Goal: Task Accomplishment & Management: Use online tool/utility

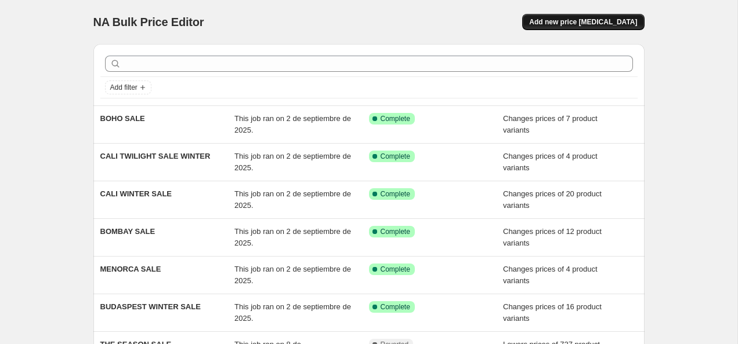
click at [596, 17] on button "Add new price [MEDICAL_DATA]" at bounding box center [583, 22] width 122 height 16
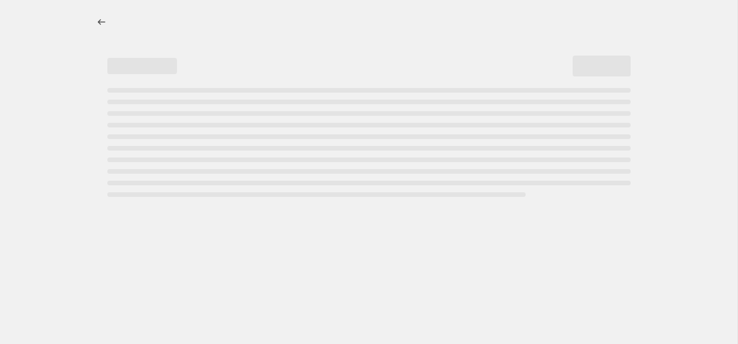
select select "percentage"
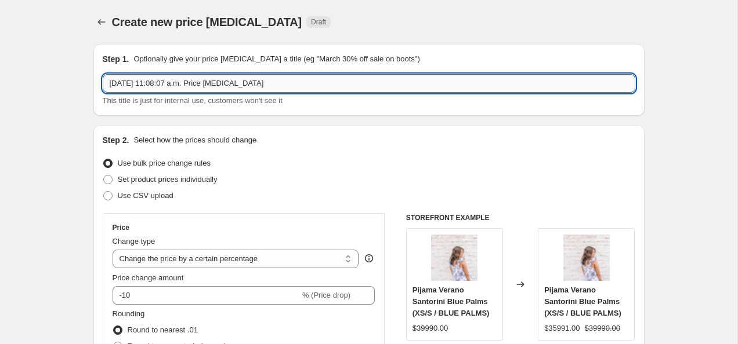
click at [200, 81] on input "2 oct 2025, 11:08:07 a.m. Price change job" at bounding box center [369, 83] width 532 height 19
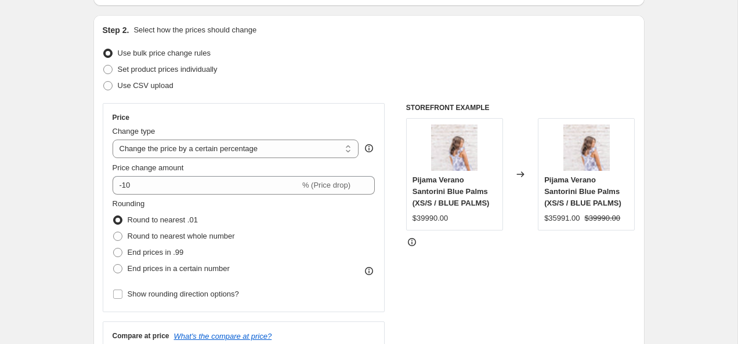
scroll to position [120, 0]
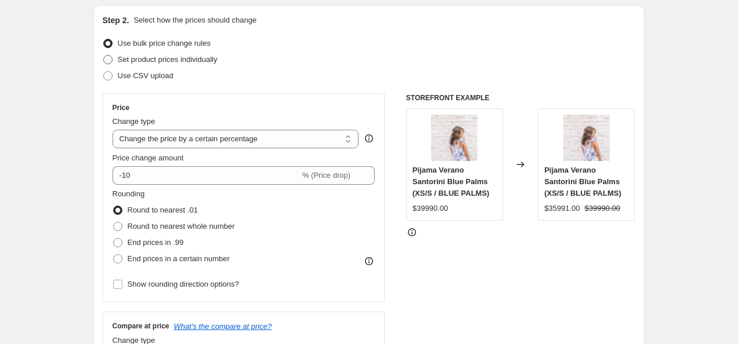
type input "CYBER DAYS OCTUBRE"
click at [110, 62] on span at bounding box center [107, 59] width 9 height 9
click at [104, 56] on input "Set product prices individually" at bounding box center [103, 55] width 1 height 1
radio input "true"
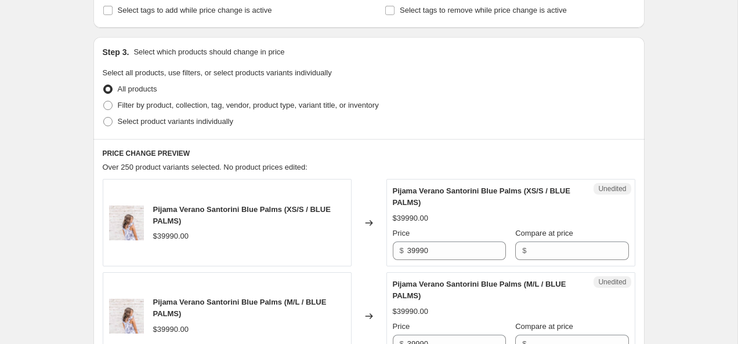
scroll to position [220, 0]
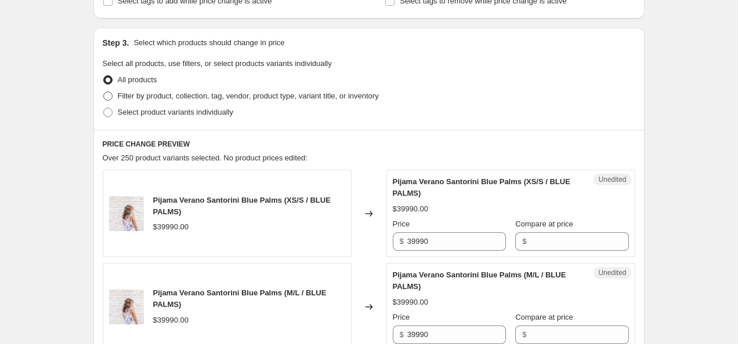
click at [107, 97] on span at bounding box center [107, 96] width 9 height 9
click at [104, 92] on input "Filter by product, collection, tag, vendor, product type, variant title, or inv…" at bounding box center [103, 92] width 1 height 1
radio input "true"
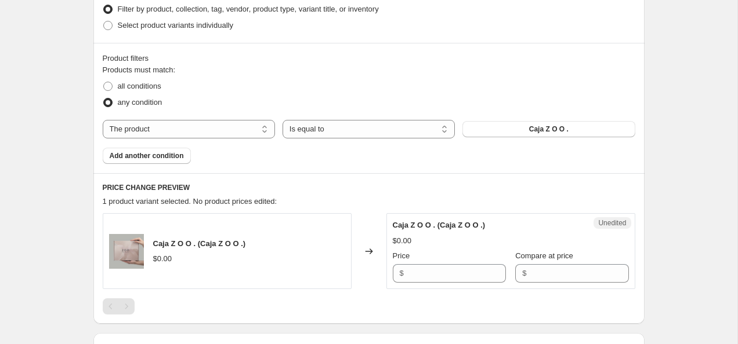
scroll to position [306, 0]
click at [268, 132] on select "The product The product's collection The product's tag The product's vendor The…" at bounding box center [189, 130] width 172 height 19
select select "collection"
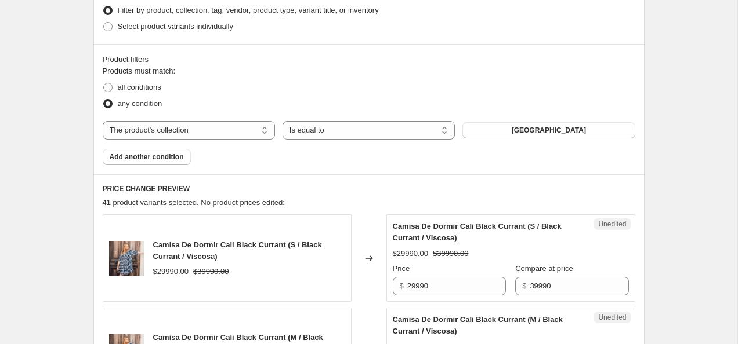
click at [512, 134] on button "[GEOGRAPHIC_DATA]" at bounding box center [548, 130] width 172 height 16
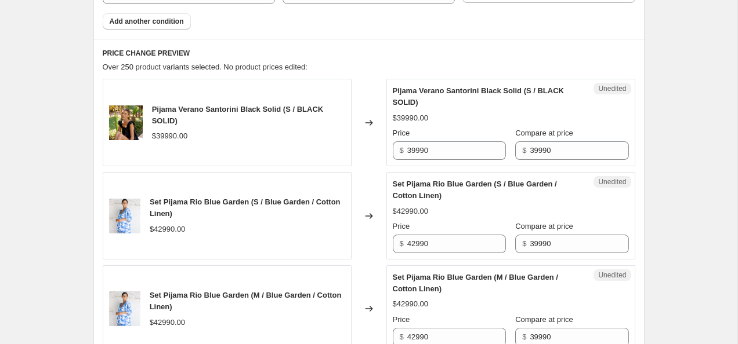
scroll to position [444, 0]
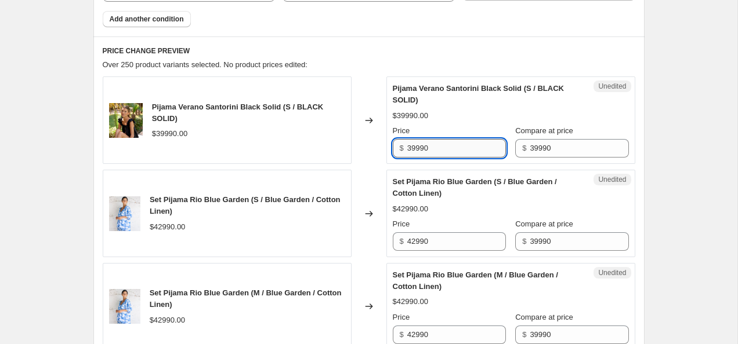
click at [412, 148] on input "39990" at bounding box center [456, 148] width 99 height 19
type input "29990"
click at [568, 113] on div "$39990.00" at bounding box center [511, 116] width 236 height 12
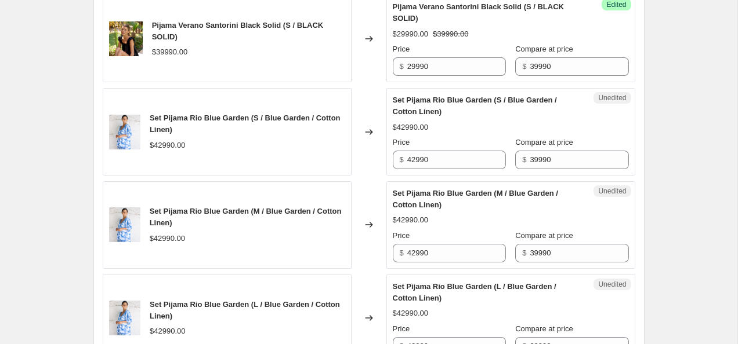
scroll to position [523, 0]
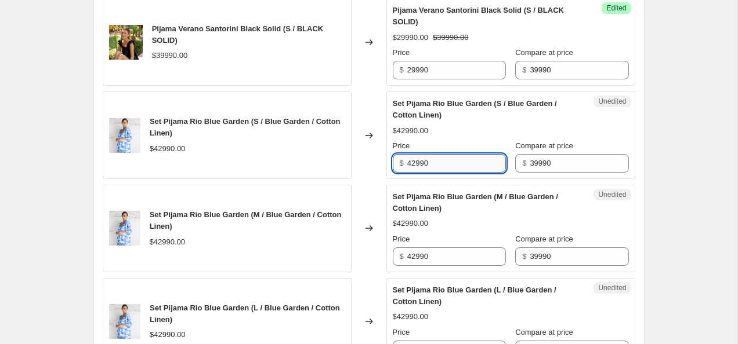
drag, startPoint x: 449, startPoint y: 165, endPoint x: 409, endPoint y: 159, distance: 40.5
click at [409, 159] on input "42990" at bounding box center [456, 163] width 99 height 19
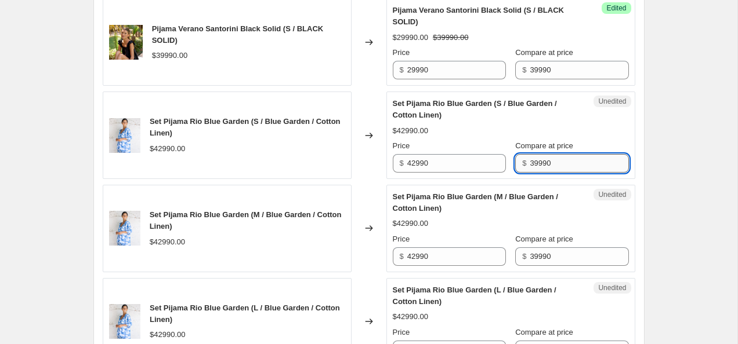
click at [535, 159] on input "39990" at bounding box center [579, 163] width 99 height 19
paste input "42"
type input "42990"
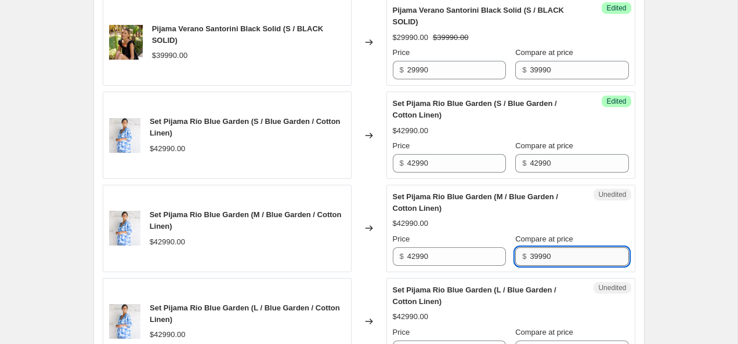
click at [551, 248] on input "39990" at bounding box center [579, 257] width 99 height 19
click at [551, 249] on input "39990" at bounding box center [579, 257] width 99 height 19
paste input "42"
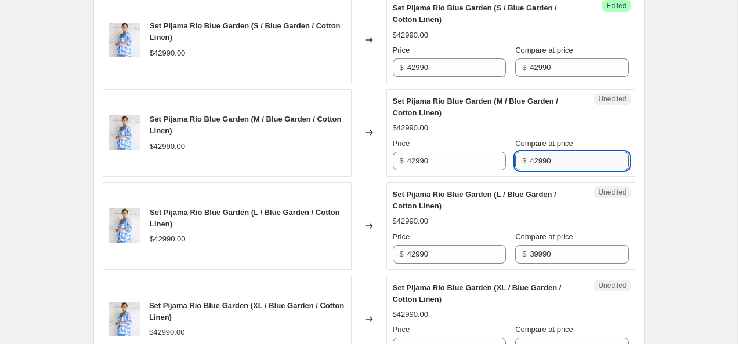
scroll to position [649, 0]
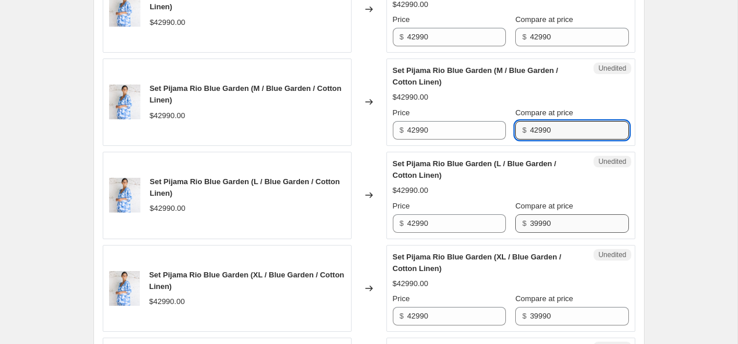
type input "42990"
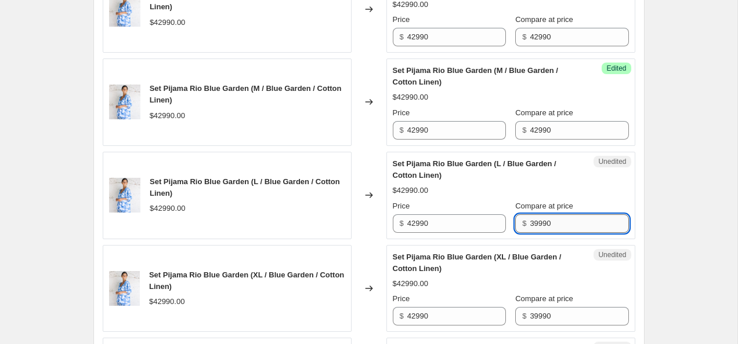
click at [544, 222] on input "39990" at bounding box center [579, 224] width 99 height 19
click at [545, 222] on input "39990" at bounding box center [579, 224] width 99 height 19
paste input "42"
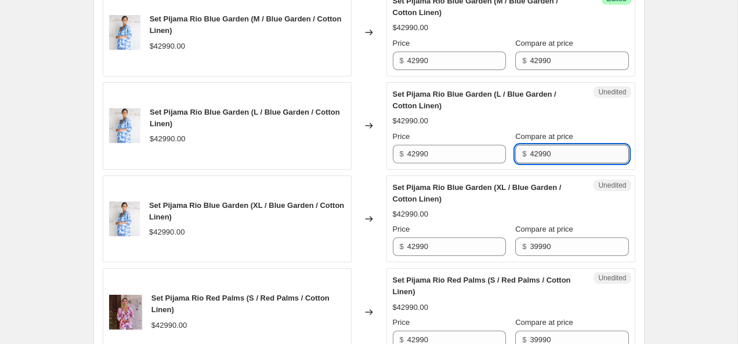
scroll to position [738, 0]
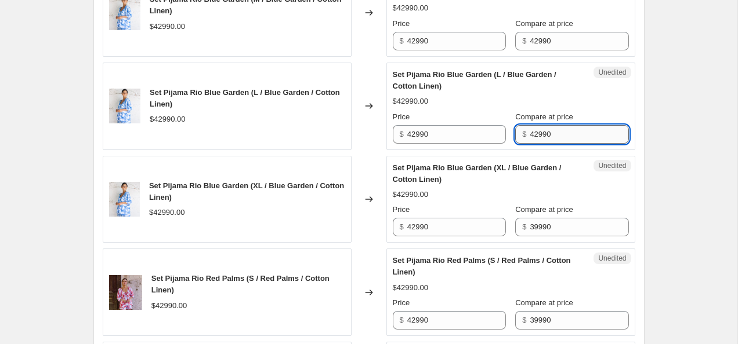
type input "42990"
click at [545, 222] on input "39990" at bounding box center [579, 227] width 99 height 19
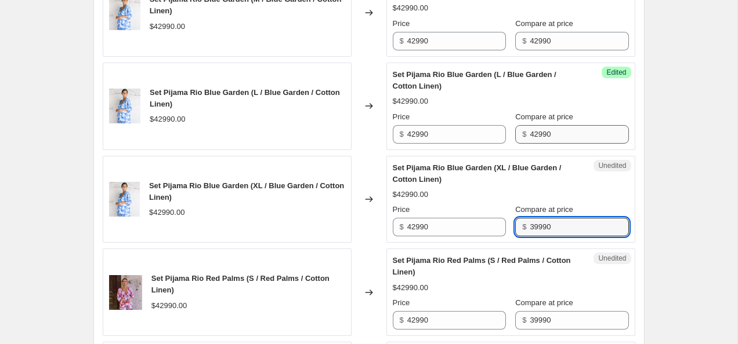
click at [545, 222] on input "39990" at bounding box center [579, 227] width 99 height 19
paste input "42"
type input "42990"
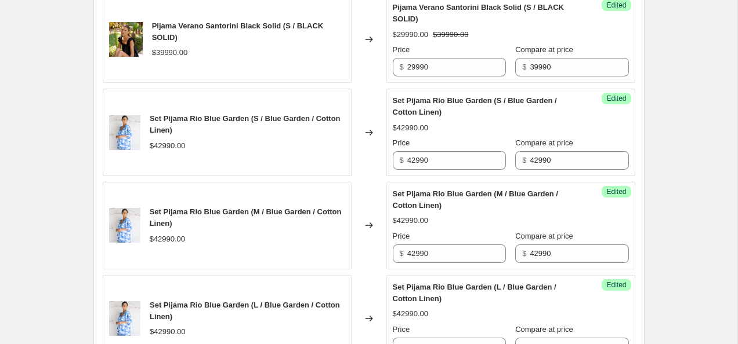
scroll to position [524, 0]
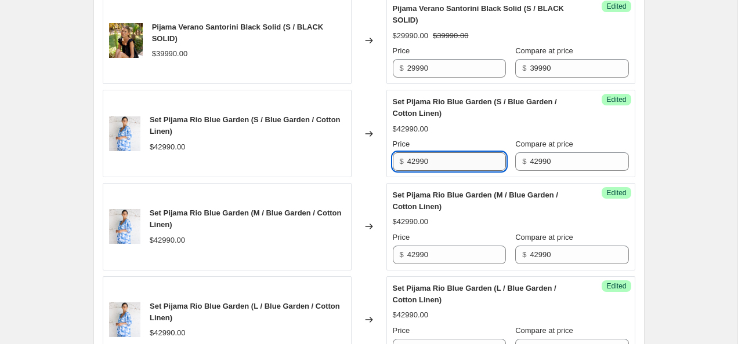
click at [413, 161] on input "42990" at bounding box center [456, 162] width 99 height 19
click at [436, 170] on input "32990" at bounding box center [456, 162] width 99 height 19
type input "32990"
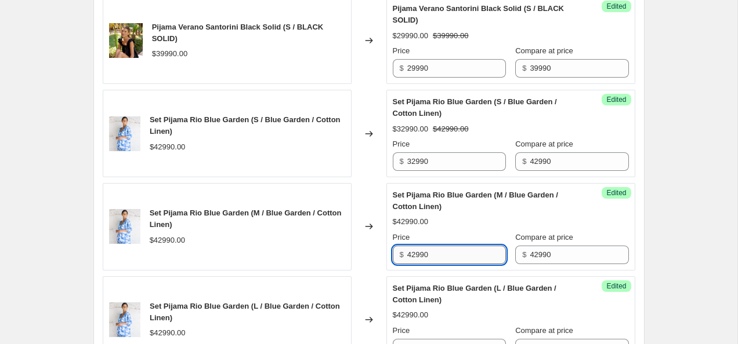
click at [430, 255] on input "42990" at bounding box center [456, 255] width 99 height 19
click at [430, 256] on input "42990" at bounding box center [456, 255] width 99 height 19
paste input "3"
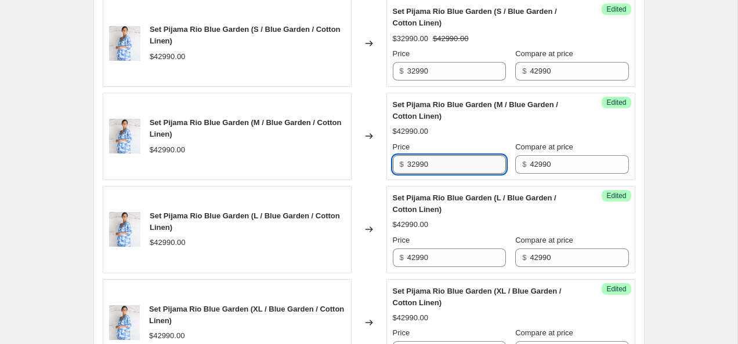
type input "32990"
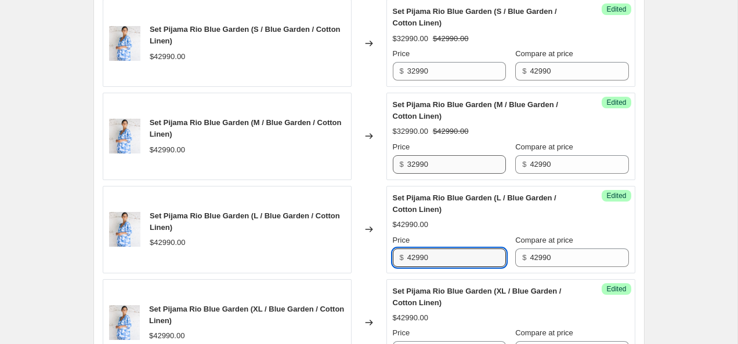
click at [430, 256] on input "42990" at bounding box center [456, 258] width 99 height 19
paste input "3"
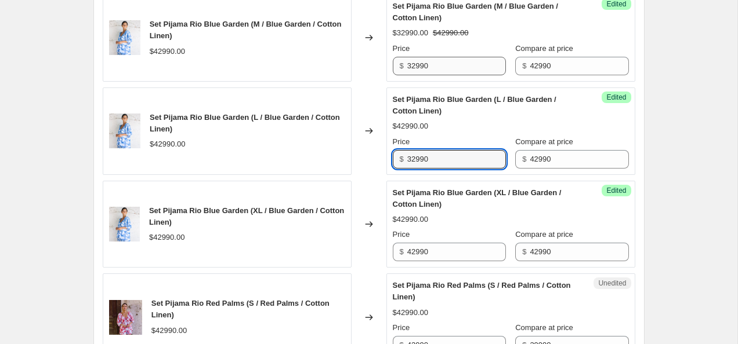
scroll to position [724, 0]
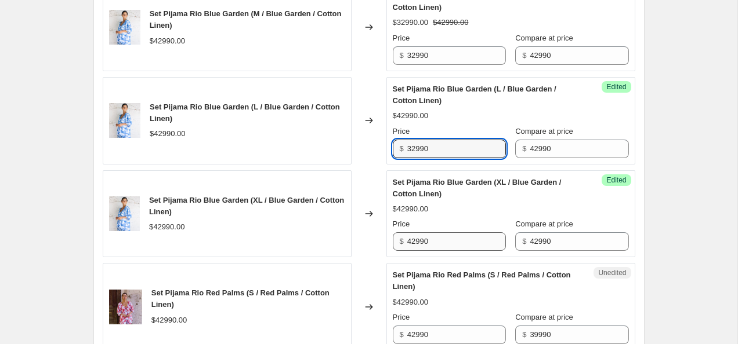
type input "32990"
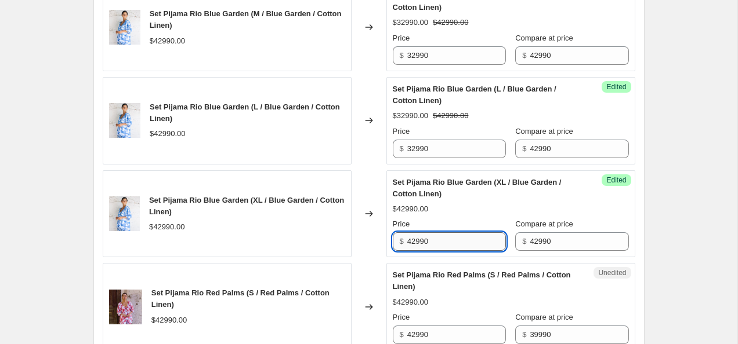
click at [430, 238] on input "42990" at bounding box center [456, 242] width 99 height 19
paste input "3"
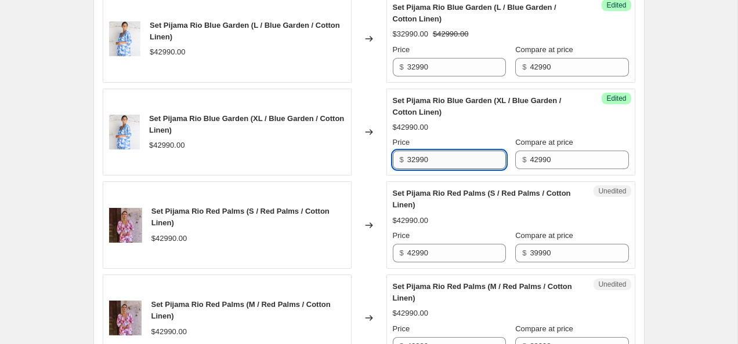
scroll to position [811, 0]
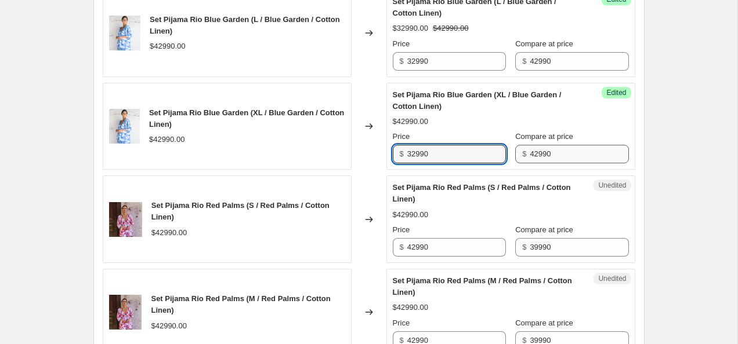
type input "32990"
click at [541, 157] on input "42990" at bounding box center [579, 154] width 99 height 19
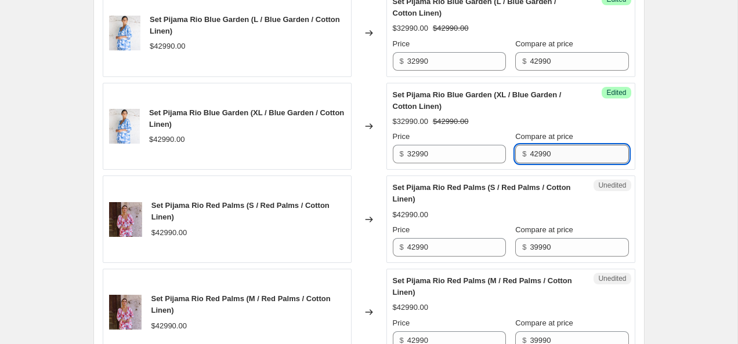
click at [541, 157] on input "42990" at bounding box center [579, 154] width 99 height 19
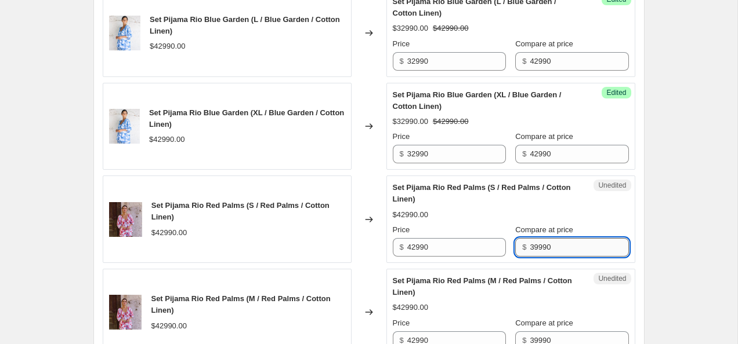
click at [538, 252] on input "39990" at bounding box center [579, 247] width 99 height 19
paste input "42"
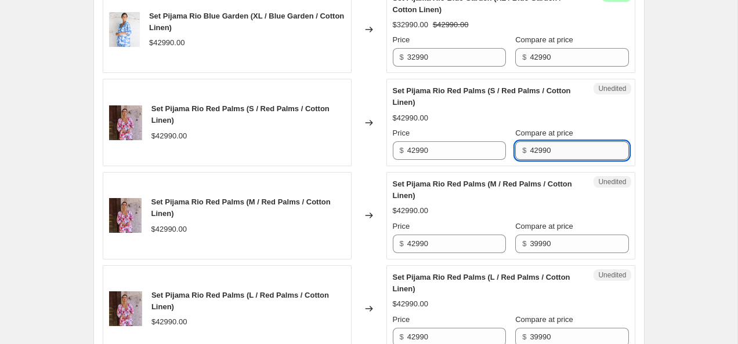
scroll to position [906, 0]
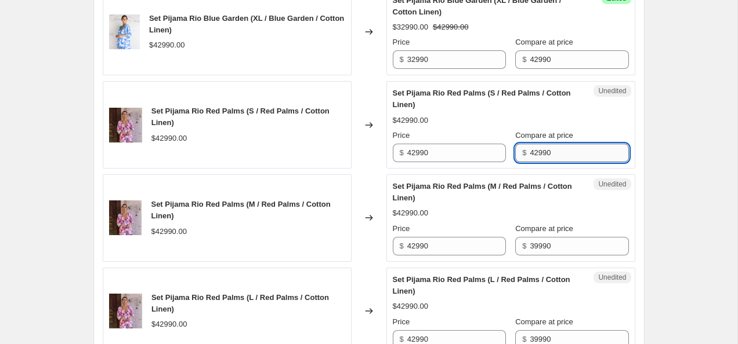
type input "42990"
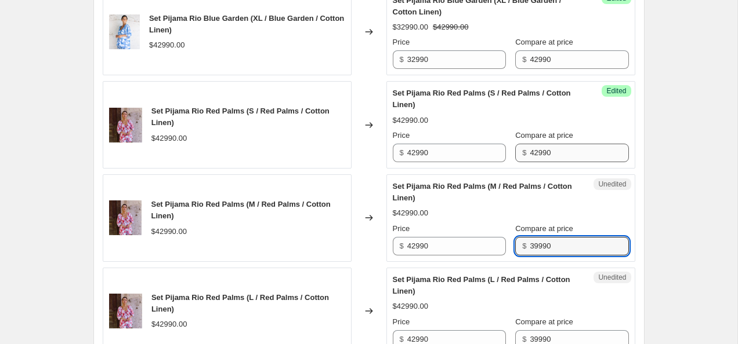
click at [538, 252] on input "39990" at bounding box center [579, 246] width 99 height 19
paste input "42"
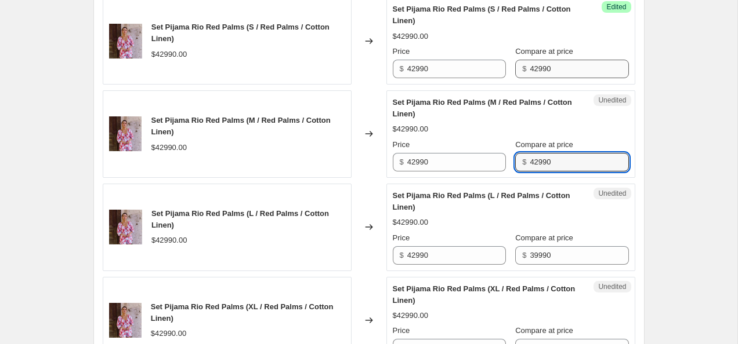
scroll to position [994, 0]
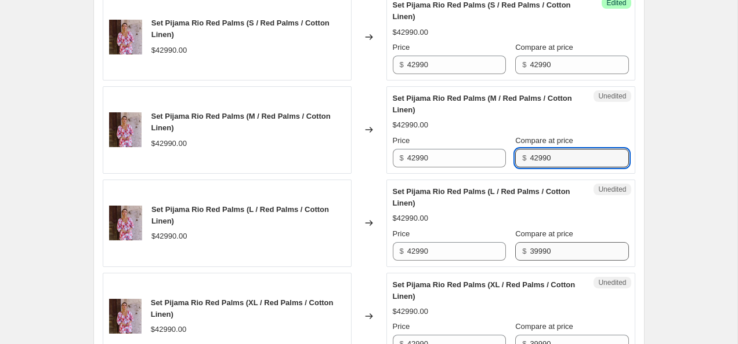
type input "42990"
click at [538, 252] on input "39990" at bounding box center [579, 251] width 99 height 19
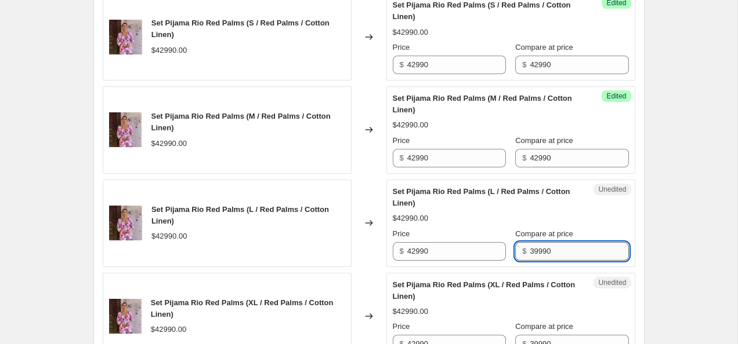
click at [538, 252] on input "39990" at bounding box center [579, 251] width 99 height 19
paste input "42"
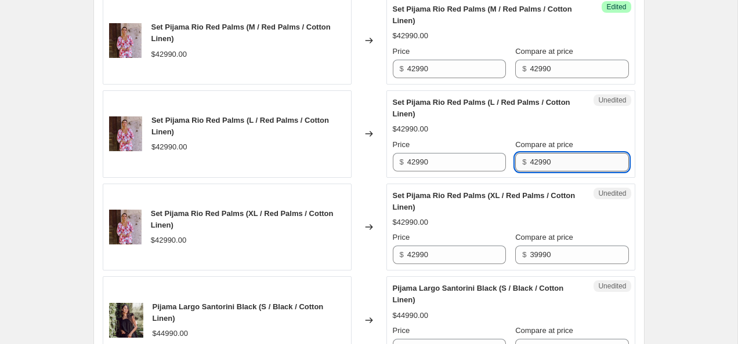
scroll to position [1082, 0]
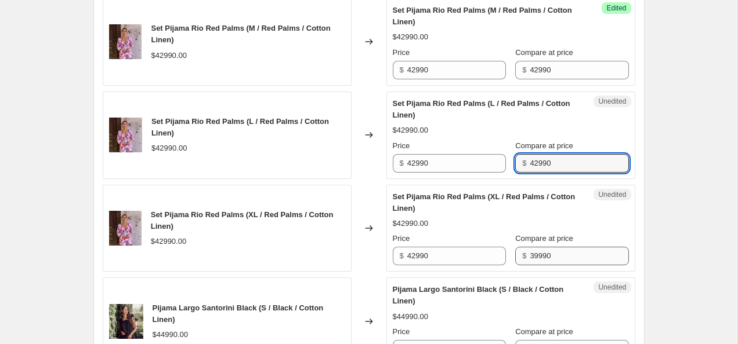
type input "42990"
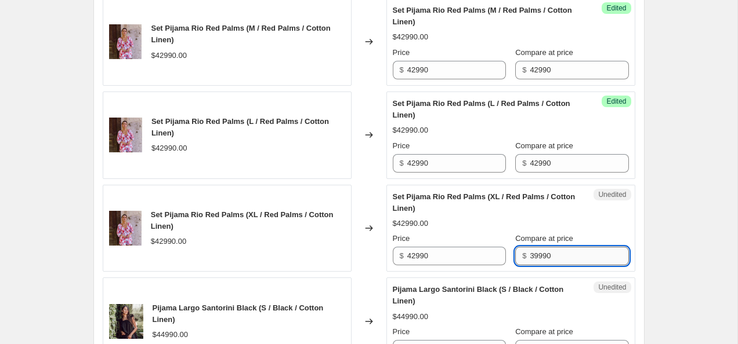
click at [538, 252] on input "39990" at bounding box center [579, 256] width 99 height 19
paste input "42"
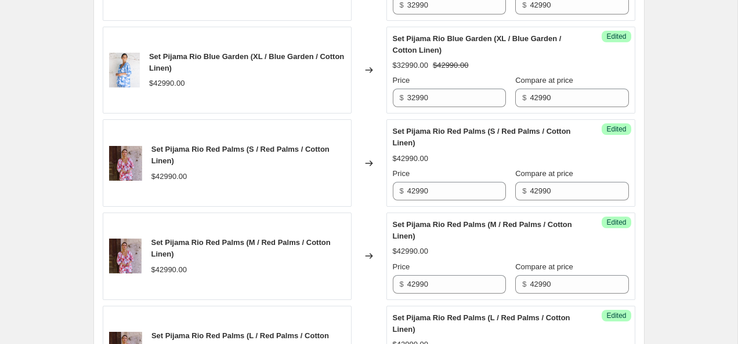
scroll to position [850, 0]
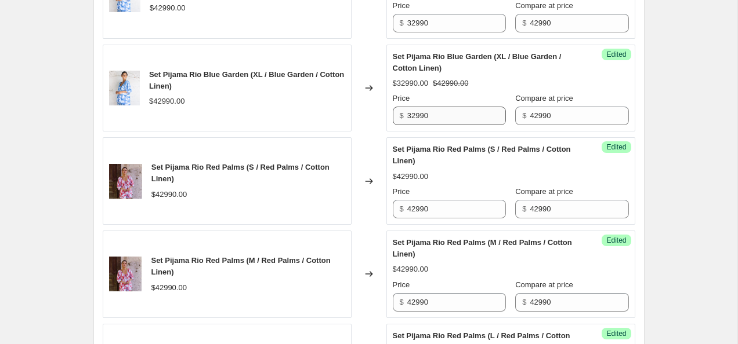
type input "42990"
click at [440, 118] on input "32990" at bounding box center [456, 116] width 99 height 19
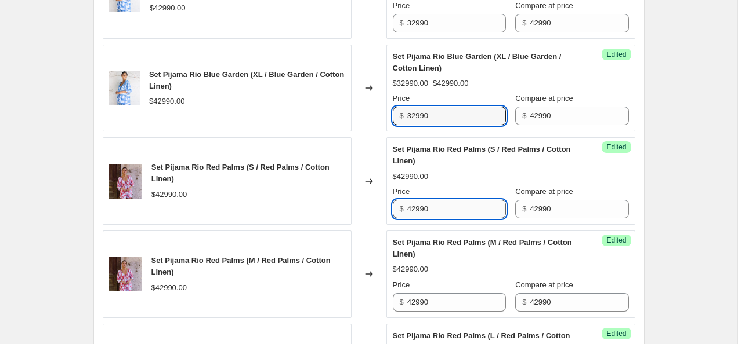
click at [434, 204] on input "42990" at bounding box center [456, 209] width 99 height 19
paste input "3"
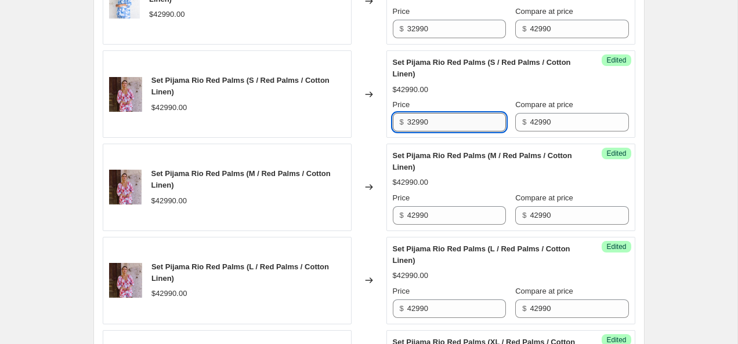
scroll to position [949, 0]
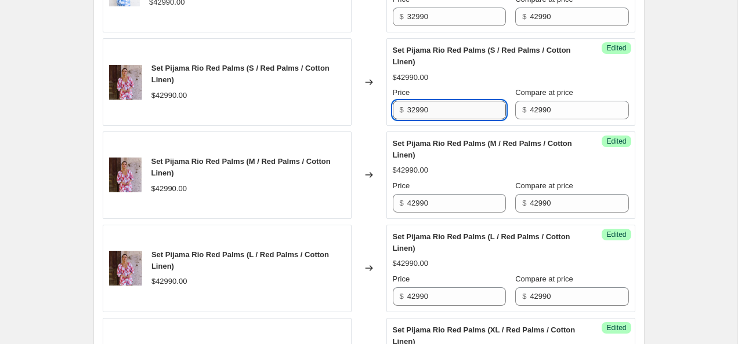
type input "32990"
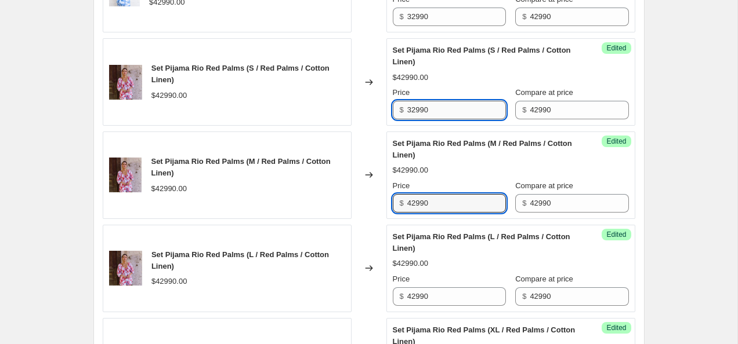
click at [434, 204] on input "42990" at bounding box center [456, 203] width 99 height 19
paste input "3"
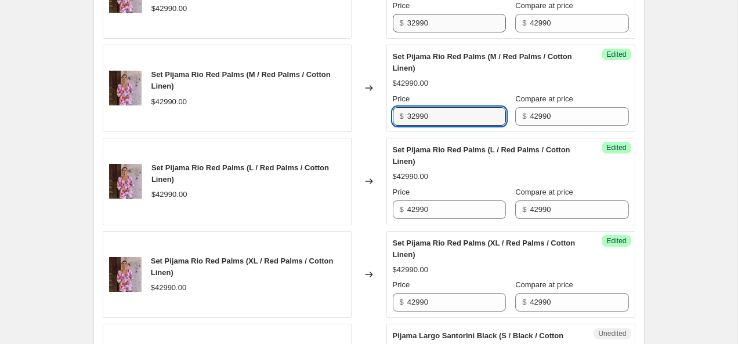
scroll to position [1036, 0]
type input "32990"
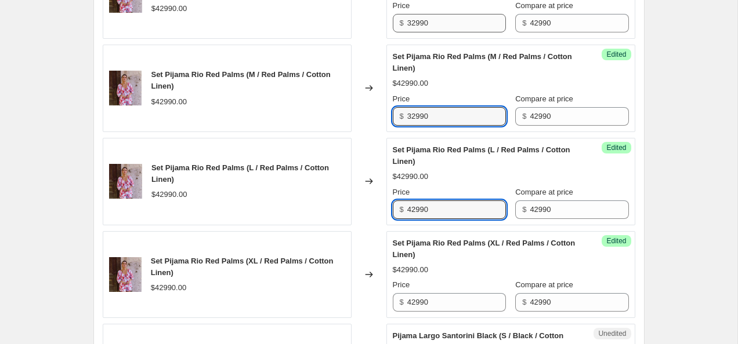
click at [434, 204] on input "42990" at bounding box center [456, 210] width 99 height 19
paste input "3"
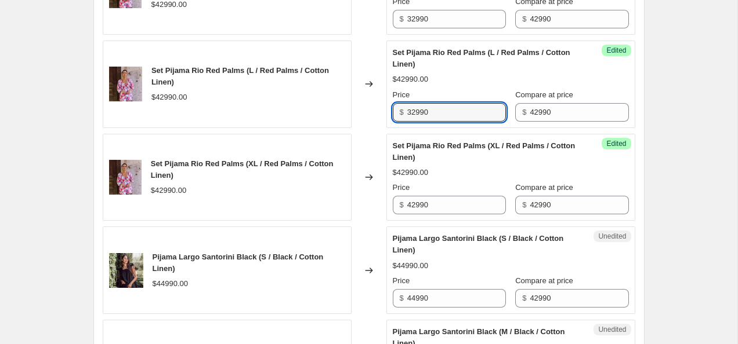
scroll to position [1137, 0]
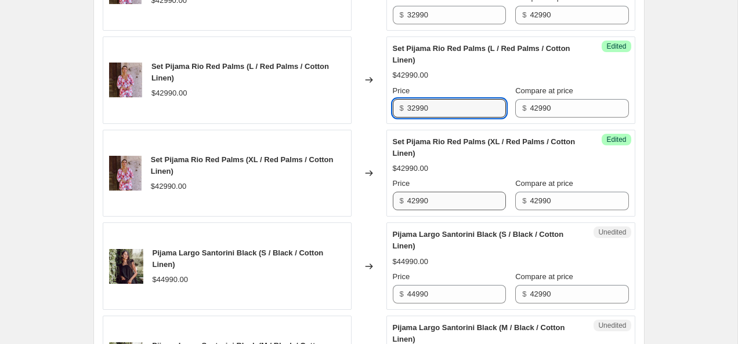
type input "32990"
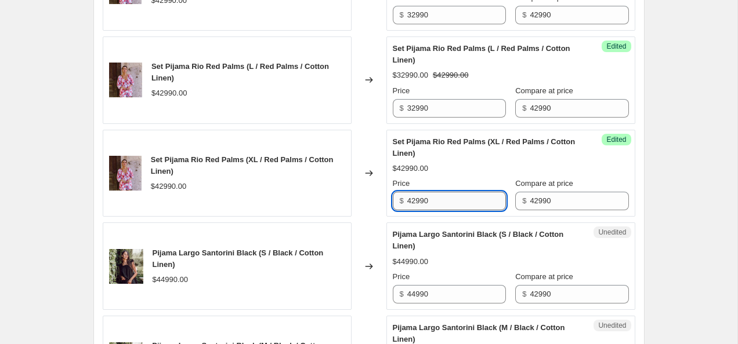
click at [436, 202] on input "42990" at bounding box center [456, 201] width 99 height 19
paste input "3"
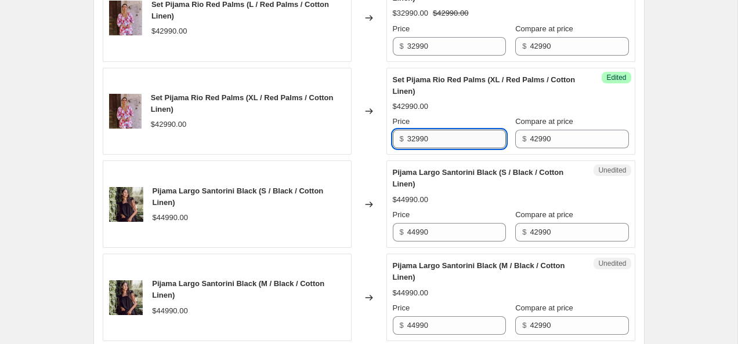
scroll to position [1207, 0]
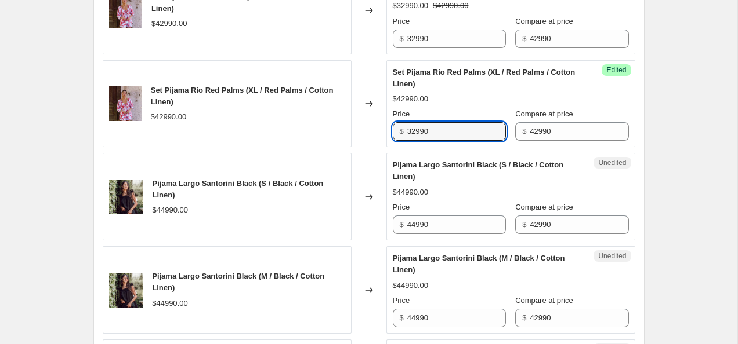
type input "32990"
click at [441, 227] on input "44990" at bounding box center [456, 225] width 99 height 19
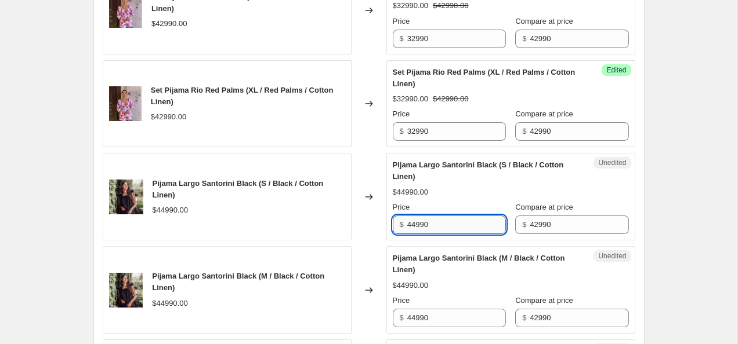
click at [441, 227] on input "44990" at bounding box center [456, 225] width 99 height 19
type input "44990"
click at [536, 227] on input "42990" at bounding box center [579, 225] width 99 height 19
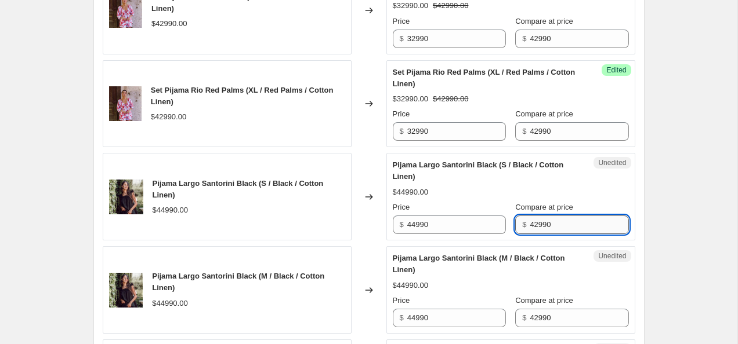
click at [536, 227] on input "42990" at bounding box center [579, 225] width 99 height 19
paste input "4"
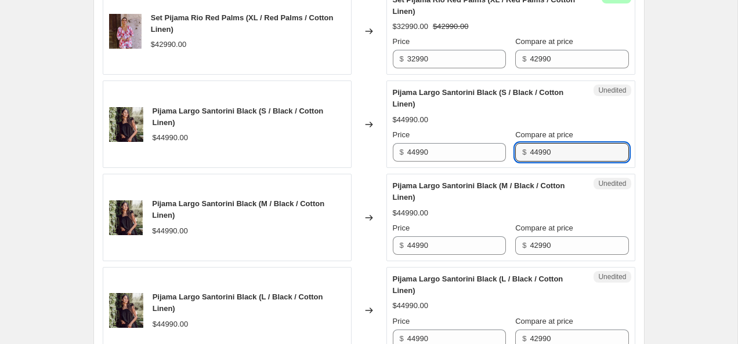
scroll to position [1288, 0]
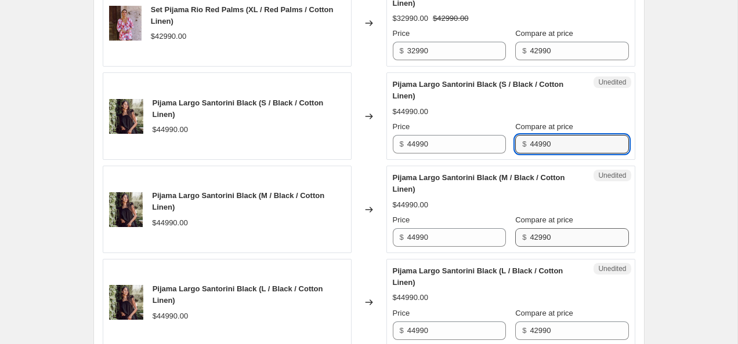
type input "44990"
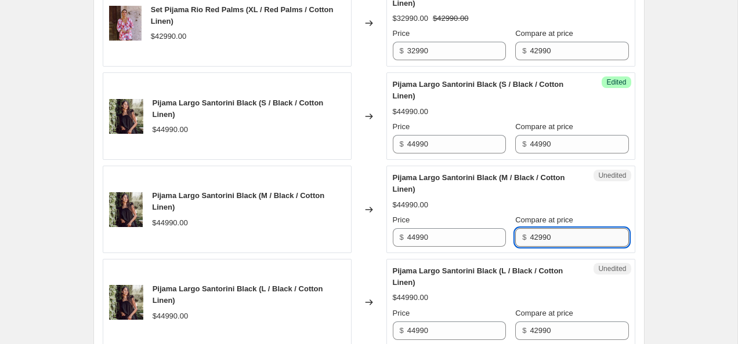
click at [536, 241] on input "42990" at bounding box center [579, 238] width 99 height 19
paste input "4"
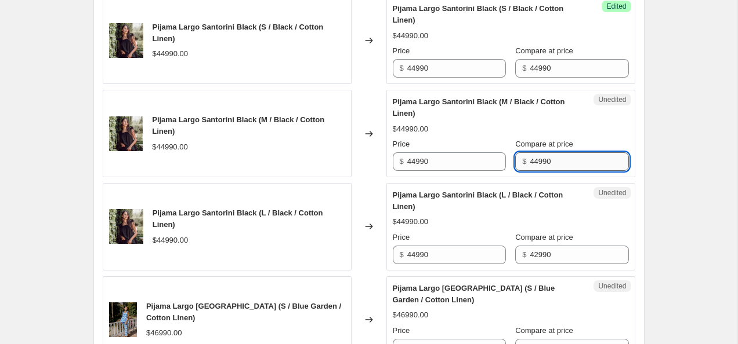
scroll to position [1376, 0]
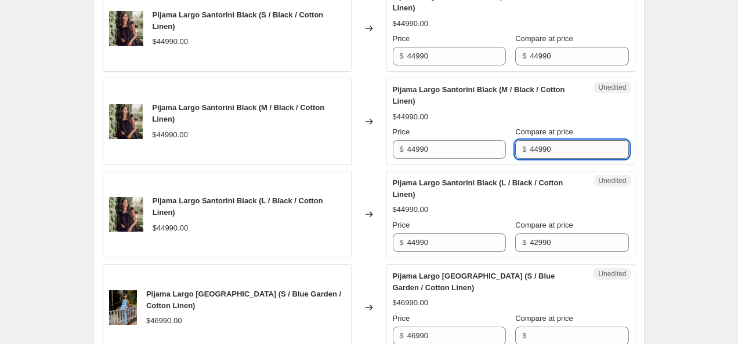
type input "44990"
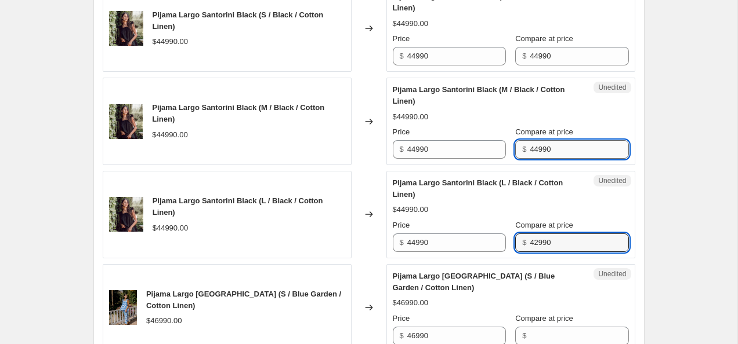
click at [536, 241] on input "42990" at bounding box center [579, 243] width 99 height 19
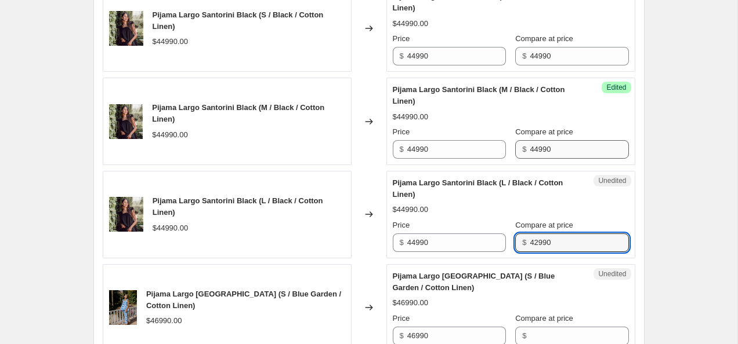
click at [536, 241] on input "42990" at bounding box center [579, 243] width 99 height 19
paste input "4"
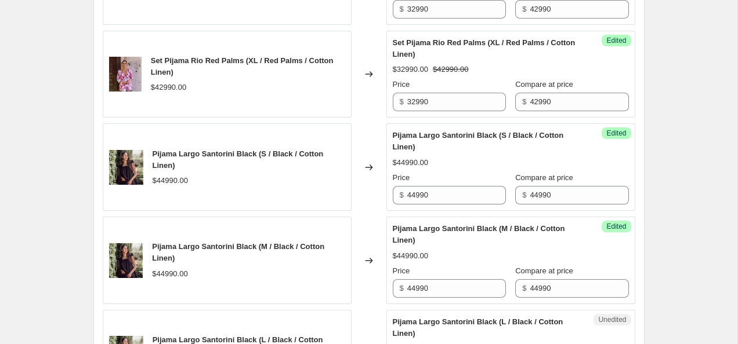
scroll to position [1235, 0]
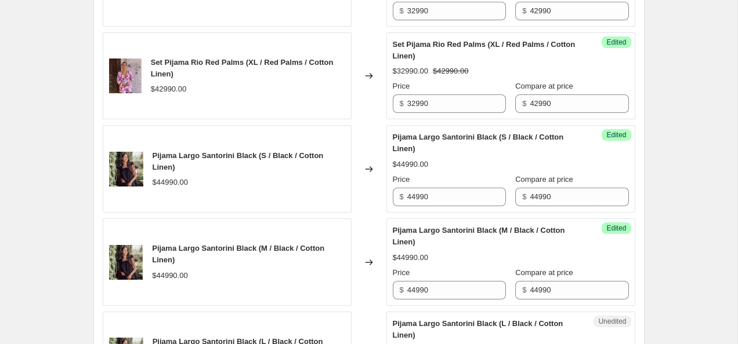
type input "44990"
click at [412, 198] on input "44990" at bounding box center [456, 197] width 99 height 19
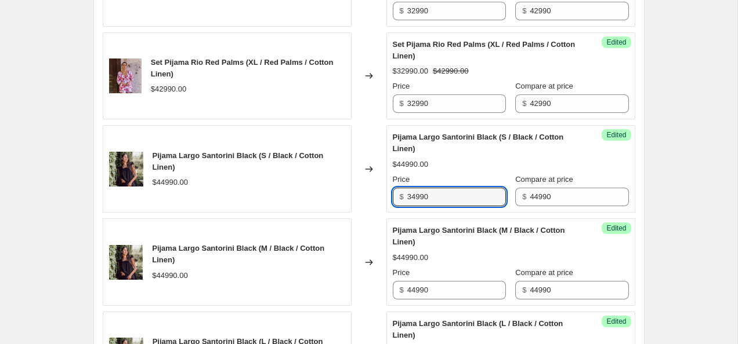
type input "34990"
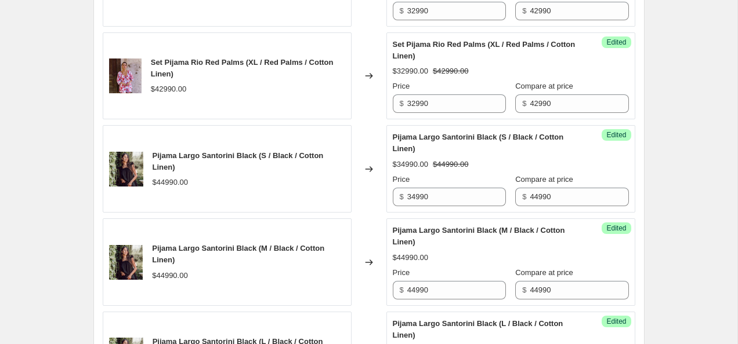
click at [631, 197] on div "Success Edited Pijama Largo Santorini Black (S / Black / Cotton Linen) $34990.0…" at bounding box center [510, 169] width 249 height 88
click at [452, 196] on input "34990" at bounding box center [456, 197] width 99 height 19
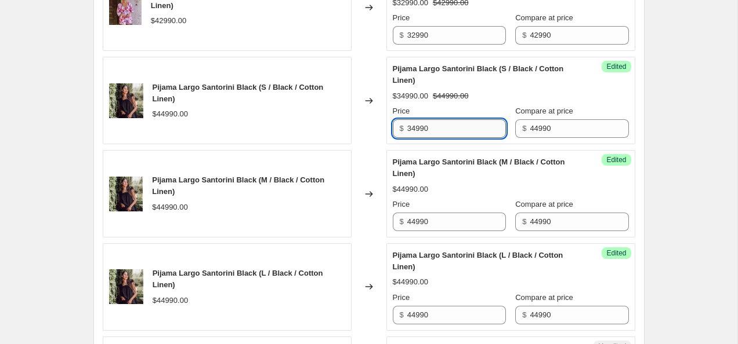
scroll to position [1316, 0]
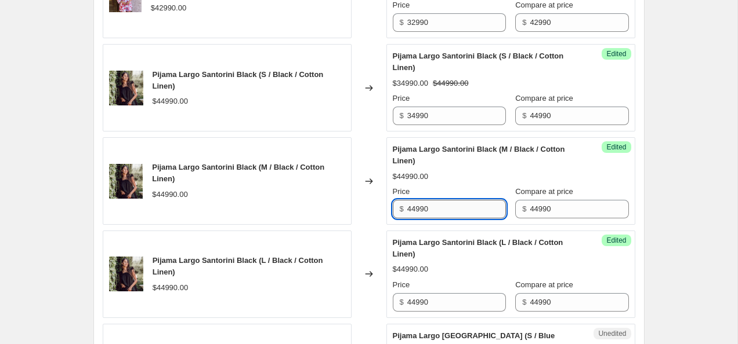
click at [449, 202] on input "44990" at bounding box center [456, 209] width 99 height 19
paste input "3"
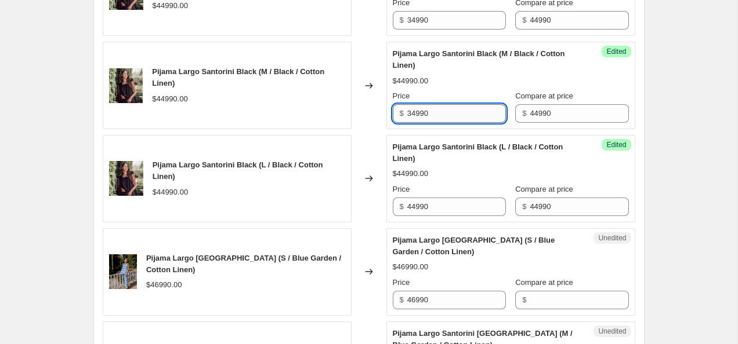
scroll to position [1415, 0]
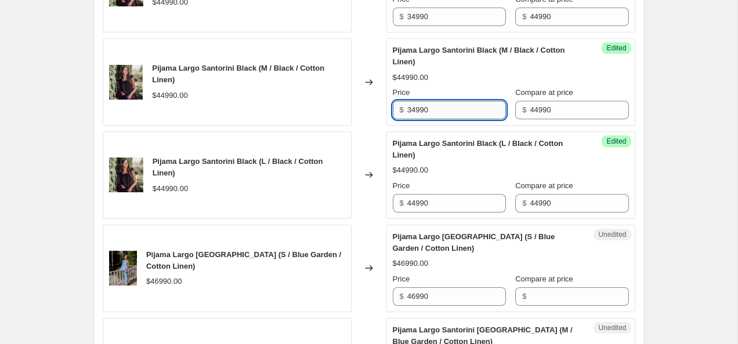
type input "34990"
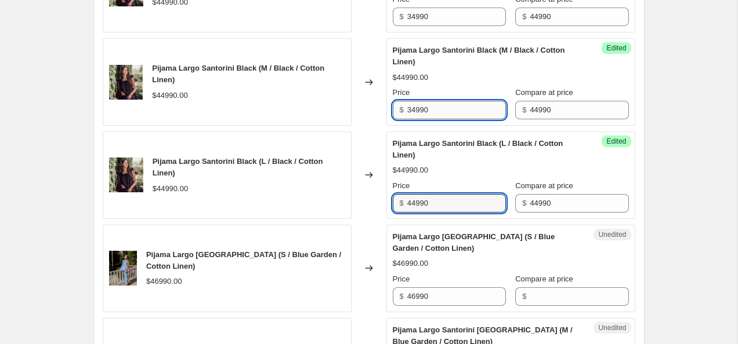
click at [449, 202] on input "44990" at bounding box center [456, 203] width 99 height 19
paste input "3"
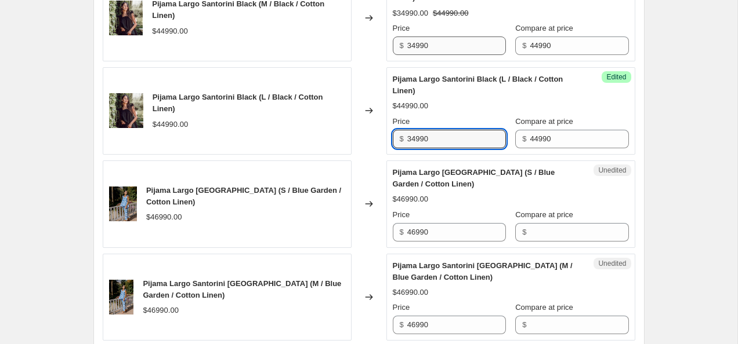
scroll to position [1490, 0]
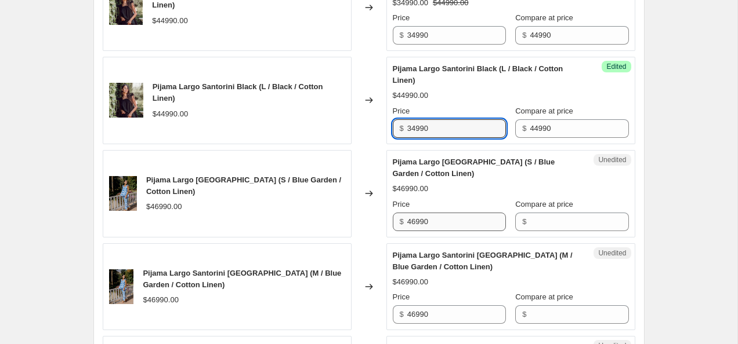
type input "34990"
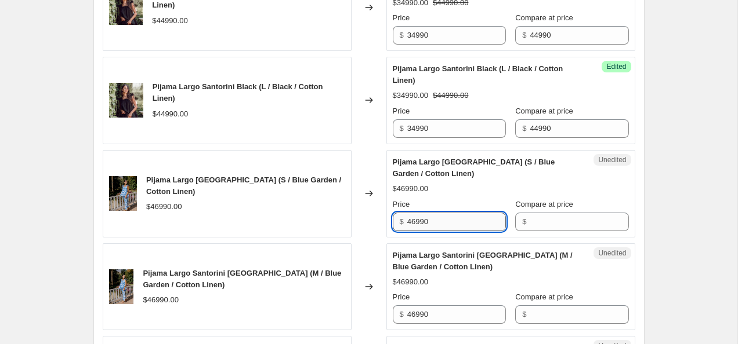
click at [453, 220] on input "46990" at bounding box center [456, 222] width 99 height 19
click at [558, 220] on input "Compare at price" at bounding box center [579, 222] width 99 height 19
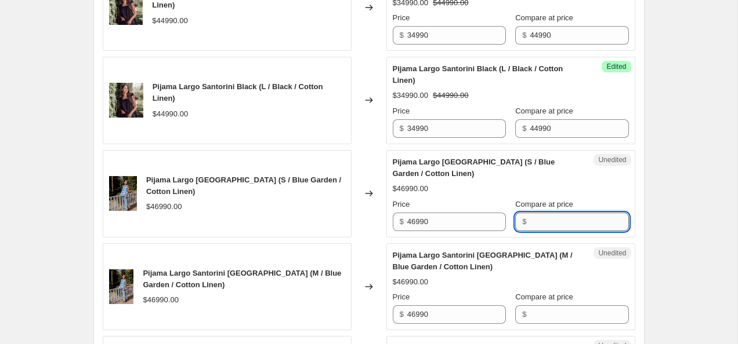
paste input "46990"
type input "46990"
click at [560, 307] on input "Compare at price" at bounding box center [579, 315] width 99 height 19
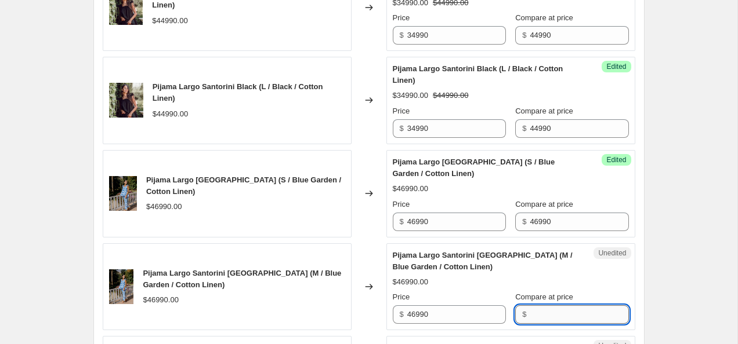
paste input "46990"
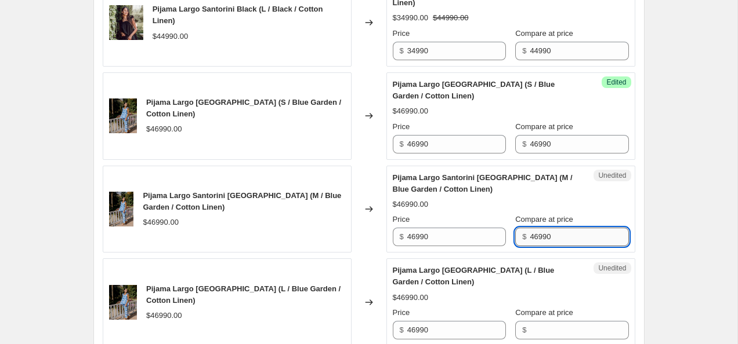
scroll to position [1576, 0]
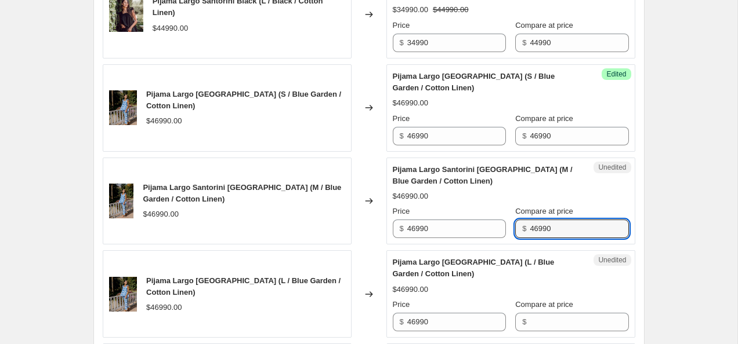
type input "46990"
click at [554, 307] on span "Compare at price" at bounding box center [544, 304] width 58 height 9
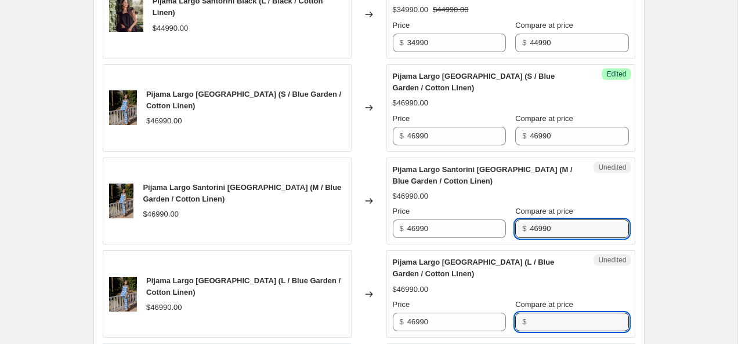
click at [554, 313] on input "Compare at price" at bounding box center [579, 322] width 99 height 19
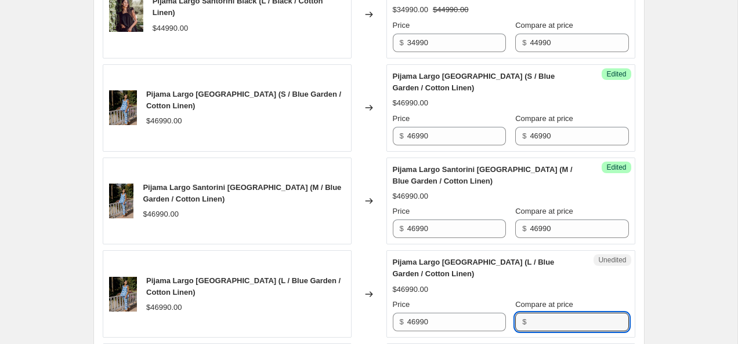
paste input "46990"
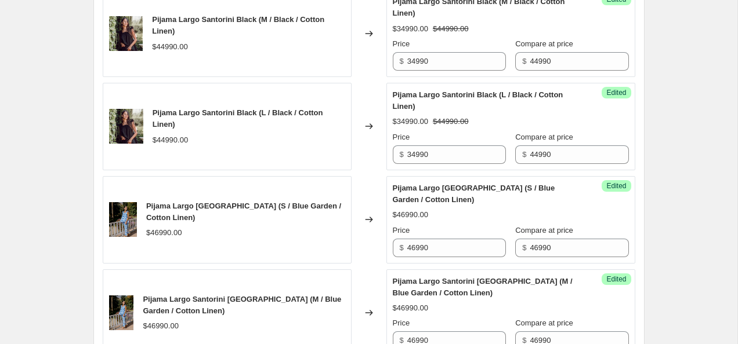
scroll to position [1479, 0]
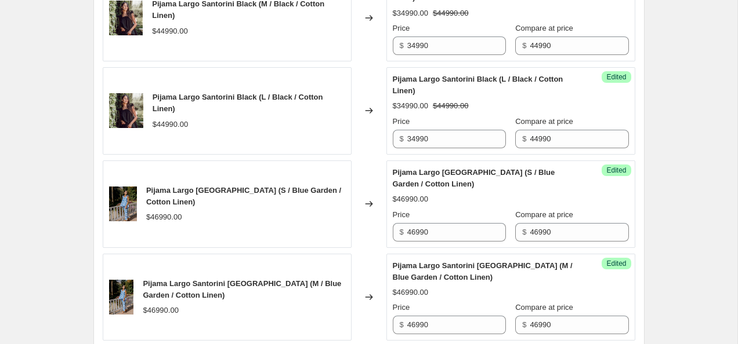
type input "46990"
click at [412, 231] on input "46990" at bounding box center [456, 232] width 99 height 19
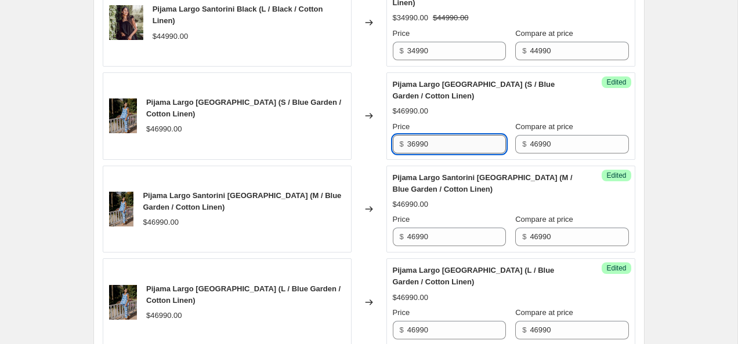
scroll to position [1575, 0]
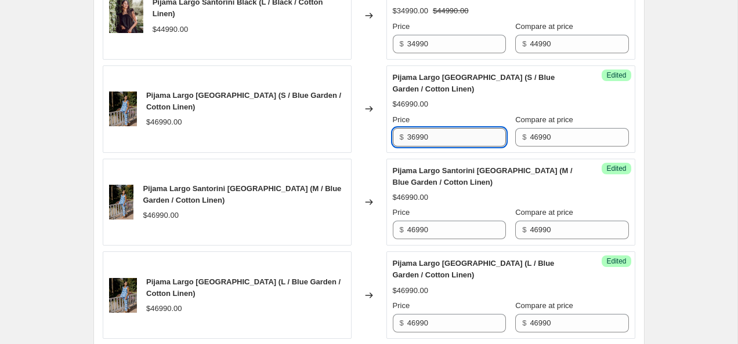
click at [444, 139] on input "36990" at bounding box center [456, 137] width 99 height 19
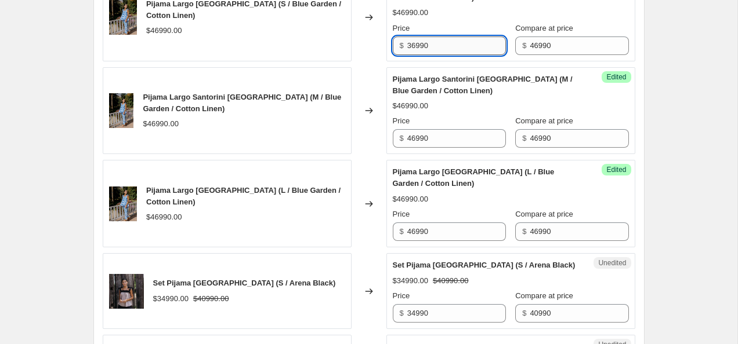
scroll to position [1664, 0]
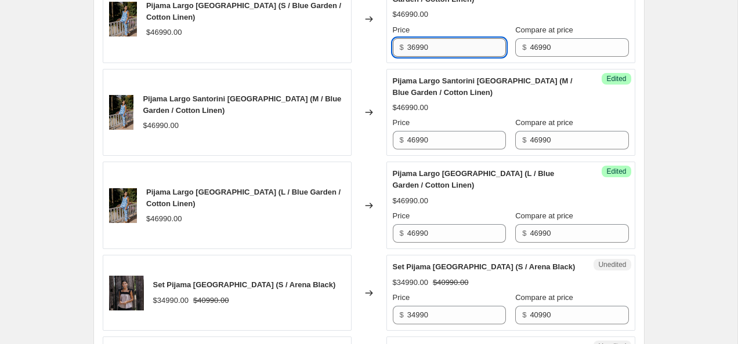
type input "36990"
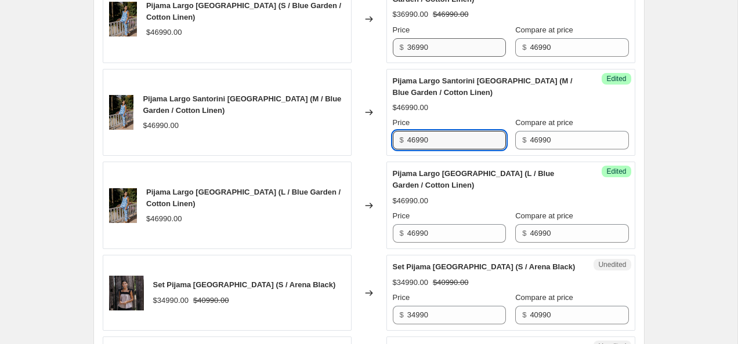
click at [444, 139] on input "46990" at bounding box center [456, 140] width 99 height 19
paste input "3"
type input "36990"
click at [426, 236] on input "46990" at bounding box center [456, 233] width 99 height 19
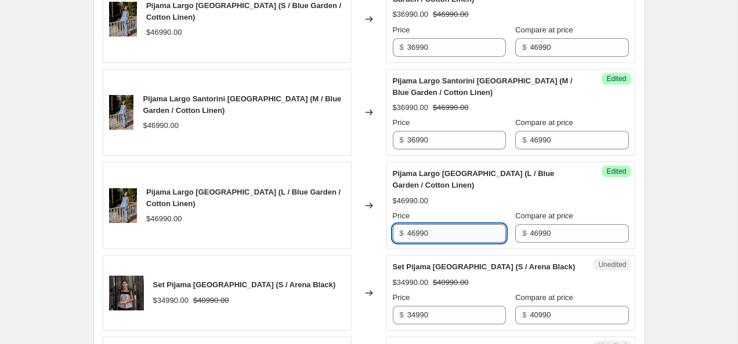
click at [426, 236] on input "46990" at bounding box center [456, 233] width 99 height 19
paste input "3"
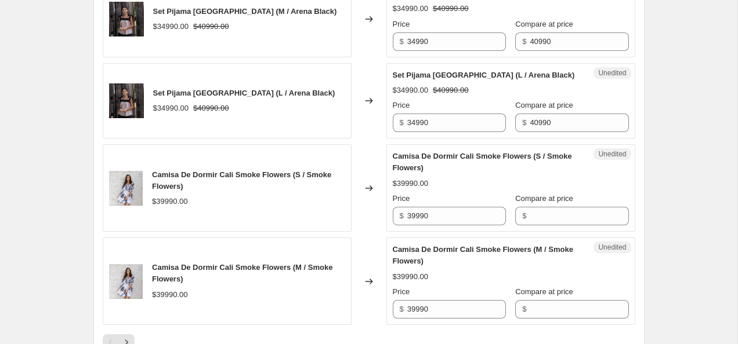
scroll to position [2024, 0]
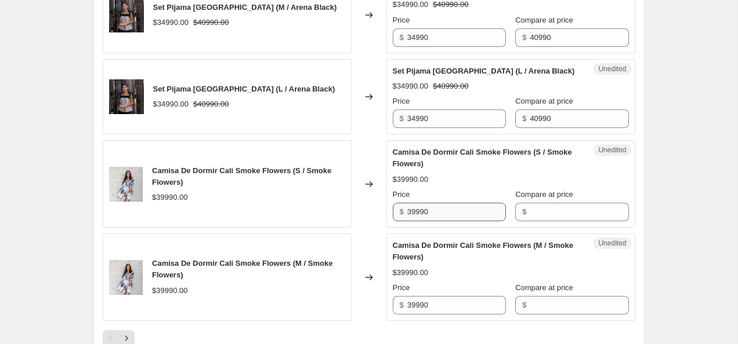
type input "36990"
click at [441, 213] on input "39990" at bounding box center [456, 212] width 99 height 19
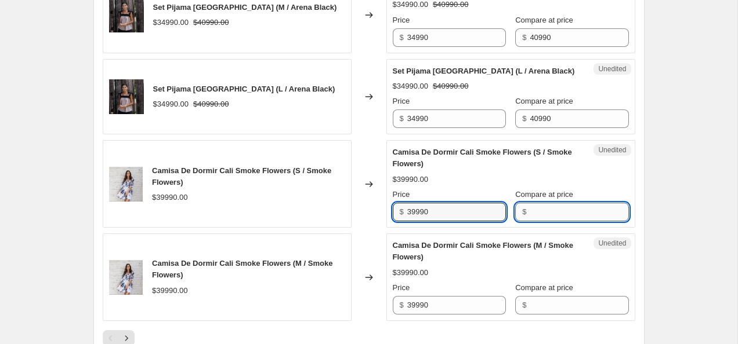
click at [554, 209] on input "Compare at price" at bounding box center [579, 212] width 99 height 19
paste input "39990"
type input "39990"
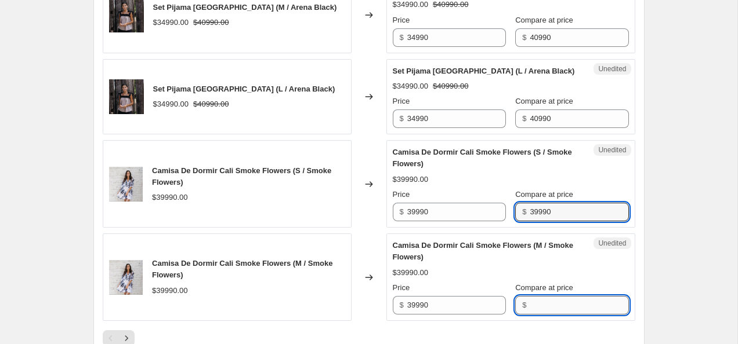
click at [544, 307] on input "Compare at price" at bounding box center [579, 305] width 99 height 19
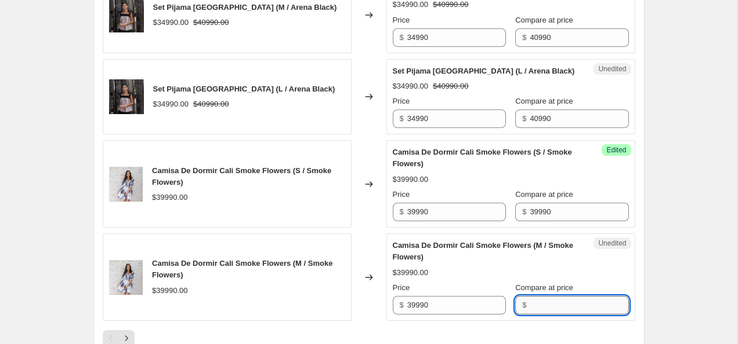
paste input "39990"
type input "39990"
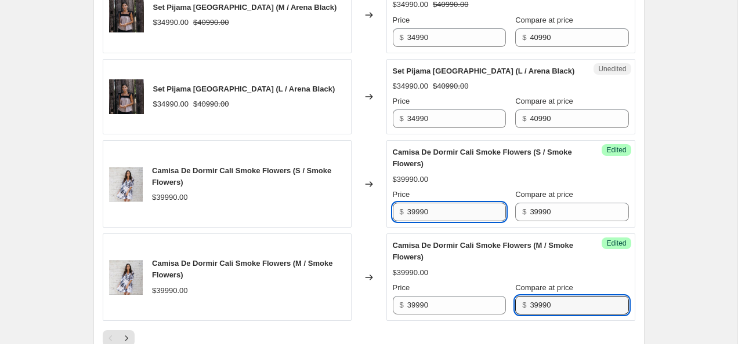
click at [411, 211] on input "39990" at bounding box center [456, 212] width 99 height 19
type input "29990"
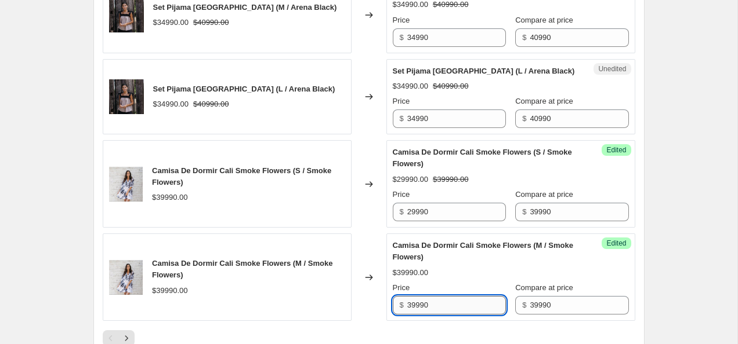
click at [415, 304] on input "39990" at bounding box center [456, 305] width 99 height 19
click at [412, 306] on input "39990" at bounding box center [456, 305] width 99 height 19
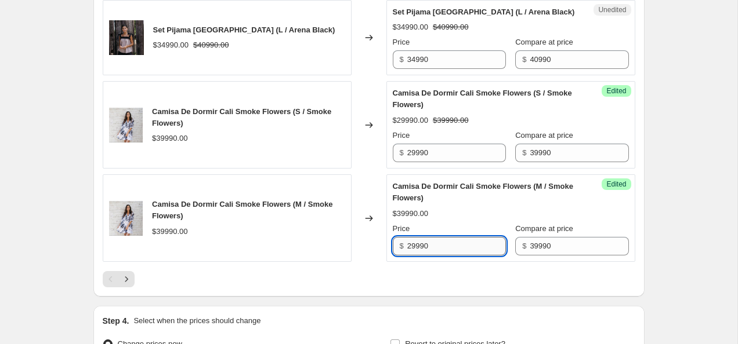
scroll to position [2086, 0]
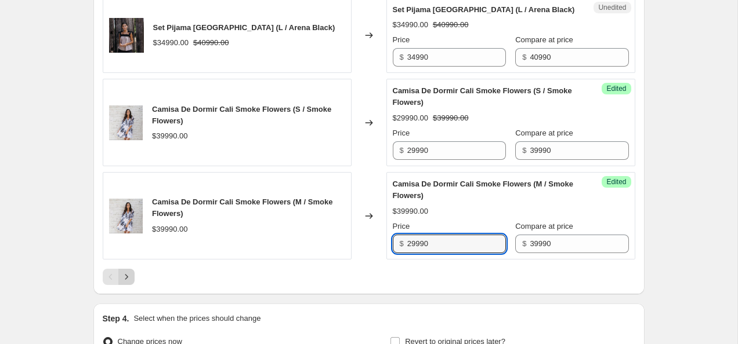
type input "29990"
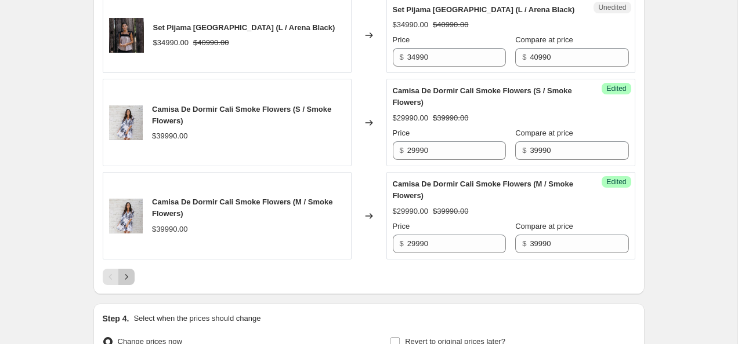
click at [125, 278] on icon "Next" at bounding box center [127, 277] width 12 height 12
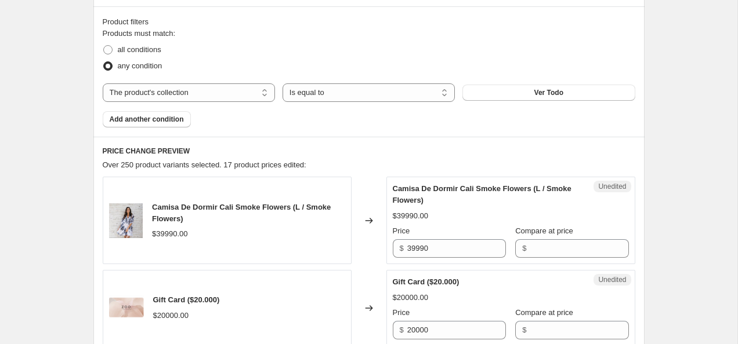
scroll to position [343, 0]
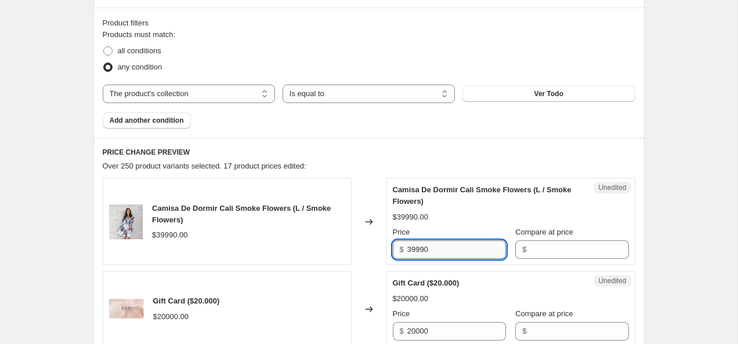
click at [441, 252] on input "39990" at bounding box center [456, 250] width 99 height 19
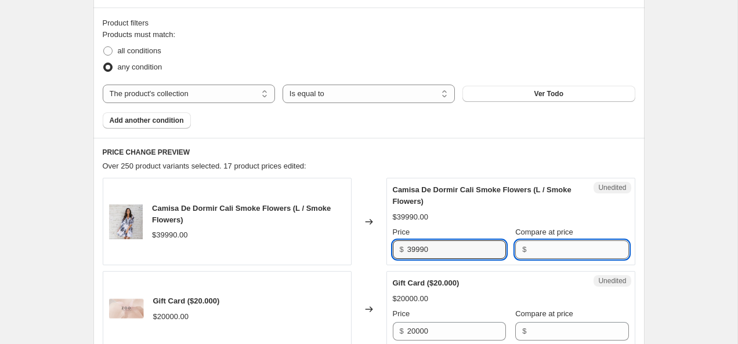
click at [593, 255] on input "Compare at price" at bounding box center [579, 250] width 99 height 19
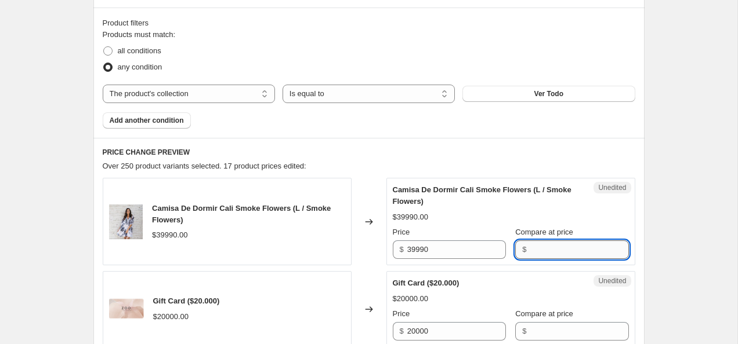
paste input "39990"
type input "39990"
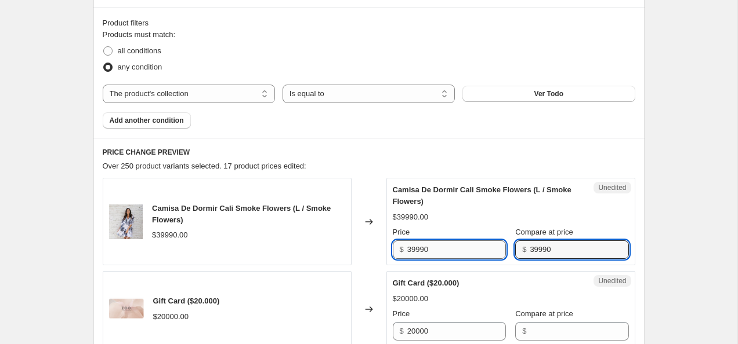
click at [412, 246] on input "39990" at bounding box center [456, 250] width 99 height 19
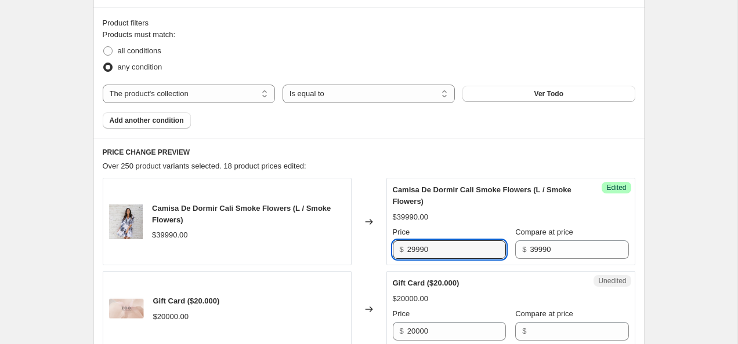
type input "29990"
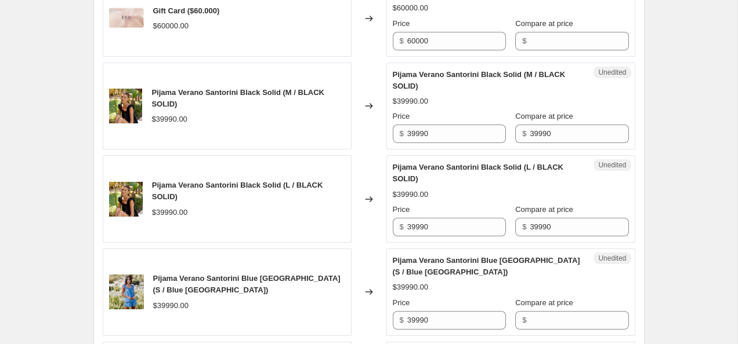
scroll to position [797, 0]
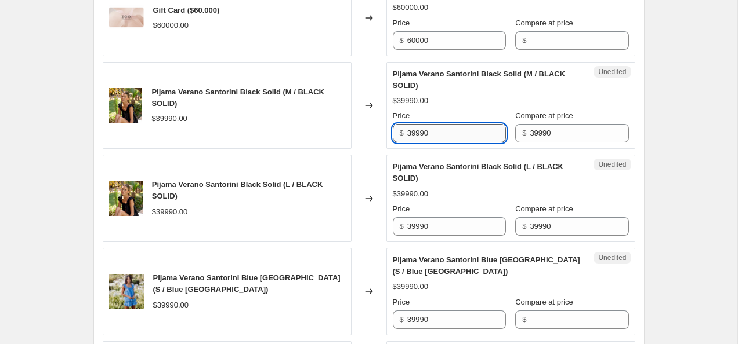
click at [411, 135] on input "39990" at bounding box center [456, 133] width 99 height 19
type input "29990"
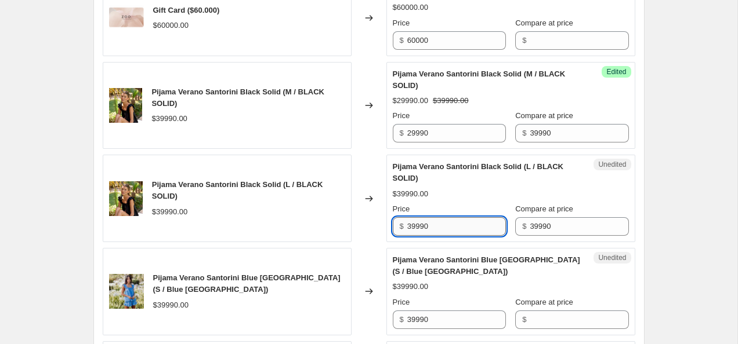
click at [412, 226] on input "39990" at bounding box center [456, 226] width 99 height 19
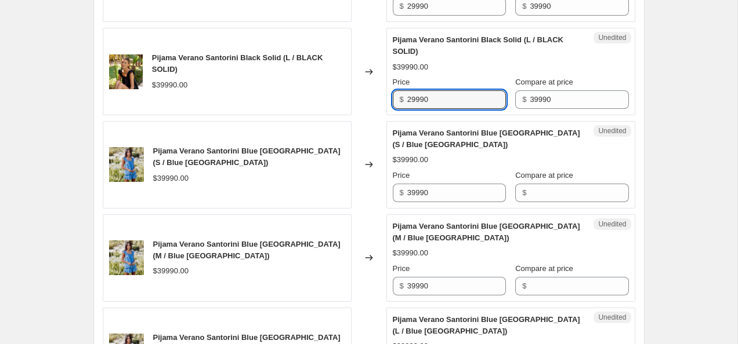
scroll to position [926, 0]
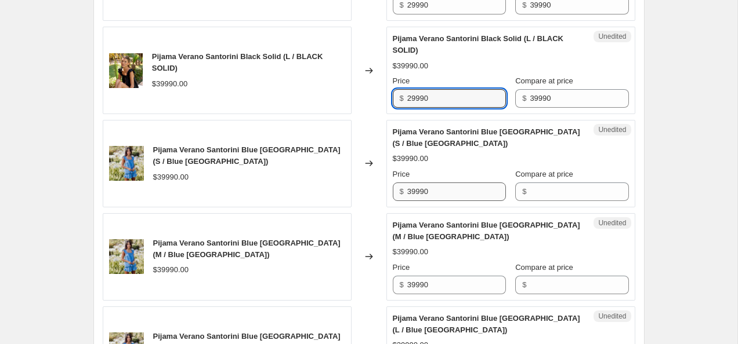
type input "29990"
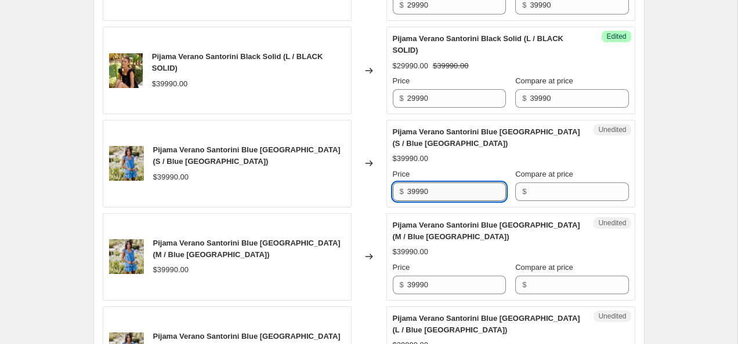
click at [441, 194] on input "39990" at bounding box center [456, 192] width 99 height 19
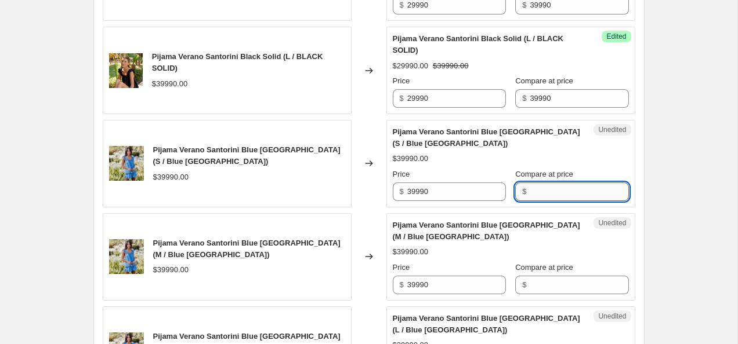
click at [574, 189] on input "Compare at price" at bounding box center [579, 192] width 99 height 19
paste input "39990"
type input "39990"
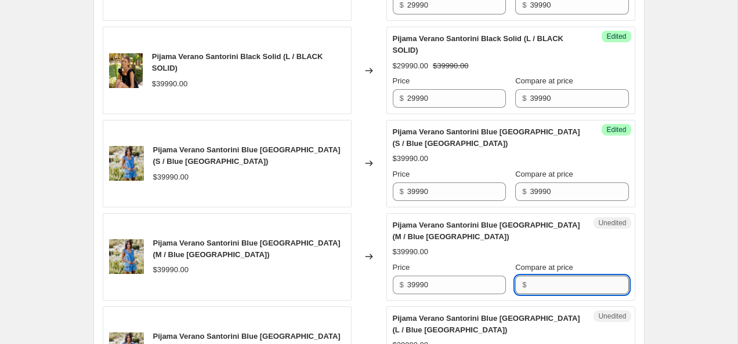
click at [549, 285] on input "Compare at price" at bounding box center [579, 285] width 99 height 19
paste input "39990"
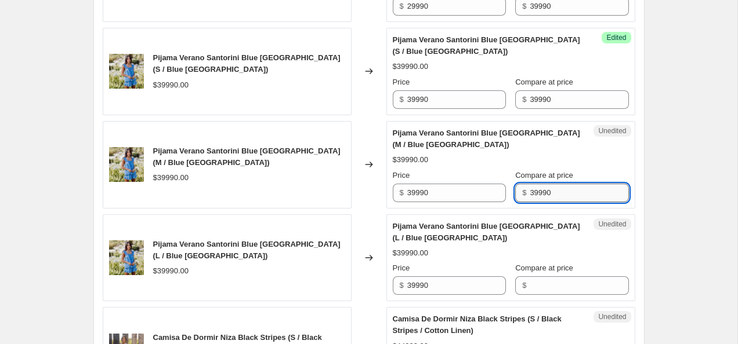
scroll to position [1037, 0]
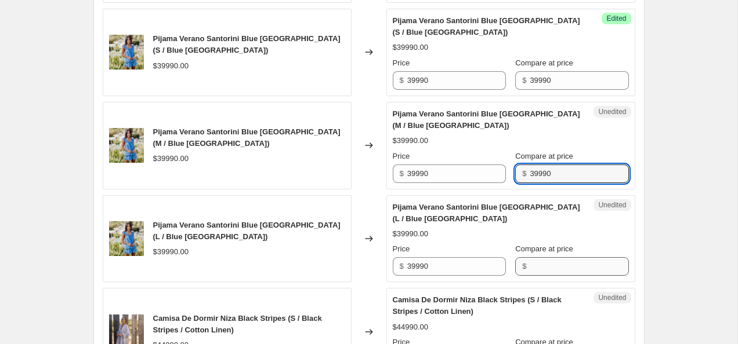
type input "39990"
click at [537, 266] on input "Compare at price" at bounding box center [579, 267] width 99 height 19
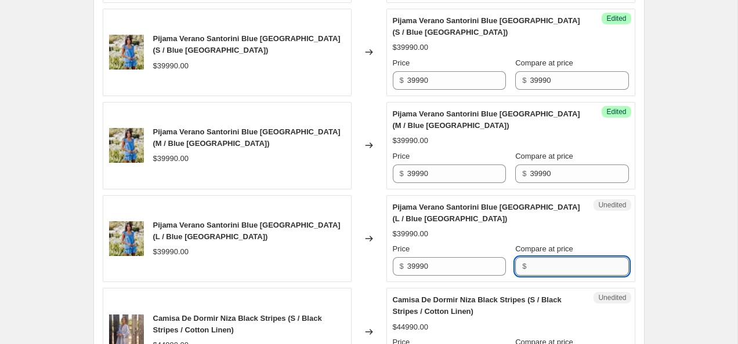
paste input "39990"
type input "39990"
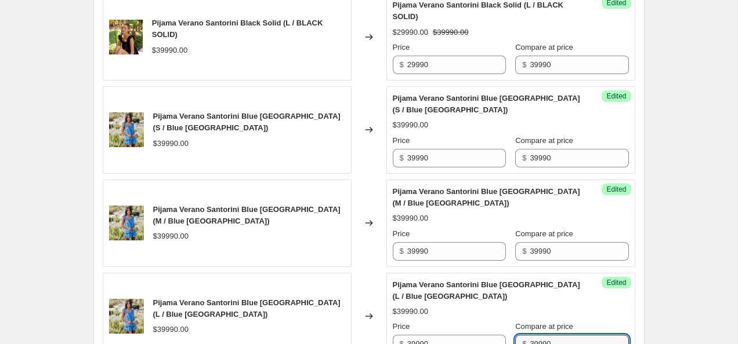
scroll to position [949, 0]
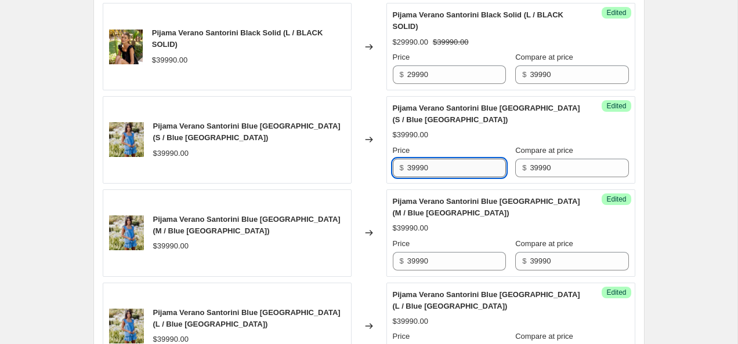
click at [411, 166] on input "39990" at bounding box center [456, 168] width 99 height 19
type input "29990"
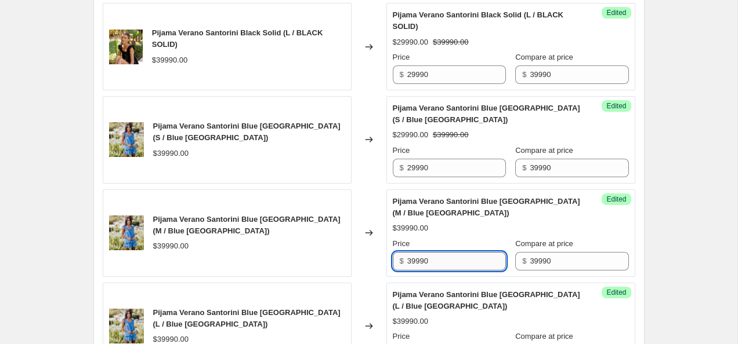
click at [412, 260] on input "39990" at bounding box center [456, 261] width 99 height 19
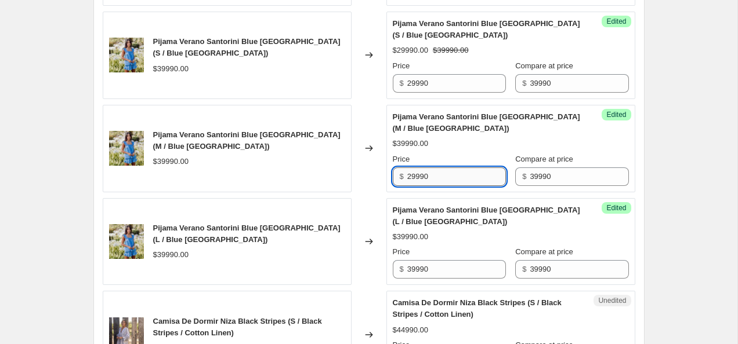
scroll to position [1033, 0]
type input "29990"
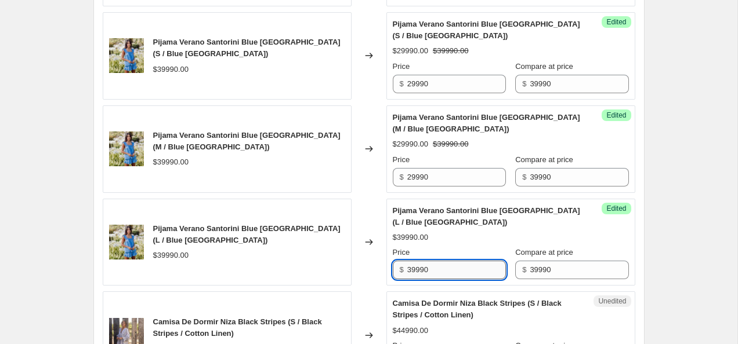
click at [411, 267] on input "39990" at bounding box center [456, 270] width 99 height 19
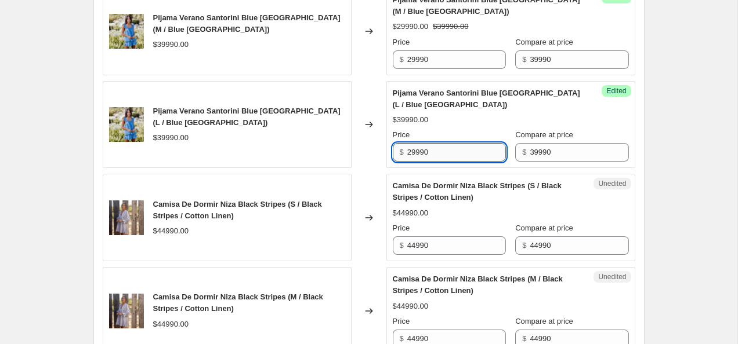
scroll to position [1149, 0]
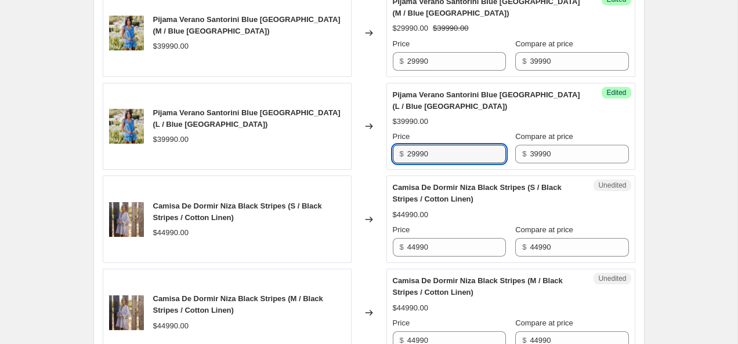
type input "29990"
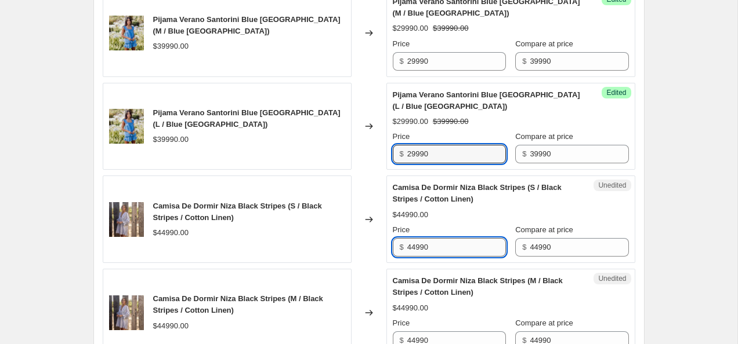
click at [417, 249] on input "44990" at bounding box center [456, 247] width 99 height 19
click at [465, 244] on input "36990" at bounding box center [456, 247] width 99 height 19
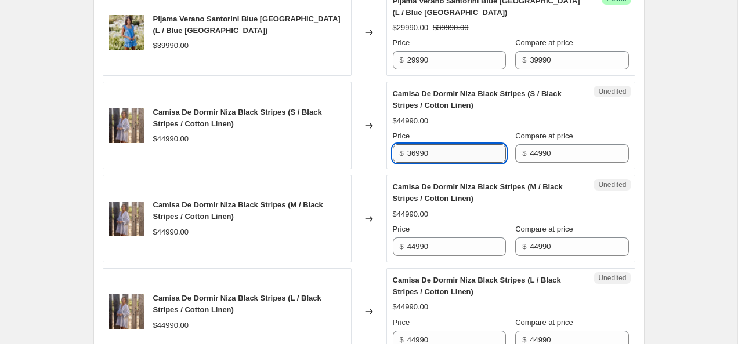
scroll to position [1257, 0]
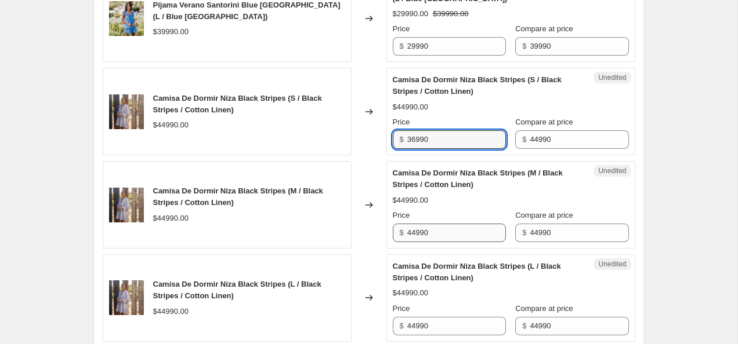
type input "36990"
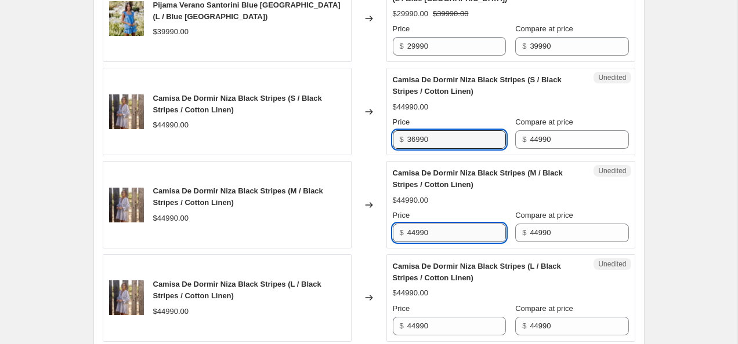
click at [455, 236] on input "44990" at bounding box center [456, 233] width 99 height 19
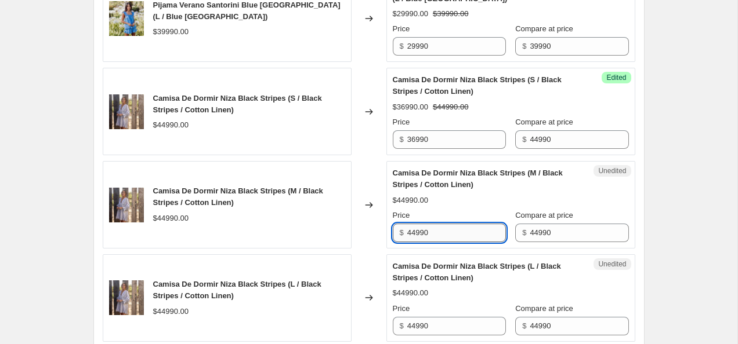
click at [455, 236] on input "44990" at bounding box center [456, 233] width 99 height 19
paste input "36"
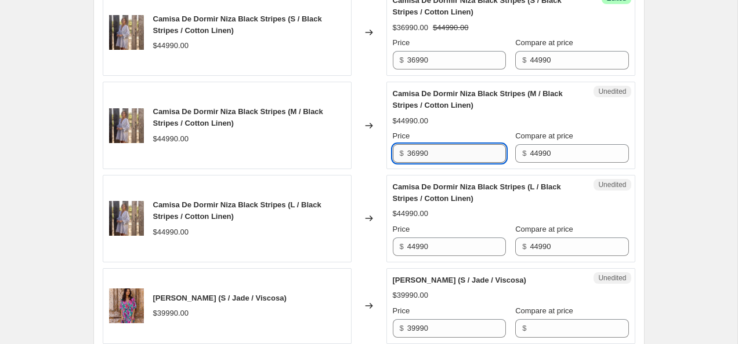
scroll to position [1345, 0]
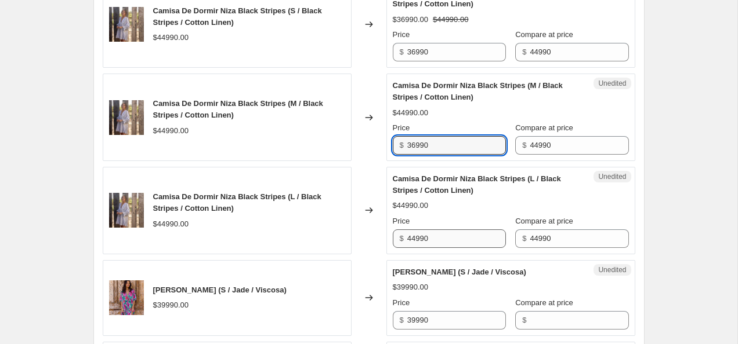
type input "36990"
click at [455, 235] on input "44990" at bounding box center [456, 239] width 99 height 19
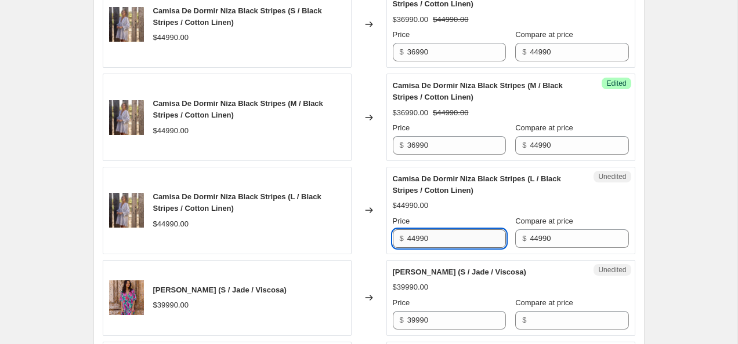
click at [455, 235] on input "44990" at bounding box center [456, 239] width 99 height 19
paste input "36"
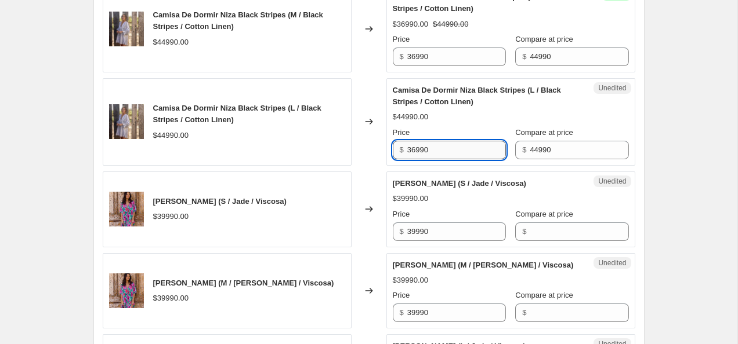
scroll to position [1435, 0]
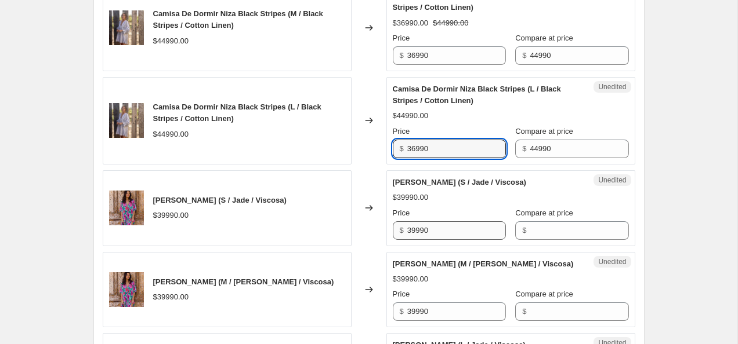
type input "36990"
click at [436, 240] on input "39990" at bounding box center [456, 231] width 99 height 19
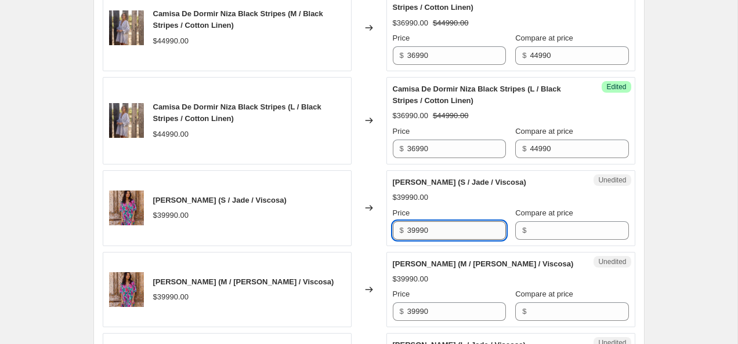
click at [436, 240] on input "39990" at bounding box center [456, 231] width 99 height 19
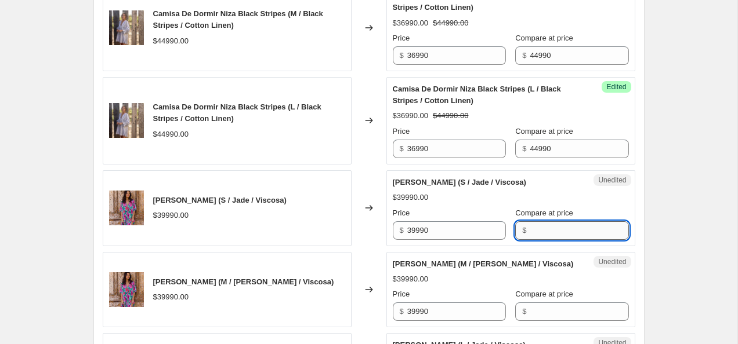
click at [567, 240] on input "Compare at price" at bounding box center [579, 231] width 99 height 19
paste input "39990"
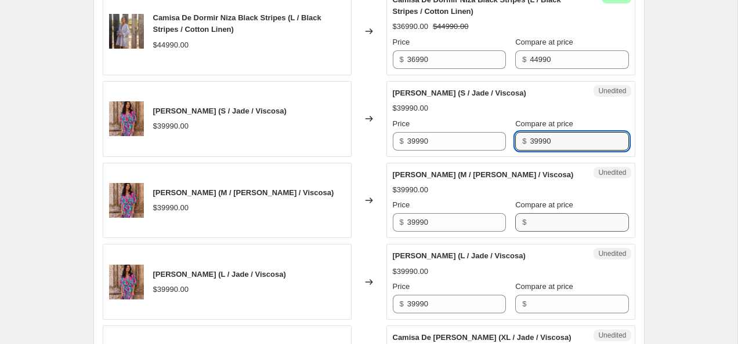
type input "39990"
click at [569, 232] on input "Compare at price" at bounding box center [579, 222] width 99 height 19
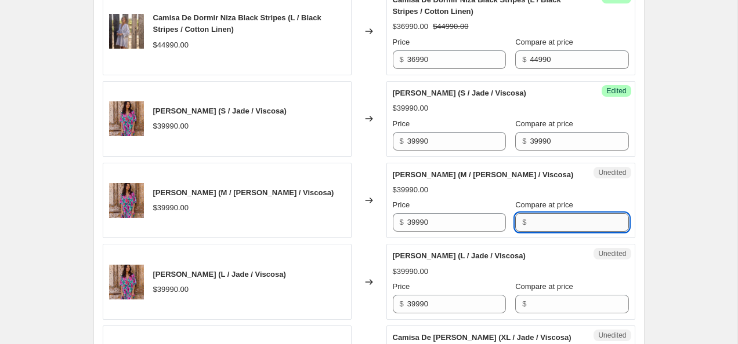
paste input "39990"
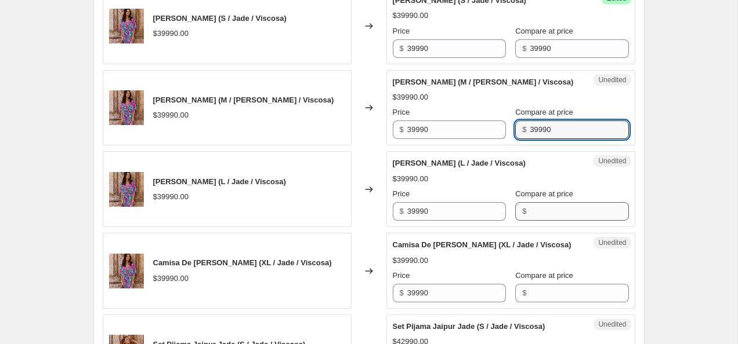
type input "39990"
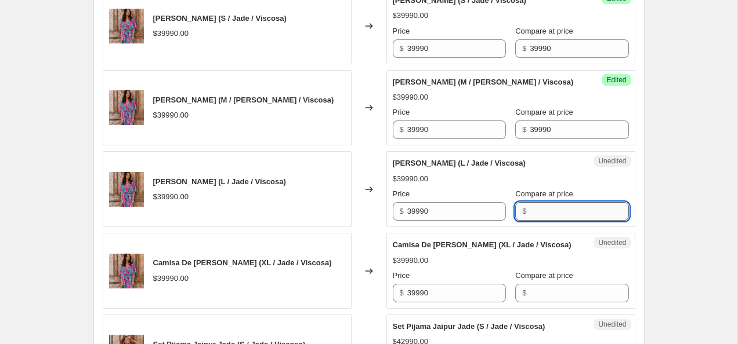
click at [568, 221] on input "Compare at price" at bounding box center [579, 211] width 99 height 19
paste input "39990"
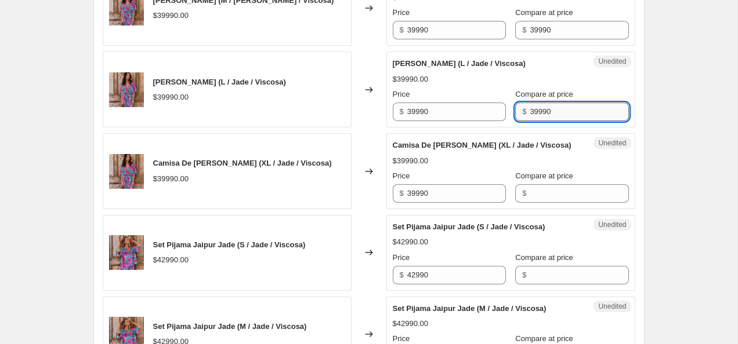
scroll to position [1716, 0]
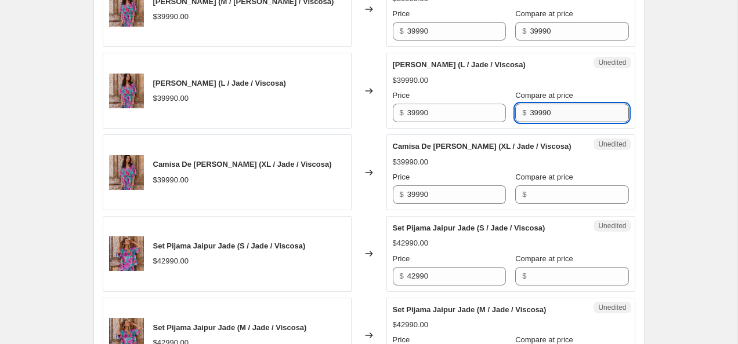
type input "39990"
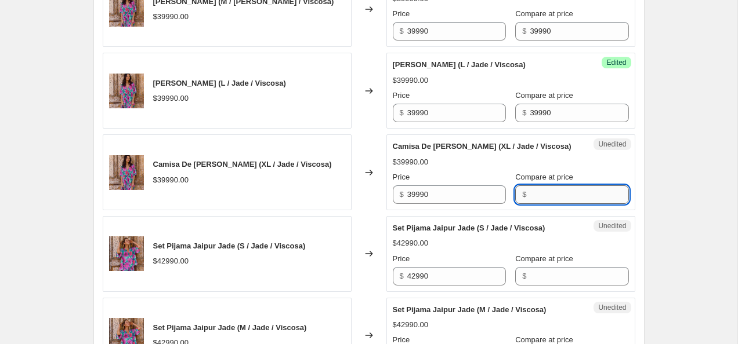
click at [568, 204] on input "Compare at price" at bounding box center [579, 195] width 99 height 19
paste input "39990"
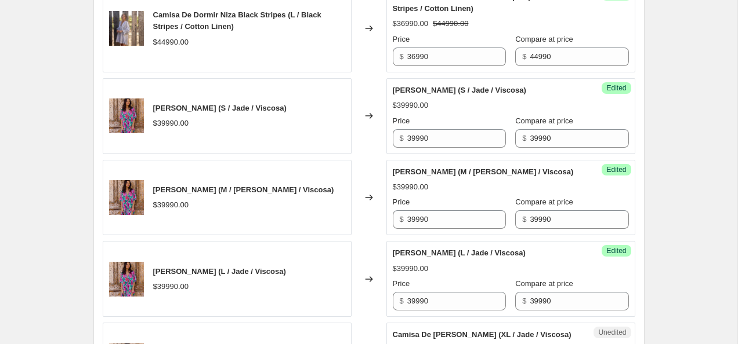
scroll to position [1522, 0]
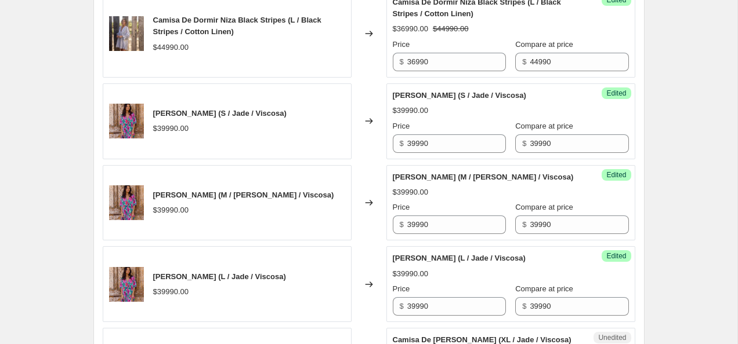
type input "39990"
click at [412, 153] on input "39990" at bounding box center [456, 144] width 99 height 19
click at [452, 153] on input "29990" at bounding box center [456, 144] width 99 height 19
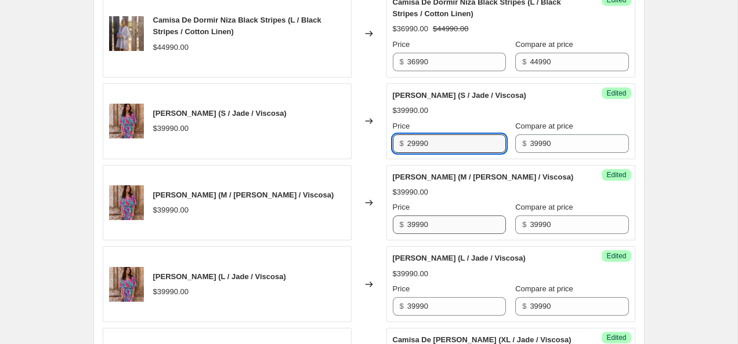
type input "29990"
click at [445, 234] on input "39990" at bounding box center [456, 225] width 99 height 19
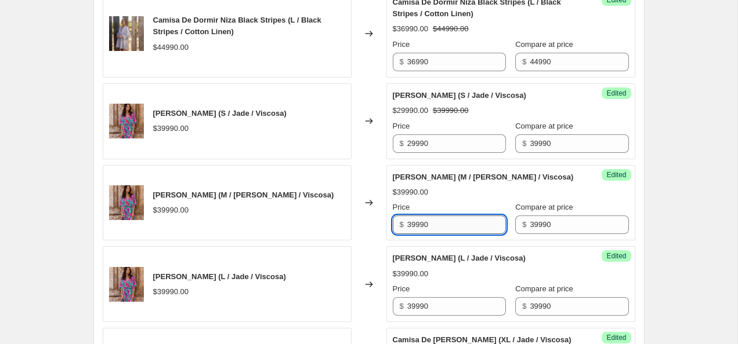
click at [445, 234] on input "39990" at bounding box center [456, 225] width 99 height 19
paste input "2"
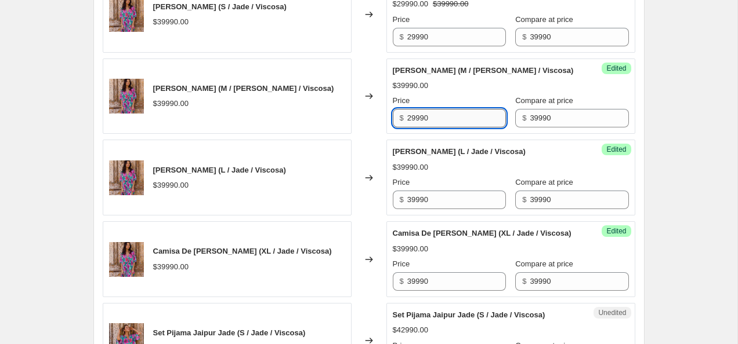
scroll to position [1628, 0]
type input "29990"
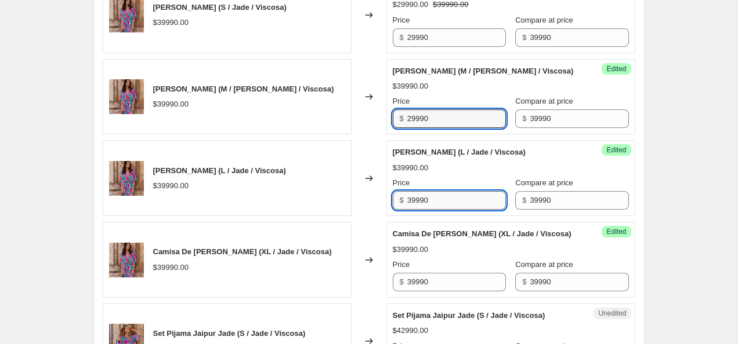
click at [443, 210] on input "39990" at bounding box center [456, 200] width 99 height 19
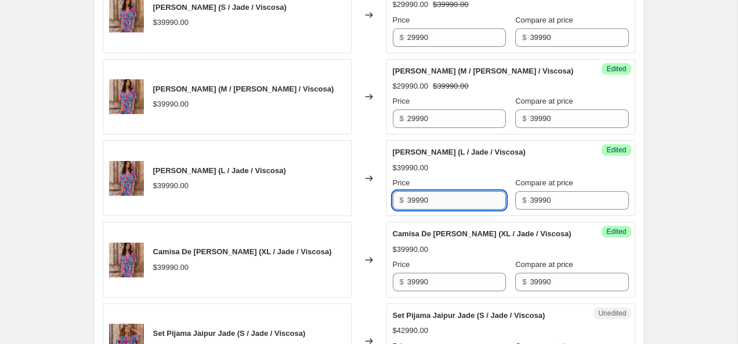
paste input "2"
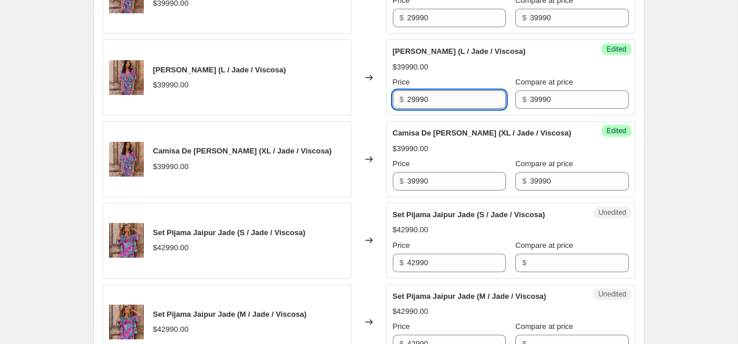
scroll to position [1740, 0]
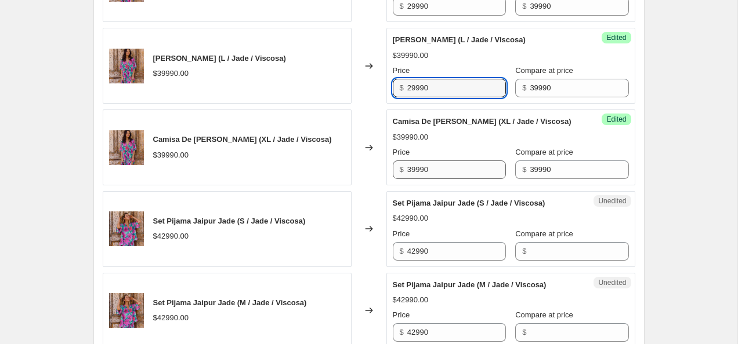
type input "29990"
click at [443, 179] on input "39990" at bounding box center [456, 170] width 99 height 19
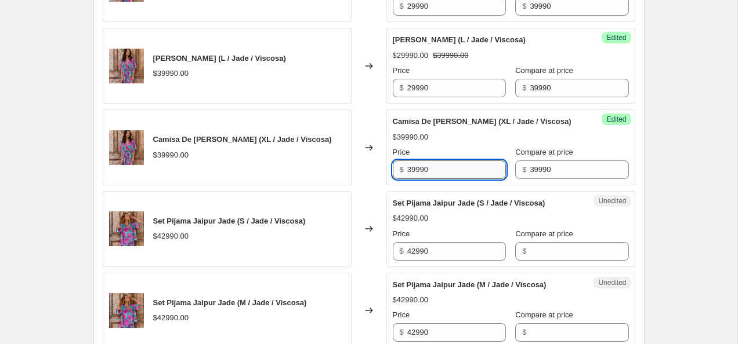
paste input "2"
type input "29990"
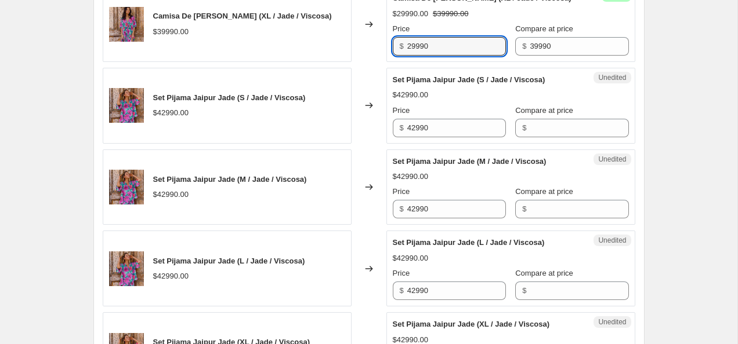
scroll to position [1866, 0]
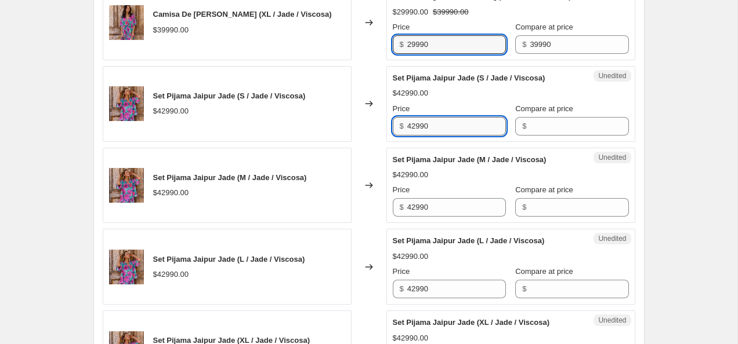
click at [441, 136] on input "42990" at bounding box center [456, 126] width 99 height 19
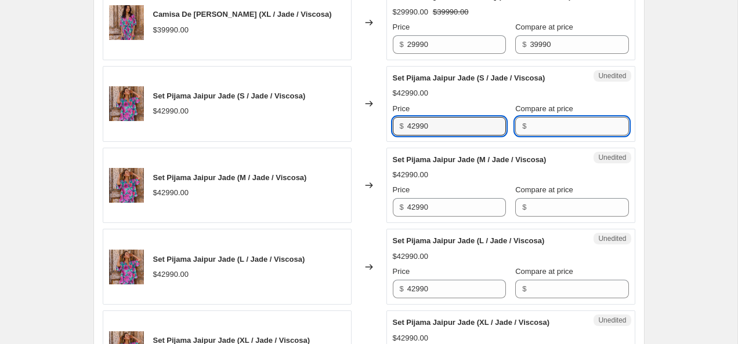
click at [548, 136] on input "Compare at price" at bounding box center [579, 126] width 99 height 19
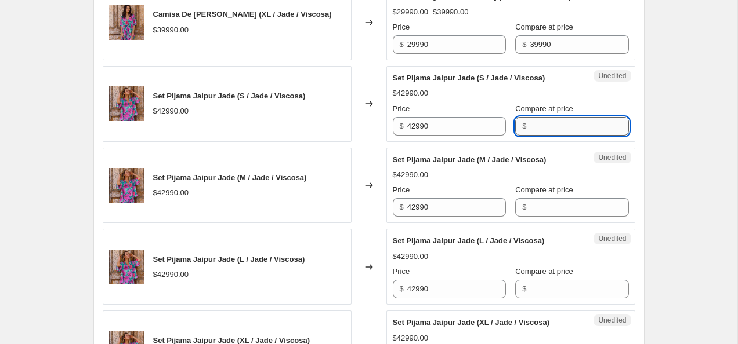
paste input "42990"
type input "42990"
click at [549, 217] on input "Compare at price" at bounding box center [579, 207] width 99 height 19
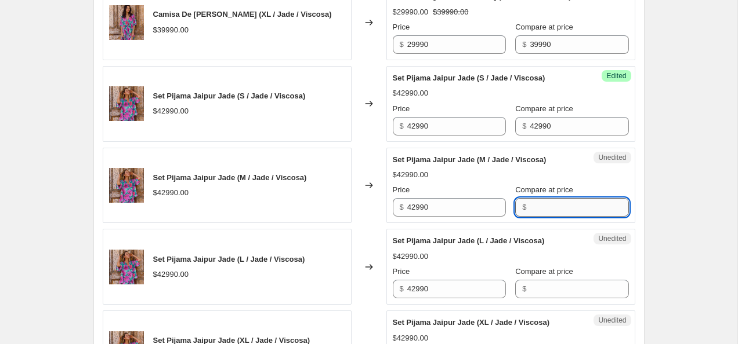
paste input "42990"
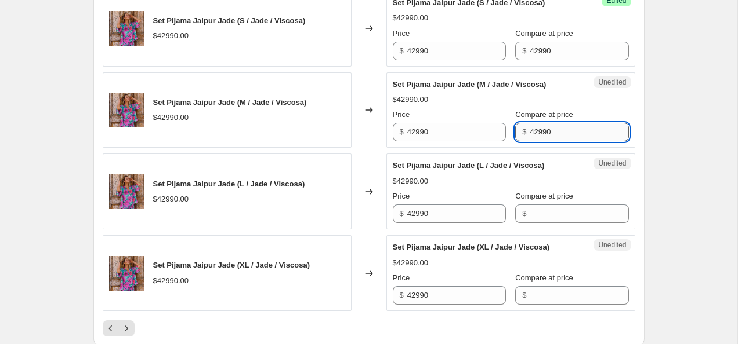
type input "42990"
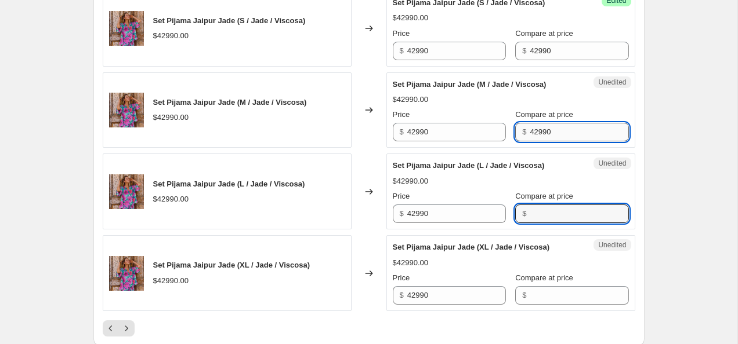
click at [549, 223] on input "Compare at price" at bounding box center [579, 214] width 99 height 19
paste input "42990"
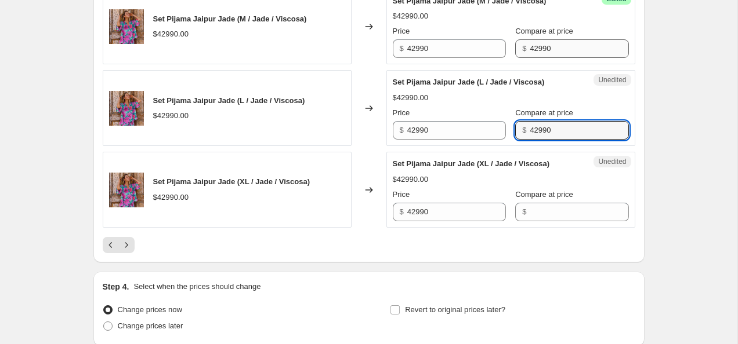
scroll to position [2023, 0]
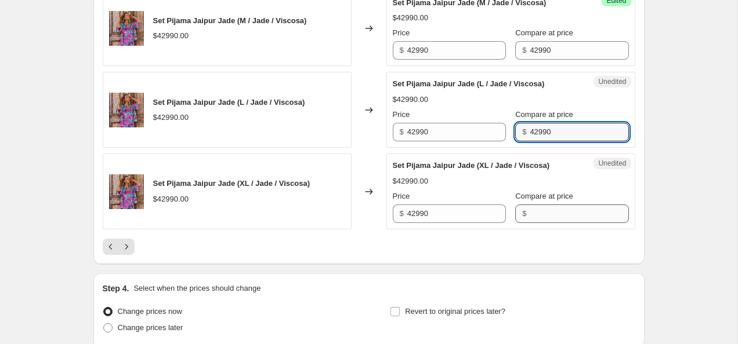
type input "42990"
click at [549, 223] on input "Compare at price" at bounding box center [579, 214] width 99 height 19
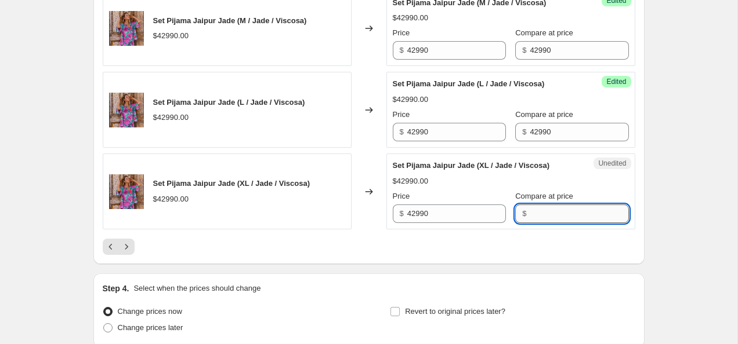
paste input "42990"
type input "42990"
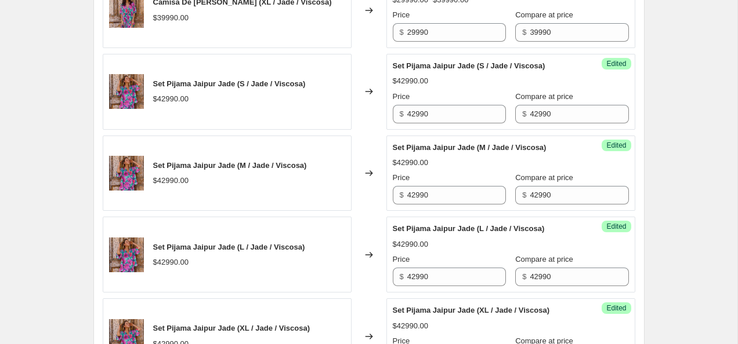
scroll to position [1873, 0]
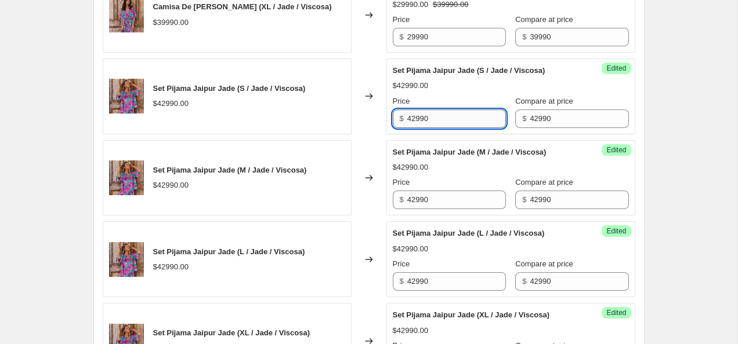
click at [411, 128] on input "42990" at bounding box center [456, 119] width 99 height 19
click at [448, 128] on input "32990" at bounding box center [456, 119] width 99 height 19
type input "32990"
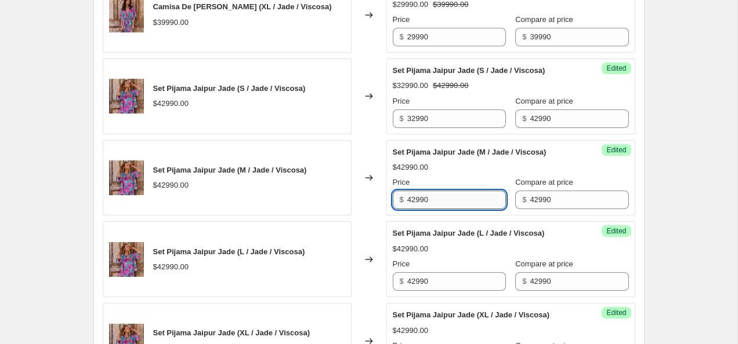
click at [436, 209] on input "42990" at bounding box center [456, 200] width 99 height 19
paste input "3"
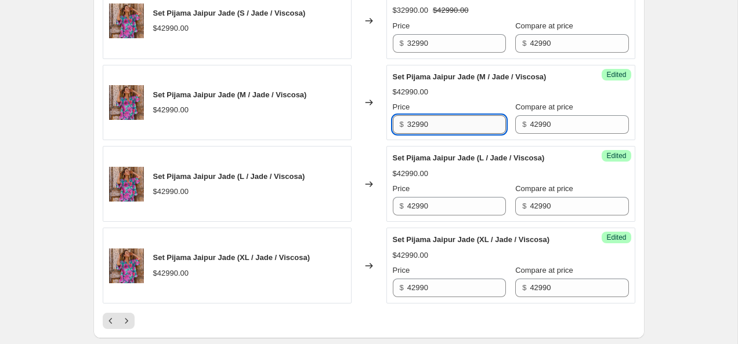
scroll to position [1952, 0]
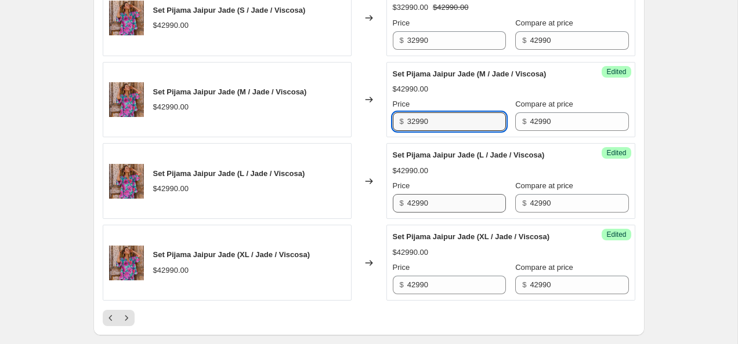
type input "32990"
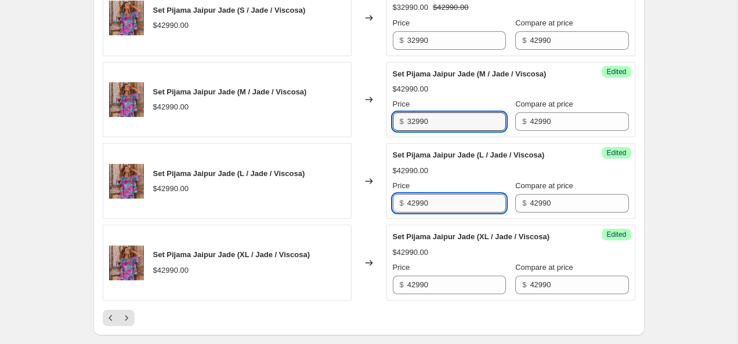
click at [436, 213] on input "42990" at bounding box center [456, 203] width 99 height 19
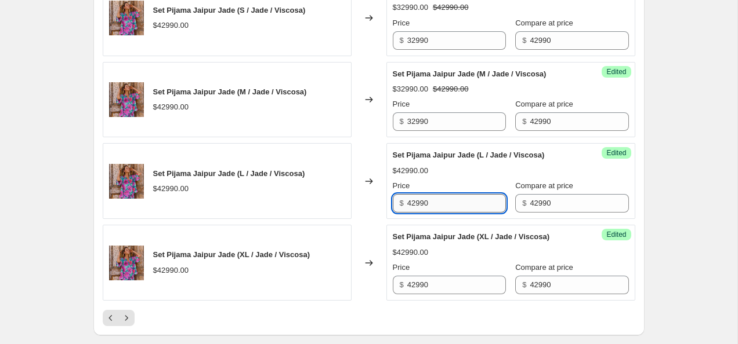
click at [436, 213] on input "42990" at bounding box center [456, 203] width 99 height 19
paste input "3"
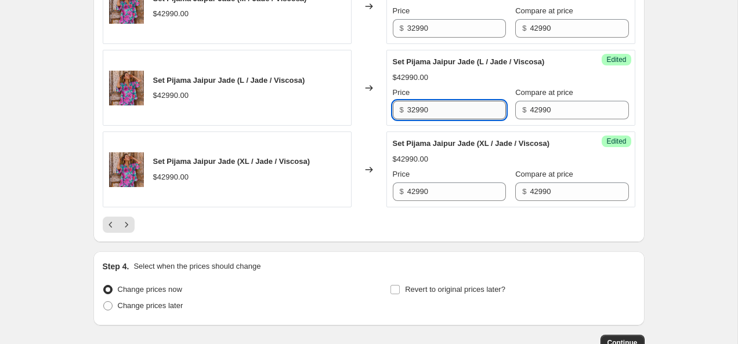
scroll to position [2057, 0]
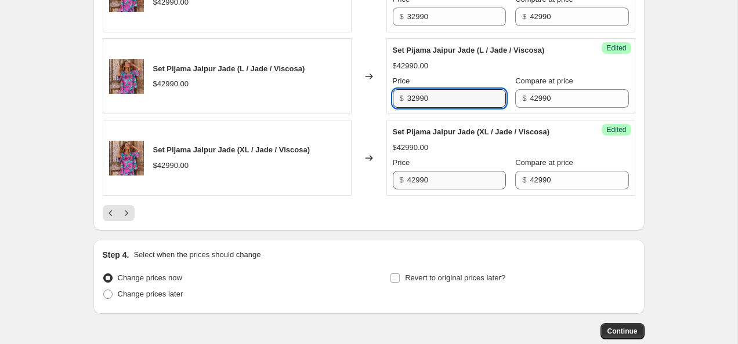
type input "32990"
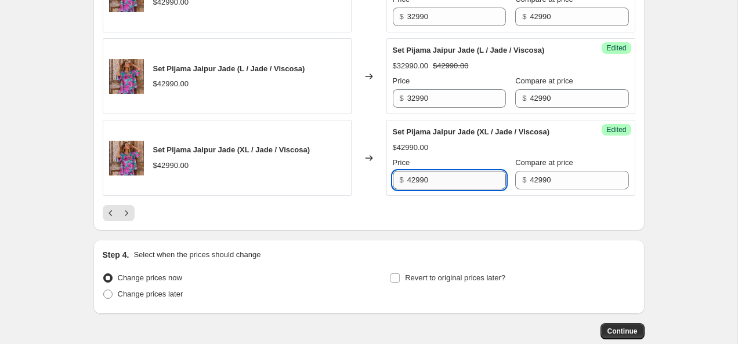
click at [434, 190] on input "42990" at bounding box center [456, 180] width 99 height 19
paste input "3"
type input "32990"
click at [128, 219] on icon "Next" at bounding box center [127, 214] width 12 height 12
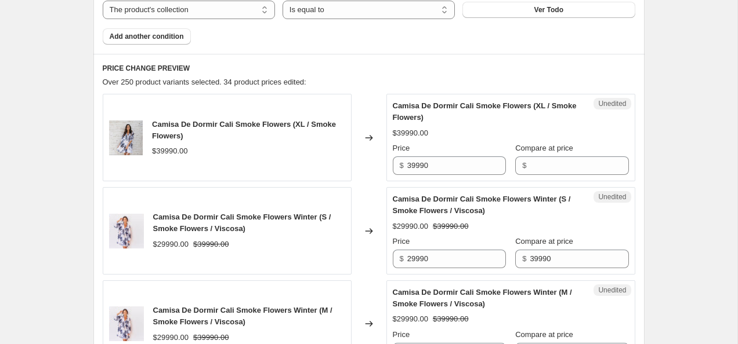
scroll to position [430, 0]
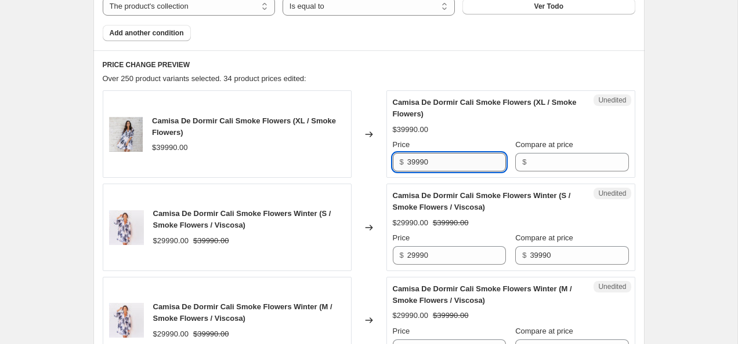
click at [436, 166] on input "39990" at bounding box center [456, 162] width 99 height 19
click at [436, 165] on input "39990" at bounding box center [456, 162] width 99 height 19
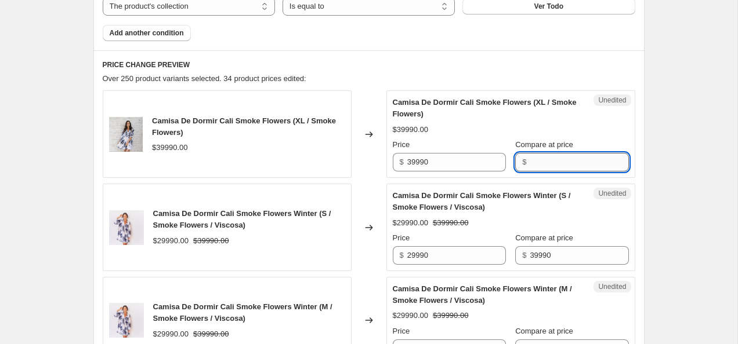
click at [563, 161] on input "Compare at price" at bounding box center [579, 162] width 99 height 19
paste input "39990"
type input "39990"
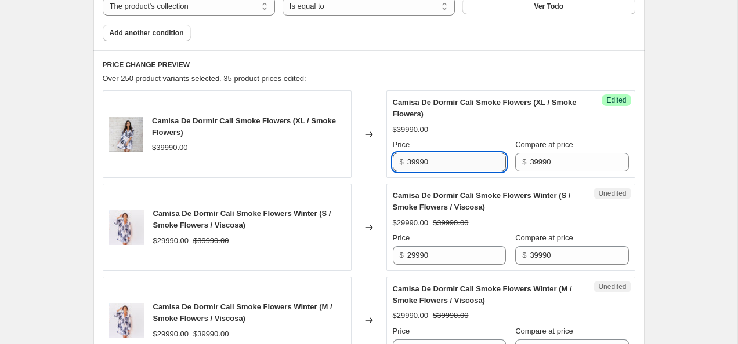
click at [412, 164] on input "39990" at bounding box center [456, 162] width 99 height 19
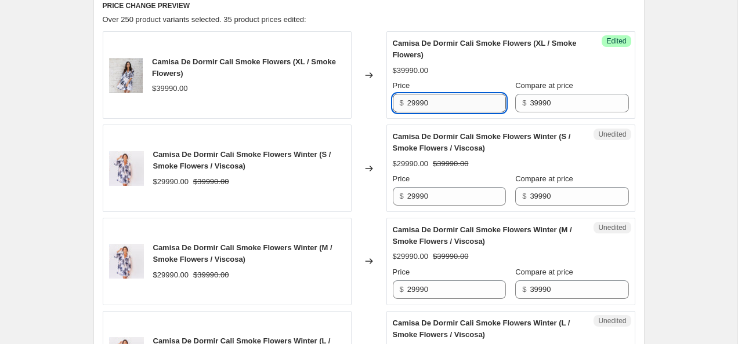
scroll to position [509, 0]
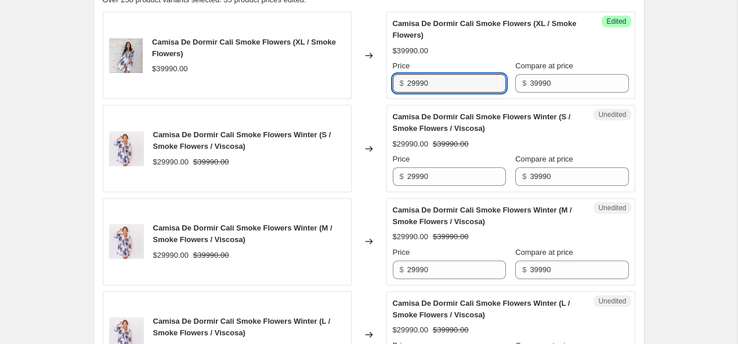
type input "29990"
click at [416, 175] on input "29990" at bounding box center [456, 177] width 99 height 19
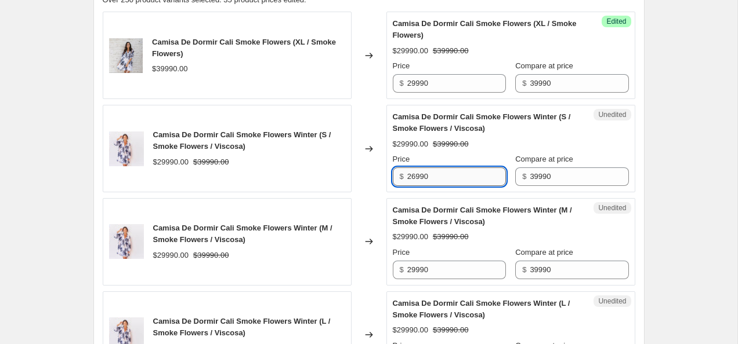
click at [443, 182] on input "26990" at bounding box center [456, 177] width 99 height 19
type input "26990"
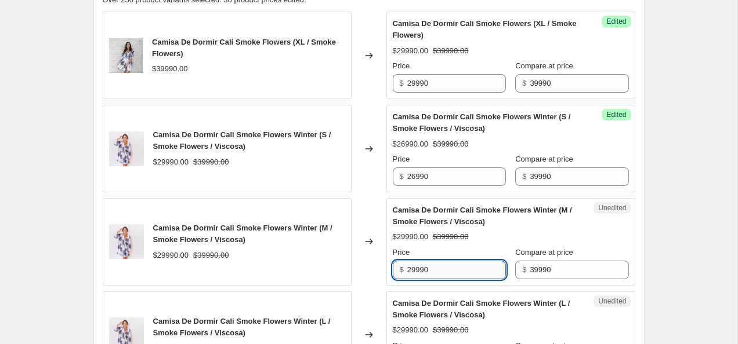
click at [446, 274] on input "29990" at bounding box center [456, 270] width 99 height 19
paste input "6"
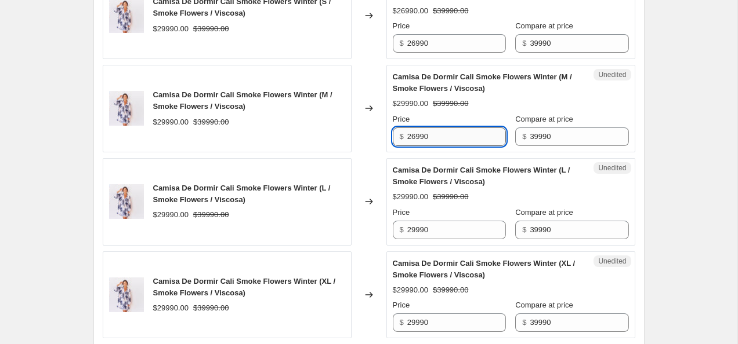
scroll to position [640, 0]
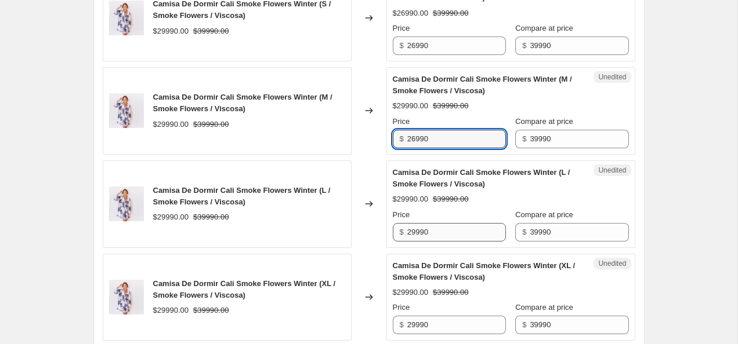
type input "26990"
click at [443, 234] on input "29990" at bounding box center [456, 232] width 99 height 19
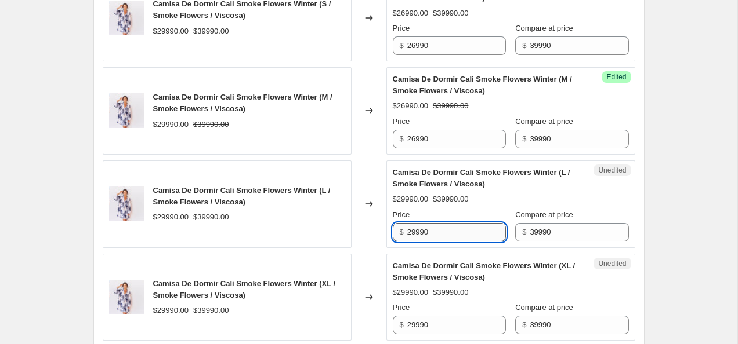
click at [443, 234] on input "29990" at bounding box center [456, 232] width 99 height 19
paste input "6"
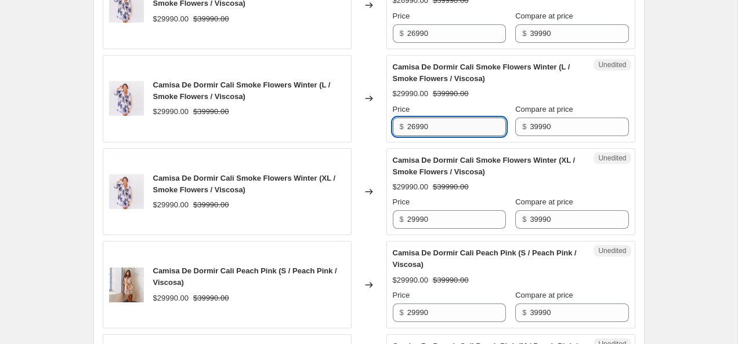
scroll to position [746, 0]
type input "26990"
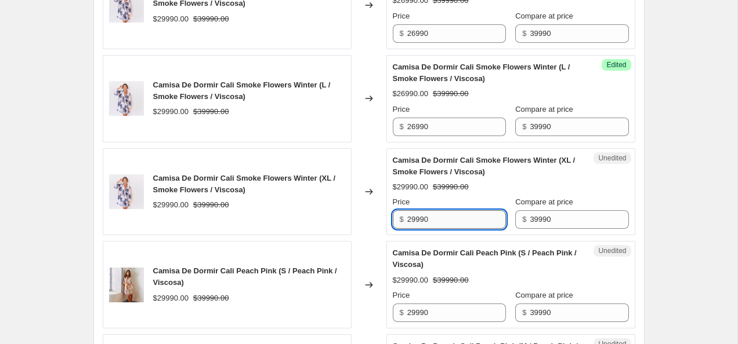
click at [450, 219] on input "29990" at bounding box center [456, 220] width 99 height 19
paste input "6"
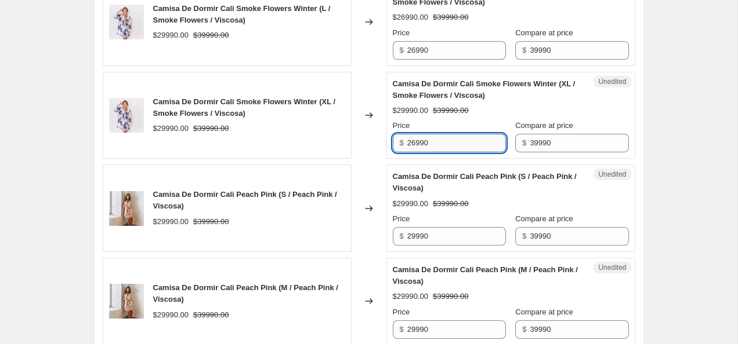
scroll to position [863, 0]
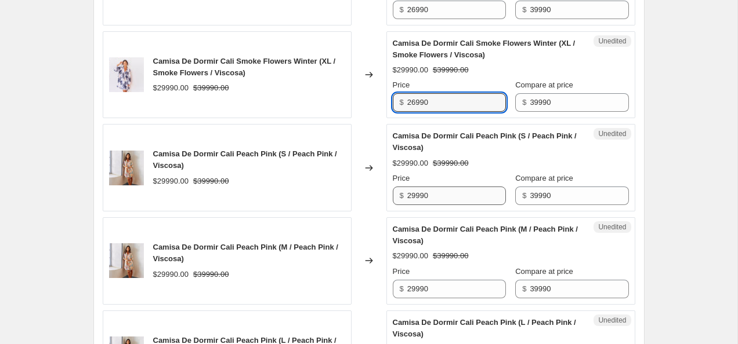
type input "26990"
click at [447, 195] on input "29990" at bounding box center [456, 196] width 99 height 19
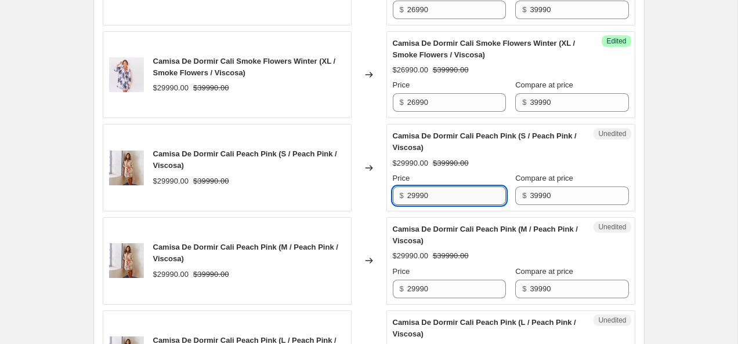
click at [447, 195] on input "29990" at bounding box center [456, 196] width 99 height 19
paste input "6"
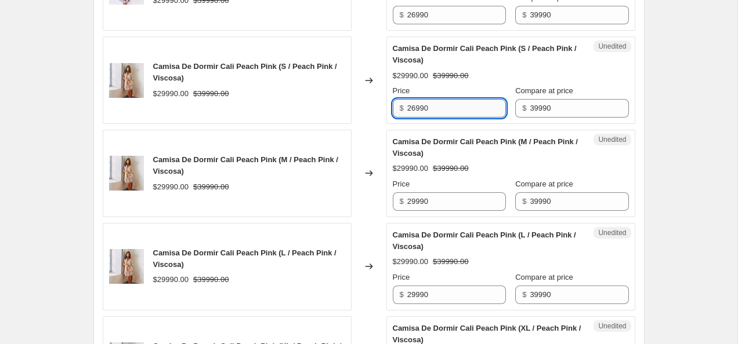
scroll to position [964, 0]
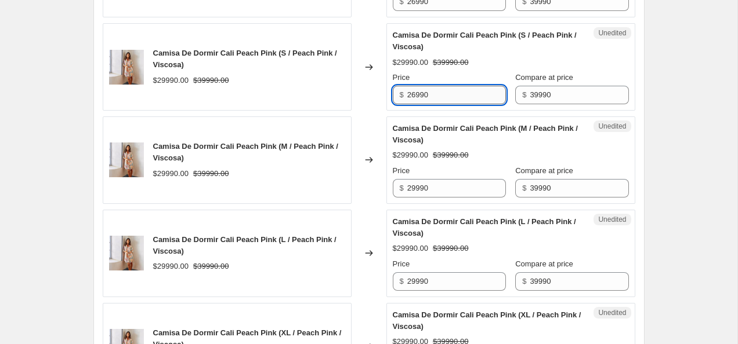
type input "26990"
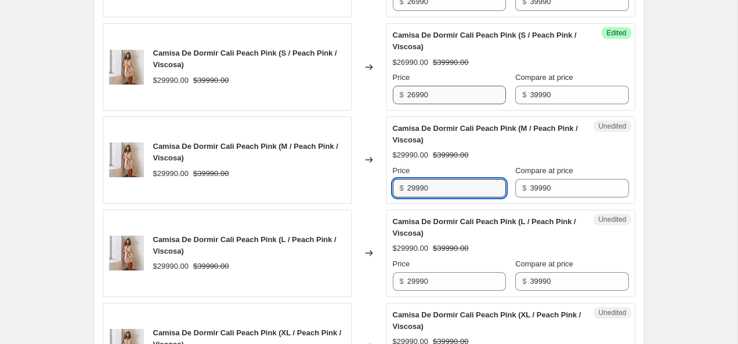
click at [447, 195] on input "29990" at bounding box center [456, 188] width 99 height 19
paste input "6"
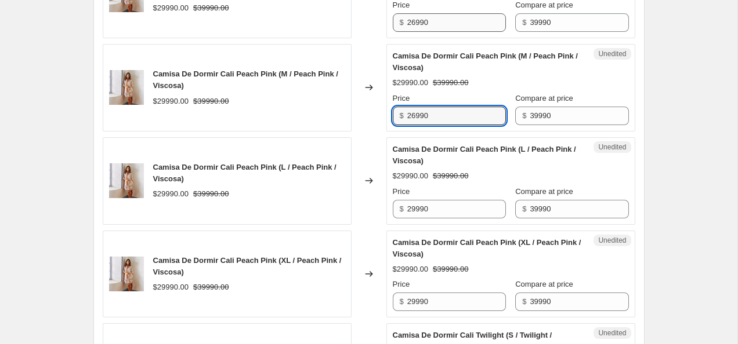
scroll to position [1050, 0]
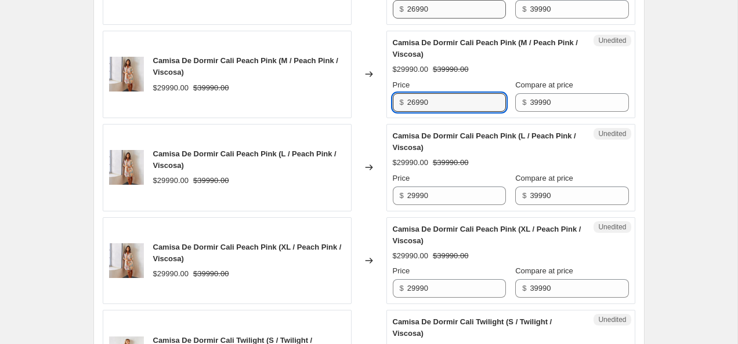
type input "26990"
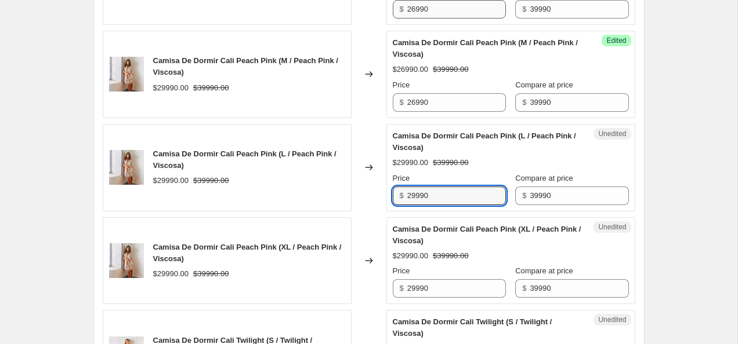
click at [447, 195] on input "29990" at bounding box center [456, 196] width 99 height 19
paste input "6"
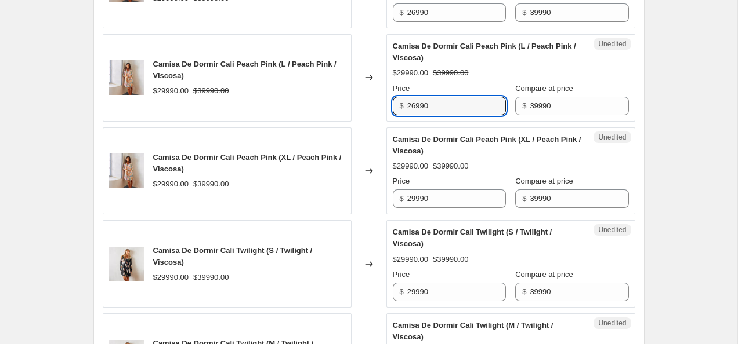
scroll to position [1141, 0]
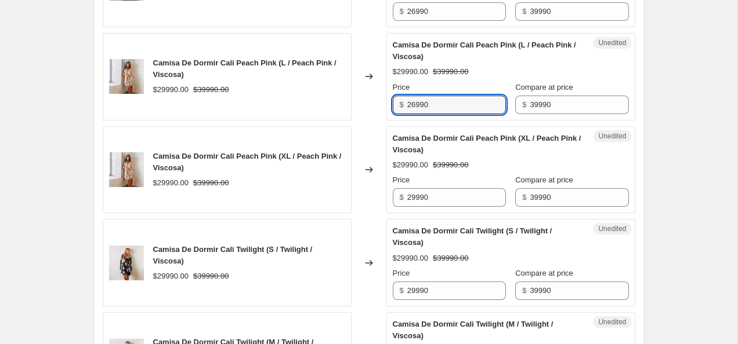
type input "26990"
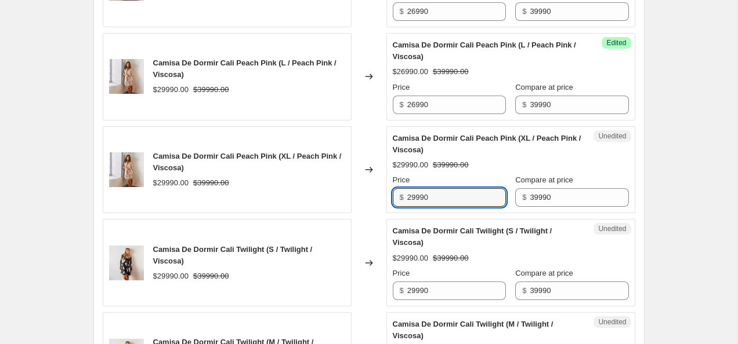
click at [447, 195] on input "29990" at bounding box center [456, 197] width 99 height 19
paste input "6"
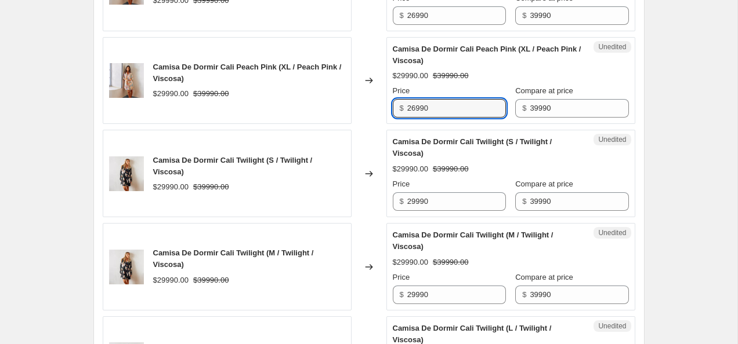
scroll to position [1230, 0]
type input "26990"
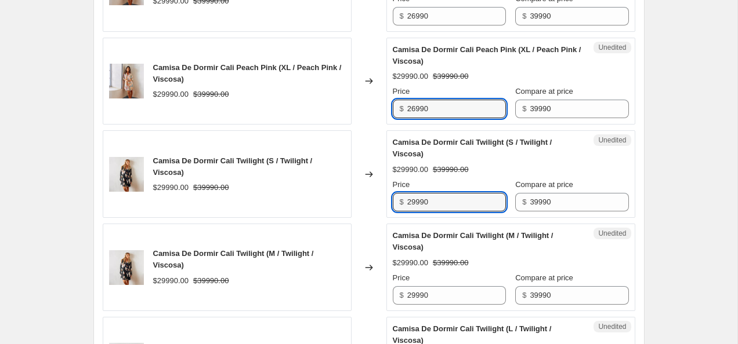
click at [447, 195] on input "29990" at bounding box center [456, 202] width 99 height 19
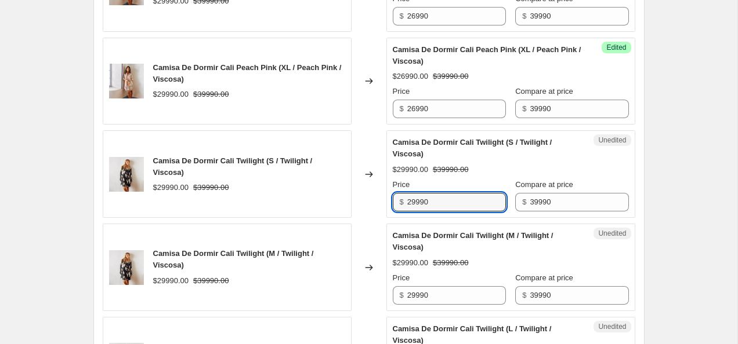
click at [447, 195] on input "29990" at bounding box center [456, 202] width 99 height 19
paste input "6"
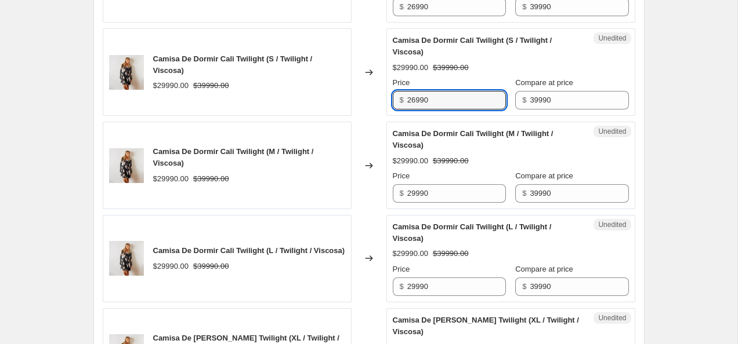
scroll to position [1333, 0]
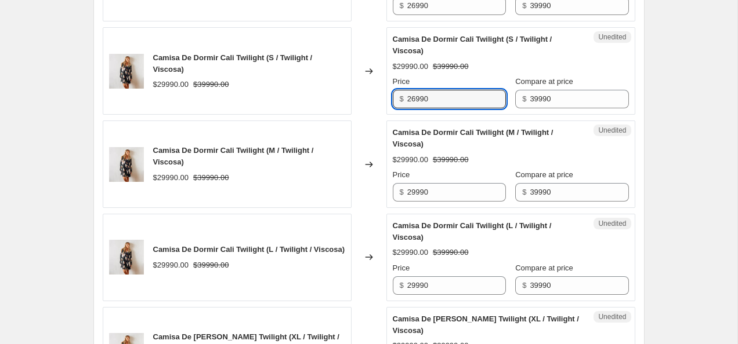
type input "26990"
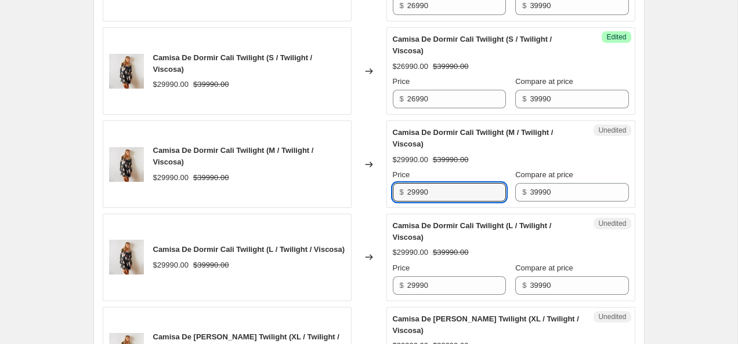
click at [447, 195] on input "29990" at bounding box center [456, 192] width 99 height 19
paste input "6"
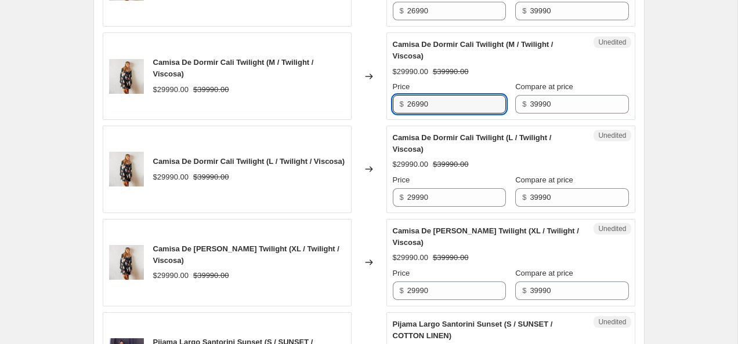
type input "26990"
click at [447, 195] on input "29990" at bounding box center [456, 197] width 99 height 19
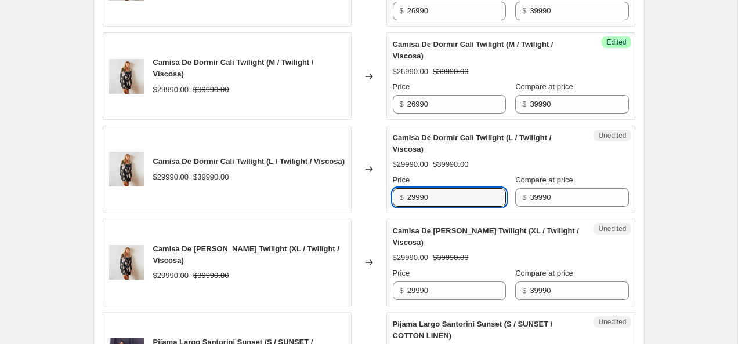
click at [447, 195] on input "29990" at bounding box center [456, 197] width 99 height 19
paste input "6"
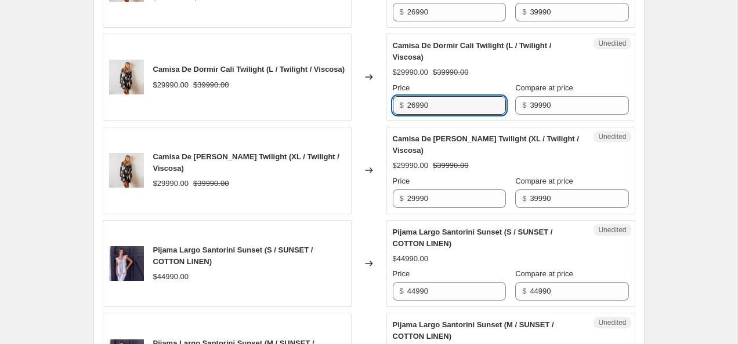
scroll to position [1516, 0]
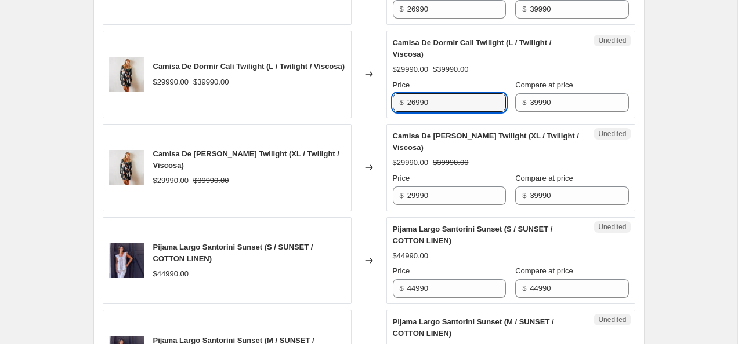
type input "26990"
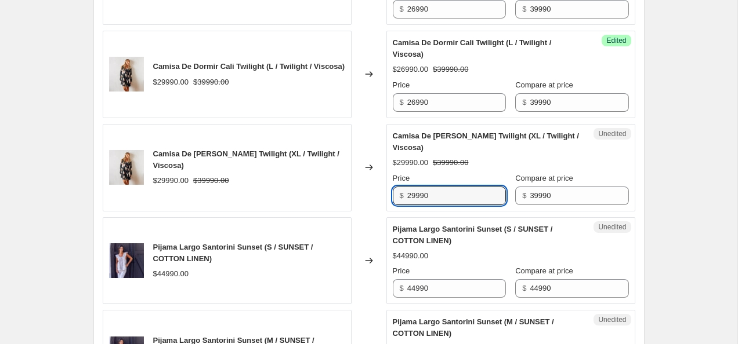
click at [447, 195] on input "29990" at bounding box center [456, 196] width 99 height 19
paste input "6"
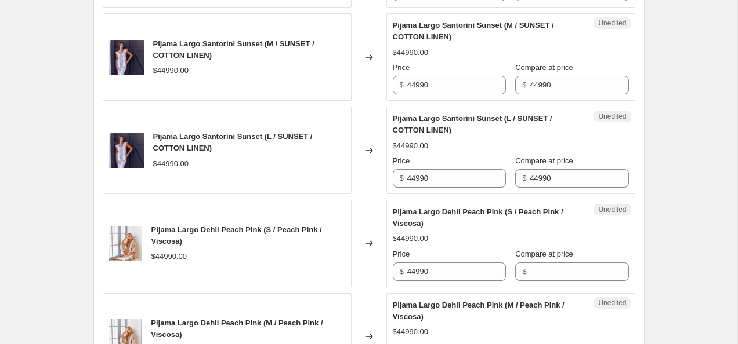
scroll to position [1861, 0]
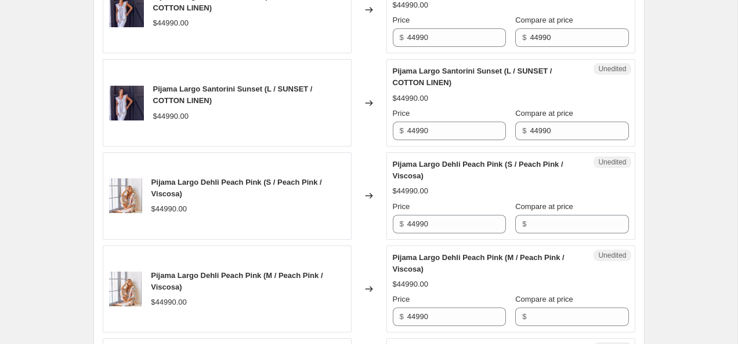
type input "26990"
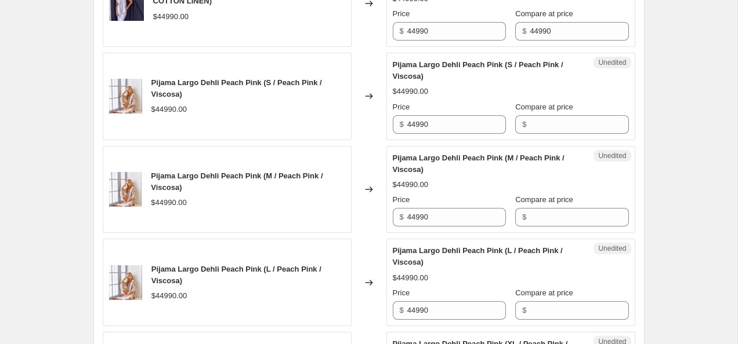
scroll to position [1974, 0]
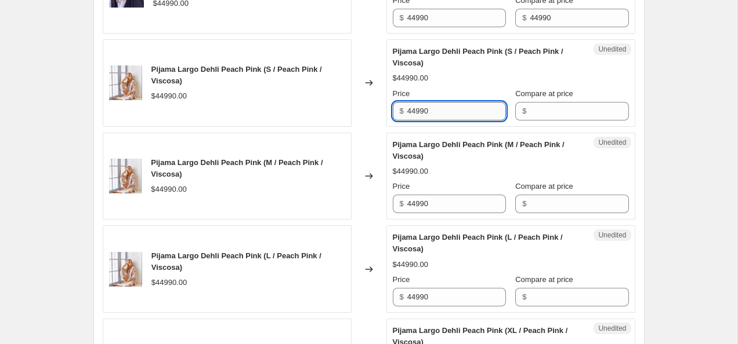
click at [447, 106] on input "44990" at bounding box center [456, 111] width 99 height 19
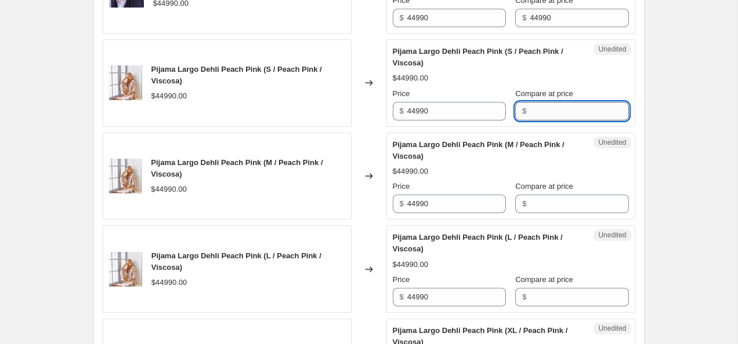
click at [550, 119] on input "Compare at price" at bounding box center [579, 111] width 99 height 19
paste input "44990"
type input "44990"
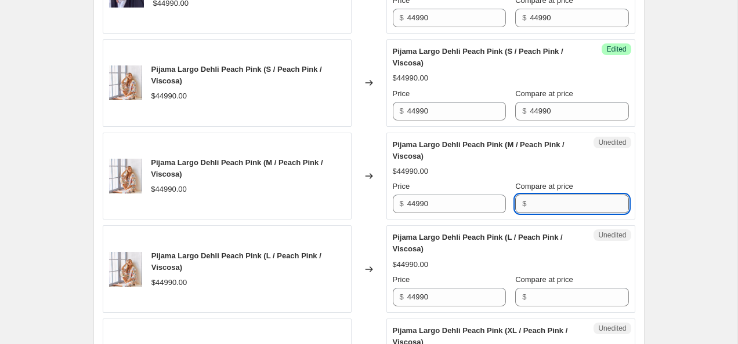
click at [539, 200] on input "Compare at price" at bounding box center [579, 204] width 99 height 19
paste input "44990"
type input "44990"
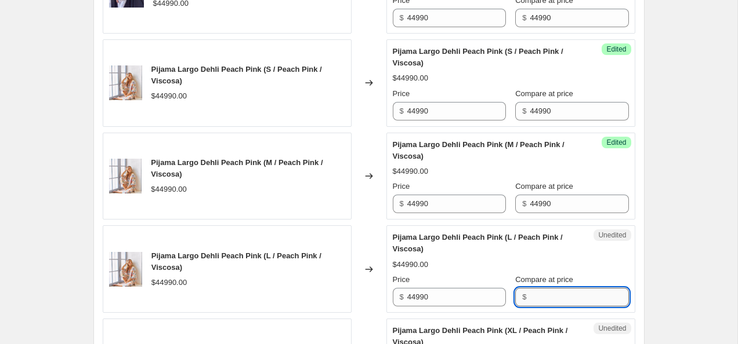
click at [540, 304] on input "Compare at price" at bounding box center [579, 297] width 99 height 19
paste input "44990"
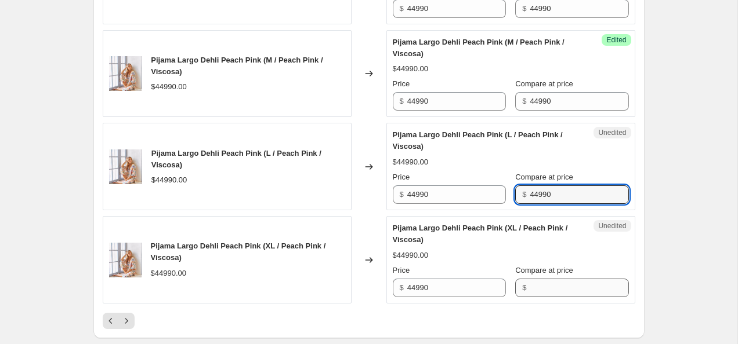
type input "44990"
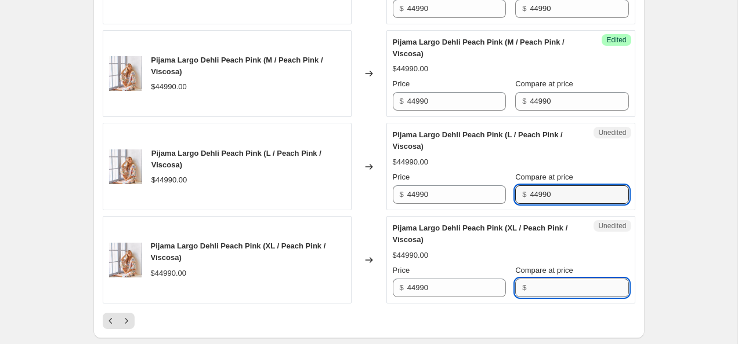
click at [546, 288] on input "Compare at price" at bounding box center [579, 288] width 99 height 19
paste input "44990"
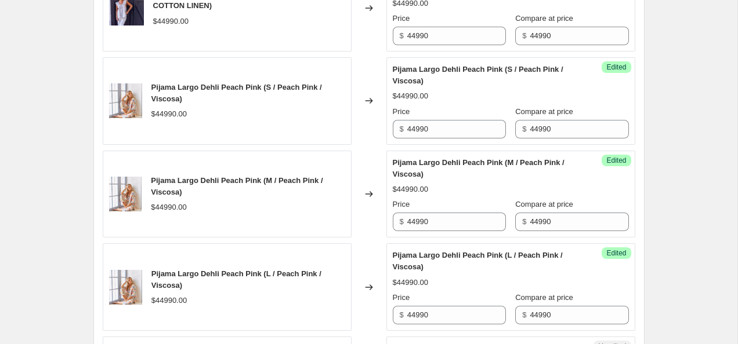
scroll to position [1912, 0]
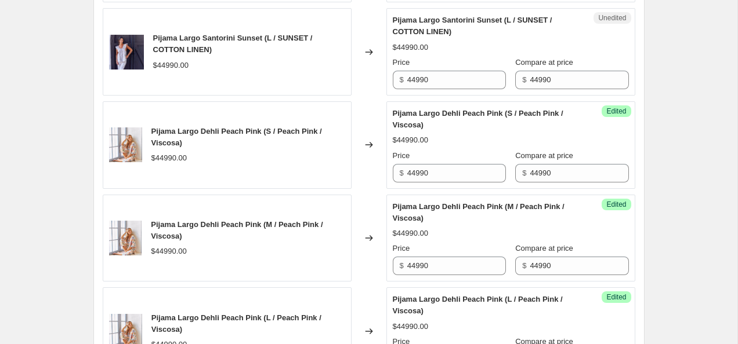
type input "44990"
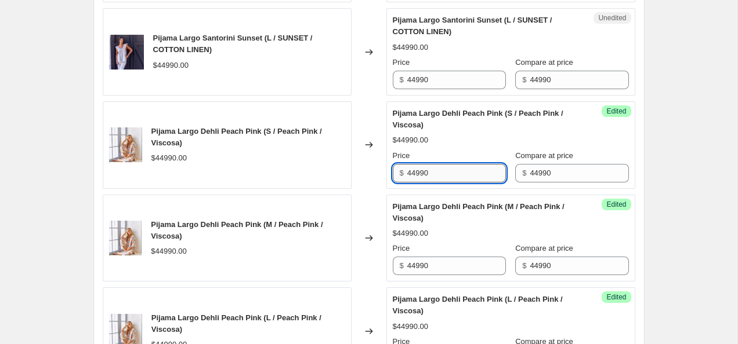
click at [411, 175] on input "44990" at bounding box center [456, 173] width 99 height 19
click at [437, 173] on input "34990" at bounding box center [456, 173] width 99 height 19
type input "34990"
click at [436, 274] on input "44990" at bounding box center [456, 266] width 99 height 19
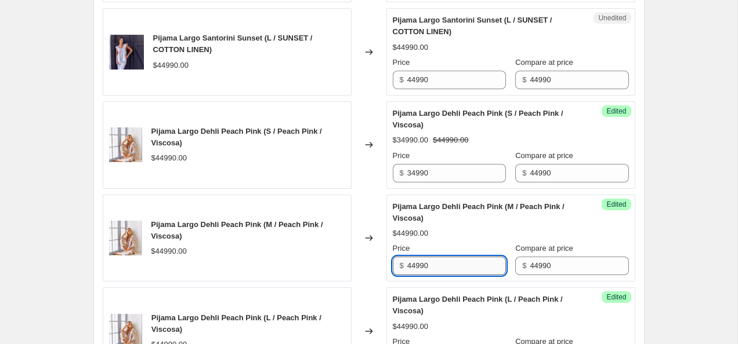
click at [436, 274] on input "44990" at bounding box center [456, 266] width 99 height 19
paste input "3"
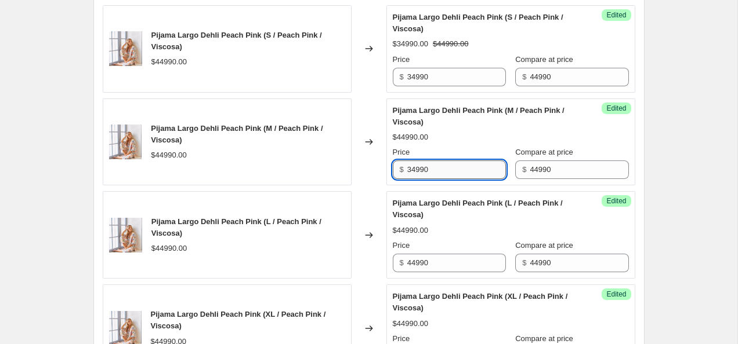
scroll to position [2007, 0]
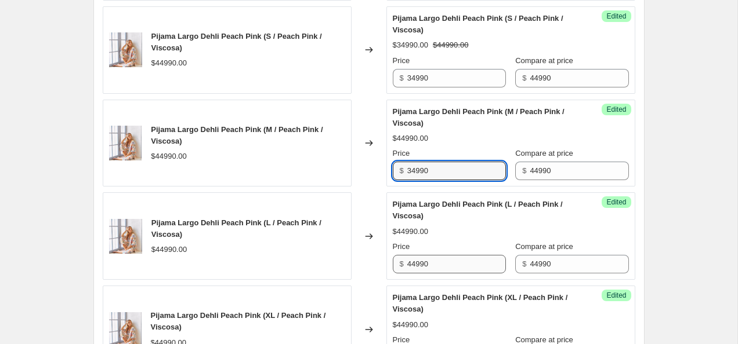
type input "34990"
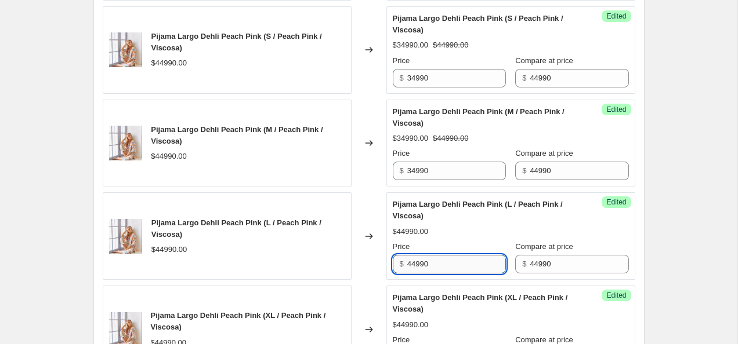
click at [438, 266] on input "44990" at bounding box center [456, 264] width 99 height 19
paste input "3"
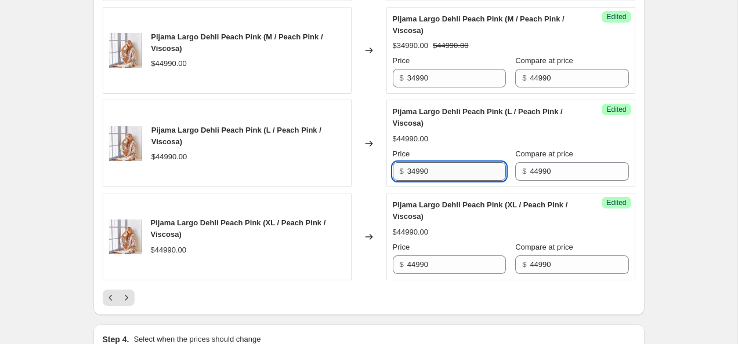
scroll to position [2101, 0]
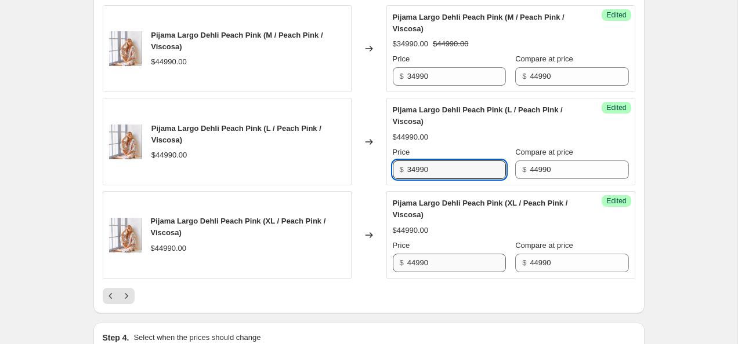
type input "34990"
click at [439, 264] on input "44990" at bounding box center [456, 263] width 99 height 19
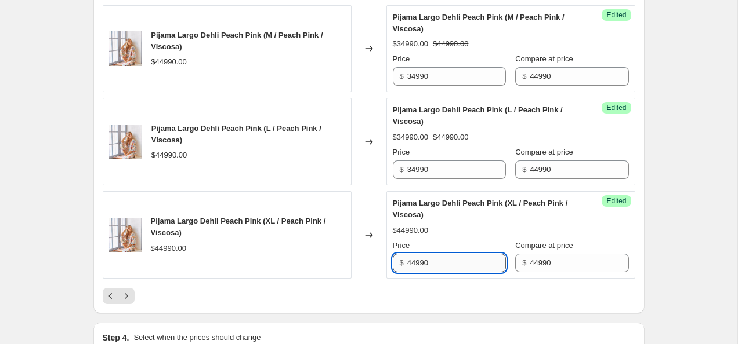
click at [439, 264] on input "44990" at bounding box center [456, 263] width 99 height 19
paste input "3"
type input "34990"
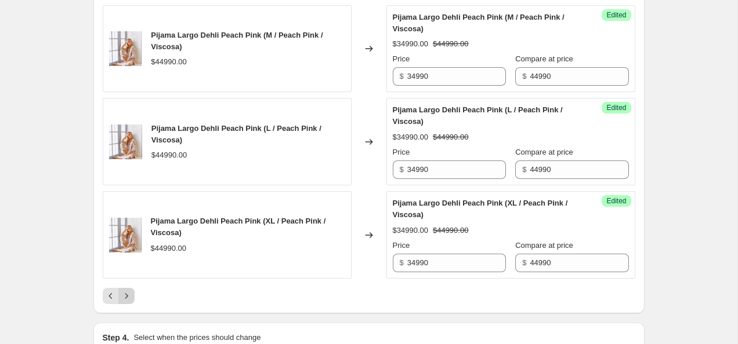
click at [128, 298] on icon "Next" at bounding box center [127, 297] width 12 height 12
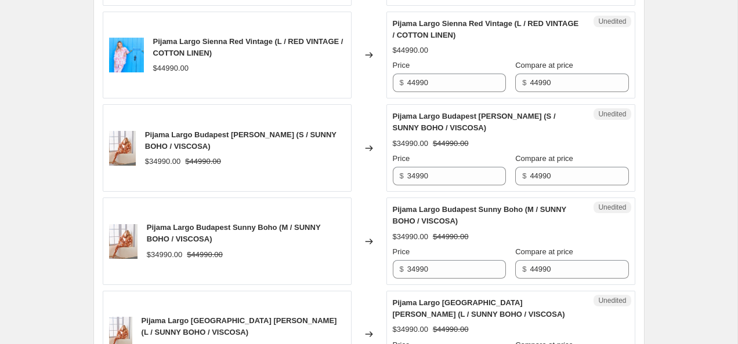
scroll to position [1723, 0]
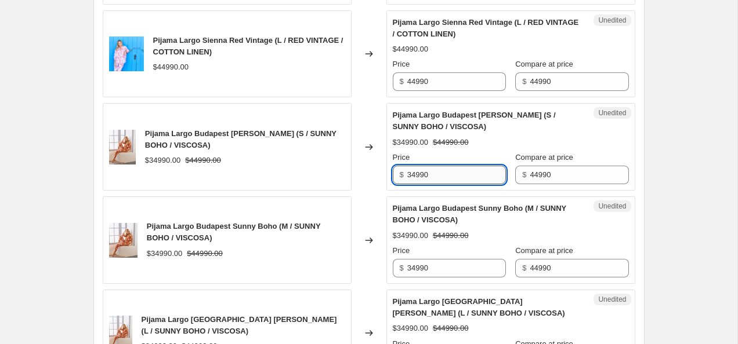
click at [437, 176] on input "34990" at bounding box center [456, 175] width 99 height 19
click at [418, 175] on input "34990" at bounding box center [456, 175] width 99 height 19
click at [443, 173] on input "29990" at bounding box center [456, 175] width 99 height 19
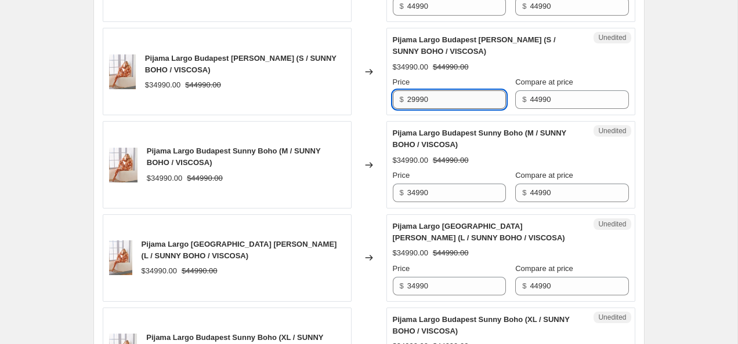
scroll to position [1808, 0]
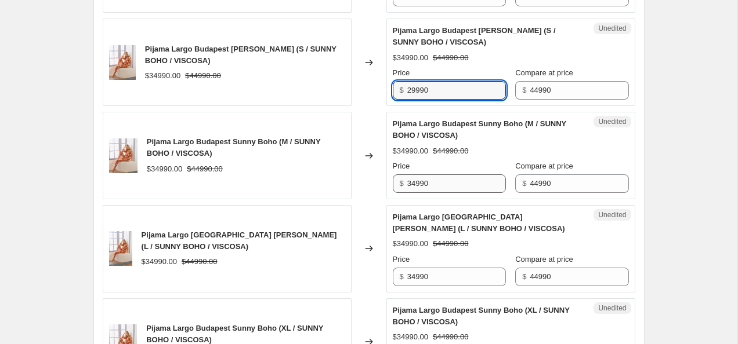
type input "29990"
click at [443, 180] on input "34990" at bounding box center [456, 184] width 99 height 19
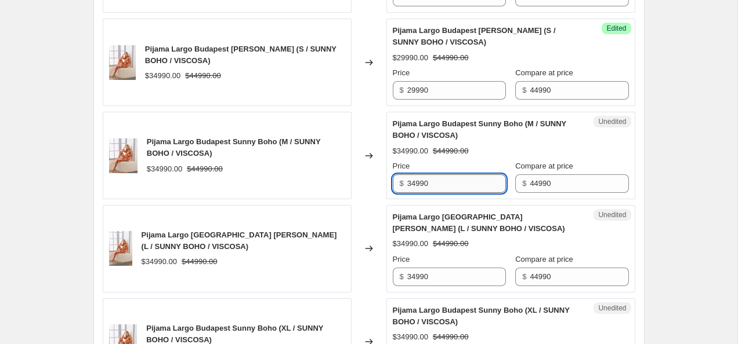
click at [443, 180] on input "34990" at bounding box center [456, 184] width 99 height 19
paste input "29"
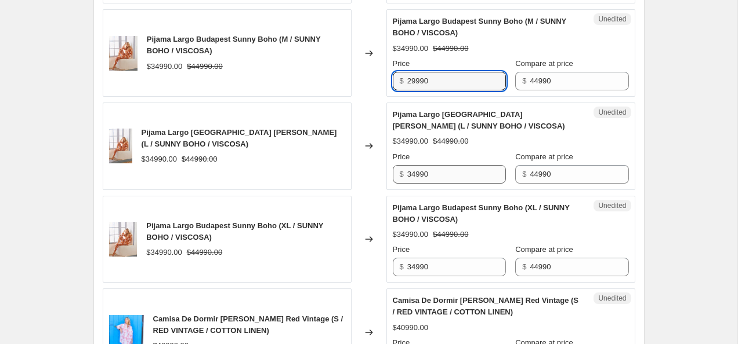
type input "29990"
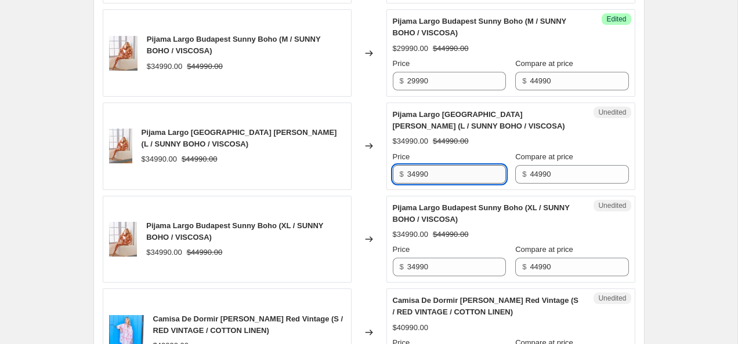
click at [443, 179] on input "34990" at bounding box center [456, 174] width 99 height 19
click at [443, 178] on input "34990" at bounding box center [456, 174] width 99 height 19
paste input "29"
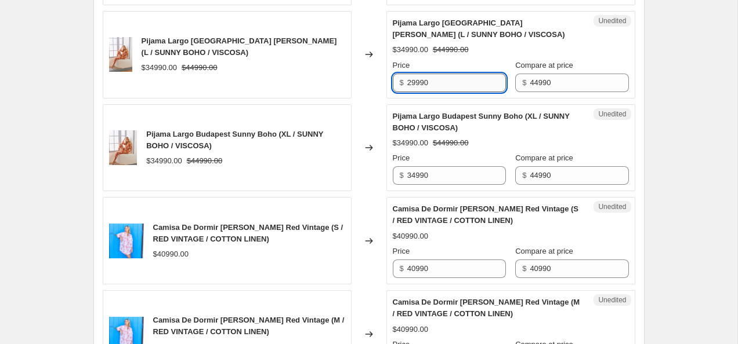
scroll to position [2001, 0]
type input "29990"
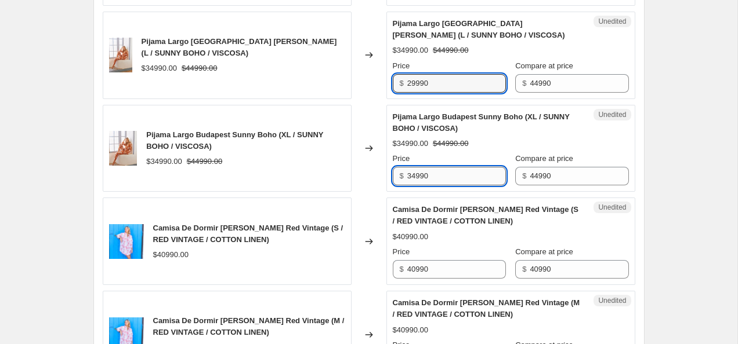
click at [443, 177] on input "34990" at bounding box center [456, 176] width 99 height 19
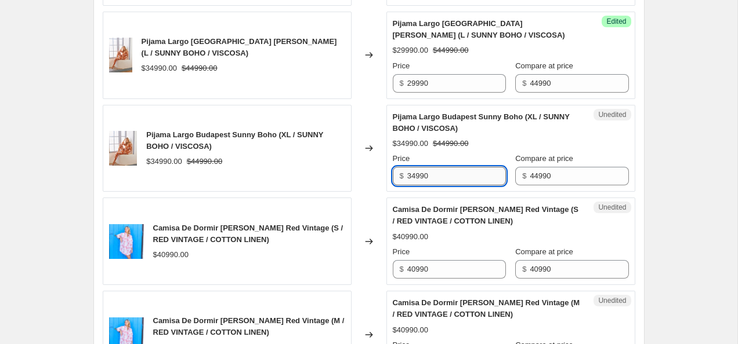
click at [443, 177] on input "34990" at bounding box center [456, 176] width 99 height 19
paste input "29990"
drag, startPoint x: 431, startPoint y: 175, endPoint x: 407, endPoint y: 175, distance: 24.9
click at [407, 175] on div "$ 3499029990" at bounding box center [449, 176] width 113 height 19
click at [455, 175] on input "29990" at bounding box center [456, 176] width 99 height 19
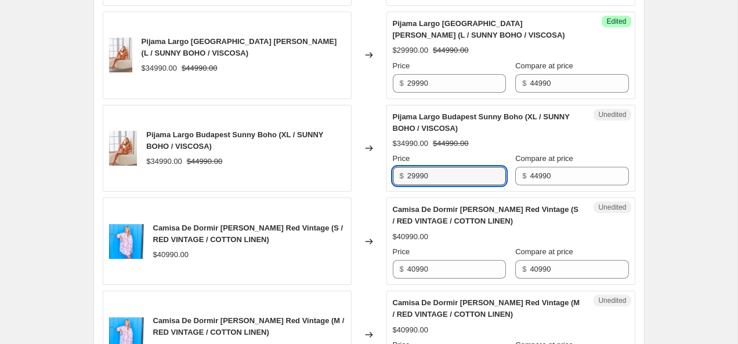
type input "29990"
click at [459, 202] on div "Unedited Camisa De Dormir Marsella Red Vintage (S / RED VINTAGE / COTTON LINEN)…" at bounding box center [510, 242] width 249 height 88
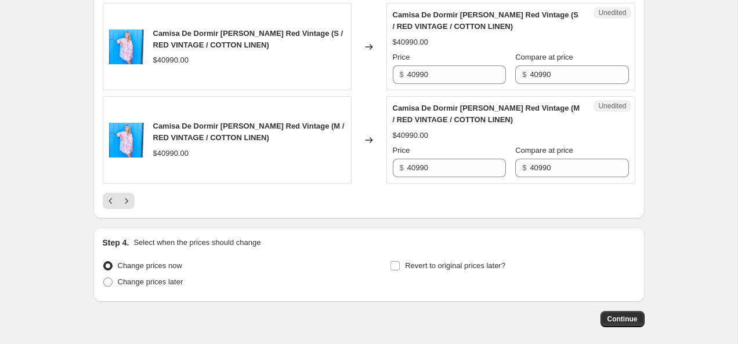
scroll to position [2199, 0]
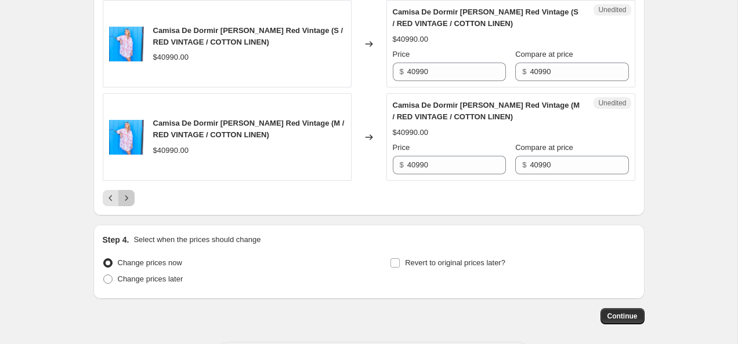
click at [128, 200] on icon "Next" at bounding box center [127, 199] width 12 height 12
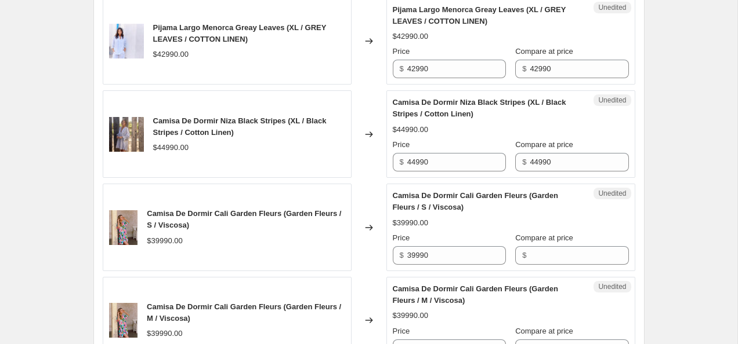
scroll to position [1738, 0]
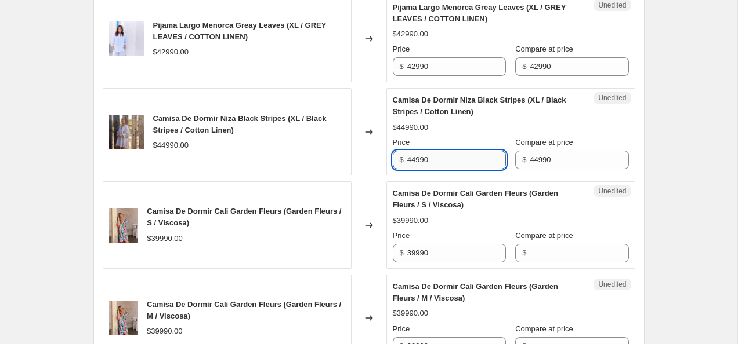
click at [415, 161] on input "44990" at bounding box center [456, 160] width 99 height 19
type input "36990"
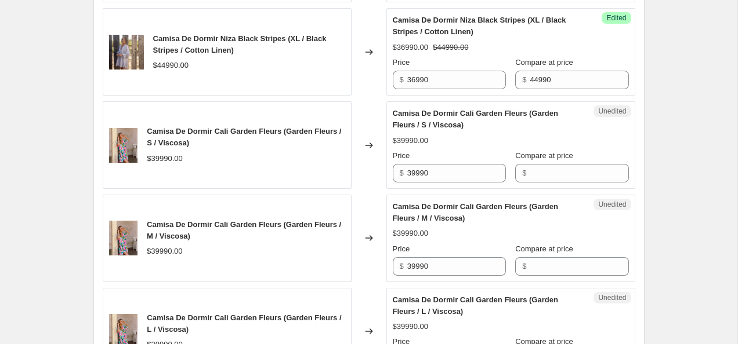
scroll to position [1825, 0]
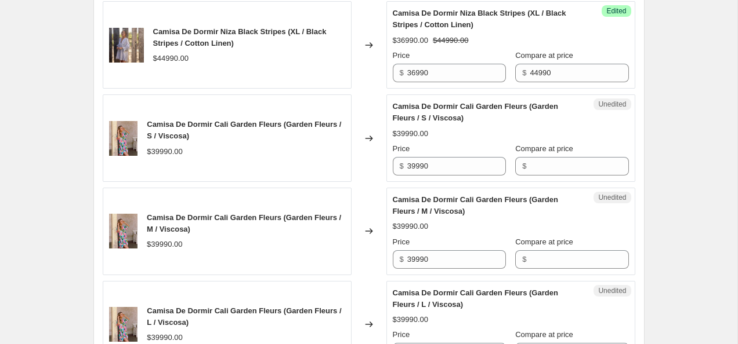
click at [451, 176] on div "Unedited Camisa De Dormir Cali Garden Fleurs (Garden Fleurs / S / Viscosa) $399…" at bounding box center [510, 139] width 249 height 88
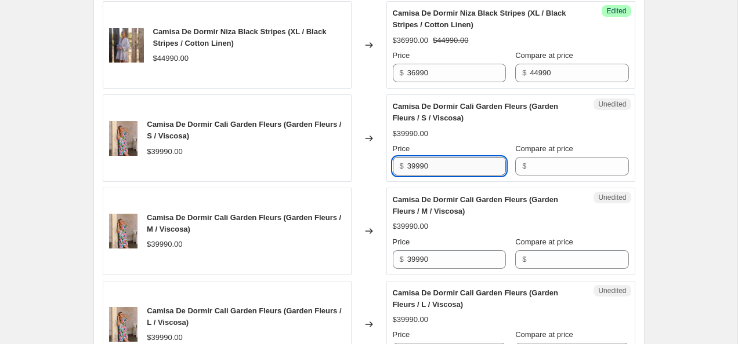
click at [451, 175] on input "39990" at bounding box center [456, 166] width 99 height 19
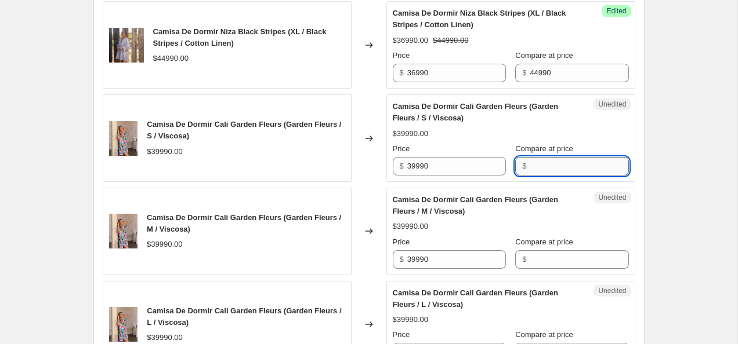
click at [564, 171] on input "Compare at price" at bounding box center [579, 166] width 99 height 19
paste input "39990"
type input "39990"
click at [561, 260] on input "Compare at price" at bounding box center [579, 260] width 99 height 19
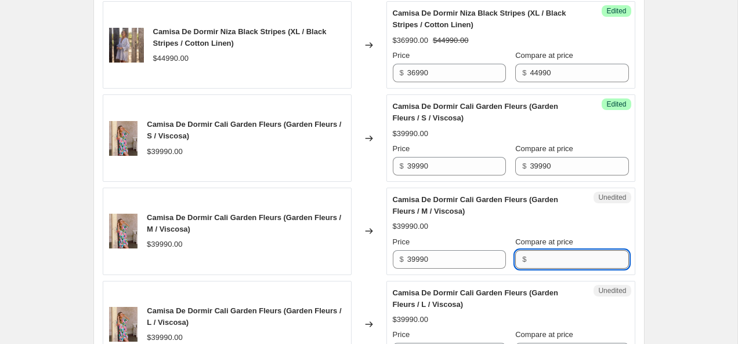
paste input "39990"
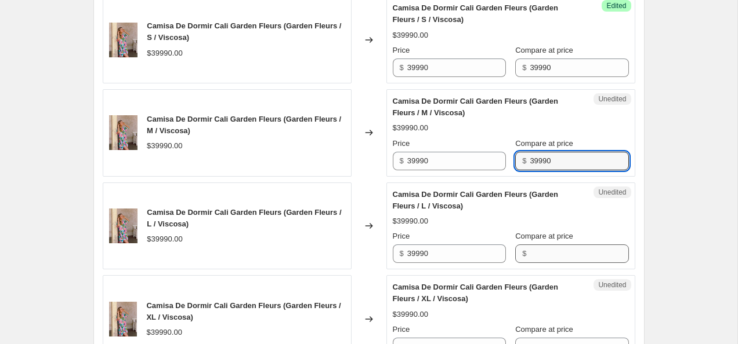
type input "39990"
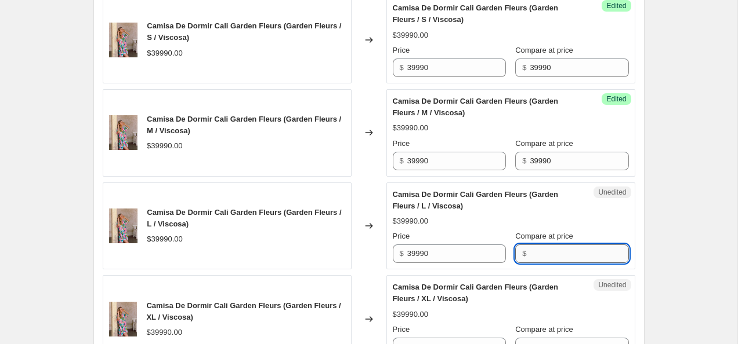
click at [561, 258] on input "Compare at price" at bounding box center [579, 254] width 99 height 19
paste input "39990"
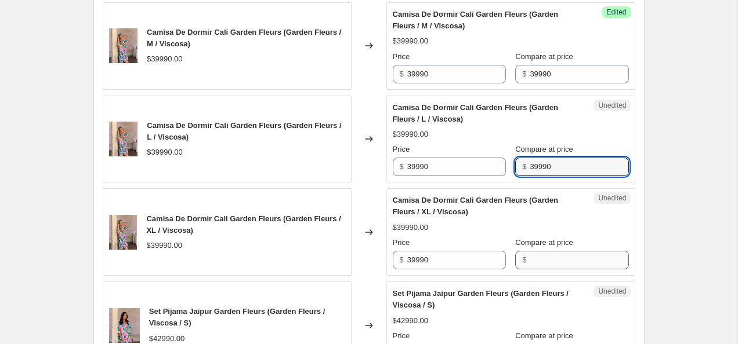
type input "39990"
click at [561, 257] on input "Compare at price" at bounding box center [579, 260] width 99 height 19
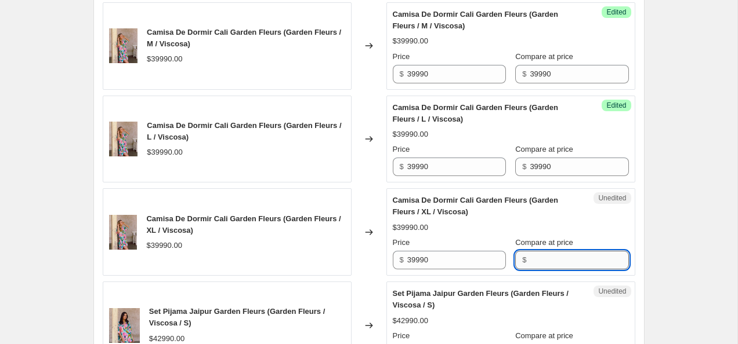
paste input "39990"
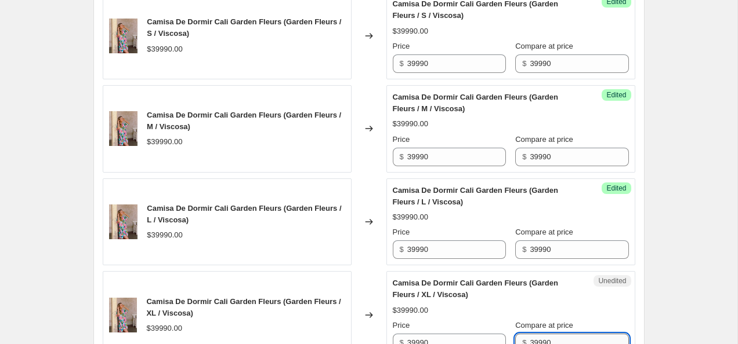
scroll to position [1907, 0]
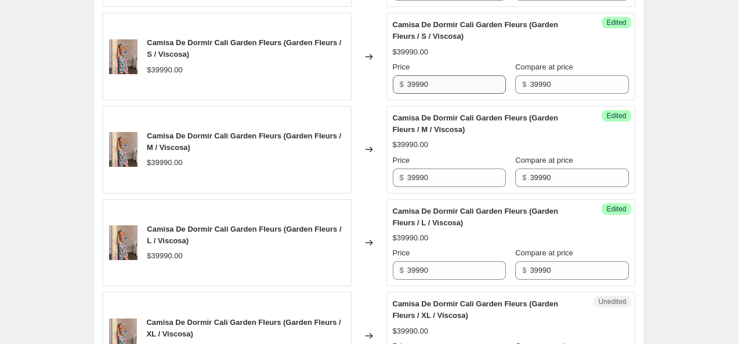
type input "39990"
click at [412, 85] on input "39990" at bounding box center [456, 84] width 99 height 19
click at [443, 84] on input "29990" at bounding box center [456, 84] width 99 height 19
type input "29990"
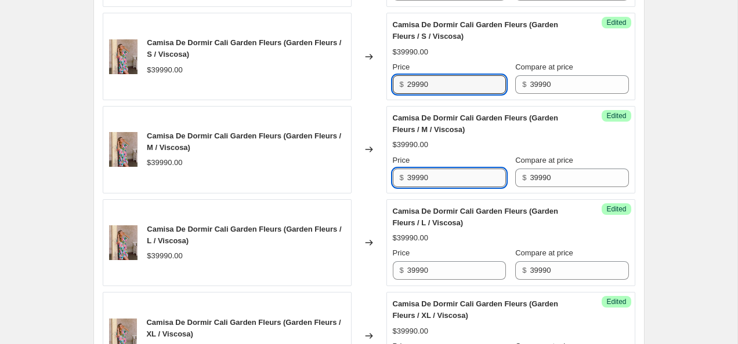
click at [431, 185] on input "39990" at bounding box center [456, 178] width 99 height 19
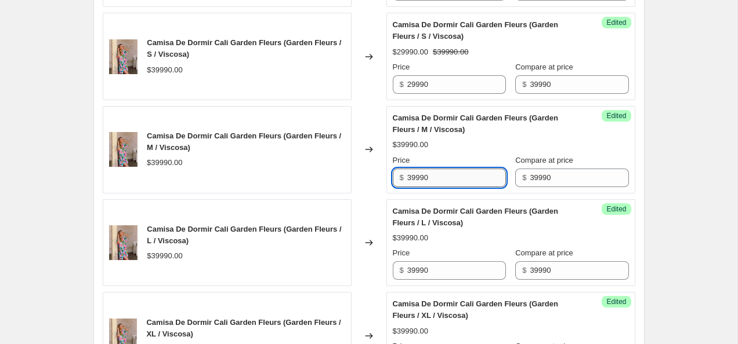
click at [431, 185] on input "39990" at bounding box center [456, 178] width 99 height 19
paste input "2"
type input "29990"
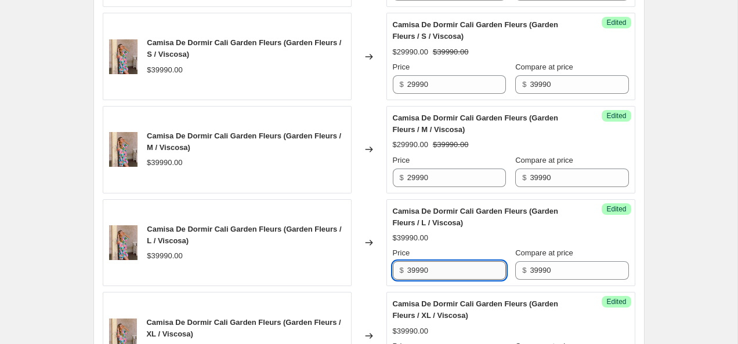
click at [434, 276] on input "39990" at bounding box center [456, 271] width 99 height 19
paste input "2"
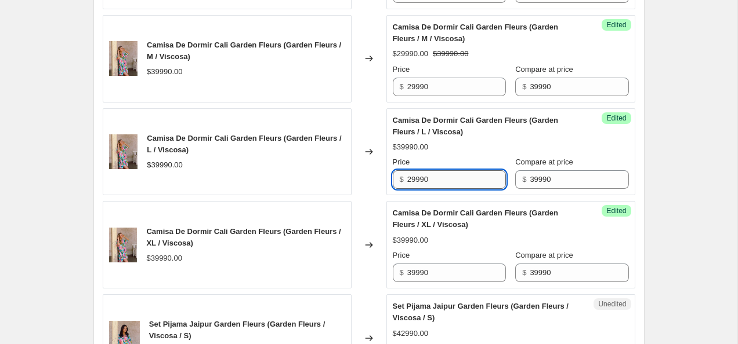
scroll to position [1996, 0]
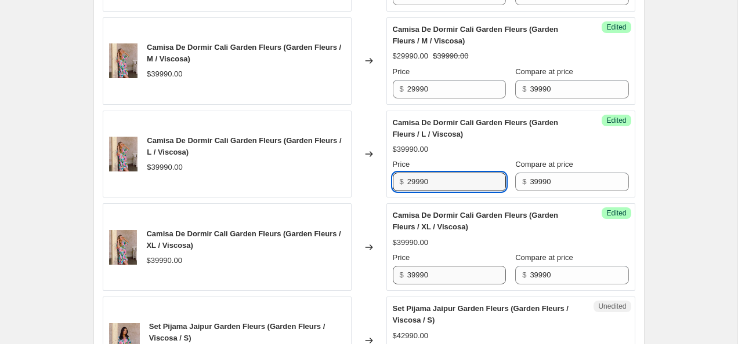
type input "29990"
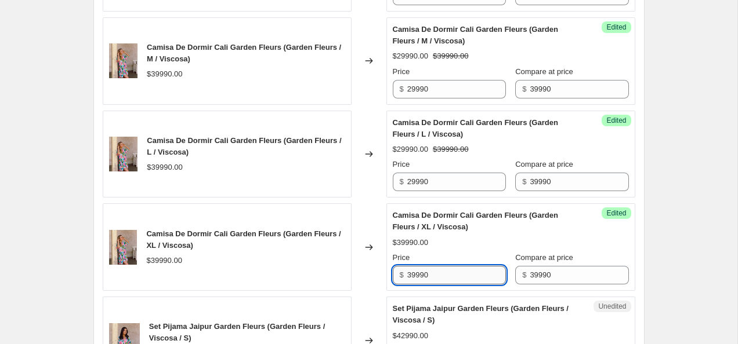
click at [434, 275] on input "39990" at bounding box center [456, 275] width 99 height 19
paste input "2"
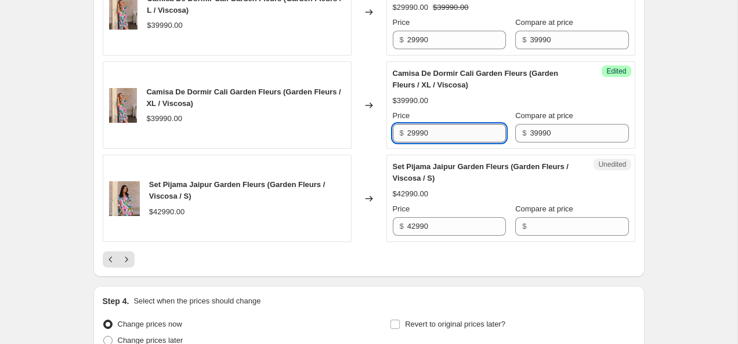
scroll to position [2141, 0]
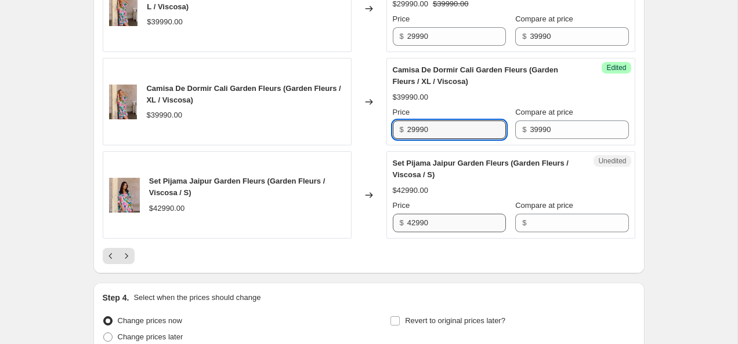
type input "29990"
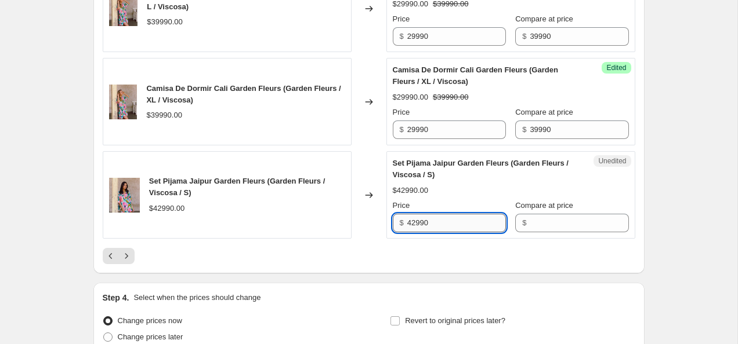
click at [440, 216] on input "42990" at bounding box center [456, 223] width 99 height 19
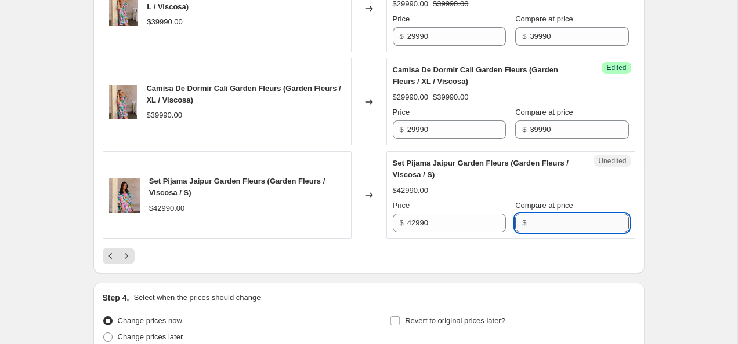
click at [547, 228] on input "Compare at price" at bounding box center [579, 223] width 99 height 19
paste input "42990"
type input "42990"
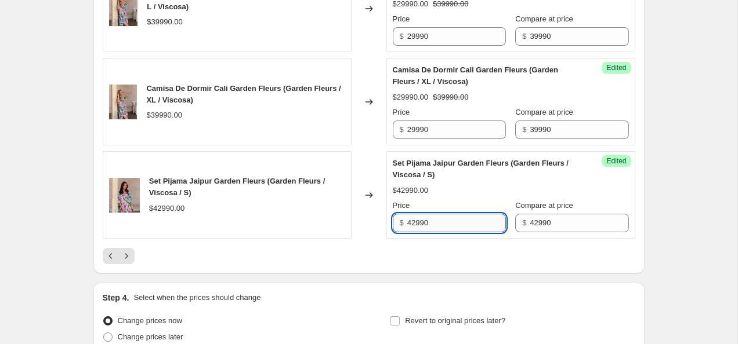
click at [412, 223] on input "42990" at bounding box center [456, 223] width 99 height 19
type input "32990"
click at [126, 253] on icon "Next" at bounding box center [127, 257] width 12 height 12
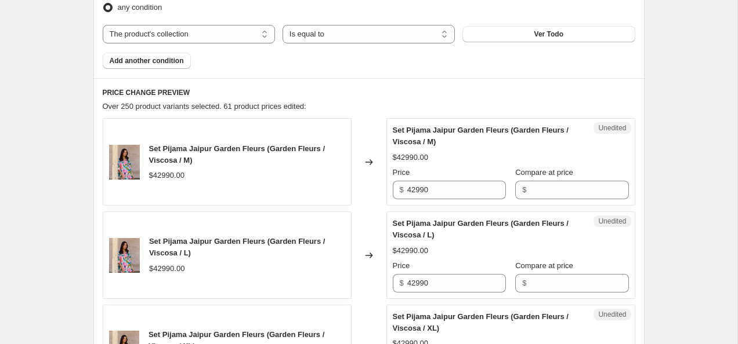
scroll to position [403, 0]
click at [444, 191] on input "42990" at bounding box center [456, 189] width 99 height 19
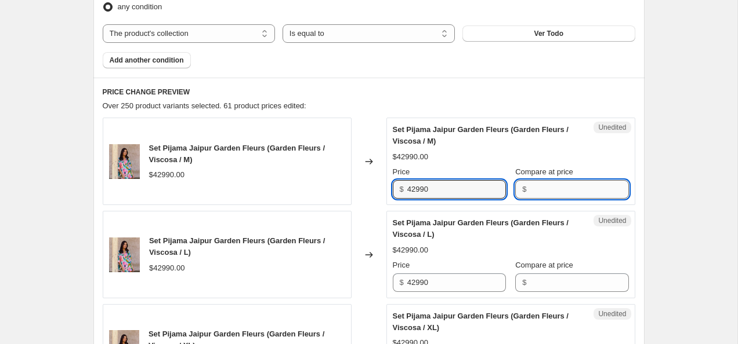
click at [574, 184] on input "Compare at price" at bounding box center [579, 189] width 99 height 19
paste input "42990"
type input "42990"
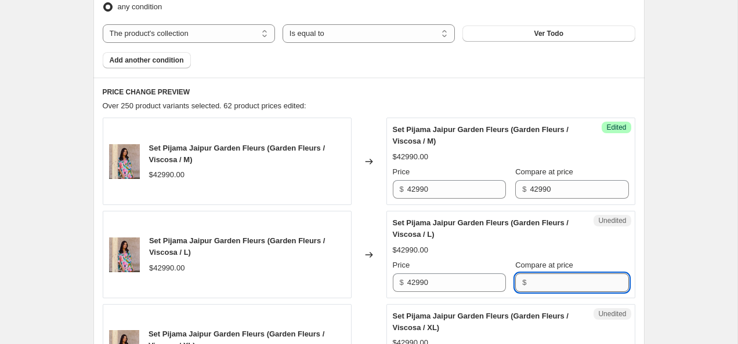
click at [558, 278] on input "Compare at price" at bounding box center [579, 283] width 99 height 19
paste input "42990"
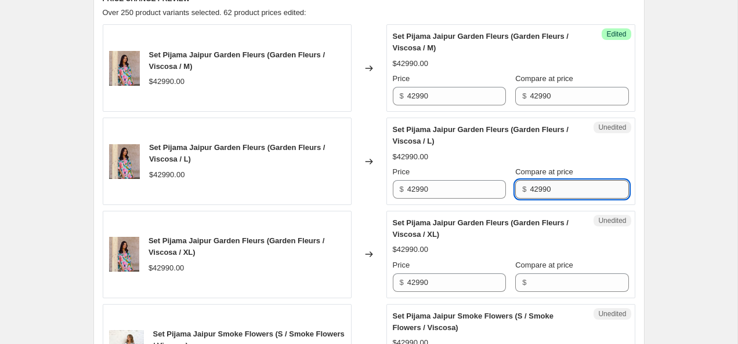
scroll to position [497, 0]
type input "42990"
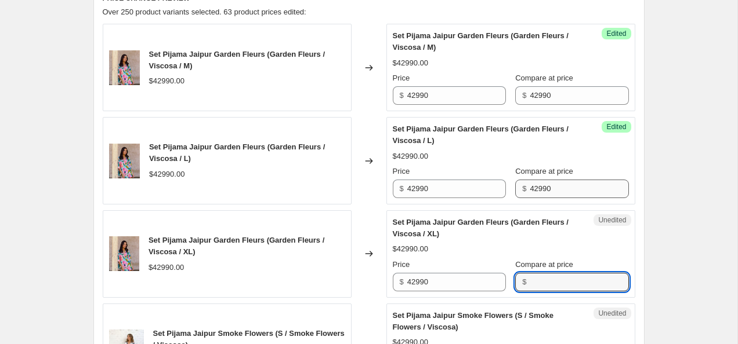
click at [558, 278] on input "Compare at price" at bounding box center [579, 282] width 99 height 19
paste input "42990"
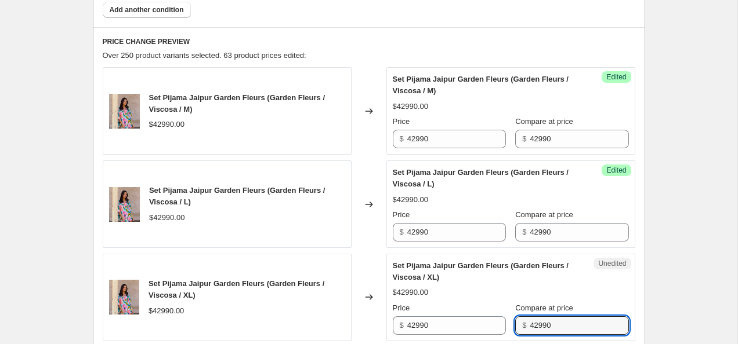
scroll to position [457, 0]
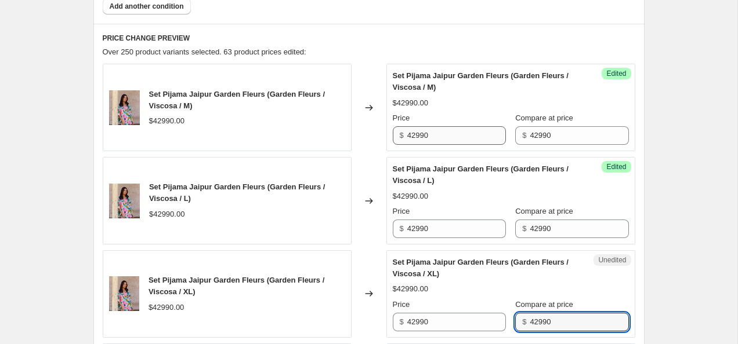
type input "42990"
click at [409, 136] on input "42990" at bounding box center [456, 135] width 99 height 19
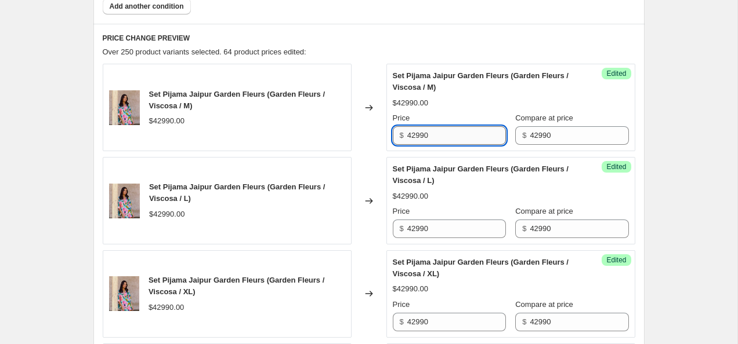
click at [409, 136] on input "42990" at bounding box center [456, 135] width 99 height 19
click at [414, 136] on input "42990" at bounding box center [456, 135] width 99 height 19
click at [440, 136] on input "32990" at bounding box center [456, 135] width 99 height 19
type input "32990"
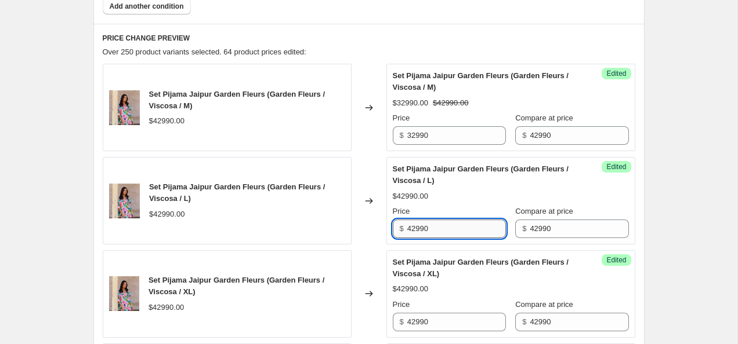
click at [440, 235] on input "42990" at bounding box center [456, 229] width 99 height 19
paste input "3"
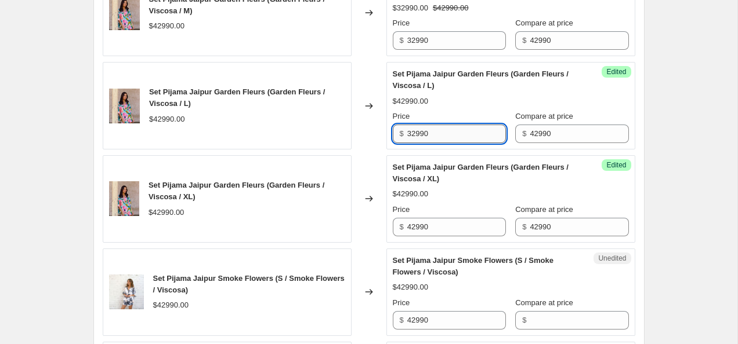
scroll to position [550, 0]
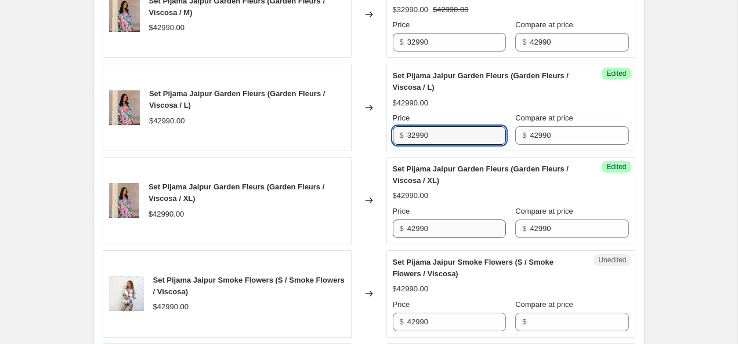
type input "32990"
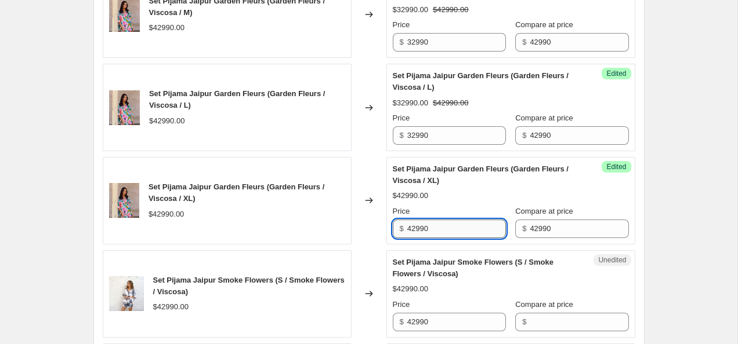
click at [440, 235] on input "42990" at bounding box center [456, 229] width 99 height 19
paste input "3"
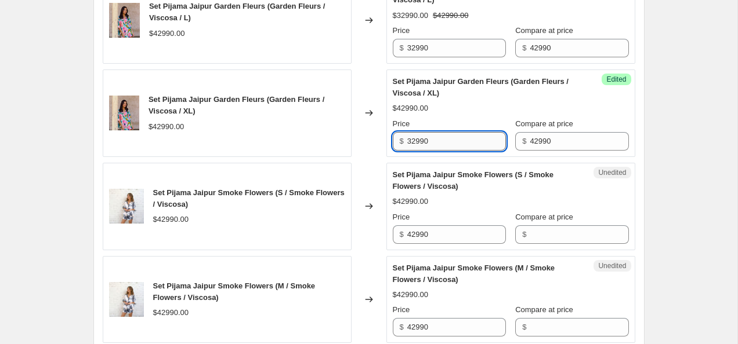
scroll to position [644, 0]
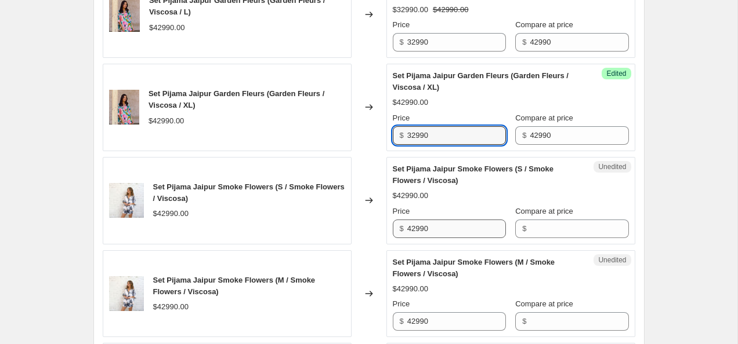
type input "32990"
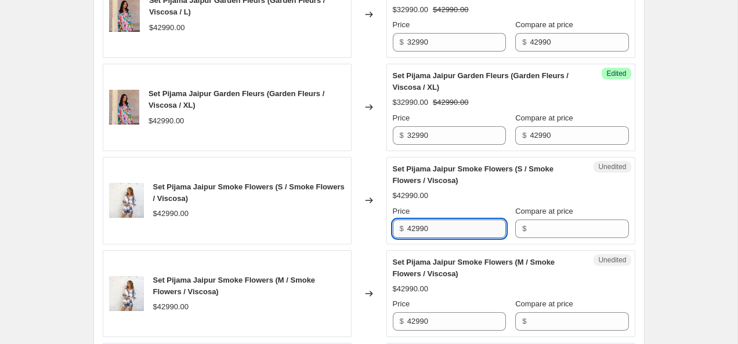
click at [440, 232] on input "42990" at bounding box center [456, 229] width 99 height 19
click at [440, 231] on input "42990" at bounding box center [456, 229] width 99 height 19
click at [548, 233] on input "Compare at price" at bounding box center [579, 229] width 99 height 19
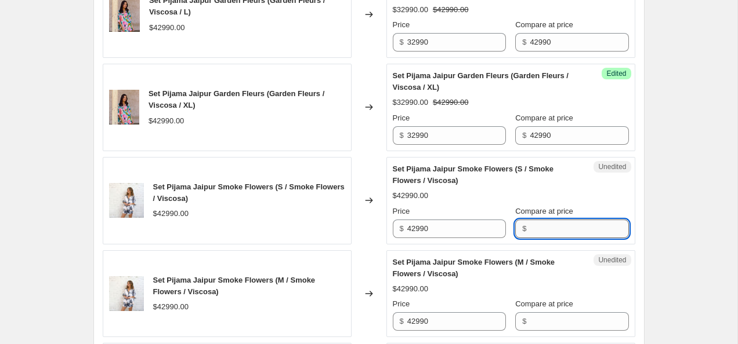
paste input "42990"
type input "42990"
click at [550, 322] on input "Compare at price" at bounding box center [579, 322] width 99 height 19
paste input "42990"
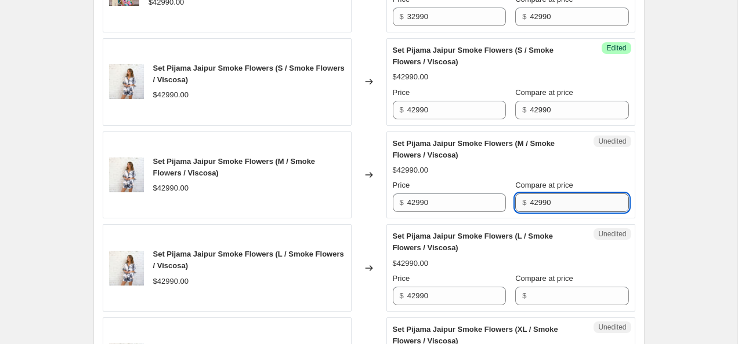
scroll to position [761, 0]
type input "42990"
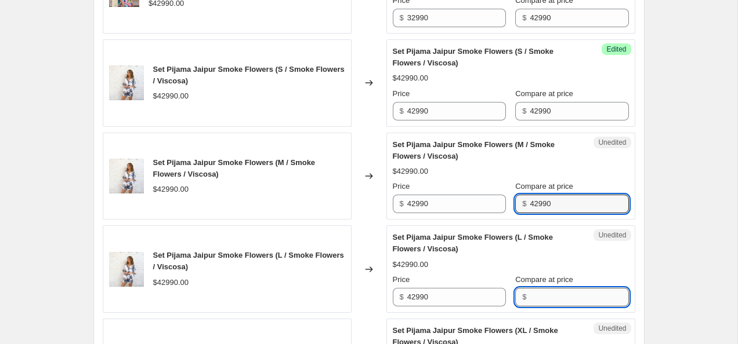
click at [550, 305] on input "Compare at price" at bounding box center [579, 297] width 99 height 19
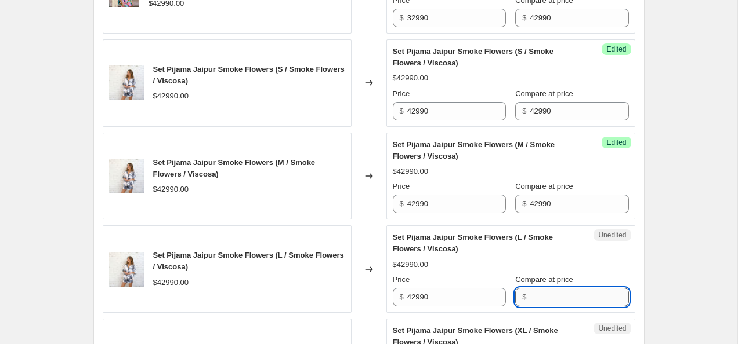
paste input "42990"
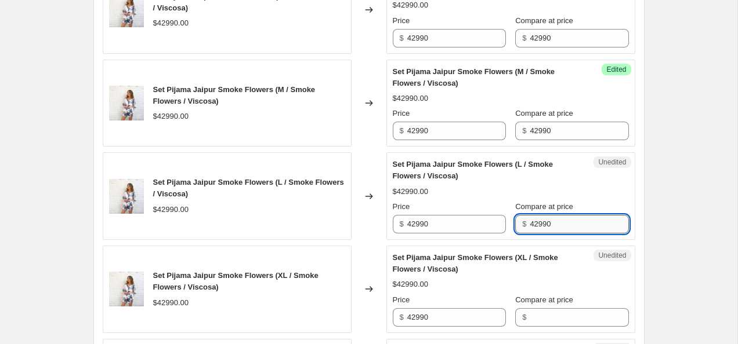
scroll to position [860, 0]
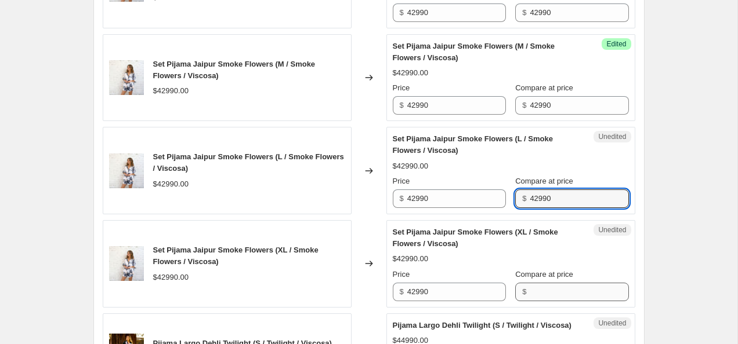
type input "42990"
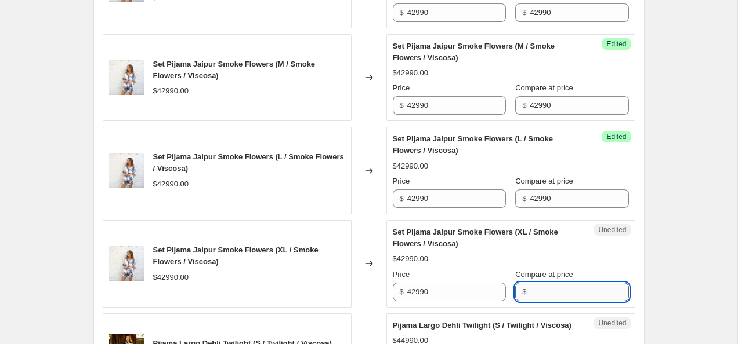
click at [549, 289] on input "Compare at price" at bounding box center [579, 292] width 99 height 19
paste input "42990"
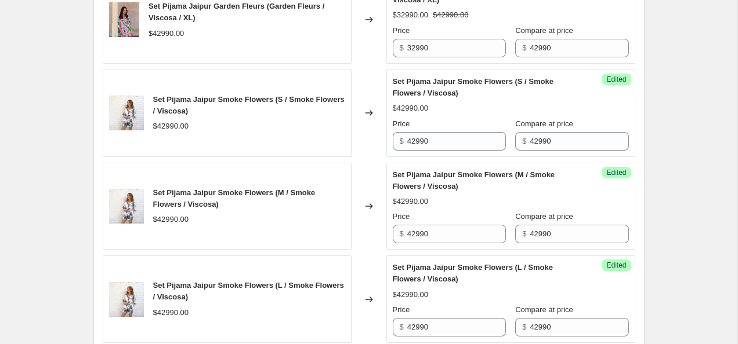
scroll to position [702, 0]
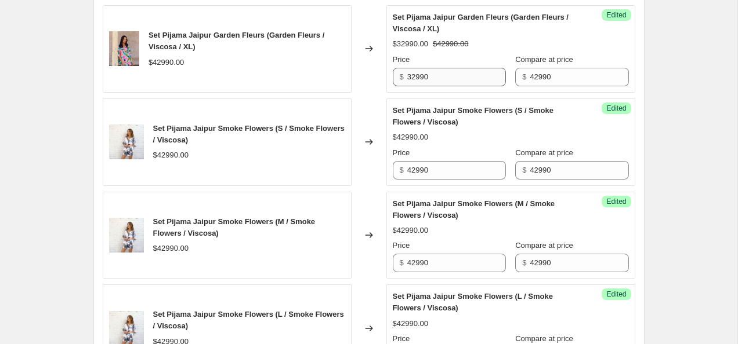
type input "42990"
click at [453, 72] on input "32990" at bounding box center [456, 77] width 99 height 19
click at [445, 169] on input "42990" at bounding box center [456, 170] width 99 height 19
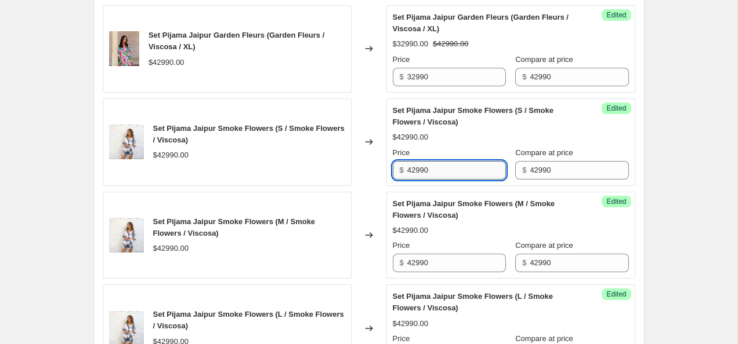
paste input "3"
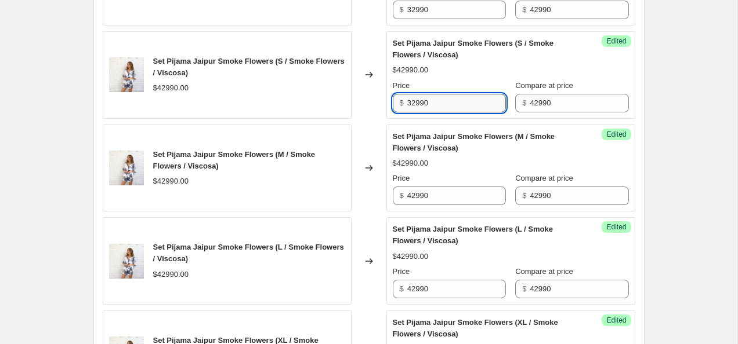
scroll to position [768, 0]
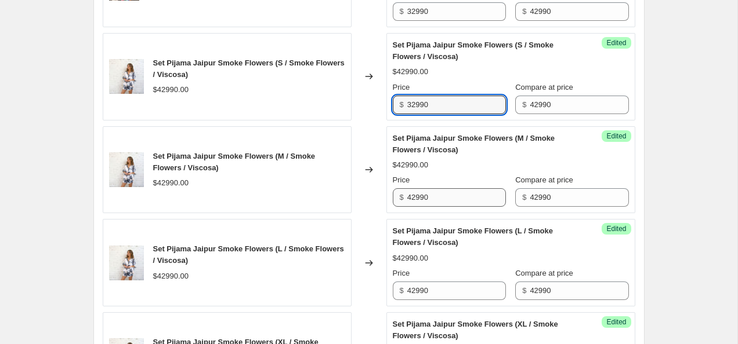
type input "32990"
click at [445, 195] on input "42990" at bounding box center [456, 197] width 99 height 19
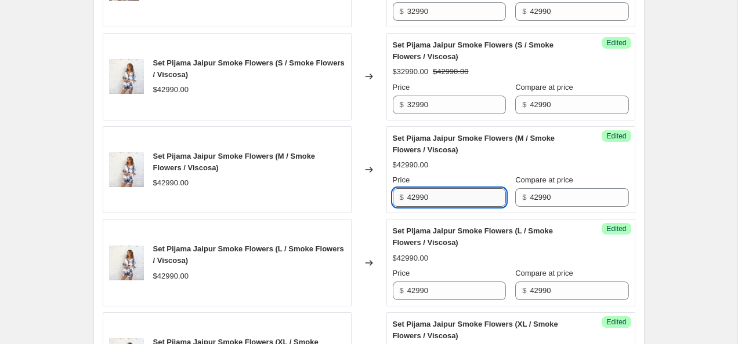
click at [445, 194] on input "42990" at bounding box center [456, 197] width 99 height 19
paste input "3"
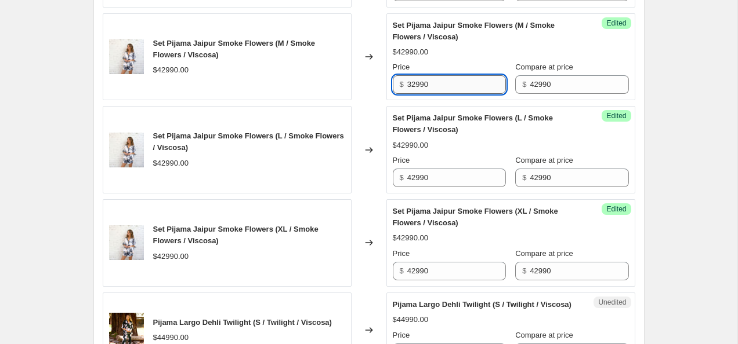
scroll to position [878, 0]
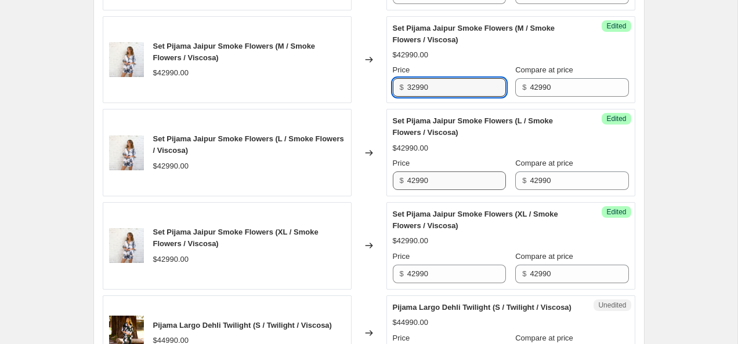
type input "32990"
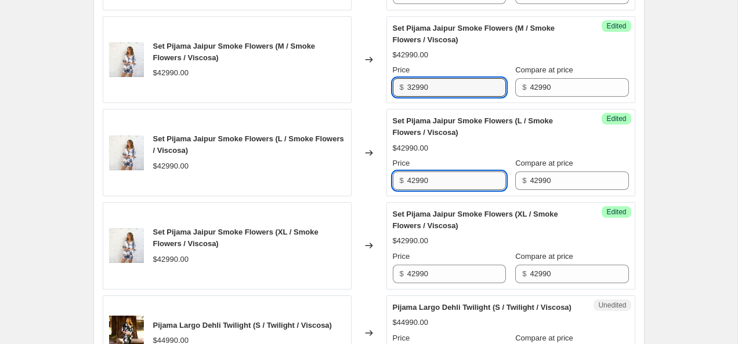
click at [447, 184] on input "42990" at bounding box center [456, 181] width 99 height 19
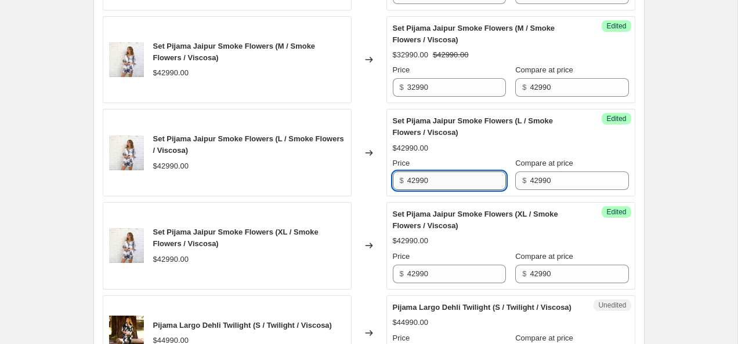
click at [447, 184] on input "42990" at bounding box center [456, 181] width 99 height 19
paste input "3"
type input "32990"
click at [444, 278] on input "42990" at bounding box center [456, 274] width 99 height 19
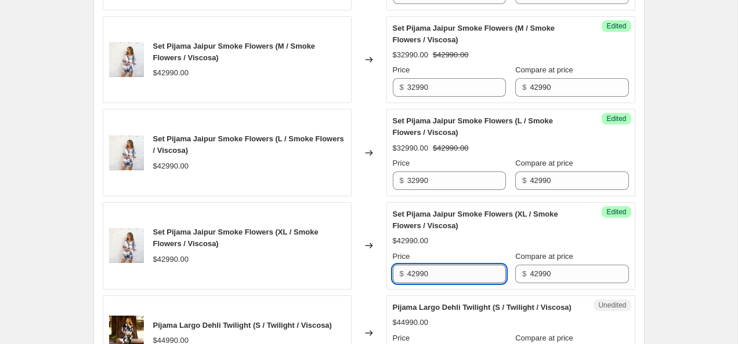
click at [444, 278] on input "42990" at bounding box center [456, 274] width 99 height 19
paste input "3"
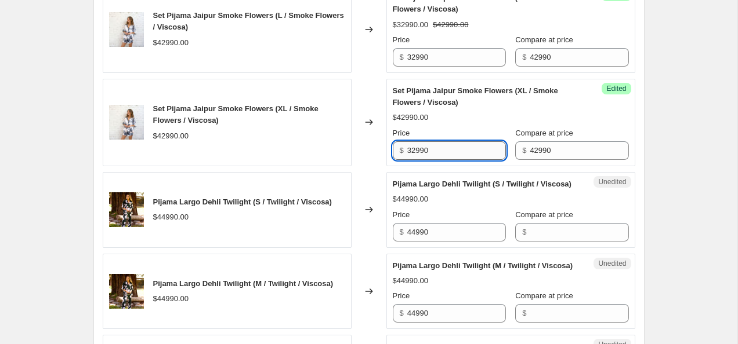
scroll to position [1003, 0]
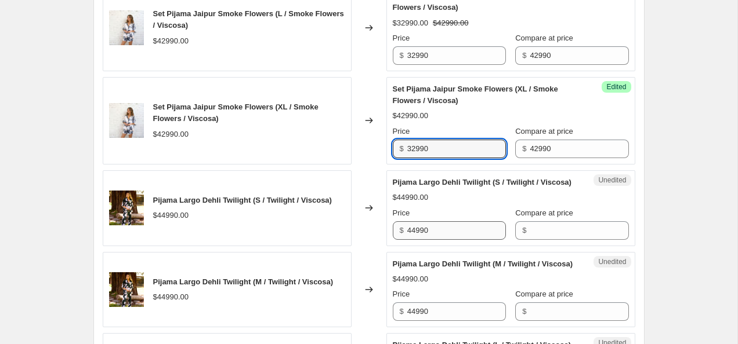
type input "32990"
click at [434, 240] on input "44990" at bounding box center [456, 231] width 99 height 19
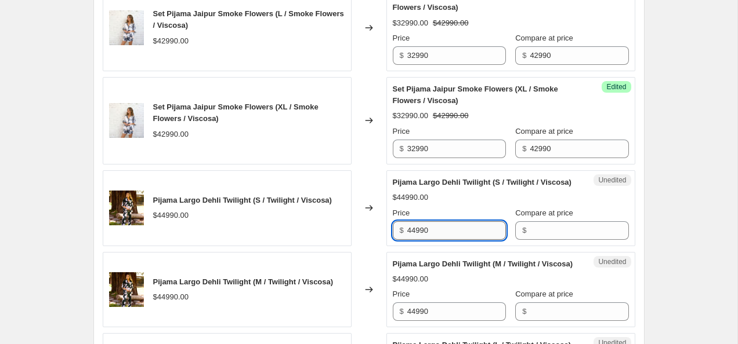
click at [434, 240] on input "44990" at bounding box center [456, 231] width 99 height 19
click at [542, 240] on input "Compare at price" at bounding box center [579, 231] width 99 height 19
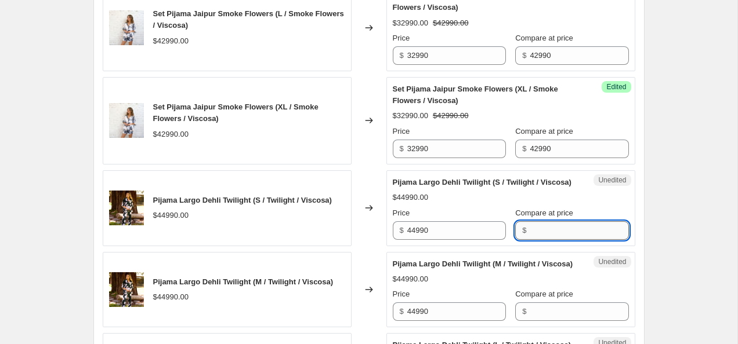
paste input "44990"
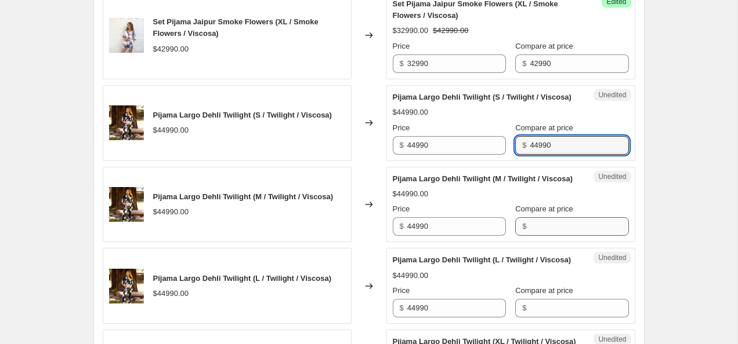
type input "44990"
click at [544, 236] on input "Compare at price" at bounding box center [579, 226] width 99 height 19
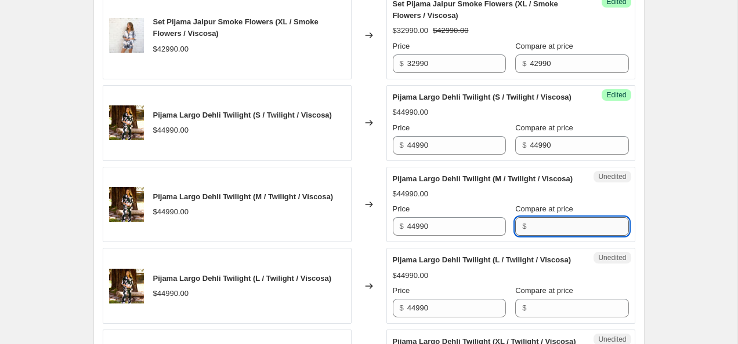
paste input "44990"
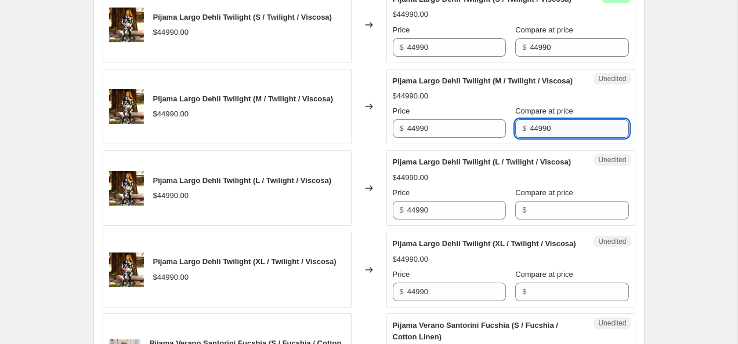
scroll to position [1181, 0]
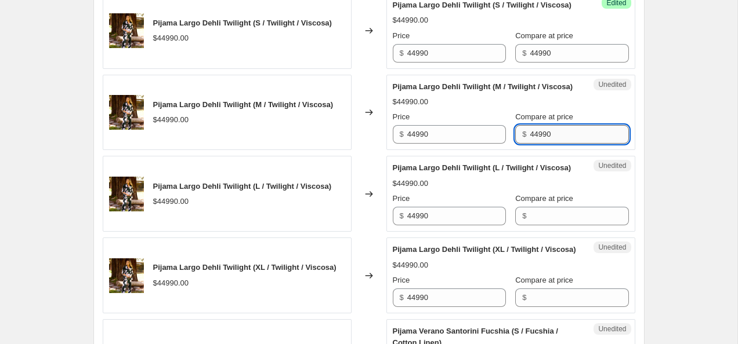
type input "44990"
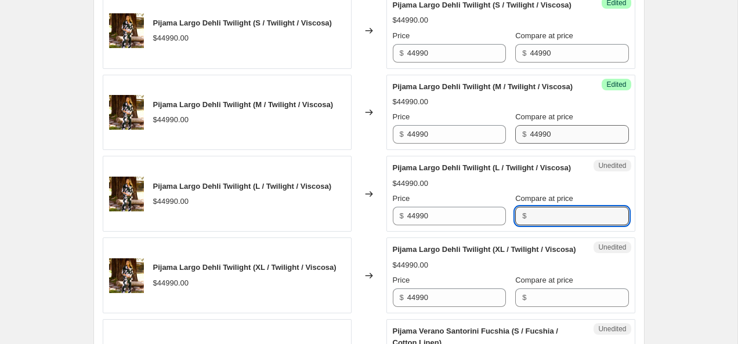
click at [544, 226] on input "Compare at price" at bounding box center [579, 216] width 99 height 19
paste input "44990"
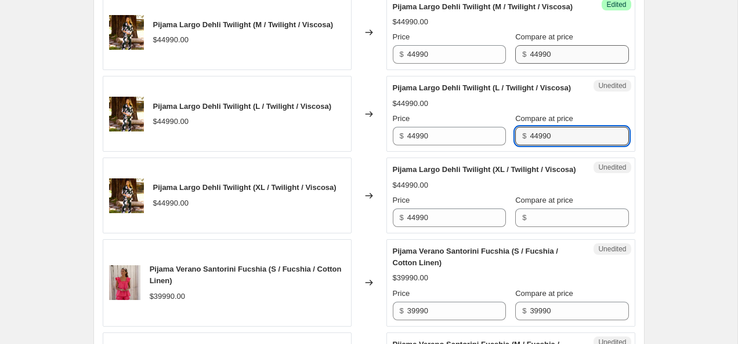
scroll to position [1260, 0]
type input "44990"
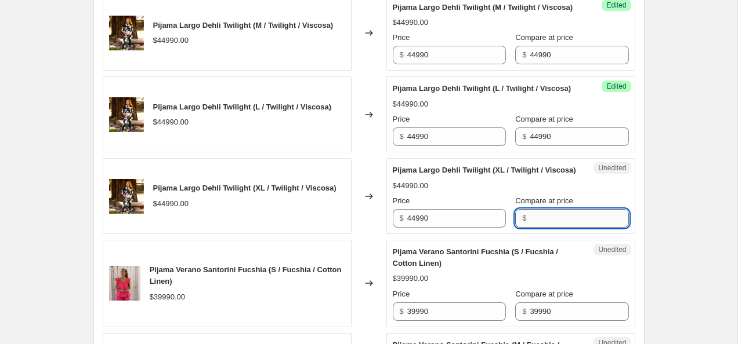
click at [545, 228] on input "Compare at price" at bounding box center [579, 218] width 99 height 19
paste input "44990"
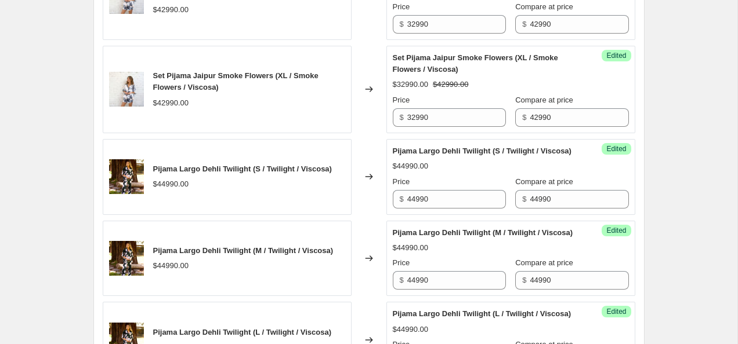
scroll to position [1033, 0]
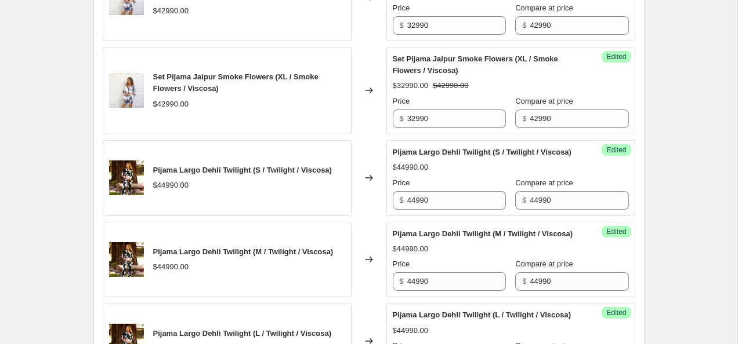
type input "44990"
click at [414, 209] on input "44990" at bounding box center [456, 200] width 99 height 19
click at [431, 210] on input "34990" at bounding box center [456, 200] width 99 height 19
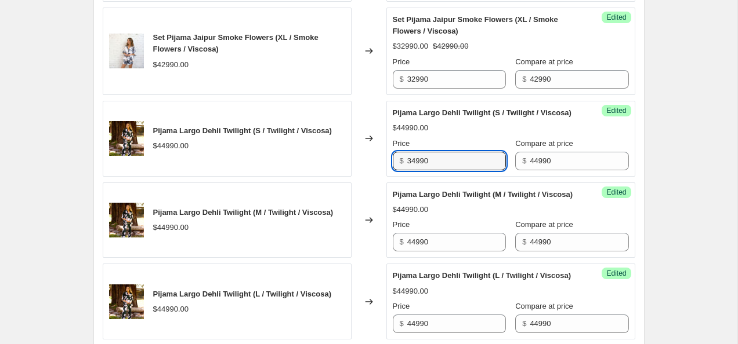
scroll to position [1073, 0]
type input "34990"
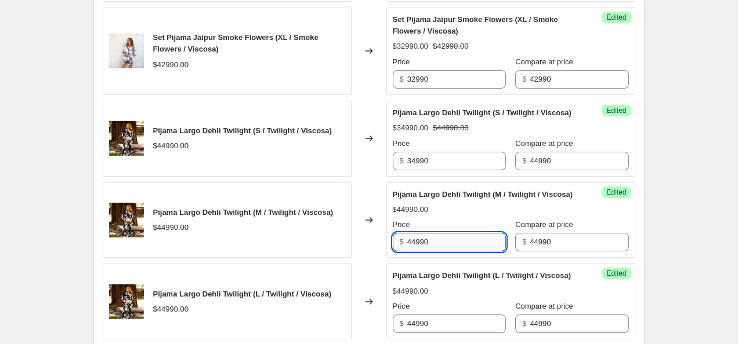
click at [430, 252] on input "44990" at bounding box center [456, 242] width 99 height 19
paste input "3"
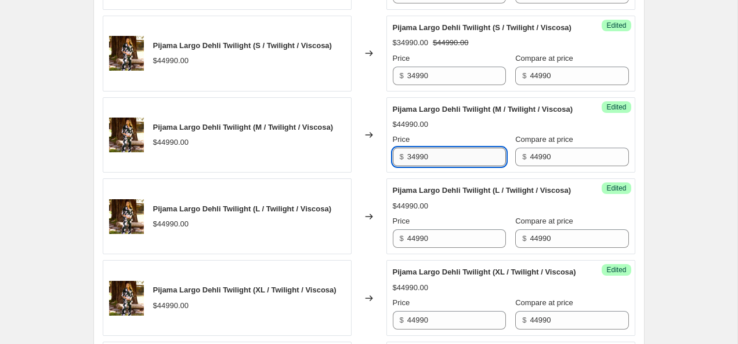
scroll to position [1149, 0]
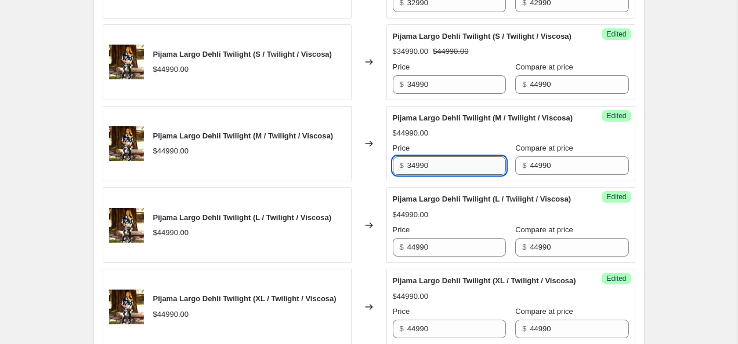
type input "34990"
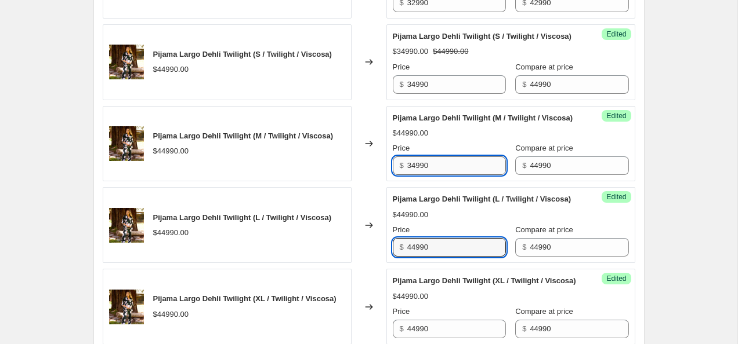
click at [430, 257] on input "44990" at bounding box center [456, 247] width 99 height 19
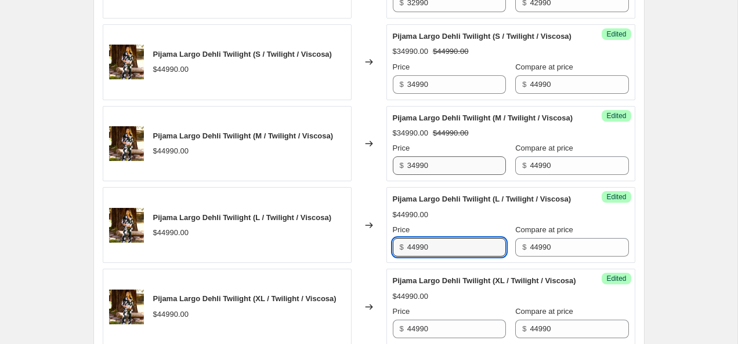
click at [430, 257] on input "44990" at bounding box center [456, 247] width 99 height 19
paste input "3"
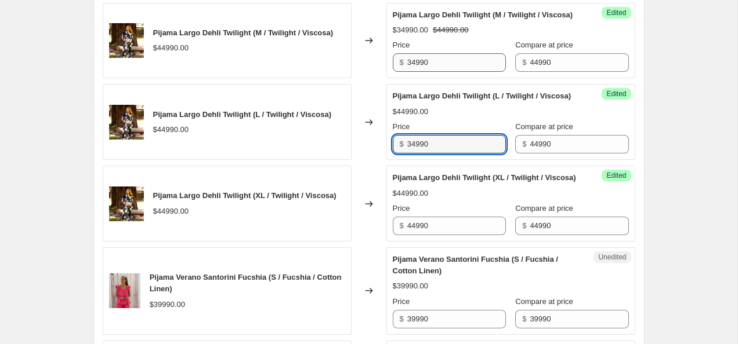
scroll to position [1252, 0]
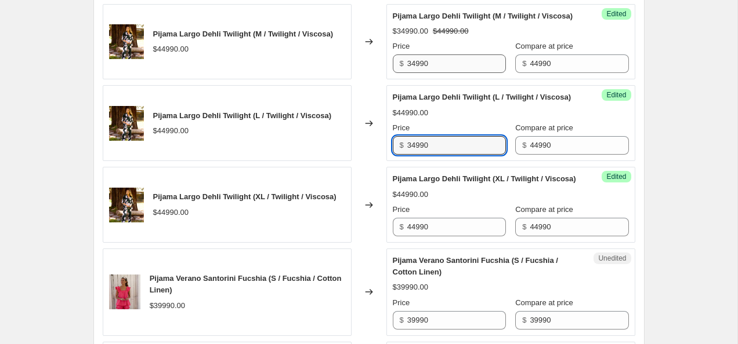
type input "34990"
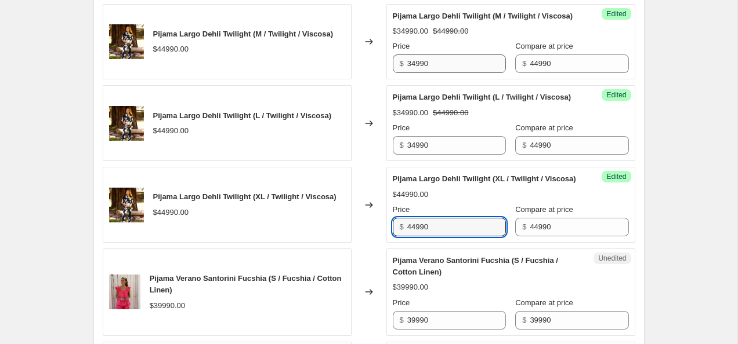
click at [430, 237] on input "44990" at bounding box center [456, 227] width 99 height 19
paste input "3"
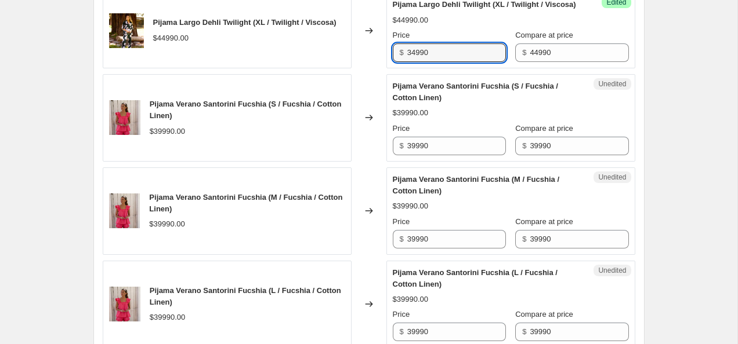
scroll to position [1425, 0]
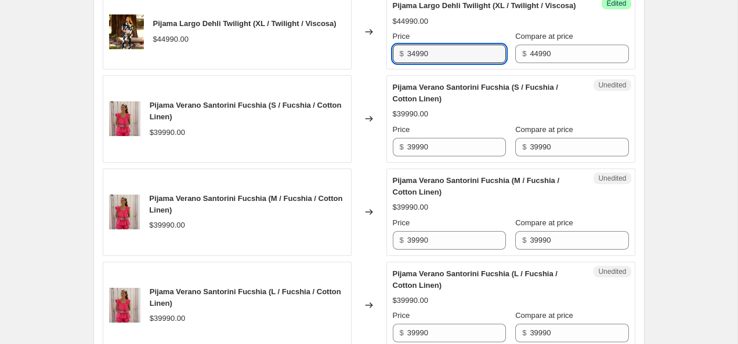
type input "34990"
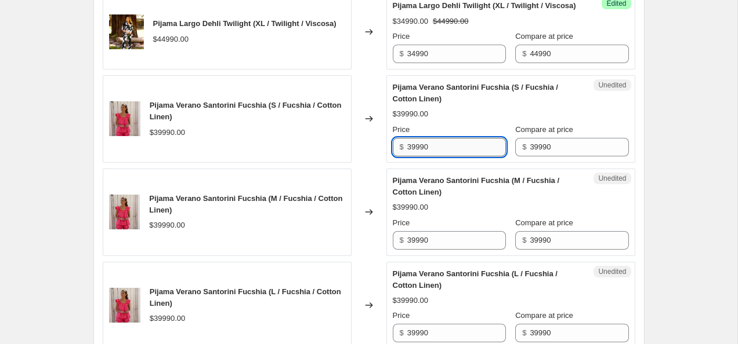
click at [413, 157] on input "39990" at bounding box center [456, 147] width 99 height 19
click at [441, 157] on input "29990" at bounding box center [456, 147] width 99 height 19
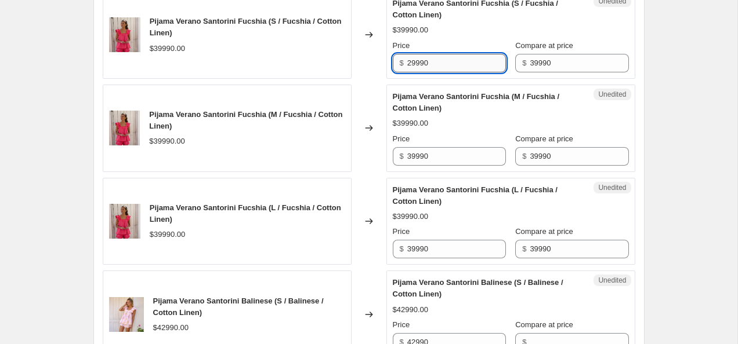
scroll to position [1510, 0]
type input "29990"
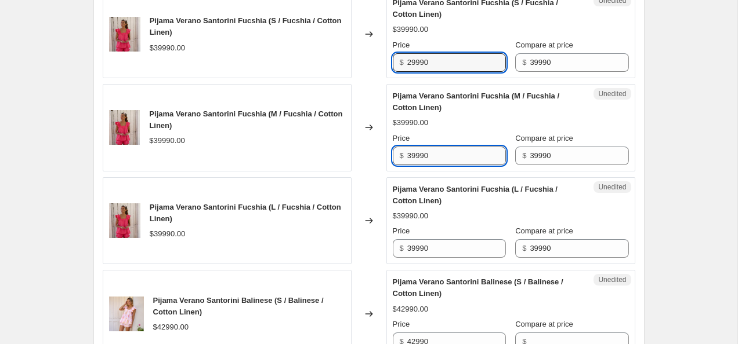
click at [441, 165] on input "39990" at bounding box center [456, 156] width 99 height 19
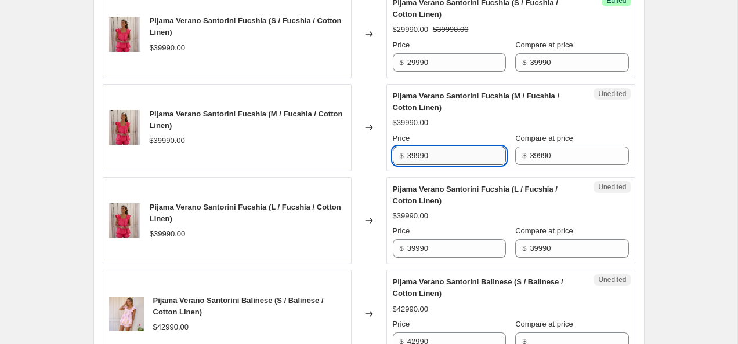
click at [441, 165] on input "39990" at bounding box center [456, 156] width 99 height 19
paste input "2"
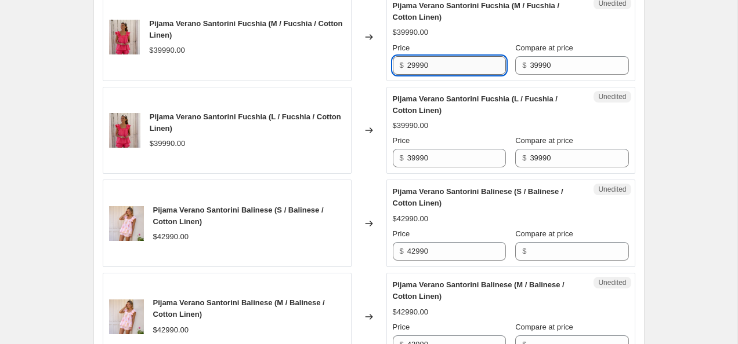
scroll to position [1611, 0]
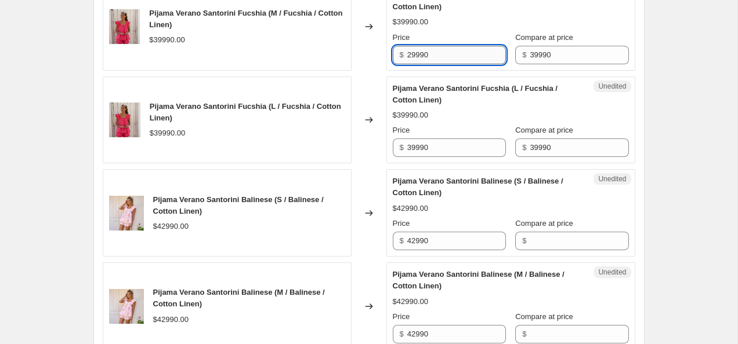
type input "29990"
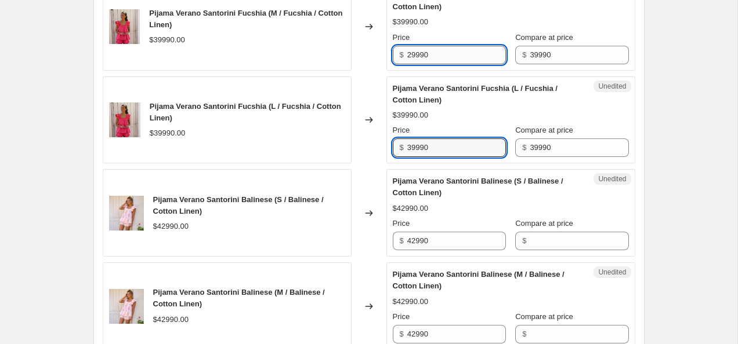
click at [441, 157] on input "39990" at bounding box center [456, 148] width 99 height 19
paste input "2"
type input "29990"
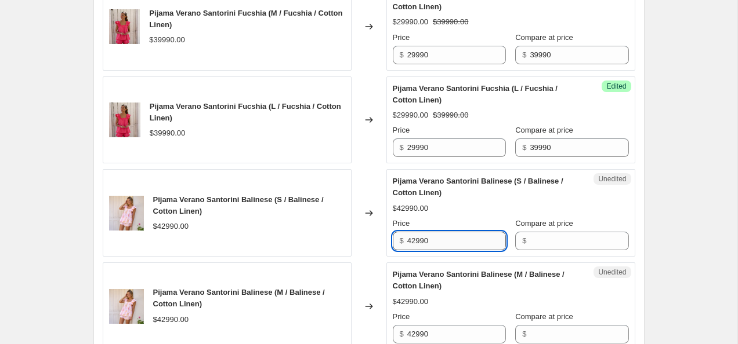
click at [438, 251] on input "42990" at bounding box center [456, 241] width 99 height 19
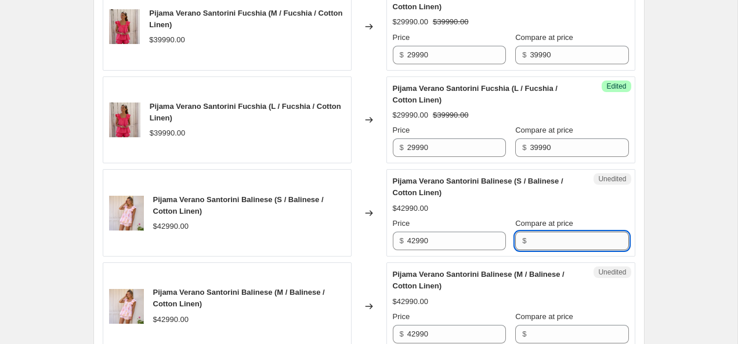
click at [578, 251] on input "Compare at price" at bounding box center [579, 241] width 99 height 19
paste input "42990"
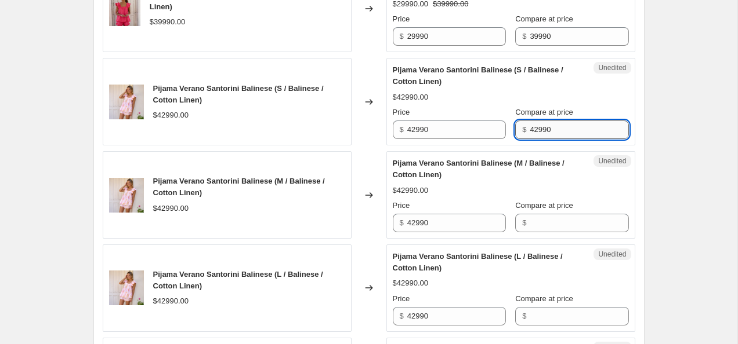
scroll to position [1721, 0]
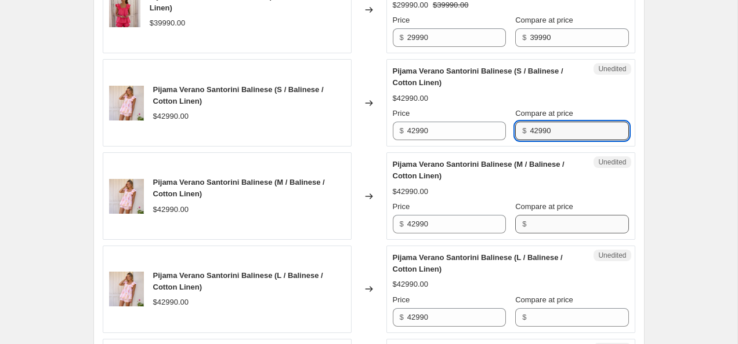
type input "42990"
click at [575, 234] on input "Compare at price" at bounding box center [579, 224] width 99 height 19
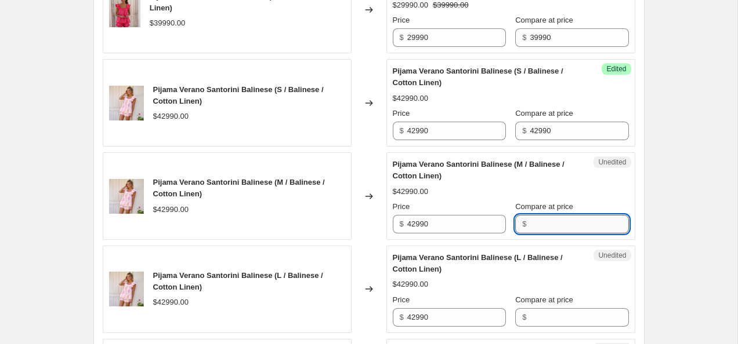
paste
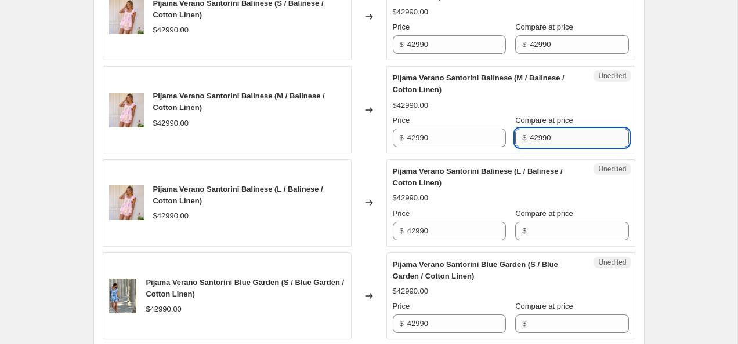
scroll to position [1820, 0]
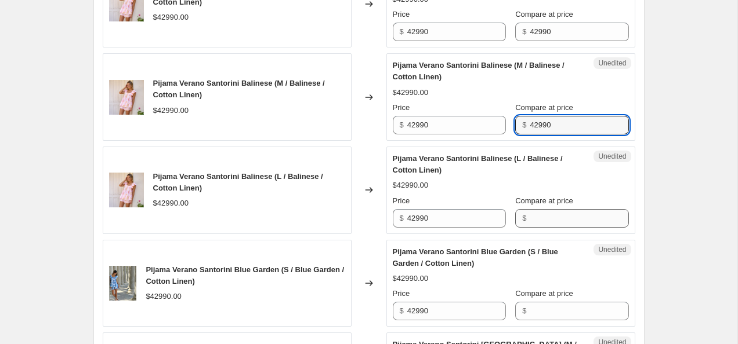
type input "42990"
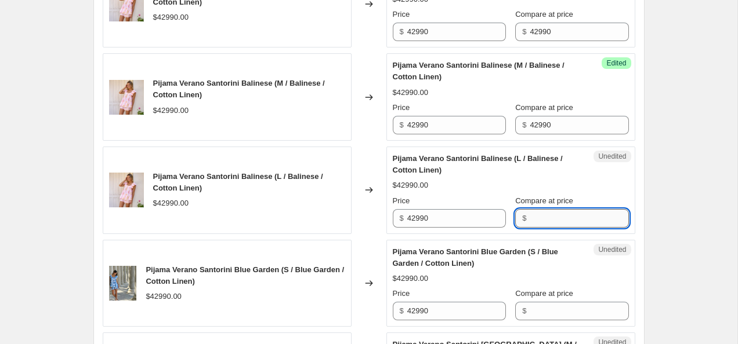
click at [567, 228] on input "Compare at price" at bounding box center [579, 218] width 99 height 19
type input "42990"
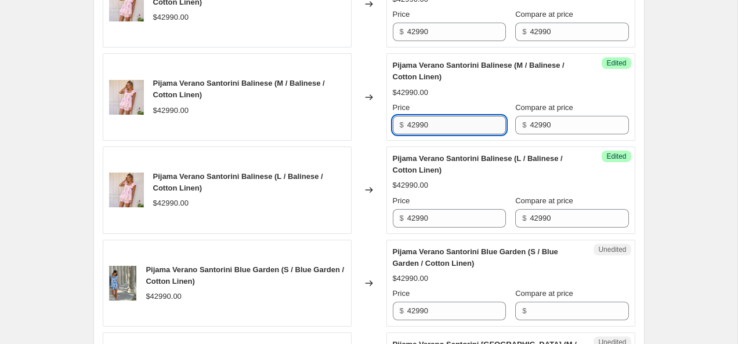
click at [418, 135] on input "42990" at bounding box center [456, 125] width 99 height 19
click at [415, 41] on input "42990" at bounding box center [456, 32] width 99 height 19
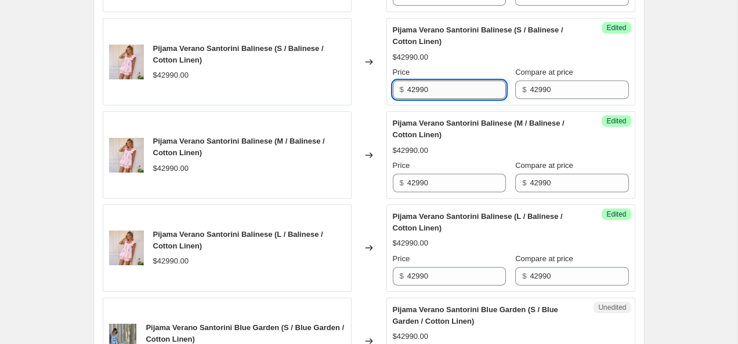
scroll to position [1750, 0]
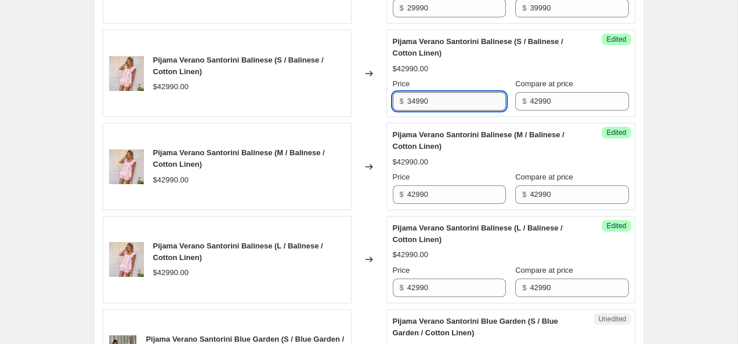
click at [445, 111] on input "34990" at bounding box center [456, 101] width 99 height 19
type input "34990"
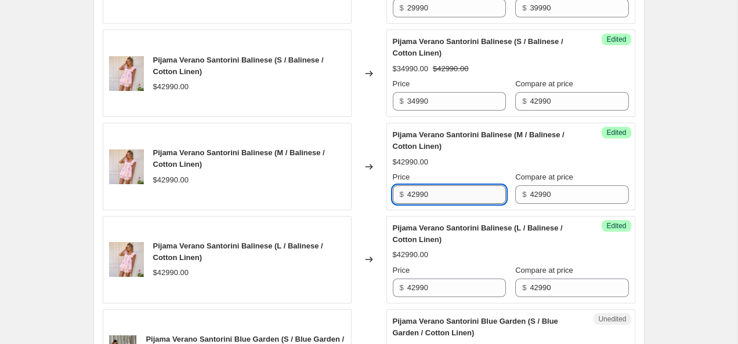
click at [436, 204] on input "42990" at bounding box center [456, 195] width 99 height 19
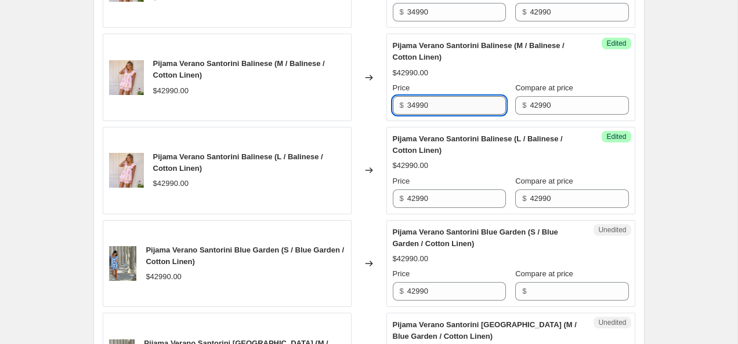
scroll to position [1835, 0]
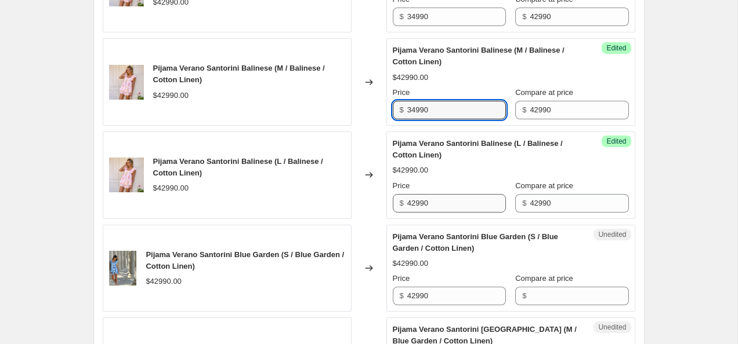
type input "34990"
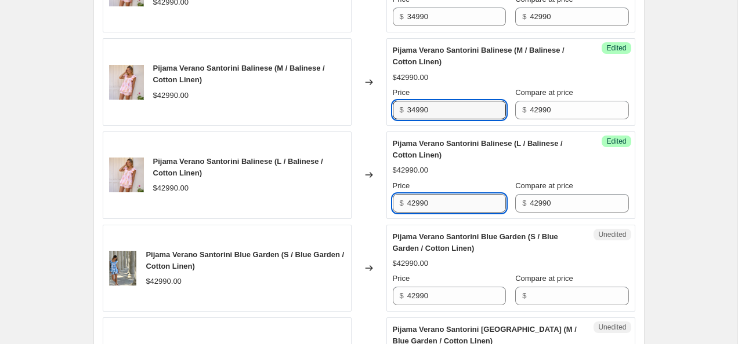
click at [436, 213] on input "42990" at bounding box center [456, 203] width 99 height 19
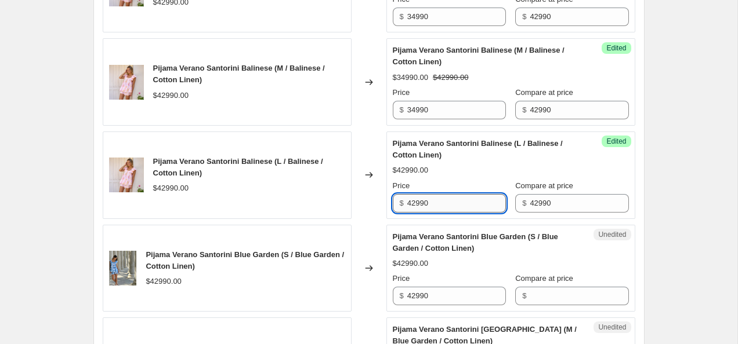
click at [436, 213] on input "42990" at bounding box center [456, 203] width 99 height 19
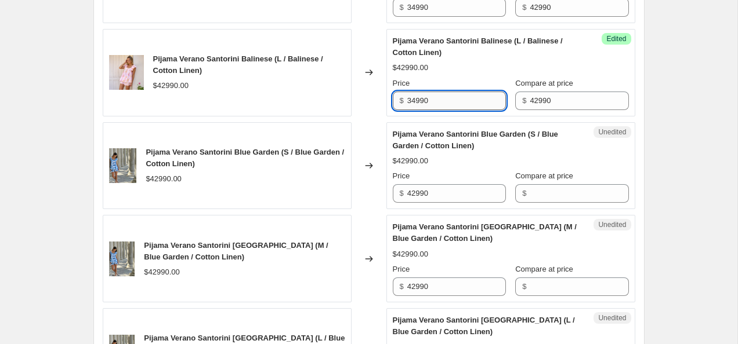
scroll to position [1943, 0]
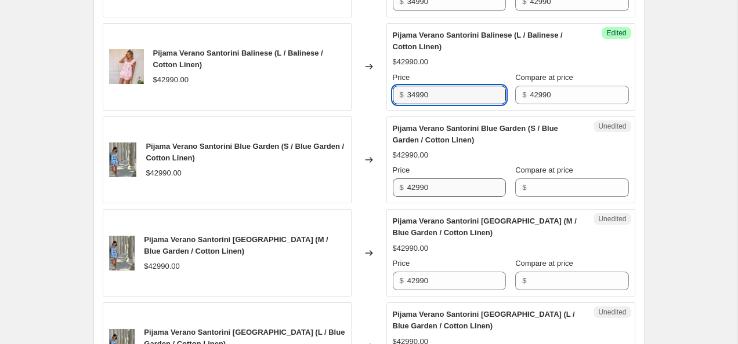
type input "34990"
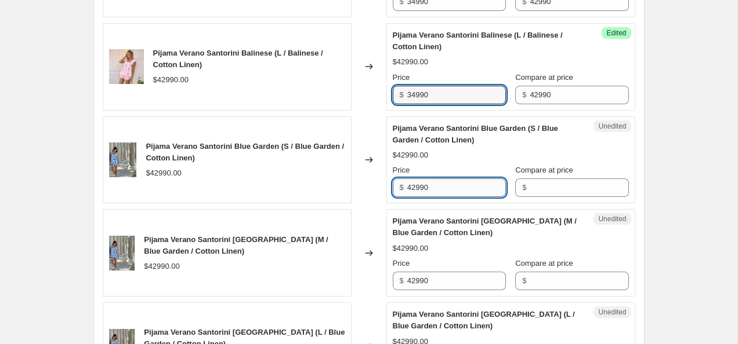
click at [443, 197] on input "42990" at bounding box center [456, 188] width 99 height 19
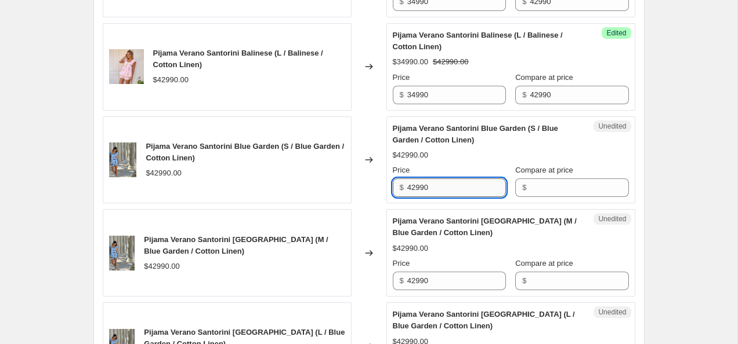
click at [443, 197] on input "42990" at bounding box center [456, 188] width 99 height 19
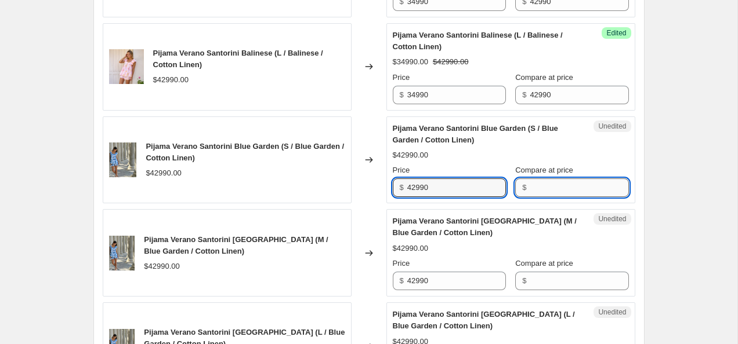
click at [581, 197] on input "Compare at price" at bounding box center [579, 188] width 99 height 19
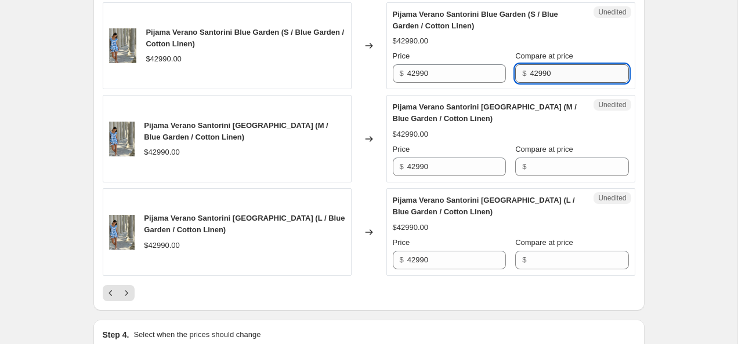
scroll to position [2052, 0]
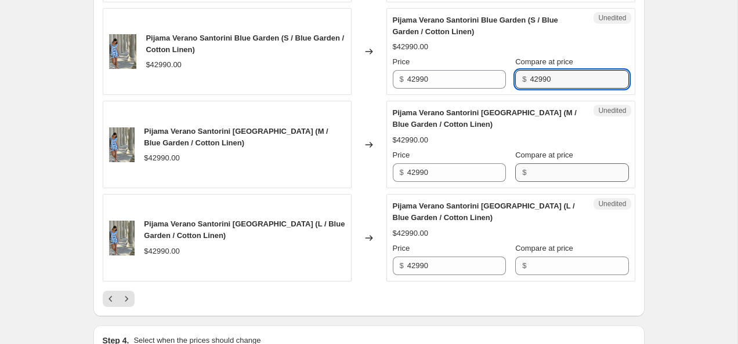
type input "42990"
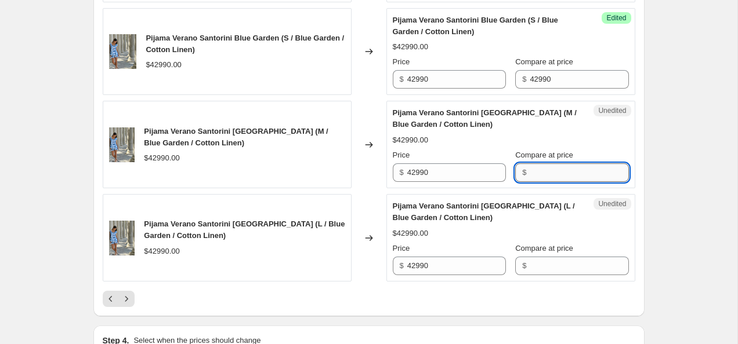
click at [579, 182] on input "Compare at price" at bounding box center [579, 173] width 99 height 19
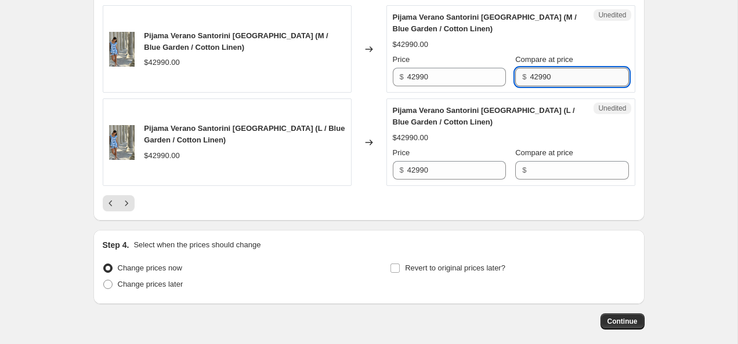
type input "42990"
click at [579, 180] on input "Compare at price" at bounding box center [579, 170] width 99 height 19
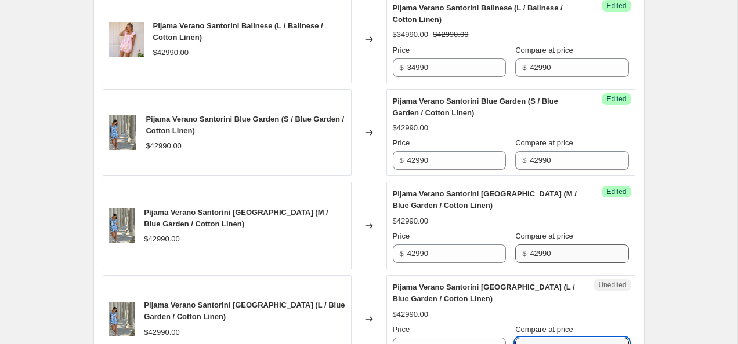
scroll to position [1961, 0]
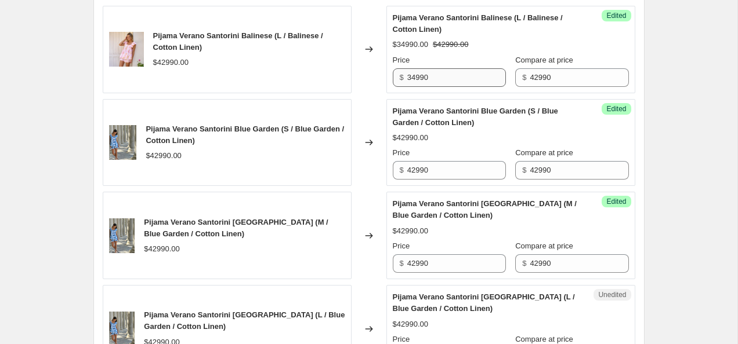
type input "42990"
click at [452, 87] on input "34990" at bounding box center [456, 77] width 99 height 19
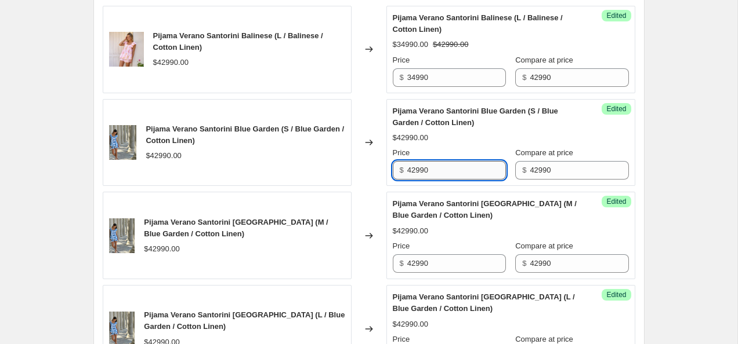
click at [440, 180] on input "42990" at bounding box center [456, 170] width 99 height 19
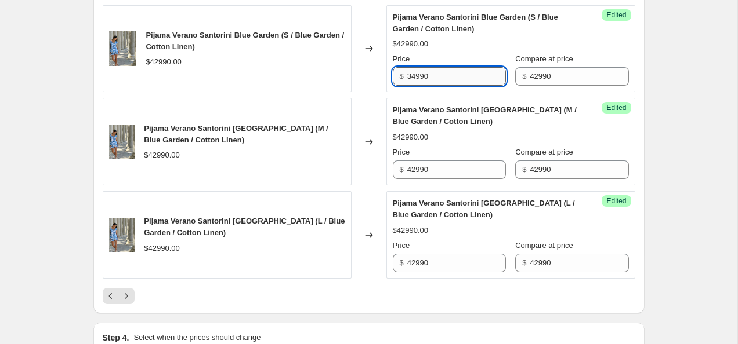
scroll to position [2054, 0]
type input "34990"
click at [440, 180] on input "42990" at bounding box center [456, 170] width 99 height 19
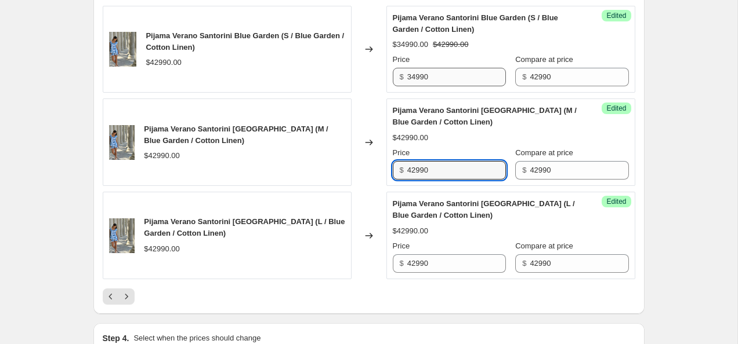
click at [440, 180] on input "42990" at bounding box center [456, 170] width 99 height 19
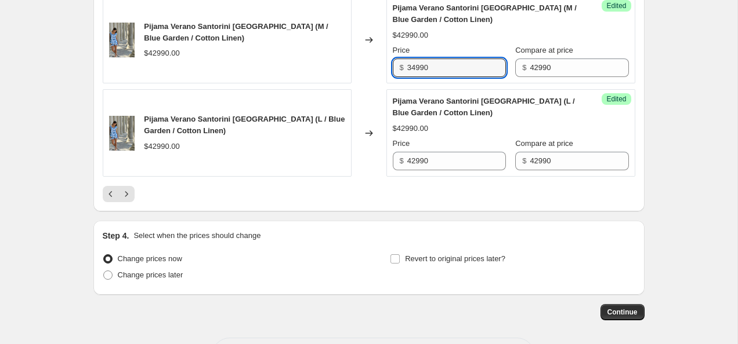
scroll to position [2155, 0]
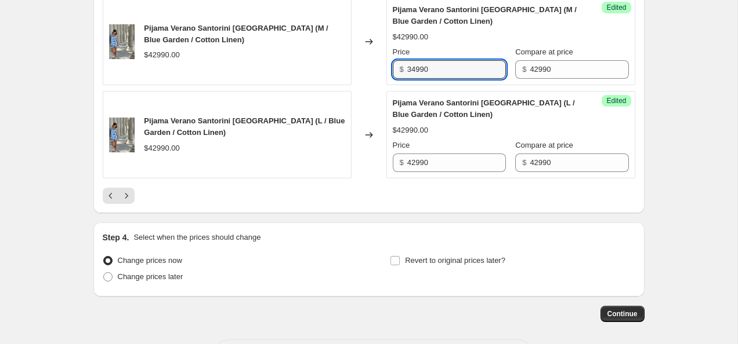
type input "34990"
click at [440, 179] on div "Success Edited Pijama Verano Santorini Blue Garden (L / Blue Garden / Cotton Li…" at bounding box center [510, 135] width 249 height 88
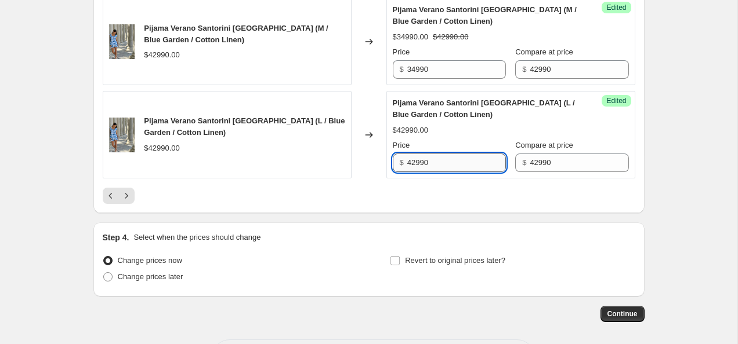
click at [437, 172] on input "42990" at bounding box center [456, 163] width 99 height 19
type input "34990"
click at [126, 202] on icon "Next" at bounding box center [127, 196] width 12 height 12
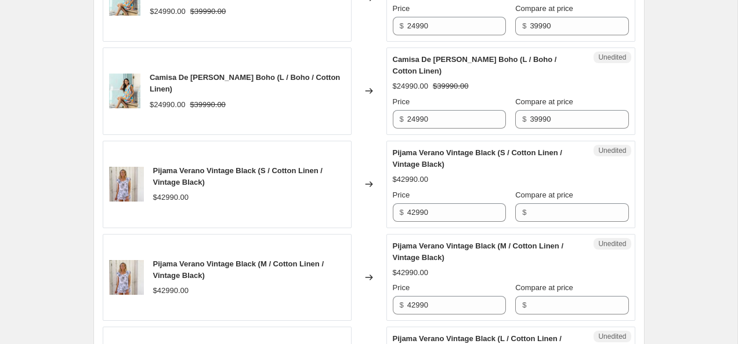
scroll to position [680, 0]
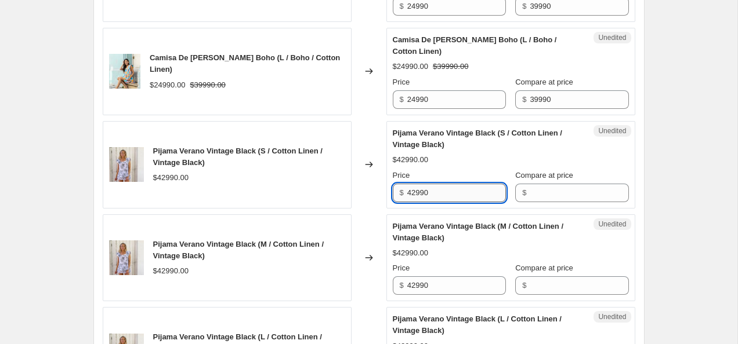
click at [445, 190] on input "42990" at bounding box center [456, 193] width 99 height 19
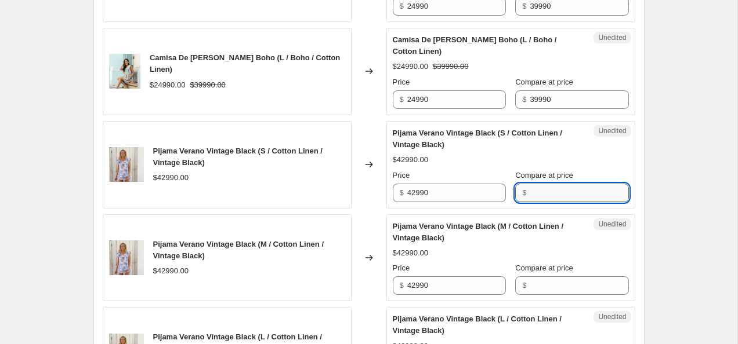
click at [563, 193] on input "Compare at price" at bounding box center [579, 193] width 99 height 19
type input "42990"
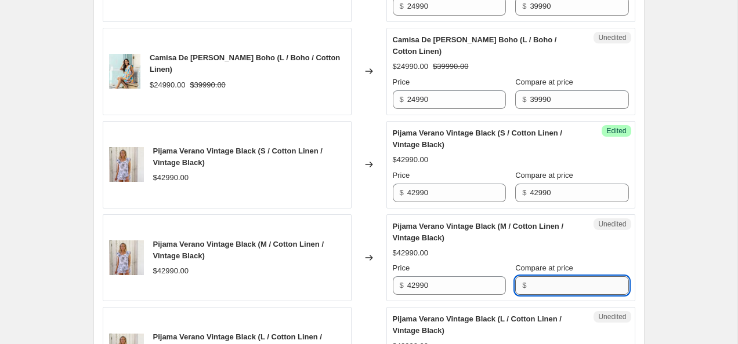
click at [550, 285] on input "Compare at price" at bounding box center [579, 286] width 99 height 19
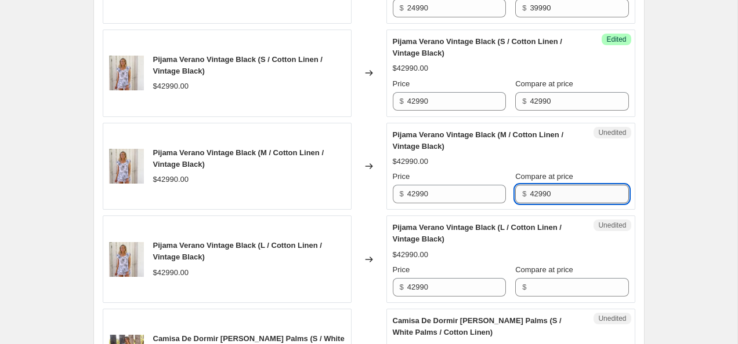
scroll to position [777, 0]
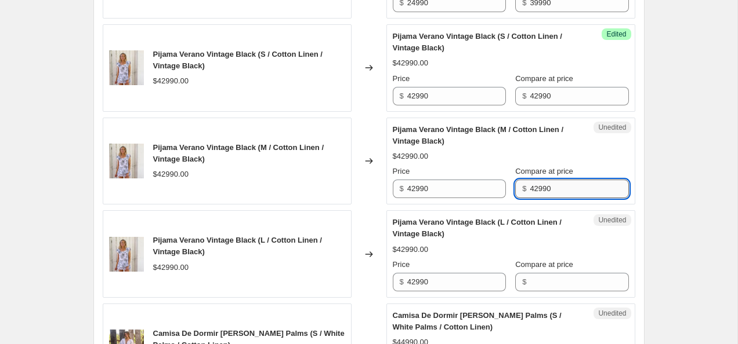
type input "42990"
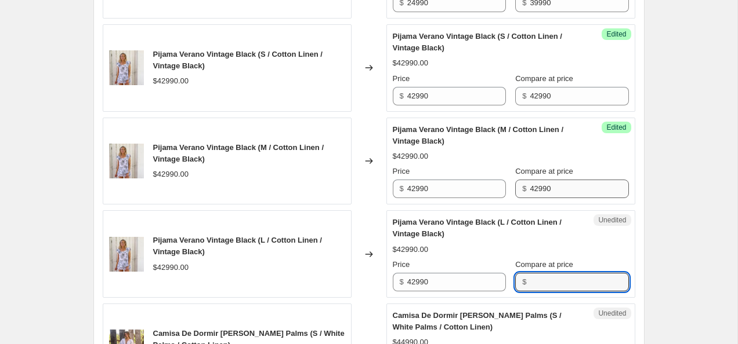
click at [550, 285] on input "Compare at price" at bounding box center [579, 282] width 99 height 19
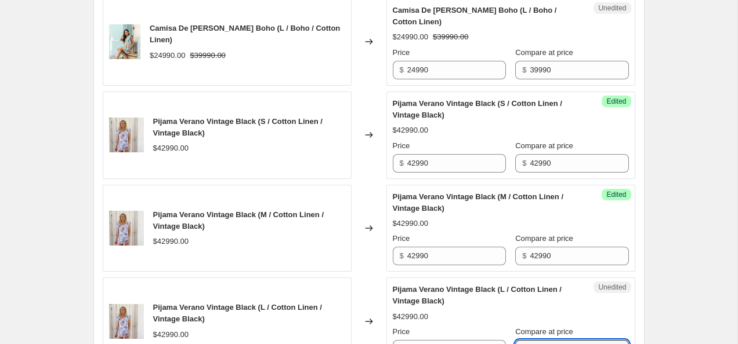
scroll to position [708, 0]
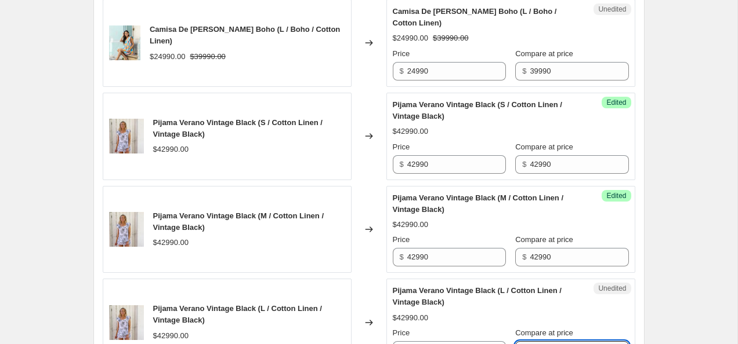
type input "42990"
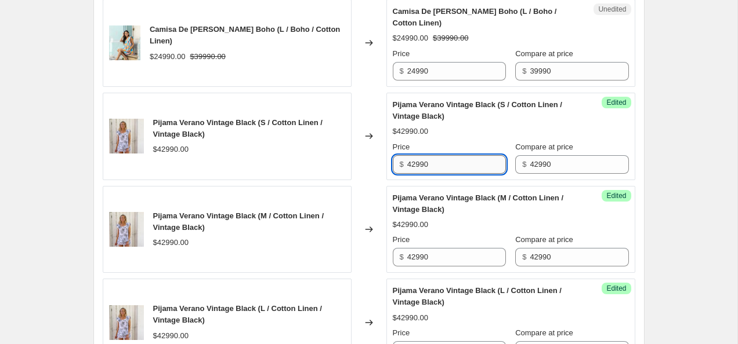
click at [416, 165] on input "42990" at bounding box center [456, 164] width 99 height 19
click at [435, 171] on input "34990" at bounding box center [456, 164] width 99 height 19
type input "34990"
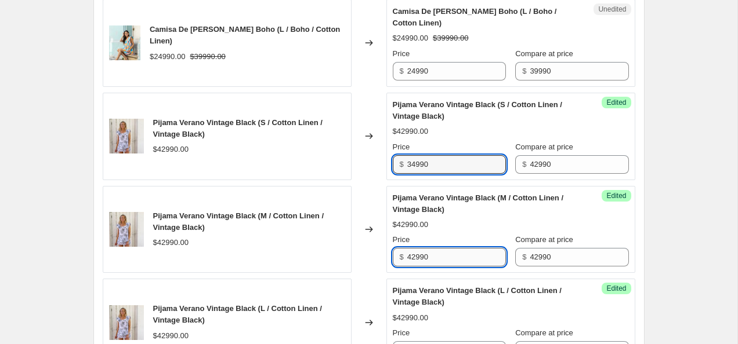
click at [437, 263] on input "42990" at bounding box center [456, 257] width 99 height 19
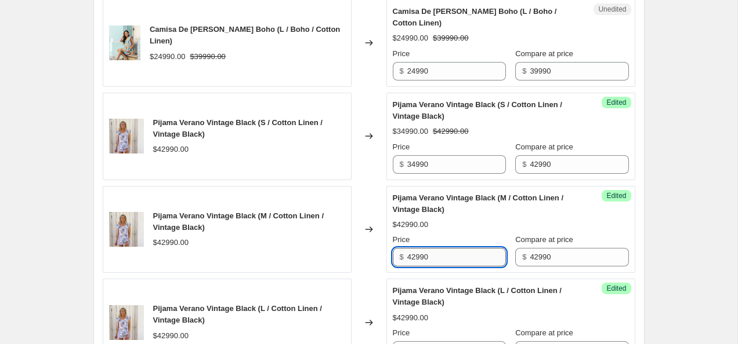
click at [437, 263] on input "42990" at bounding box center [456, 257] width 99 height 19
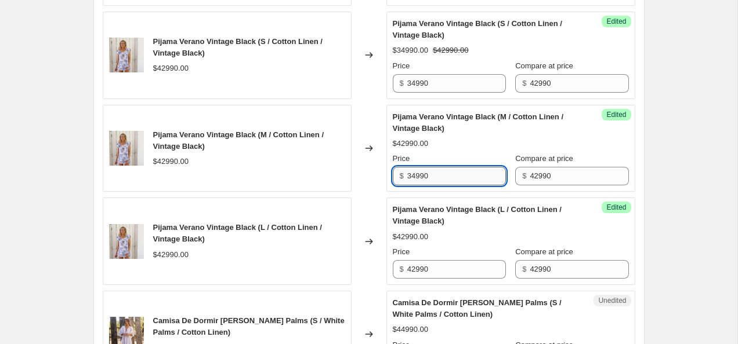
scroll to position [802, 0]
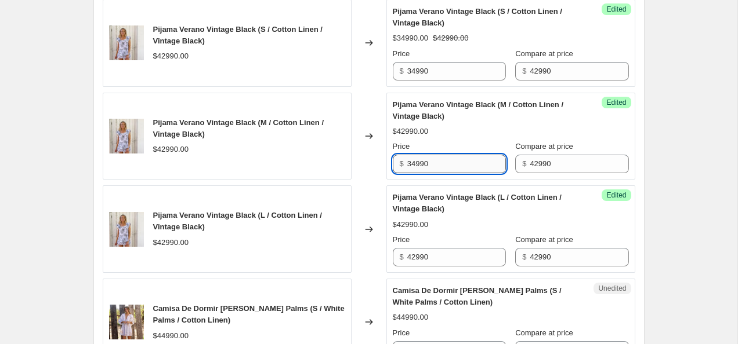
type input "34990"
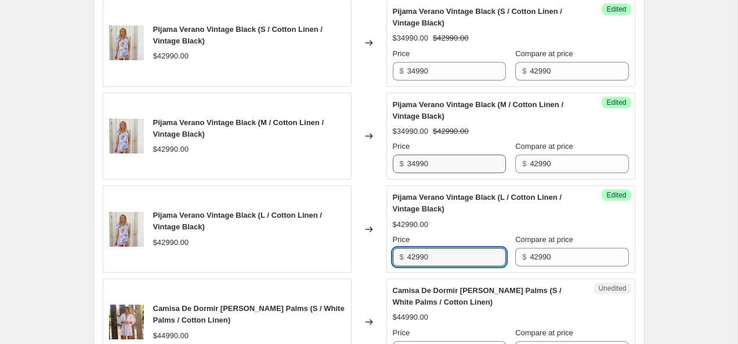
click at [437, 263] on input "42990" at bounding box center [456, 257] width 99 height 19
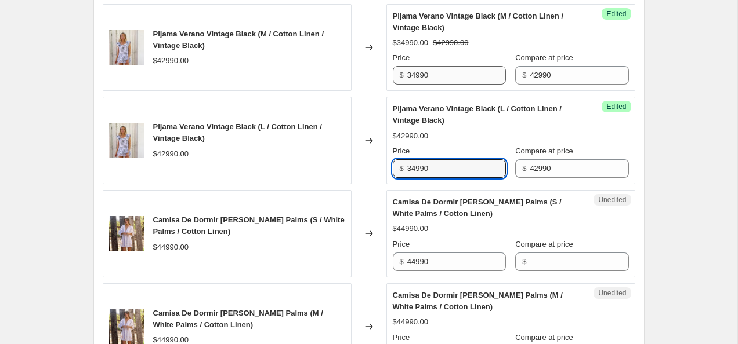
scroll to position [922, 0]
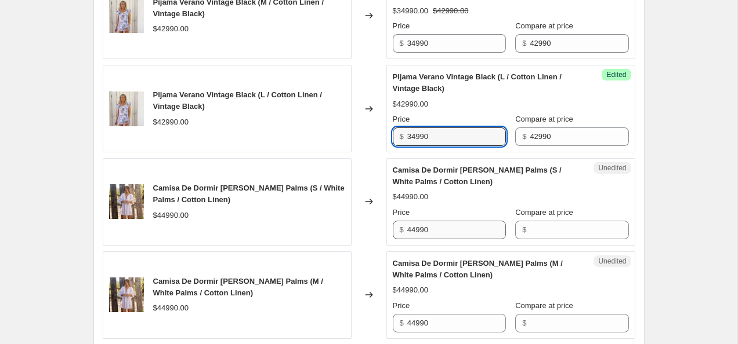
type input "34990"
click at [451, 232] on input "44990" at bounding box center [456, 230] width 99 height 19
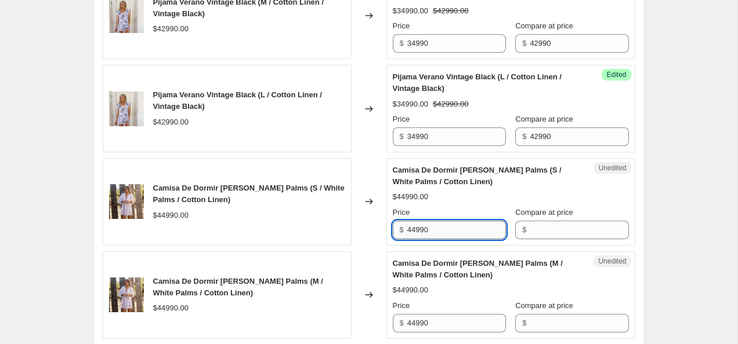
click at [451, 232] on input "44990" at bounding box center [456, 230] width 99 height 19
click at [560, 233] on input "Compare at price" at bounding box center [579, 230] width 99 height 19
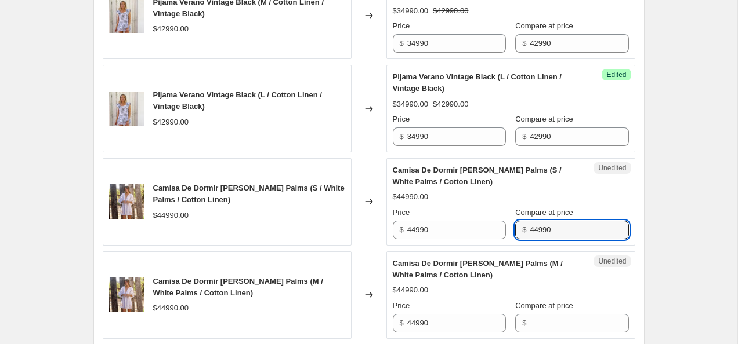
type input "44990"
click at [568, 313] on div "Compare at price $" at bounding box center [571, 316] width 113 height 32
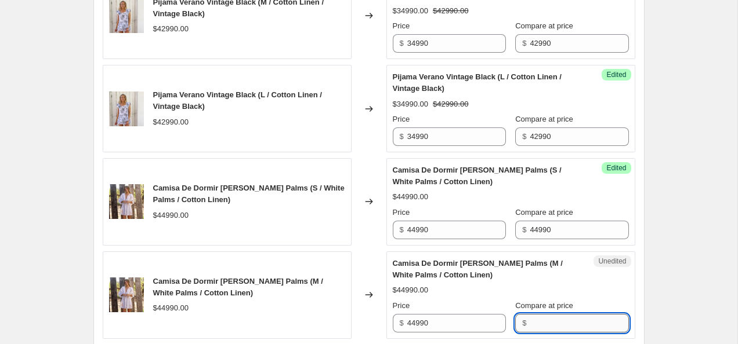
click at [560, 323] on input "Compare at price" at bounding box center [579, 323] width 99 height 19
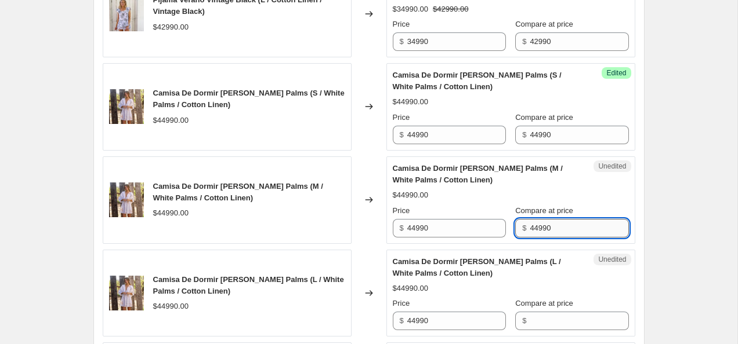
scroll to position [1058, 0]
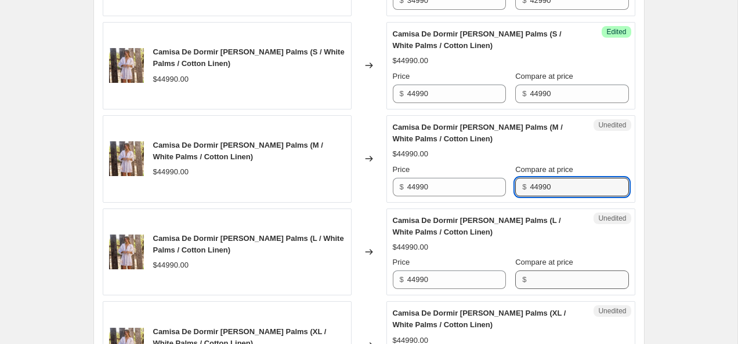
type input "44990"
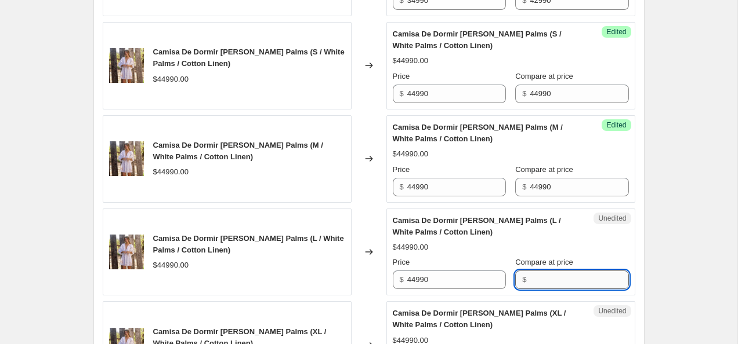
click at [556, 275] on input "Compare at price" at bounding box center [579, 280] width 99 height 19
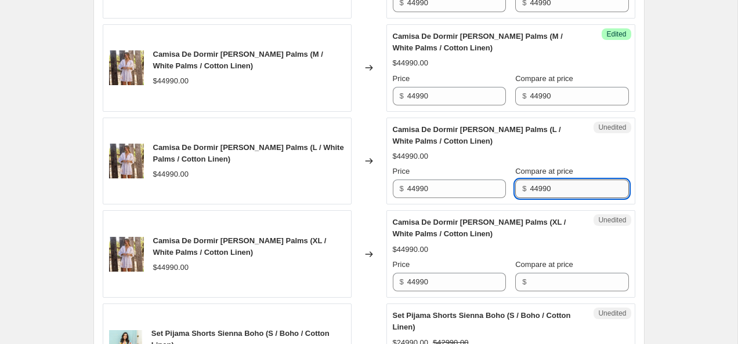
scroll to position [1147, 0]
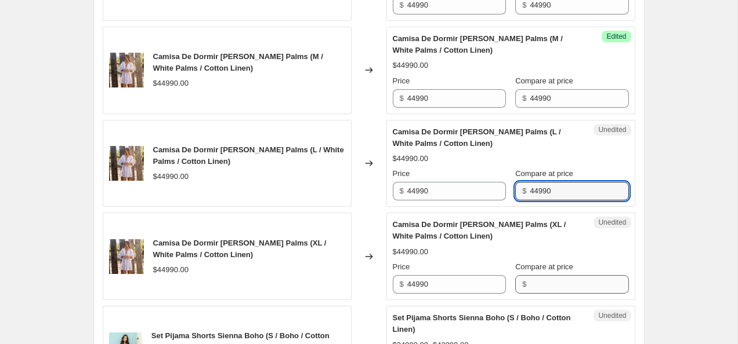
type input "44990"
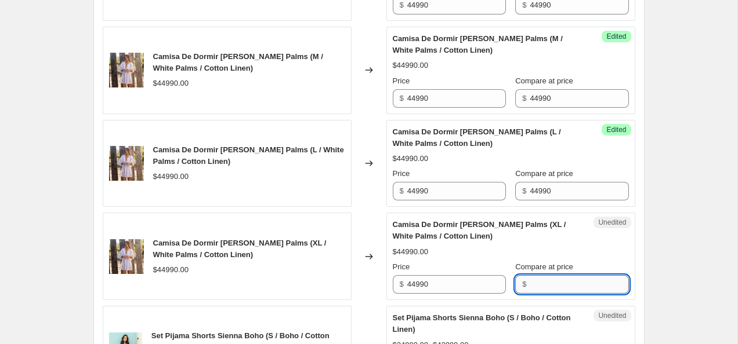
click at [554, 284] on input "Compare at price" at bounding box center [579, 284] width 99 height 19
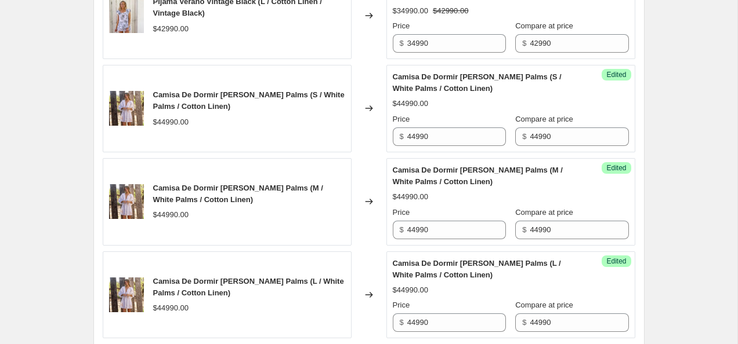
scroll to position [1011, 0]
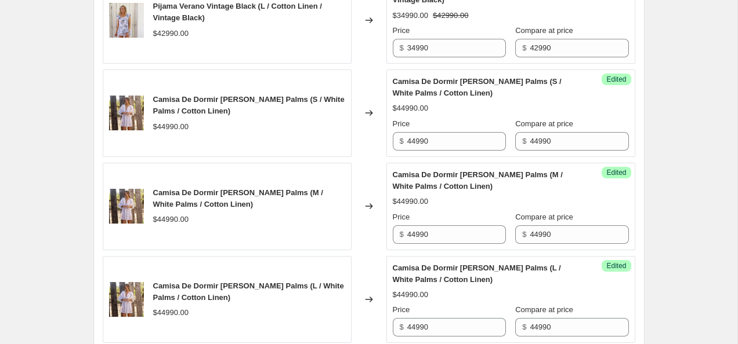
type input "44990"
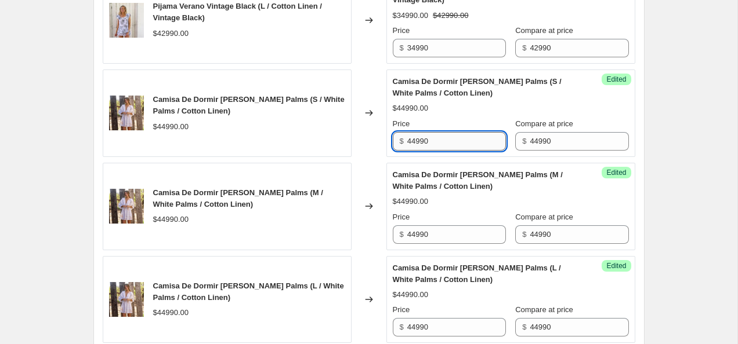
click at [416, 142] on input "44990" at bounding box center [456, 141] width 99 height 19
click at [439, 142] on input "36990" at bounding box center [456, 141] width 99 height 19
type input "36990"
click at [435, 229] on input "44990" at bounding box center [456, 235] width 99 height 19
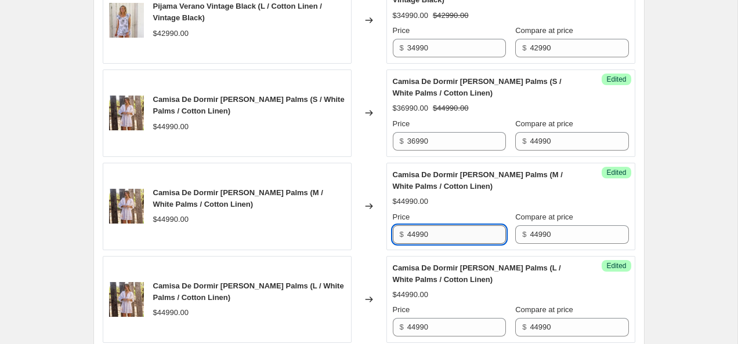
click at [435, 229] on input "44990" at bounding box center [456, 235] width 99 height 19
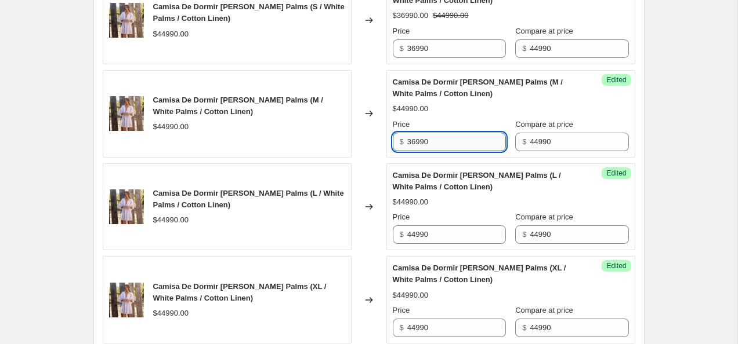
scroll to position [1115, 0]
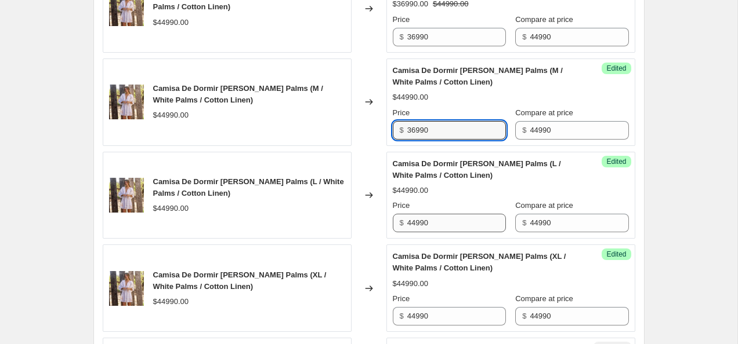
type input "36990"
click at [435, 228] on input "44990" at bounding box center [456, 223] width 99 height 19
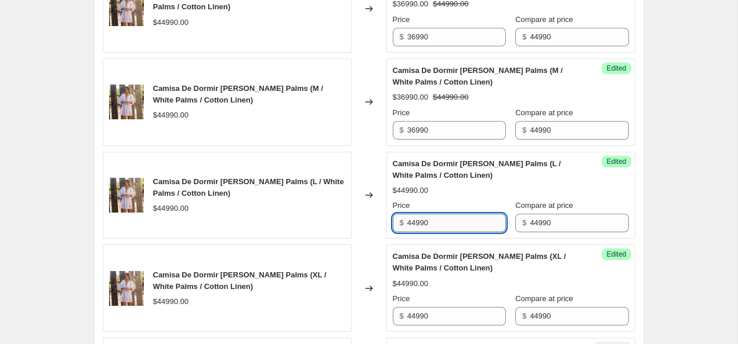
click at [435, 228] on input "44990" at bounding box center [456, 223] width 99 height 19
click at [428, 222] on input "44990" at bounding box center [456, 223] width 99 height 19
click at [429, 222] on input "44990" at bounding box center [456, 223] width 99 height 19
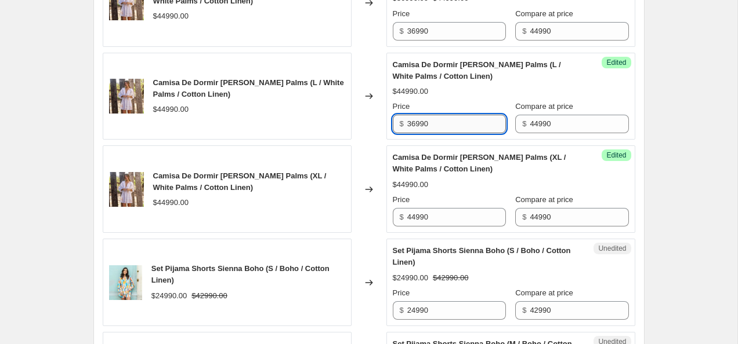
scroll to position [1212, 0]
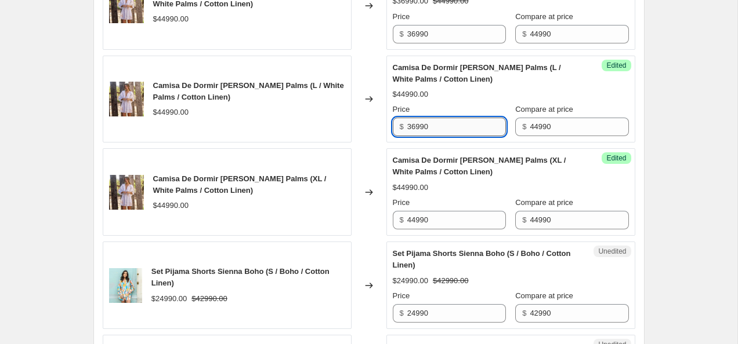
type input "36990"
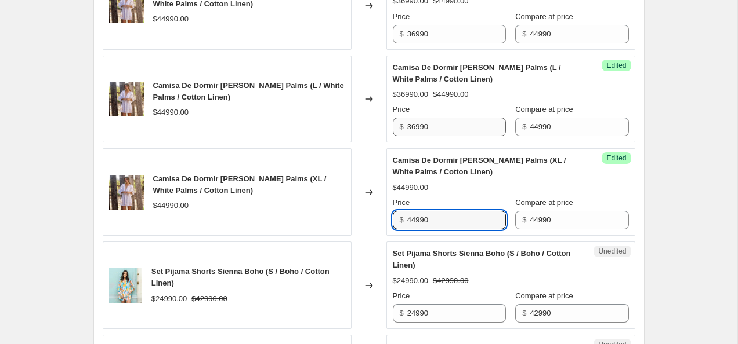
click at [429, 222] on input "44990" at bounding box center [456, 220] width 99 height 19
type input "36990"
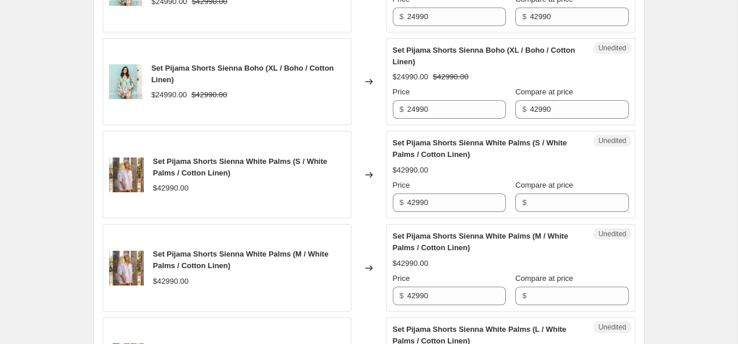
scroll to position [1734, 0]
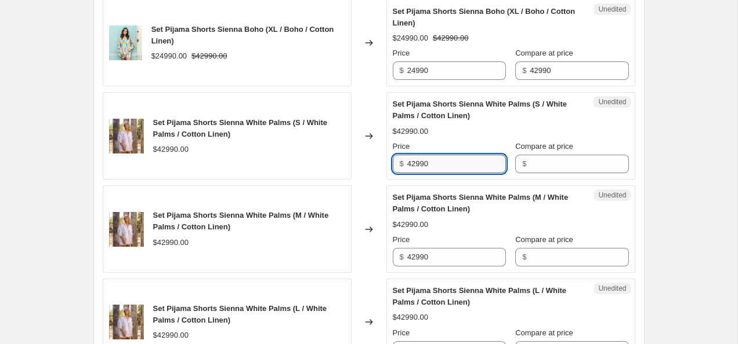
click at [463, 168] on input "42990" at bounding box center [456, 164] width 99 height 19
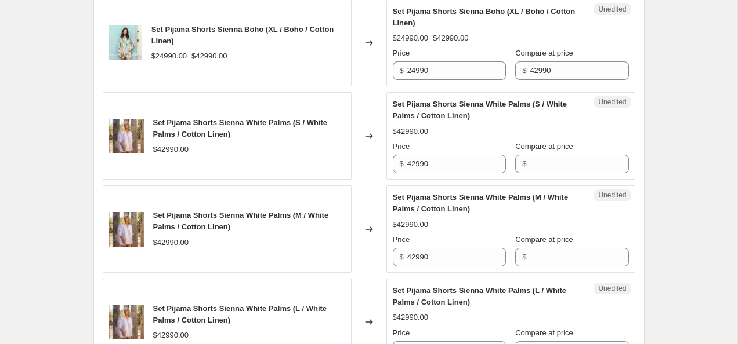
click at [576, 173] on div "Unedited Set Pijama Shorts Sienna White Palms (S / White Palms / Cotton Linen) …" at bounding box center [510, 136] width 249 height 88
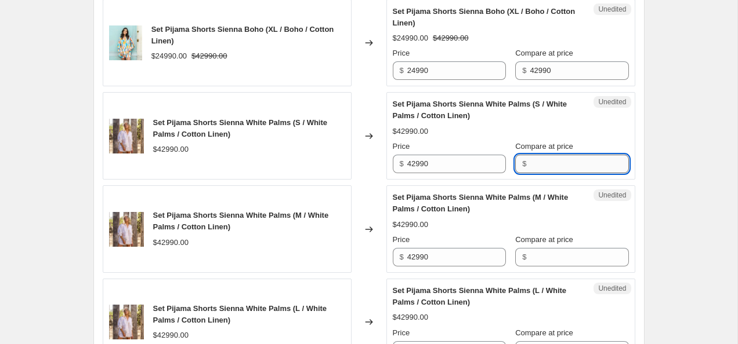
click at [564, 166] on input "Compare at price" at bounding box center [579, 164] width 99 height 19
type input "42990"
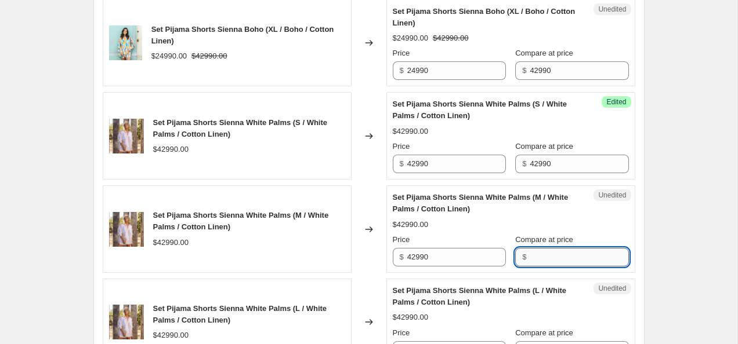
click at [558, 261] on input "Compare at price" at bounding box center [579, 257] width 99 height 19
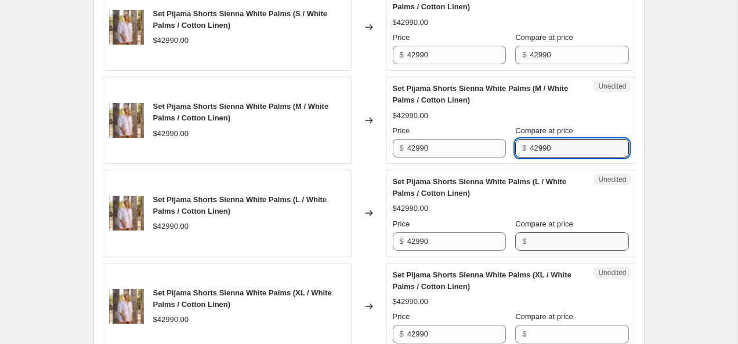
type input "42990"
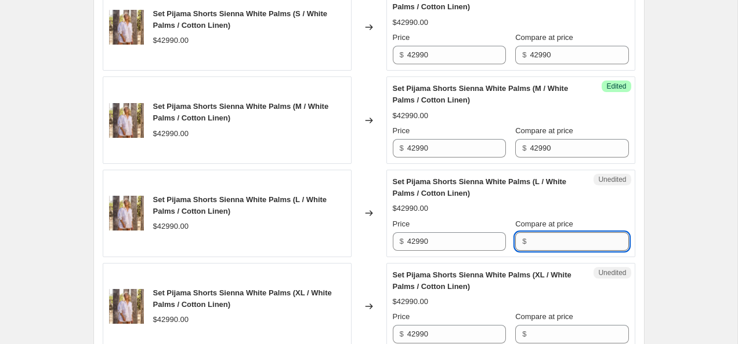
click at [557, 246] on input "Compare at price" at bounding box center [579, 242] width 99 height 19
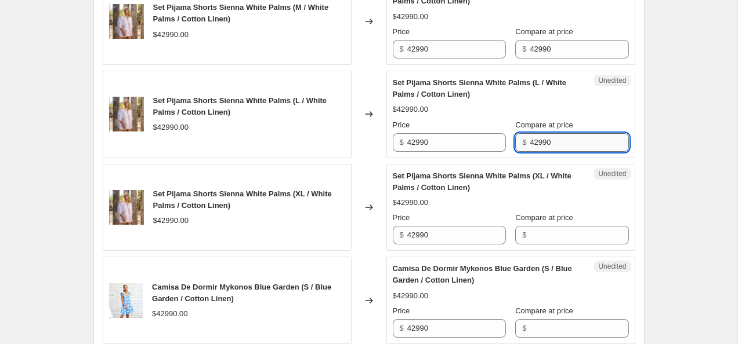
scroll to position [1940, 0]
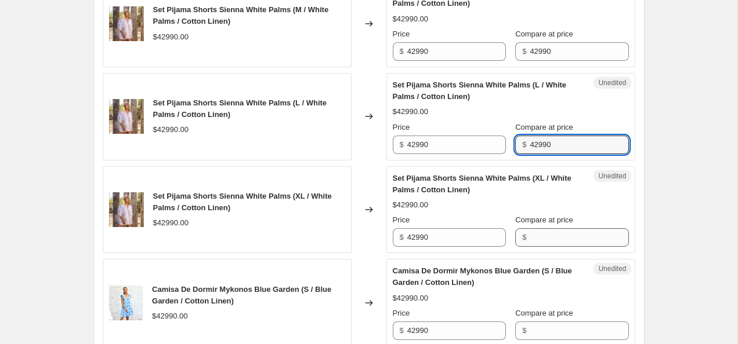
type input "42990"
click at [557, 245] on input "Compare at price" at bounding box center [579, 238] width 99 height 19
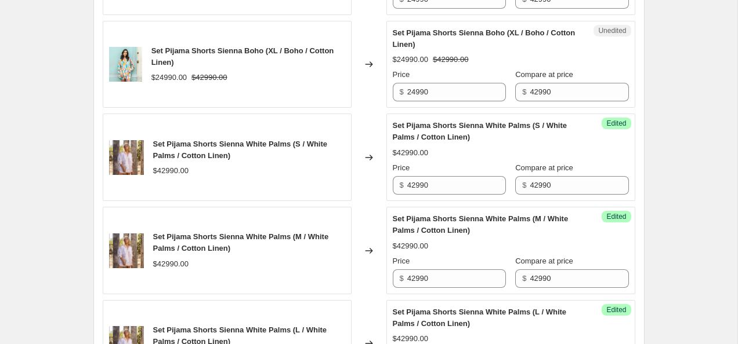
scroll to position [1711, 0]
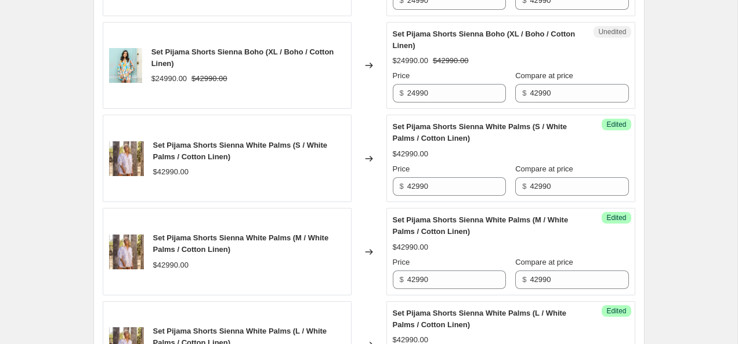
type input "42990"
click at [412, 186] on input "42990" at bounding box center [456, 186] width 99 height 19
click at [455, 192] on input "32990" at bounding box center [456, 186] width 99 height 19
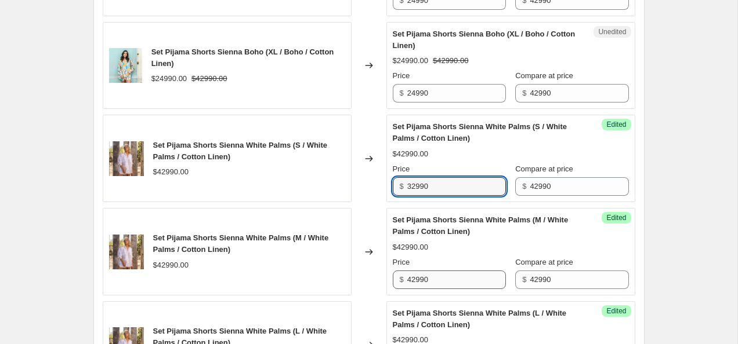
type input "32990"
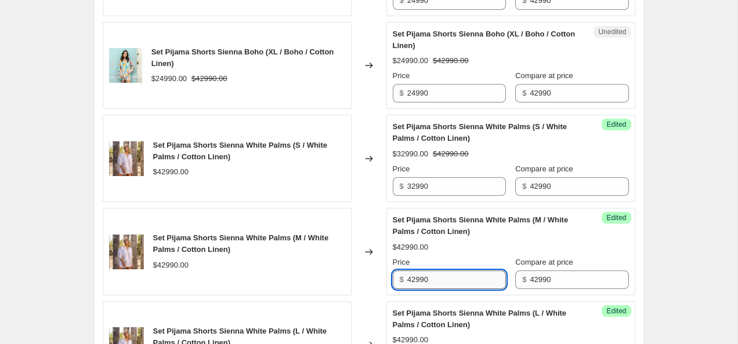
click at [437, 286] on input "42990" at bounding box center [456, 280] width 99 height 19
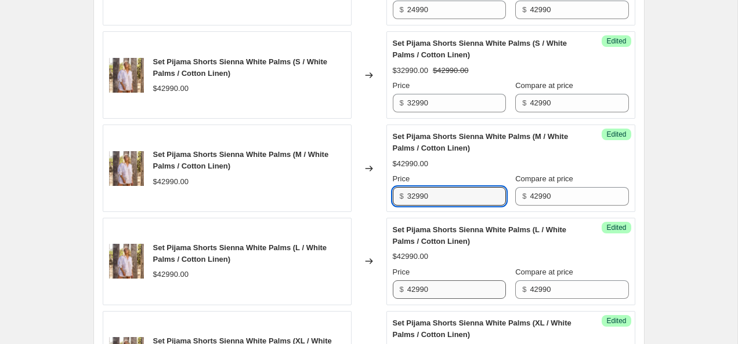
type input "32990"
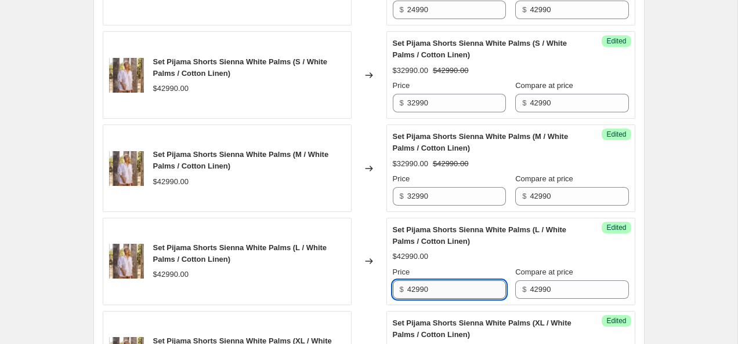
click at [437, 285] on input "42990" at bounding box center [456, 290] width 99 height 19
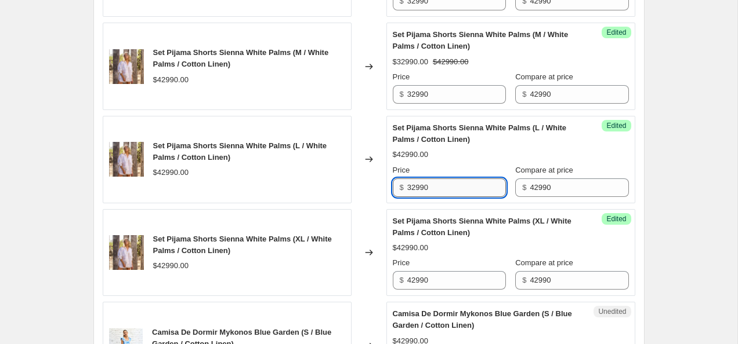
scroll to position [1895, 0]
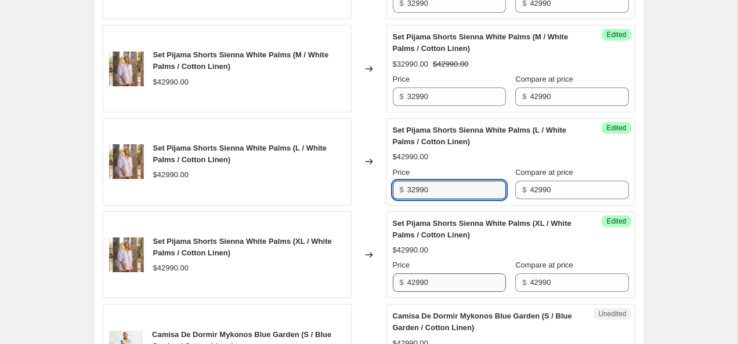
type input "32990"
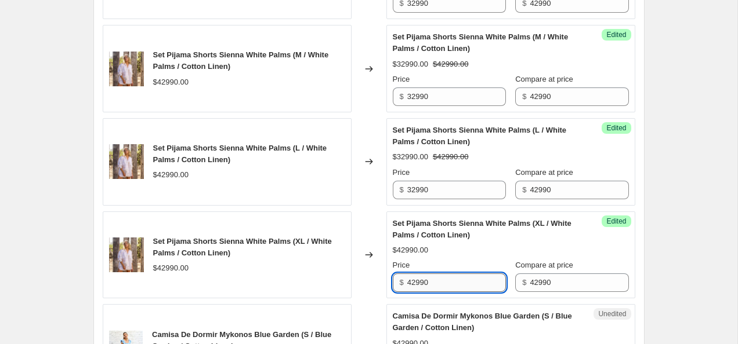
click at [437, 284] on input "42990" at bounding box center [456, 283] width 99 height 19
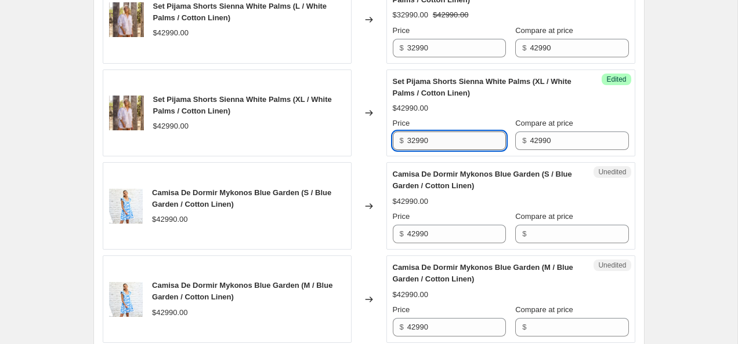
scroll to position [2040, 0]
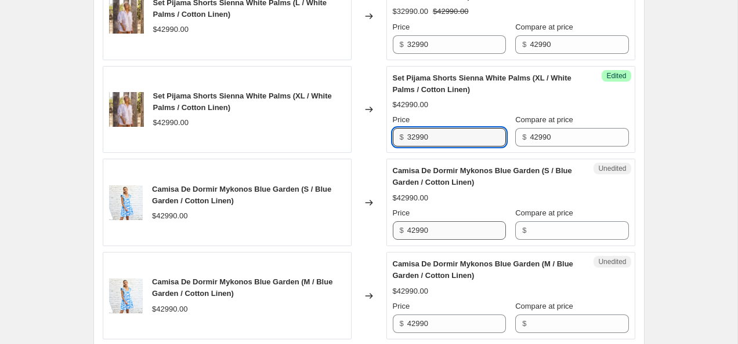
type input "32990"
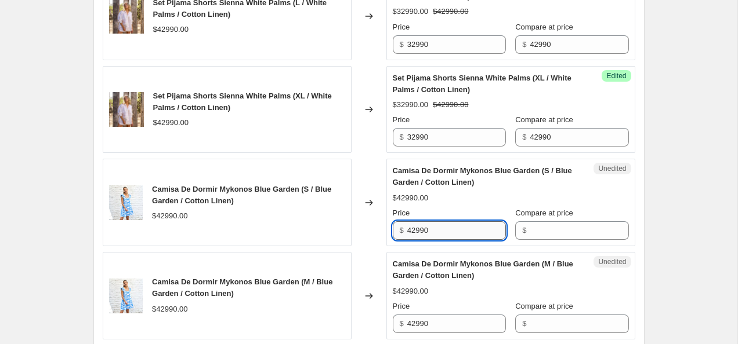
click at [430, 226] on input "42990" at bounding box center [456, 231] width 99 height 19
click at [597, 239] on input "Compare at price" at bounding box center [579, 231] width 99 height 19
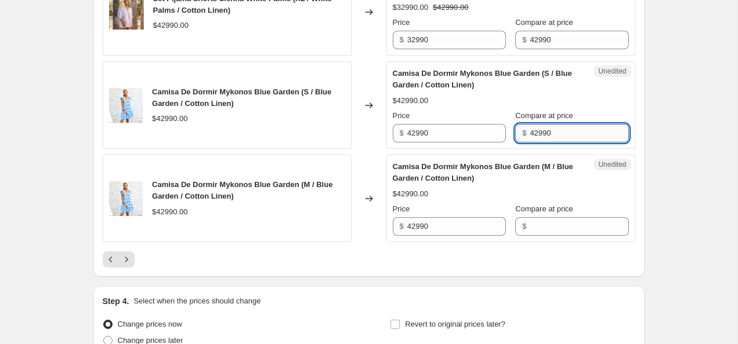
scroll to position [2137, 0]
type input "42990"
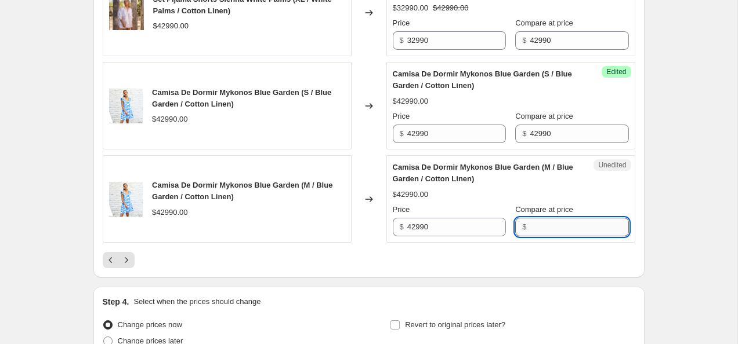
click at [596, 231] on input "Compare at price" at bounding box center [579, 227] width 99 height 19
type input "42990"
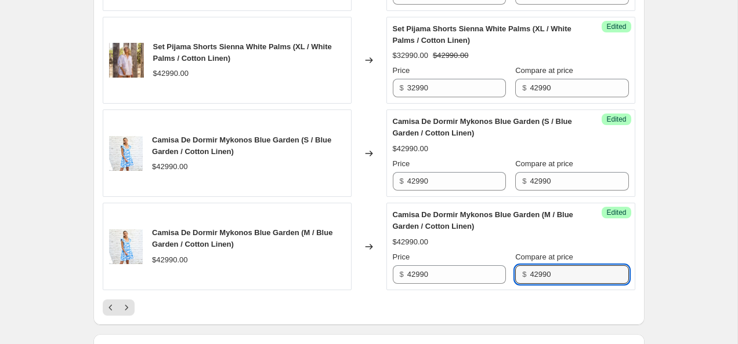
scroll to position [2094, 0]
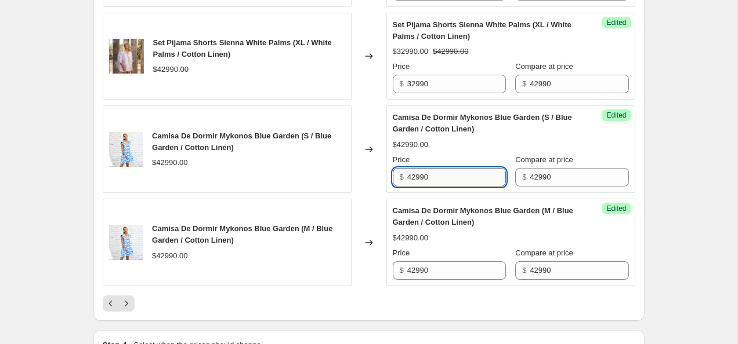
click at [413, 178] on input "42990" at bounding box center [456, 177] width 99 height 19
type input "32990"
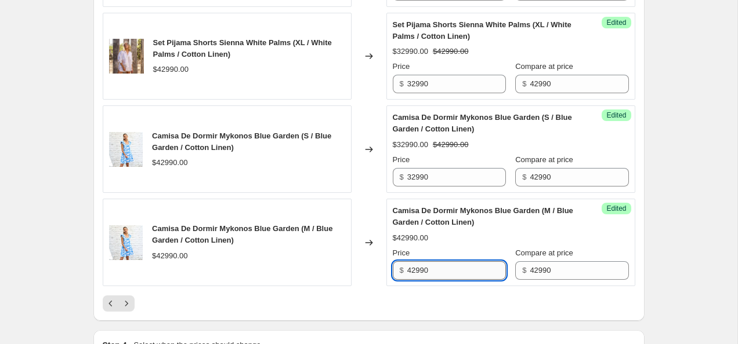
click at [413, 271] on input "42990" at bounding box center [456, 271] width 99 height 19
type input "32990"
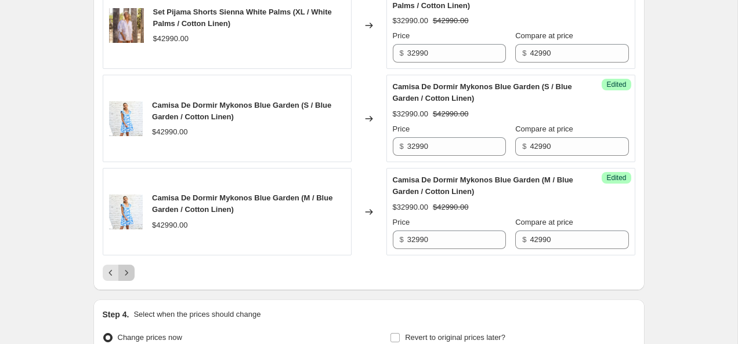
click at [128, 272] on icon "Next" at bounding box center [127, 273] width 12 height 12
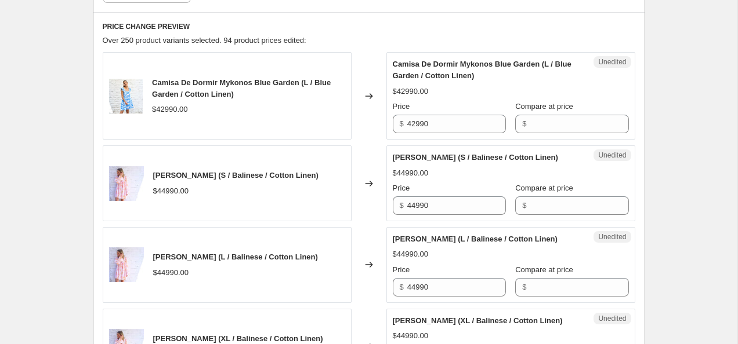
scroll to position [470, 0]
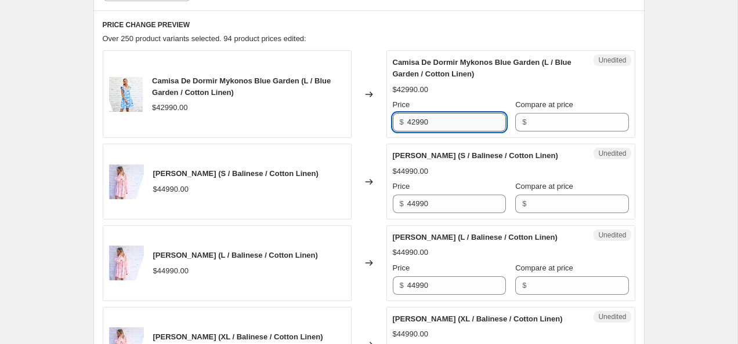
click at [459, 119] on input "42990" at bounding box center [456, 122] width 99 height 19
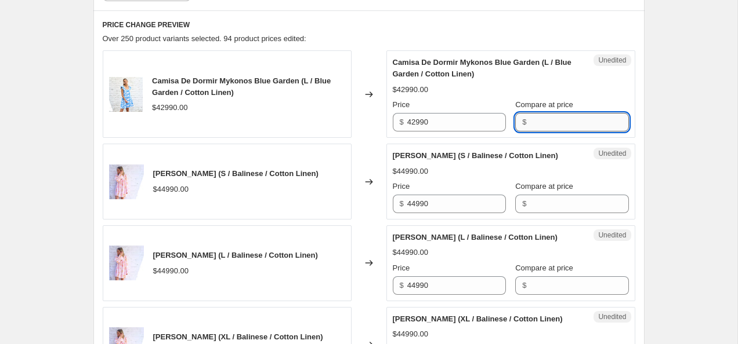
click at [572, 125] on input "Compare at price" at bounding box center [579, 122] width 99 height 19
type input "42990"
click at [411, 122] on input "42990" at bounding box center [456, 122] width 99 height 19
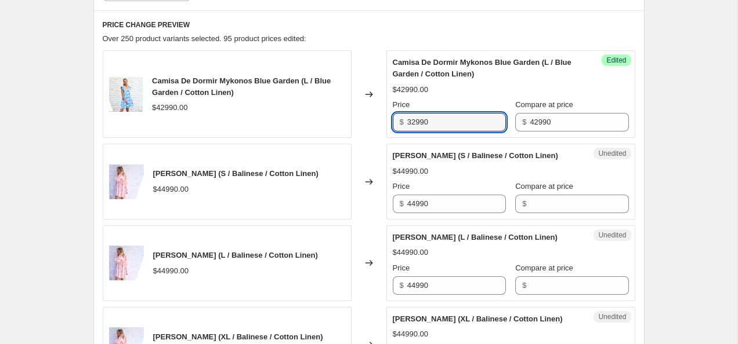
type input "32990"
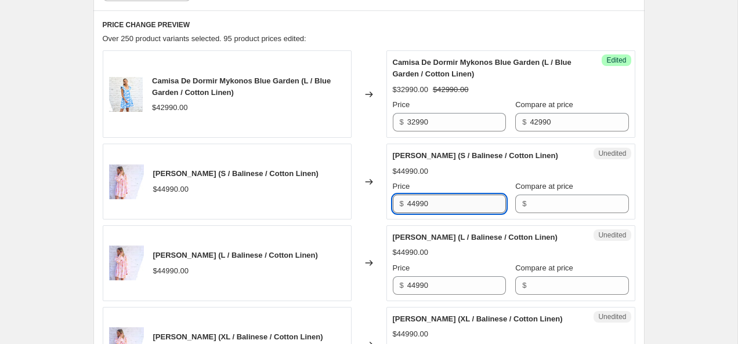
click at [455, 213] on input "44990" at bounding box center [456, 204] width 99 height 19
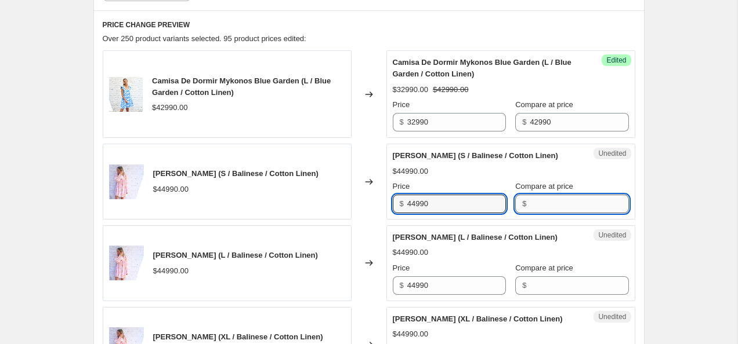
click at [546, 213] on input "Compare at price" at bounding box center [579, 204] width 99 height 19
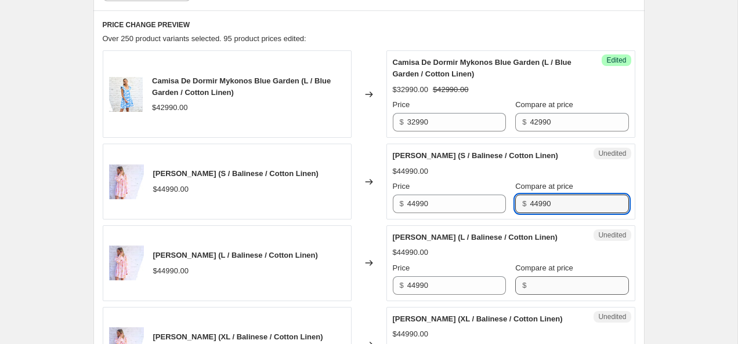
type input "44990"
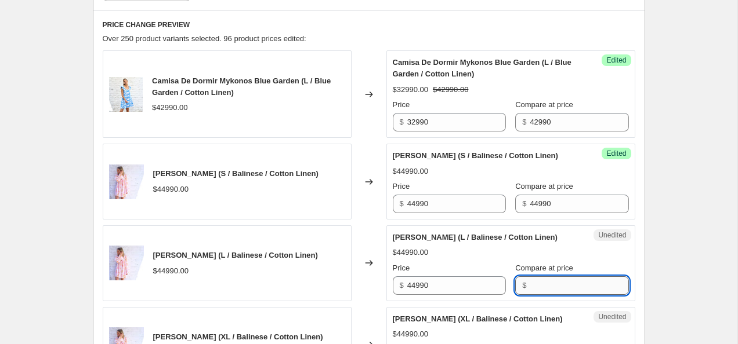
click at [545, 295] on input "Compare at price" at bounding box center [579, 286] width 99 height 19
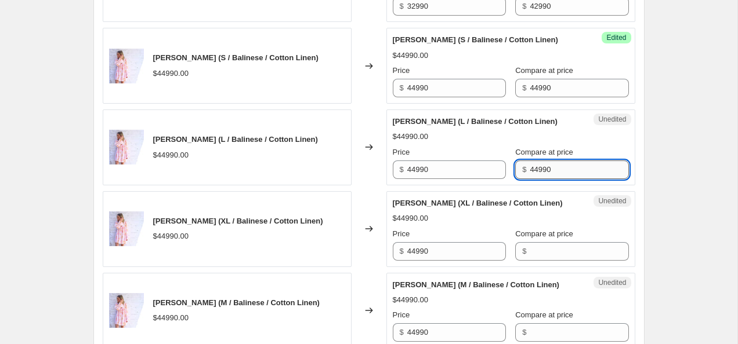
scroll to position [609, 0]
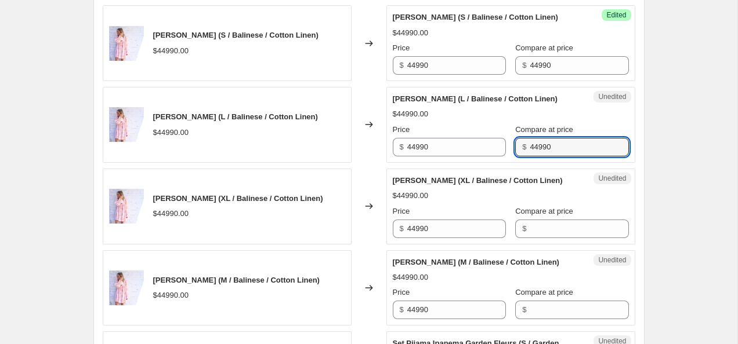
type input "44990"
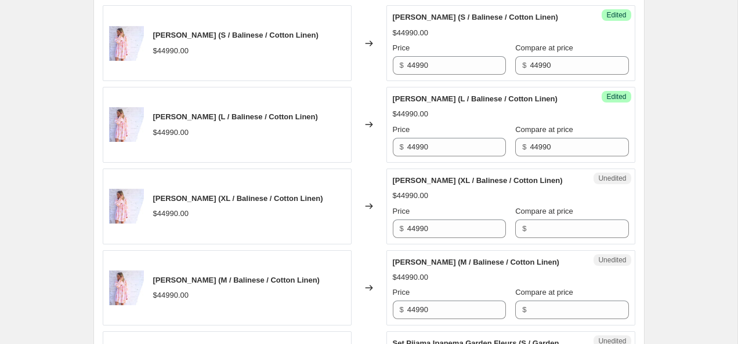
click at [540, 245] on div "Unedited Camisa De Dormir Niza Balinese (XL / Balinese / Cotton Linen) $44990.0…" at bounding box center [510, 207] width 249 height 76
click at [542, 238] on input "Compare at price" at bounding box center [579, 229] width 99 height 19
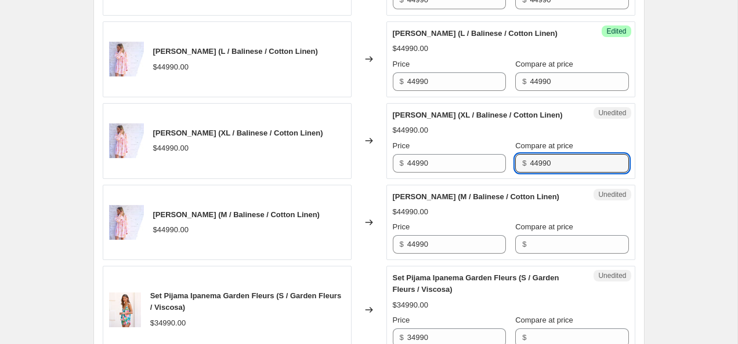
scroll to position [679, 0]
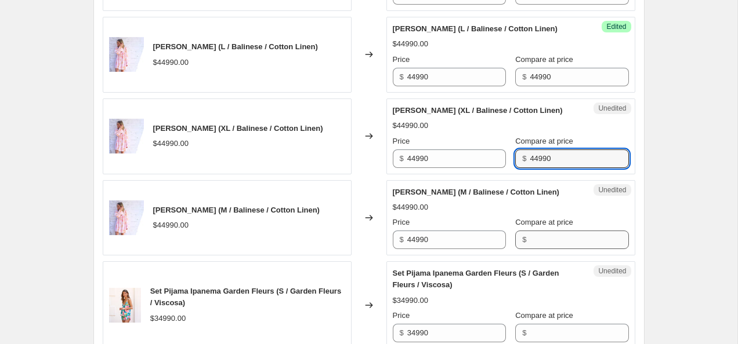
type input "44990"
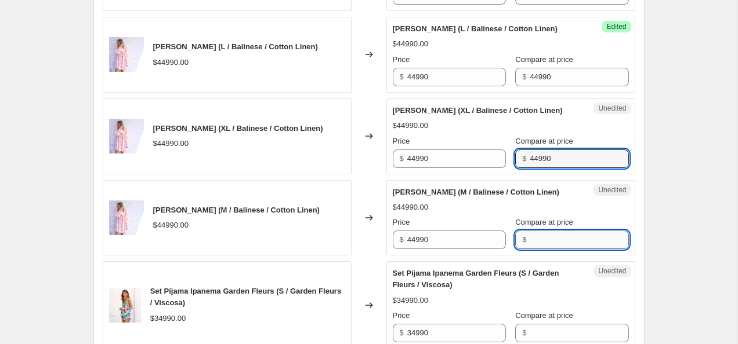
click at [547, 249] on input "Compare at price" at bounding box center [579, 240] width 99 height 19
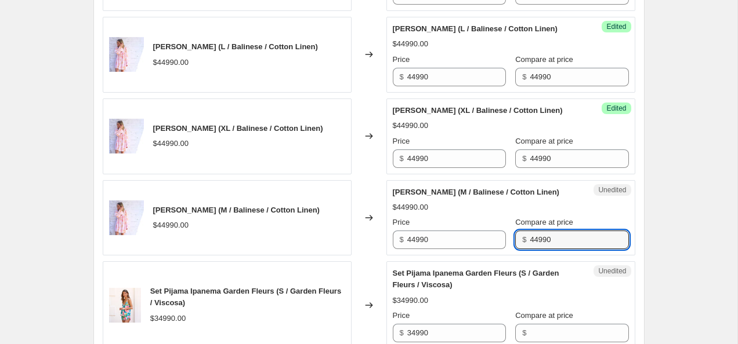
type input "44990"
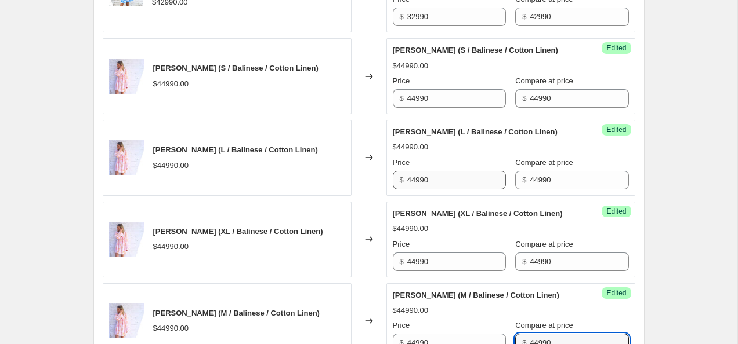
scroll to position [574, 0]
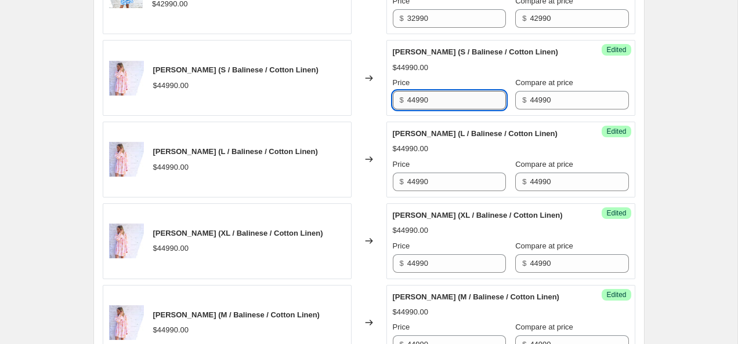
click at [417, 110] on input "44990" at bounding box center [456, 100] width 99 height 19
click at [452, 110] on input "36990" at bounding box center [456, 100] width 99 height 19
type input "36990"
click at [432, 191] on input "44990" at bounding box center [456, 182] width 99 height 19
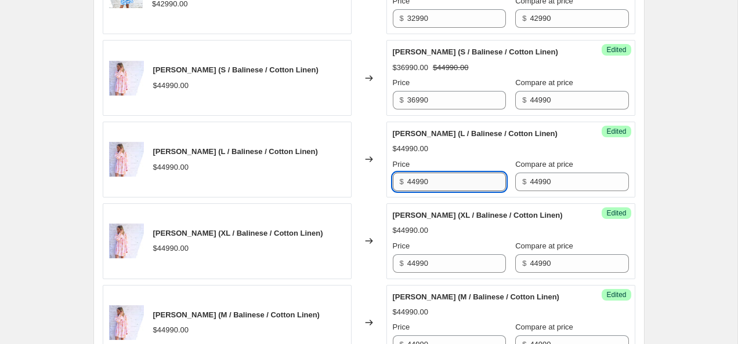
click at [432, 191] on input "44990" at bounding box center [456, 182] width 99 height 19
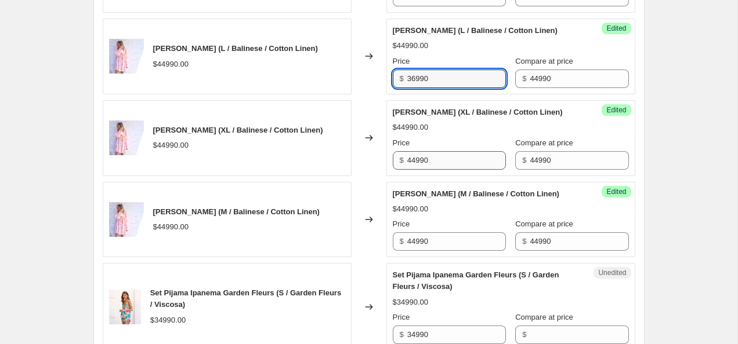
type input "36990"
click at [432, 170] on input "44990" at bounding box center [456, 160] width 99 height 19
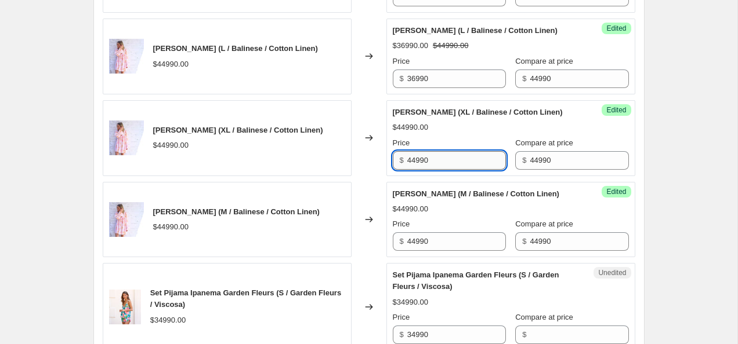
click at [432, 170] on input "44990" at bounding box center [456, 160] width 99 height 19
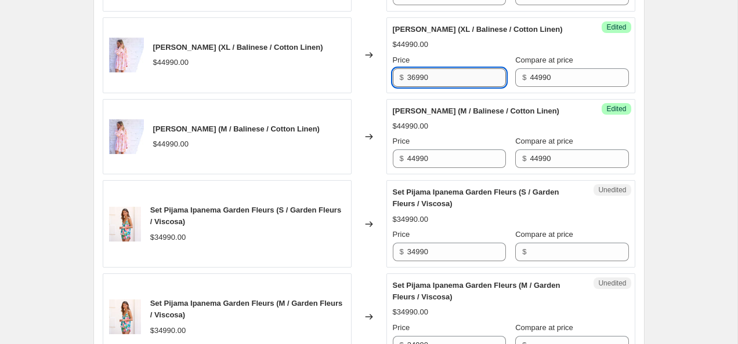
scroll to position [761, 0]
type input "36990"
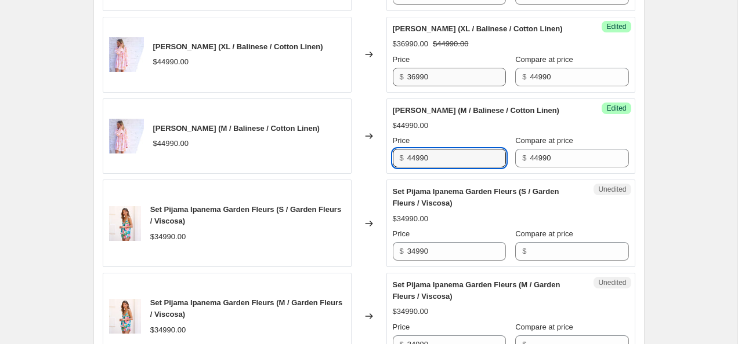
click at [432, 168] on input "44990" at bounding box center [456, 158] width 99 height 19
type input "36990"
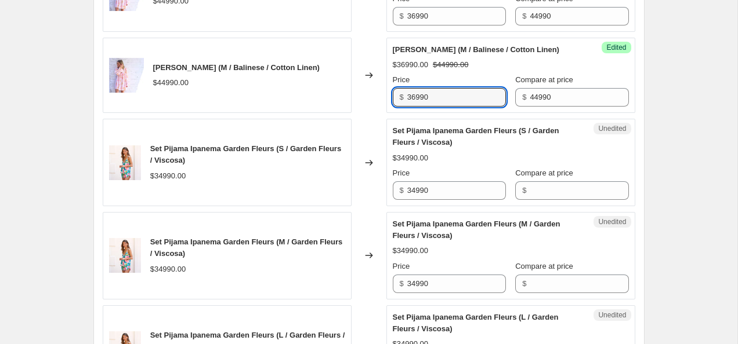
scroll to position [824, 0]
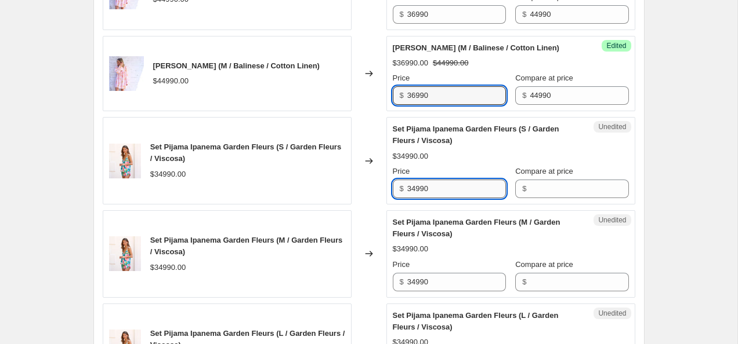
click at [460, 198] on input "34990" at bounding box center [456, 189] width 99 height 19
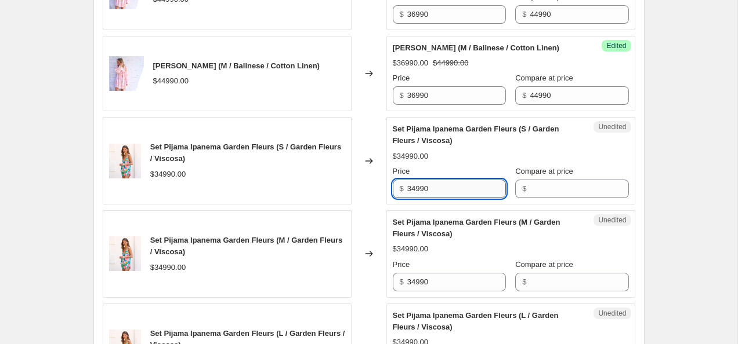
click at [460, 198] on input "34990" at bounding box center [456, 189] width 99 height 19
click at [581, 198] on input "Compare at price" at bounding box center [579, 189] width 99 height 19
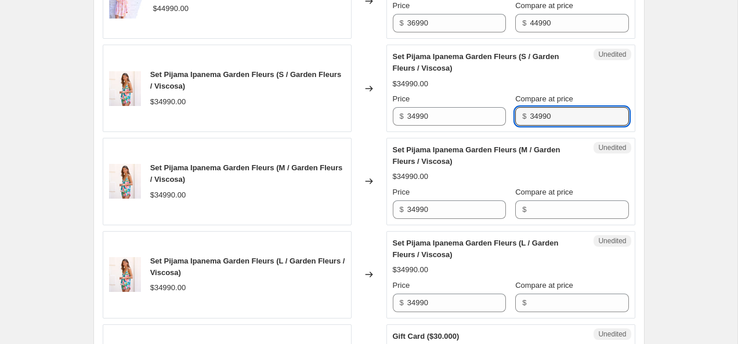
scroll to position [898, 0]
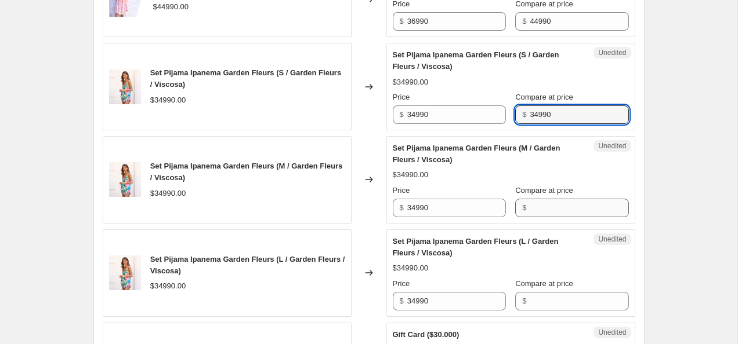
type input "34990"
click at [548, 217] on input "Compare at price" at bounding box center [579, 208] width 99 height 19
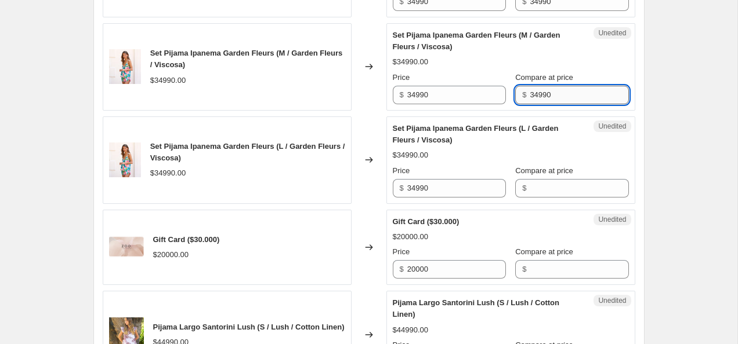
scroll to position [1010, 0]
type input "34990"
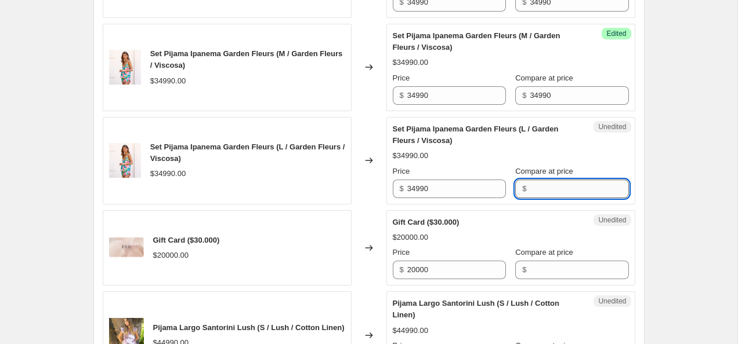
click at [546, 198] on input "Compare at price" at bounding box center [579, 189] width 99 height 19
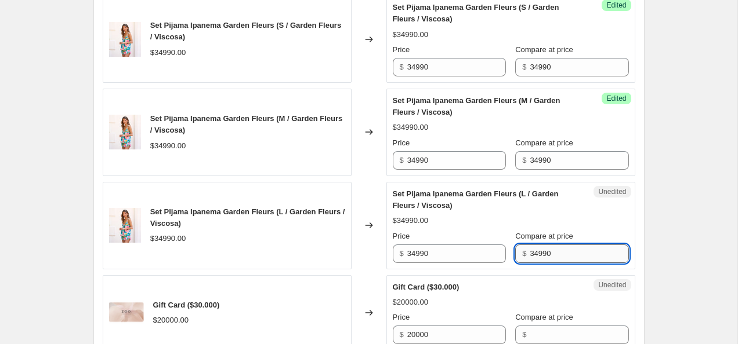
scroll to position [944, 0]
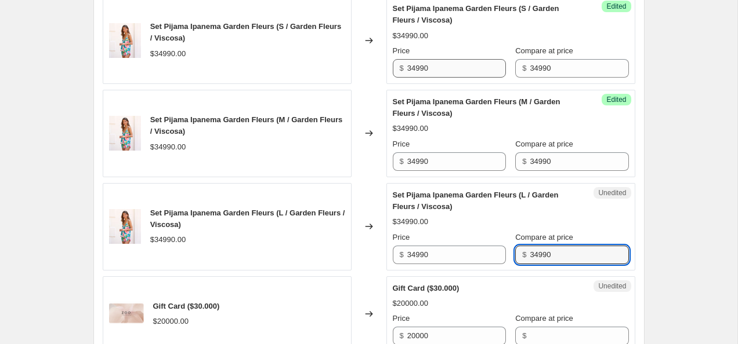
type input "34990"
click at [415, 78] on input "34990" at bounding box center [456, 68] width 99 height 19
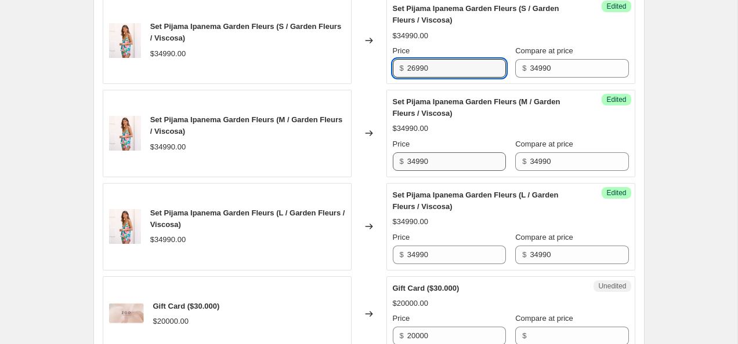
type input "26990"
click at [419, 171] on input "34990" at bounding box center [456, 162] width 99 height 19
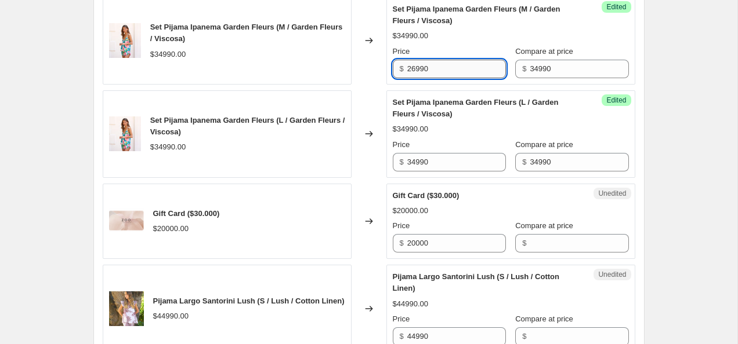
scroll to position [1038, 0]
type input "26990"
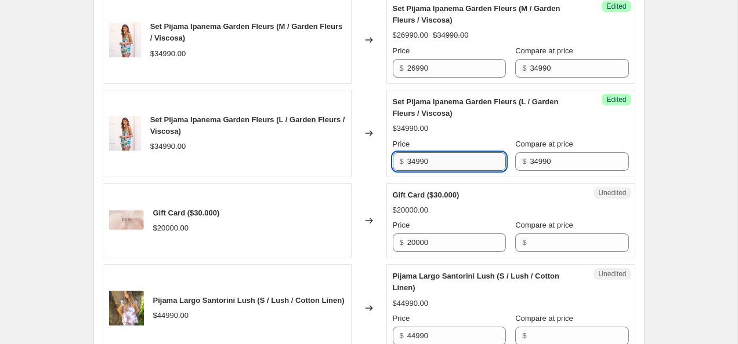
click at [416, 171] on input "34990" at bounding box center [456, 162] width 99 height 19
type input "26990"
click at [705, 221] on div "Create new price change job. This page is ready Create new price change job Dra…" at bounding box center [368, 230] width 737 height 2537
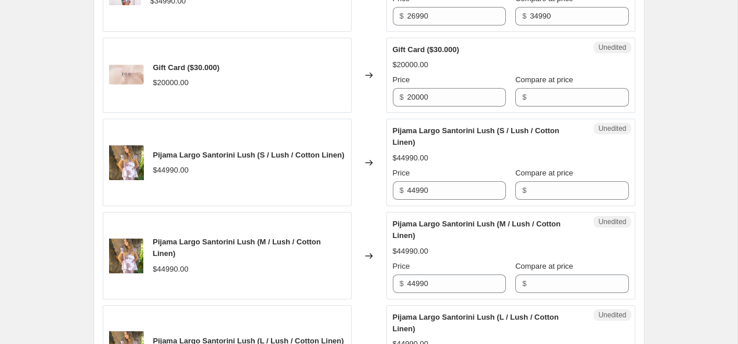
scroll to position [1185, 0]
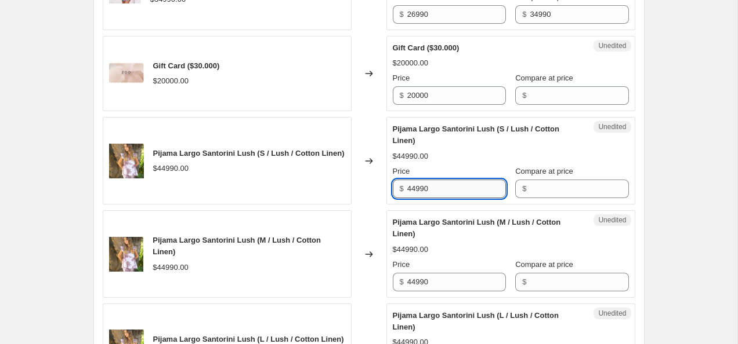
click at [450, 198] on input "44990" at bounding box center [456, 189] width 99 height 19
click at [570, 198] on input "Compare at price" at bounding box center [579, 189] width 99 height 19
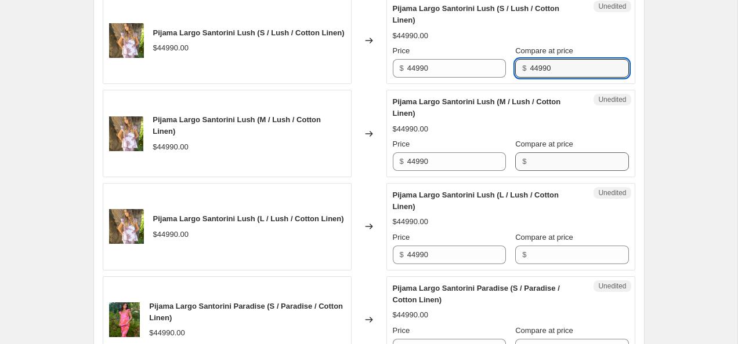
type input "44990"
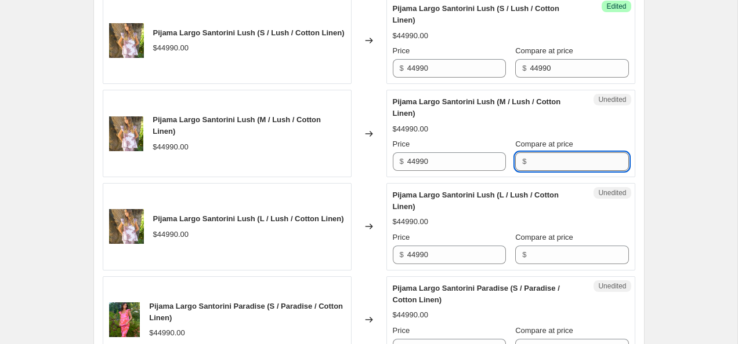
click at [562, 171] on input "Compare at price" at bounding box center [579, 162] width 99 height 19
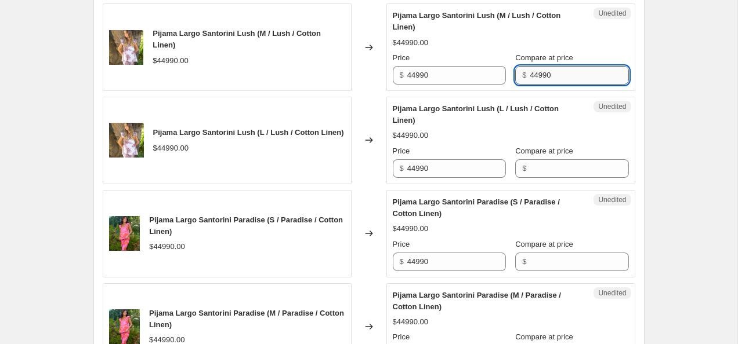
scroll to position [1390, 0]
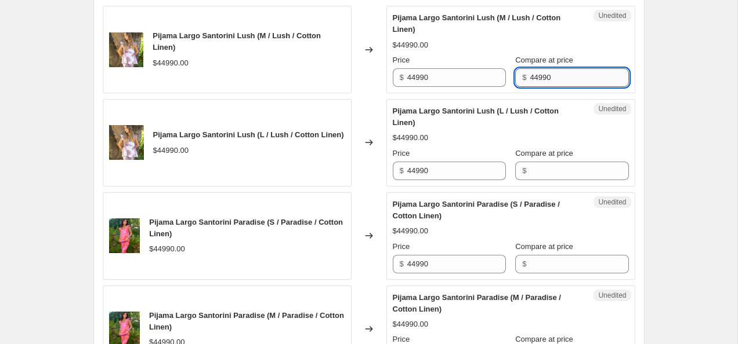
type input "44990"
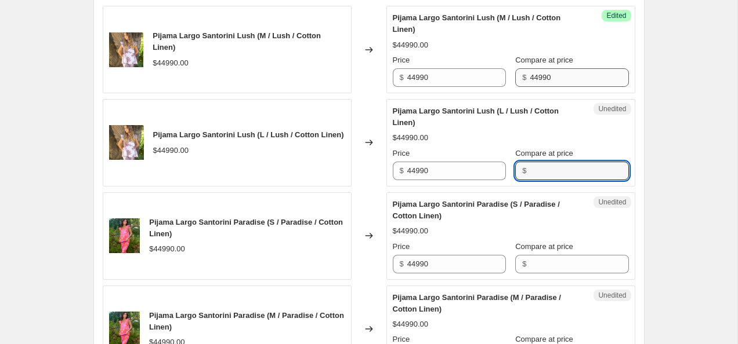
click at [562, 180] on input "Compare at price" at bounding box center [579, 171] width 99 height 19
type input "44990"
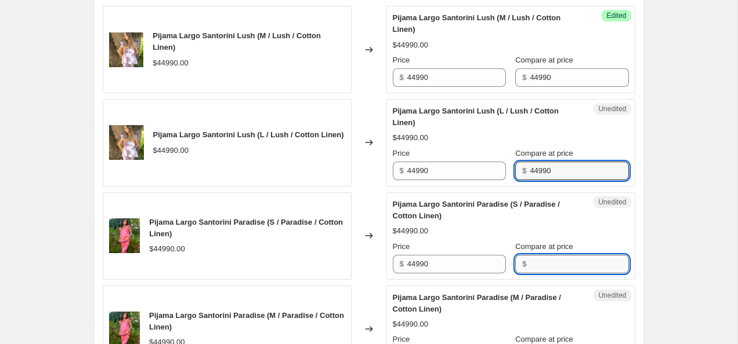
click at [550, 274] on input "Compare at price" at bounding box center [579, 264] width 99 height 19
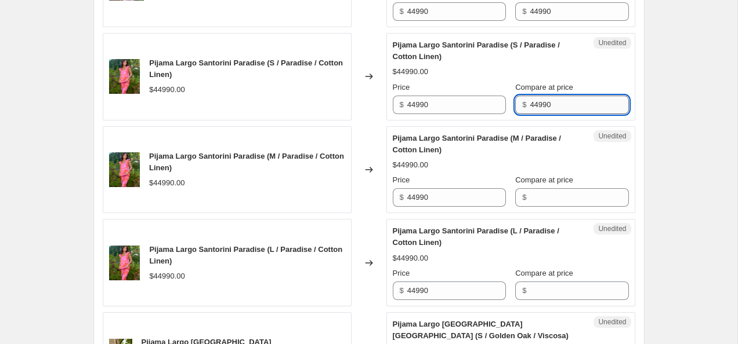
scroll to position [1550, 0]
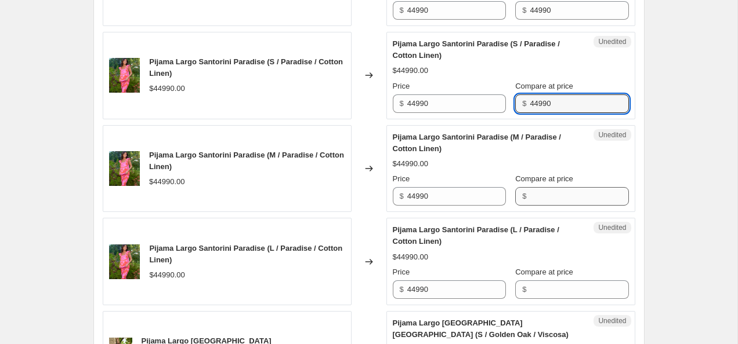
type input "44990"
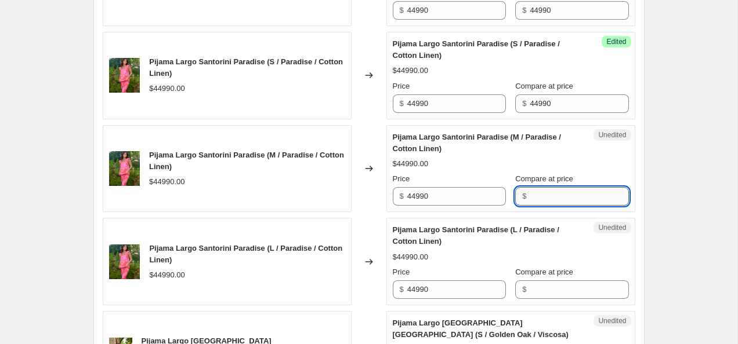
click at [554, 206] on input "Compare at price" at bounding box center [579, 196] width 99 height 19
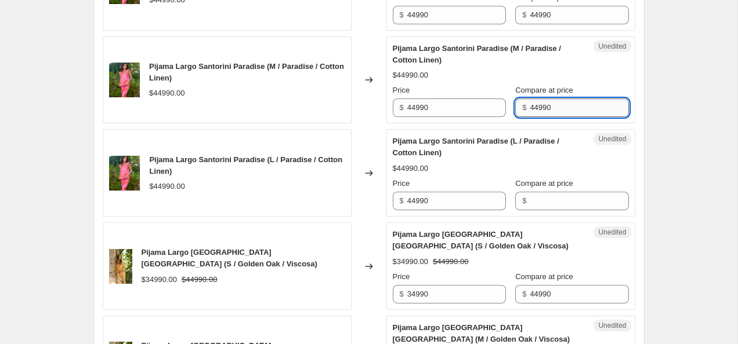
scroll to position [1662, 0]
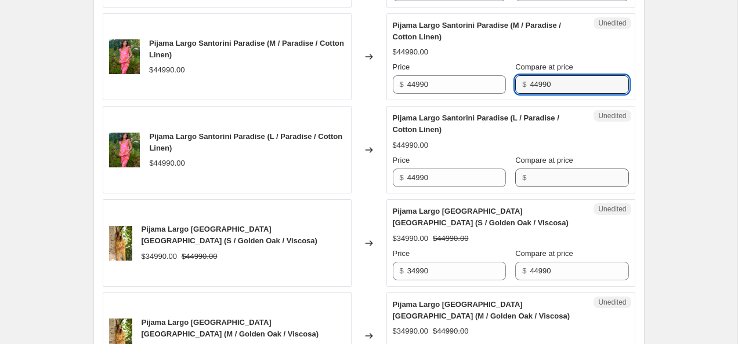
type input "44990"
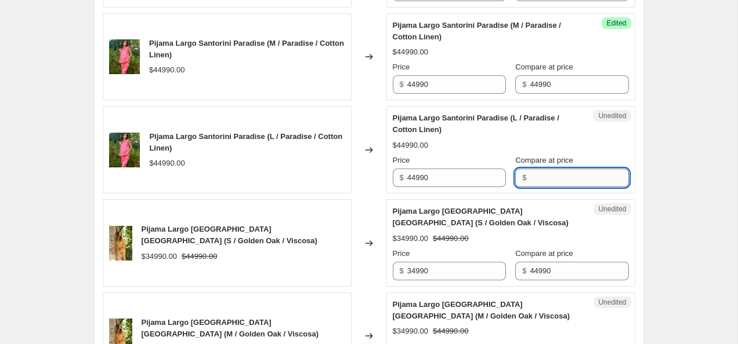
click at [548, 187] on input "Compare at price" at bounding box center [579, 178] width 99 height 19
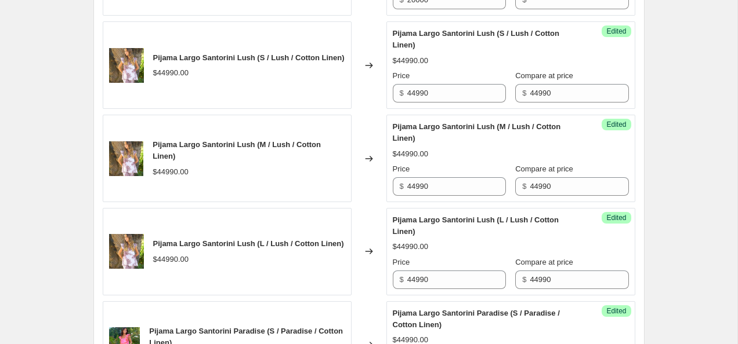
scroll to position [1278, 0]
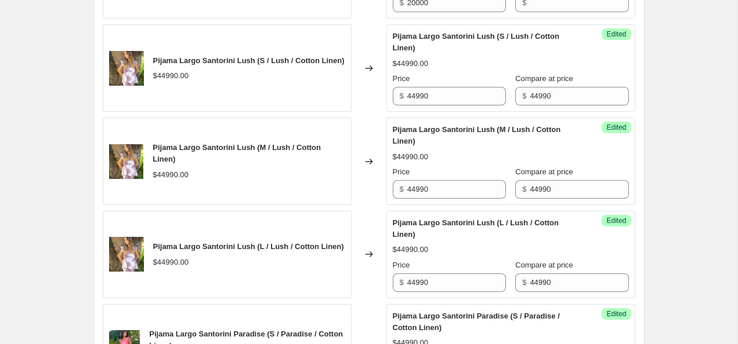
type input "44990"
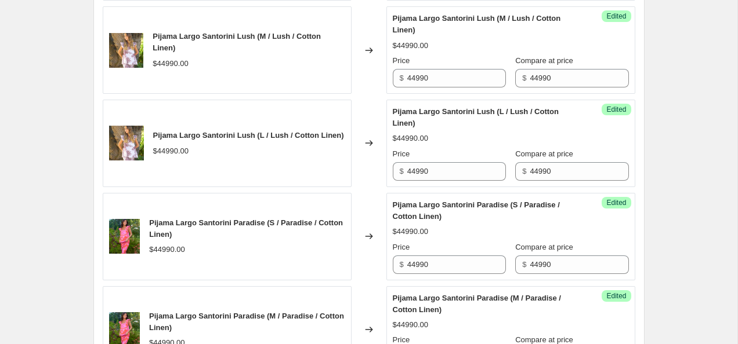
scroll to position [1442, 0]
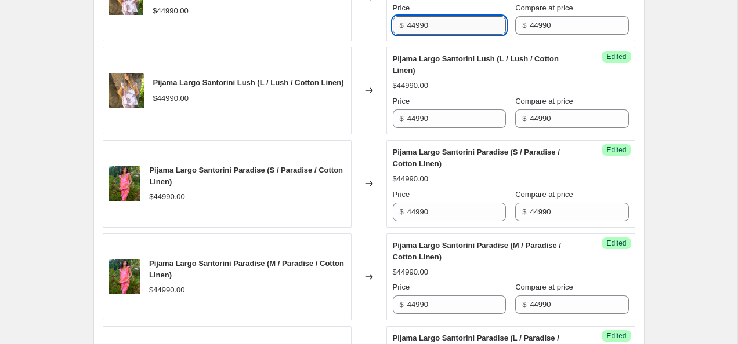
click at [413, 35] on input "44990" at bounding box center [456, 25] width 99 height 19
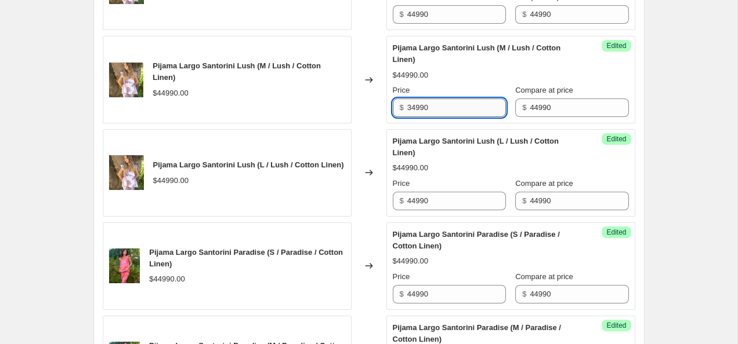
scroll to position [1355, 0]
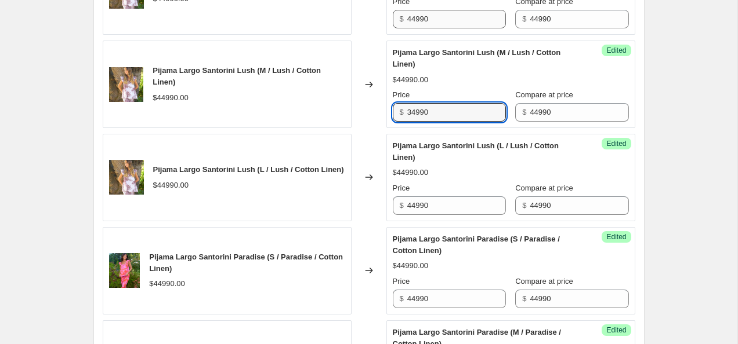
type input "34990"
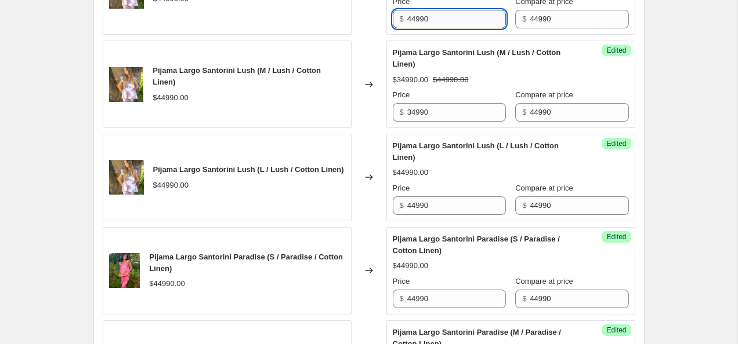
click at [411, 28] on input "44990" at bounding box center [456, 19] width 99 height 19
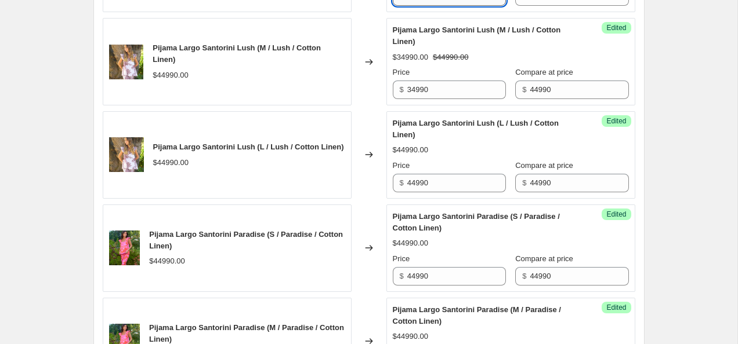
scroll to position [1432, 0]
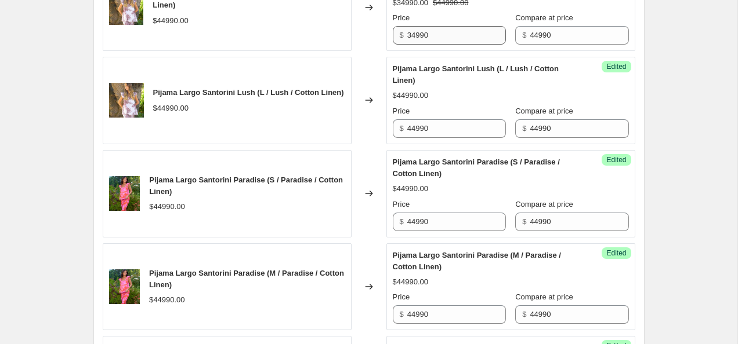
type input "34990"
click at [446, 45] on input "34990" at bounding box center [456, 35] width 99 height 19
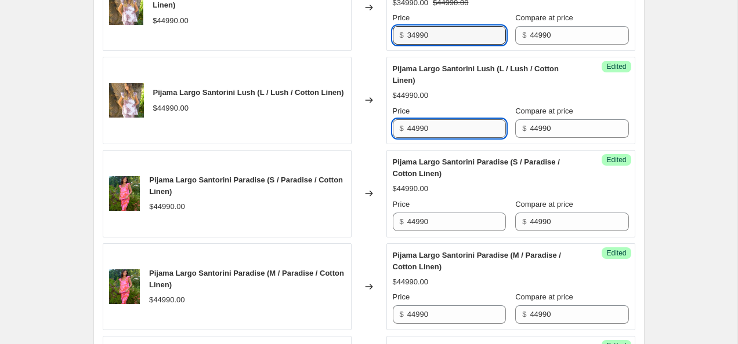
click at [440, 138] on input "44990" at bounding box center [456, 128] width 99 height 19
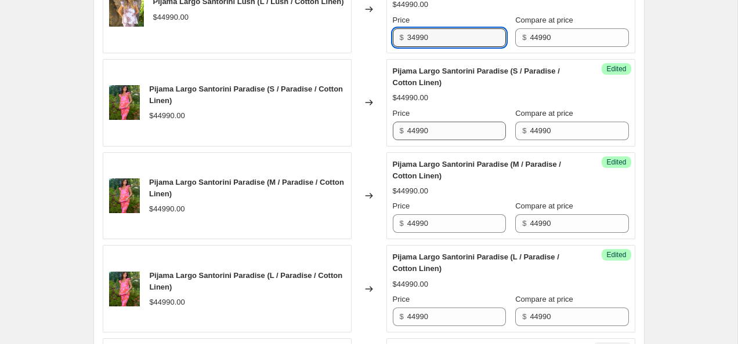
type input "34990"
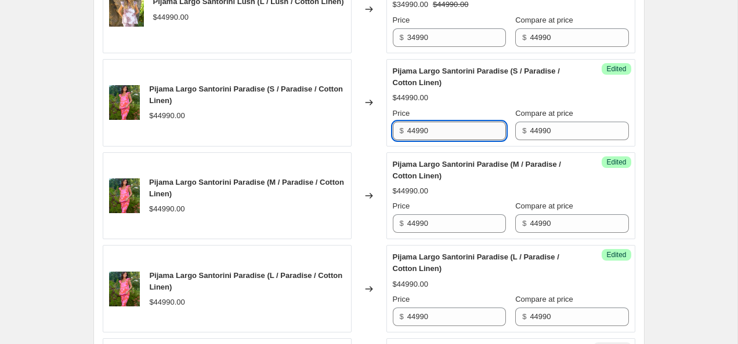
click at [441, 140] on input "44990" at bounding box center [456, 131] width 99 height 19
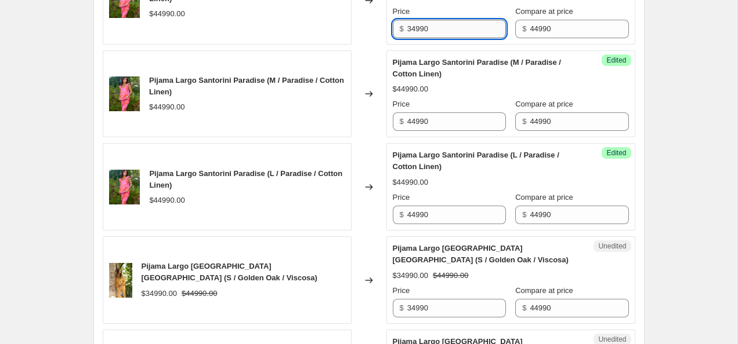
scroll to position [1623, 0]
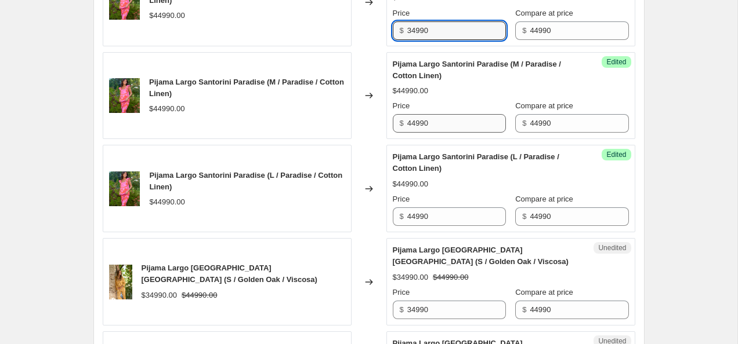
type input "34990"
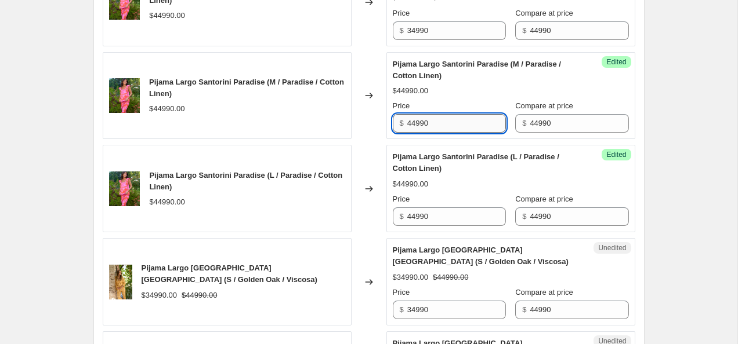
click at [442, 133] on input "44990" at bounding box center [456, 123] width 99 height 19
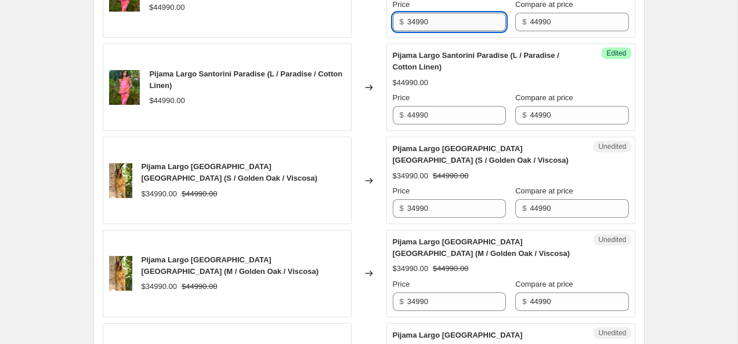
scroll to position [1723, 0]
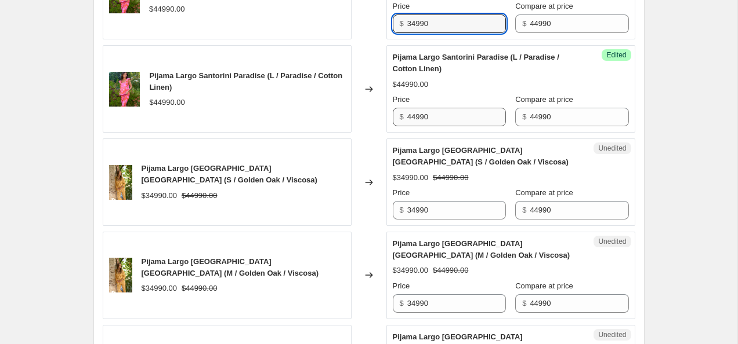
type input "34990"
click at [442, 126] on input "44990" at bounding box center [456, 117] width 99 height 19
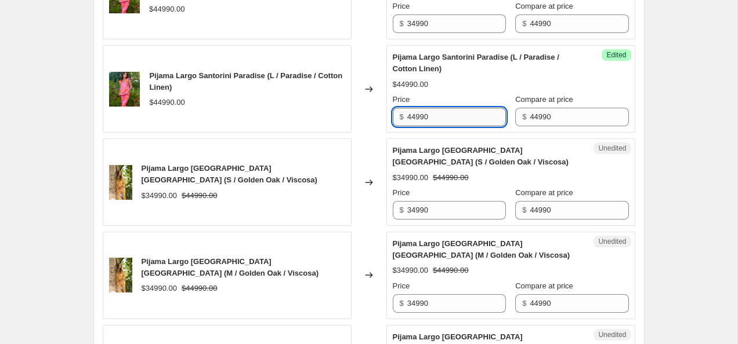
click at [442, 126] on input "44990" at bounding box center [456, 117] width 99 height 19
type input "34990"
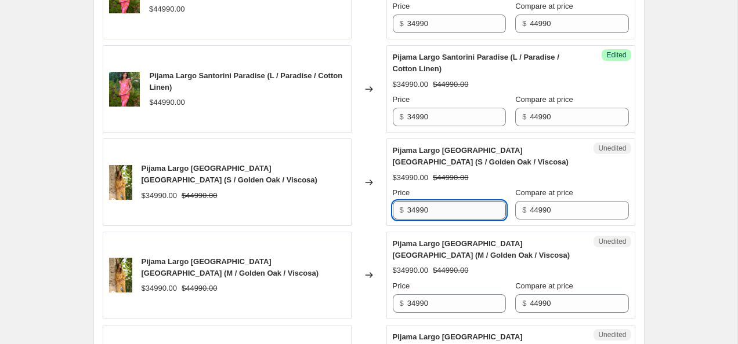
click at [417, 220] on input "34990" at bounding box center [456, 210] width 99 height 19
type input "29990"
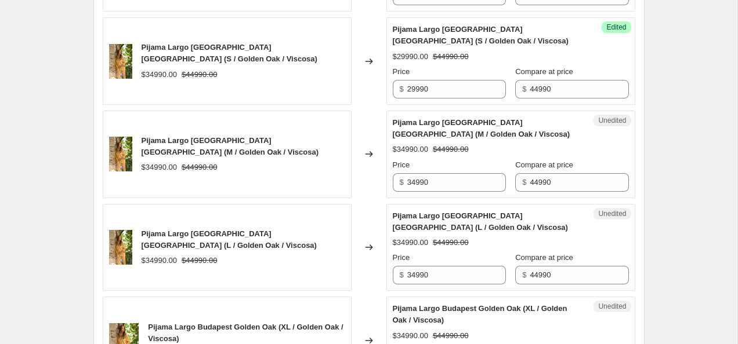
scroll to position [1849, 0]
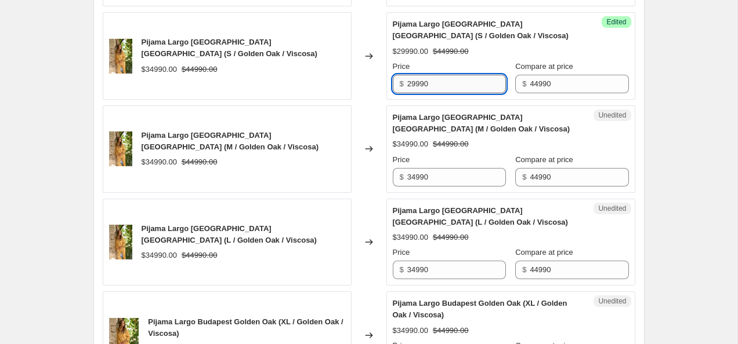
click at [447, 93] on input "29990" at bounding box center [456, 84] width 99 height 19
click at [452, 187] on input "34990" at bounding box center [456, 177] width 99 height 19
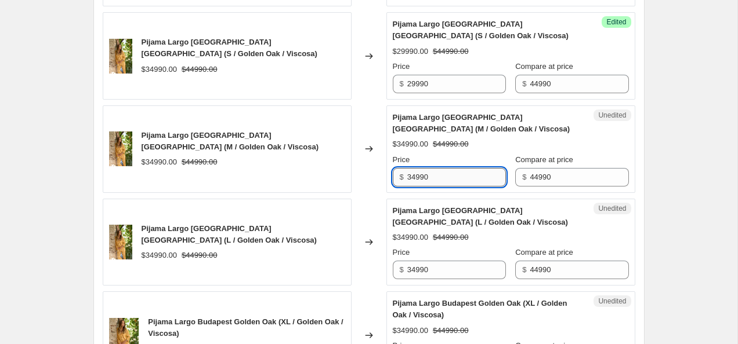
click at [452, 187] on input "34990" at bounding box center [456, 177] width 99 height 19
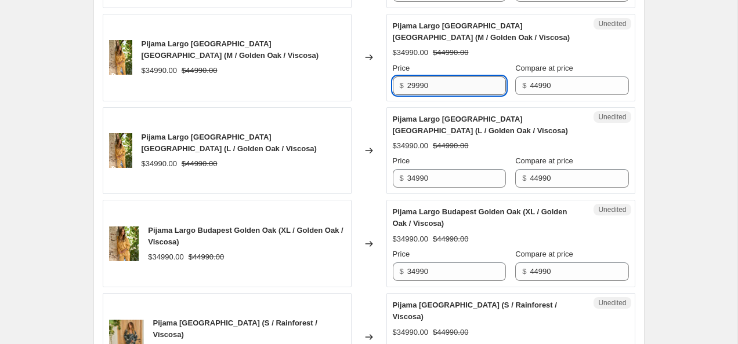
type input "29990"
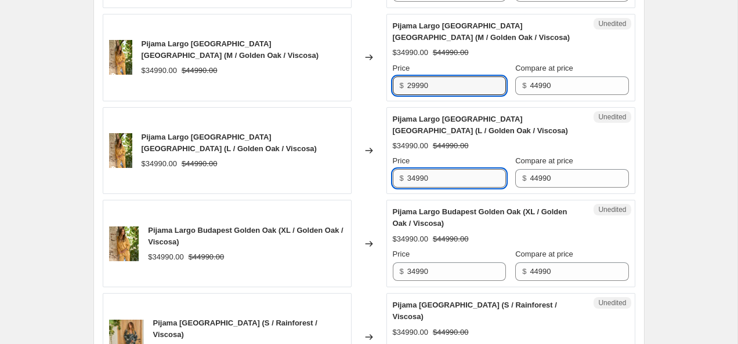
click at [452, 188] on input "34990" at bounding box center [456, 178] width 99 height 19
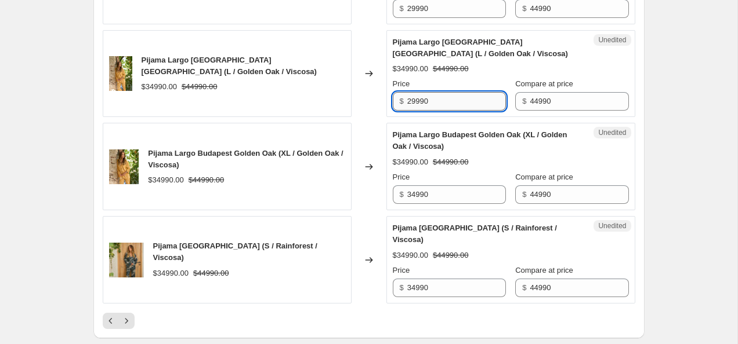
scroll to position [2044, 0]
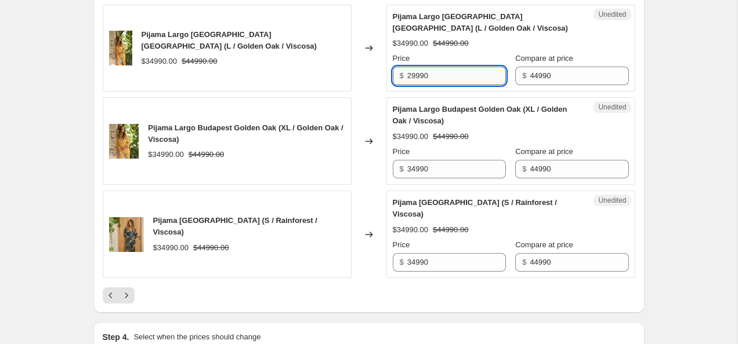
type input "29990"
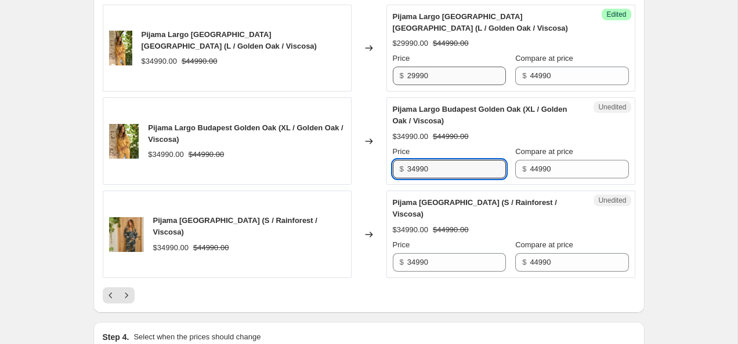
click at [452, 179] on input "34990" at bounding box center [456, 169] width 99 height 19
type input "29990"
click at [441, 272] on input "34990" at bounding box center [456, 262] width 99 height 19
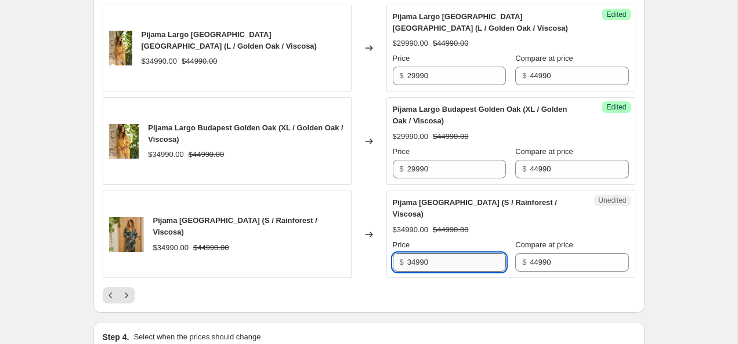
click at [441, 272] on input "34990" at bounding box center [456, 262] width 99 height 19
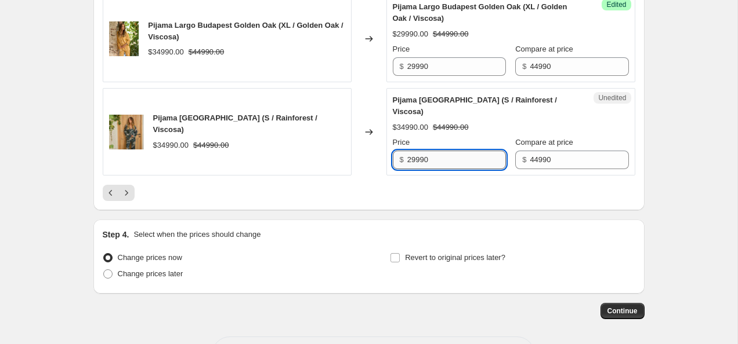
scroll to position [2148, 0]
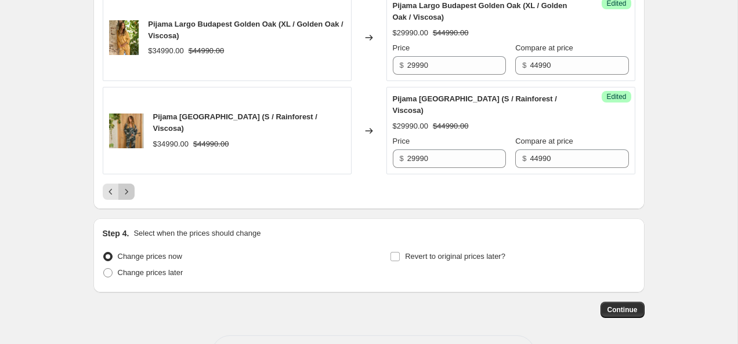
click at [122, 198] on icon "Next" at bounding box center [127, 192] width 12 height 12
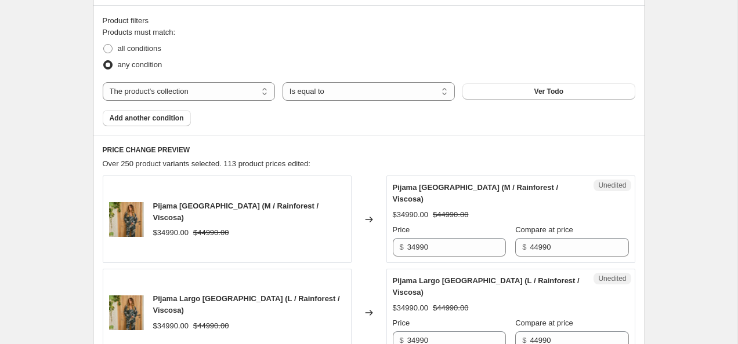
scroll to position [388, 0]
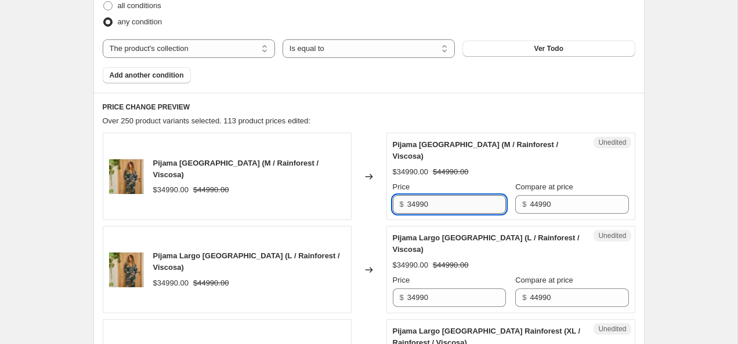
click at [445, 203] on input "34990" at bounding box center [456, 204] width 99 height 19
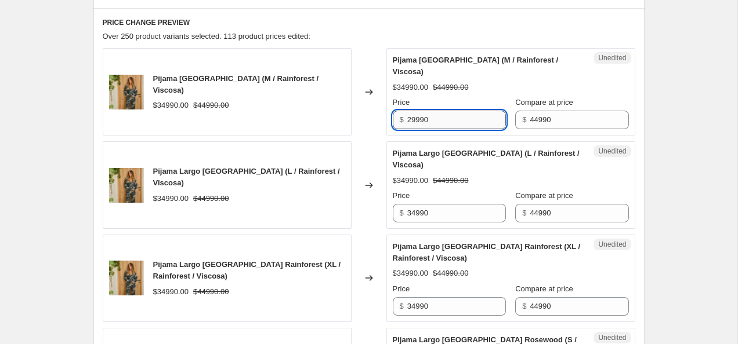
scroll to position [472, 0]
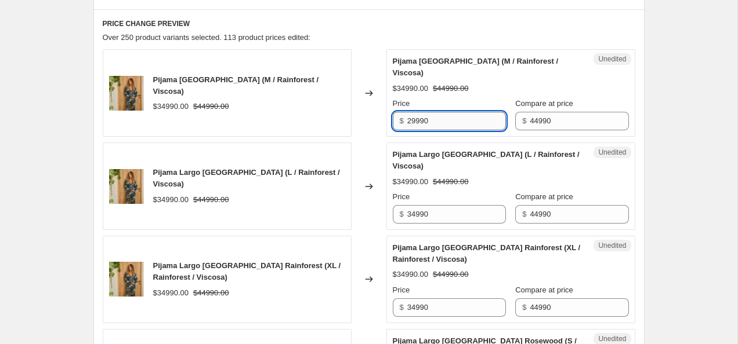
click at [445, 203] on div "Price $ 34990" at bounding box center [449, 207] width 113 height 32
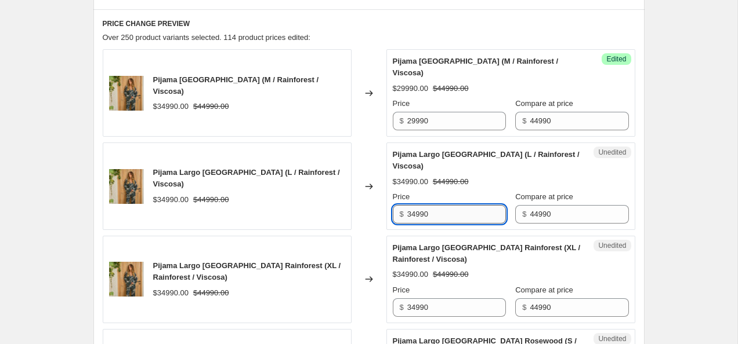
click at [446, 221] on input "34990" at bounding box center [456, 214] width 99 height 19
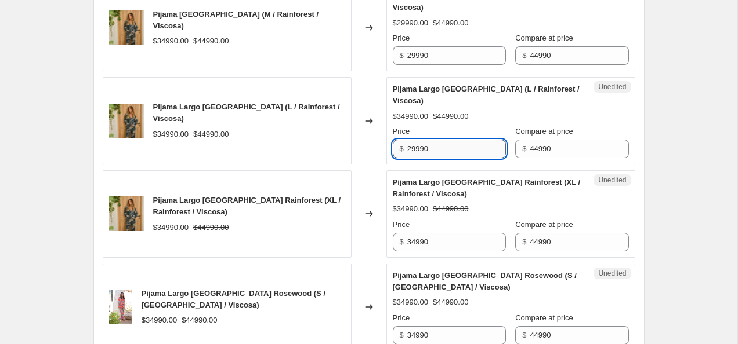
scroll to position [540, 0]
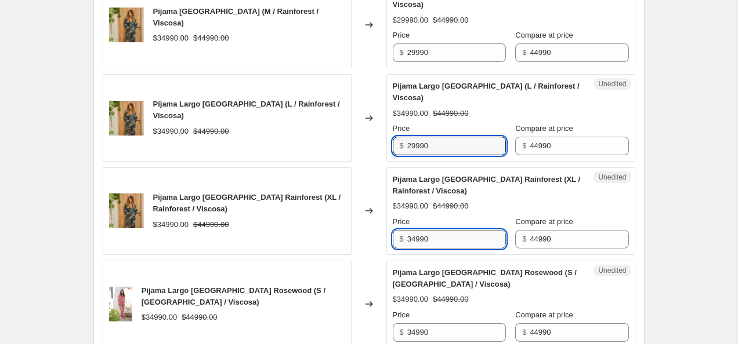
click at [443, 242] on input "34990" at bounding box center [456, 239] width 99 height 19
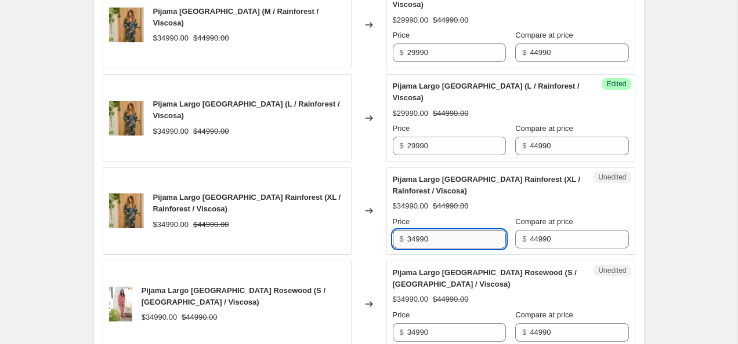
click at [443, 242] on input "34990" at bounding box center [456, 239] width 99 height 19
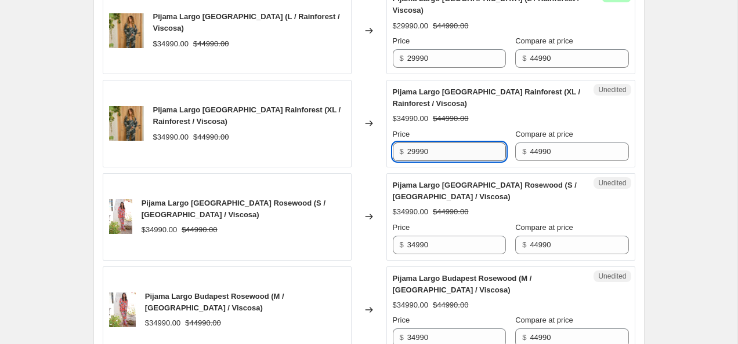
scroll to position [635, 0]
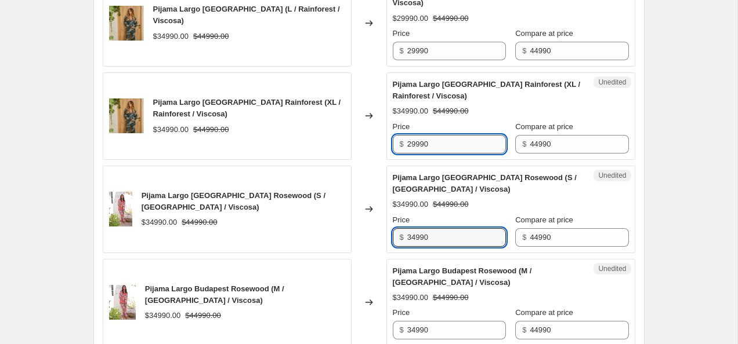
click at [443, 242] on input "34990" at bounding box center [456, 238] width 99 height 19
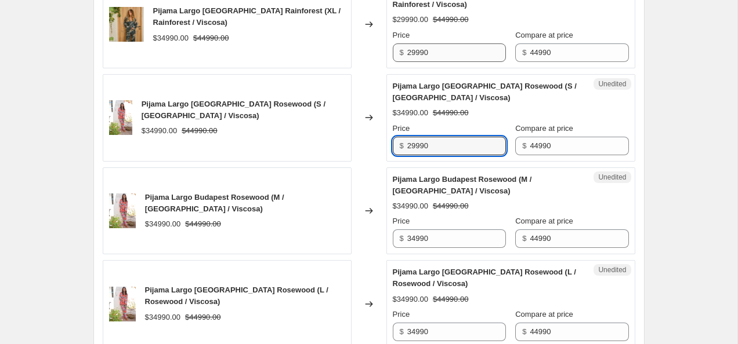
scroll to position [729, 0]
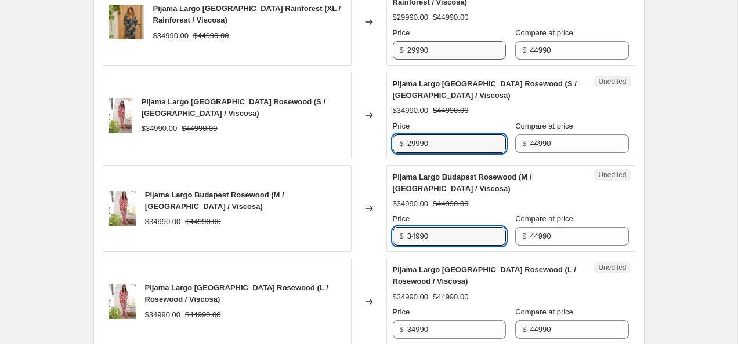
click at [443, 242] on input "34990" at bounding box center [456, 236] width 99 height 19
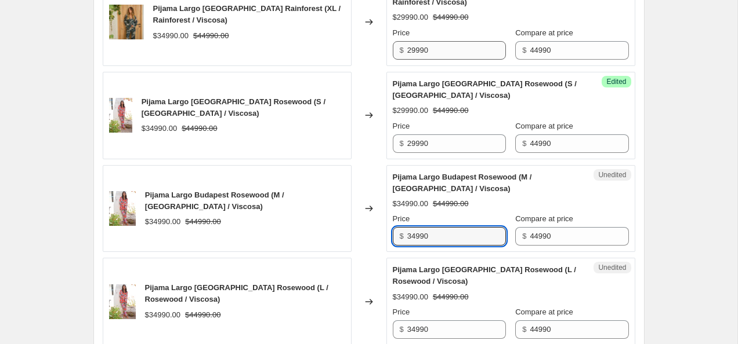
click at [443, 242] on input "34990" at bounding box center [456, 236] width 99 height 19
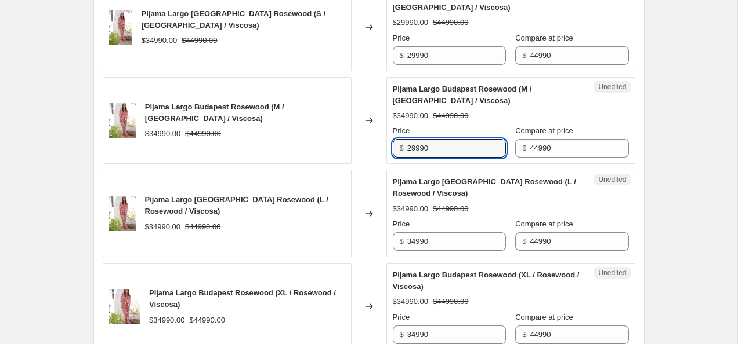
scroll to position [819, 0]
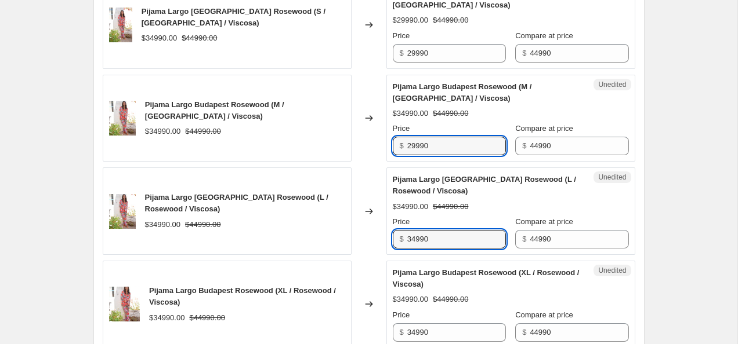
click at [443, 242] on input "34990" at bounding box center [456, 239] width 99 height 19
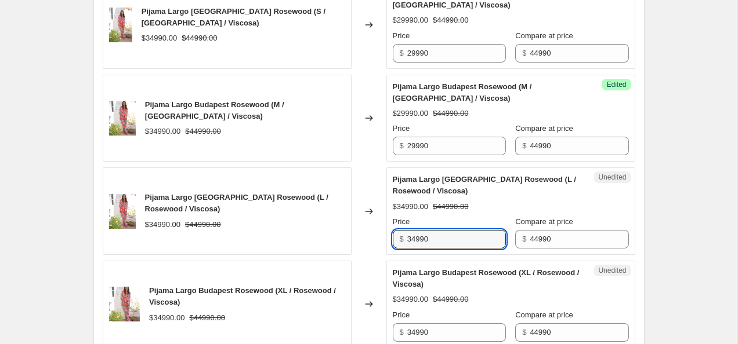
click at [443, 242] on input "34990" at bounding box center [456, 239] width 99 height 19
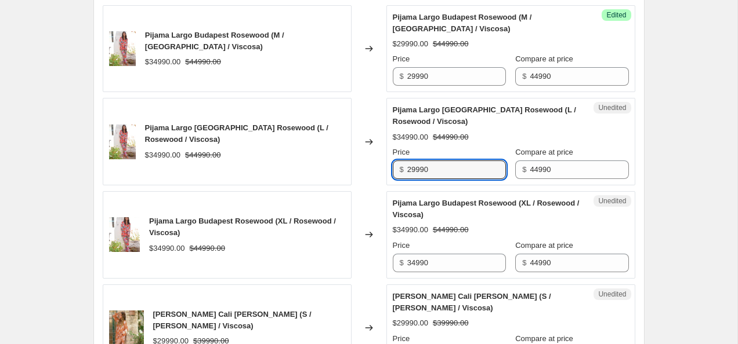
scroll to position [915, 0]
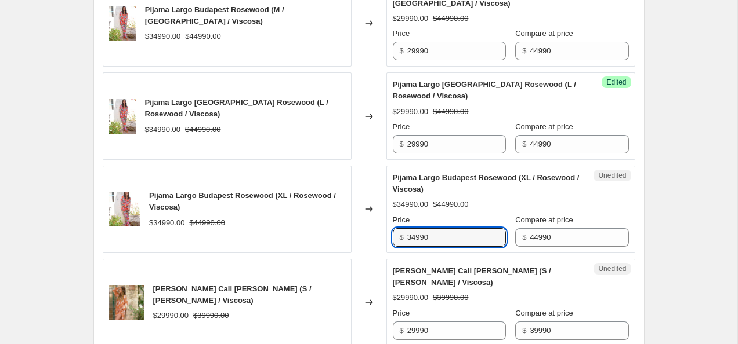
click at [443, 242] on input "34990" at bounding box center [456, 238] width 99 height 19
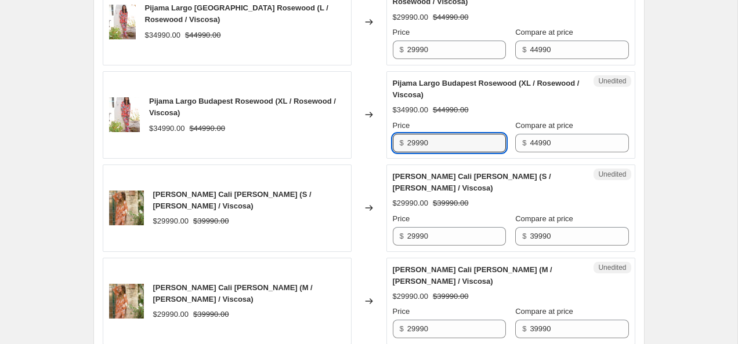
scroll to position [1013, 0]
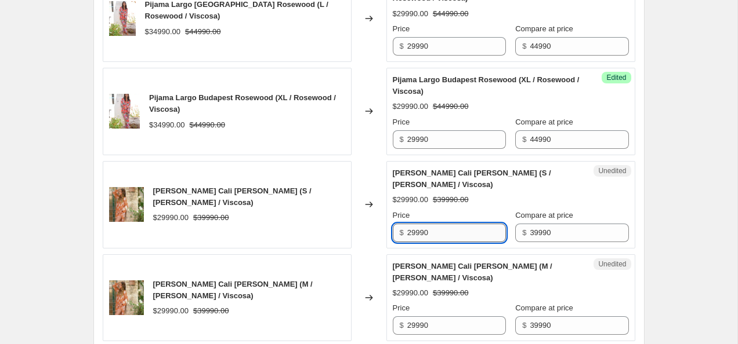
click at [416, 231] on input "29990" at bounding box center [456, 233] width 99 height 19
click at [684, 227] on div "Create new price change job. This page is ready Create new price change job Dra…" at bounding box center [368, 278] width 737 height 2583
click at [461, 235] on input "26990" at bounding box center [456, 233] width 99 height 19
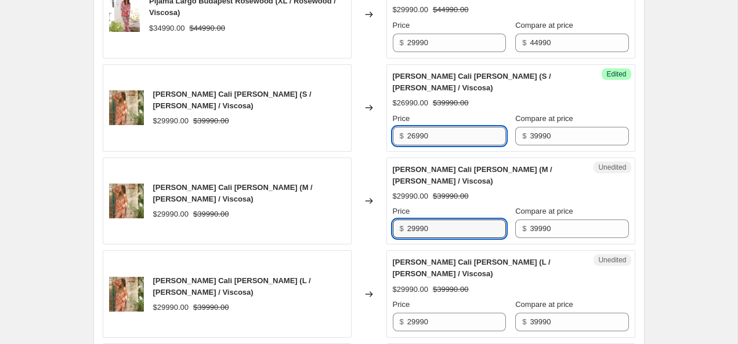
click at [461, 235] on input "29990" at bounding box center [456, 229] width 99 height 19
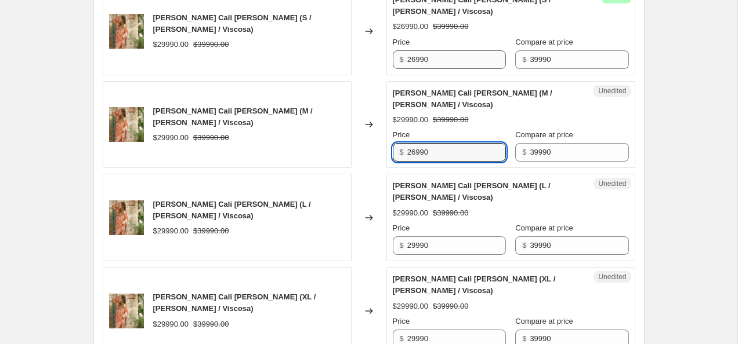
scroll to position [1198, 0]
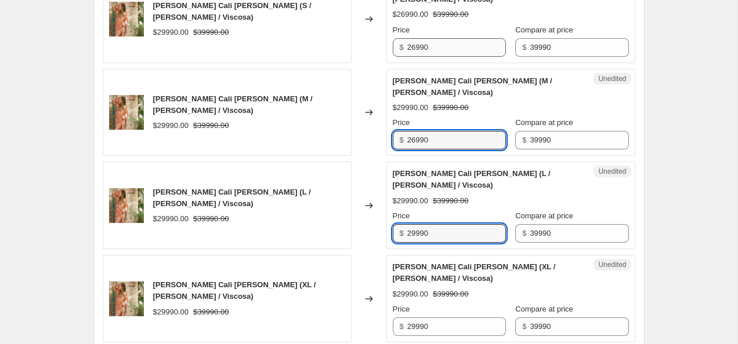
click at [461, 235] on input "29990" at bounding box center [456, 233] width 99 height 19
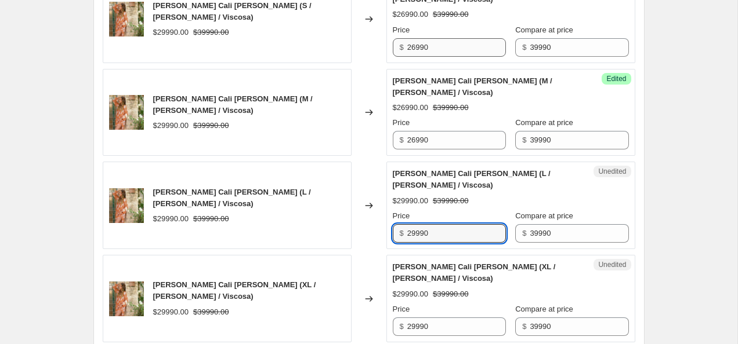
click at [461, 235] on input "29990" at bounding box center [456, 233] width 99 height 19
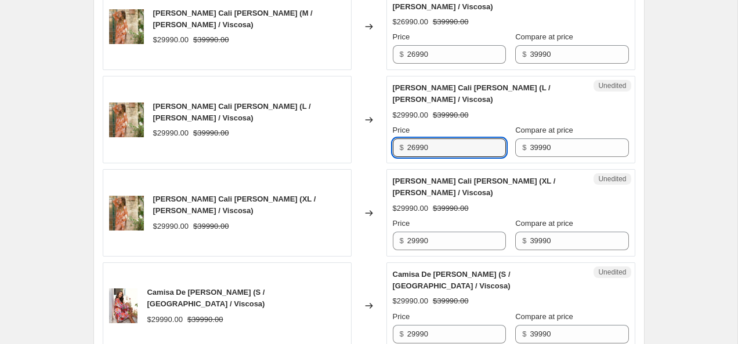
scroll to position [1285, 0]
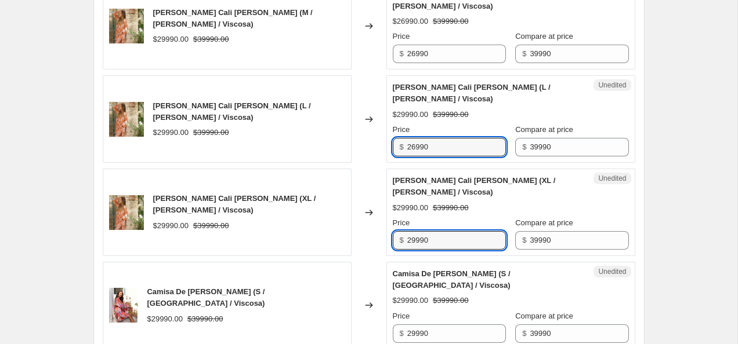
click at [461, 235] on input "29990" at bounding box center [456, 240] width 99 height 19
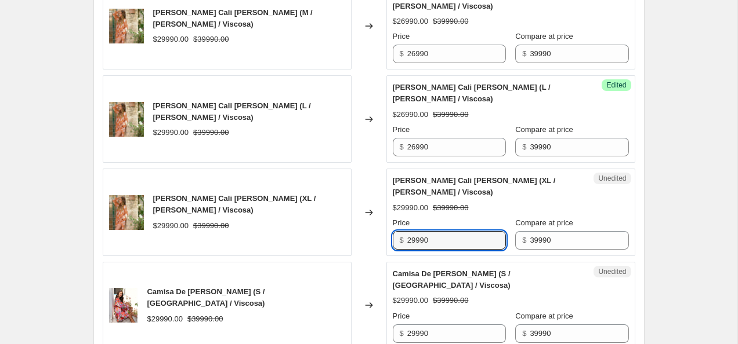
click at [461, 235] on input "29990" at bounding box center [456, 240] width 99 height 19
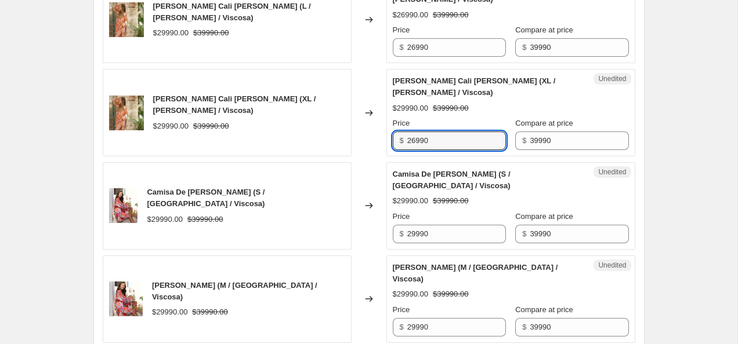
scroll to position [1387, 0]
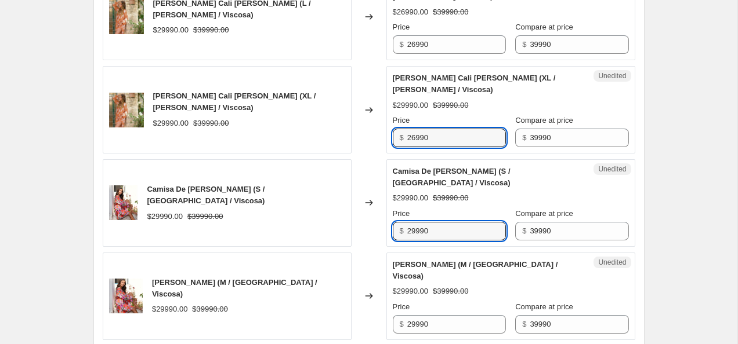
click at [461, 235] on input "29990" at bounding box center [456, 231] width 99 height 19
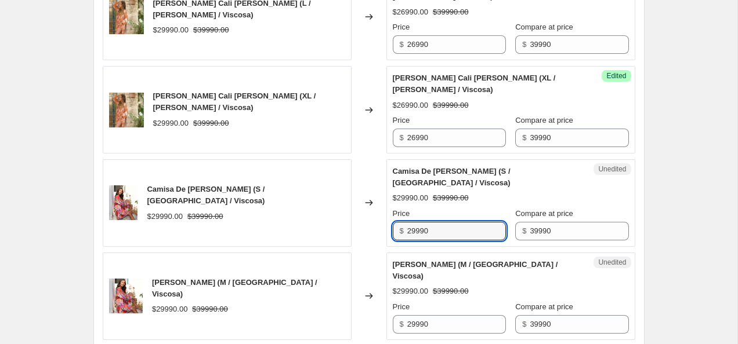
click at [461, 235] on input "29990" at bounding box center [456, 231] width 99 height 19
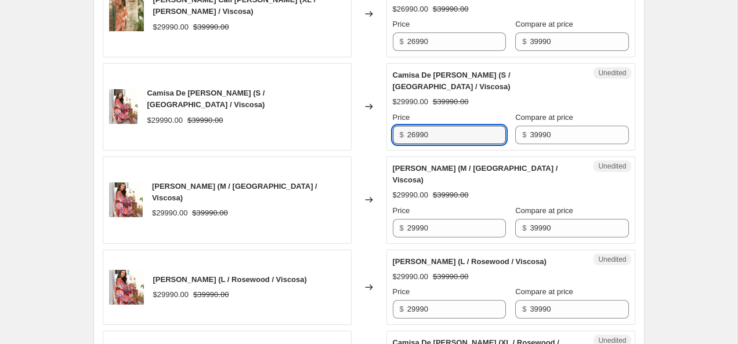
scroll to position [1497, 0]
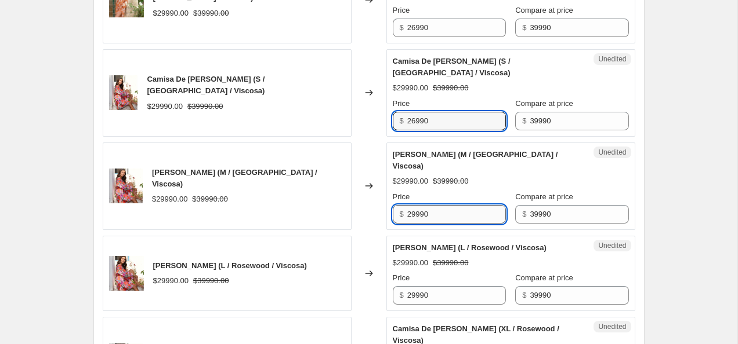
click at [450, 213] on input "29990" at bounding box center [456, 214] width 99 height 19
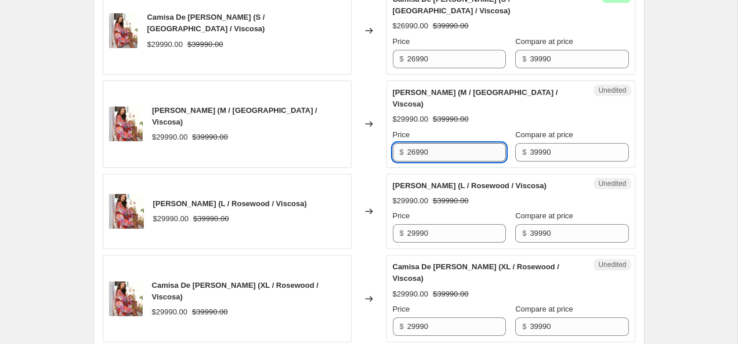
scroll to position [1589, 0]
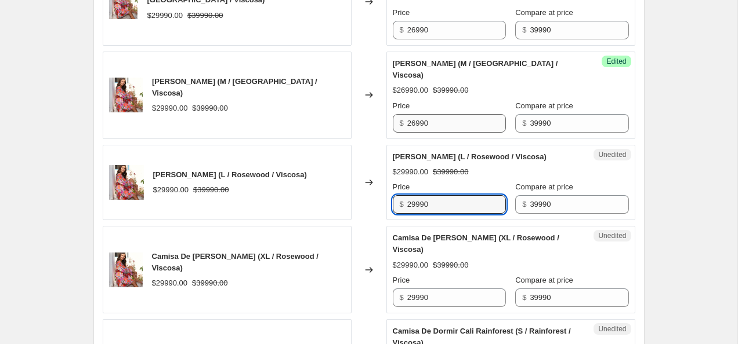
click at [450, 213] on input "29990" at bounding box center [456, 204] width 99 height 19
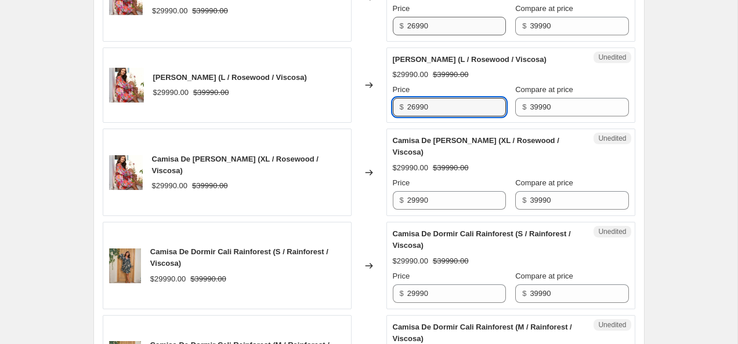
scroll to position [1687, 0]
click at [450, 209] on input "29990" at bounding box center [456, 200] width 99 height 19
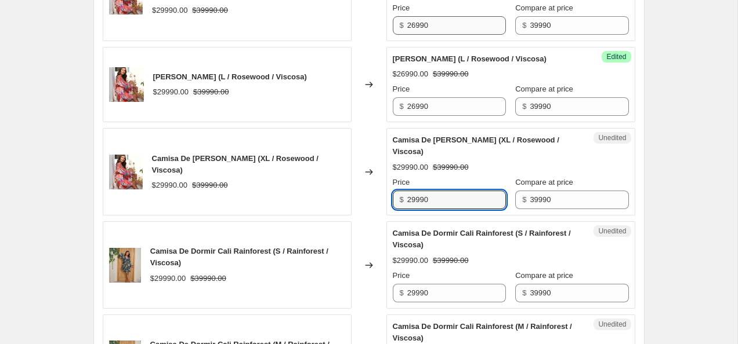
click at [450, 209] on input "29990" at bounding box center [456, 200] width 99 height 19
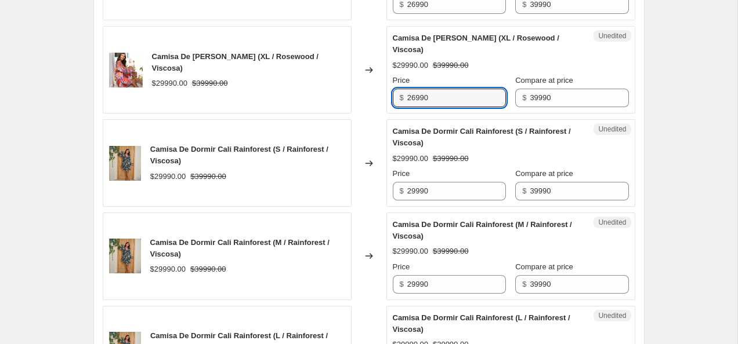
scroll to position [1788, 0]
click at [450, 208] on div "Unedited Camisa De Dormir Cali Rainforest (S / Rainforest / Viscosa) $29990.00 …" at bounding box center [510, 164] width 249 height 88
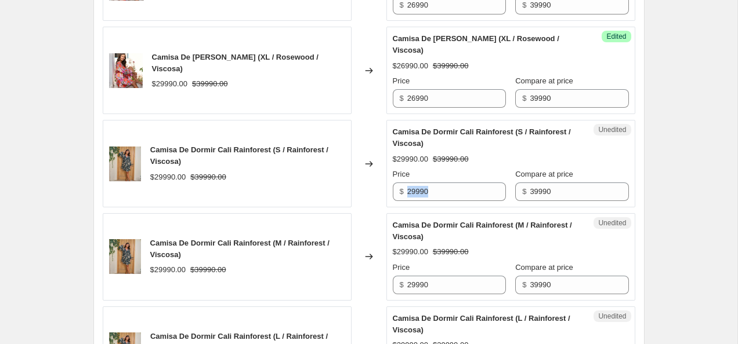
click at [450, 208] on div "Unedited Camisa De Dormir Cali Rainforest (S / Rainforest / Viscosa) $29990.00 …" at bounding box center [510, 164] width 249 height 88
click at [447, 201] on input "29990" at bounding box center [456, 192] width 99 height 19
drag, startPoint x: 465, startPoint y: 203, endPoint x: 380, endPoint y: 203, distance: 84.7
click at [380, 203] on div "Camisa De Dormir Cali Rainforest (S / Rainforest / Viscosa) $29990.00 $39990.00…" at bounding box center [369, 164] width 532 height 88
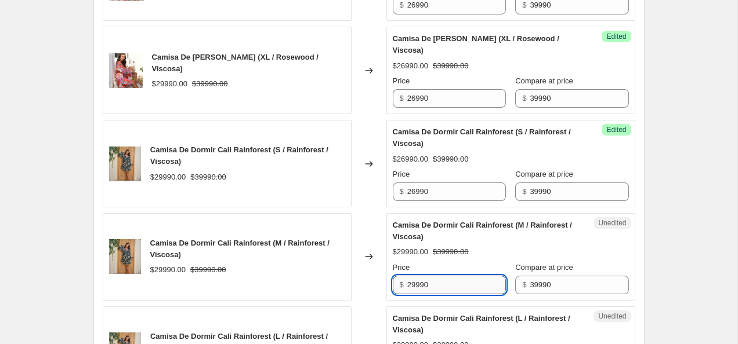
click at [437, 295] on input "29990" at bounding box center [456, 285] width 99 height 19
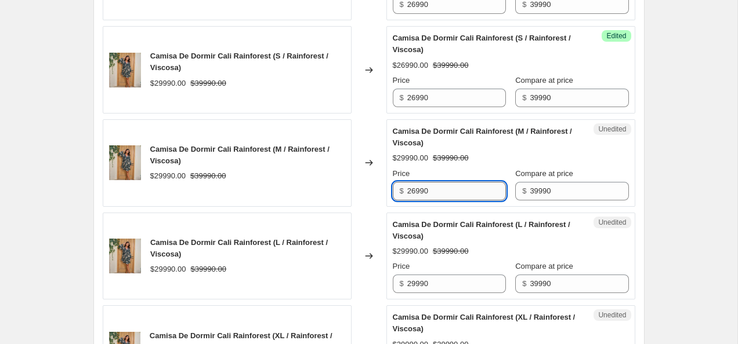
scroll to position [1923, 0]
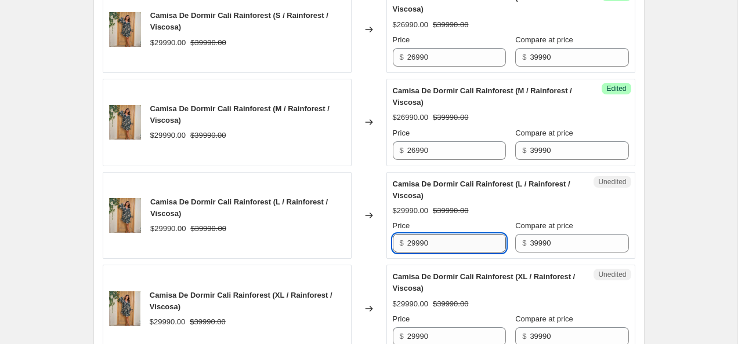
click at [451, 253] on input "29990" at bounding box center [456, 243] width 99 height 19
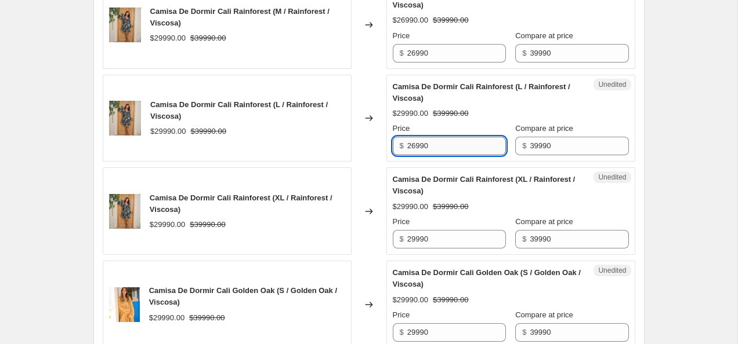
scroll to position [2015, 0]
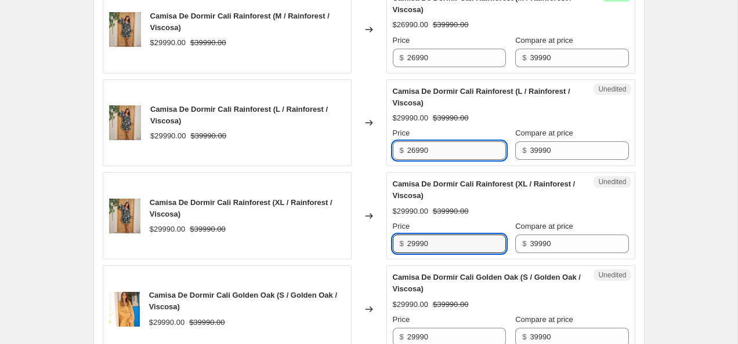
click at [451, 253] on input "29990" at bounding box center [456, 244] width 99 height 19
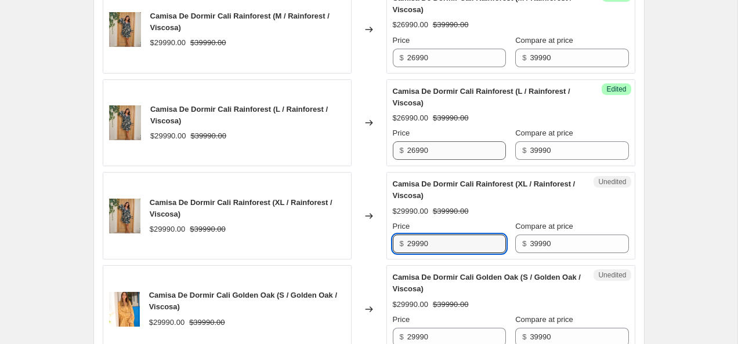
click at [451, 253] on input "29990" at bounding box center [456, 244] width 99 height 19
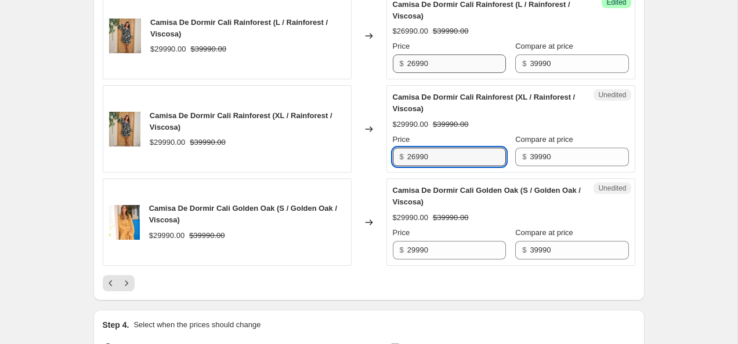
scroll to position [2105, 0]
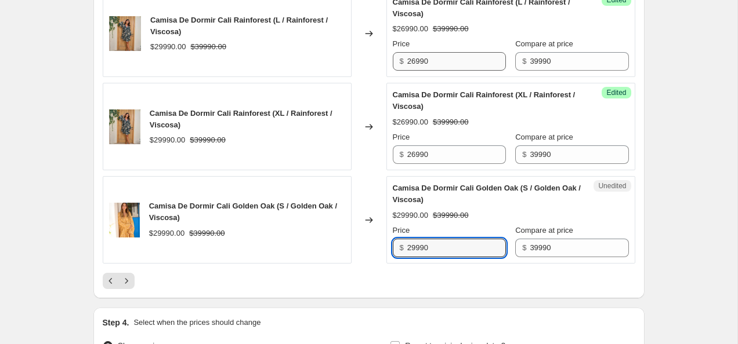
click at [451, 257] on input "29990" at bounding box center [456, 248] width 99 height 19
click at [125, 287] on icon "Next" at bounding box center [127, 281] width 12 height 12
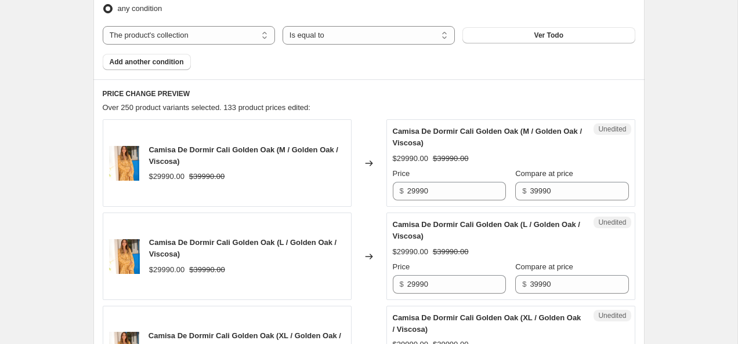
scroll to position [402, 0]
click at [439, 195] on input "29990" at bounding box center [456, 191] width 99 height 19
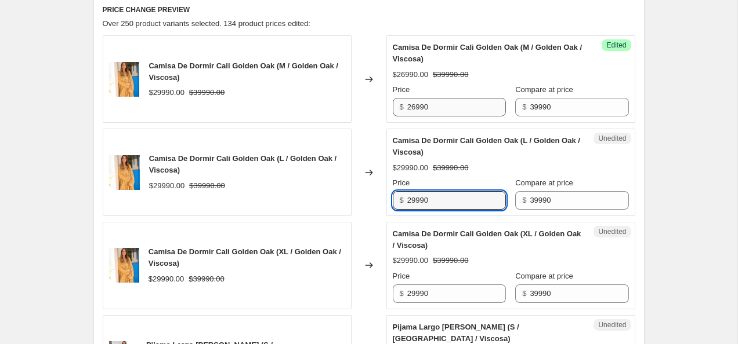
click at [439, 195] on input "29990" at bounding box center [456, 200] width 99 height 19
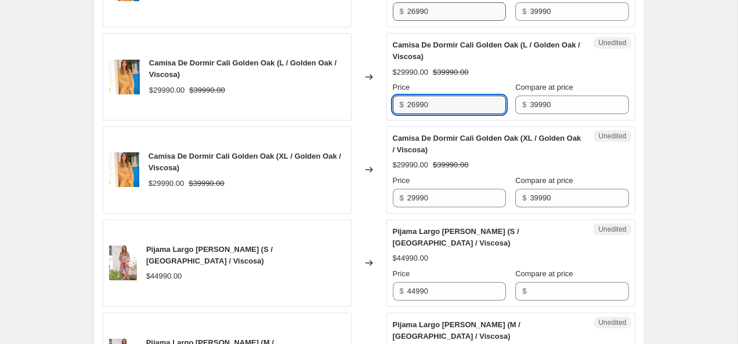
scroll to position [579, 0]
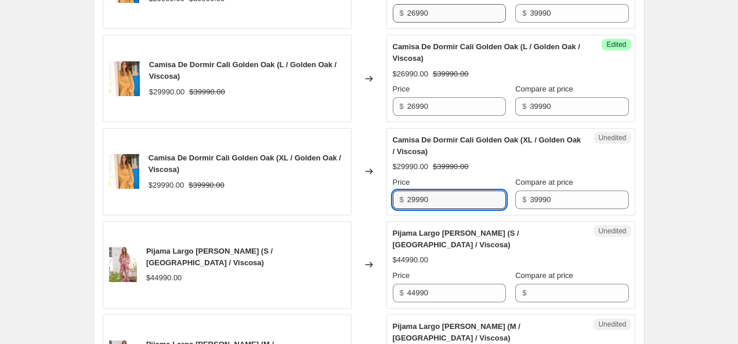
click at [439, 195] on input "29990" at bounding box center [456, 200] width 99 height 19
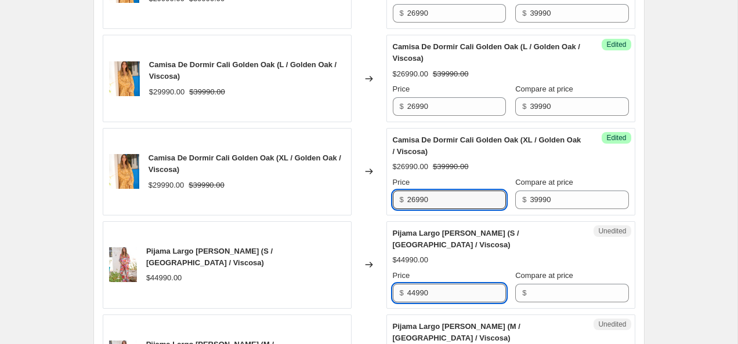
click at [451, 289] on input "44990" at bounding box center [456, 293] width 99 height 19
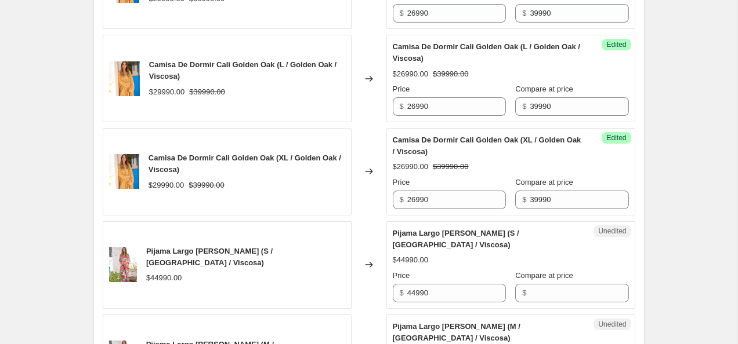
click at [554, 303] on div "Unedited Pijama Largo Dehli Rosewood (S / Rosewood / Viscosa) $44990.00 Price $…" at bounding box center [510, 266] width 249 height 88
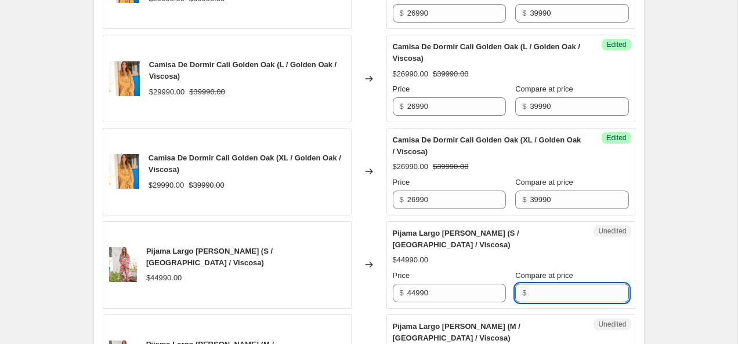
click at [547, 293] on input "Compare at price" at bounding box center [579, 293] width 99 height 19
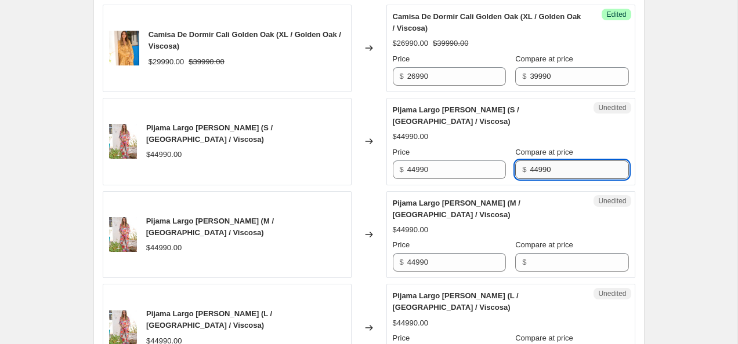
scroll to position [706, 0]
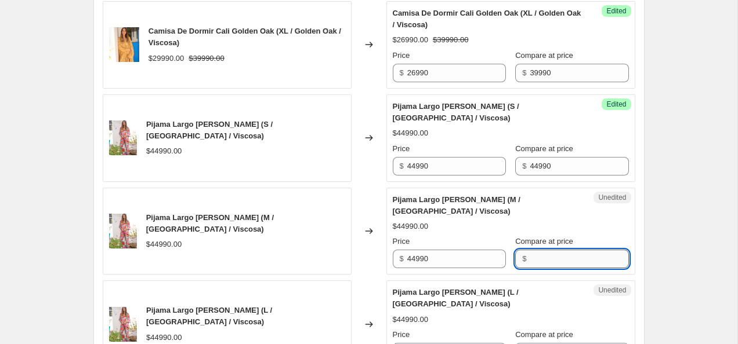
click at [546, 259] on input "Compare at price" at bounding box center [579, 259] width 99 height 19
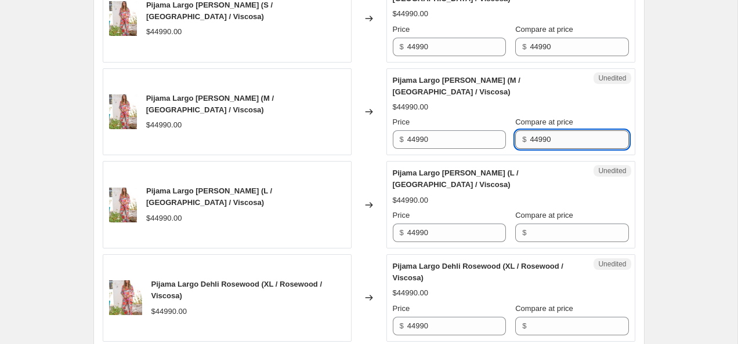
scroll to position [825, 0]
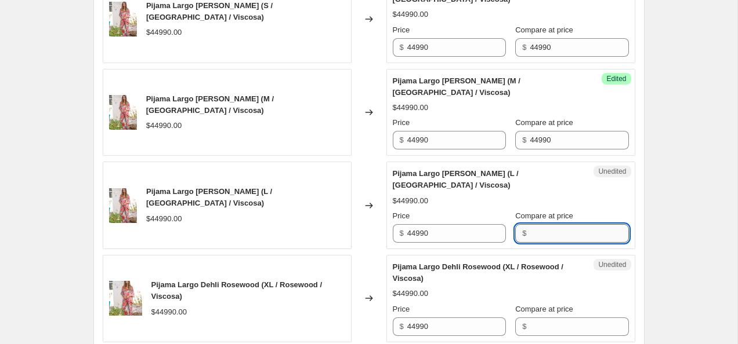
click at [541, 236] on input "Compare at price" at bounding box center [579, 233] width 99 height 19
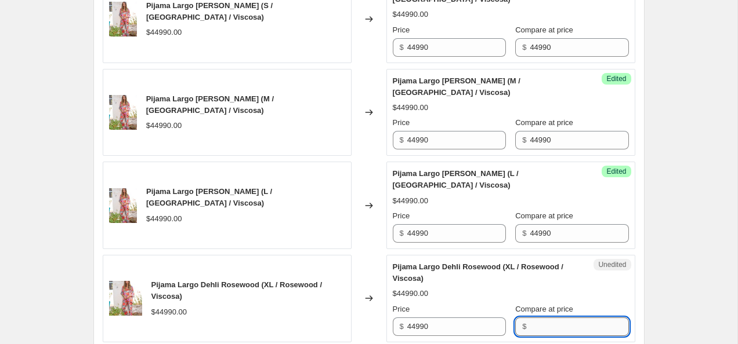
click at [539, 332] on input "Compare at price" at bounding box center [579, 327] width 99 height 19
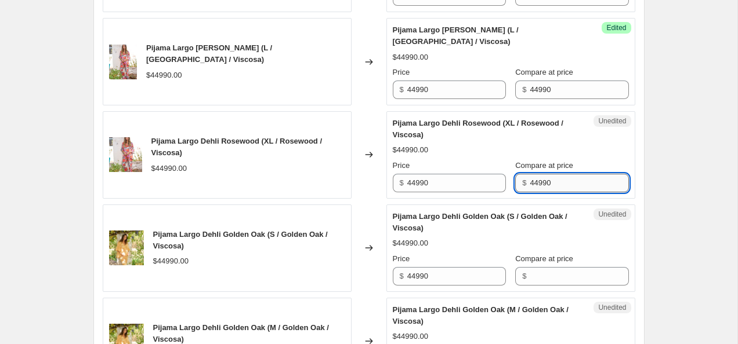
scroll to position [969, 0]
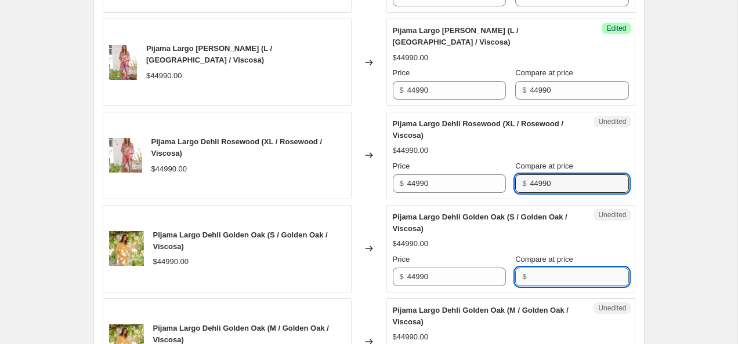
click at [538, 278] on input "Compare at price" at bounding box center [579, 277] width 99 height 19
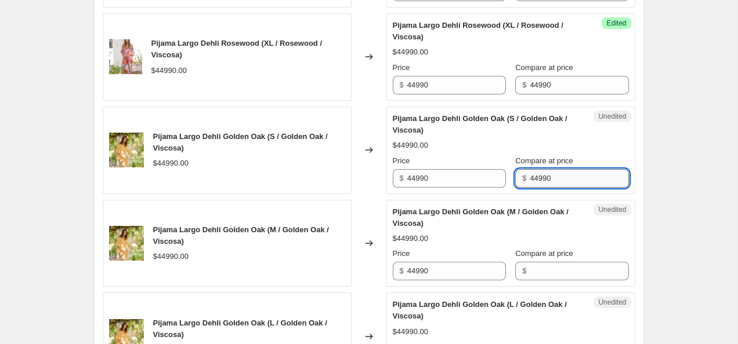
scroll to position [1062, 0]
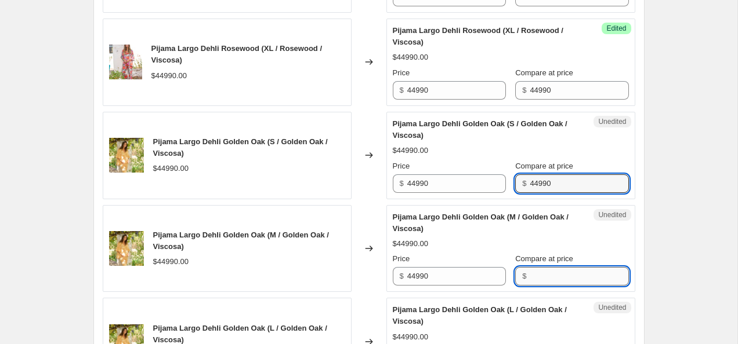
click at [538, 275] on input "Compare at price" at bounding box center [579, 276] width 99 height 19
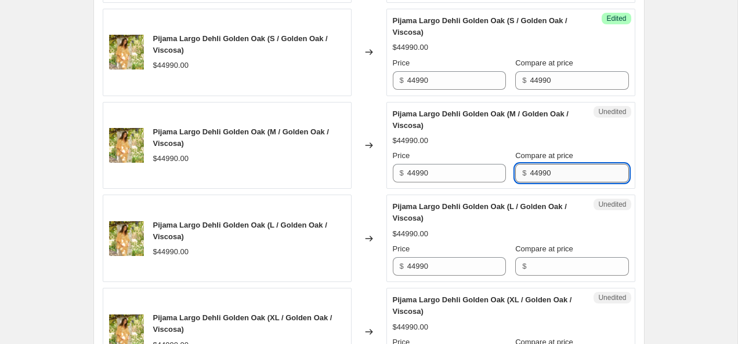
scroll to position [1167, 0]
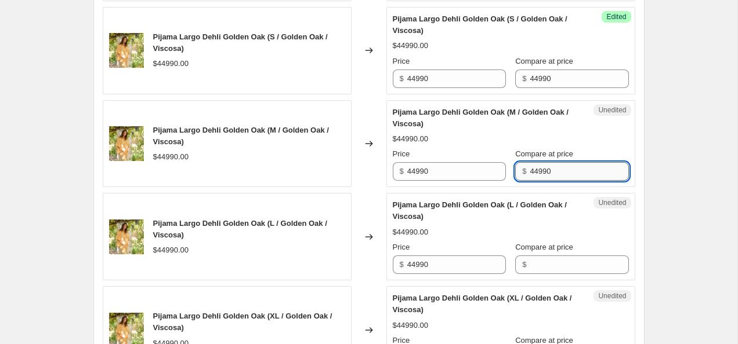
click at [538, 275] on div "Unedited Pijama Largo Dehli Golden Oak (L / Golden Oak / Viscosa) $44990.00 Pri…" at bounding box center [510, 237] width 249 height 88
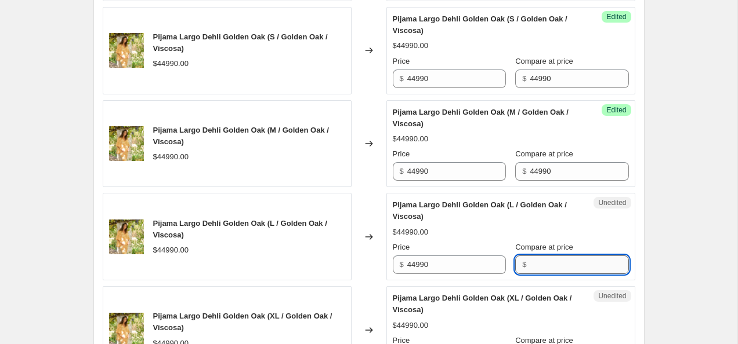
click at [536, 269] on input "Compare at price" at bounding box center [579, 265] width 99 height 19
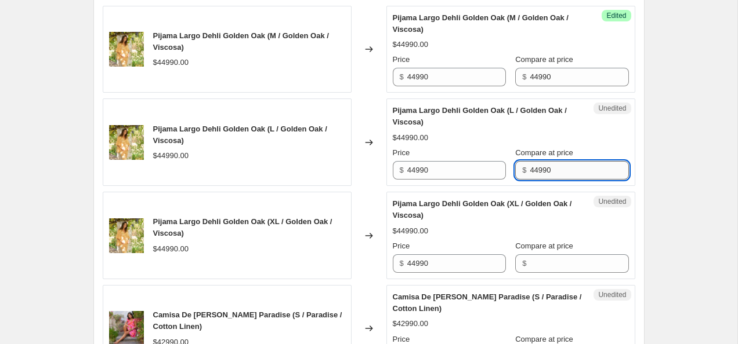
scroll to position [1256, 0]
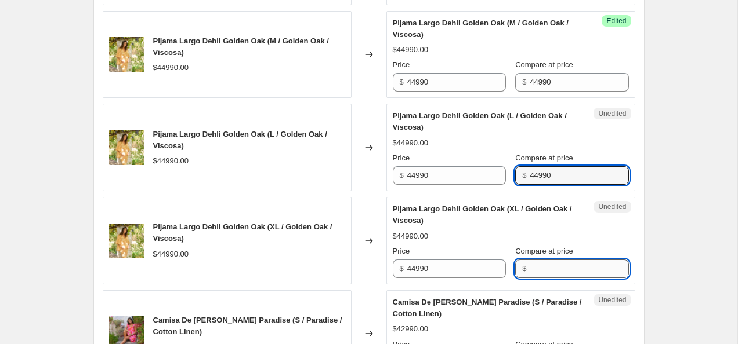
click at [537, 269] on input "Compare at price" at bounding box center [579, 269] width 99 height 19
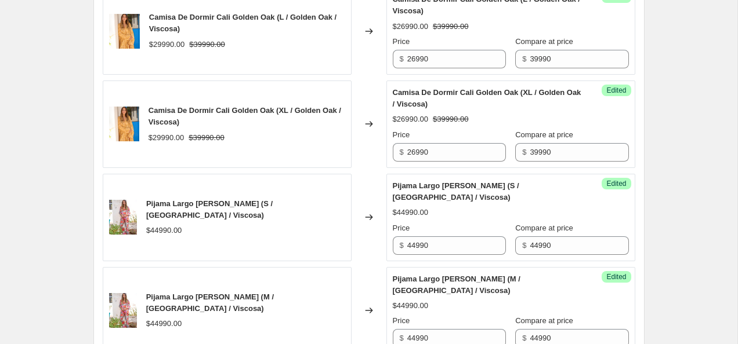
scroll to position [628, 0]
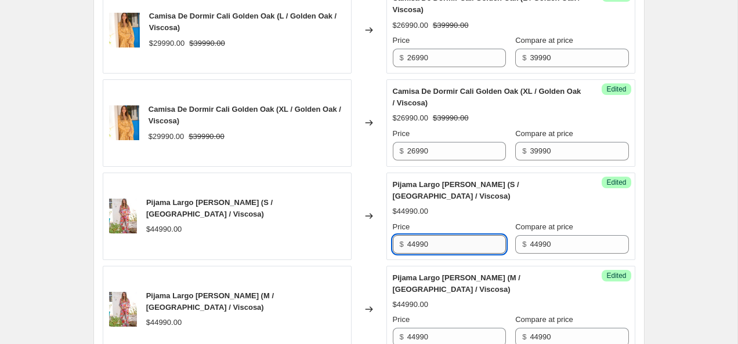
click at [412, 244] on input "44990" at bounding box center [456, 244] width 99 height 19
click at [455, 246] on input "34990" at bounding box center [456, 244] width 99 height 19
click at [455, 245] on input "34990" at bounding box center [456, 244] width 99 height 19
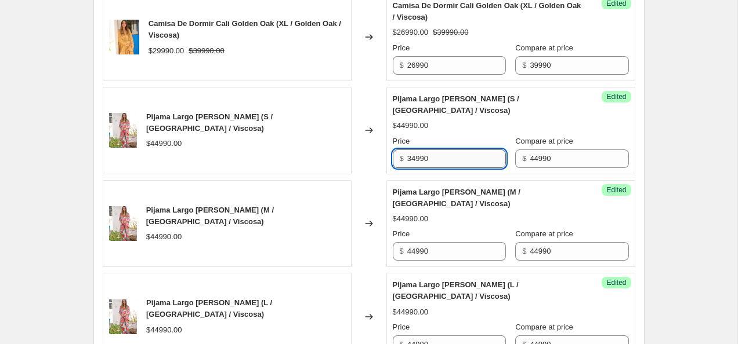
scroll to position [719, 0]
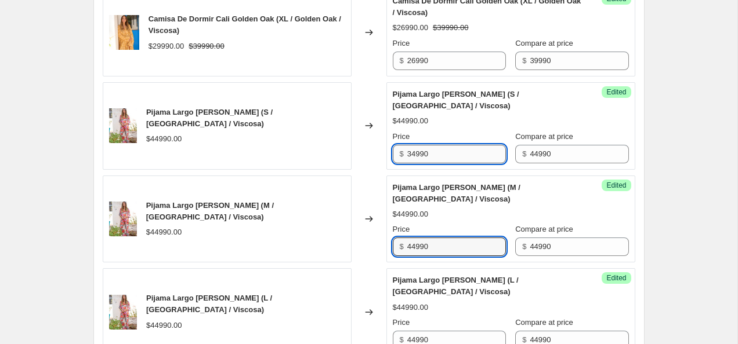
click at [455, 251] on input "44990" at bounding box center [456, 247] width 99 height 19
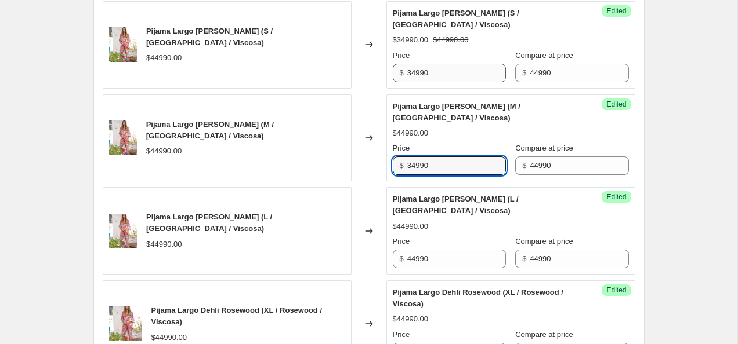
scroll to position [798, 0]
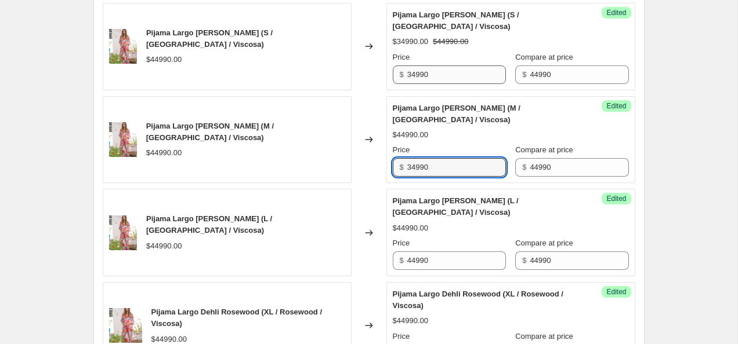
click at [455, 251] on div "Price $ 44990" at bounding box center [449, 254] width 113 height 32
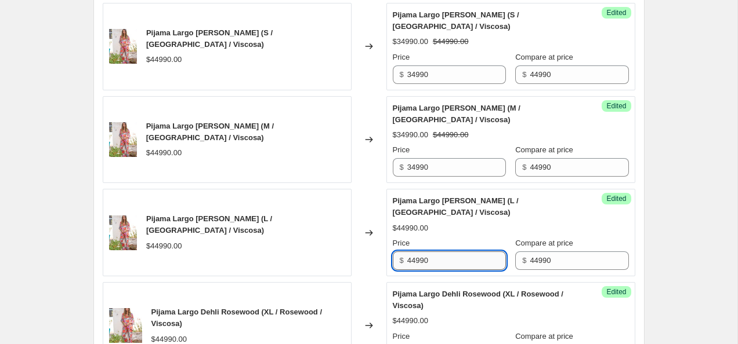
click at [453, 259] on input "44990" at bounding box center [456, 261] width 99 height 19
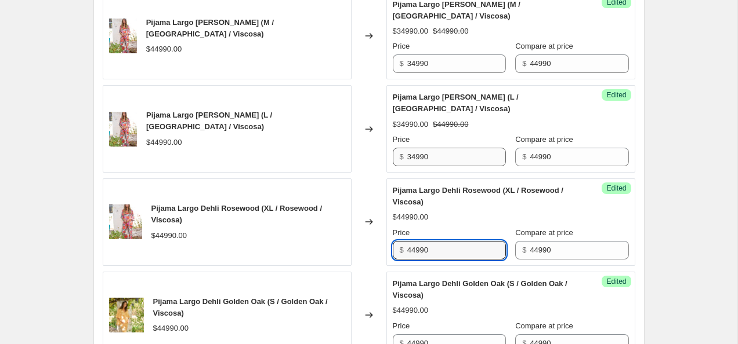
click at [453, 259] on input "44990" at bounding box center [456, 250] width 99 height 19
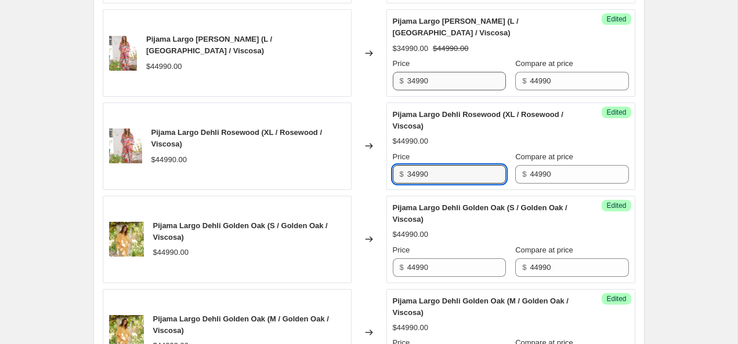
scroll to position [988, 0]
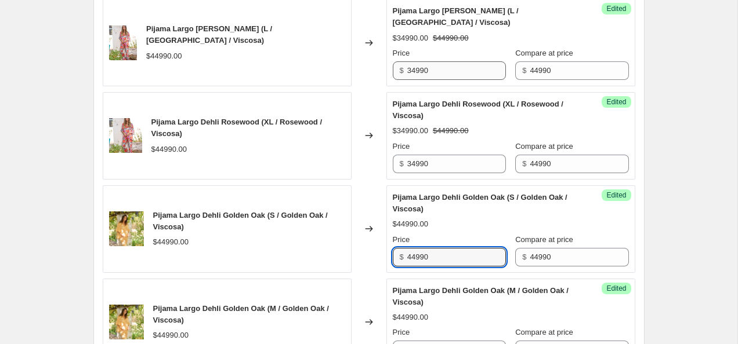
click at [453, 259] on input "44990" at bounding box center [456, 257] width 99 height 19
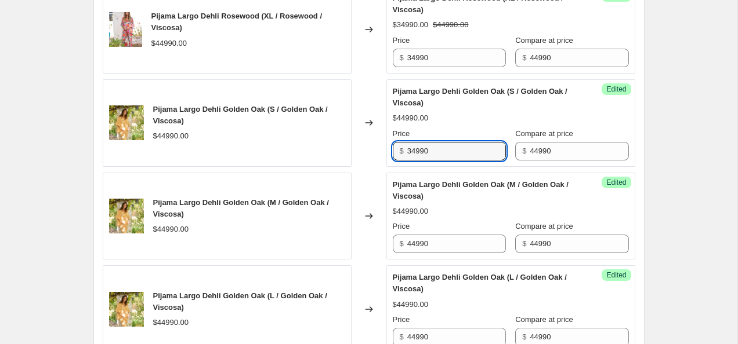
scroll to position [1096, 0]
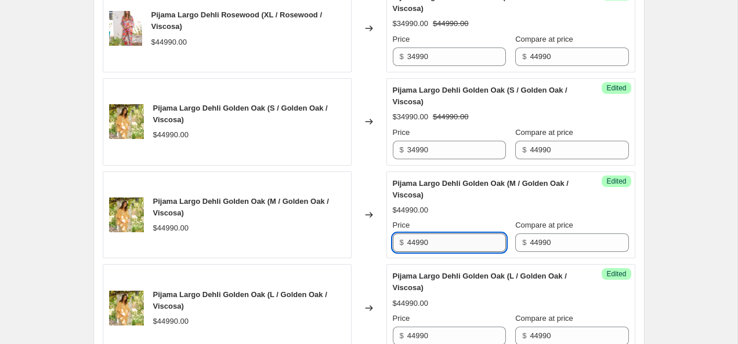
click at [448, 245] on input "44990" at bounding box center [456, 243] width 99 height 19
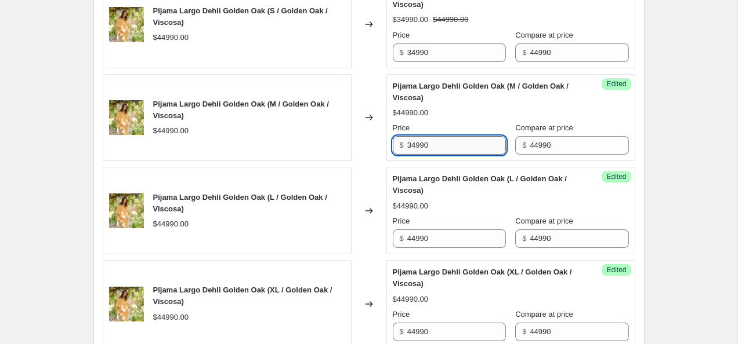
scroll to position [1196, 0]
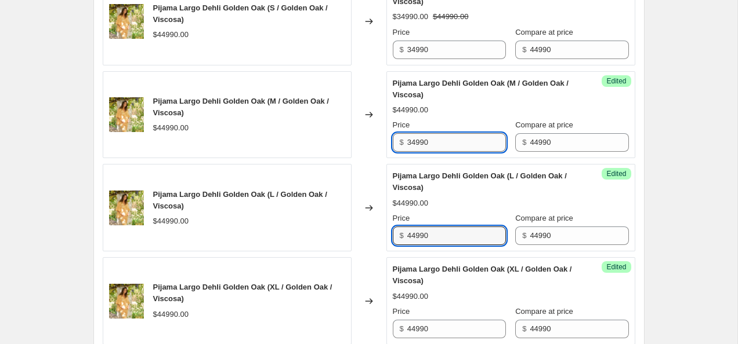
click at [448, 245] on input "44990" at bounding box center [456, 236] width 99 height 19
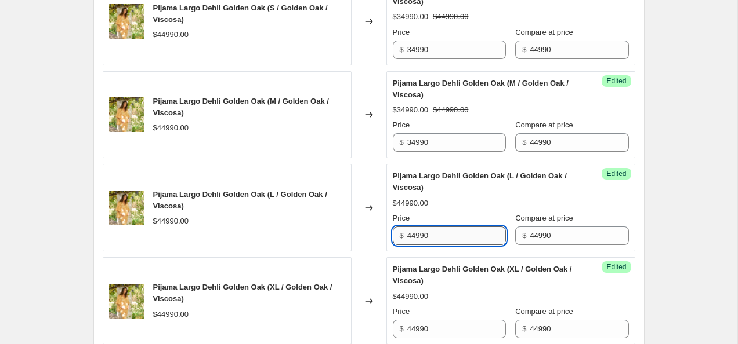
click at [443, 236] on input "44990" at bounding box center [456, 236] width 99 height 19
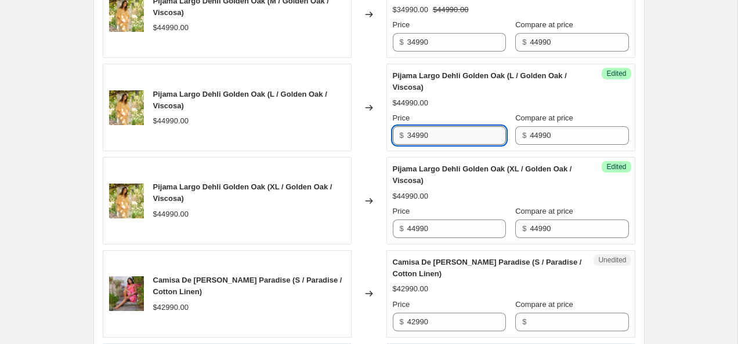
scroll to position [1301, 0]
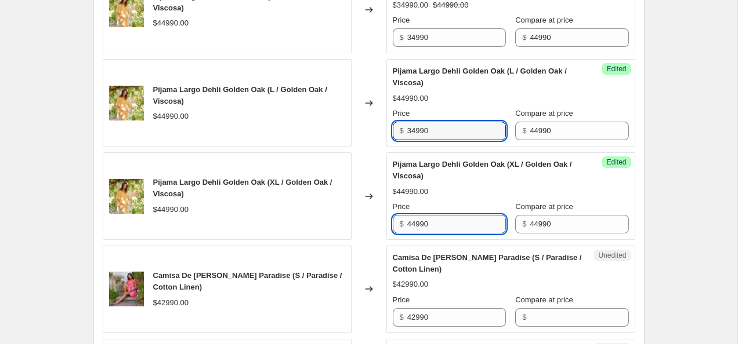
click at [440, 222] on input "44990" at bounding box center [456, 224] width 99 height 19
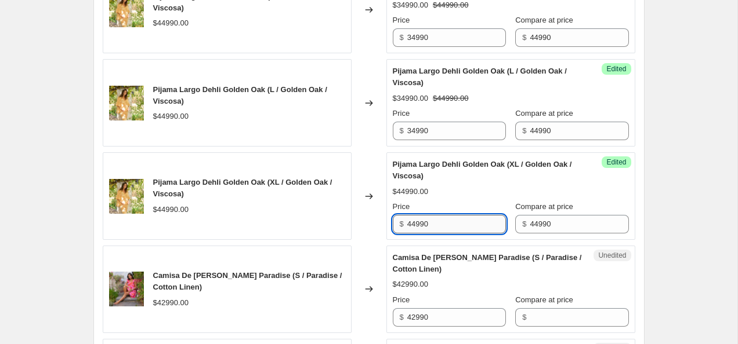
click at [440, 222] on input "44990" at bounding box center [456, 224] width 99 height 19
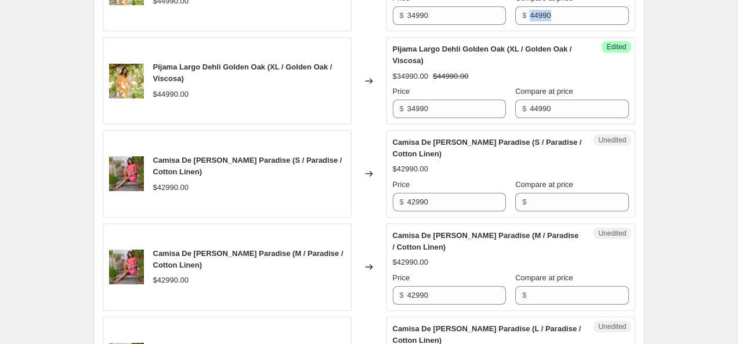
scroll to position [1427, 0]
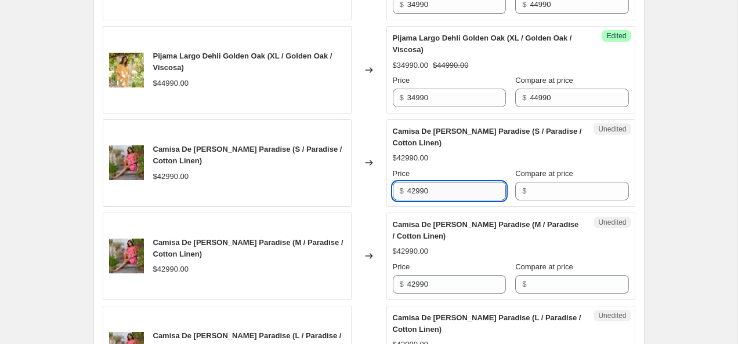
click at [436, 187] on input "42990" at bounding box center [456, 191] width 99 height 19
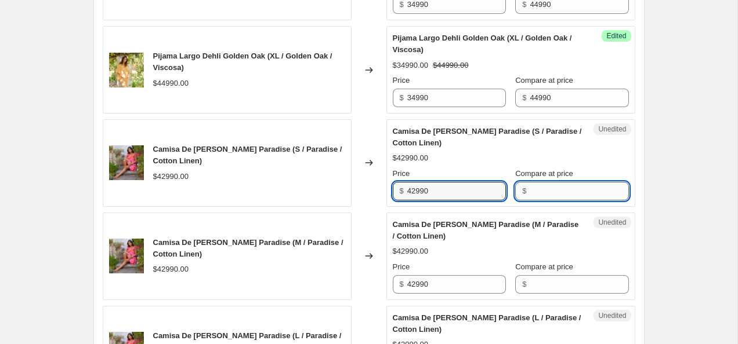
click at [582, 200] on input "Compare at price" at bounding box center [579, 191] width 99 height 19
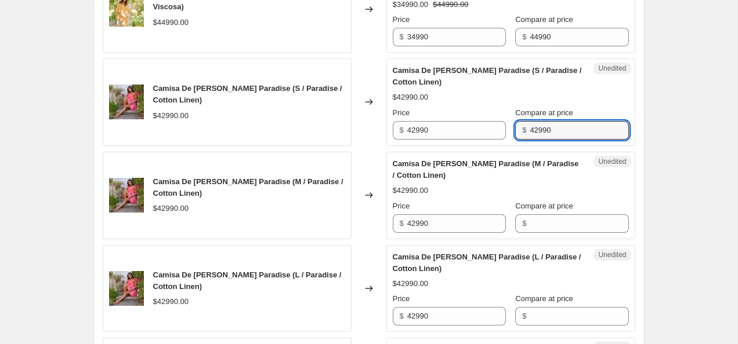
scroll to position [1485, 0]
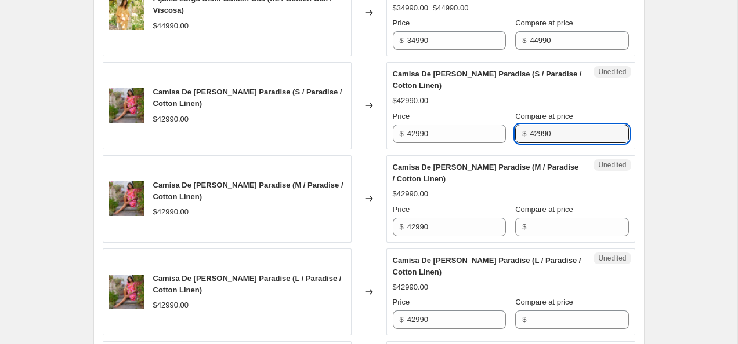
click at [578, 238] on div "Unedited Camisa De Dormir Mykonos Paradise (M / Paradise / Cotton Linen) $42990…" at bounding box center [510, 199] width 249 height 88
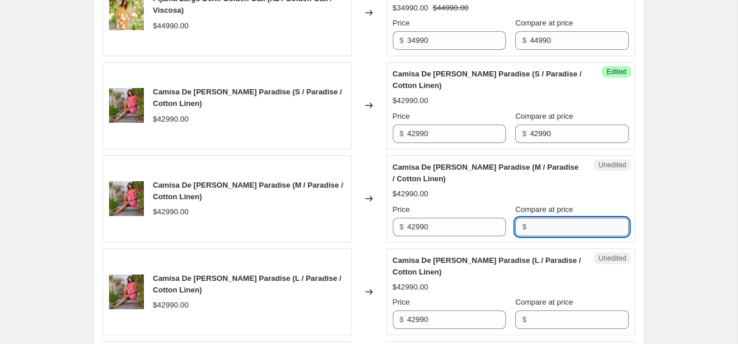
click at [568, 230] on input "Compare at price" at bounding box center [579, 227] width 99 height 19
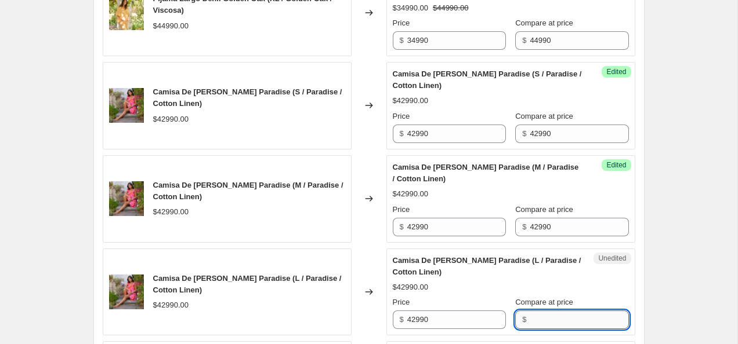
click at [562, 320] on input "Compare at price" at bounding box center [579, 320] width 99 height 19
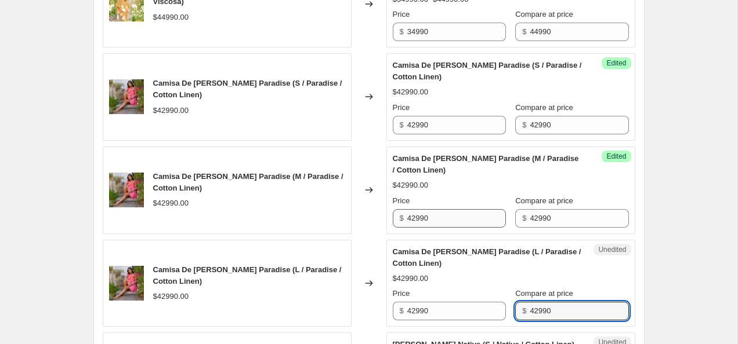
scroll to position [1492, 0]
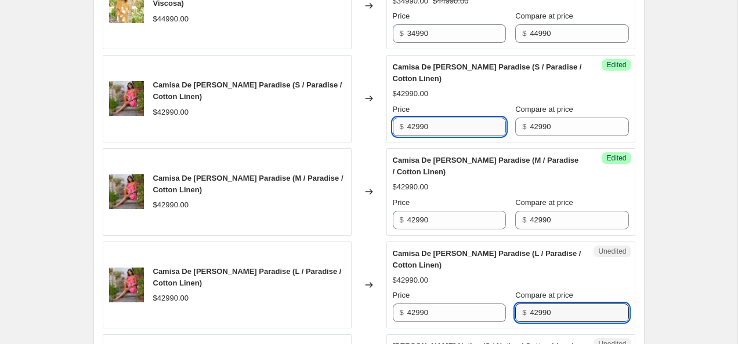
click at [412, 125] on input "42990" at bounding box center [456, 127] width 99 height 19
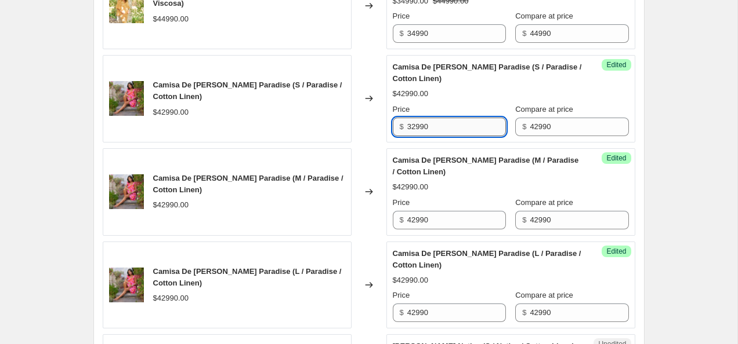
click at [428, 130] on input "32990" at bounding box center [456, 127] width 99 height 19
click at [430, 215] on input "42990" at bounding box center [456, 220] width 99 height 19
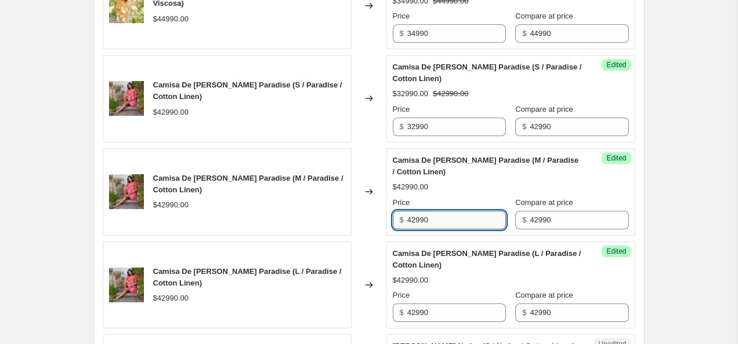
click at [430, 215] on input "42990" at bounding box center [456, 220] width 99 height 19
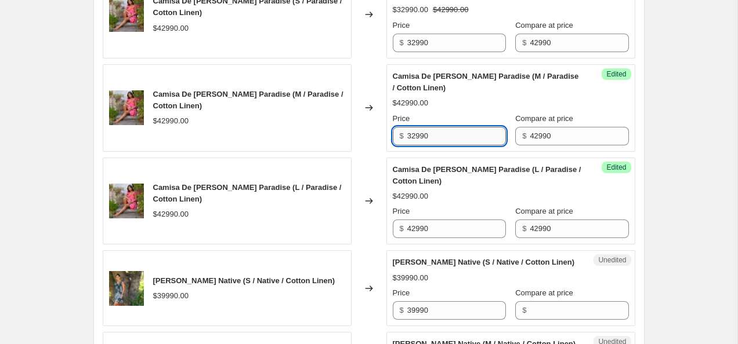
scroll to position [1575, 0]
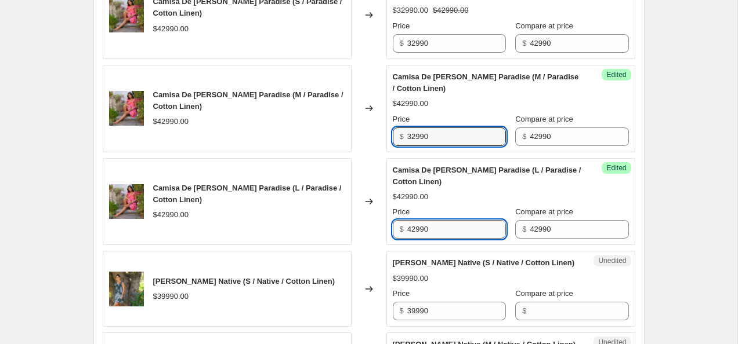
click at [433, 229] on input "42990" at bounding box center [456, 229] width 99 height 19
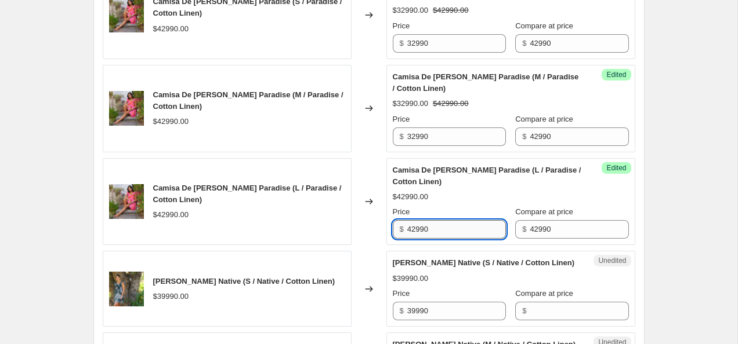
click at [433, 229] on input "42990" at bounding box center [456, 229] width 99 height 19
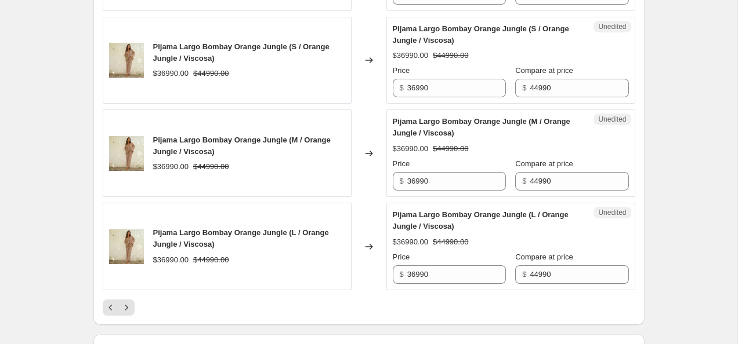
scroll to position [2054, 0]
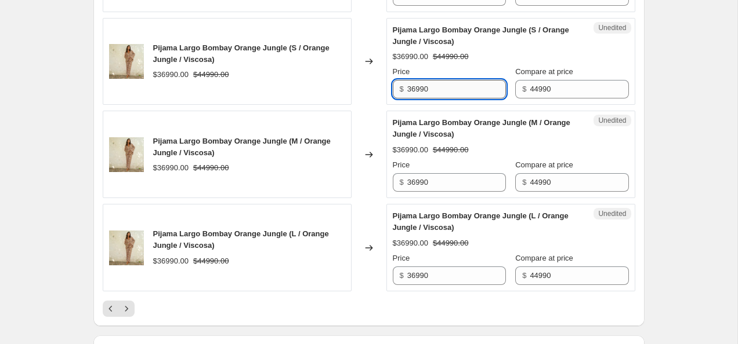
click at [416, 99] on input "36990" at bounding box center [456, 89] width 99 height 19
click at [456, 99] on input "34990" at bounding box center [456, 89] width 99 height 19
click at [445, 192] on input "36990" at bounding box center [456, 182] width 99 height 19
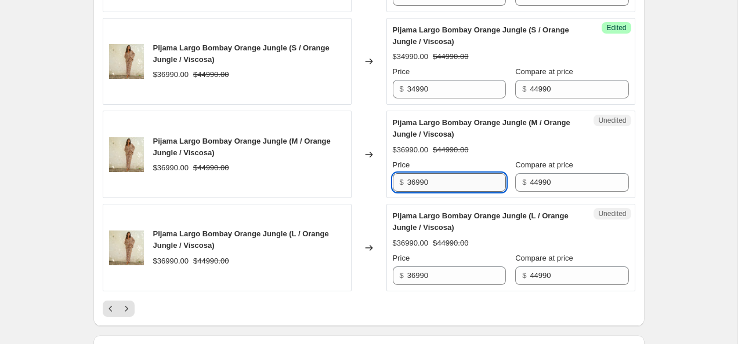
click at [445, 192] on input "36990" at bounding box center [456, 182] width 99 height 19
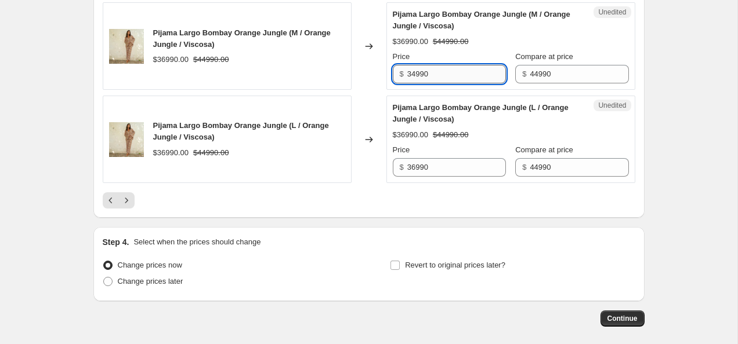
scroll to position [2162, 0]
click at [441, 177] on input "36990" at bounding box center [456, 167] width 99 height 19
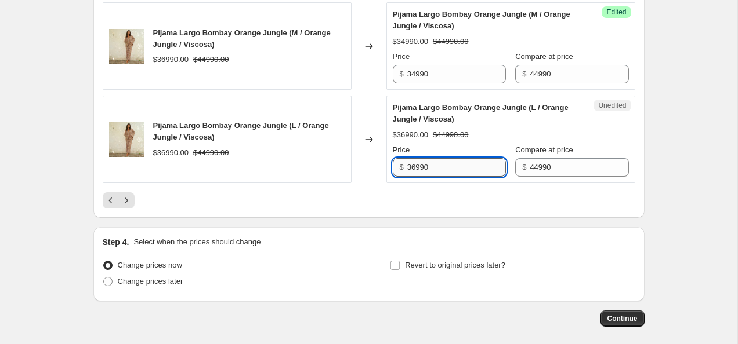
click at [441, 177] on input "36990" at bounding box center [456, 167] width 99 height 19
click at [126, 203] on icon "Next" at bounding box center [126, 200] width 3 height 5
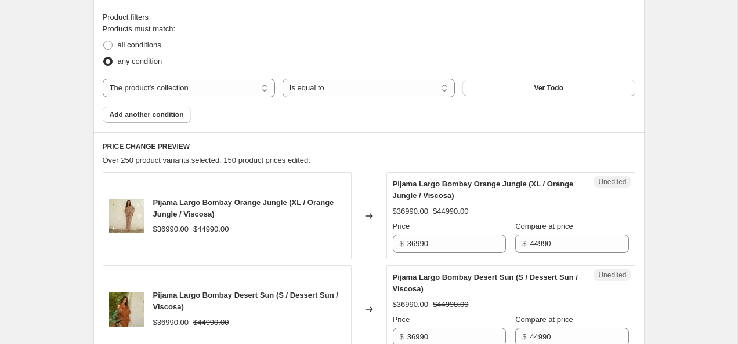
scroll to position [348, 0]
click at [454, 247] on input "36990" at bounding box center [456, 244] width 99 height 19
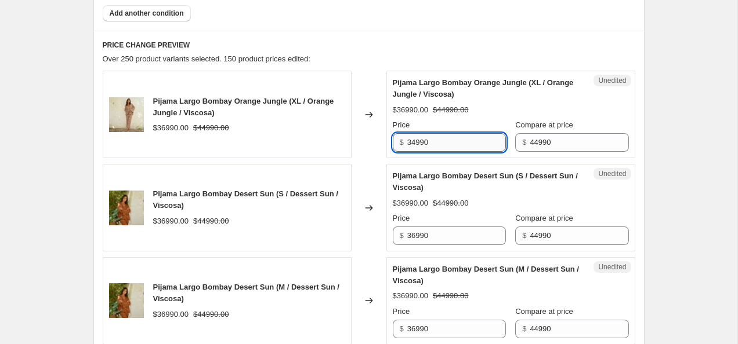
scroll to position [448, 0]
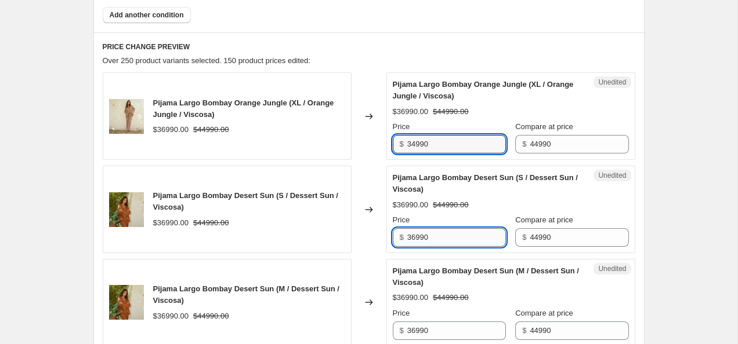
click at [447, 239] on input "36990" at bounding box center [456, 238] width 99 height 19
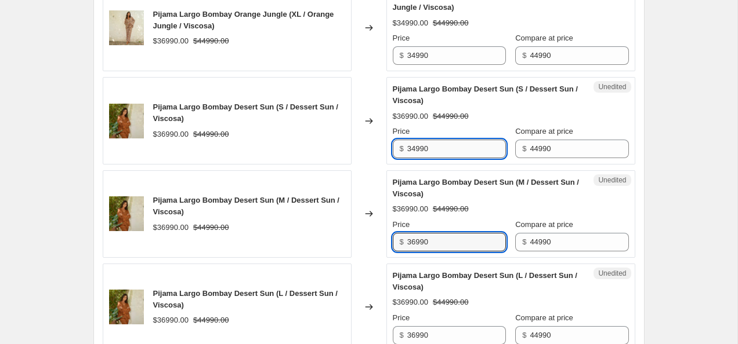
click at [447, 239] on input "36990" at bounding box center [456, 242] width 99 height 19
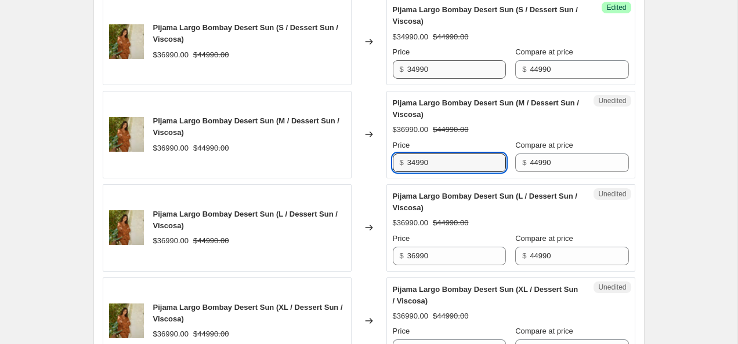
scroll to position [636, 0]
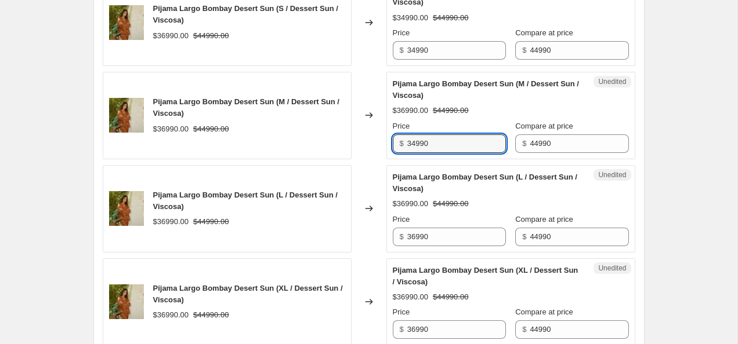
click at [447, 252] on div "Unedited Pijama Largo Bombay Desert Sun (L / Dessert Sun / Viscosa) $36990.00 $…" at bounding box center [510, 209] width 249 height 88
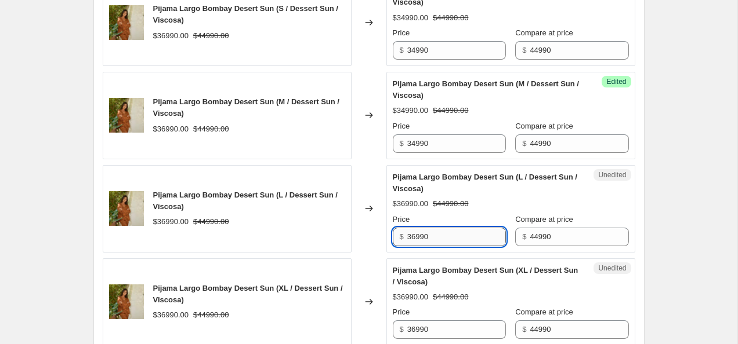
click at [441, 238] on input "36990" at bounding box center [456, 237] width 99 height 19
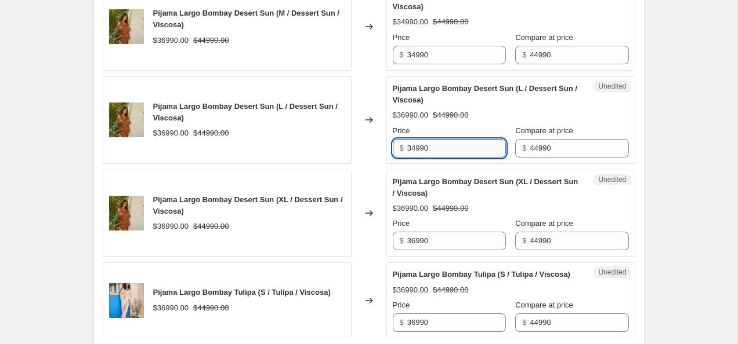
scroll to position [736, 0]
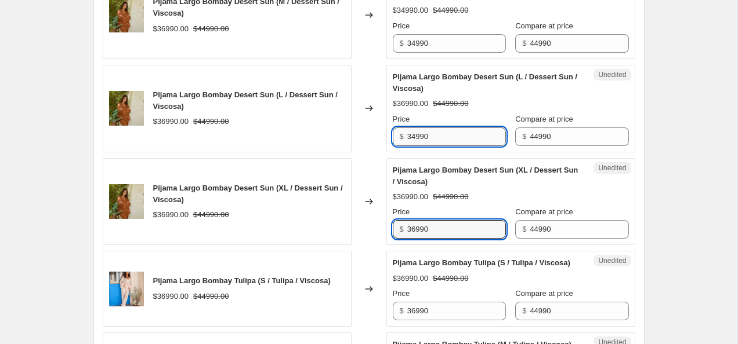
click at [441, 238] on input "36990" at bounding box center [456, 229] width 99 height 19
click at [437, 230] on input "36990" at bounding box center [456, 229] width 99 height 19
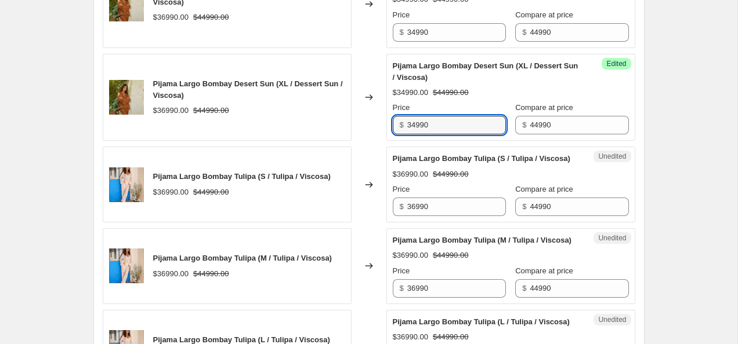
scroll to position [862, 0]
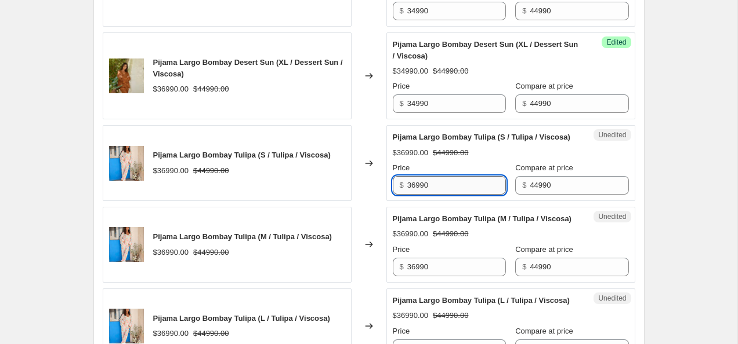
click at [433, 195] on input "36990" at bounding box center [456, 185] width 99 height 19
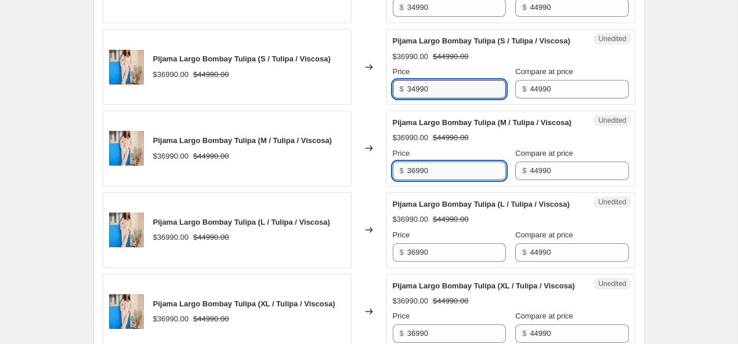
click at [433, 180] on input "36990" at bounding box center [456, 171] width 99 height 19
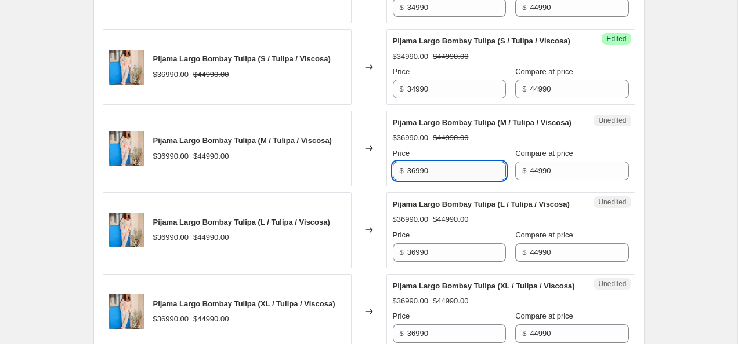
click at [433, 180] on input "36990" at bounding box center [456, 171] width 99 height 19
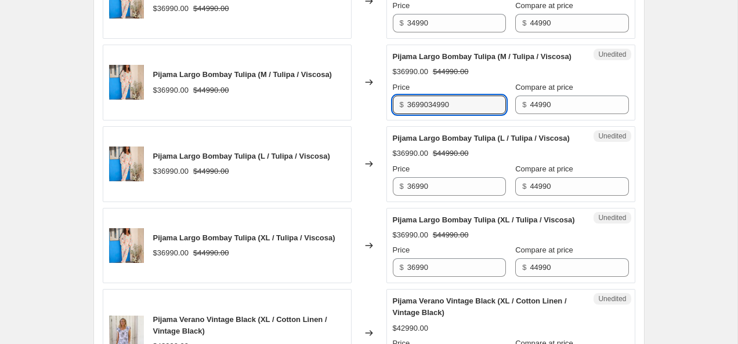
scroll to position [1023, 0]
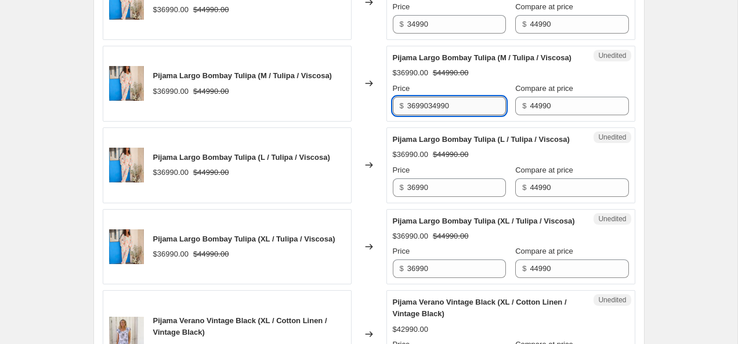
drag, startPoint x: 430, startPoint y: 128, endPoint x: 407, endPoint y: 128, distance: 22.6
click at [407, 115] on input "3699034990" at bounding box center [456, 106] width 99 height 19
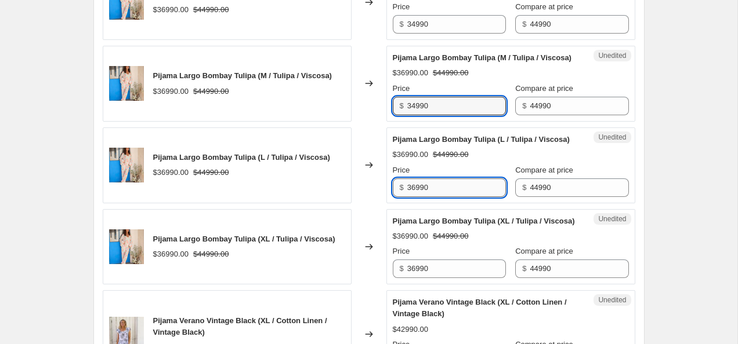
click at [462, 197] on input "36990" at bounding box center [456, 188] width 99 height 19
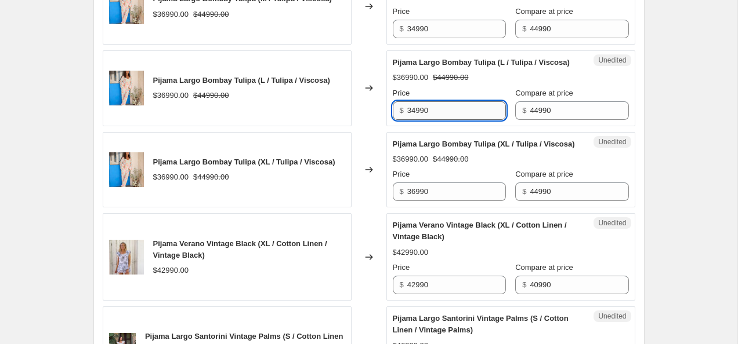
scroll to position [1097, 0]
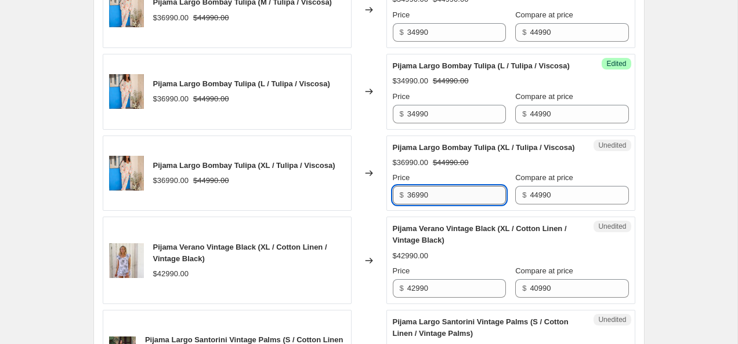
click at [452, 205] on input "36990" at bounding box center [456, 195] width 99 height 19
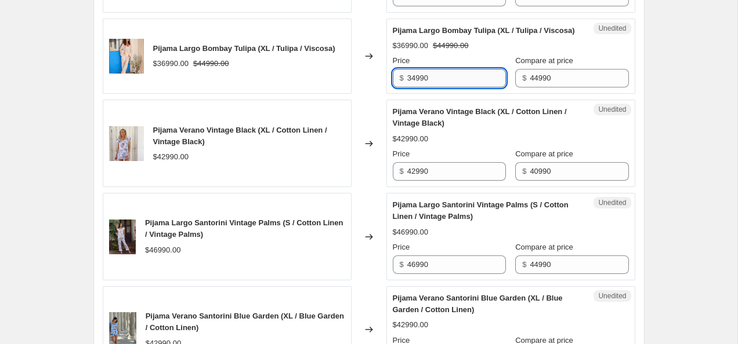
scroll to position [1238, 0]
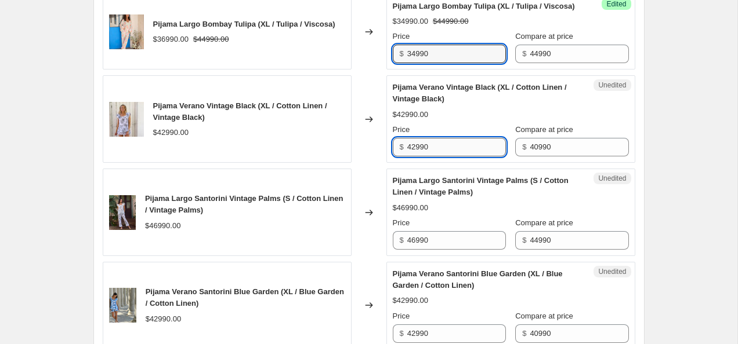
click at [452, 157] on input "42990" at bounding box center [456, 147] width 99 height 19
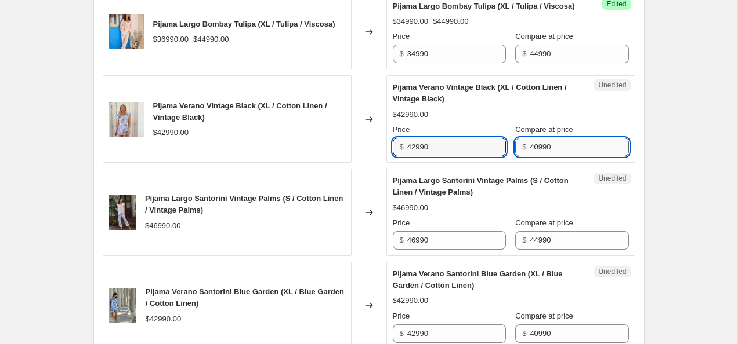
click at [585, 157] on input "40990" at bounding box center [579, 147] width 99 height 19
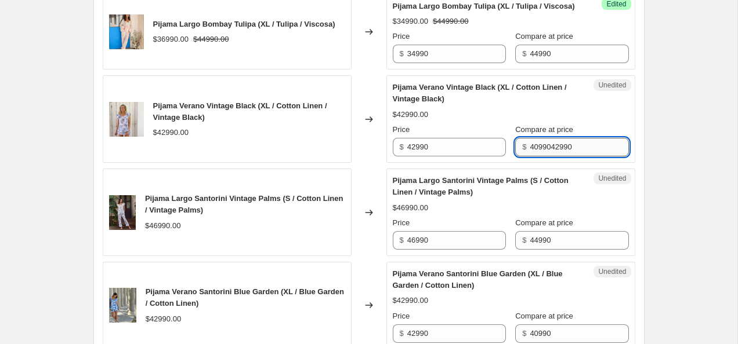
drag, startPoint x: 553, startPoint y: 193, endPoint x: 531, endPoint y: 194, distance: 22.6
click at [531, 157] on input "4099042990" at bounding box center [579, 147] width 99 height 19
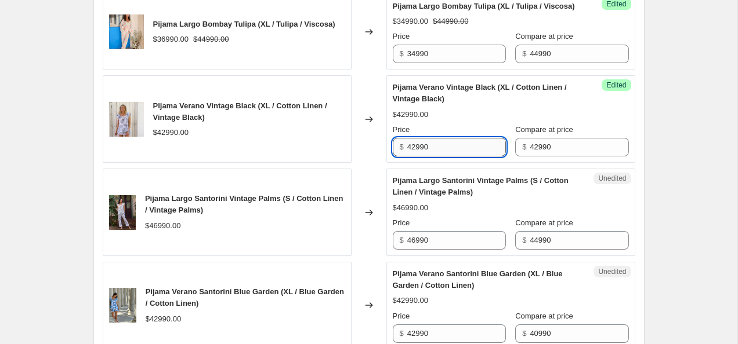
click at [415, 157] on input "42990" at bounding box center [456, 147] width 99 height 19
click at [687, 224] on div "Create new price change job. This page is ready Create new price change job Dra…" at bounding box center [368, 36] width 737 height 2548
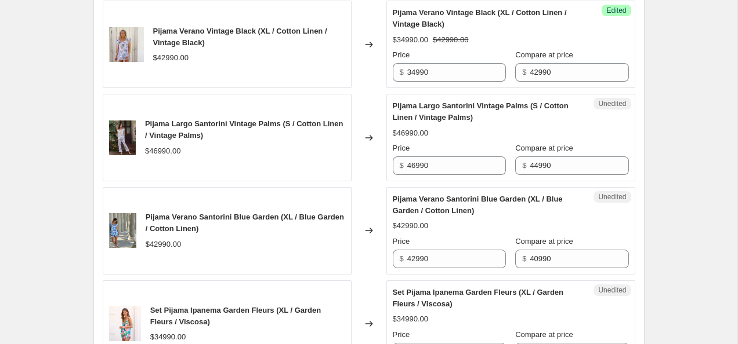
scroll to position [1325, 0]
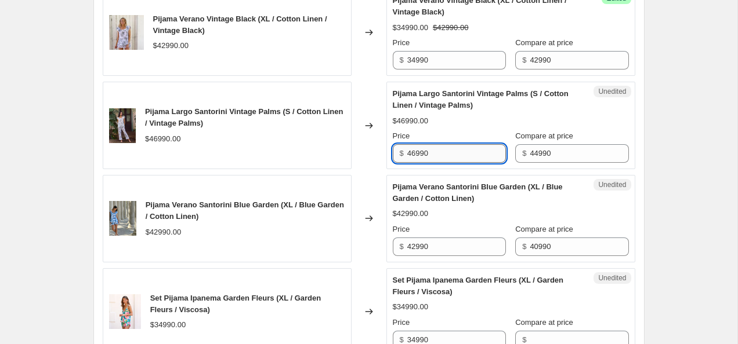
click at [456, 163] on input "46990" at bounding box center [456, 153] width 99 height 19
click at [592, 163] on input "44990" at bounding box center [579, 153] width 99 height 19
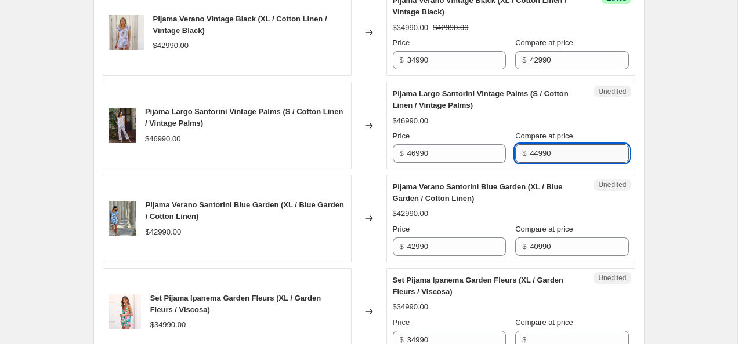
click at [592, 163] on input "44990" at bounding box center [579, 153] width 99 height 19
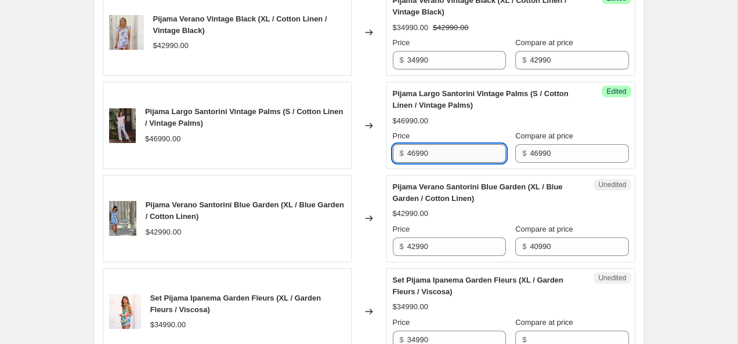
click at [412, 163] on input "46990" at bounding box center [456, 153] width 99 height 19
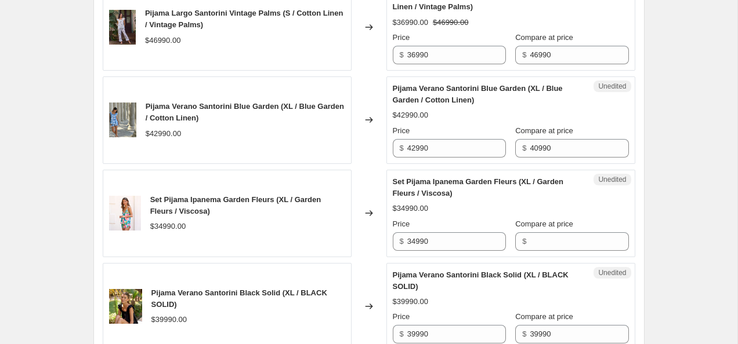
scroll to position [1424, 0]
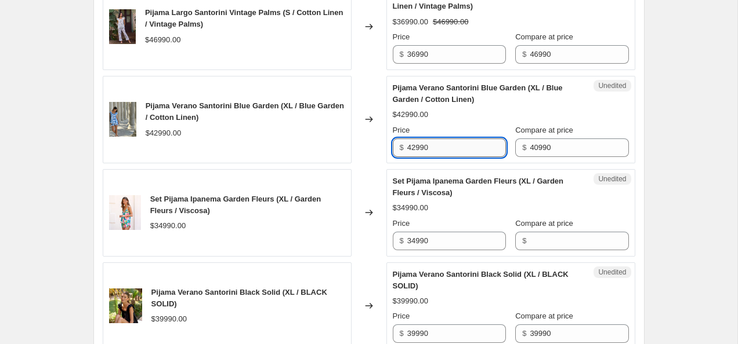
click at [463, 157] on input "42990" at bounding box center [456, 148] width 99 height 19
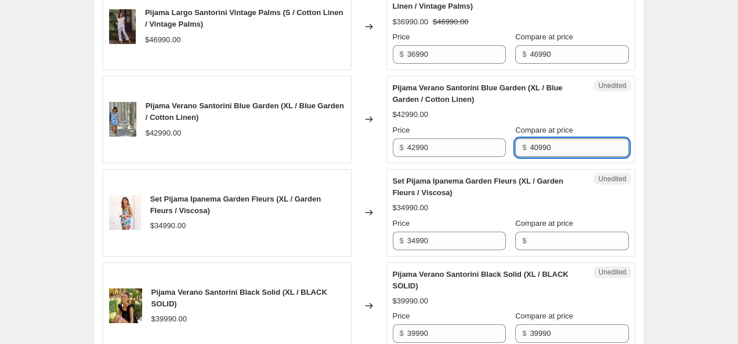
click at [569, 157] on input "40990" at bounding box center [579, 148] width 99 height 19
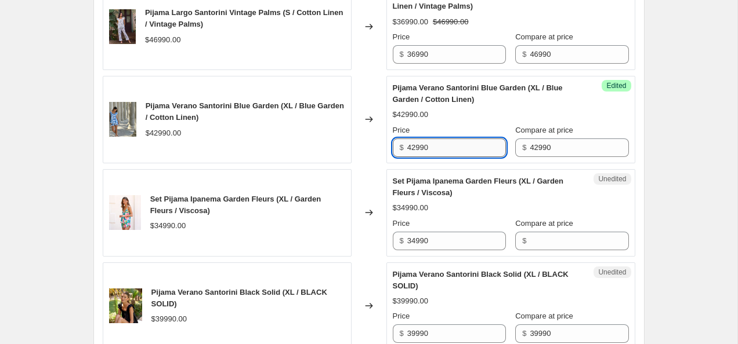
click at [416, 157] on input "42990" at bounding box center [456, 148] width 99 height 19
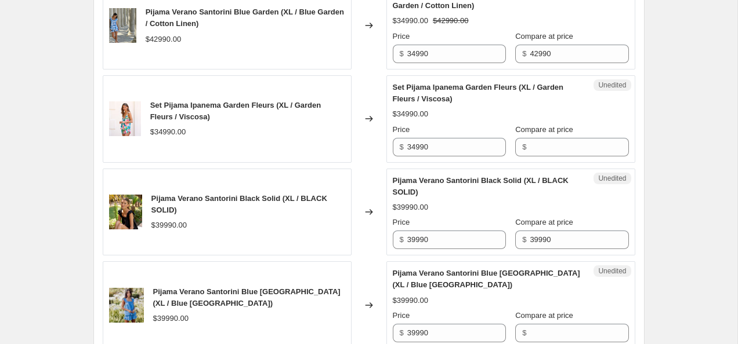
scroll to position [1525, 0]
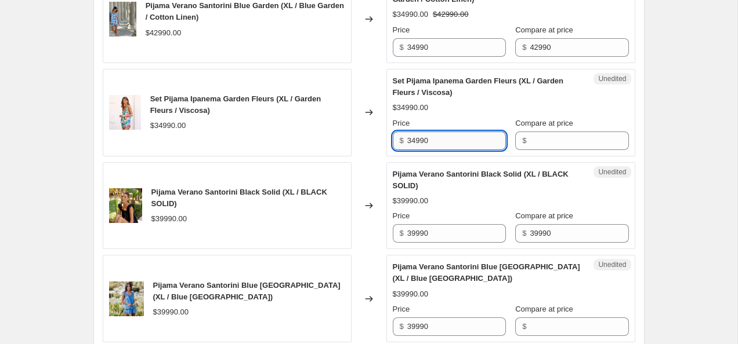
click at [427, 150] on input "34990" at bounding box center [456, 141] width 99 height 19
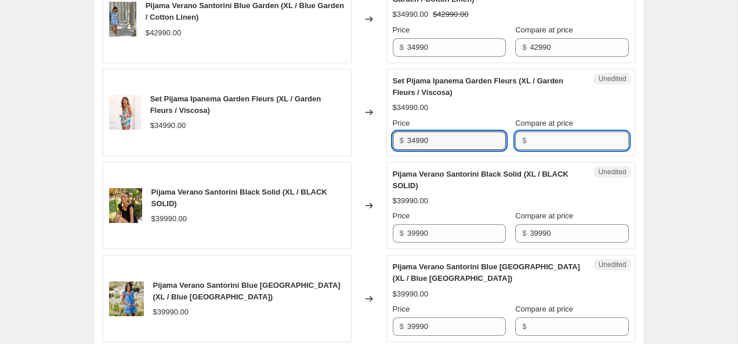
click at [549, 150] on input "Compare at price" at bounding box center [579, 141] width 99 height 19
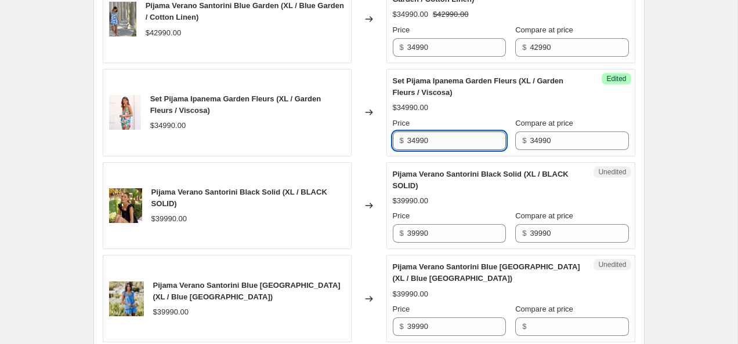
click at [417, 150] on input "34990" at bounding box center [456, 141] width 99 height 19
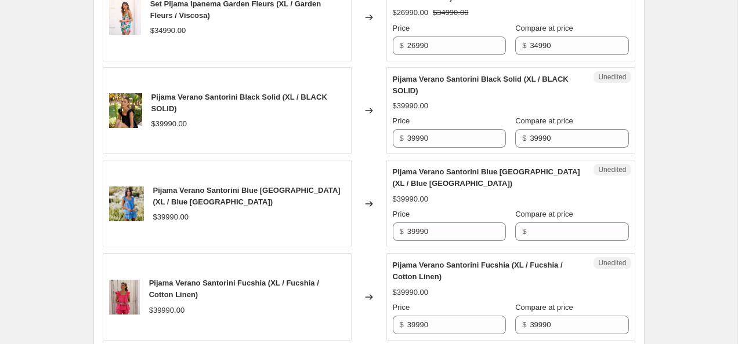
scroll to position [1625, 0]
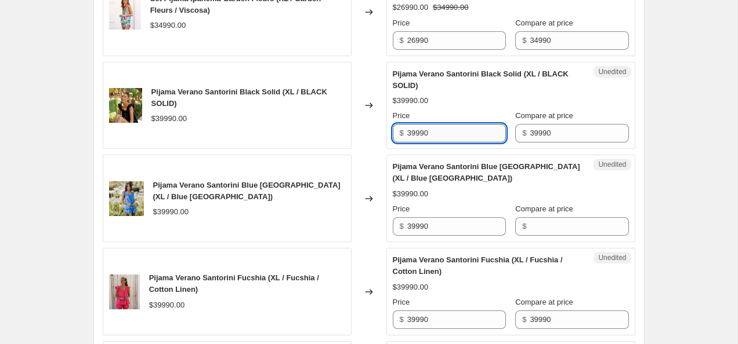
click at [411, 143] on input "39990" at bounding box center [456, 133] width 99 height 19
click at [439, 236] on input "39990" at bounding box center [456, 226] width 99 height 19
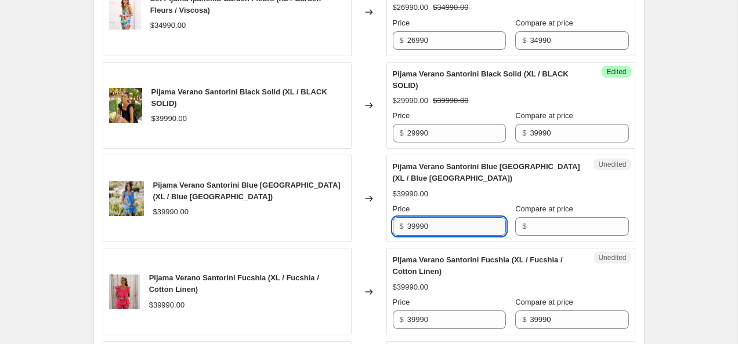
click at [439, 236] on input "39990" at bounding box center [456, 226] width 99 height 19
click at [560, 236] on div "Compare at price $" at bounding box center [571, 220] width 113 height 32
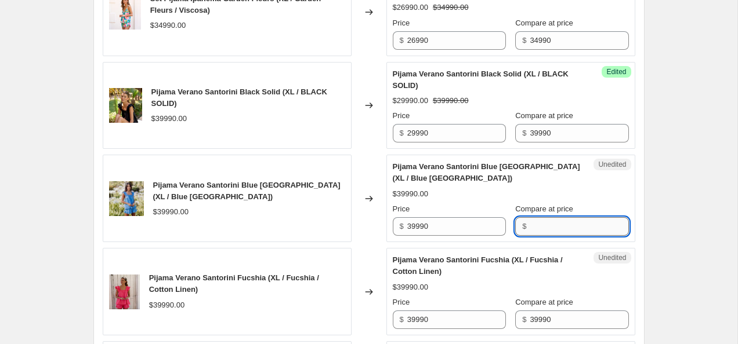
click at [547, 236] on input "Compare at price" at bounding box center [579, 226] width 99 height 19
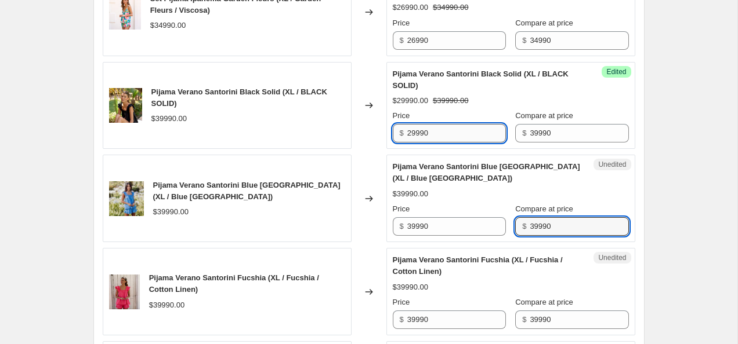
click at [427, 143] on input "29990" at bounding box center [456, 133] width 99 height 19
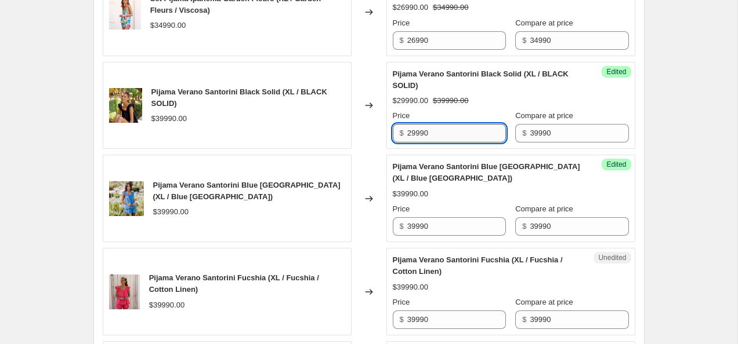
click at [427, 143] on input "29990" at bounding box center [456, 133] width 99 height 19
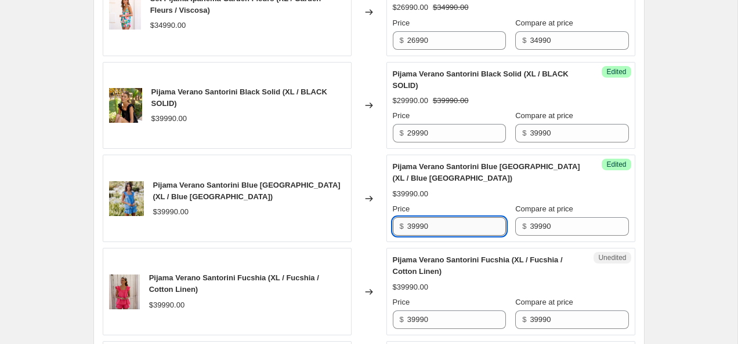
click at [444, 236] on input "39990" at bounding box center [456, 226] width 99 height 19
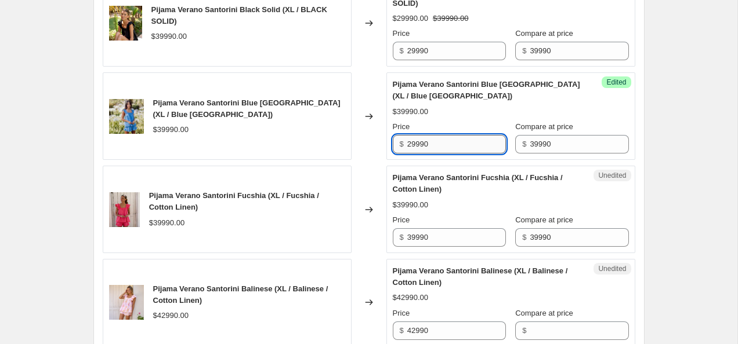
scroll to position [1736, 0]
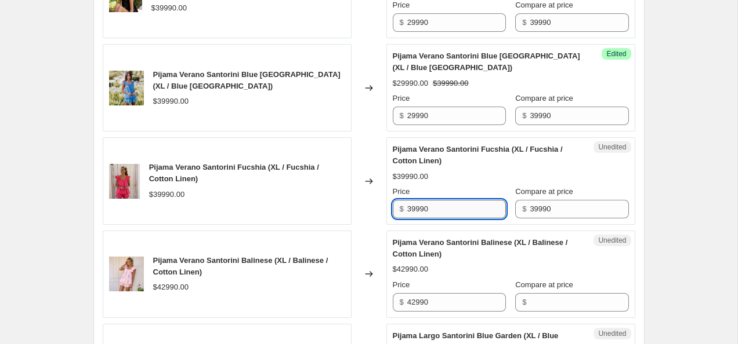
click at [454, 219] on input "39990" at bounding box center [456, 209] width 99 height 19
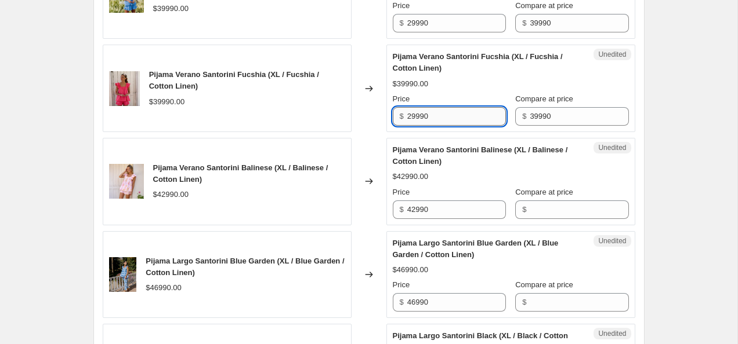
scroll to position [1832, 0]
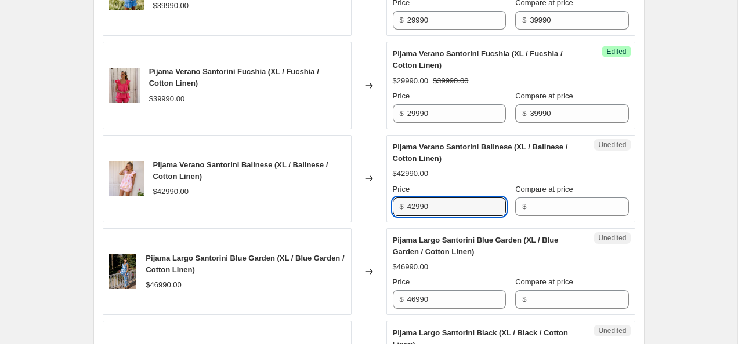
drag, startPoint x: 443, startPoint y: 255, endPoint x: 398, endPoint y: 254, distance: 44.7
click at [398, 216] on div "$ 42990" at bounding box center [449, 207] width 113 height 19
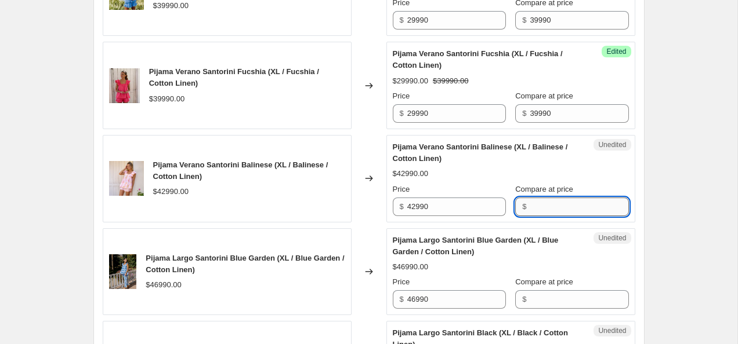
click at [572, 216] on input "Compare at price" at bounding box center [579, 207] width 99 height 19
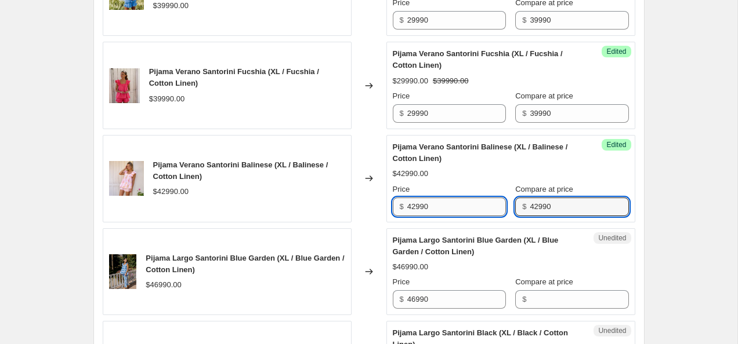
click at [418, 216] on input "42990" at bounding box center [456, 207] width 99 height 19
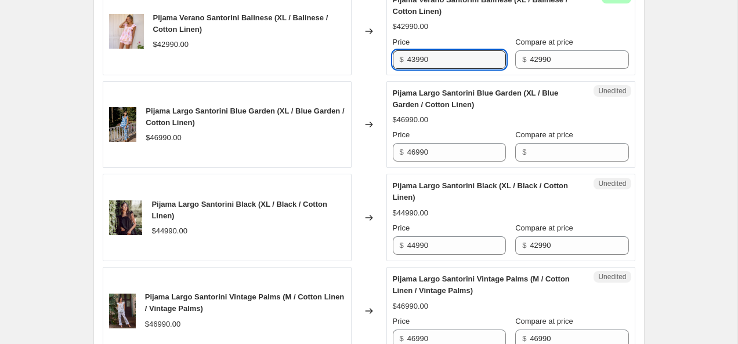
scroll to position [1981, 0]
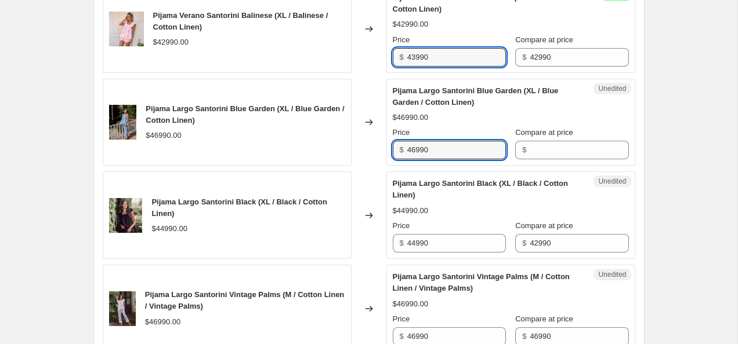
click at [445, 160] on div "Pijama Largo Santorini Blue Garden (XL / Blue Garden / Cotton Linen) $46990.00 …" at bounding box center [511, 122] width 236 height 75
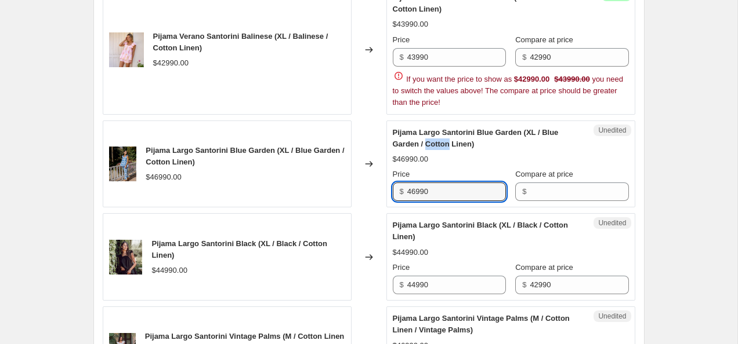
click at [445, 148] on span "Pijama Largo Santorini Blue Garden (XL / Blue Garden / Cotton Linen)" at bounding box center [476, 138] width 166 height 20
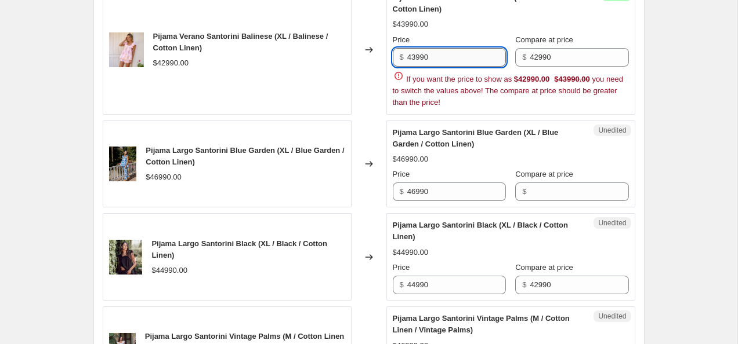
click at [416, 67] on input "43990" at bounding box center [456, 57] width 99 height 19
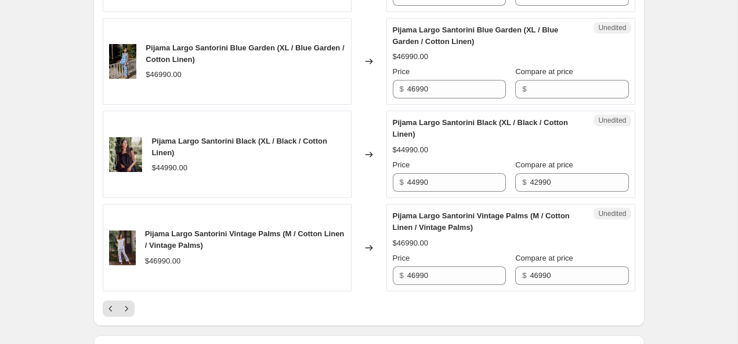
scroll to position [2043, 0]
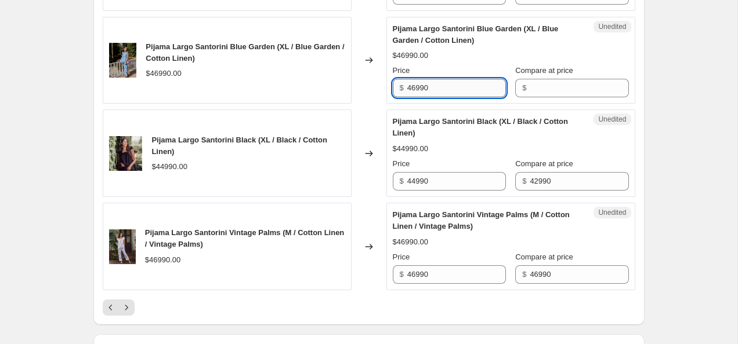
click at [430, 97] on input "46990" at bounding box center [456, 88] width 99 height 19
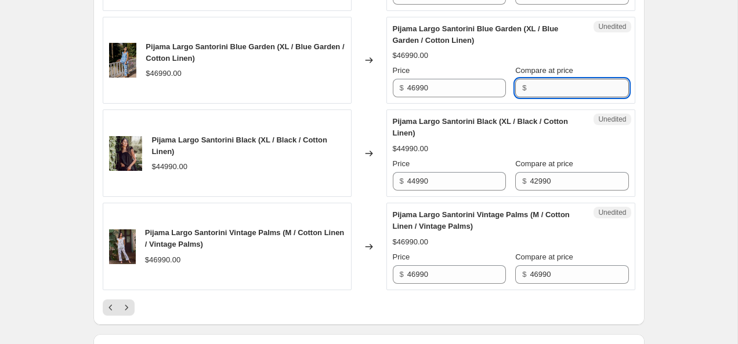
click at [572, 97] on input "Compare at price" at bounding box center [579, 88] width 99 height 19
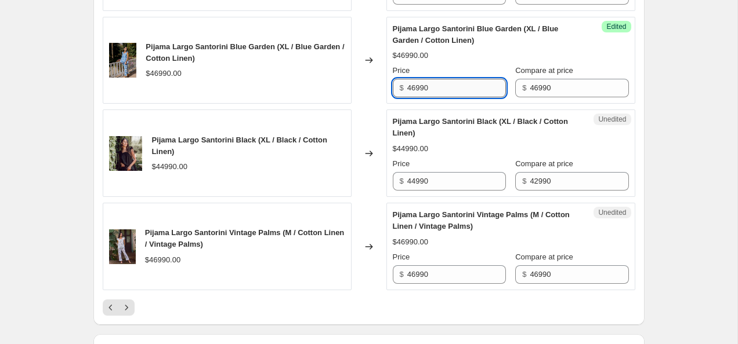
click at [413, 97] on input "46990" at bounding box center [456, 88] width 99 height 19
click at [447, 191] on input "44990" at bounding box center [456, 181] width 99 height 19
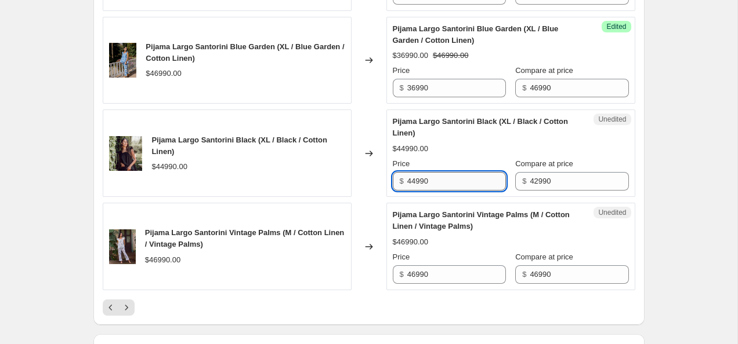
click at [447, 191] on input "44990" at bounding box center [456, 181] width 99 height 19
click at [581, 191] on input "42990" at bounding box center [579, 181] width 99 height 19
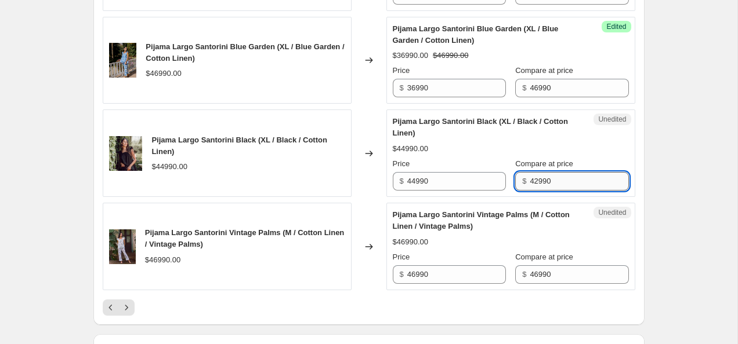
click at [581, 191] on input "42990" at bounding box center [579, 181] width 99 height 19
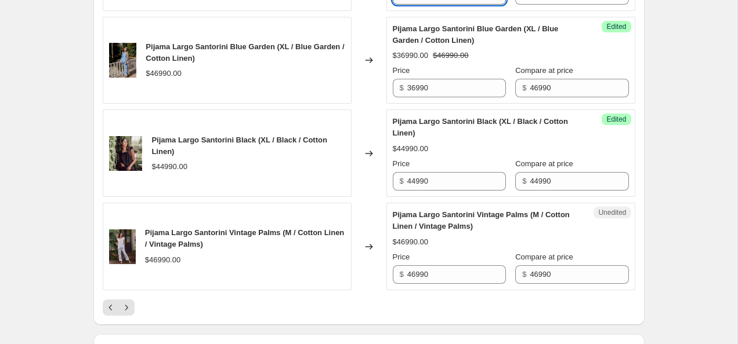
click at [439, 191] on input "44990" at bounding box center [456, 181] width 99 height 19
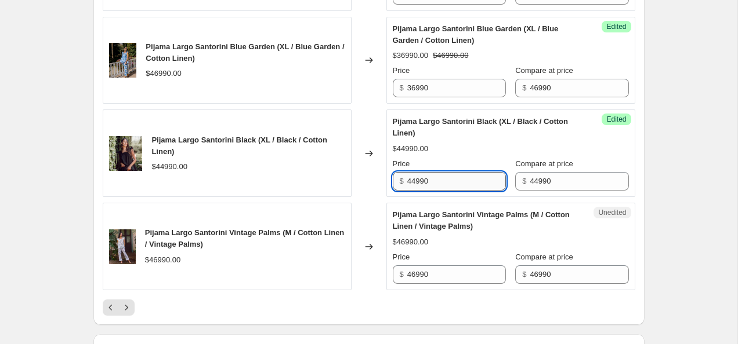
click at [439, 191] on input "44990" at bounding box center [456, 181] width 99 height 19
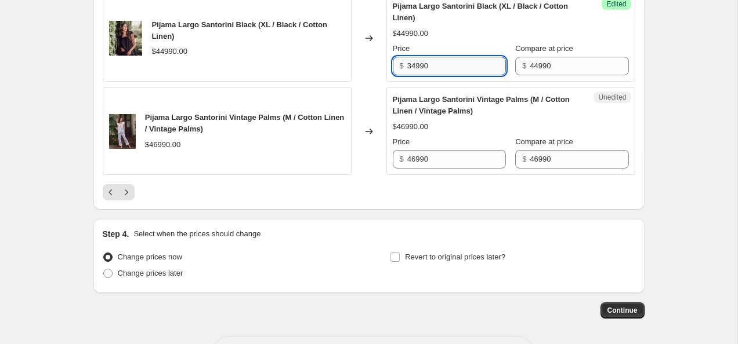
scroll to position [2160, 0]
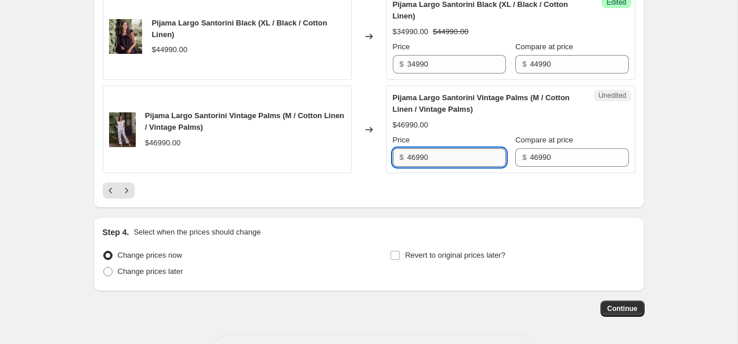
click at [414, 167] on input "46990" at bounding box center [456, 157] width 99 height 19
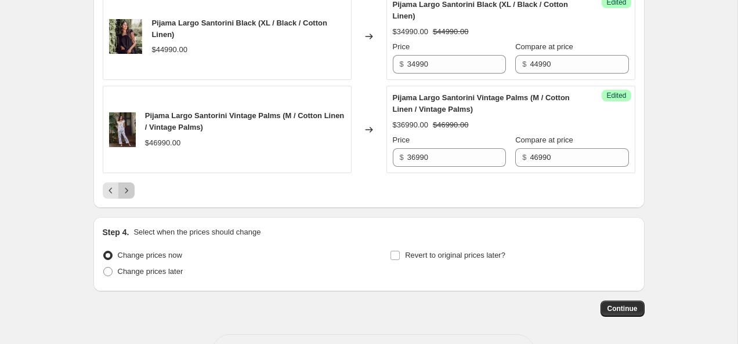
click at [125, 193] on icon "Next" at bounding box center [126, 190] width 3 height 5
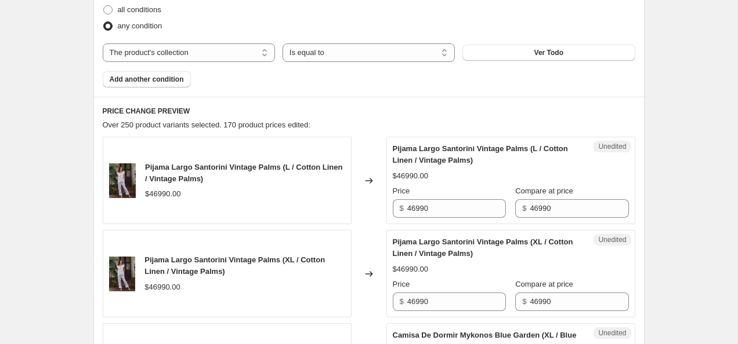
scroll to position [397, 0]
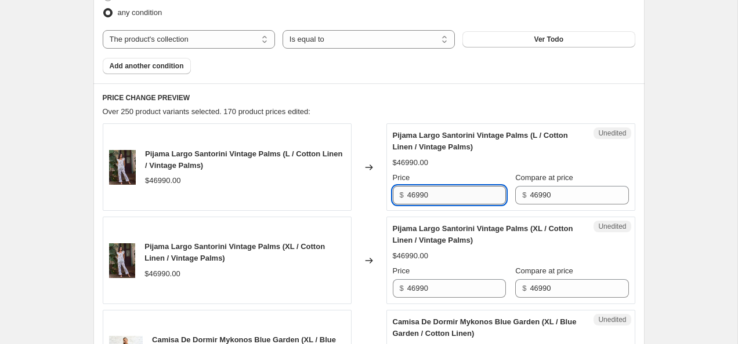
click at [409, 193] on input "46990" at bounding box center [456, 195] width 99 height 19
click at [411, 194] on input "46990" at bounding box center [456, 195] width 99 height 19
click at [457, 197] on input "36990" at bounding box center [456, 195] width 99 height 19
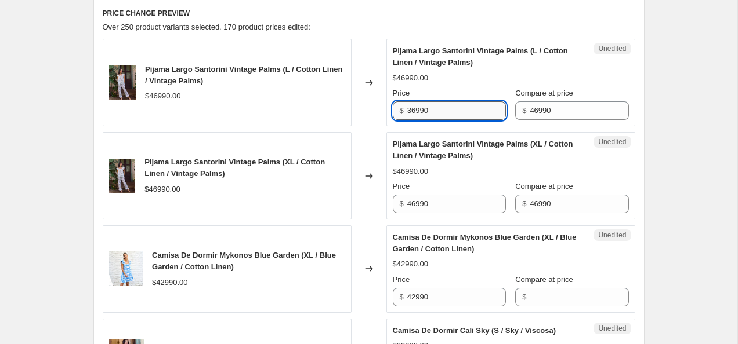
scroll to position [483, 0]
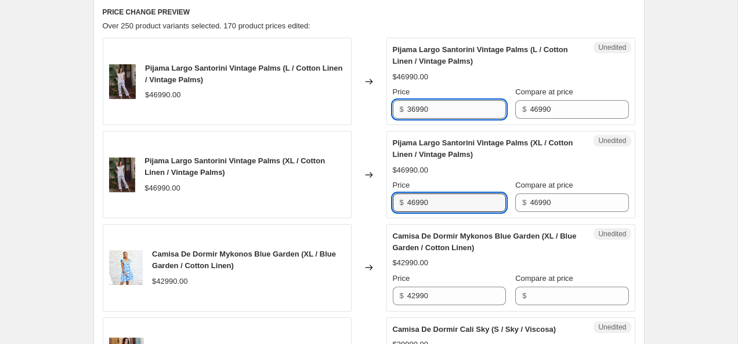
click at [457, 197] on input "46990" at bounding box center [456, 203] width 99 height 19
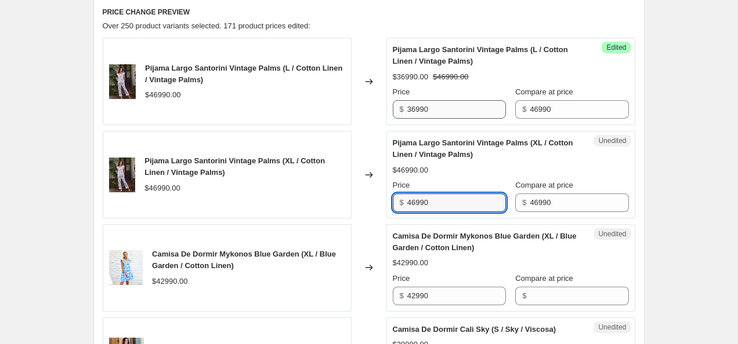
click at [457, 197] on input "46990" at bounding box center [456, 203] width 99 height 19
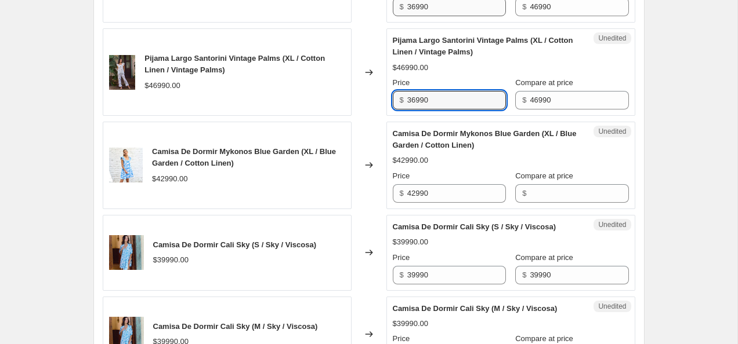
scroll to position [587, 0]
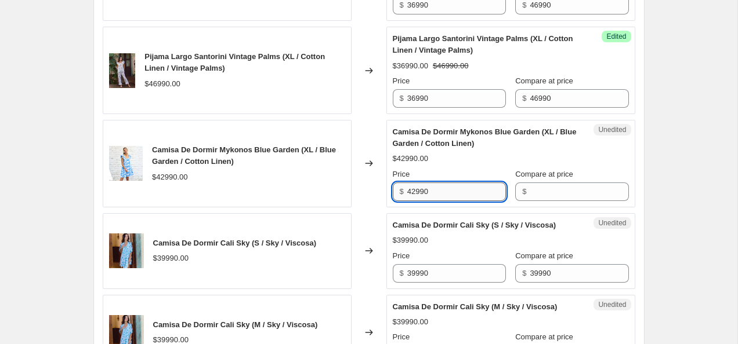
click at [473, 189] on input "42990" at bounding box center [456, 192] width 99 height 19
click at [598, 194] on input "Compare at price" at bounding box center [579, 192] width 99 height 19
click at [411, 190] on input "42990" at bounding box center [456, 192] width 99 height 19
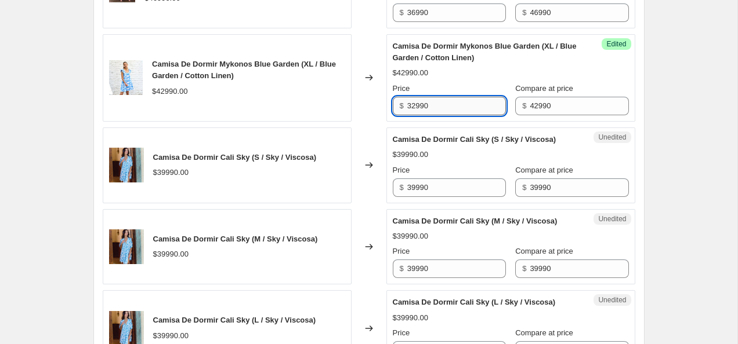
scroll to position [676, 0]
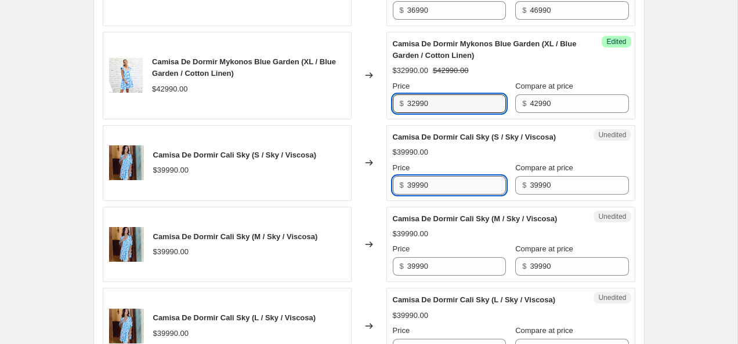
click at [411, 195] on input "39990" at bounding box center [456, 185] width 99 height 19
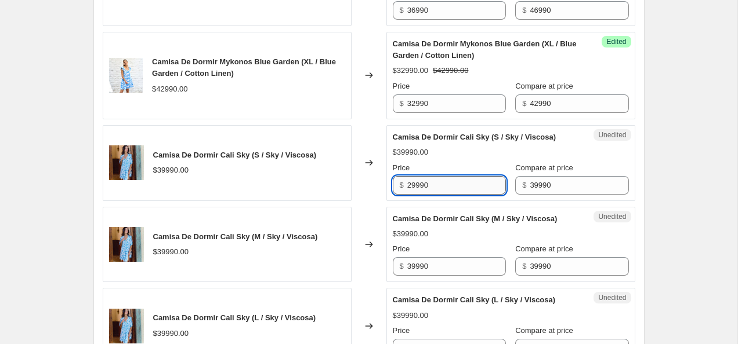
click at [448, 195] on input "29990" at bounding box center [456, 185] width 99 height 19
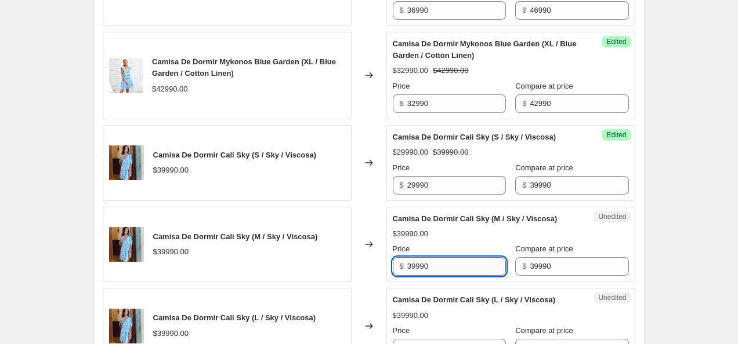
click at [443, 276] on input "39990" at bounding box center [456, 267] width 99 height 19
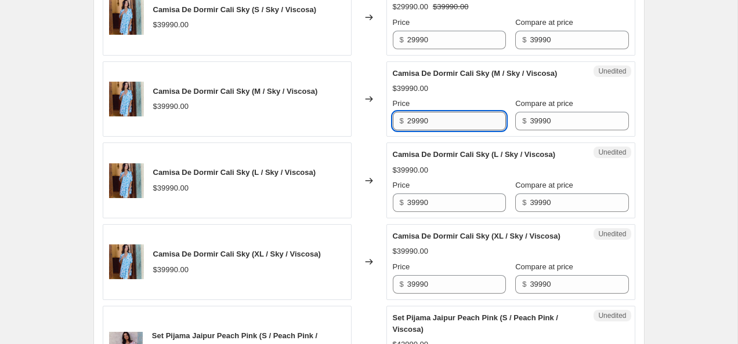
scroll to position [822, 0]
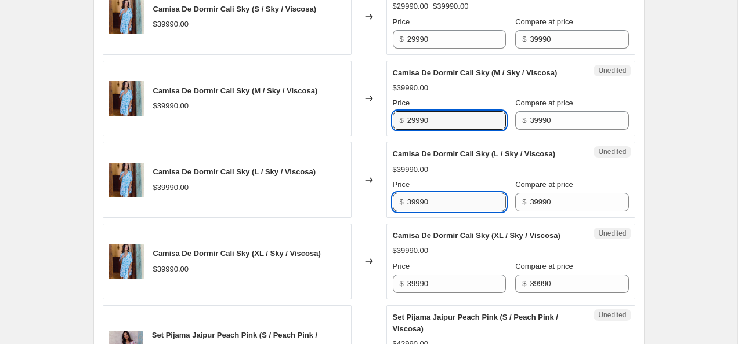
click at [445, 212] on input "39990" at bounding box center [456, 202] width 99 height 19
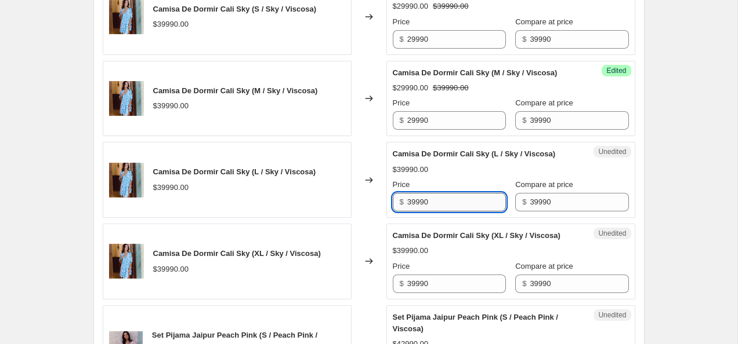
click at [445, 212] on input "39990" at bounding box center [456, 202] width 99 height 19
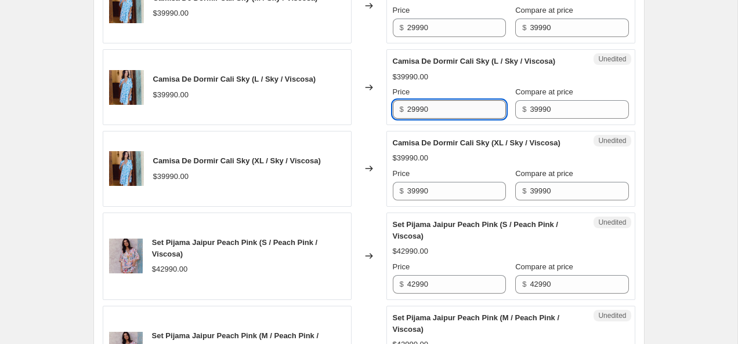
scroll to position [913, 0]
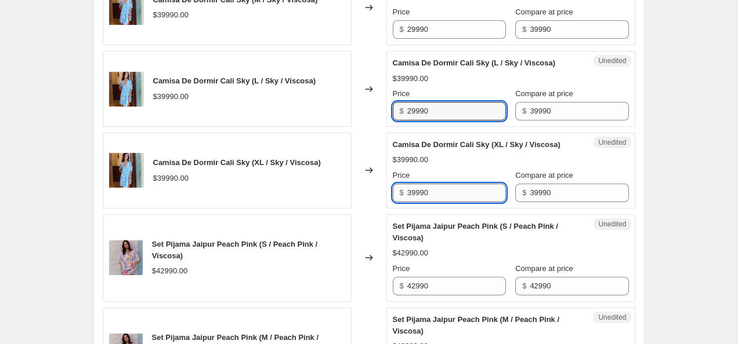
click at [445, 202] on input "39990" at bounding box center [456, 193] width 99 height 19
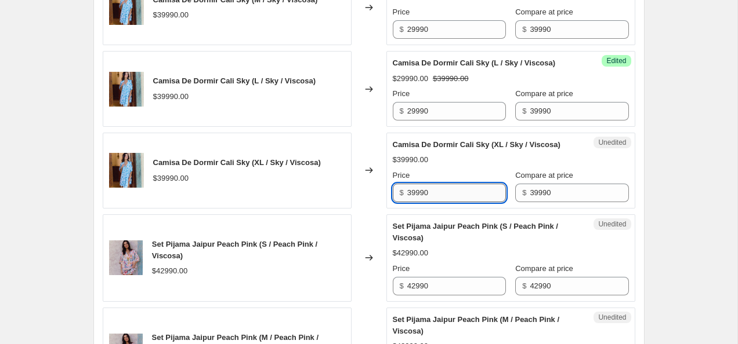
click at [445, 202] on input "39990" at bounding box center [456, 193] width 99 height 19
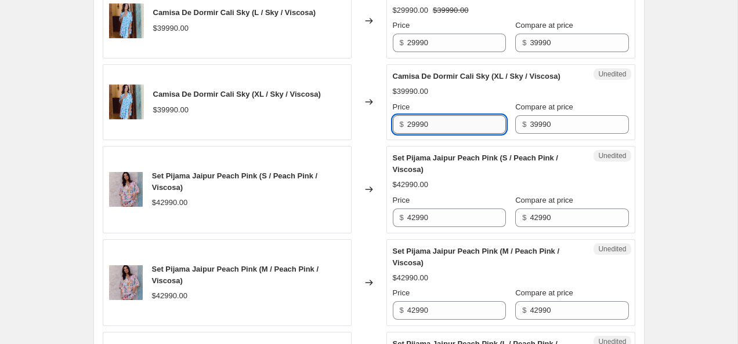
scroll to position [1014, 0]
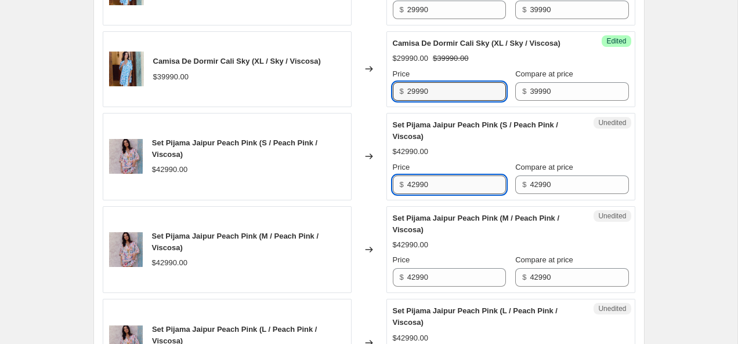
click at [412, 194] on input "42990" at bounding box center [456, 185] width 99 height 19
click at [449, 194] on input "32990" at bounding box center [456, 185] width 99 height 19
click at [450, 194] on input "32990" at bounding box center [456, 185] width 99 height 19
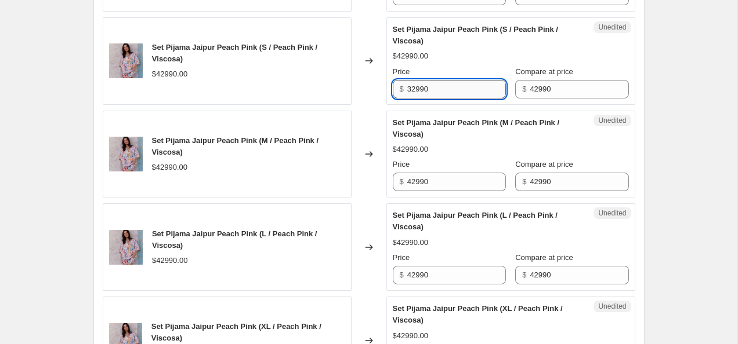
scroll to position [1113, 0]
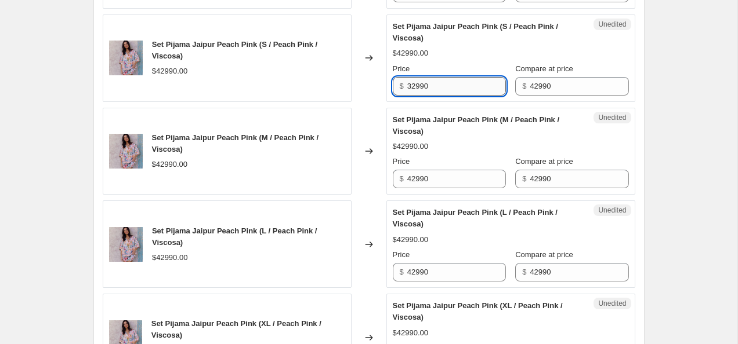
click at [450, 195] on div "Unedited Set Pijama Jaipur Peach Pink (M / Peach Pink / Viscosa) $42990.00 Pric…" at bounding box center [510, 152] width 249 height 88
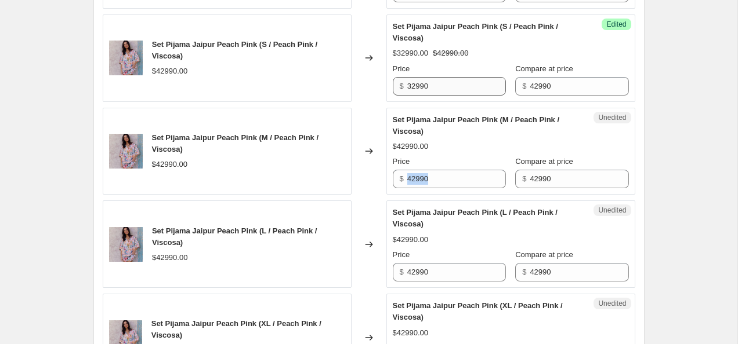
click at [450, 195] on div "Unedited Set Pijama Jaipur Peach Pink (M / Peach Pink / Viscosa) $42990.00 Pric…" at bounding box center [510, 152] width 249 height 88
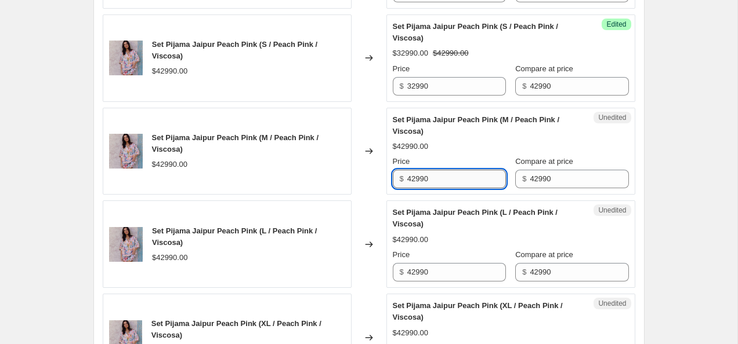
click at [448, 188] on input "42990" at bounding box center [456, 179] width 99 height 19
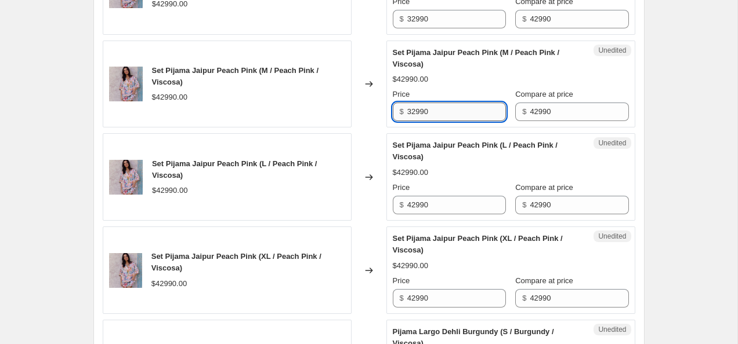
scroll to position [1205, 0]
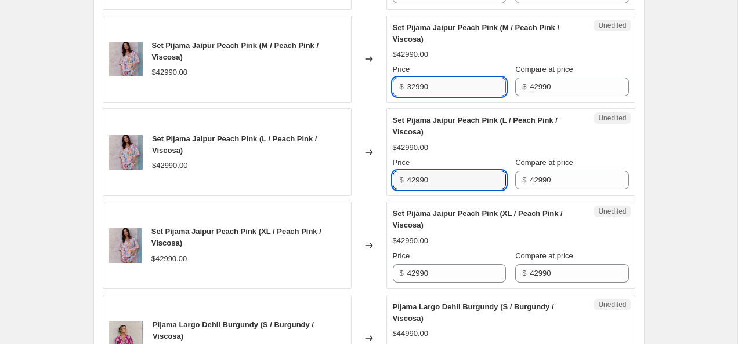
click at [448, 190] on input "42990" at bounding box center [456, 180] width 99 height 19
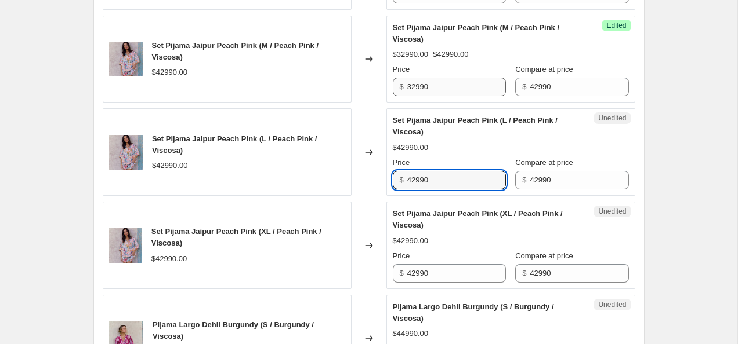
click at [448, 190] on input "42990" at bounding box center [456, 180] width 99 height 19
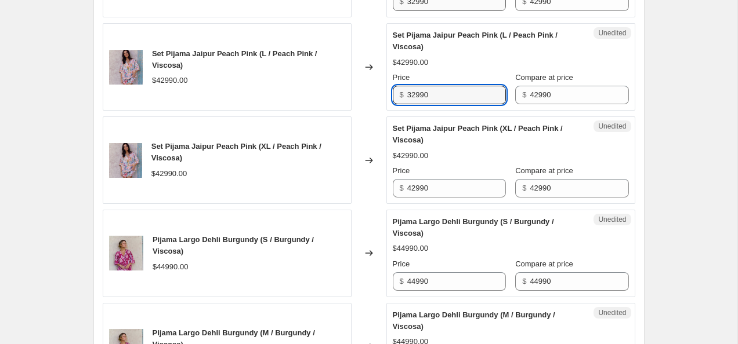
scroll to position [1293, 0]
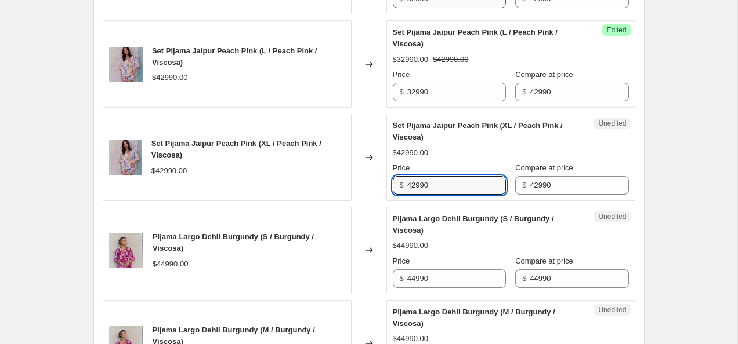
click at [448, 195] on input "42990" at bounding box center [456, 185] width 99 height 19
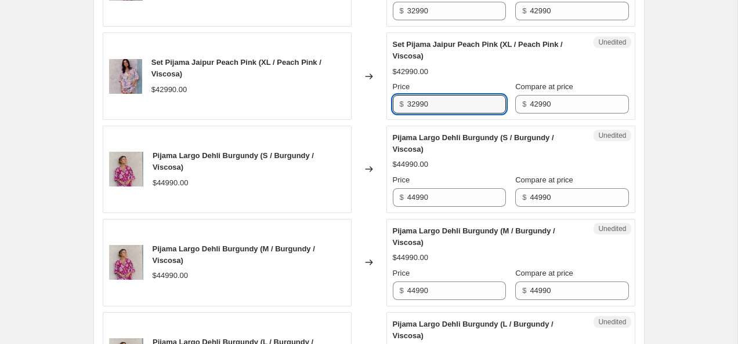
scroll to position [1407, 0]
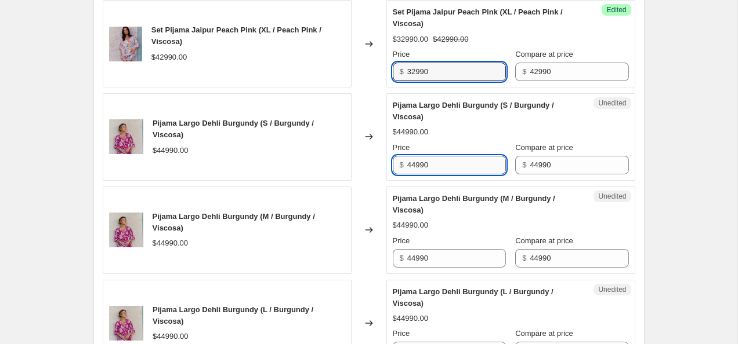
click at [414, 175] on input "44990" at bounding box center [456, 165] width 99 height 19
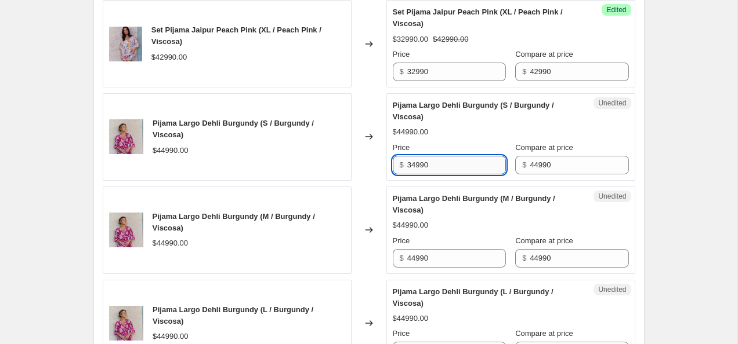
click at [436, 175] on input "34990" at bounding box center [456, 165] width 99 height 19
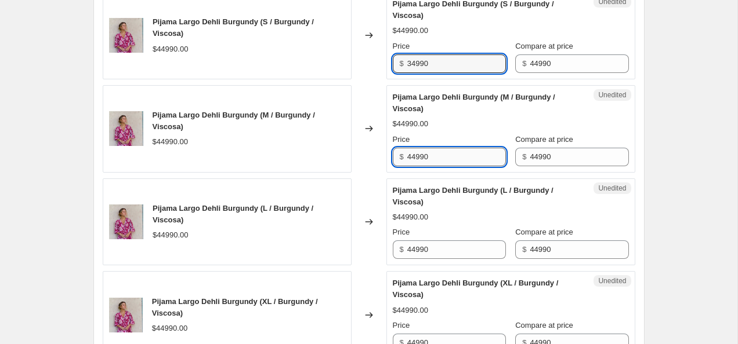
click at [436, 166] on input "44990" at bounding box center [456, 157] width 99 height 19
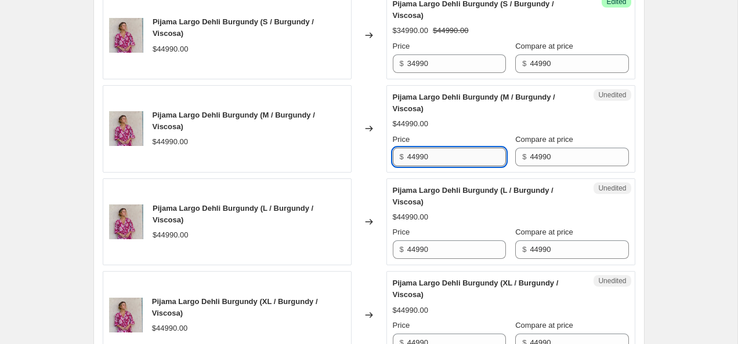
click at [436, 166] on input "44990" at bounding box center [456, 157] width 99 height 19
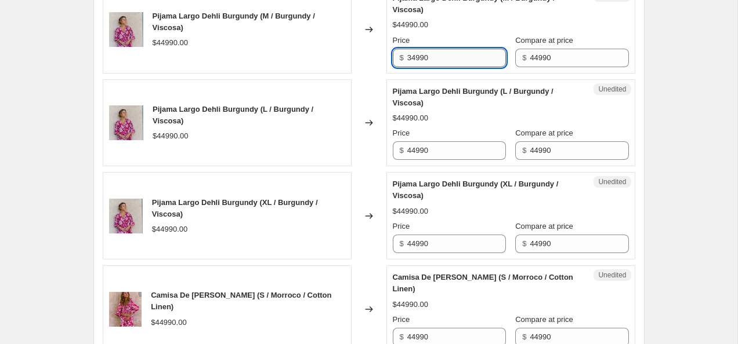
scroll to position [1606, 0]
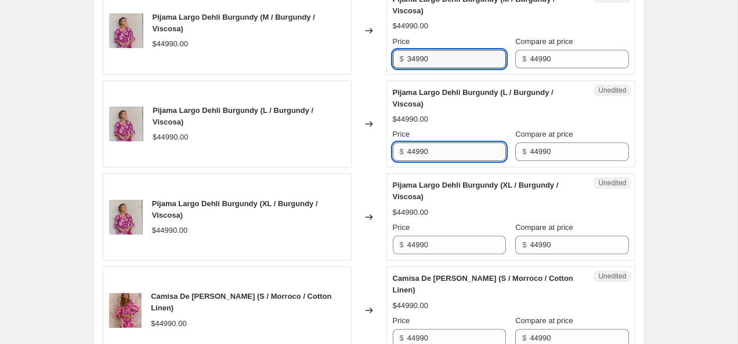
click at [438, 161] on input "44990" at bounding box center [456, 152] width 99 height 19
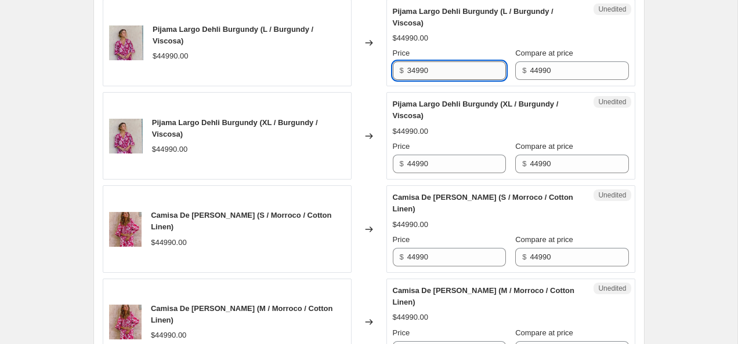
scroll to position [1697, 0]
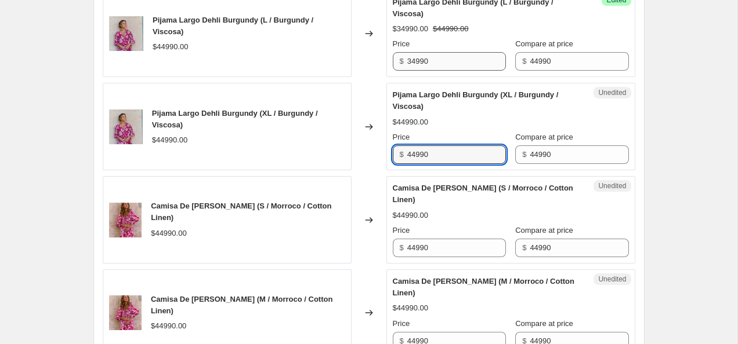
click at [438, 164] on input "44990" at bounding box center [456, 155] width 99 height 19
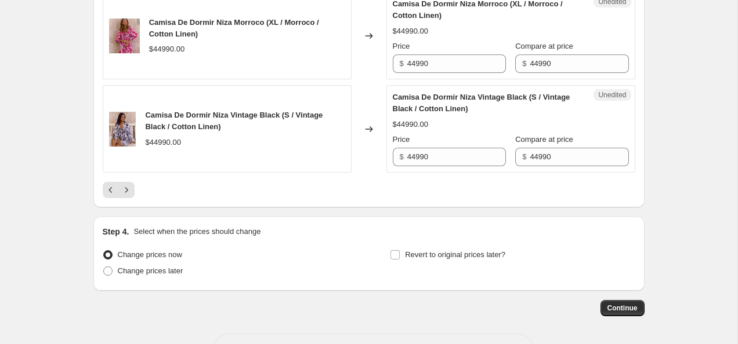
scroll to position [2170, 0]
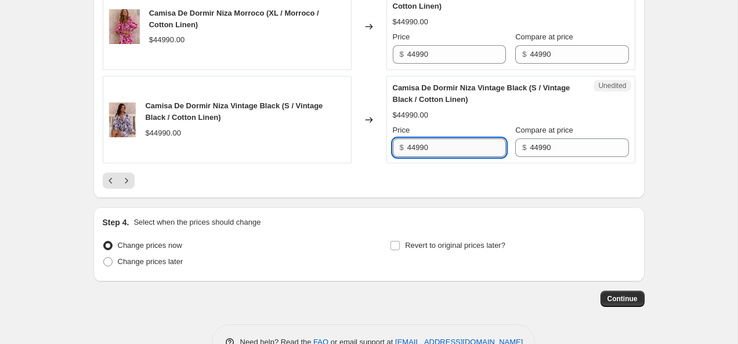
click at [412, 157] on input "44990" at bounding box center [456, 148] width 99 height 19
click at [416, 157] on input "44990" at bounding box center [456, 148] width 99 height 19
click at [465, 189] on div at bounding box center [369, 181] width 532 height 16
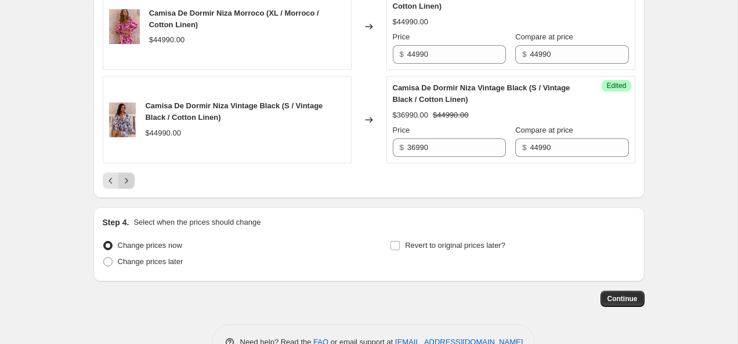
click at [128, 187] on icon "Next" at bounding box center [127, 181] width 12 height 12
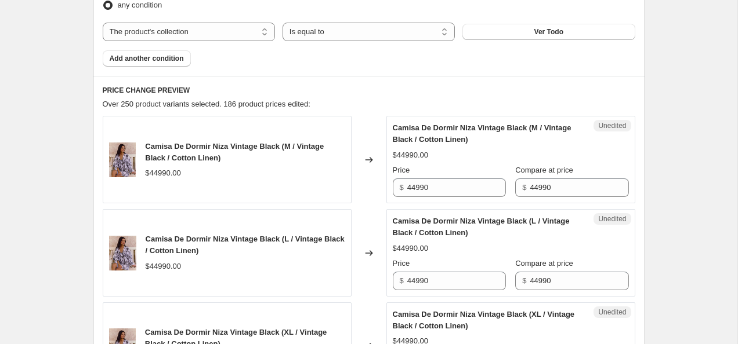
scroll to position [418, 0]
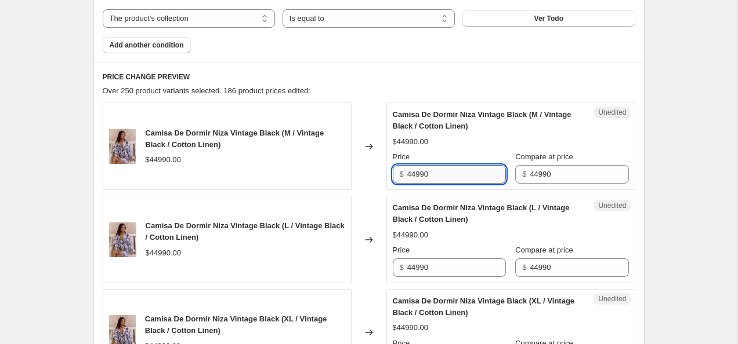
click at [416, 175] on input "44990" at bounding box center [456, 174] width 99 height 19
click at [437, 176] on input "36990" at bounding box center [456, 174] width 99 height 19
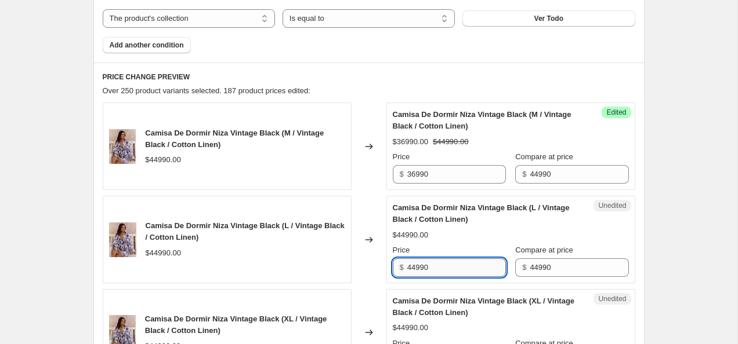
click at [440, 271] on input "44990" at bounding box center [456, 268] width 99 height 19
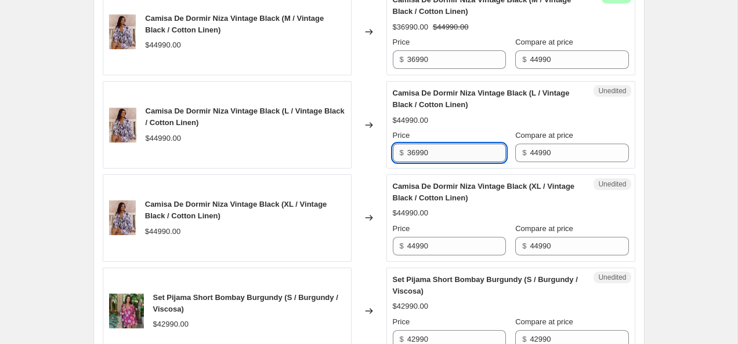
scroll to position [538, 0]
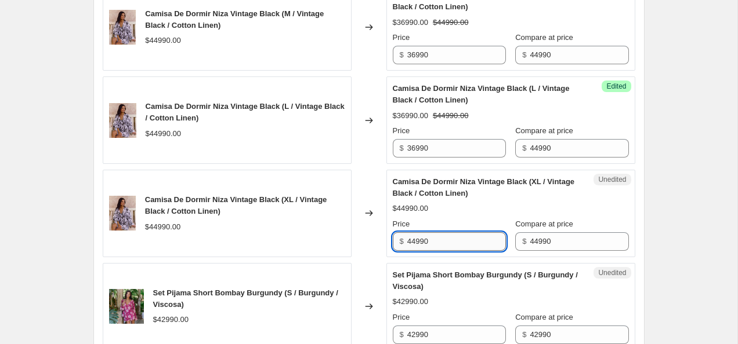
click at [440, 242] on input "44990" at bounding box center [456, 242] width 99 height 19
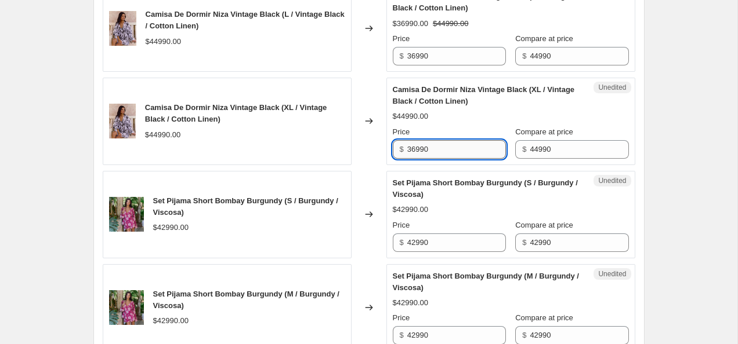
scroll to position [654, 0]
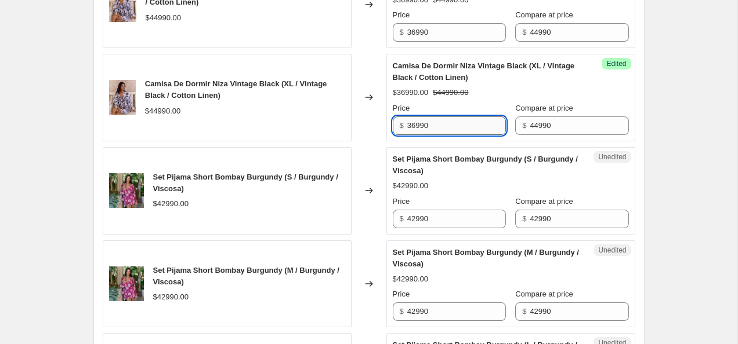
click at [436, 127] on input "36990" at bounding box center [456, 126] width 99 height 19
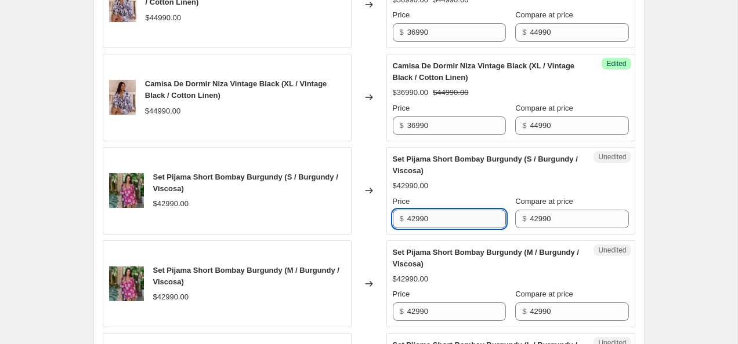
click at [447, 222] on input "42990" at bounding box center [456, 219] width 99 height 19
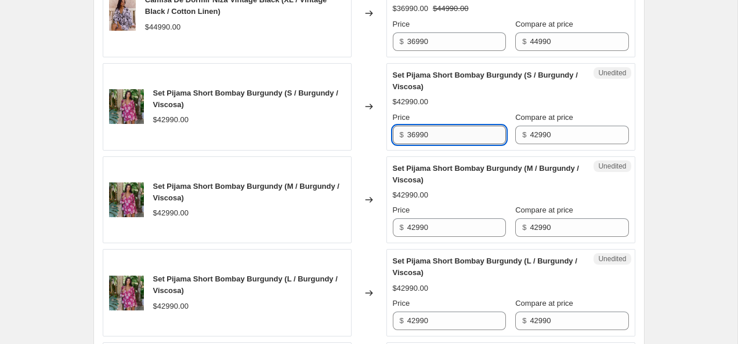
scroll to position [737, 0]
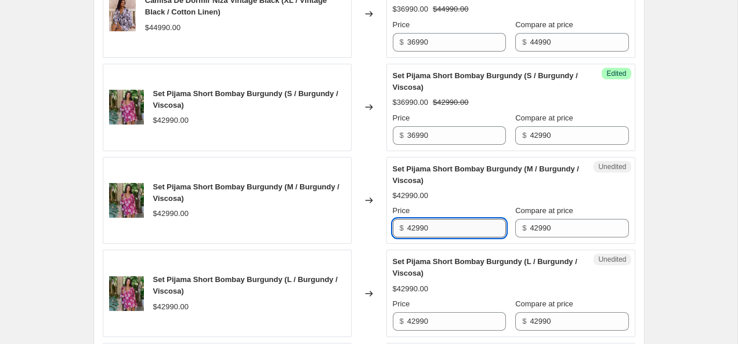
click at [447, 223] on input "42990" at bounding box center [456, 228] width 99 height 19
click at [432, 229] on input "4299036990" at bounding box center [456, 228] width 99 height 19
click at [470, 230] on input "36990" at bounding box center [456, 228] width 99 height 19
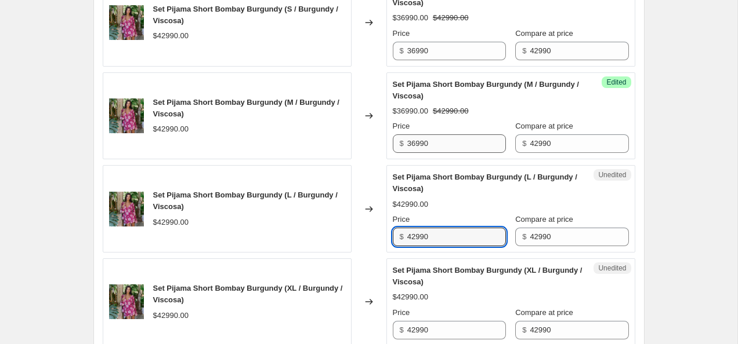
click at [470, 230] on input "42990" at bounding box center [456, 237] width 99 height 19
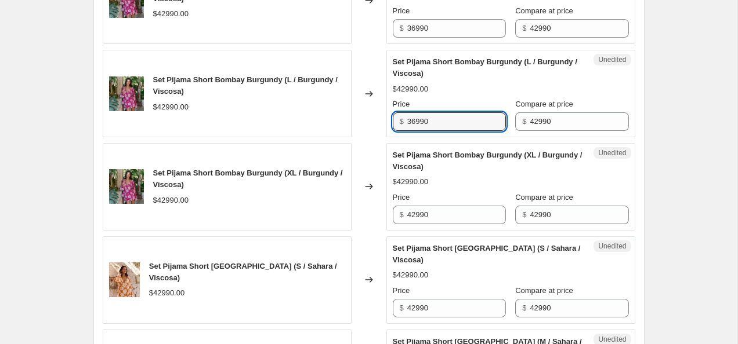
scroll to position [936, 0]
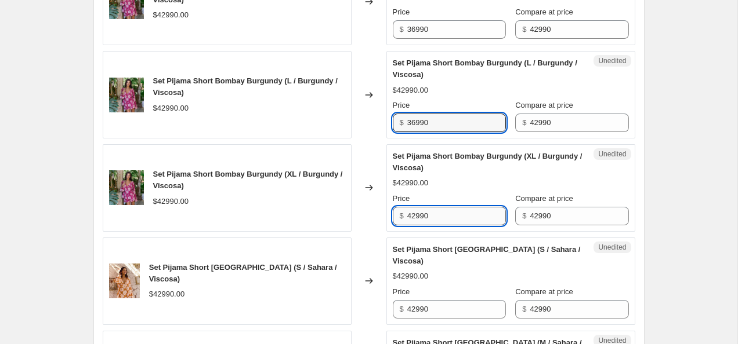
click at [467, 224] on input "42990" at bounding box center [456, 216] width 99 height 19
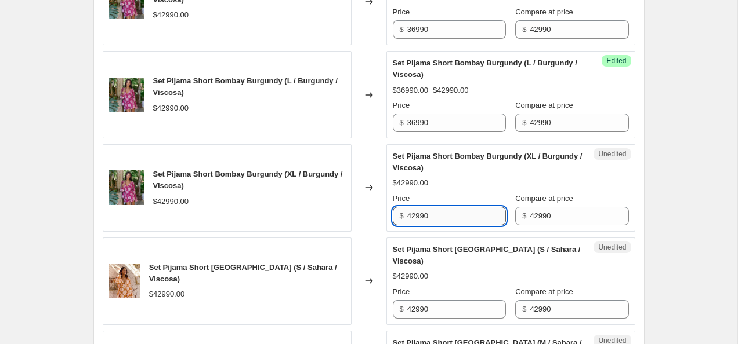
click at [467, 224] on input "42990" at bounding box center [456, 216] width 99 height 19
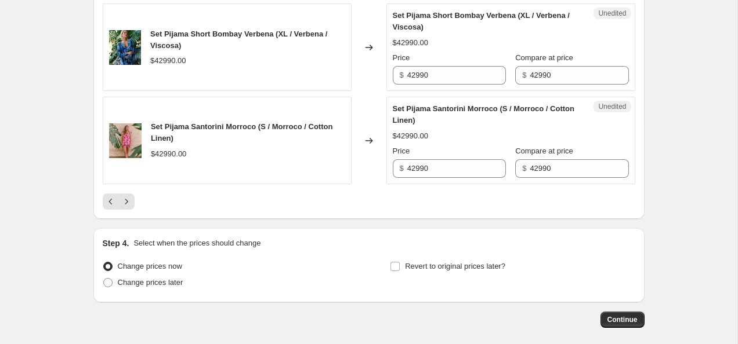
scroll to position [2185, 0]
click at [130, 207] on icon "Next" at bounding box center [127, 201] width 12 height 12
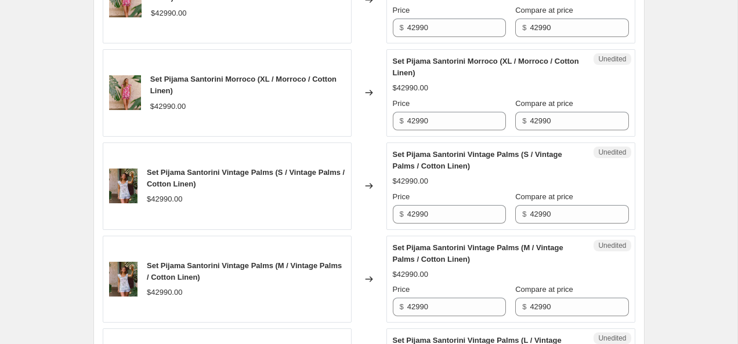
scroll to position [660, 0]
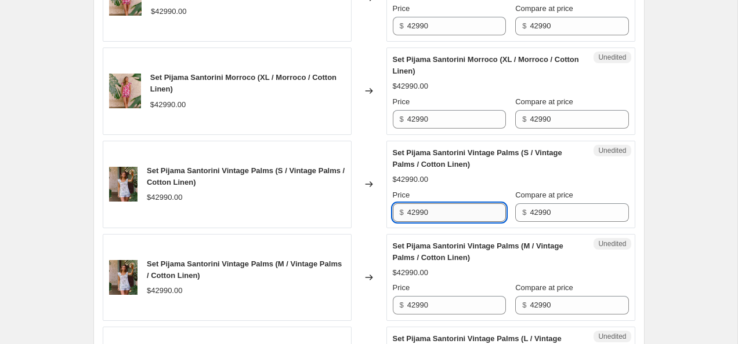
click at [415, 212] on input "42990" at bounding box center [456, 213] width 99 height 19
click at [462, 209] on input "34990" at bounding box center [456, 213] width 99 height 19
click at [439, 307] on input "42990" at bounding box center [456, 305] width 99 height 19
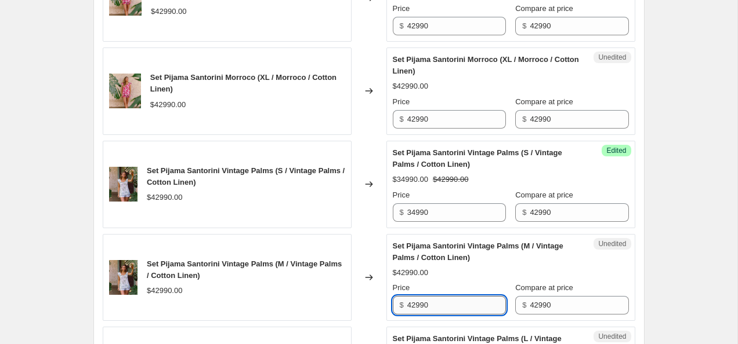
click at [439, 307] on input "42990" at bounding box center [456, 305] width 99 height 19
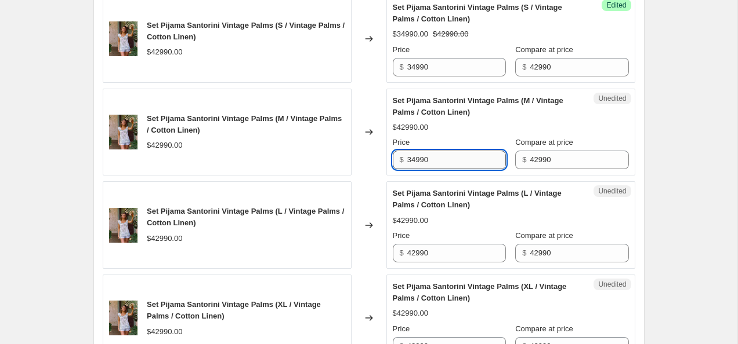
scroll to position [808, 0]
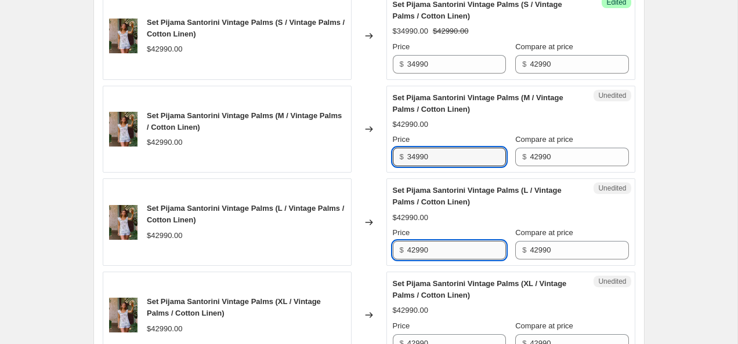
click at [434, 248] on input "42990" at bounding box center [456, 250] width 99 height 19
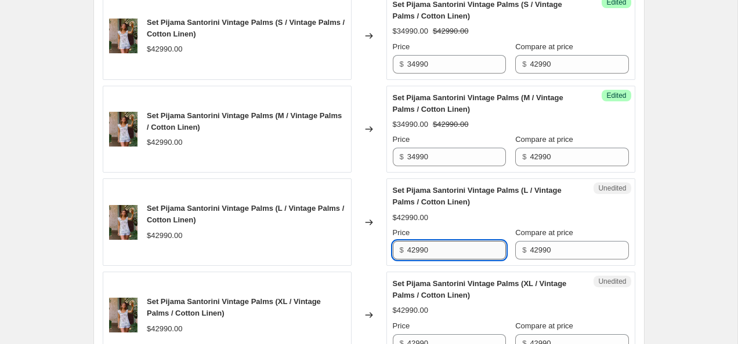
click at [434, 248] on input "42990" at bounding box center [456, 250] width 99 height 19
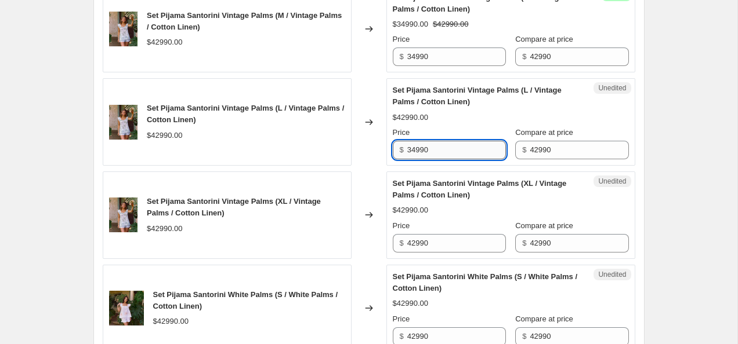
scroll to position [911, 0]
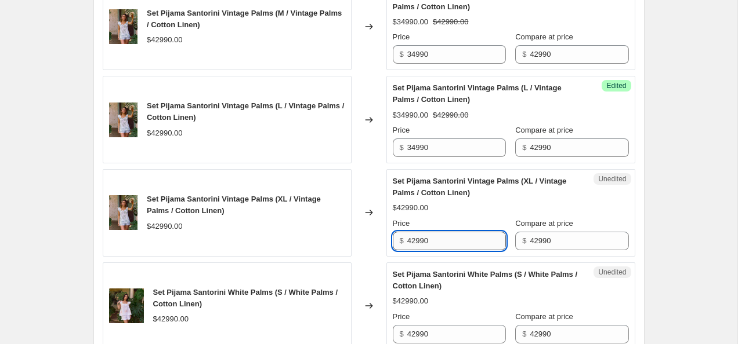
click at [434, 237] on input "42990" at bounding box center [456, 241] width 99 height 19
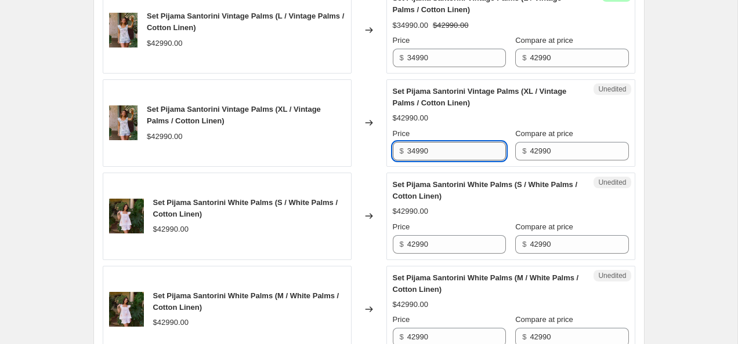
scroll to position [1009, 0]
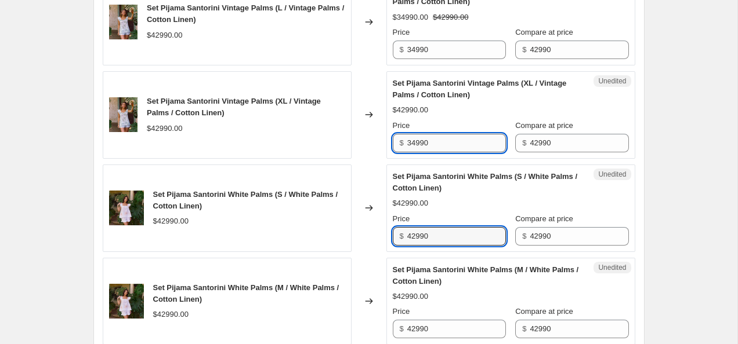
click at [434, 237] on input "42990" at bounding box center [456, 236] width 99 height 19
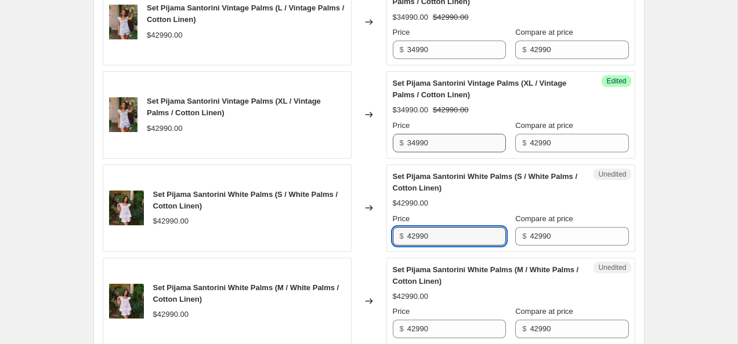
click at [434, 237] on input "42990" at bounding box center [456, 236] width 99 height 19
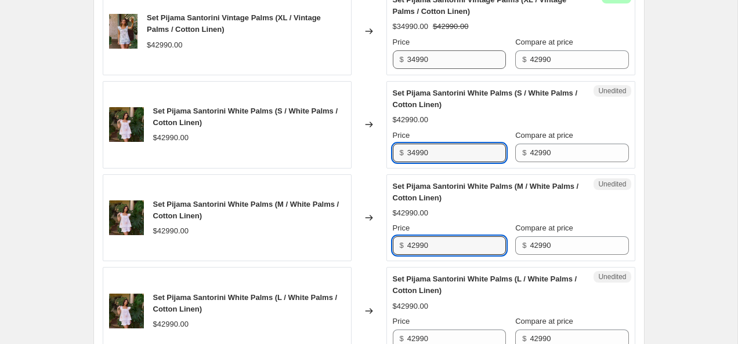
click at [434, 237] on input "42990" at bounding box center [456, 246] width 99 height 19
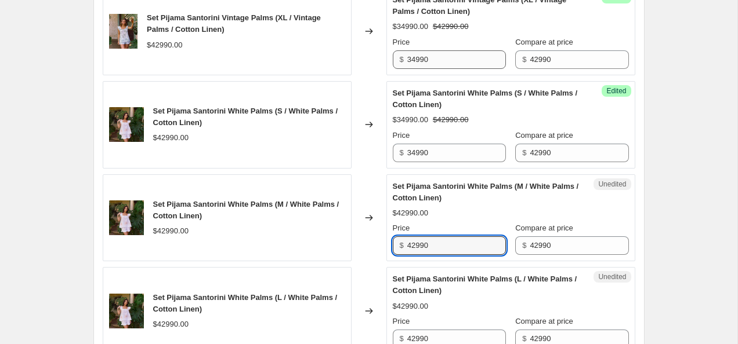
click at [434, 237] on input "42990" at bounding box center [456, 246] width 99 height 19
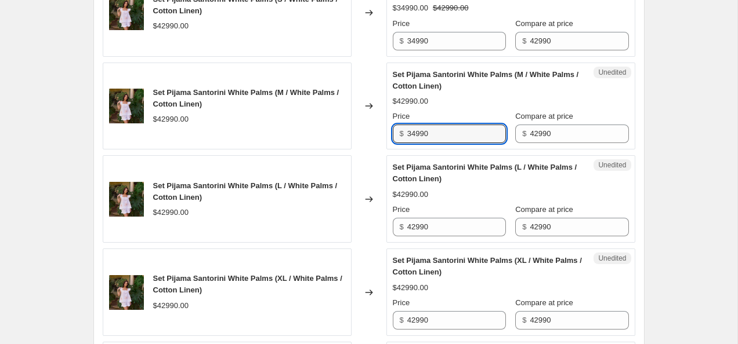
scroll to position [1204, 0]
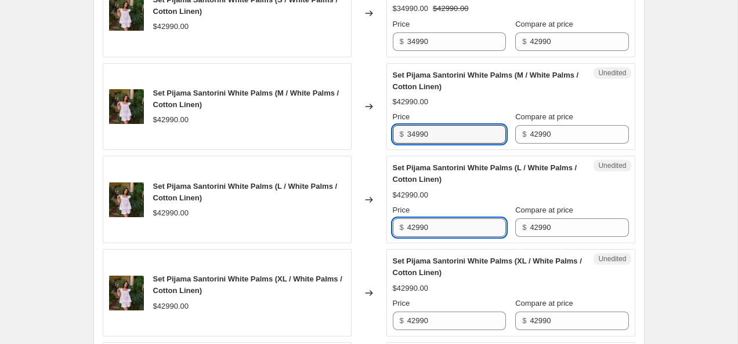
click at [431, 224] on input "42990" at bounding box center [456, 228] width 99 height 19
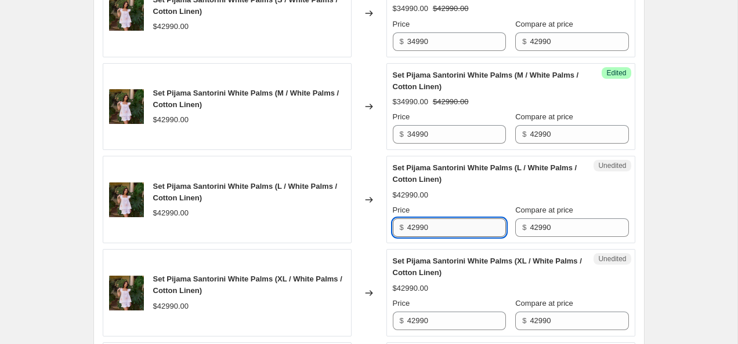
click at [431, 224] on input "42990" at bounding box center [456, 228] width 99 height 19
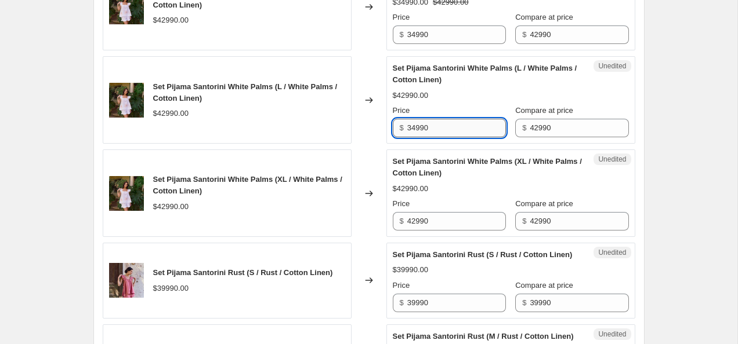
scroll to position [1308, 0]
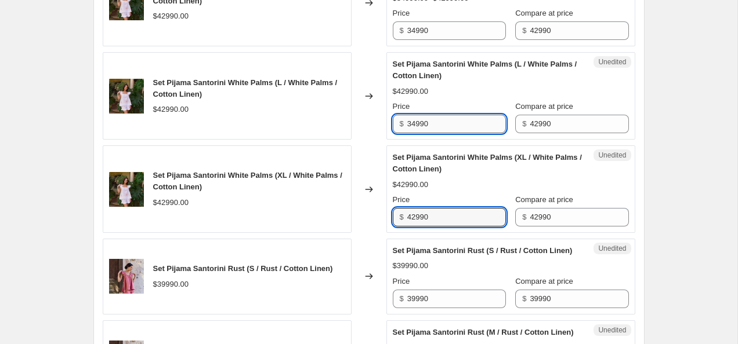
click at [431, 224] on input "42990" at bounding box center [456, 217] width 99 height 19
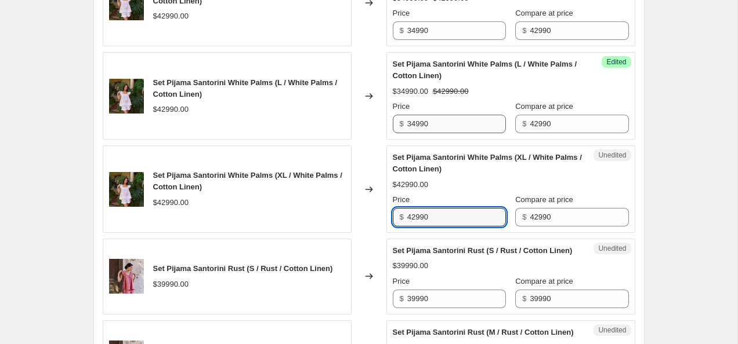
click at [431, 224] on input "42990" at bounding box center [456, 217] width 99 height 19
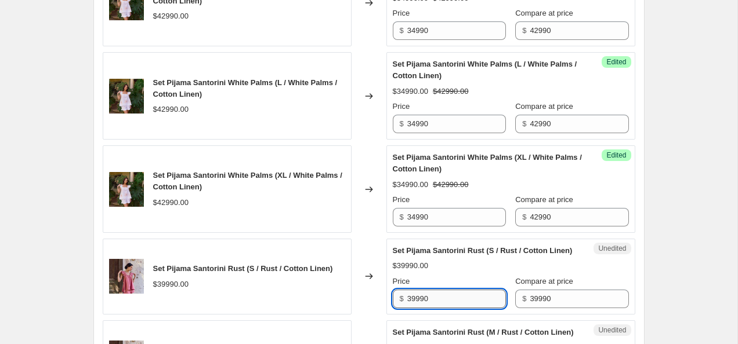
click at [412, 309] on input "39990" at bounding box center [456, 299] width 99 height 19
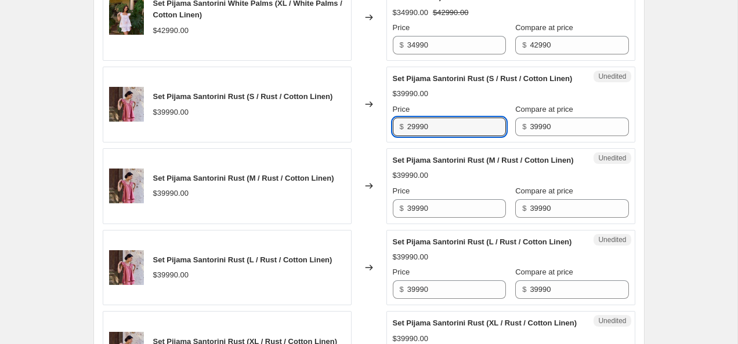
scroll to position [1485, 0]
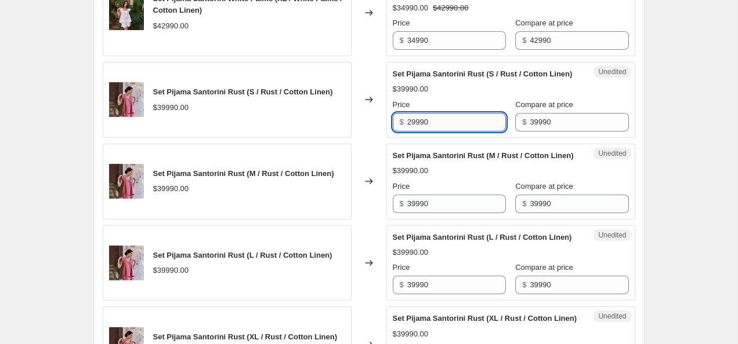
click at [436, 132] on input "29990" at bounding box center [456, 122] width 99 height 19
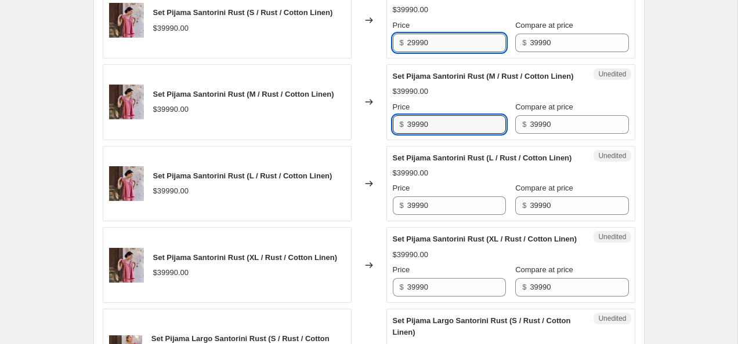
click at [436, 134] on input "39990" at bounding box center [456, 124] width 99 height 19
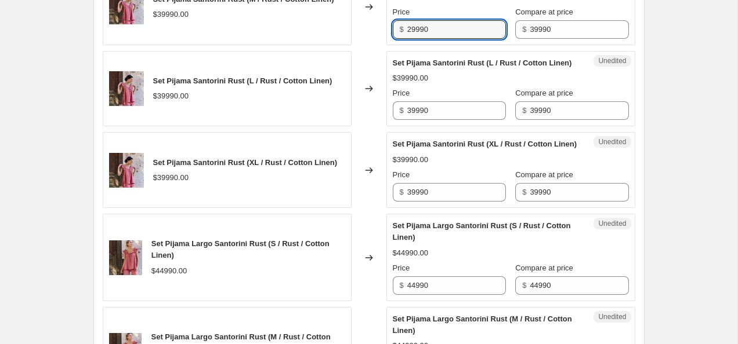
scroll to position [1657, 0]
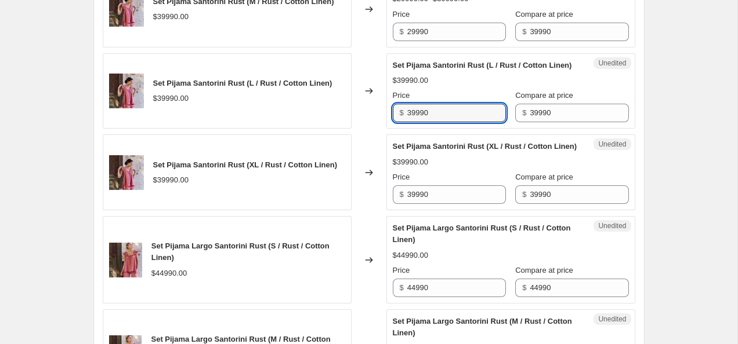
click at [436, 122] on input "39990" at bounding box center [456, 113] width 99 height 19
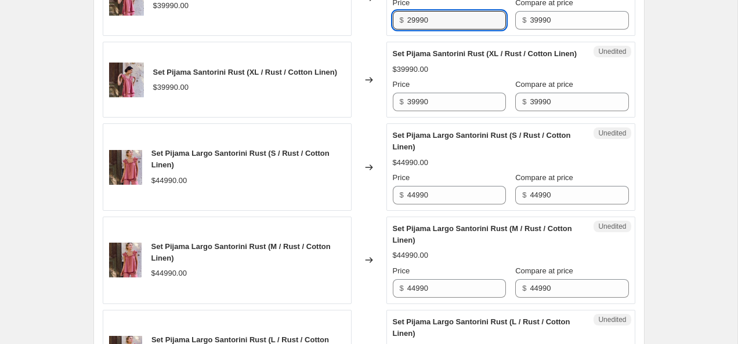
scroll to position [1747, 0]
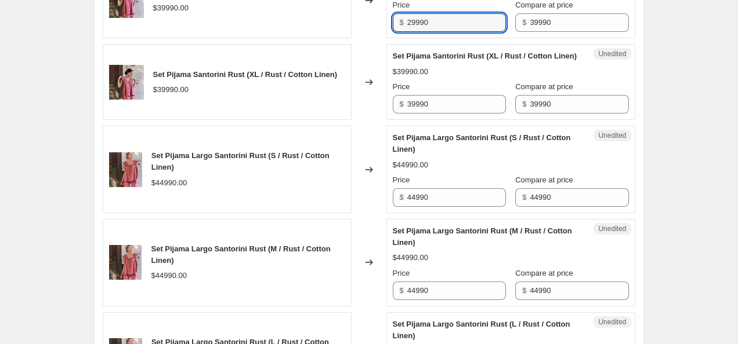
click at [436, 114] on div "Price $ 39990" at bounding box center [449, 97] width 113 height 32
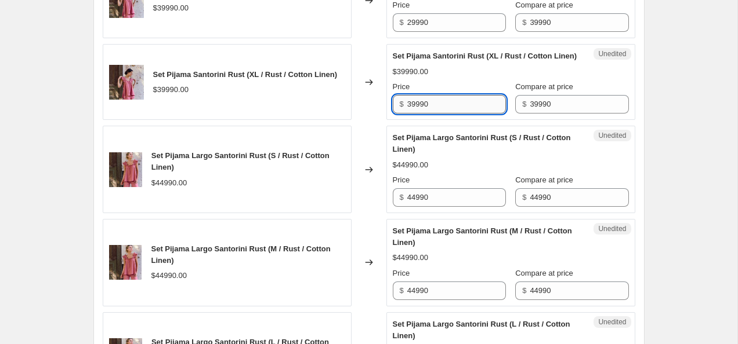
click at [437, 114] on input "39990" at bounding box center [456, 104] width 99 height 19
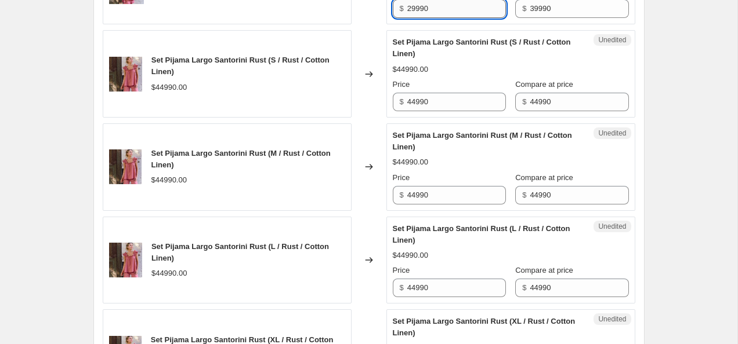
scroll to position [1843, 0]
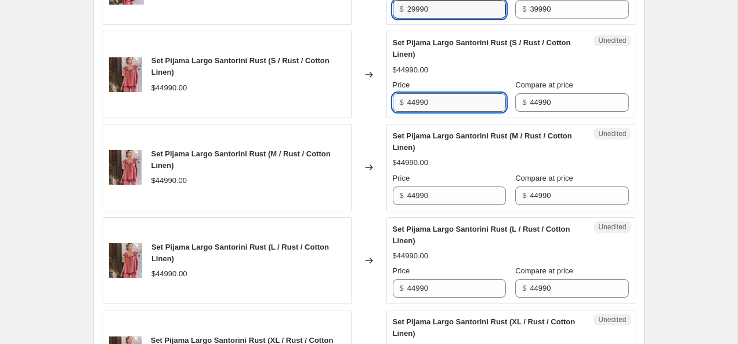
click at [412, 112] on input "44990" at bounding box center [456, 102] width 99 height 19
click at [462, 112] on input "34990" at bounding box center [456, 102] width 99 height 19
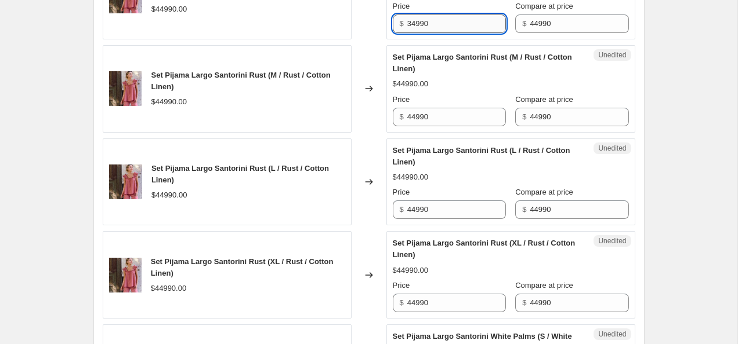
scroll to position [1939, 0]
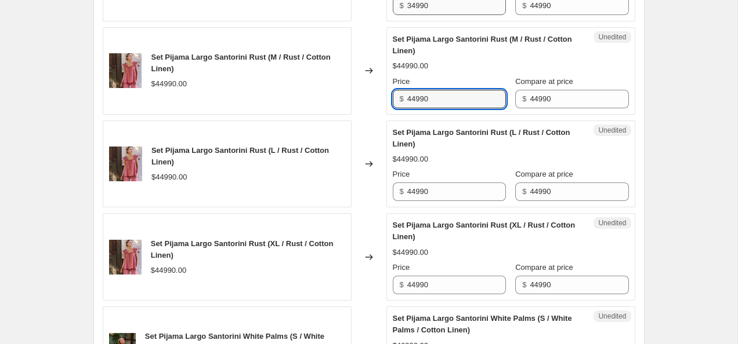
click at [462, 108] on input "44990" at bounding box center [456, 99] width 99 height 19
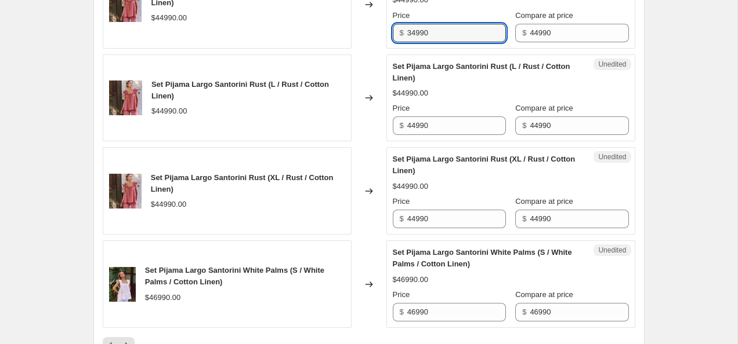
scroll to position [2025, 0]
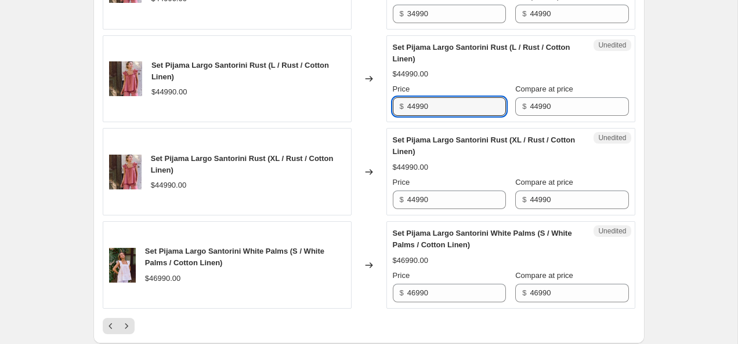
click at [462, 116] on input "44990" at bounding box center [456, 106] width 99 height 19
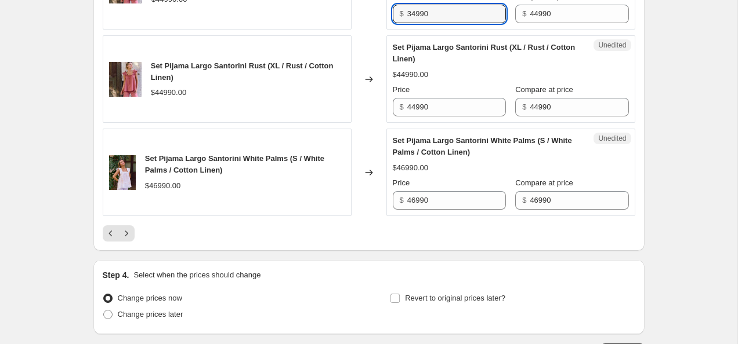
scroll to position [2120, 0]
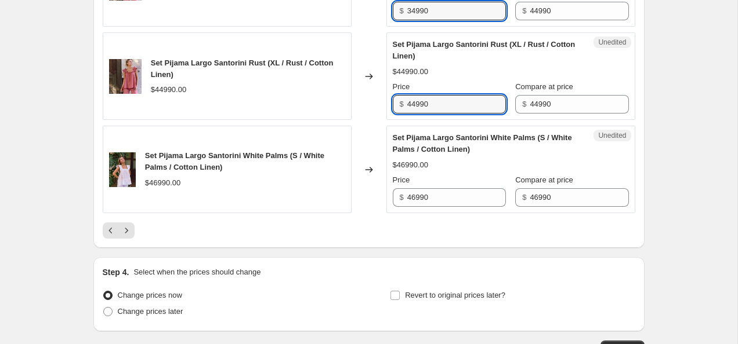
click at [462, 114] on input "44990" at bounding box center [456, 104] width 99 height 19
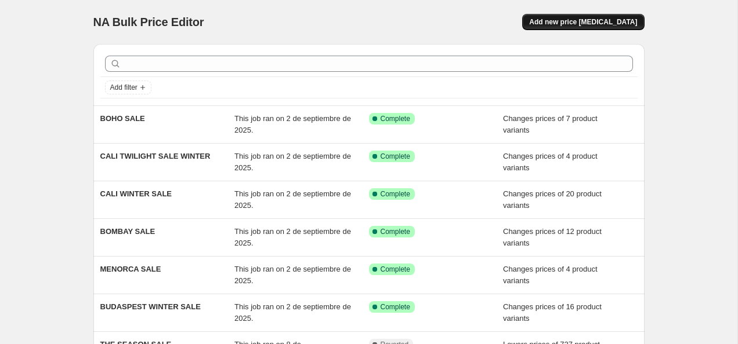
click at [596, 20] on span "Add new price [MEDICAL_DATA]" at bounding box center [583, 21] width 108 height 9
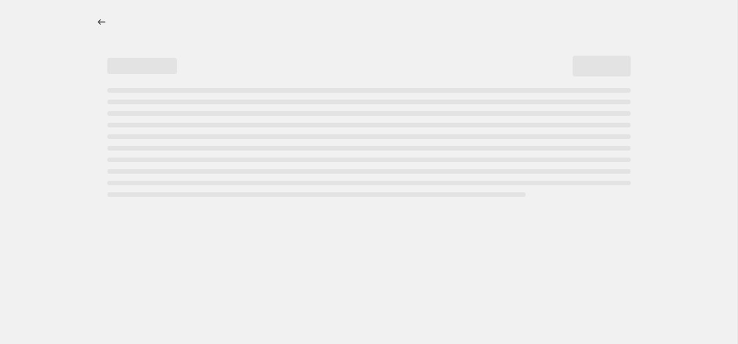
select select "percentage"
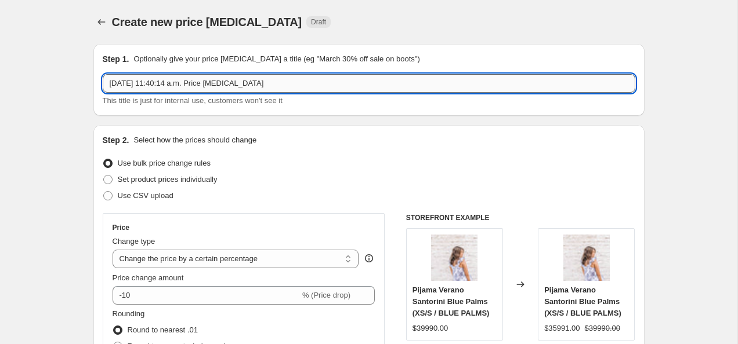
click at [182, 82] on input "[DATE] 11:40:14 a.m. Price [MEDICAL_DATA]" at bounding box center [369, 83] width 532 height 19
click at [182, 81] on input "[DATE] 11:40:14 a.m. Price [MEDICAL_DATA]" at bounding box center [369, 83] width 532 height 19
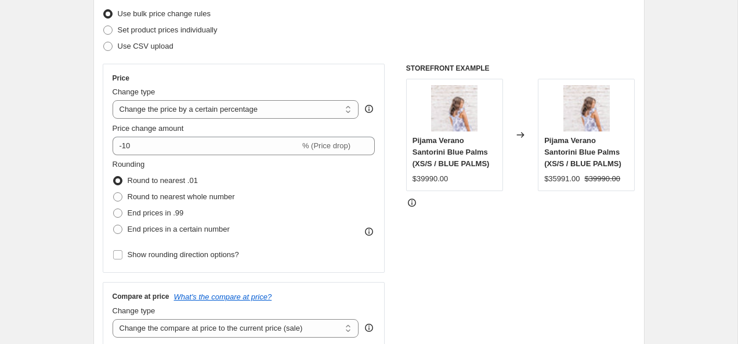
scroll to position [157, 0]
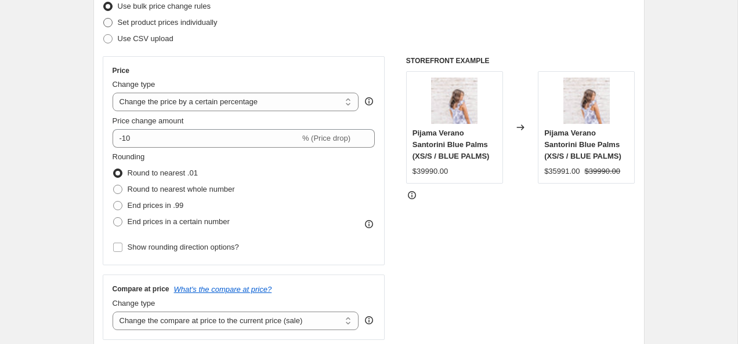
type input "CYBER DAYS [GEOGRAPHIC_DATA]"
click at [110, 20] on span at bounding box center [107, 22] width 9 height 9
click at [104, 19] on input "Set product prices individually" at bounding box center [103, 18] width 1 height 1
radio input "true"
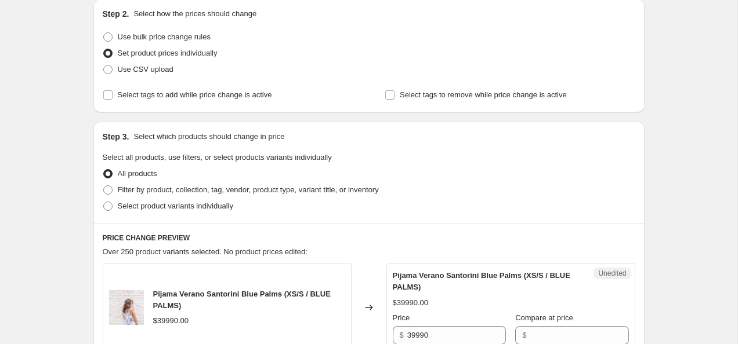
scroll to position [128, 0]
click at [107, 32] on span at bounding box center [107, 35] width 9 height 9
click at [104, 32] on input "Use bulk price change rules" at bounding box center [103, 31] width 1 height 1
radio input "true"
select select "percentage"
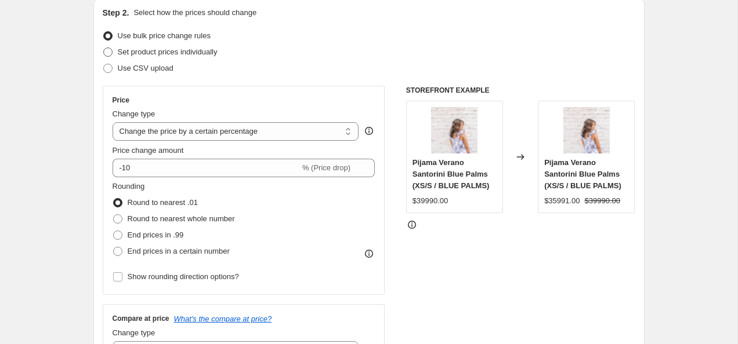
click at [110, 55] on span at bounding box center [107, 52] width 9 height 9
click at [104, 48] on input "Set product prices individually" at bounding box center [103, 48] width 1 height 1
radio input "true"
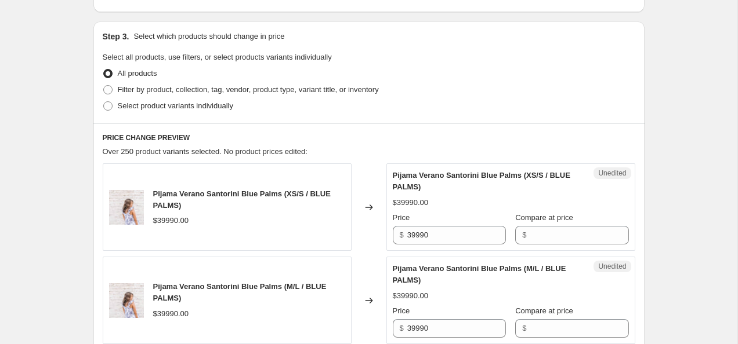
scroll to position [227, 0]
click at [265, 88] on span "Filter by product, collection, tag, vendor, product type, variant title, or inv…" at bounding box center [248, 89] width 261 height 9
click at [104, 85] on input "Filter by product, collection, tag, vendor, product type, variant title, or inv…" at bounding box center [103, 85] width 1 height 1
radio input "true"
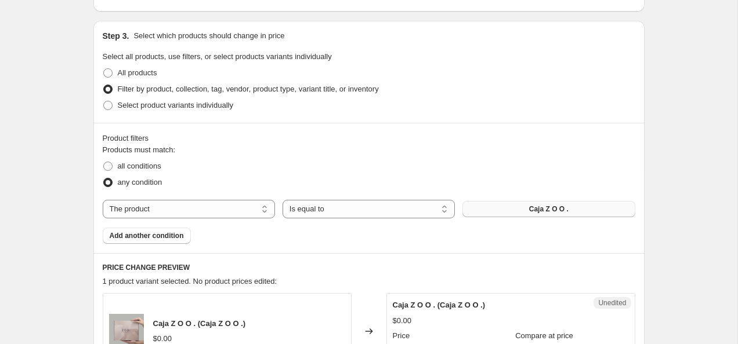
click at [532, 212] on span "Caja Z O O ." at bounding box center [548, 209] width 39 height 9
click at [253, 211] on select "The product The product's collection The product's tag The product's vendor The…" at bounding box center [189, 209] width 172 height 19
select select "collection"
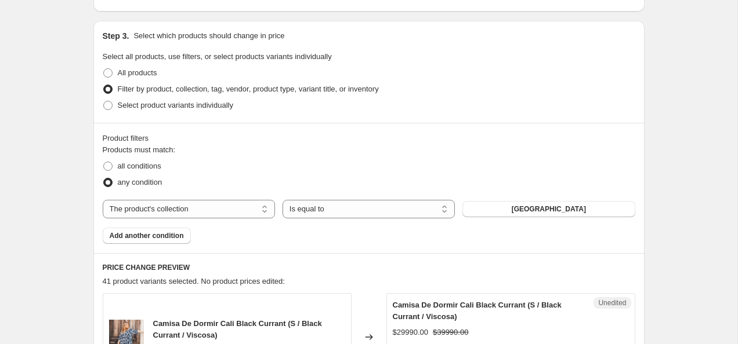
click at [548, 207] on span "[GEOGRAPHIC_DATA]" at bounding box center [549, 209] width 74 height 9
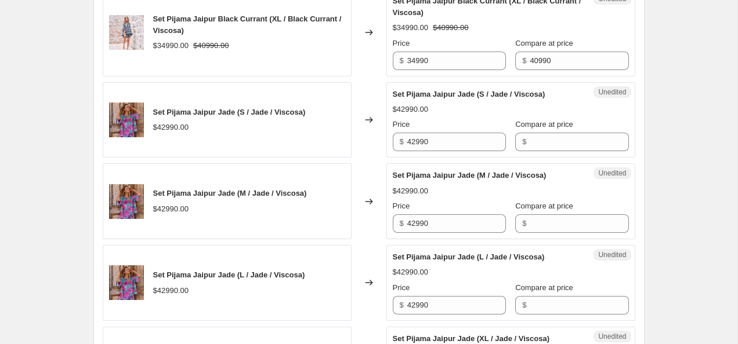
scroll to position [815, 0]
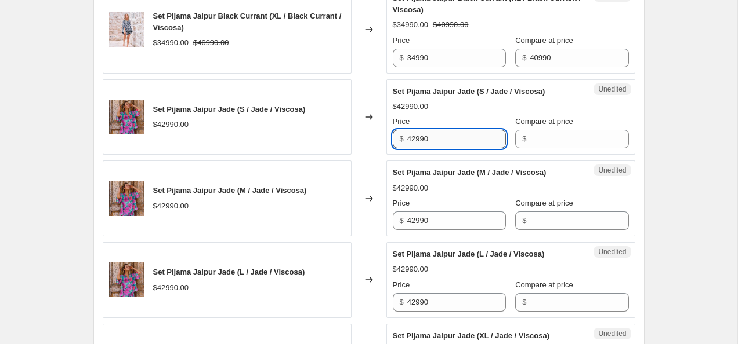
click at [457, 139] on input "42990" at bounding box center [456, 139] width 99 height 19
click at [556, 141] on input "Compare at price" at bounding box center [579, 139] width 99 height 19
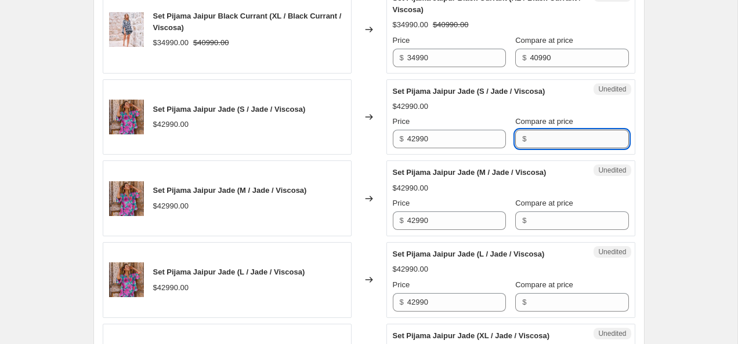
paste input "42990"
type input "42990"
click at [541, 223] on input "Compare at price" at bounding box center [579, 221] width 99 height 19
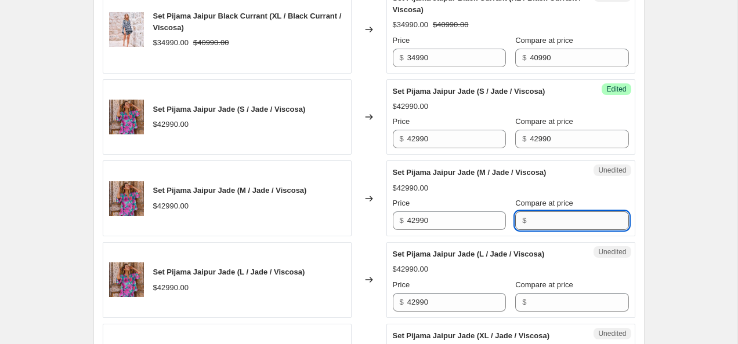
paste input "42990"
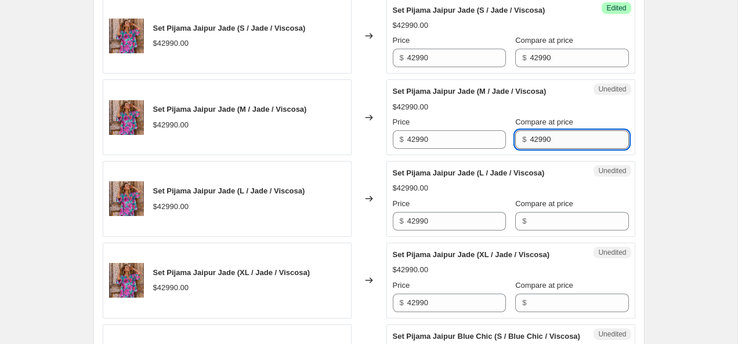
type input "42990"
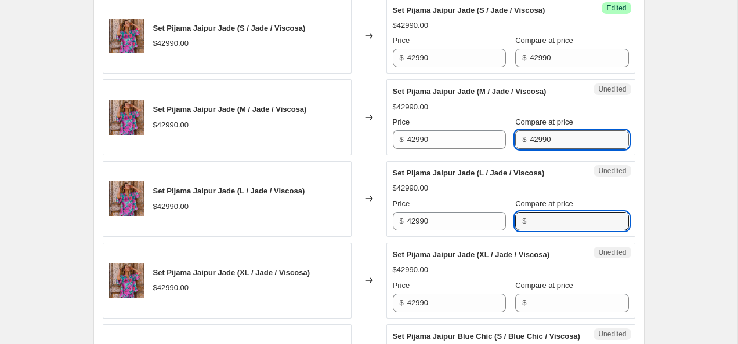
click at [541, 223] on input "Compare at price" at bounding box center [579, 221] width 99 height 19
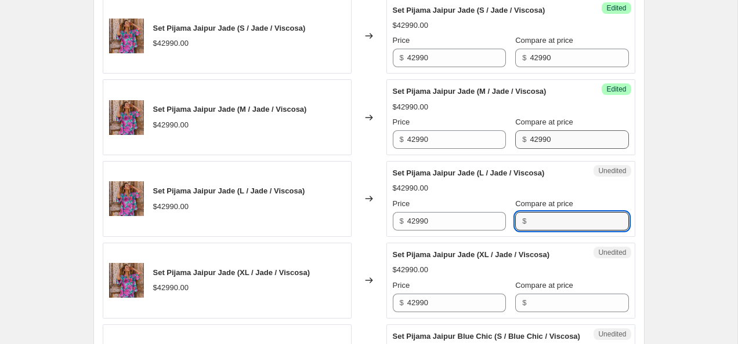
paste input "42990"
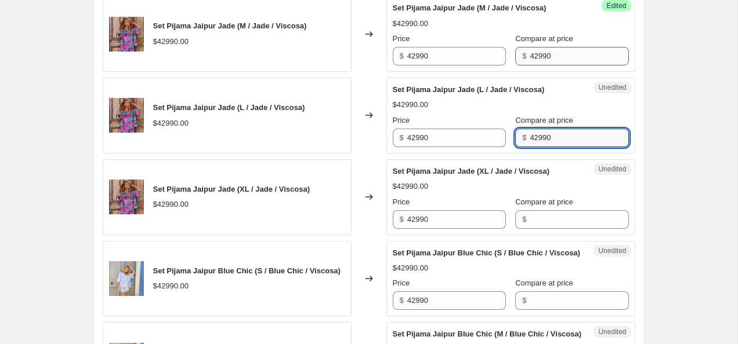
scroll to position [978, 0]
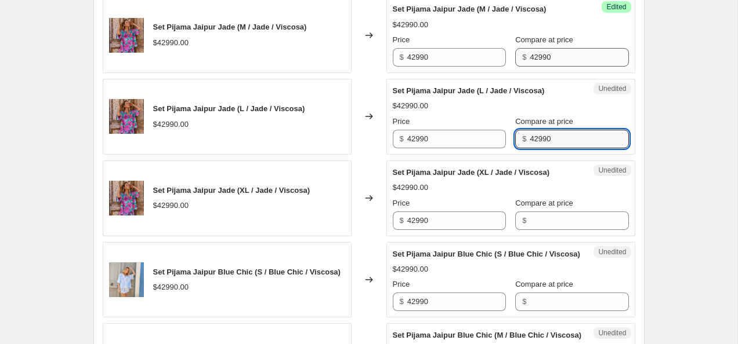
type input "42990"
click at [541, 223] on input "Compare at price" at bounding box center [579, 221] width 99 height 19
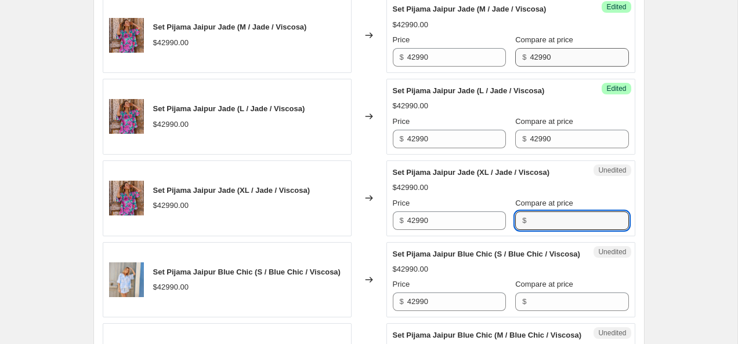
paste input "42990"
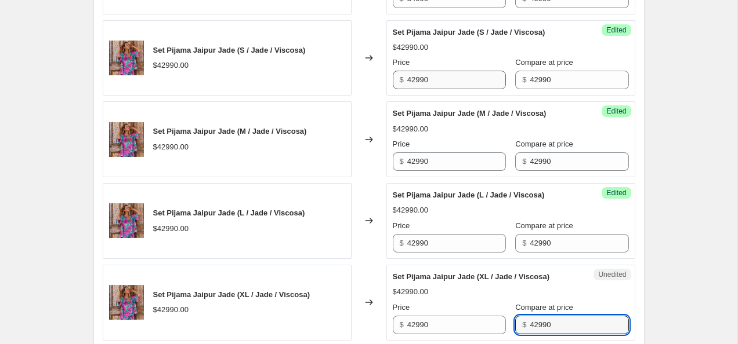
scroll to position [832, 0]
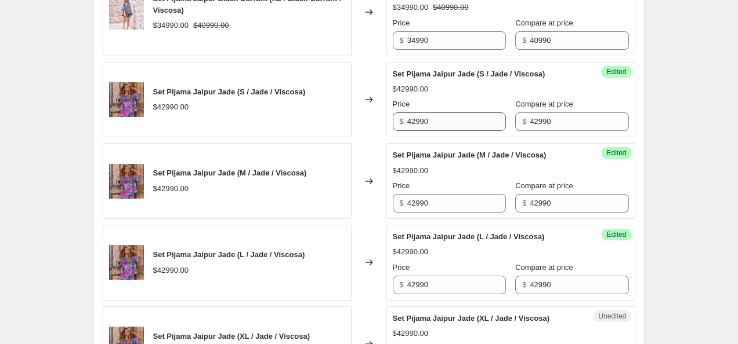
type input "42990"
click at [411, 121] on input "42990" at bounding box center [456, 122] width 99 height 19
click at [444, 122] on input "32990" at bounding box center [456, 122] width 99 height 19
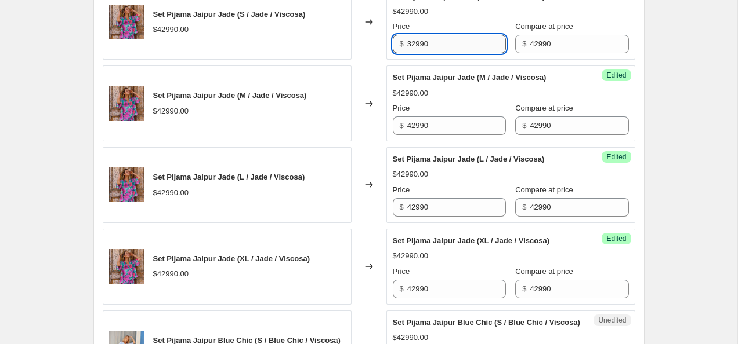
type input "32990"
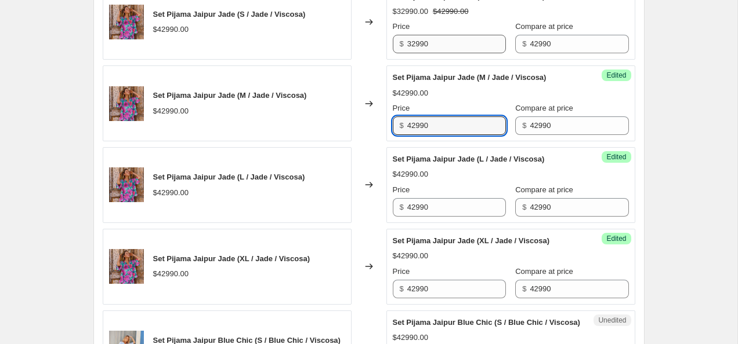
click at [444, 122] on input "42990" at bounding box center [456, 126] width 99 height 19
paste input "3"
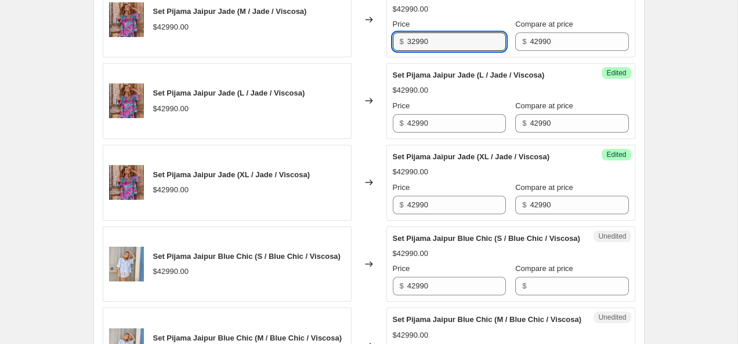
scroll to position [999, 0]
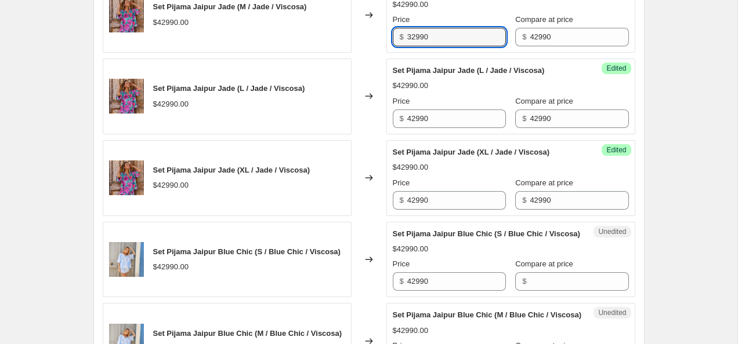
type input "32990"
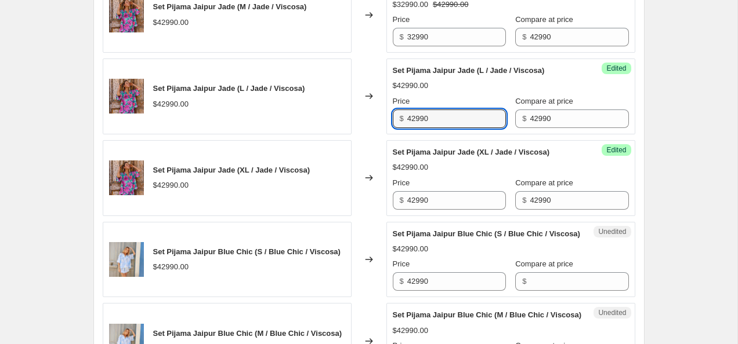
click at [444, 122] on input "42990" at bounding box center [456, 119] width 99 height 19
paste input "3"
type input "32990"
click at [437, 204] on input "42990" at bounding box center [456, 200] width 99 height 19
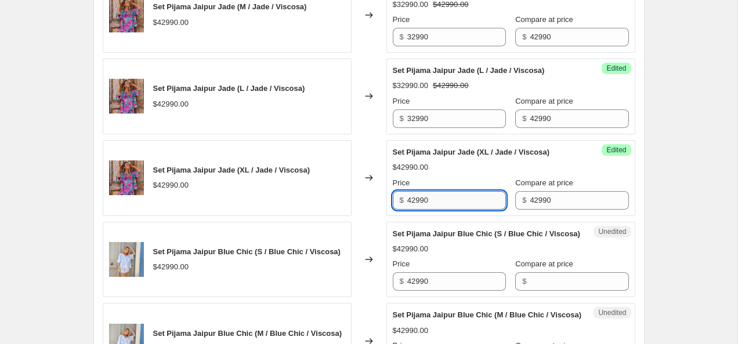
click at [437, 204] on input "42990" at bounding box center [456, 200] width 99 height 19
paste input "3"
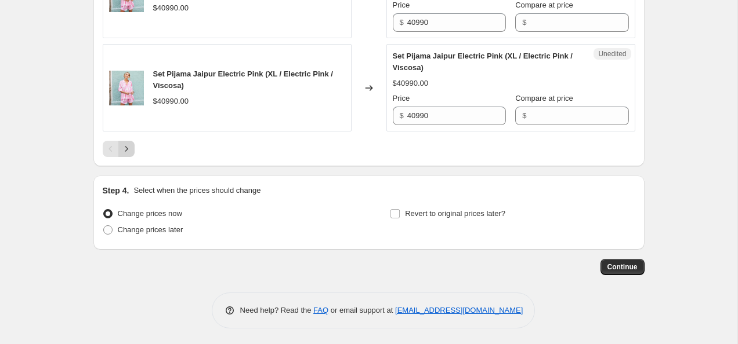
type input "32990"
click at [129, 155] on icon "Next" at bounding box center [127, 149] width 12 height 12
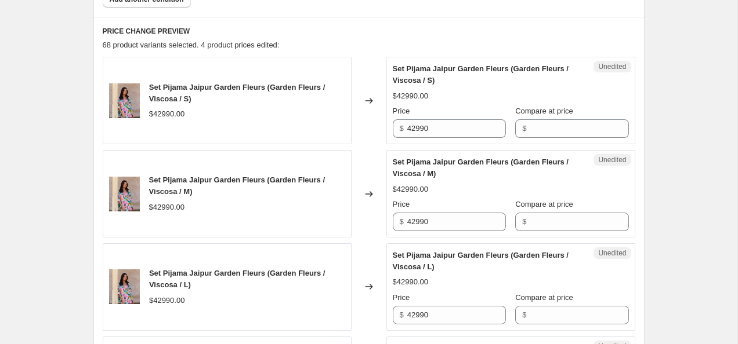
scroll to position [469, 0]
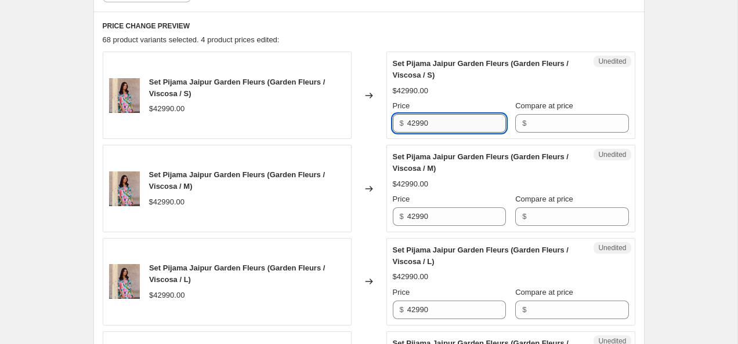
click at [442, 115] on input "42990" at bounding box center [456, 123] width 99 height 19
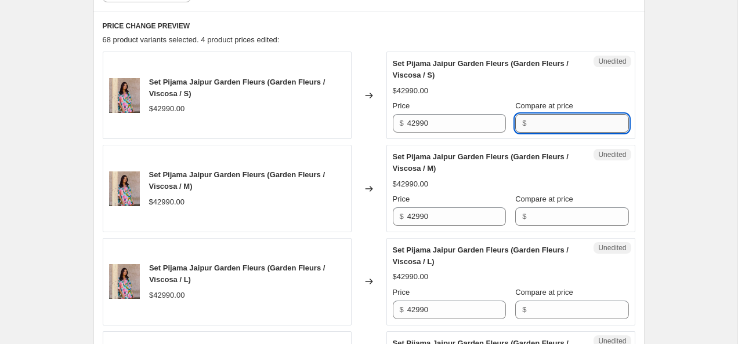
click at [551, 129] on input "Compare at price" at bounding box center [579, 123] width 99 height 19
paste input "42990"
type input "42990"
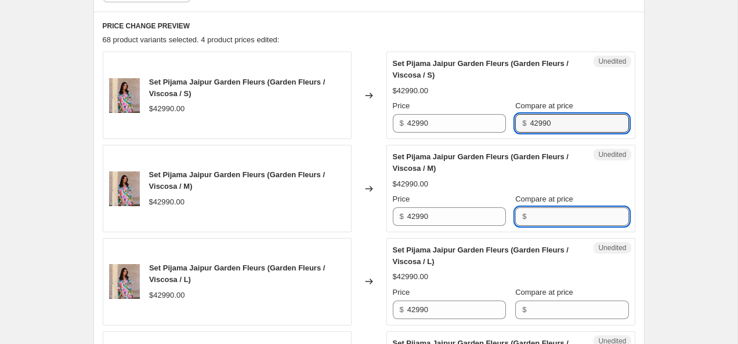
click at [550, 217] on input "Compare at price" at bounding box center [579, 217] width 99 height 19
paste input "42990"
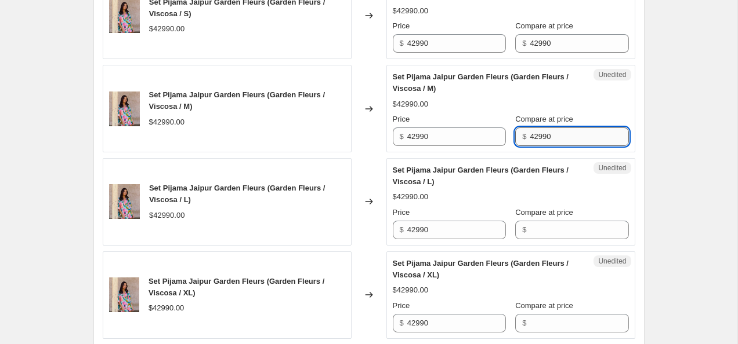
scroll to position [553, 0]
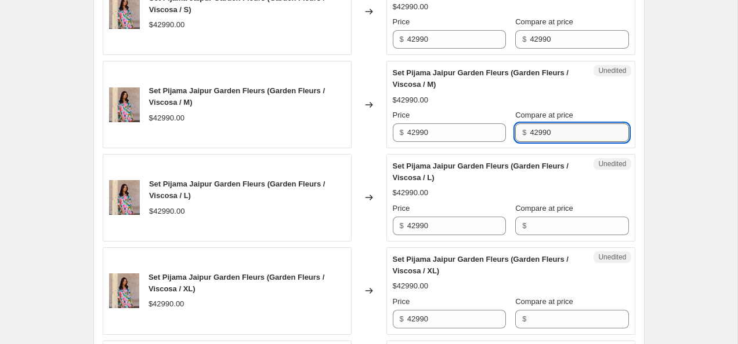
type input "42990"
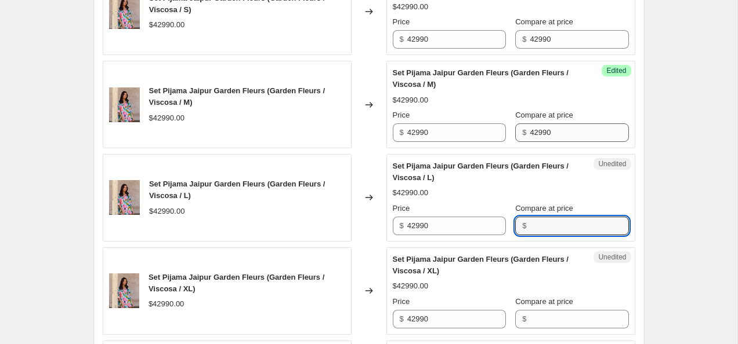
click at [550, 217] on input "Compare at price" at bounding box center [579, 226] width 99 height 19
paste input "42990"
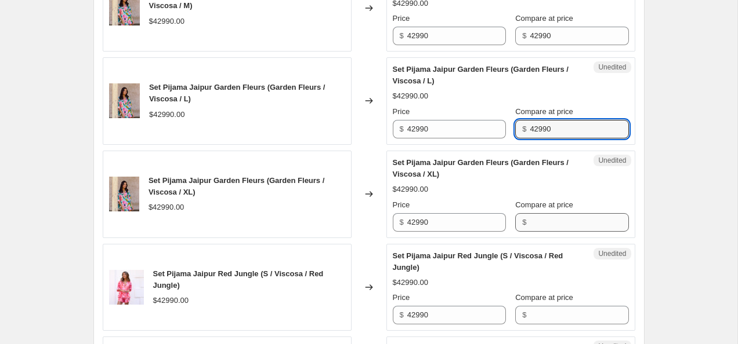
type input "42990"
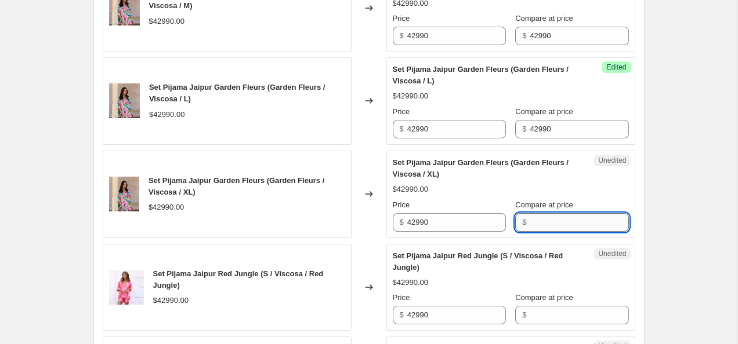
click at [550, 217] on input "Compare at price" at bounding box center [579, 222] width 99 height 19
paste input "42990"
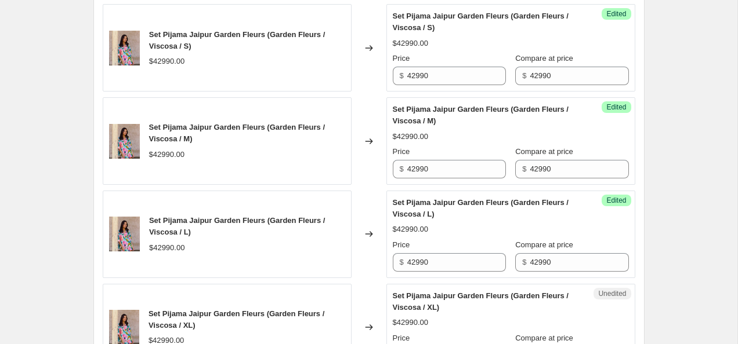
scroll to position [528, 0]
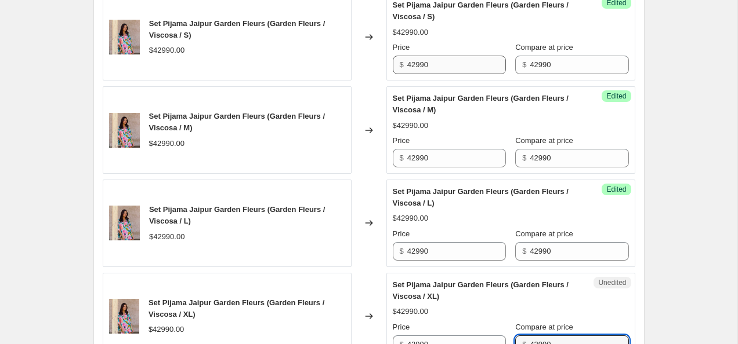
type input "42990"
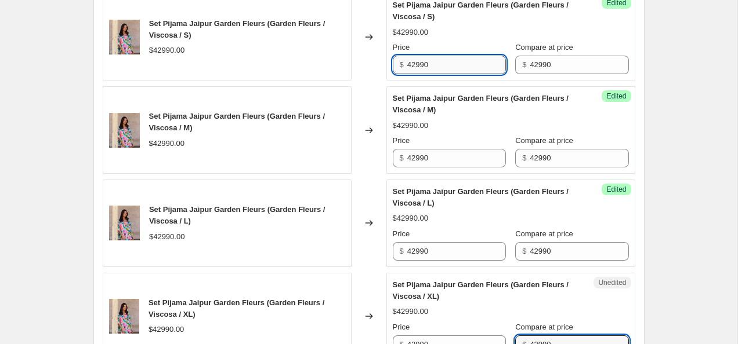
click at [412, 63] on input "42990" at bounding box center [456, 65] width 99 height 19
type input "32990"
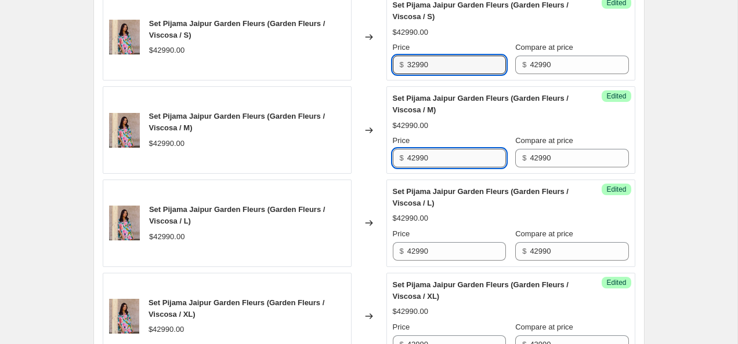
click at [439, 155] on input "42990" at bounding box center [456, 158] width 99 height 19
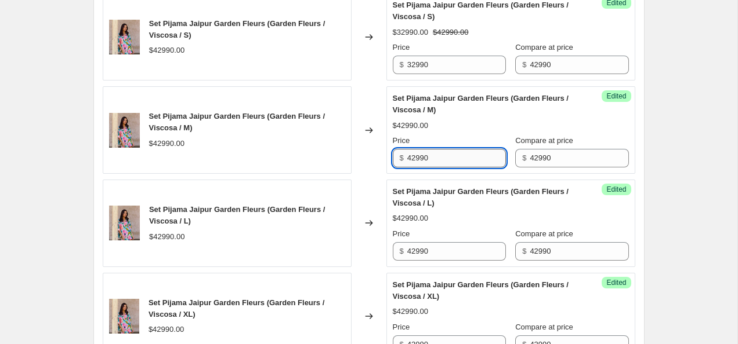
click at [439, 155] on input "42990" at bounding box center [456, 158] width 99 height 19
click at [435, 75] on div "Success Edited Set Pijama Jaipur Garden Fleurs (Garden Fleurs / Viscosa / S) $3…" at bounding box center [510, 37] width 249 height 88
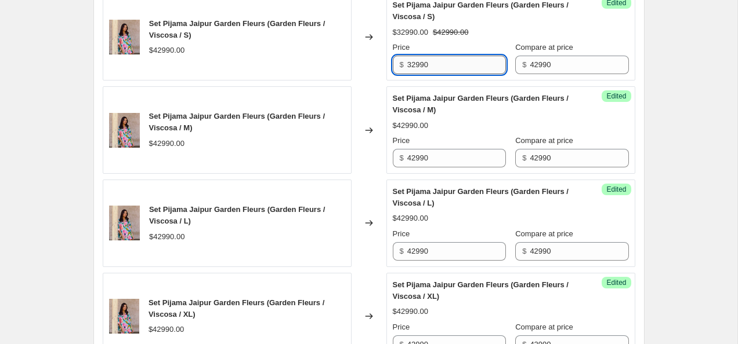
click at [435, 71] on input "32990" at bounding box center [456, 65] width 99 height 19
click at [444, 156] on input "42990" at bounding box center [456, 158] width 99 height 19
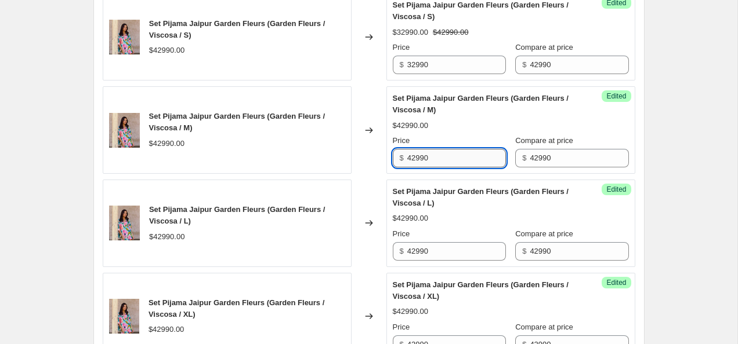
click at [444, 156] on input "42990" at bounding box center [456, 158] width 99 height 19
paste input "3"
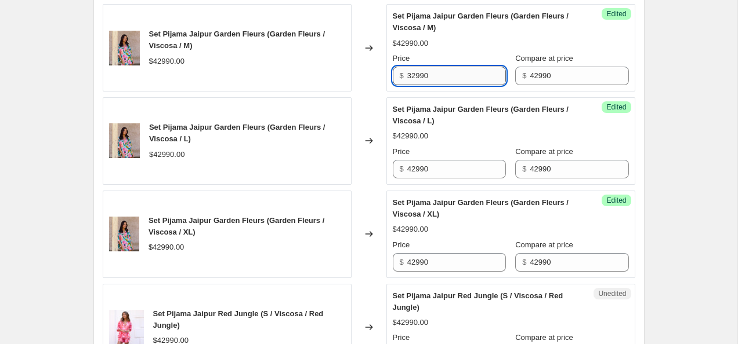
scroll to position [622, 0]
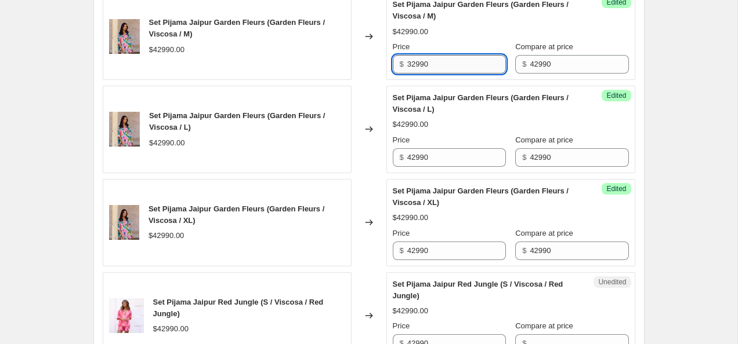
type input "32990"
click at [444, 156] on input "42990" at bounding box center [456, 157] width 99 height 19
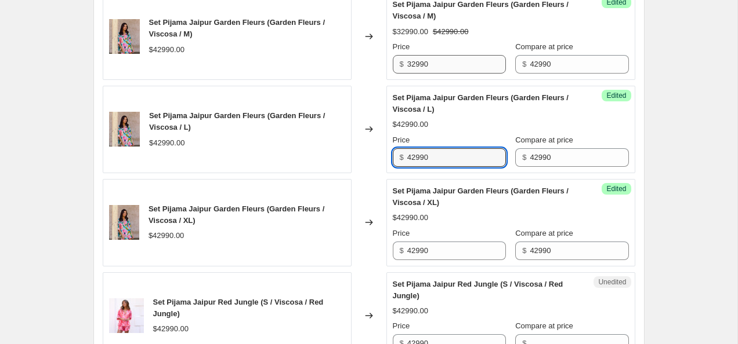
click at [444, 156] on input "42990" at bounding box center [456, 157] width 99 height 19
paste input "3"
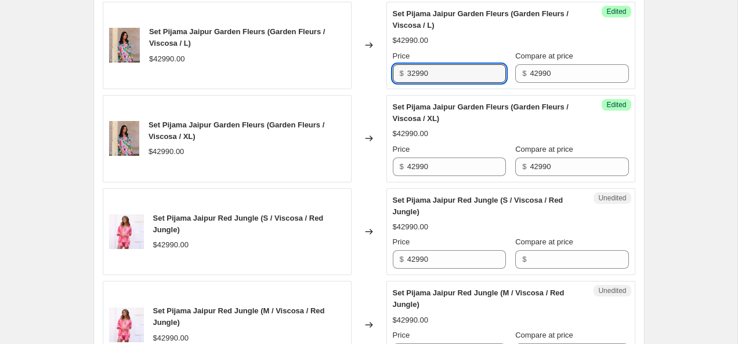
scroll to position [710, 0]
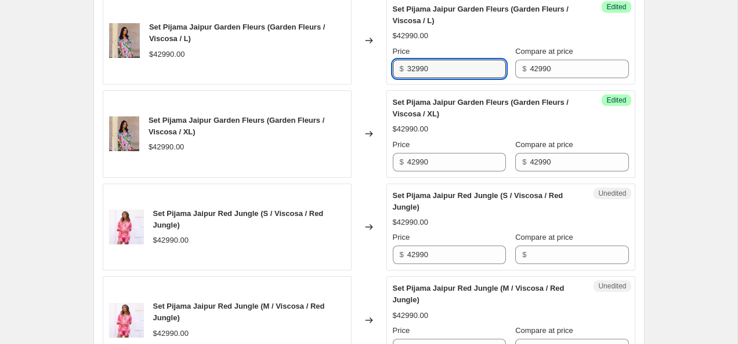
type input "32990"
click at [444, 156] on input "42990" at bounding box center [456, 162] width 99 height 19
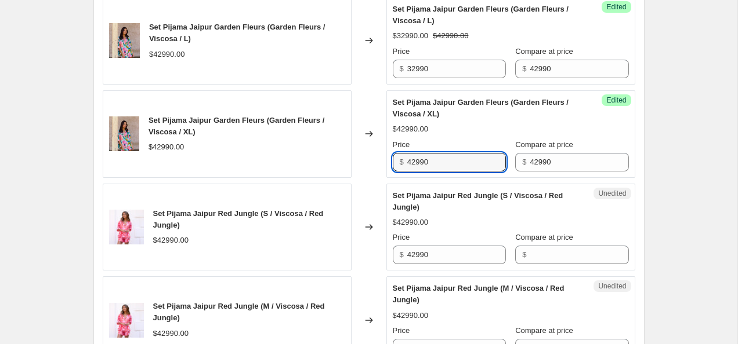
click at [444, 156] on input "42990" at bounding box center [456, 162] width 99 height 19
paste input "3"
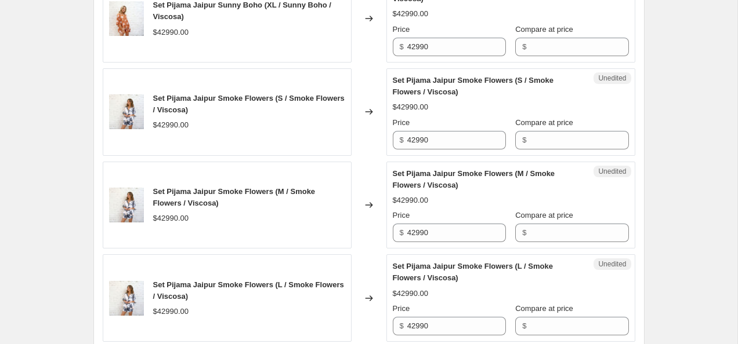
scroll to position [1572, 0]
type input "32990"
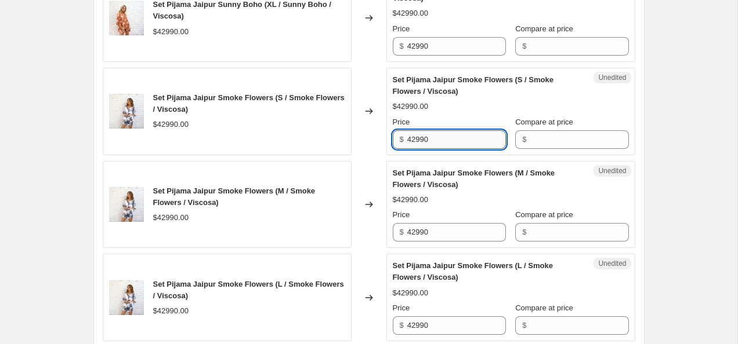
click at [436, 138] on input "42990" at bounding box center [456, 139] width 99 height 19
click at [437, 138] on input "42990" at bounding box center [456, 139] width 99 height 19
click at [571, 129] on div "Compare at price $" at bounding box center [571, 133] width 113 height 32
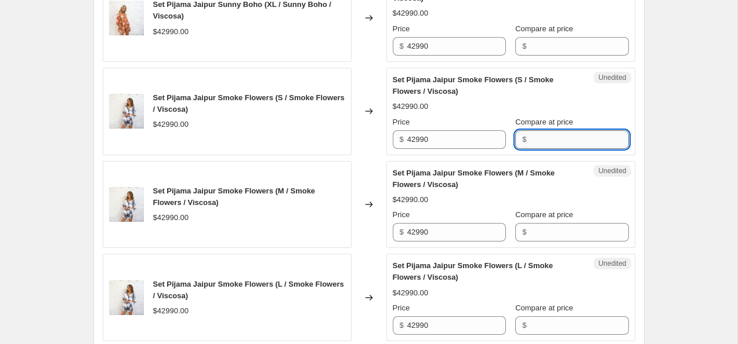
click at [567, 138] on input "Compare at price" at bounding box center [579, 139] width 99 height 19
paste input "42990"
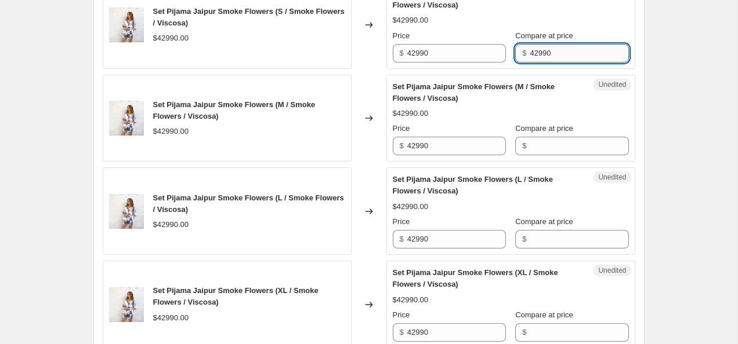
scroll to position [1660, 0]
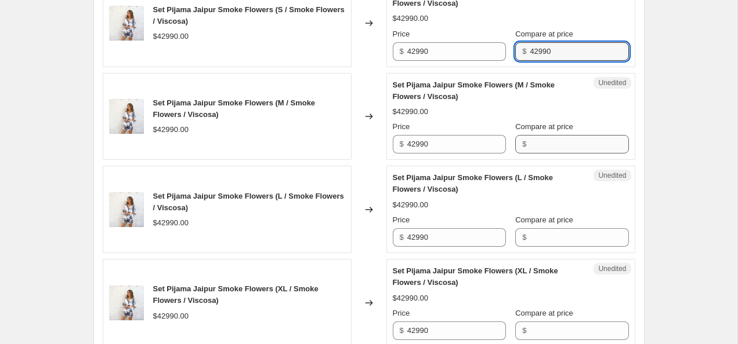
type input "42990"
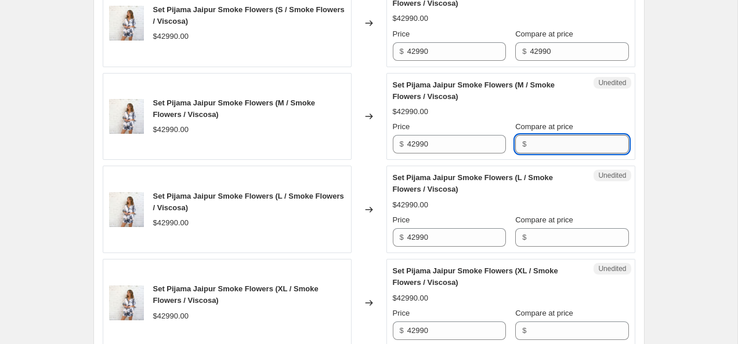
click at [557, 138] on input "Compare at price" at bounding box center [579, 144] width 99 height 19
paste input "42990"
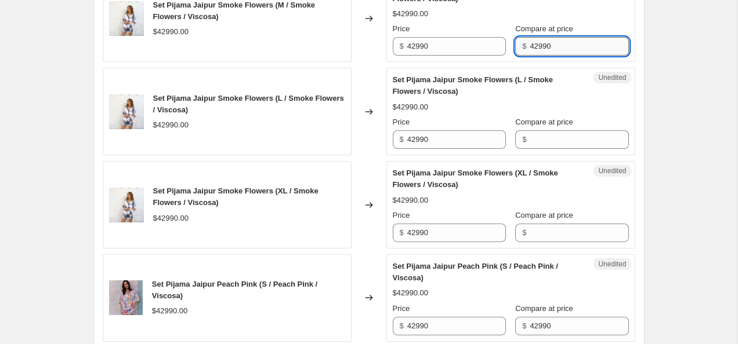
scroll to position [1760, 0]
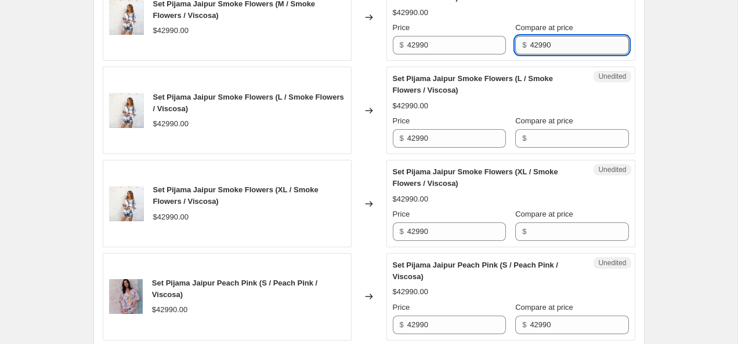
type input "42990"
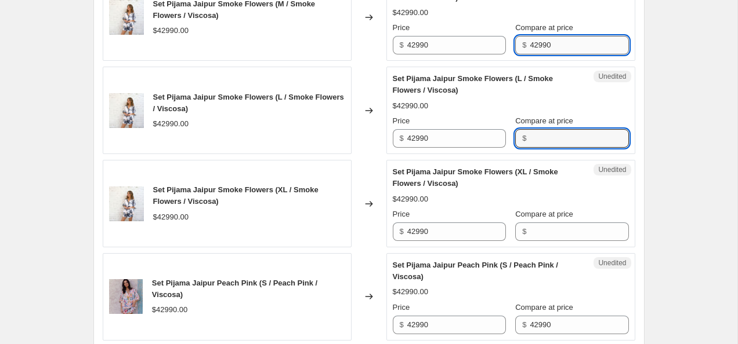
click at [557, 138] on input "Compare at price" at bounding box center [579, 138] width 99 height 19
paste input "42990"
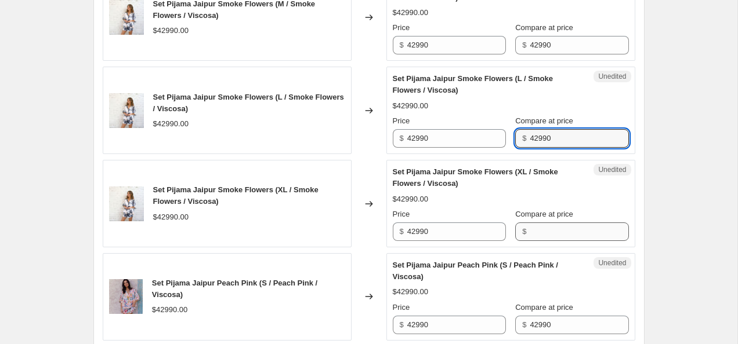
type input "42990"
click at [548, 230] on input "Compare at price" at bounding box center [579, 232] width 99 height 19
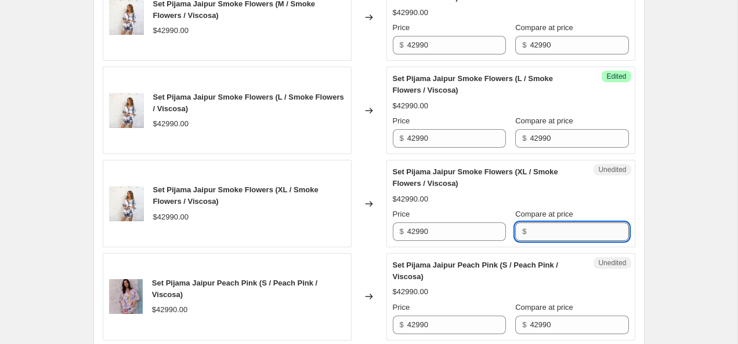
paste input "42990"
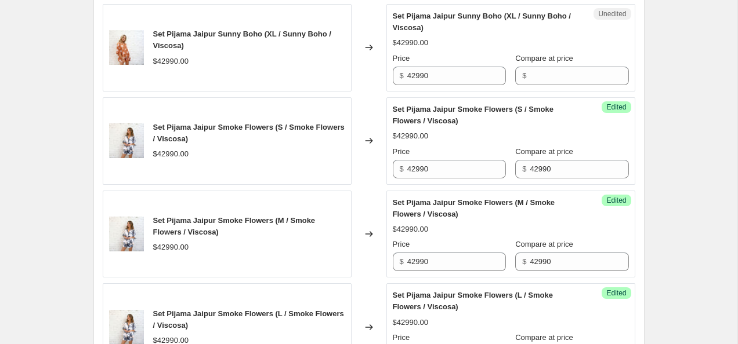
scroll to position [1528, 0]
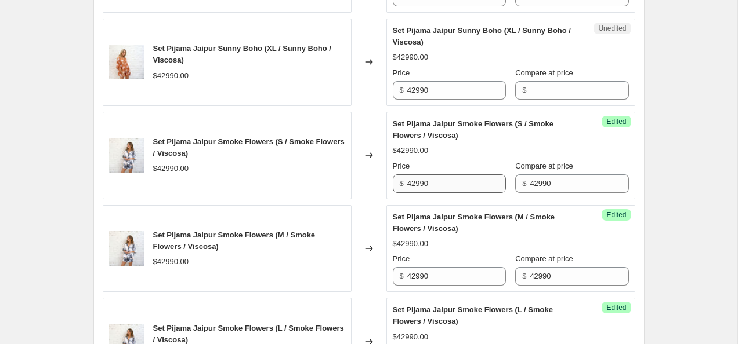
type input "42990"
click at [411, 182] on input "42990" at bounding box center [456, 184] width 99 height 19
click at [461, 180] on input "32990" at bounding box center [456, 184] width 99 height 19
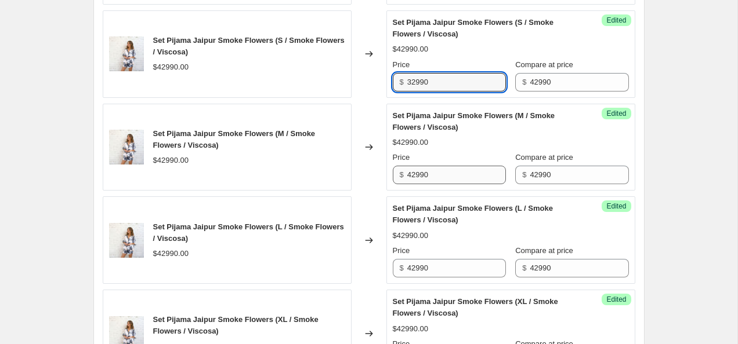
type input "32990"
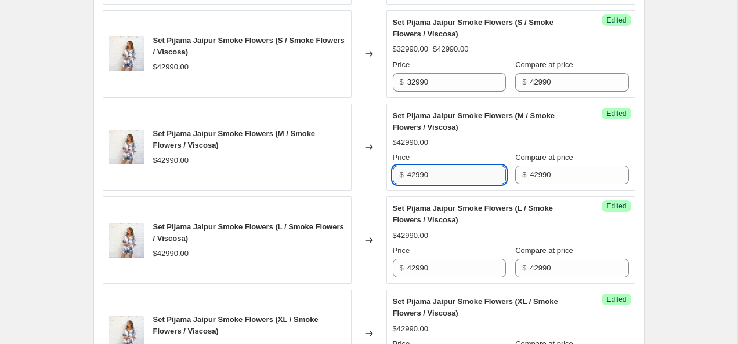
click at [461, 179] on input "42990" at bounding box center [456, 175] width 99 height 19
paste input "3"
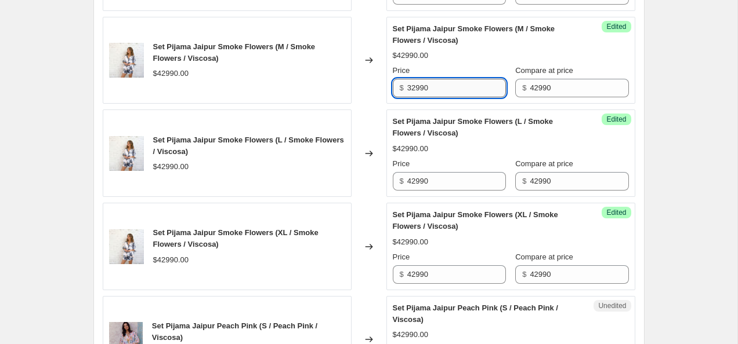
type input "32990"
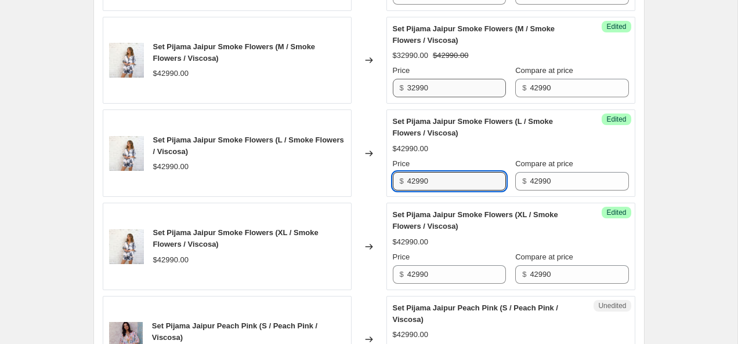
click at [461, 179] on input "42990" at bounding box center [456, 181] width 99 height 19
paste input "3"
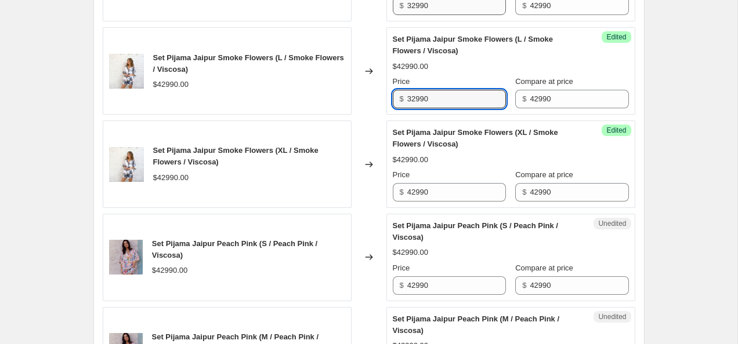
scroll to position [1815, 0]
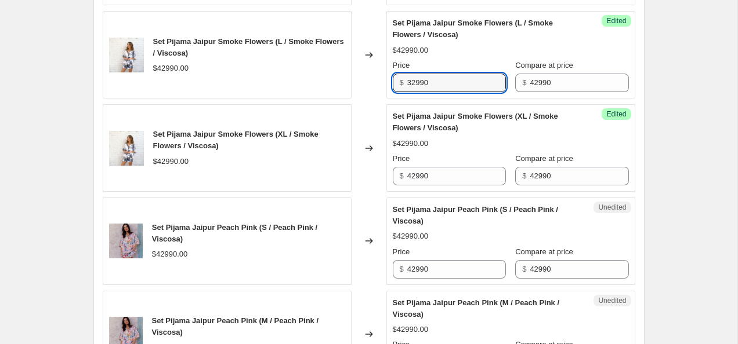
type input "32990"
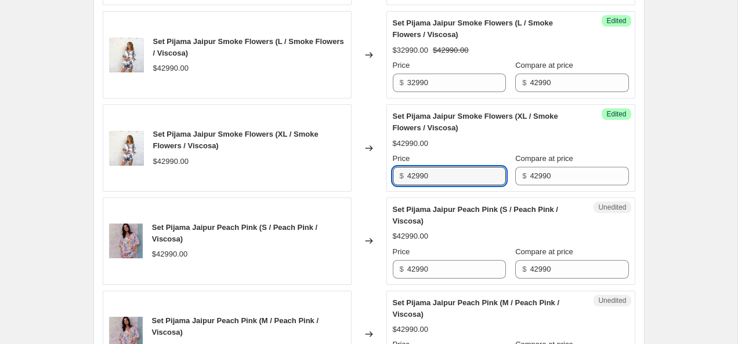
click at [461, 179] on input "42990" at bounding box center [456, 176] width 99 height 19
paste input "3"
type input "32990"
click at [437, 273] on input "42990" at bounding box center [456, 269] width 99 height 19
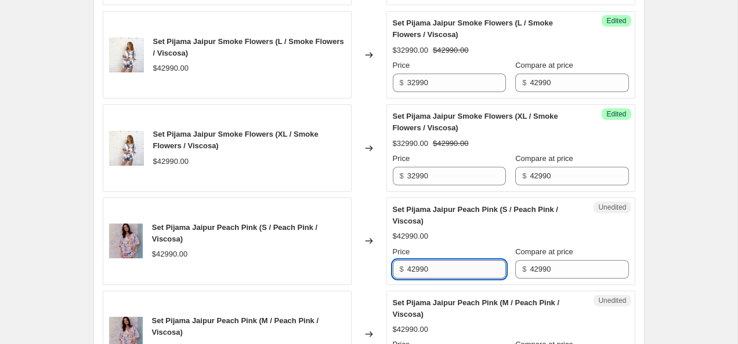
click at [437, 273] on input "42990" at bounding box center [456, 269] width 99 height 19
paste input "3"
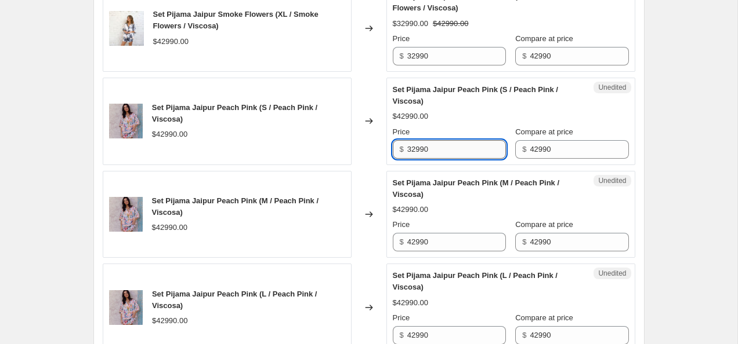
scroll to position [1939, 0]
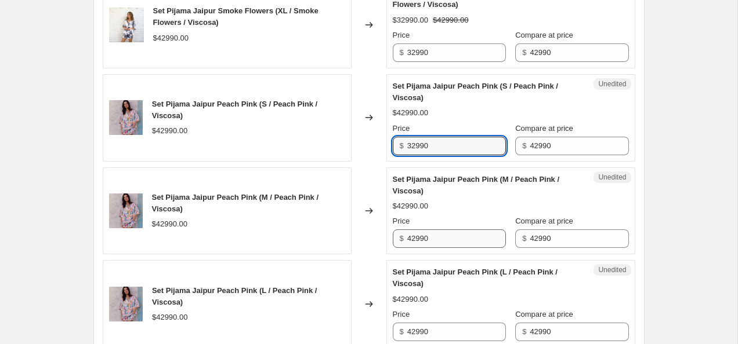
type input "32990"
click at [434, 238] on input "42990" at bounding box center [456, 239] width 99 height 19
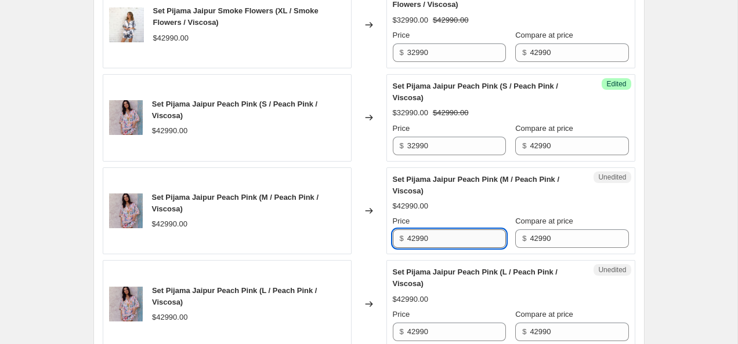
click at [434, 238] on input "42990" at bounding box center [456, 239] width 99 height 19
paste input "3"
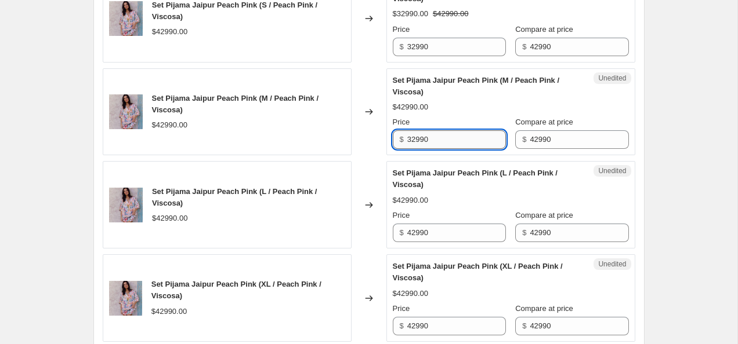
scroll to position [2039, 0]
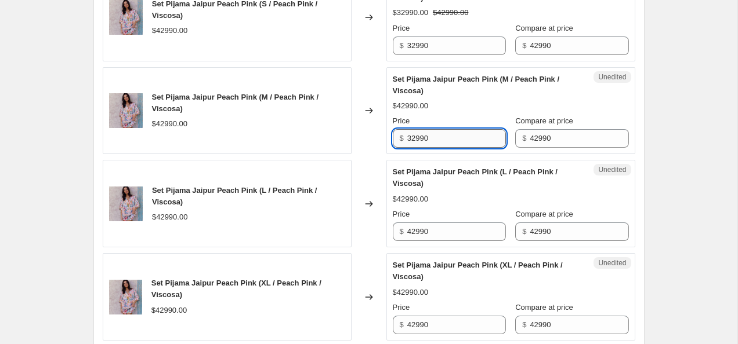
type input "32990"
click at [434, 238] on input "42990" at bounding box center [456, 232] width 99 height 19
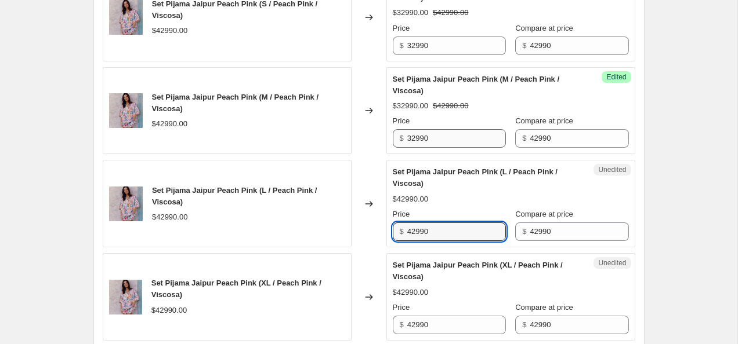
click at [434, 238] on input "42990" at bounding box center [456, 232] width 99 height 19
paste input "3"
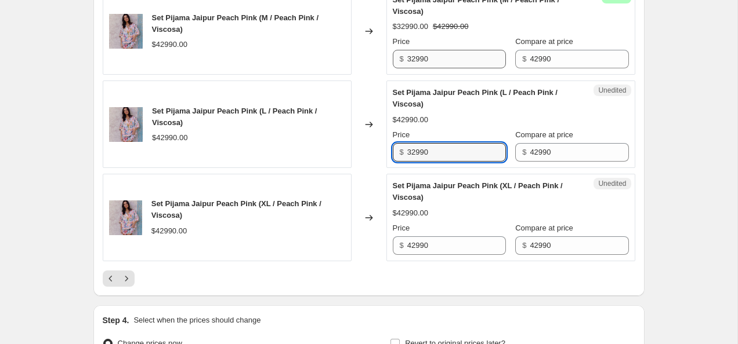
scroll to position [2117, 0]
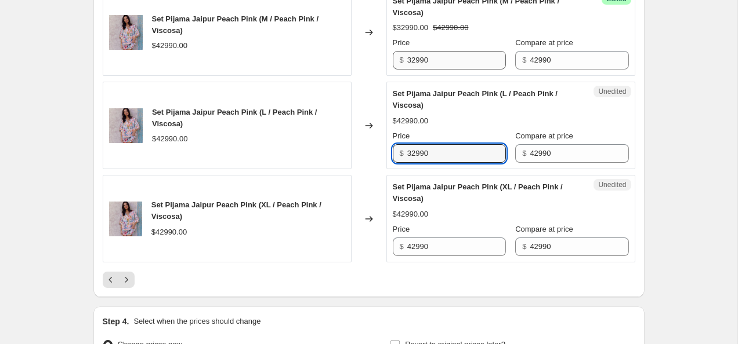
type input "32990"
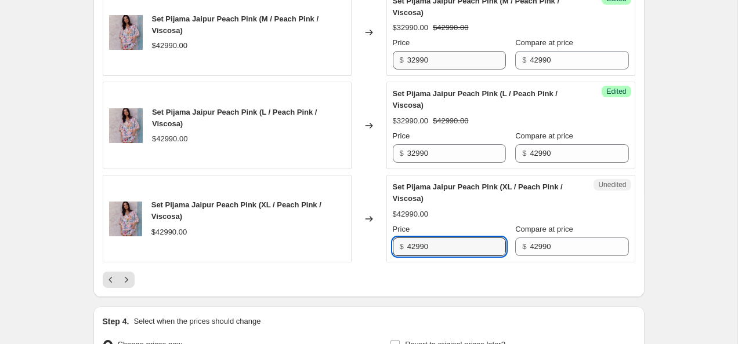
click at [434, 238] on input "42990" at bounding box center [456, 247] width 99 height 19
paste input "3"
type input "32990"
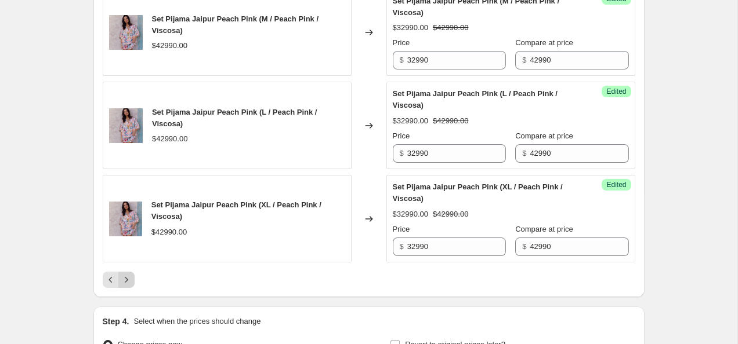
click at [127, 276] on icon "Next" at bounding box center [127, 280] width 12 height 12
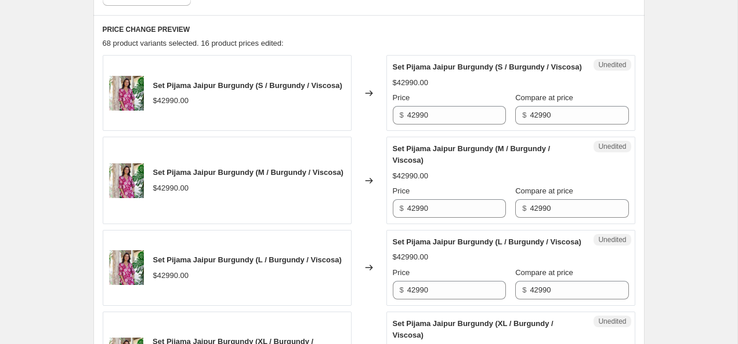
scroll to position [472, 0]
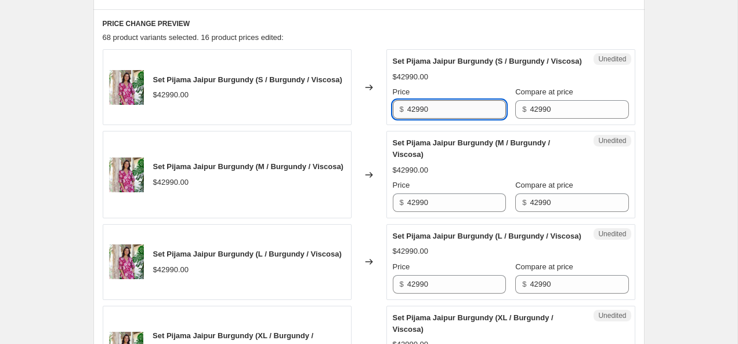
click at [441, 119] on input "42990" at bounding box center [456, 109] width 99 height 19
click at [442, 119] on input "42990" at bounding box center [456, 109] width 99 height 19
paste input "3"
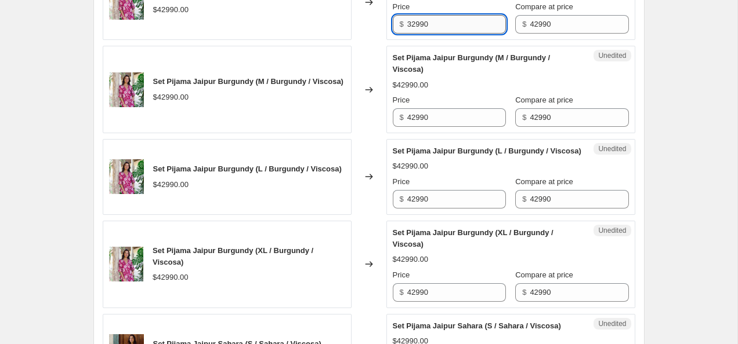
type input "32990"
click at [442, 124] on input "42990" at bounding box center [456, 117] width 99 height 19
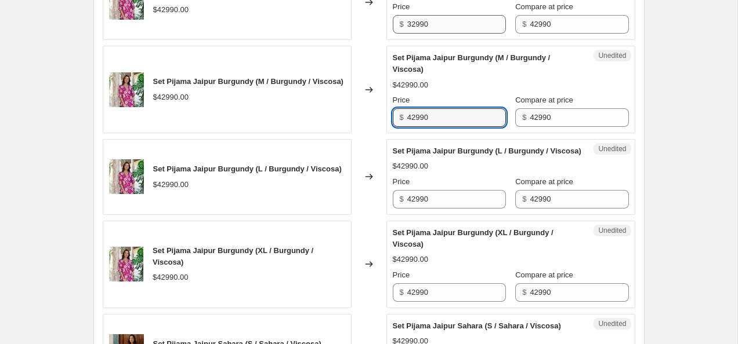
click at [442, 124] on input "42990" at bounding box center [456, 117] width 99 height 19
paste input "3"
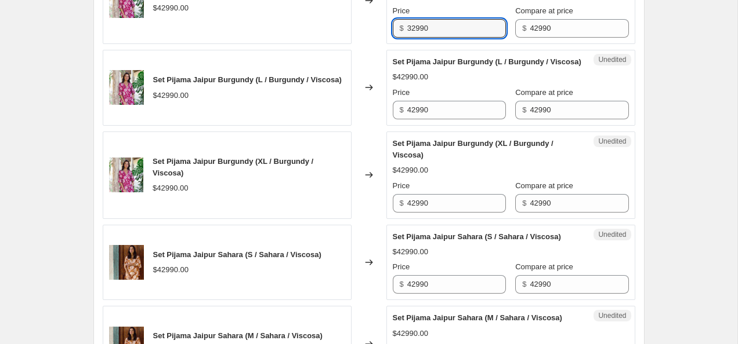
scroll to position [644, 0]
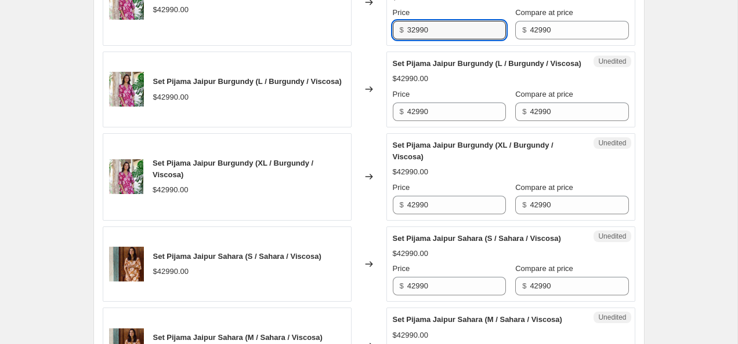
type input "32990"
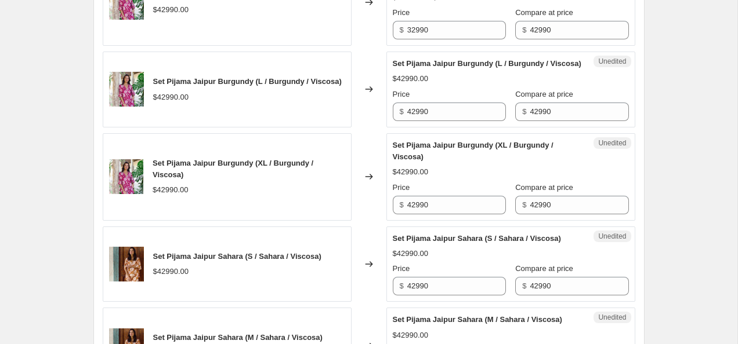
click at [442, 121] on div "Price $ 42990" at bounding box center [449, 105] width 113 height 32
click at [443, 121] on input "42990" at bounding box center [456, 112] width 99 height 19
paste input "3"
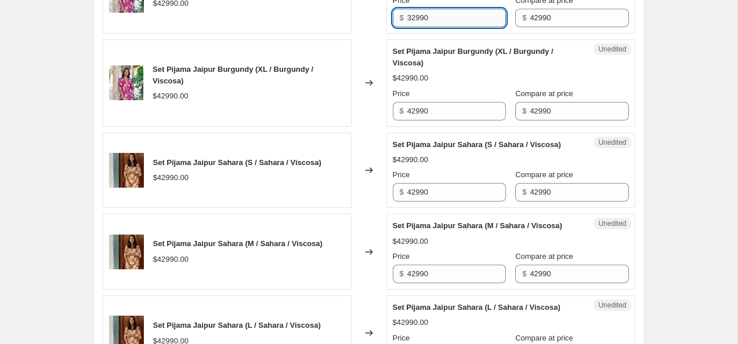
scroll to position [743, 0]
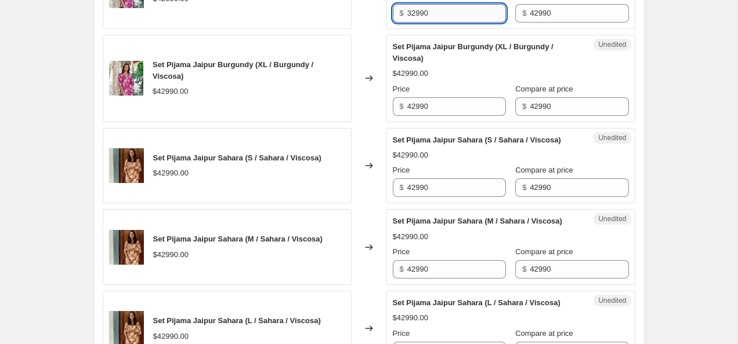
type input "32990"
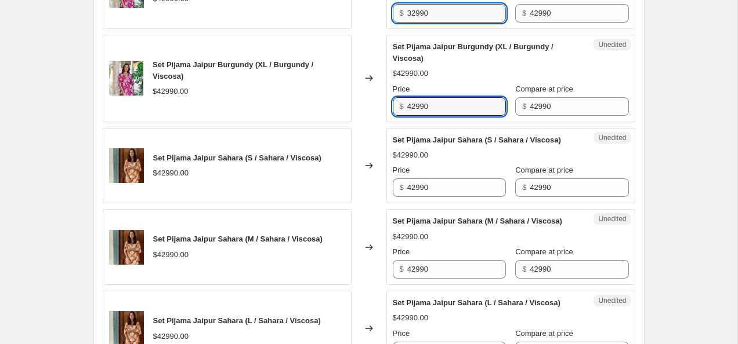
click at [443, 116] on input "42990" at bounding box center [456, 106] width 99 height 19
paste input "3"
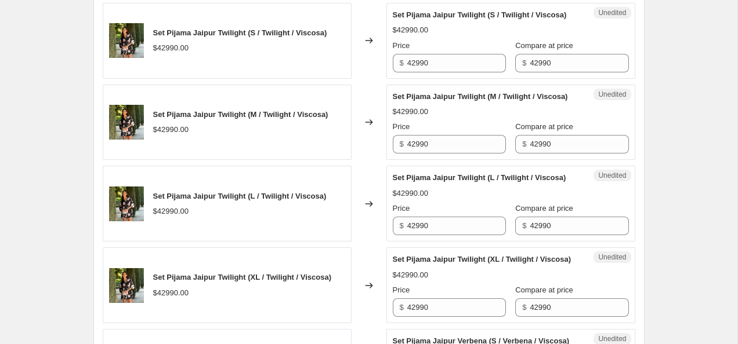
scroll to position [1524, 0]
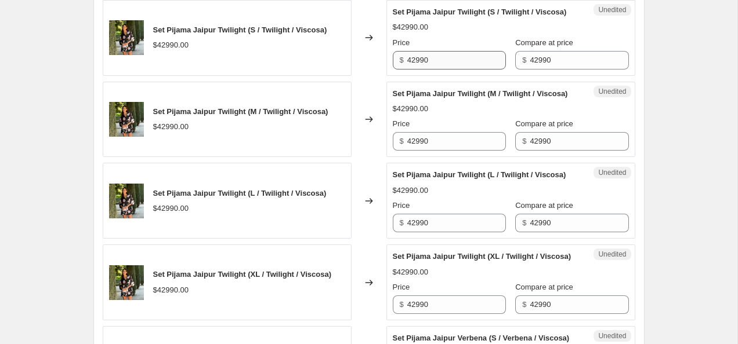
type input "32990"
click at [438, 70] on input "42990" at bounding box center [456, 60] width 99 height 19
paste input "3"
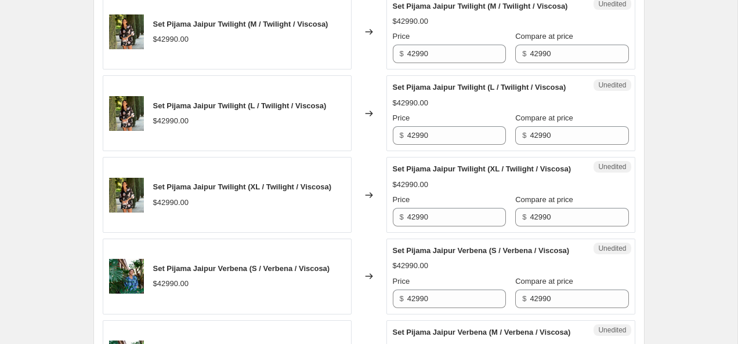
type input "32990"
click at [438, 63] on input "42990" at bounding box center [456, 54] width 99 height 19
paste input "3"
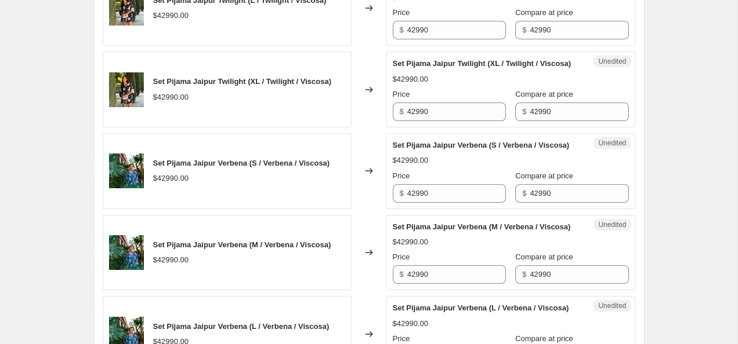
scroll to position [1720, 0]
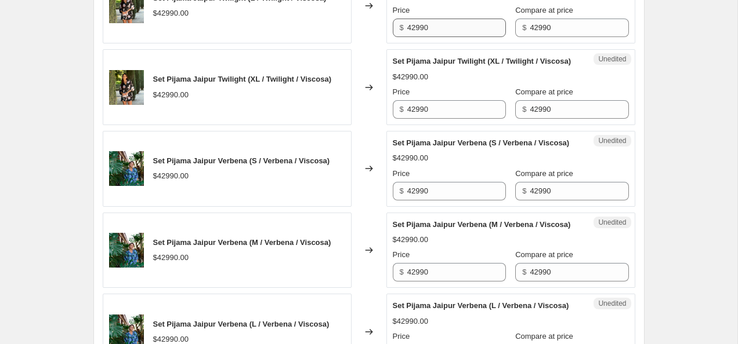
type input "32990"
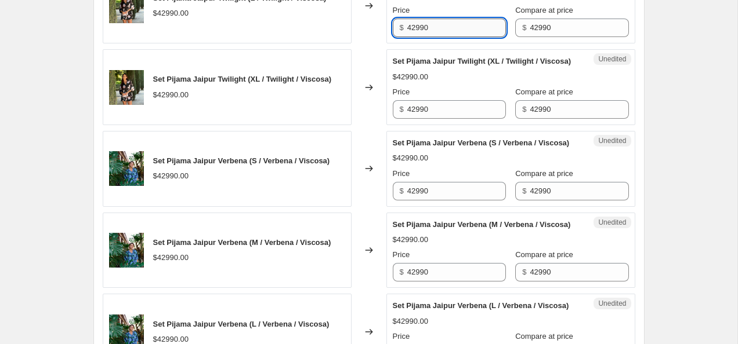
click at [435, 37] on input "42990" at bounding box center [456, 28] width 99 height 19
paste input "3"
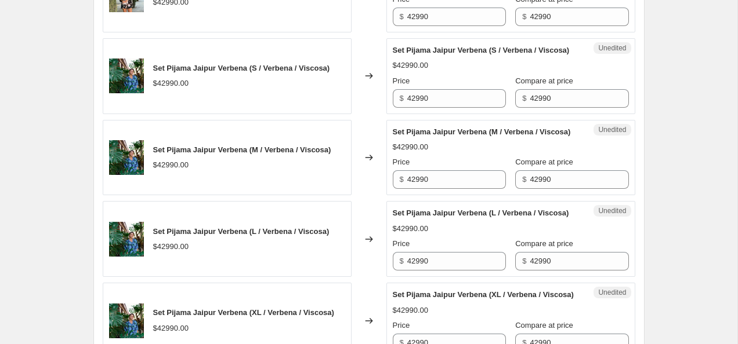
scroll to position [1808, 0]
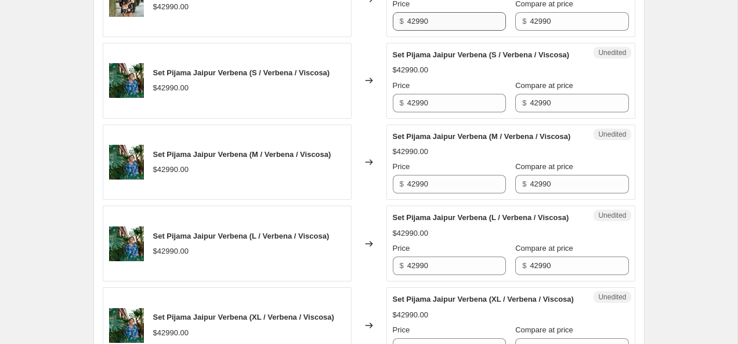
type input "32990"
click at [436, 31] on input "42990" at bounding box center [456, 21] width 99 height 19
paste input "3"
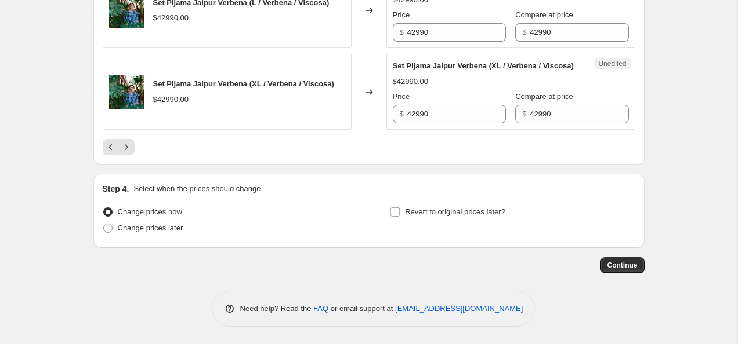
scroll to position [2227, 0]
type input "32990"
click at [121, 146] on icon "Next" at bounding box center [127, 148] width 12 height 12
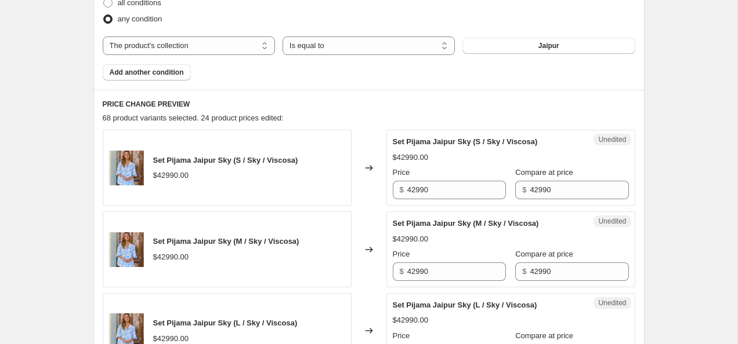
scroll to position [394, 0]
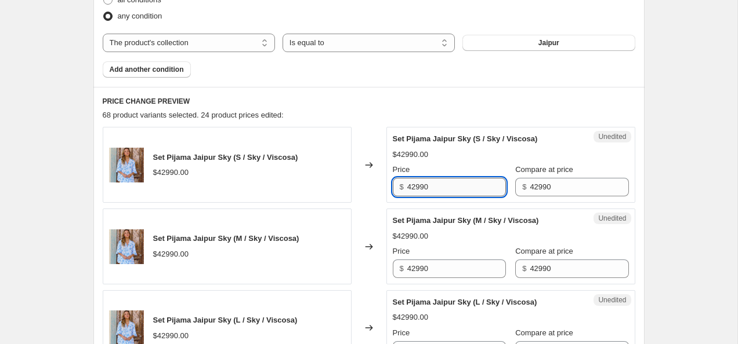
click at [473, 183] on input "42990" at bounding box center [456, 187] width 99 height 19
paste input "3"
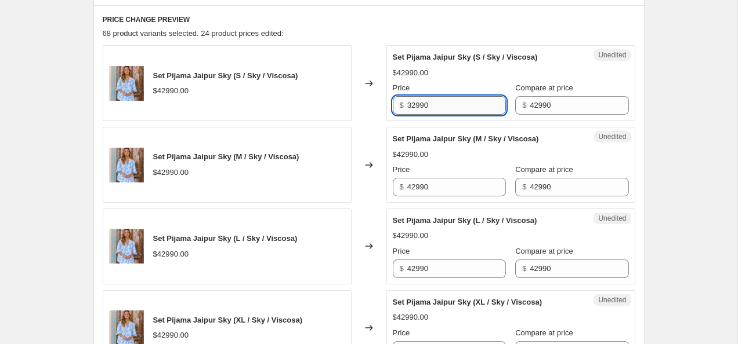
scroll to position [478, 0]
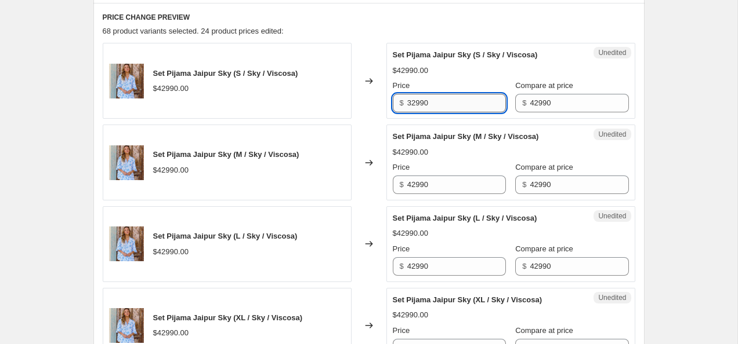
type input "32990"
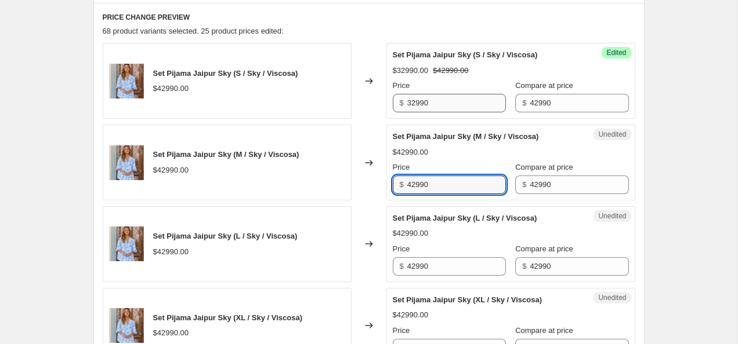
click at [473, 183] on input "42990" at bounding box center [456, 185] width 99 height 19
paste input "3"
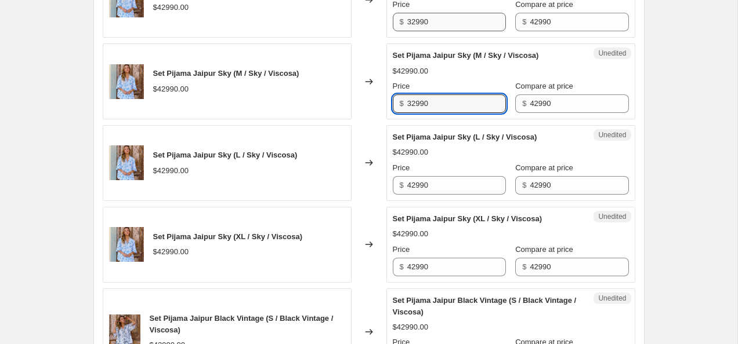
scroll to position [560, 0]
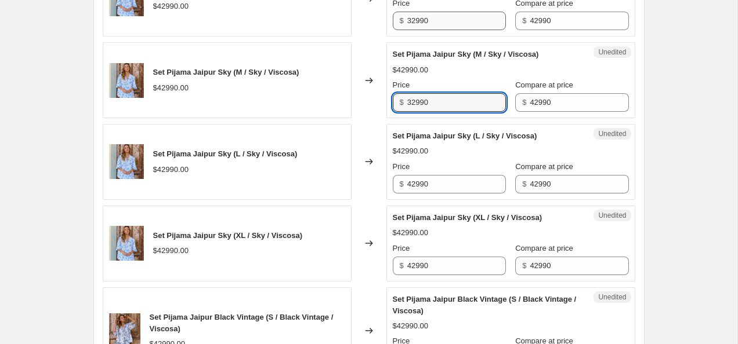
type input "32990"
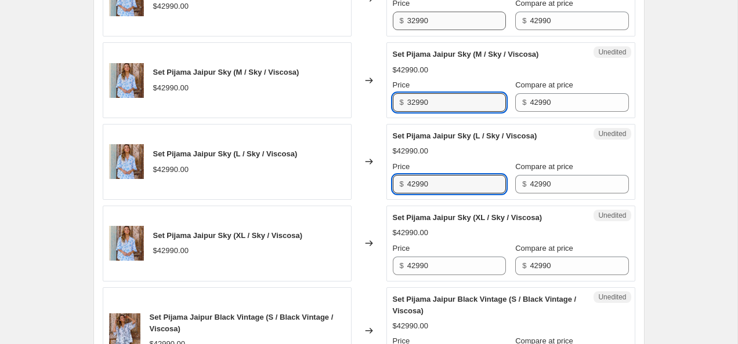
click at [473, 183] on input "42990" at bounding box center [456, 184] width 99 height 19
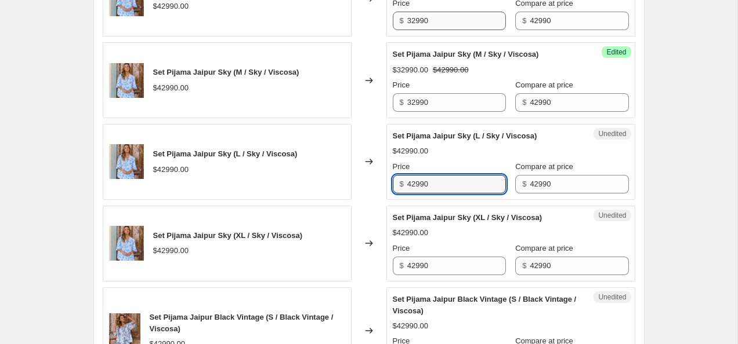
click at [473, 183] on input "42990" at bounding box center [456, 184] width 99 height 19
paste input "3"
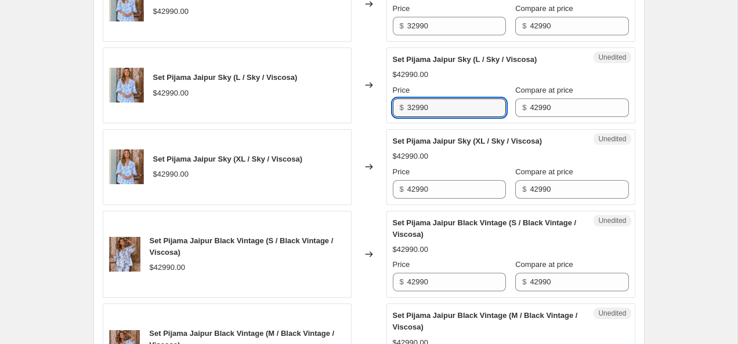
scroll to position [646, 0]
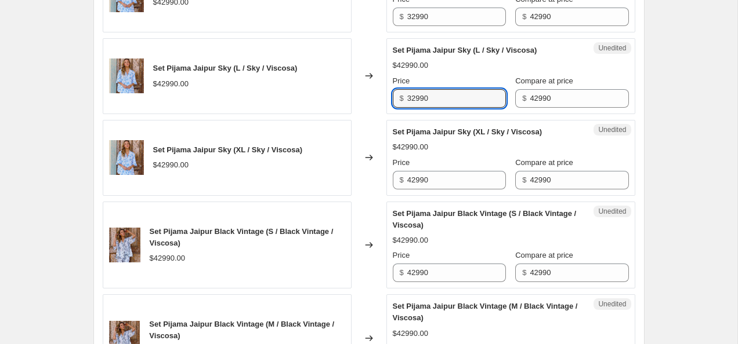
type input "32990"
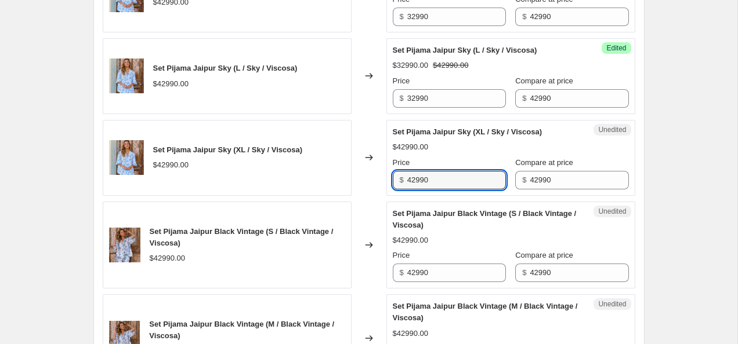
click at [473, 183] on input "42990" at bounding box center [456, 180] width 99 height 19
paste input "3"
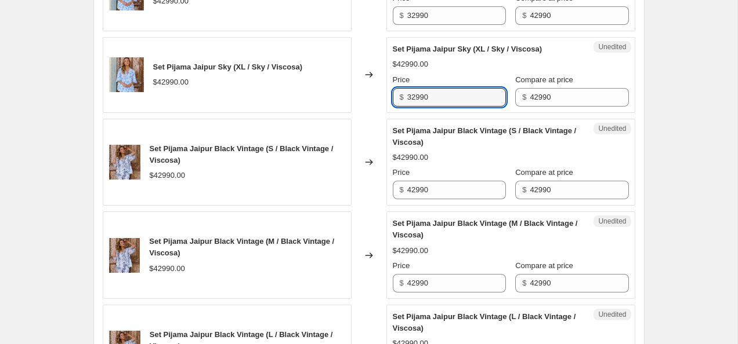
scroll to position [730, 0]
type input "32990"
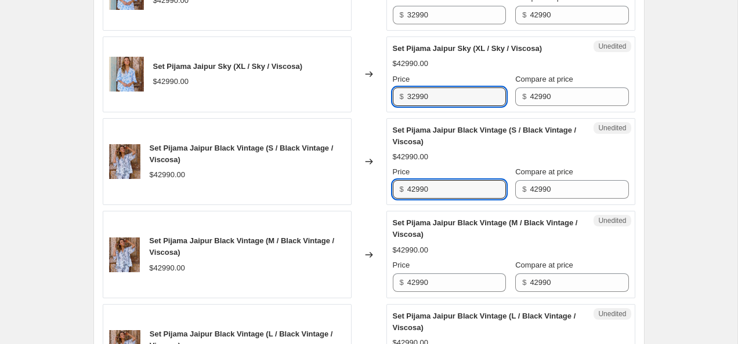
click at [473, 183] on input "42990" at bounding box center [456, 189] width 99 height 19
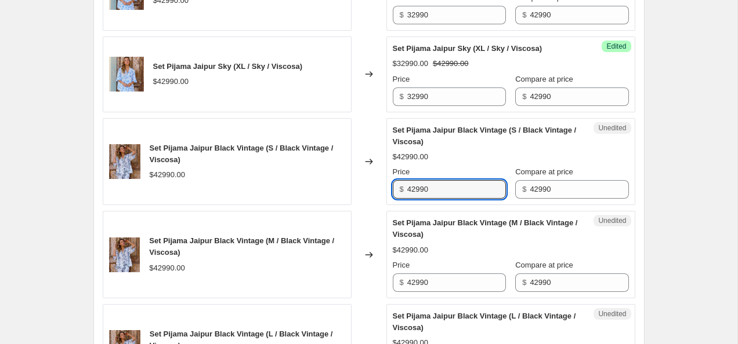
click at [473, 183] on input "42990" at bounding box center [456, 189] width 99 height 19
paste input "3"
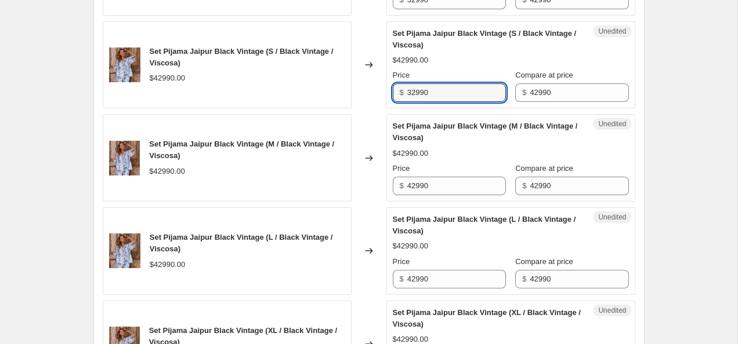
type input "32990"
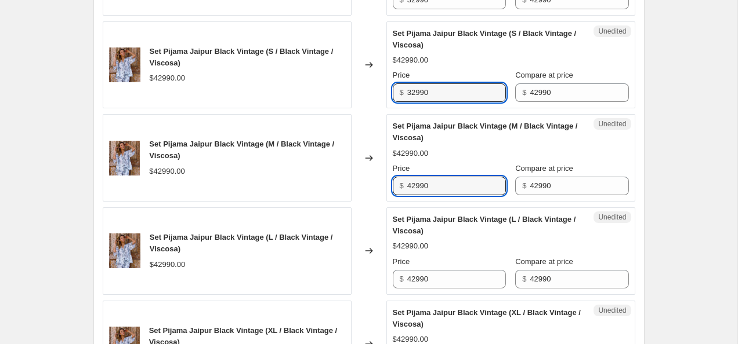
click at [473, 183] on input "42990" at bounding box center [456, 186] width 99 height 19
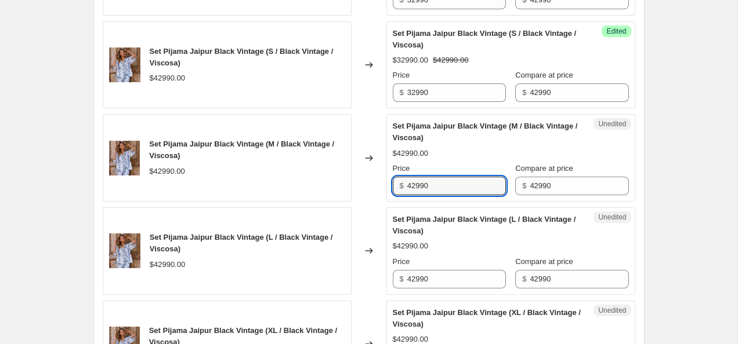
click at [473, 183] on input "42990" at bounding box center [456, 186] width 99 height 19
paste input "3"
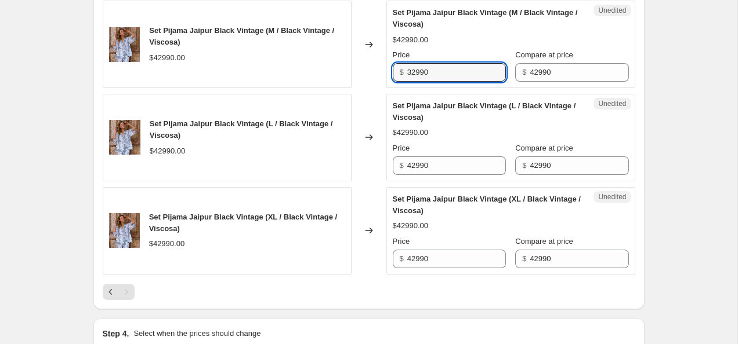
scroll to position [941, 0]
type input "32990"
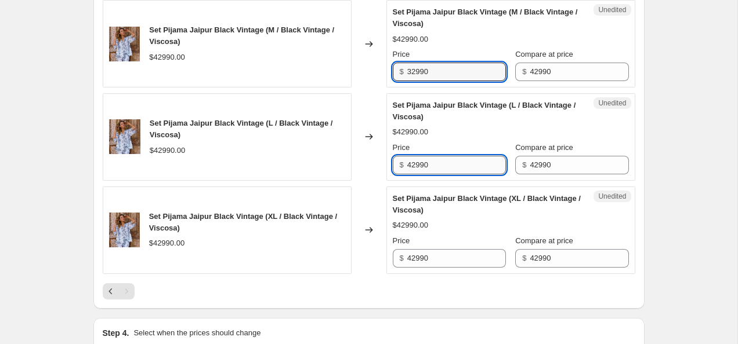
click at [463, 168] on input "42990" at bounding box center [456, 165] width 99 height 19
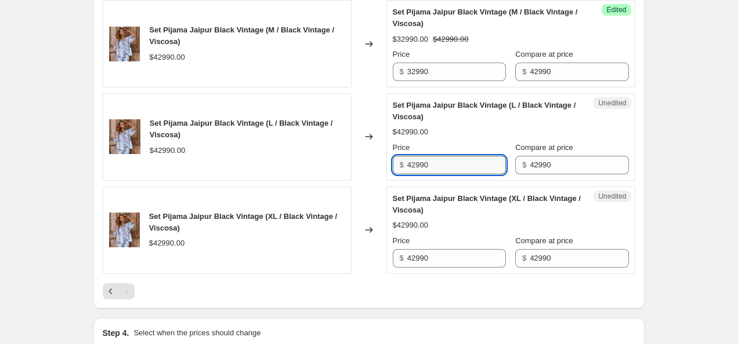
click at [463, 168] on input "42990" at bounding box center [456, 165] width 99 height 19
paste input "3"
type input "32990"
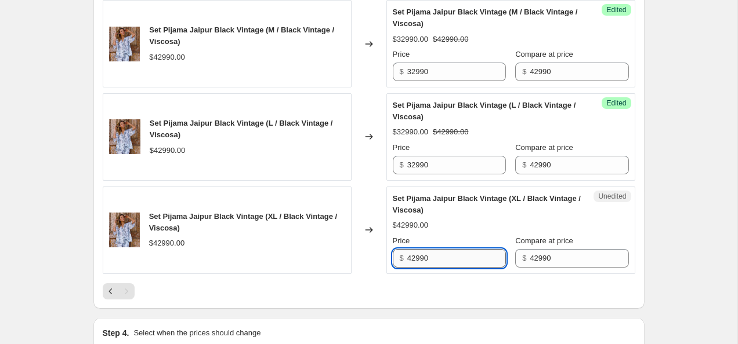
click at [441, 258] on input "42990" at bounding box center [456, 258] width 99 height 19
paste input "3"
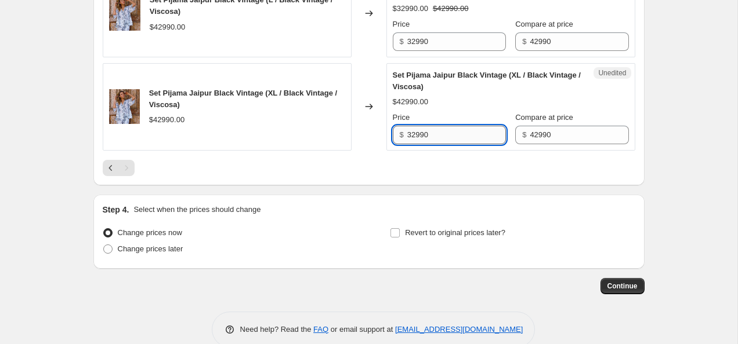
scroll to position [1085, 0]
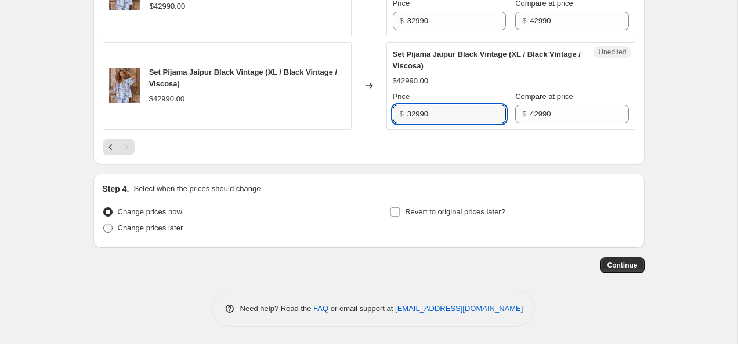
type input "32990"
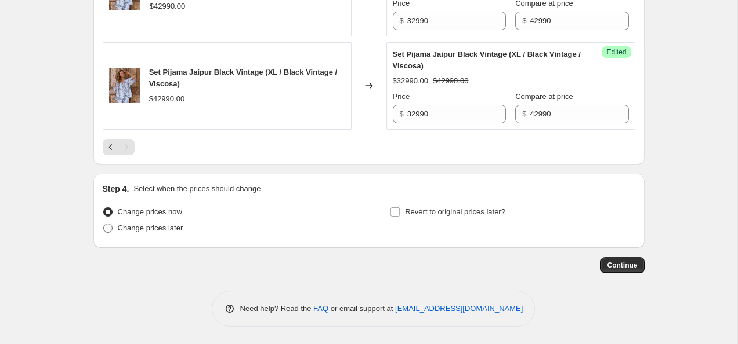
click at [110, 228] on span at bounding box center [107, 228] width 9 height 9
click at [104, 224] on input "Change prices later" at bounding box center [103, 224] width 1 height 1
radio input "true"
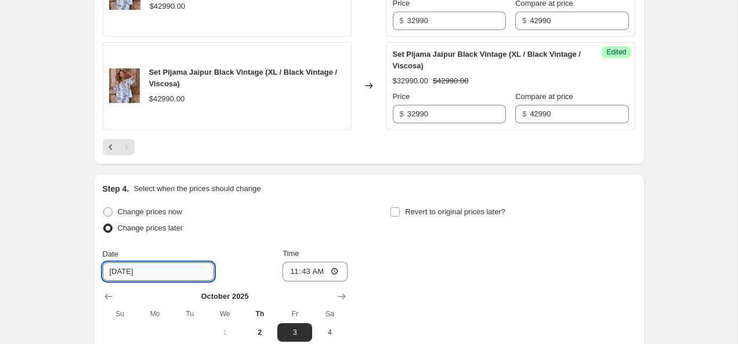
click at [133, 269] on input "[DATE]" at bounding box center [158, 272] width 111 height 19
click at [187, 271] on input "[DATE]" at bounding box center [158, 272] width 111 height 19
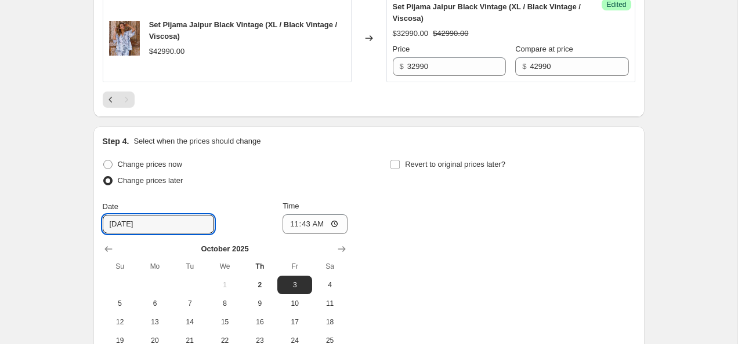
scroll to position [1141, 0]
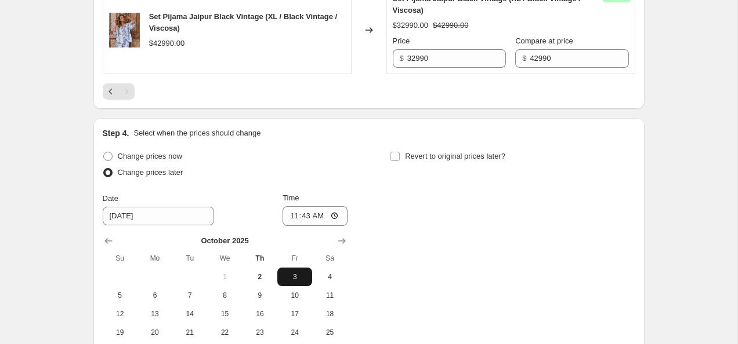
click at [287, 274] on span "3" at bounding box center [295, 277] width 26 height 9
click at [327, 216] on input "11:43" at bounding box center [314, 216] width 65 height 20
click at [333, 216] on input "11:43" at bounding box center [314, 216] width 65 height 20
type input "19:00"
click at [414, 208] on div "Change prices now Change prices later Date [DATE] Time 19:00 [DATE] Su Mo Tu We…" at bounding box center [369, 254] width 532 height 212
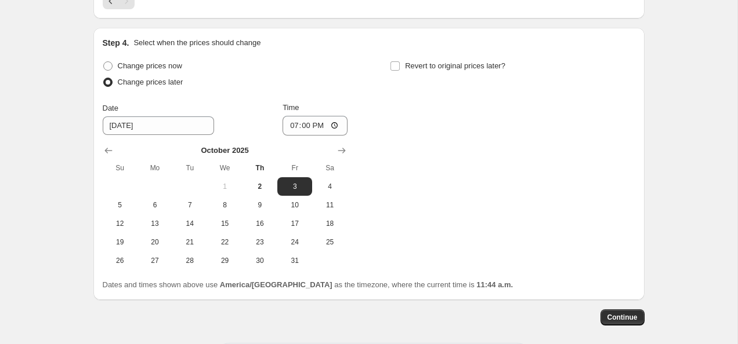
scroll to position [1230, 0]
click at [616, 320] on span "Continue" at bounding box center [622, 318] width 30 height 9
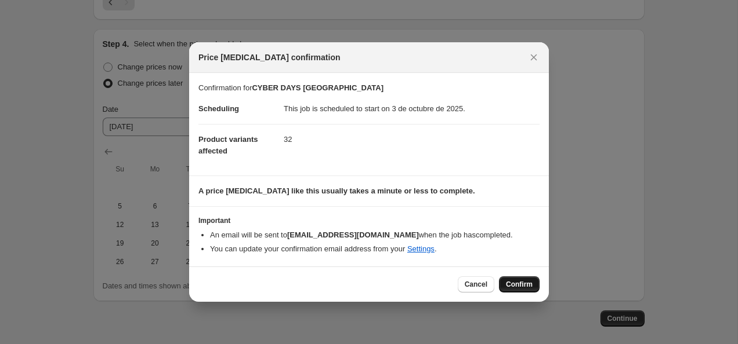
click at [521, 281] on span "Confirm" at bounding box center [519, 284] width 27 height 9
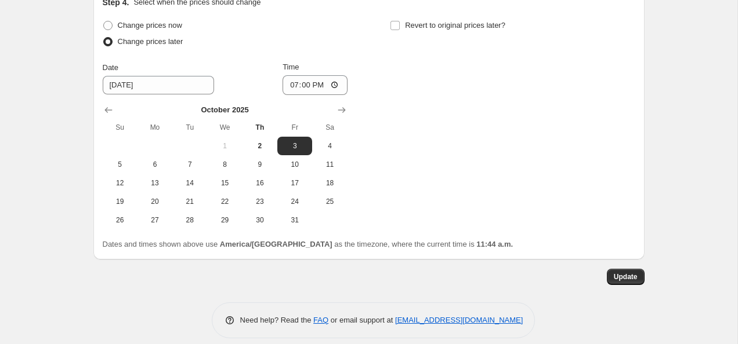
scroll to position [1354, 0]
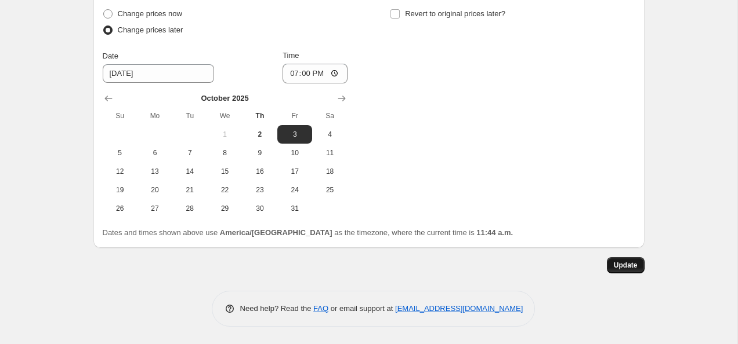
click at [614, 271] on button "Update" at bounding box center [626, 266] width 38 height 16
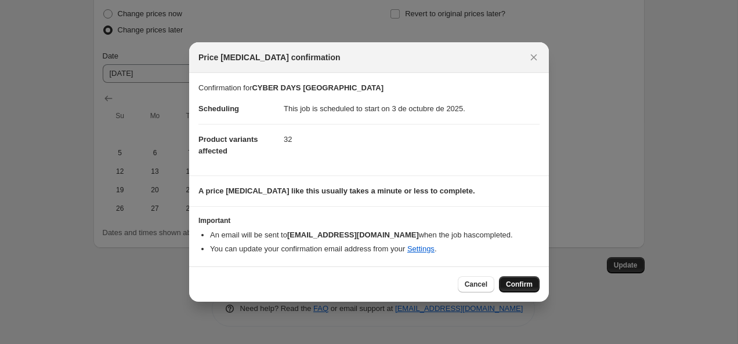
click at [510, 283] on span "Confirm" at bounding box center [519, 284] width 27 height 9
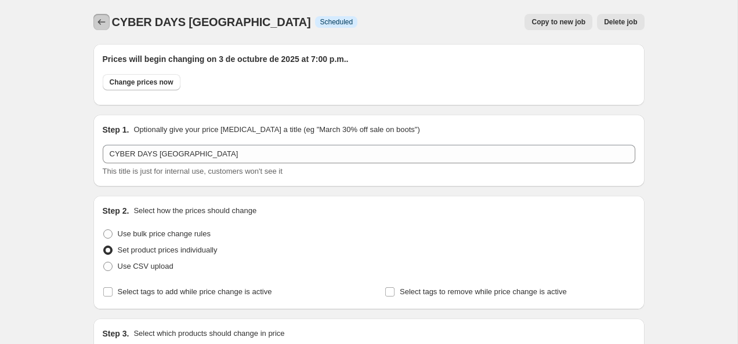
click at [101, 23] on icon "Price change jobs" at bounding box center [102, 22] width 12 height 12
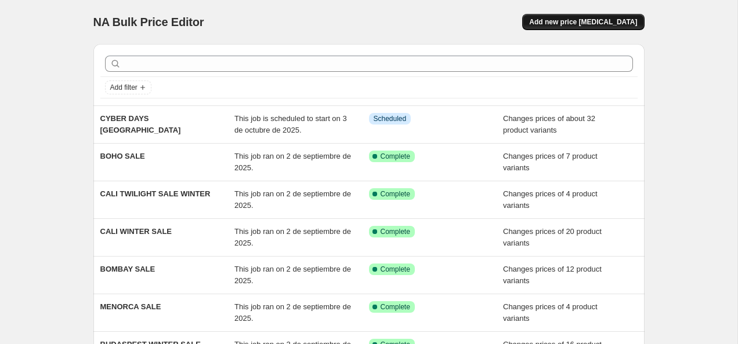
click at [587, 21] on span "Add new price [MEDICAL_DATA]" at bounding box center [583, 21] width 108 height 9
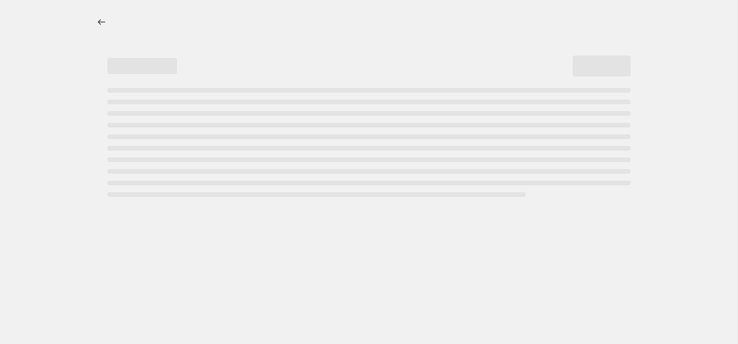
select select "percentage"
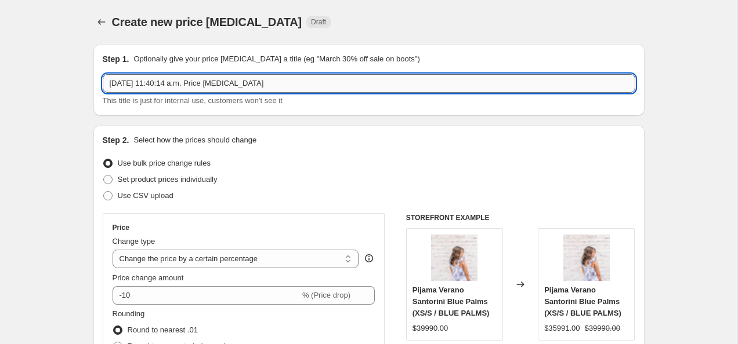
click at [198, 83] on input "[DATE] 11:40:14 a.m. Price [MEDICAL_DATA]" at bounding box center [369, 83] width 532 height 19
type input "CYBER DAYS DEHLI"
click at [191, 178] on span "Set product prices individually" at bounding box center [168, 179] width 100 height 9
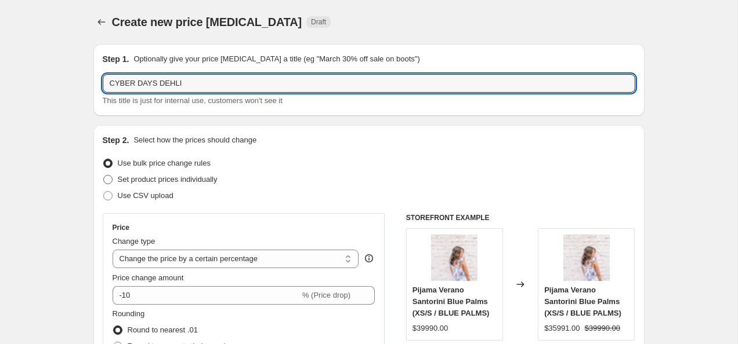
click at [104, 176] on input "Set product prices individually" at bounding box center [103, 175] width 1 height 1
radio input "true"
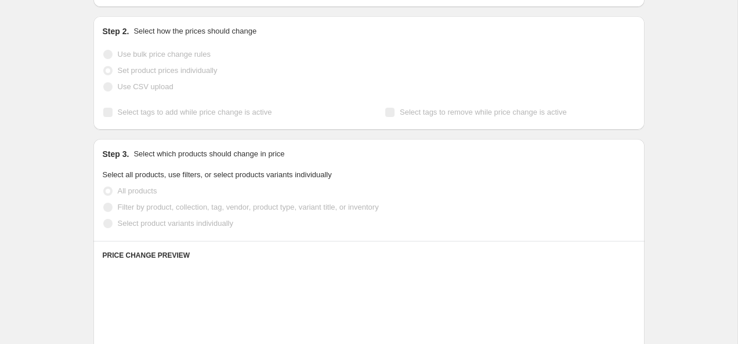
scroll to position [110, 0]
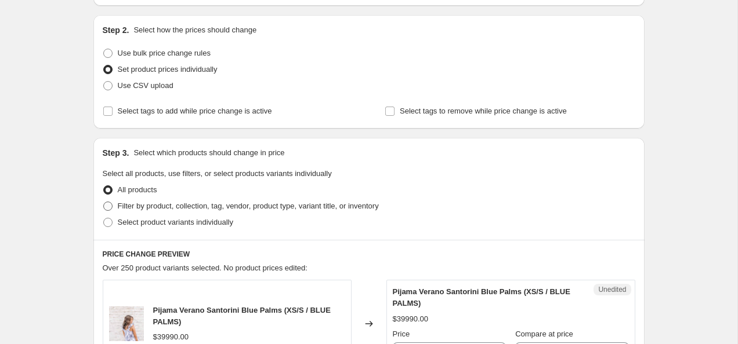
click at [115, 206] on label "Filter by product, collection, tag, vendor, product type, variant title, or inv…" at bounding box center [241, 206] width 276 height 16
click at [104, 202] on input "Filter by product, collection, tag, vendor, product type, variant title, or inv…" at bounding box center [103, 202] width 1 height 1
radio input "true"
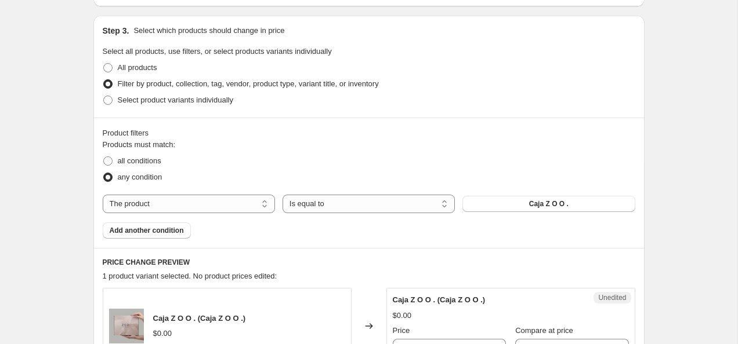
scroll to position [253, 0]
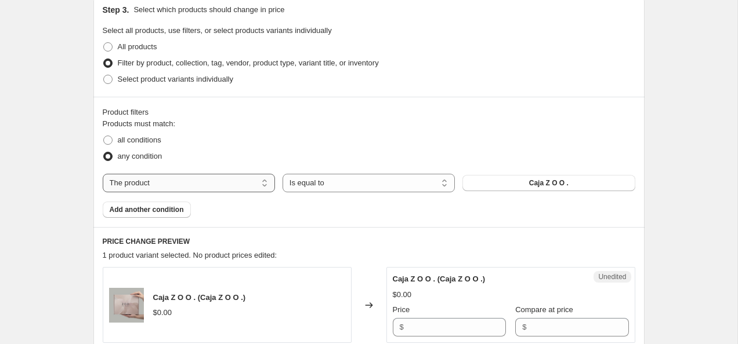
click at [242, 175] on select "The product The product's collection The product's tag The product's vendor The…" at bounding box center [189, 183] width 172 height 19
select select "collection"
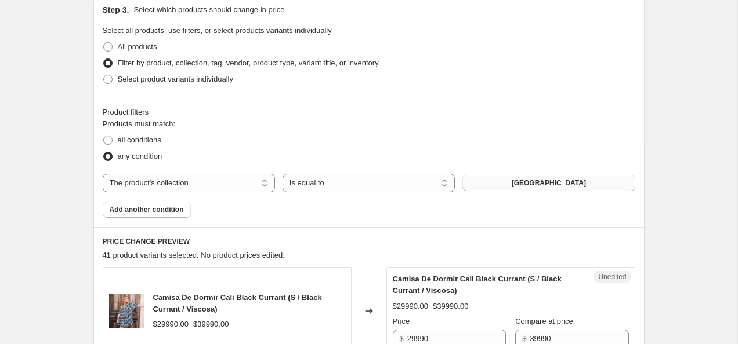
click at [552, 186] on span "[GEOGRAPHIC_DATA]" at bounding box center [549, 183] width 74 height 9
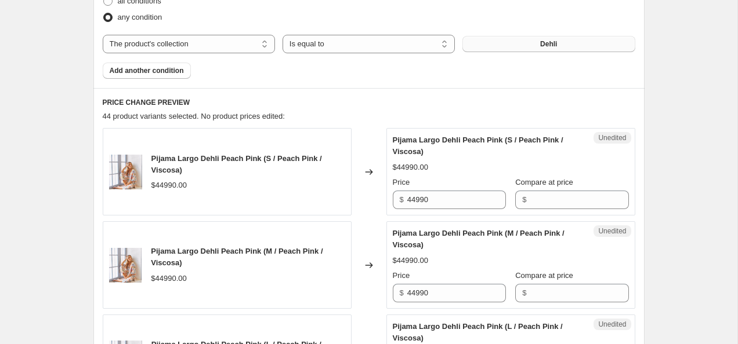
scroll to position [397, 0]
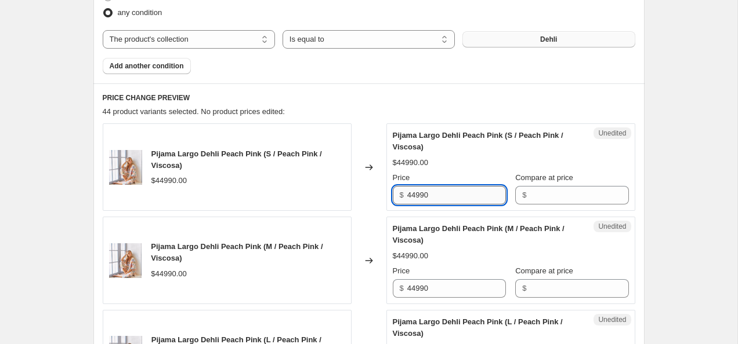
click at [466, 189] on input "44990" at bounding box center [456, 195] width 99 height 19
click at [580, 192] on input "Compare at price" at bounding box center [579, 195] width 99 height 19
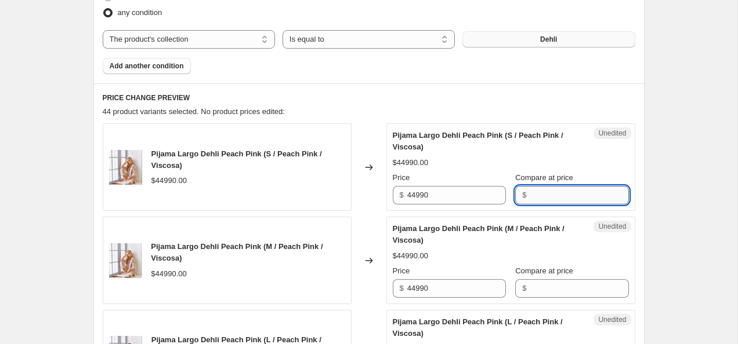
paste input "44990"
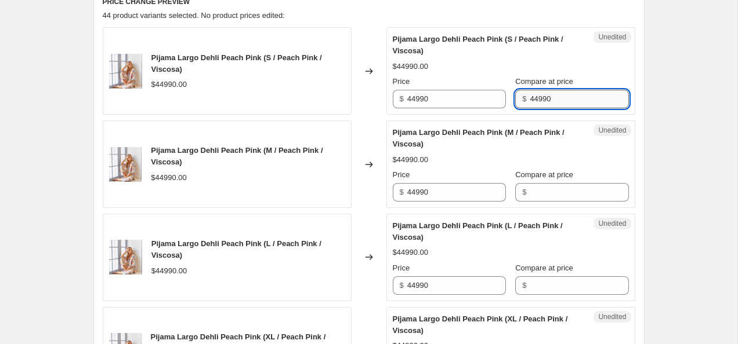
type input "44990"
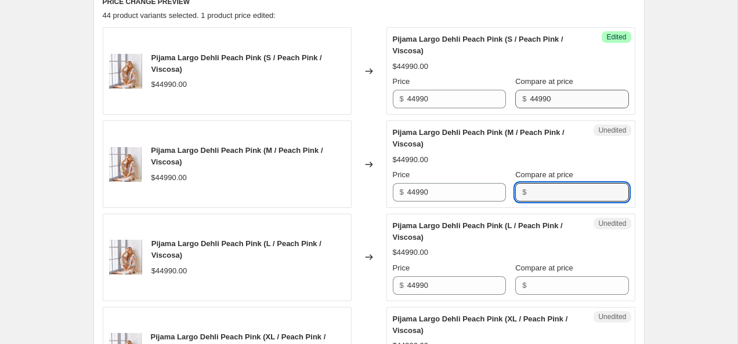
click at [580, 192] on input "Compare at price" at bounding box center [579, 192] width 99 height 19
paste input "44990"
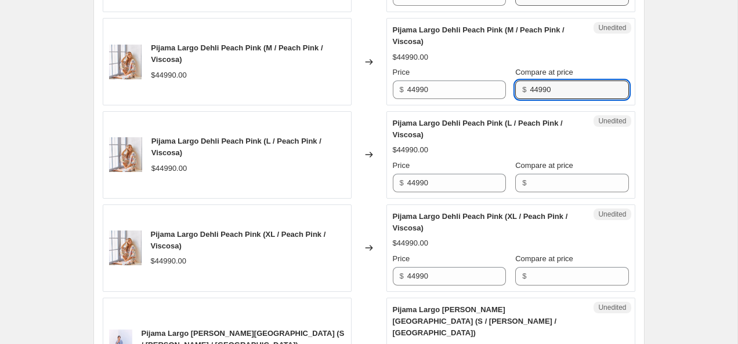
scroll to position [598, 0]
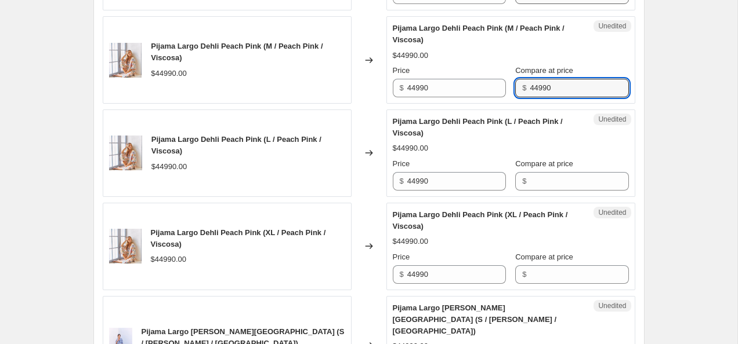
type input "44990"
click at [580, 192] on div "Unedited Pijama Largo Dehli Peach Pink (L / Peach Pink / Viscosa) $44990.00 Pri…" at bounding box center [510, 154] width 249 height 88
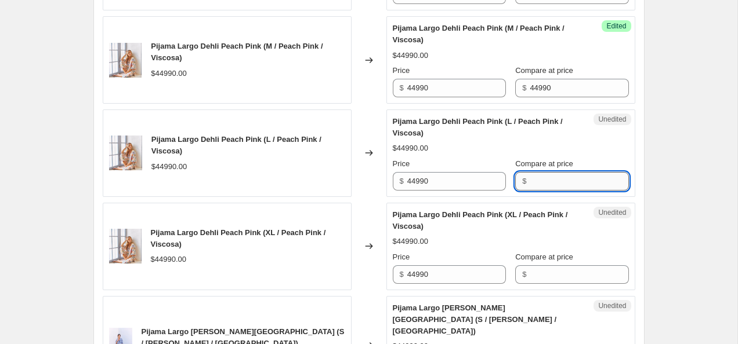
click at [564, 182] on input "Compare at price" at bounding box center [579, 181] width 99 height 19
paste input "44990"
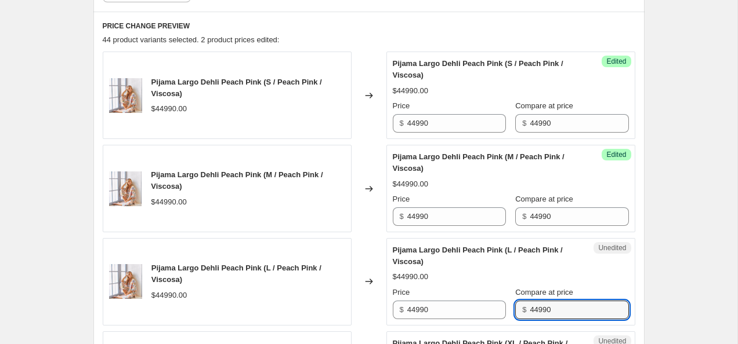
scroll to position [453, 0]
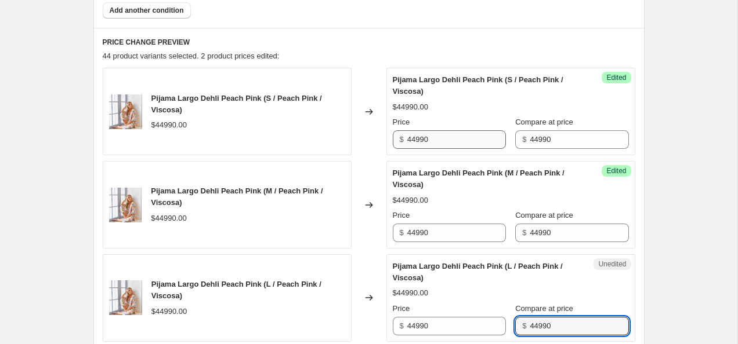
type input "44990"
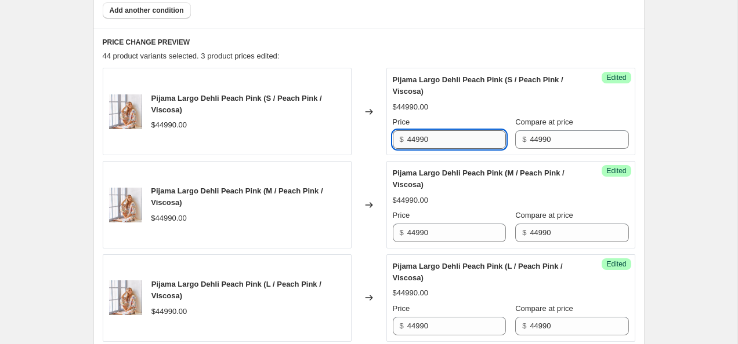
click at [412, 140] on input "44990" at bounding box center [456, 139] width 99 height 19
click at [435, 143] on input "34990" at bounding box center [456, 139] width 99 height 19
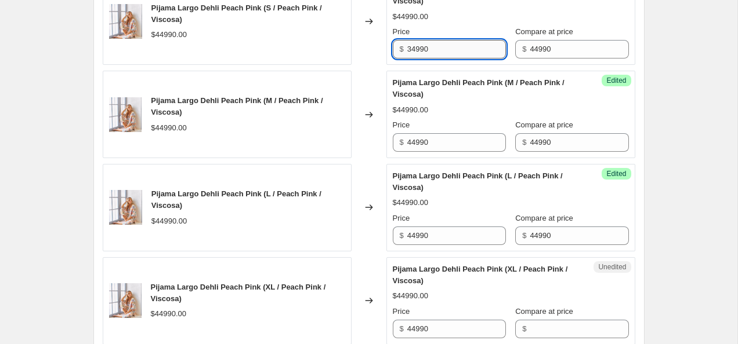
scroll to position [550, 0]
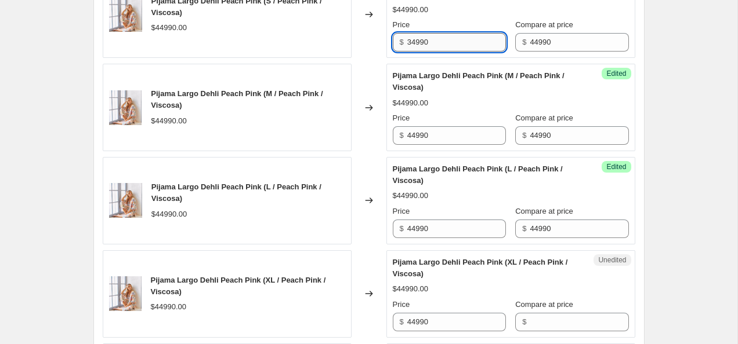
type input "34990"
click at [435, 143] on input "44990" at bounding box center [456, 135] width 99 height 19
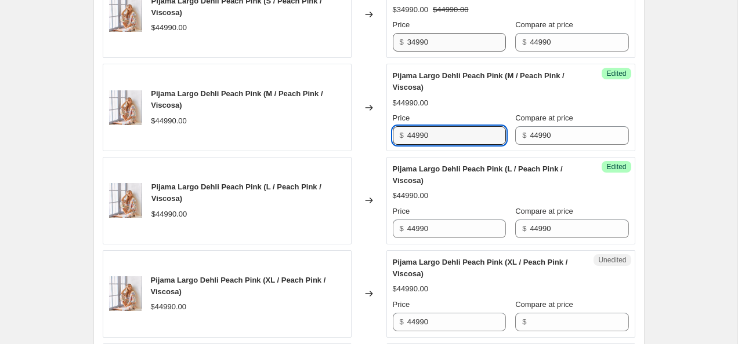
click at [435, 143] on input "44990" at bounding box center [456, 135] width 99 height 19
paste input "3"
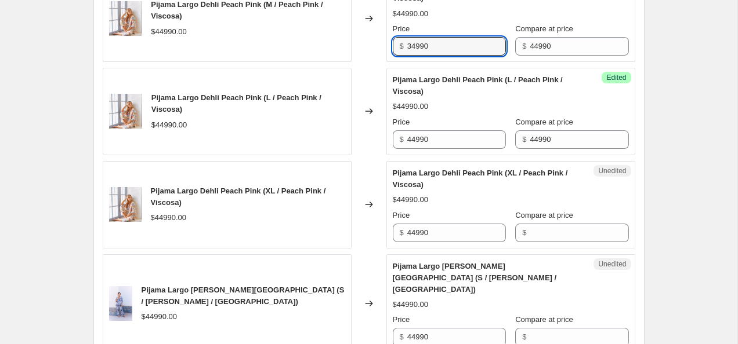
type input "34990"
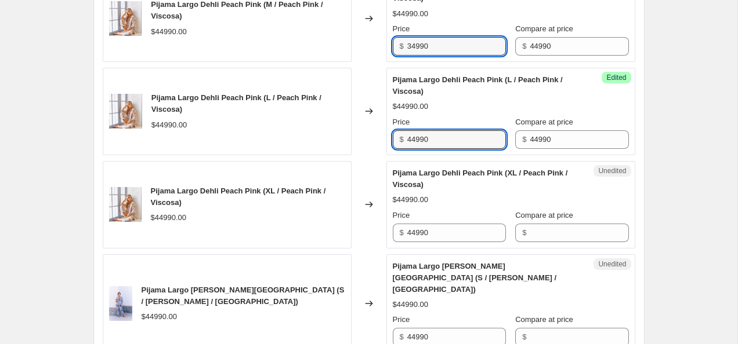
click at [435, 143] on input "44990" at bounding box center [456, 139] width 99 height 19
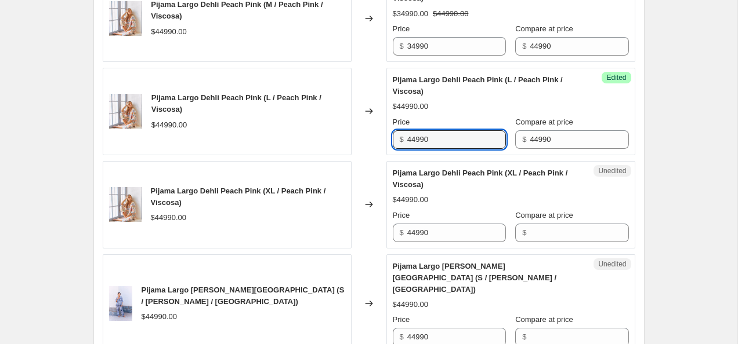
click at [435, 143] on input "44990" at bounding box center [456, 139] width 99 height 19
paste input "3"
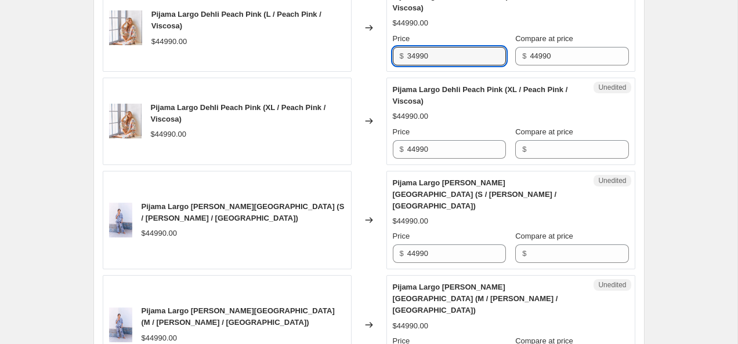
scroll to position [735, 0]
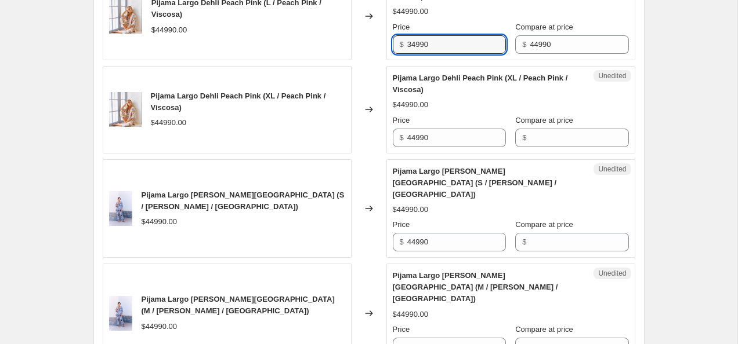
type input "34990"
click at [435, 143] on input "44990" at bounding box center [456, 138] width 99 height 19
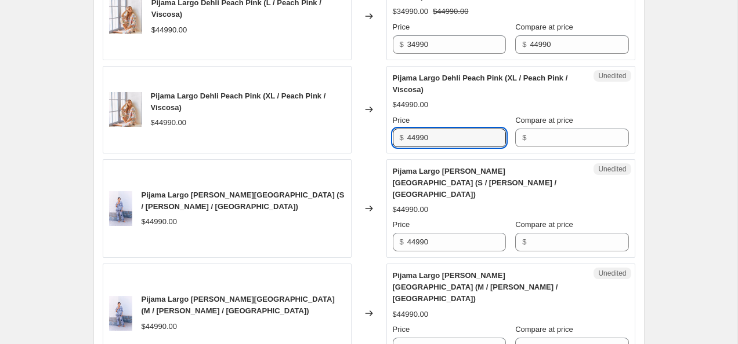
click at [435, 143] on input "44990" at bounding box center [456, 138] width 99 height 19
paste input "3"
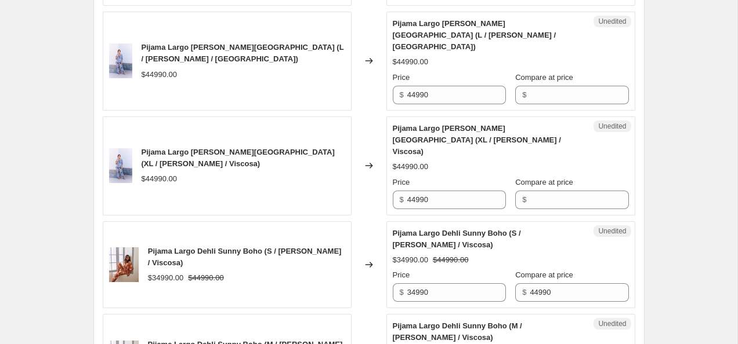
scroll to position [1101, 0]
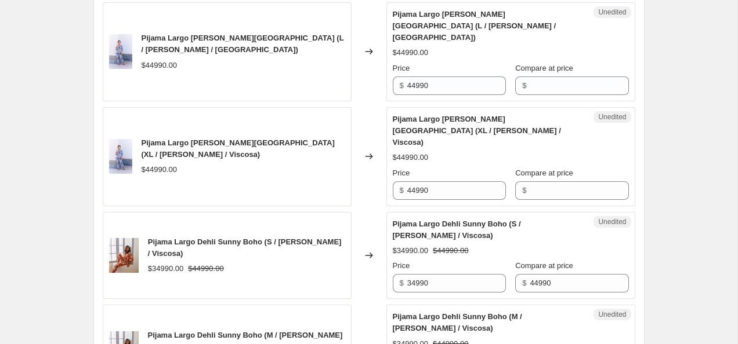
type input "34990"
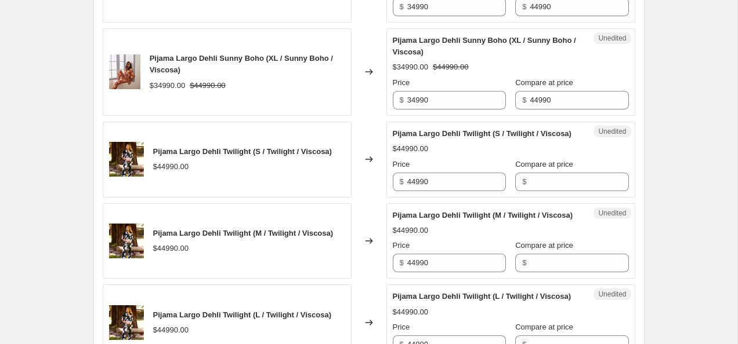
scroll to position [1548, 0]
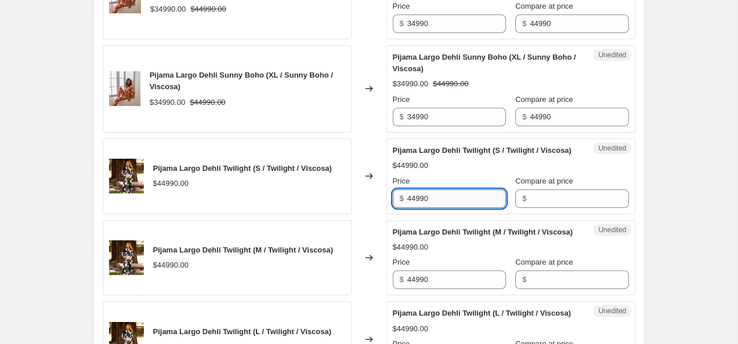
click at [445, 190] on input "44990" at bounding box center [456, 199] width 99 height 19
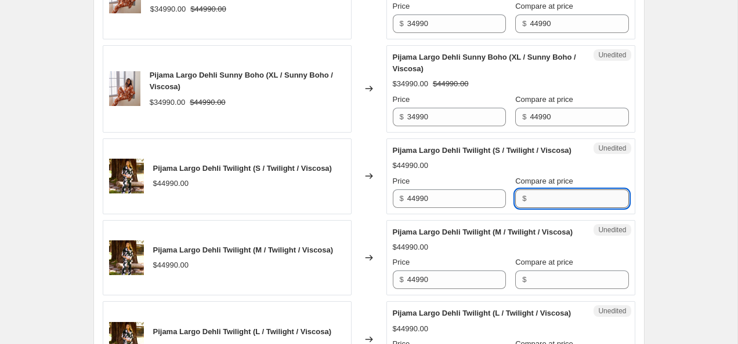
click at [561, 190] on input "Compare at price" at bounding box center [579, 199] width 99 height 19
paste input "44990"
type input "44990"
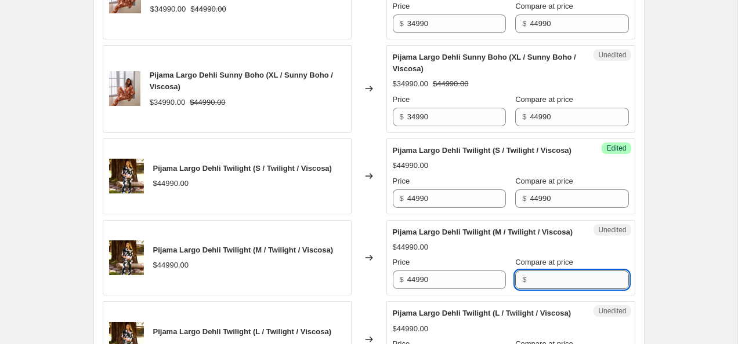
click at [546, 271] on input "Compare at price" at bounding box center [579, 280] width 99 height 19
paste input "44990"
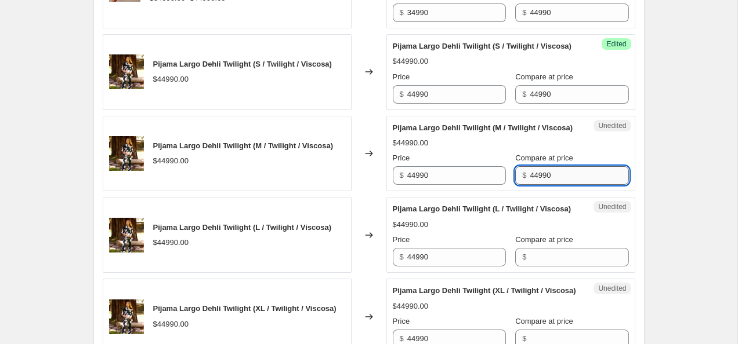
scroll to position [1651, 0]
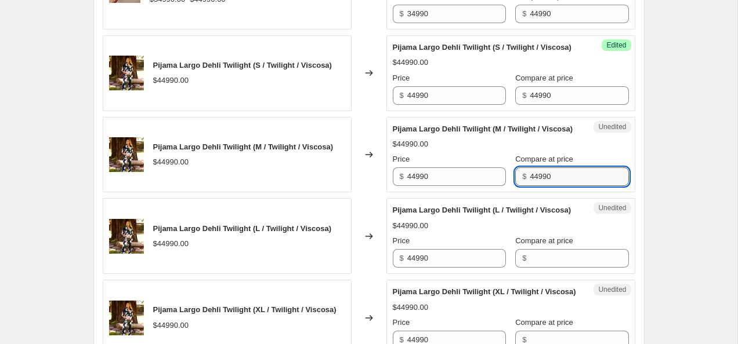
type input "44990"
click at [546, 249] on input "Compare at price" at bounding box center [579, 258] width 99 height 19
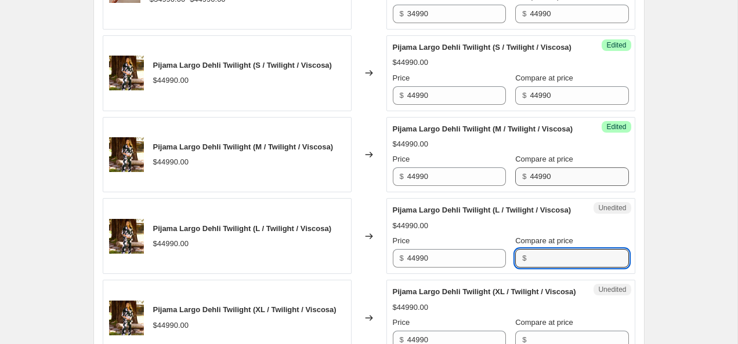
paste input "44990"
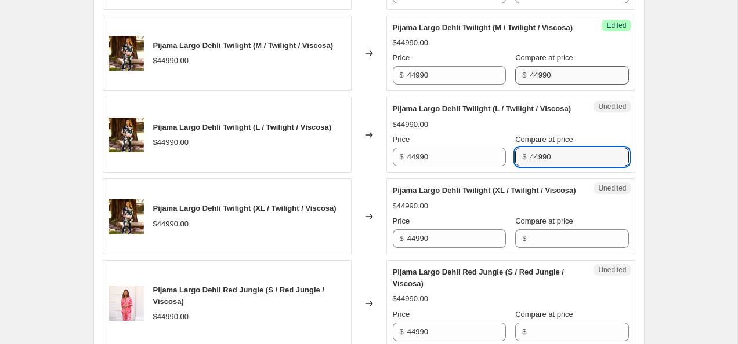
scroll to position [1745, 0]
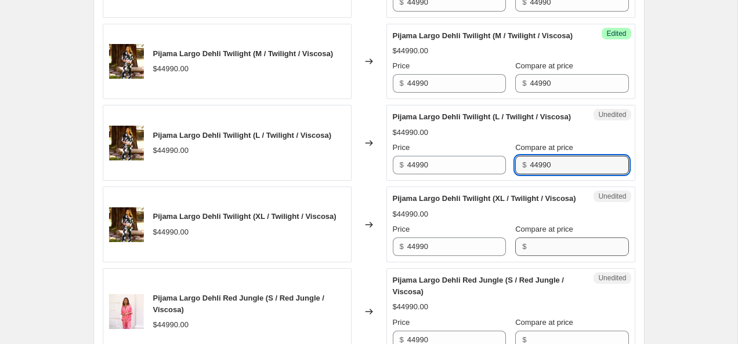
type input "44990"
click at [546, 238] on input "Compare at price" at bounding box center [579, 247] width 99 height 19
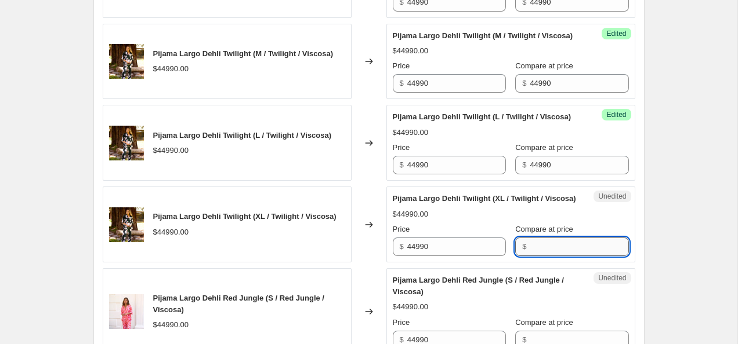
paste input "44990"
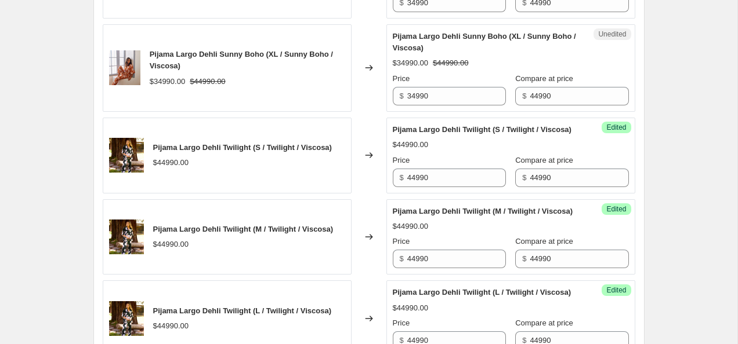
scroll to position [1541, 0]
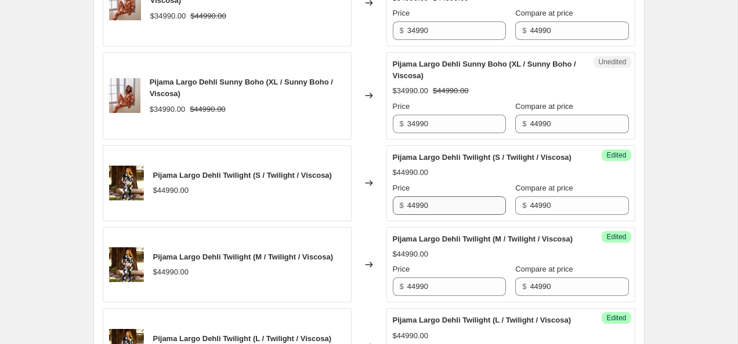
type input "44990"
click at [411, 197] on input "44990" at bounding box center [456, 206] width 99 height 19
click at [441, 197] on input "34990" at bounding box center [456, 206] width 99 height 19
type input "34990"
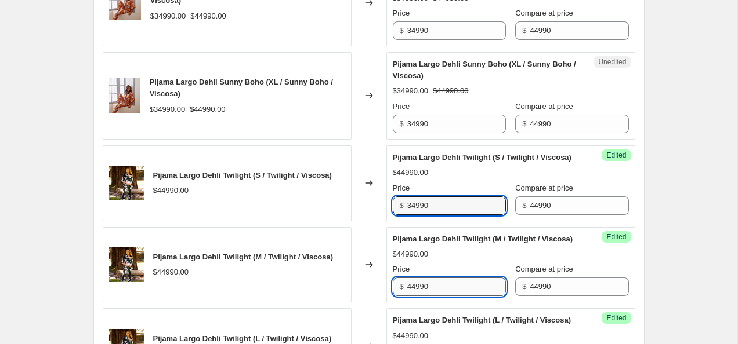
click at [430, 278] on input "44990" at bounding box center [456, 287] width 99 height 19
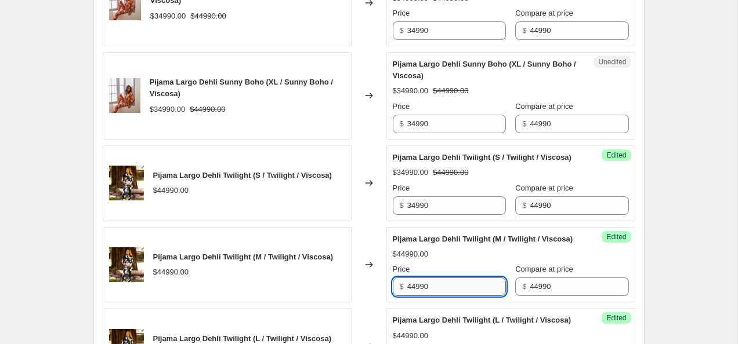
click at [430, 278] on input "44990" at bounding box center [456, 287] width 99 height 19
paste input "3"
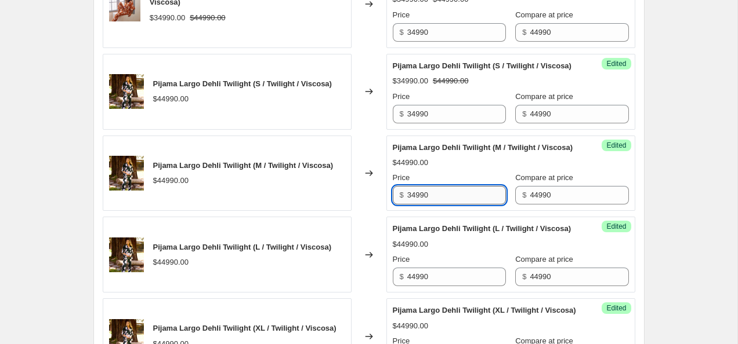
type input "34990"
click at [430, 268] on input "44990" at bounding box center [456, 277] width 99 height 19
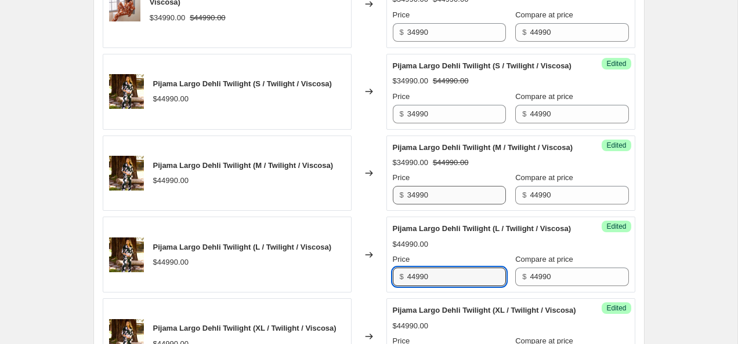
click at [430, 268] on input "44990" at bounding box center [456, 277] width 99 height 19
paste input "3"
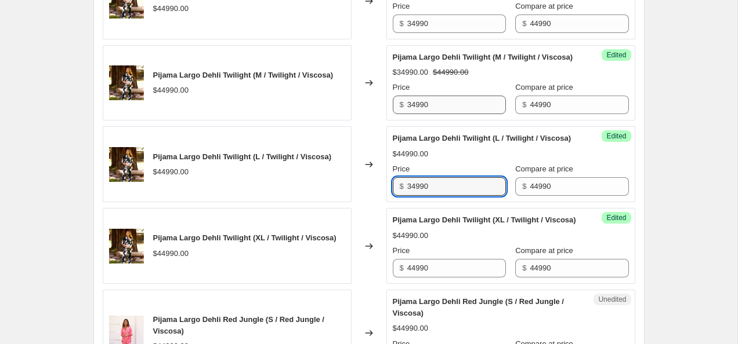
type input "34990"
click at [430, 259] on input "44990" at bounding box center [456, 268] width 99 height 19
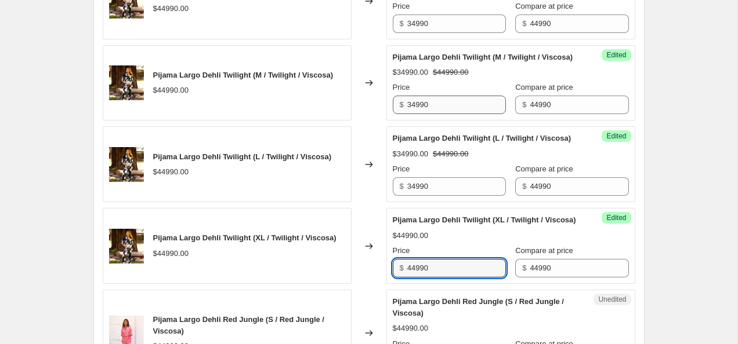
click at [430, 259] on input "44990" at bounding box center [456, 268] width 99 height 19
paste input "3"
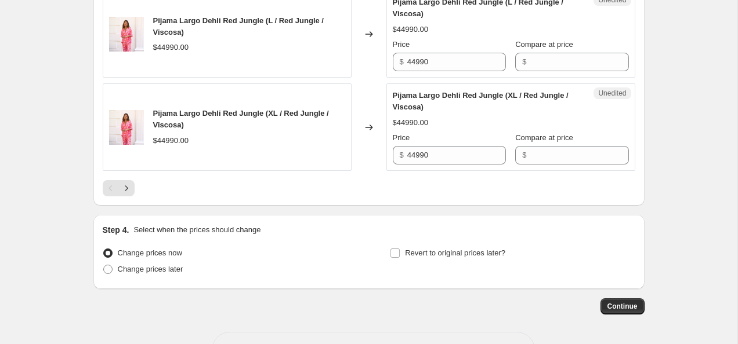
scroll to position [2223, 0]
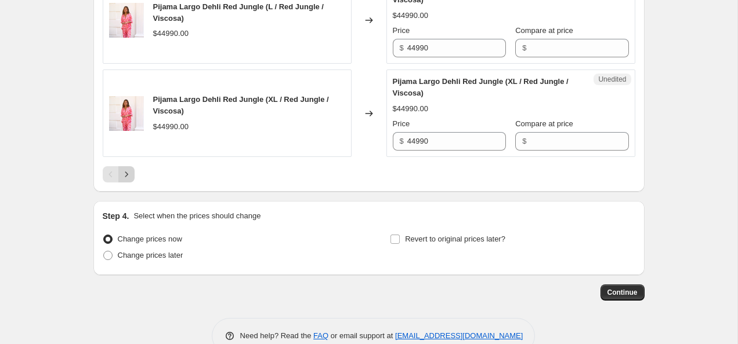
type input "34990"
click at [125, 169] on icon "Next" at bounding box center [127, 175] width 12 height 12
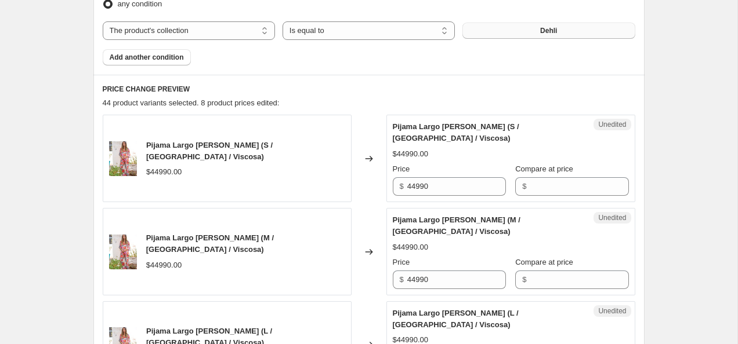
scroll to position [408, 0]
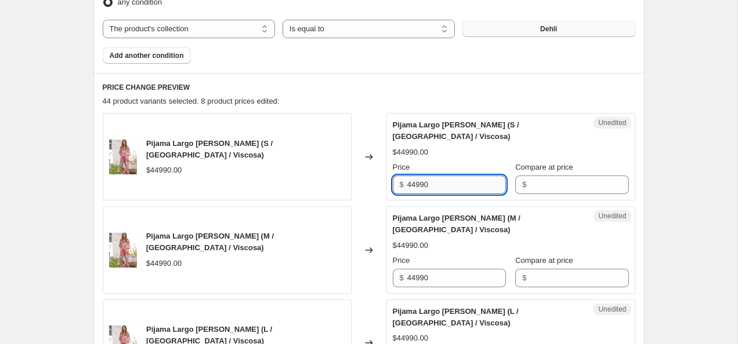
click at [465, 186] on input "44990" at bounding box center [456, 185] width 99 height 19
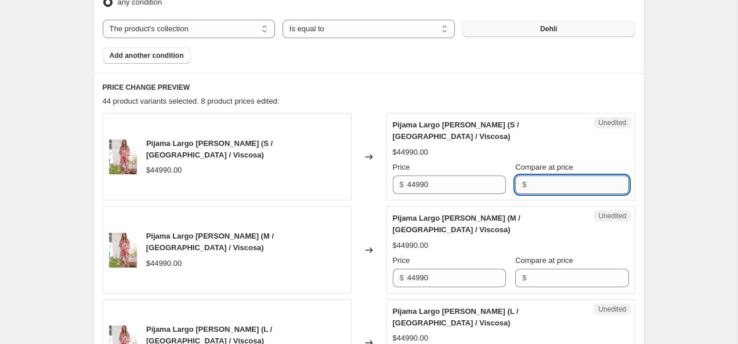
click at [547, 191] on input "Compare at price" at bounding box center [579, 185] width 99 height 19
paste input "44990"
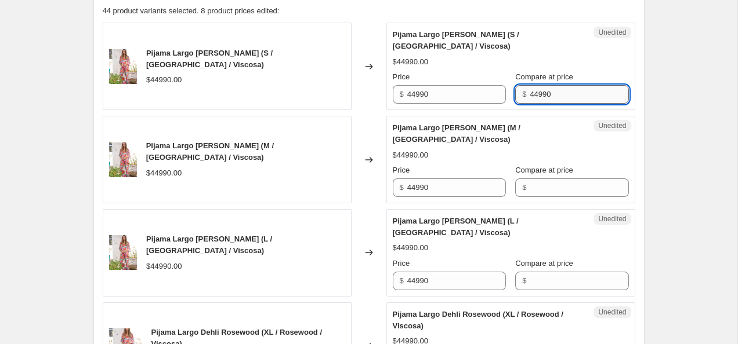
scroll to position [496, 0]
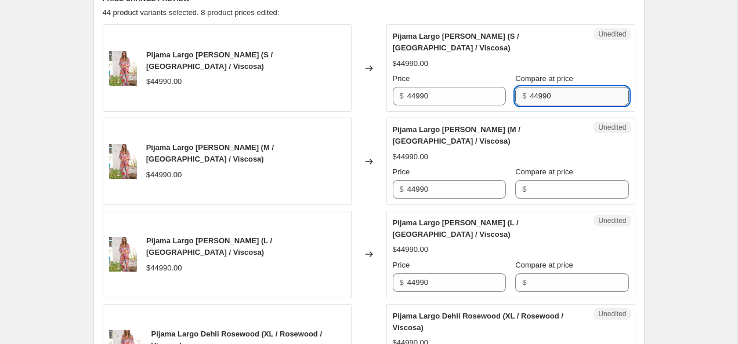
type input "44990"
click at [547, 191] on input "Compare at price" at bounding box center [579, 189] width 99 height 19
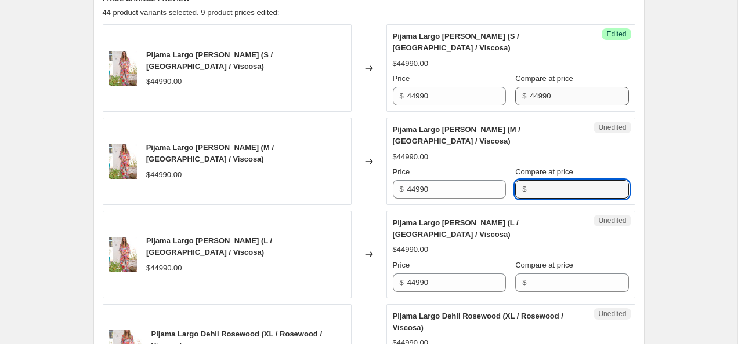
paste input "44990"
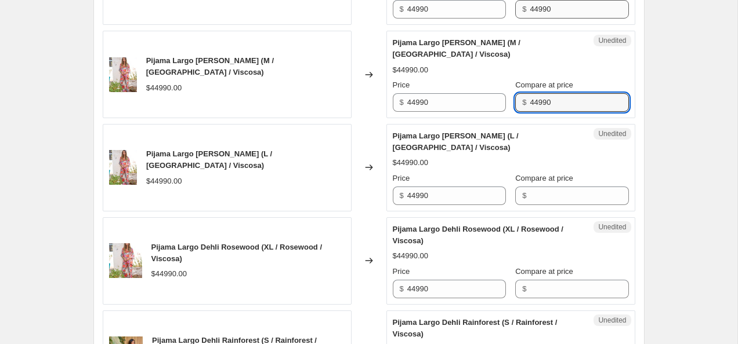
type input "44990"
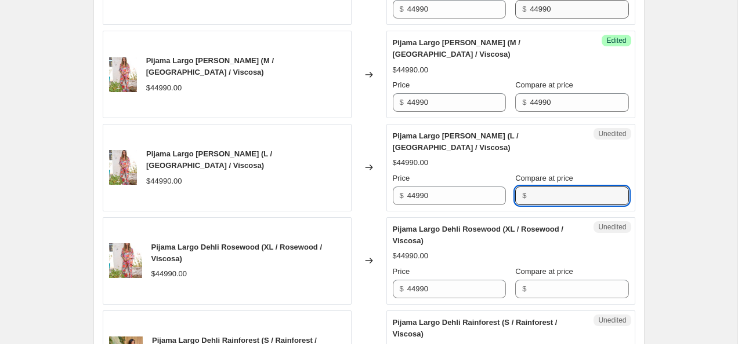
click at [547, 191] on input "Compare at price" at bounding box center [579, 196] width 99 height 19
paste input "44990"
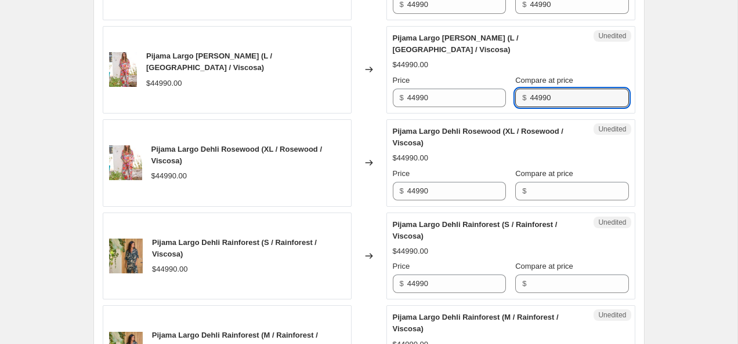
scroll to position [690, 0]
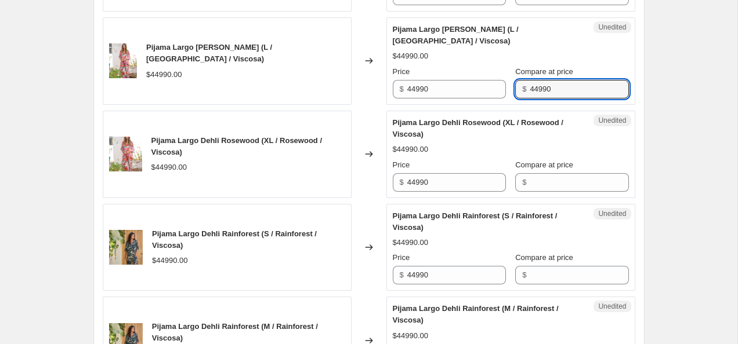
type input "44990"
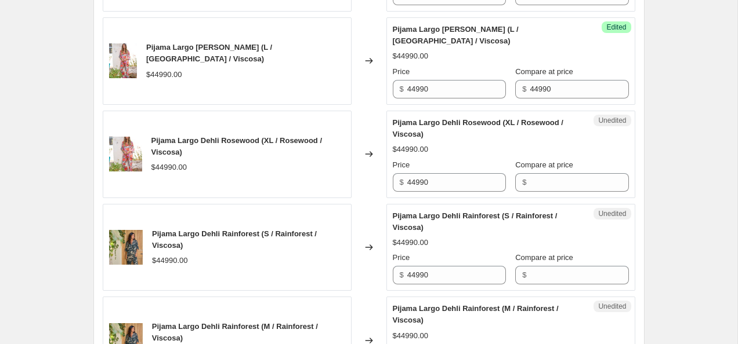
click at [547, 191] on div "Unedited Pijama Largo Dehli Rosewood (XL / Rosewood / Viscosa) $44990.00 Price …" at bounding box center [510, 155] width 249 height 88
click at [547, 190] on input "Compare at price" at bounding box center [579, 182] width 99 height 19
paste input "44990"
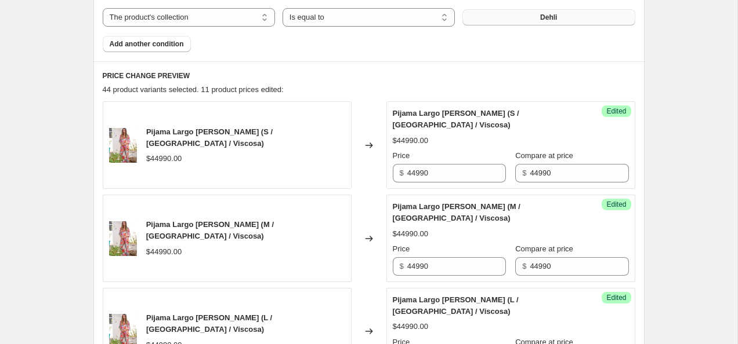
scroll to position [384, 0]
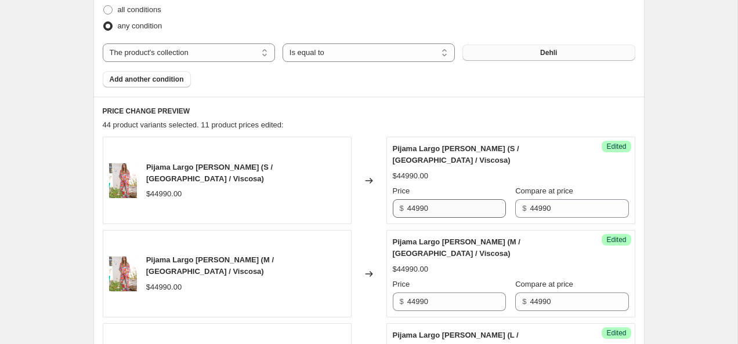
type input "44990"
click at [414, 208] on input "44990" at bounding box center [456, 209] width 99 height 19
type input "34990"
click at [466, 199] on div "Price $ 34990" at bounding box center [449, 202] width 113 height 32
click at [453, 206] on input "34990" at bounding box center [456, 209] width 99 height 19
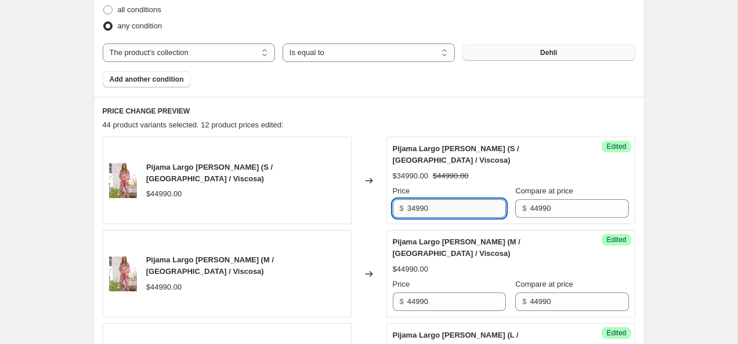
click at [453, 206] on input "34990" at bounding box center [456, 209] width 99 height 19
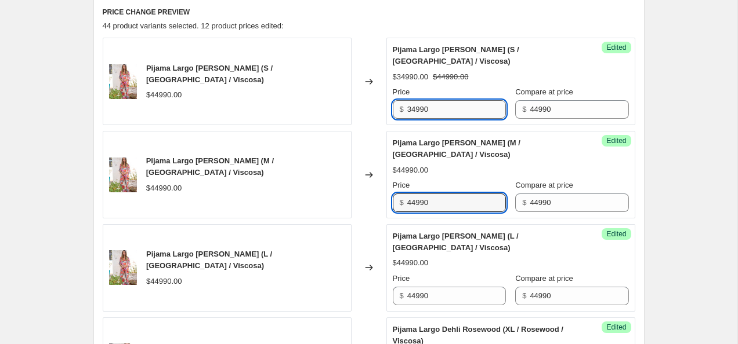
click at [453, 206] on input "44990" at bounding box center [456, 203] width 99 height 19
paste input "3"
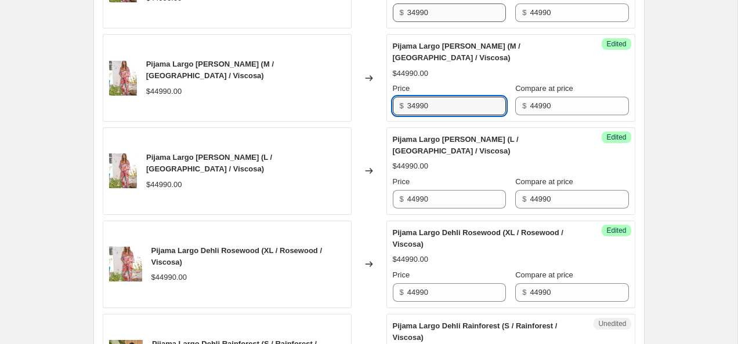
type input "34990"
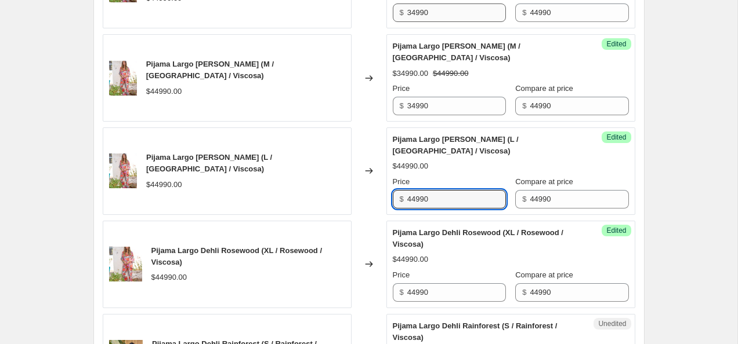
click at [453, 206] on input "44990" at bounding box center [456, 199] width 99 height 19
paste input "3"
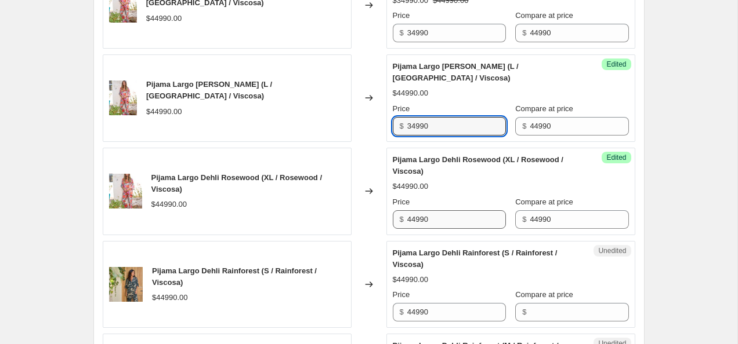
scroll to position [655, 0]
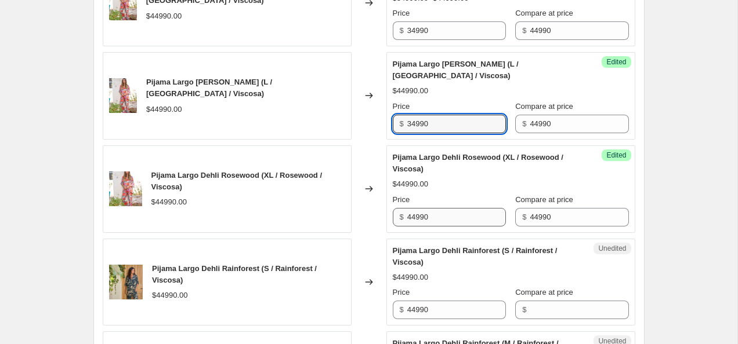
type input "34990"
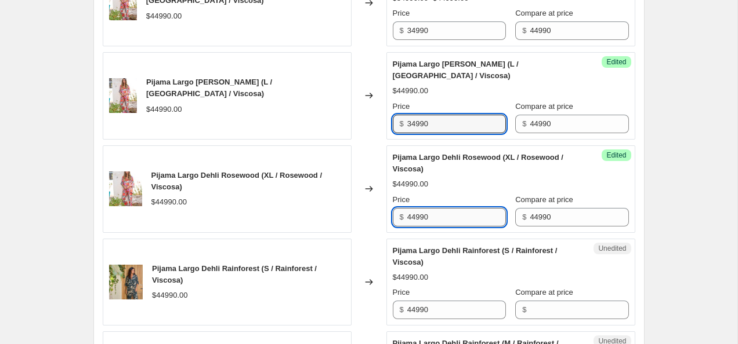
click at [452, 222] on input "44990" at bounding box center [456, 217] width 99 height 19
paste input "3"
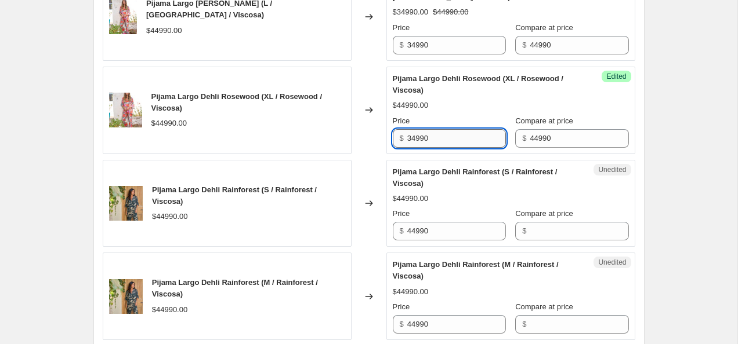
scroll to position [744, 0]
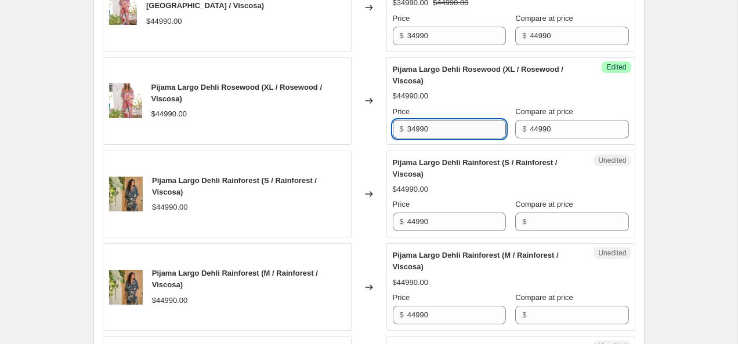
type input "34990"
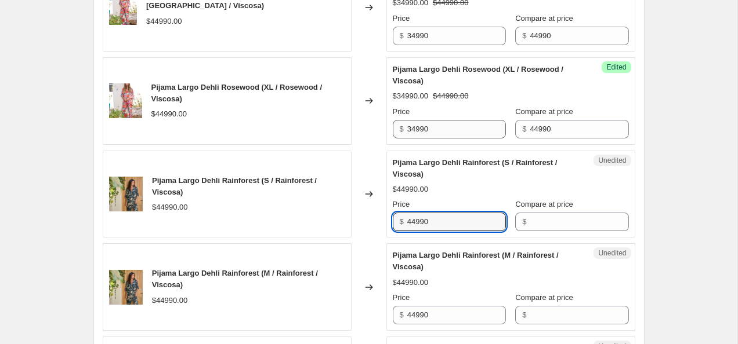
click at [452, 222] on input "44990" at bounding box center [456, 222] width 99 height 19
click at [548, 224] on input "Compare at price" at bounding box center [579, 222] width 99 height 19
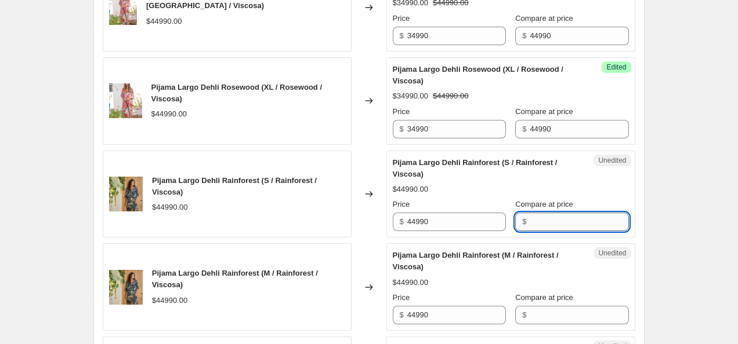
paste input "44990"
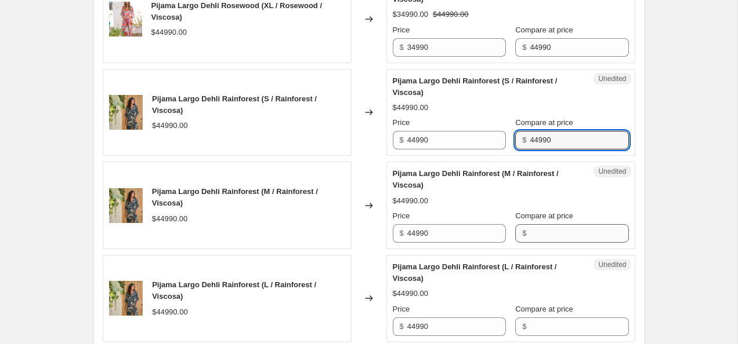
type input "44990"
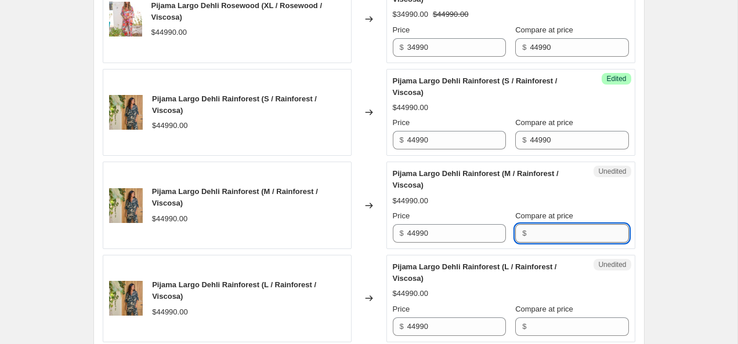
click at [548, 225] on input "Compare at price" at bounding box center [579, 233] width 99 height 19
paste input "44990"
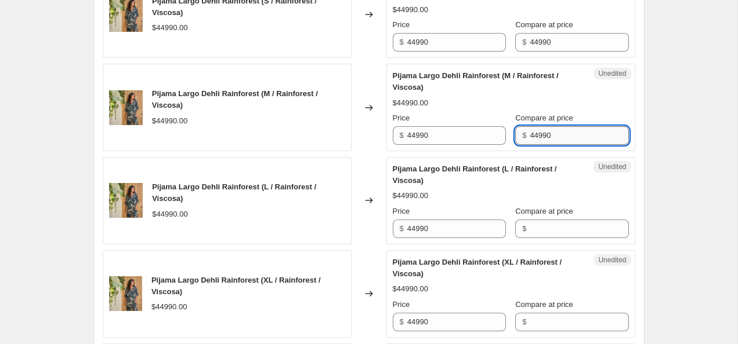
scroll to position [935, 0]
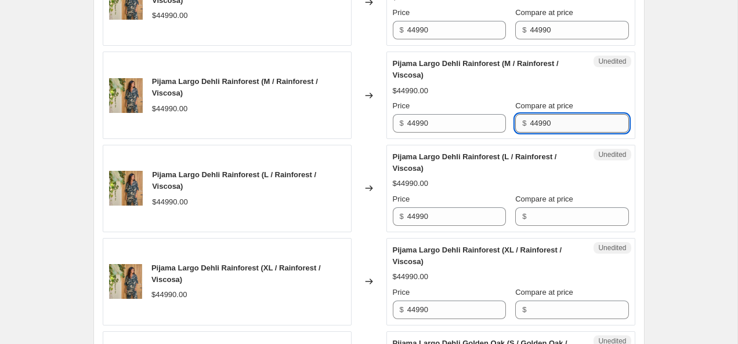
type input "44990"
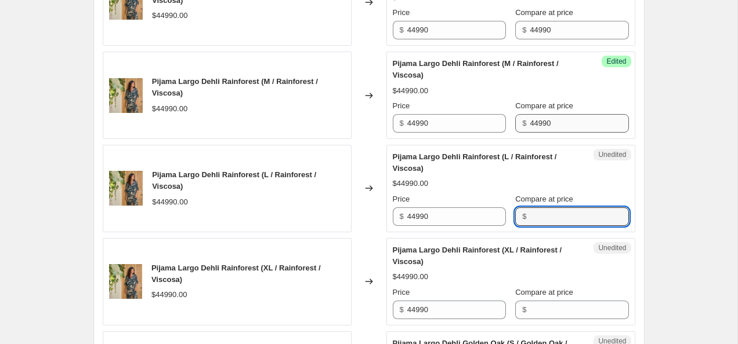
click at [548, 226] on input "Compare at price" at bounding box center [579, 217] width 99 height 19
paste input "44990"
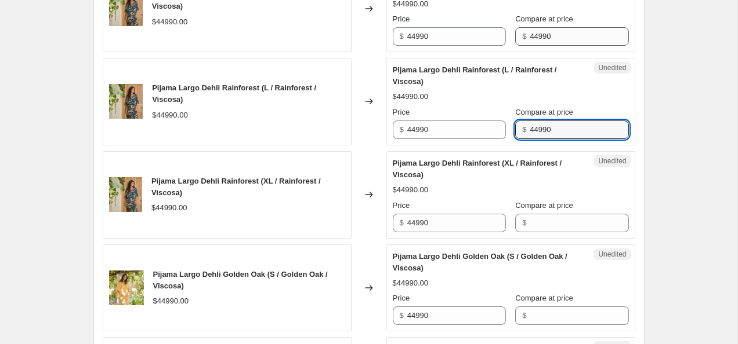
type input "44990"
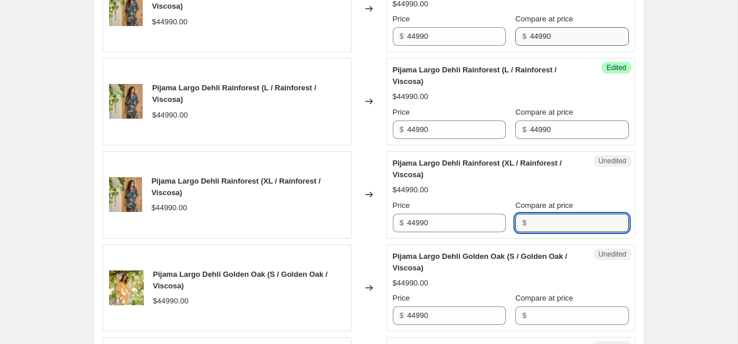
click at [548, 226] on input "Compare at price" at bounding box center [579, 223] width 99 height 19
paste input "44990"
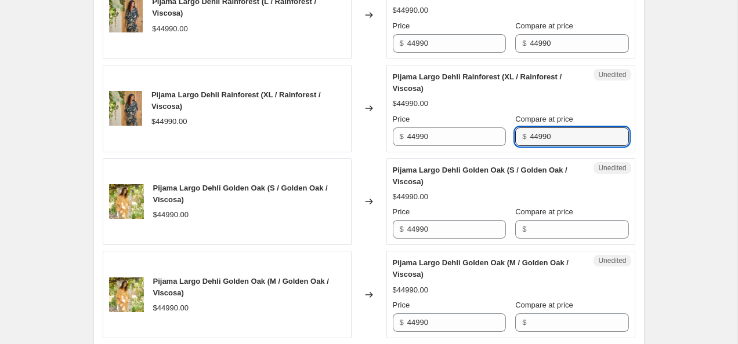
type input "44990"
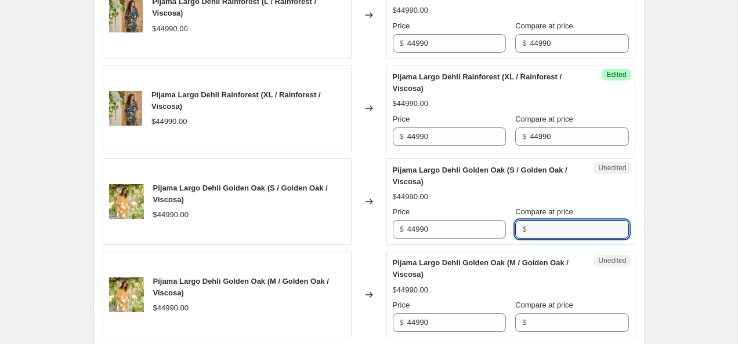
click at [548, 226] on input "Compare at price" at bounding box center [579, 229] width 99 height 19
paste input "44990"
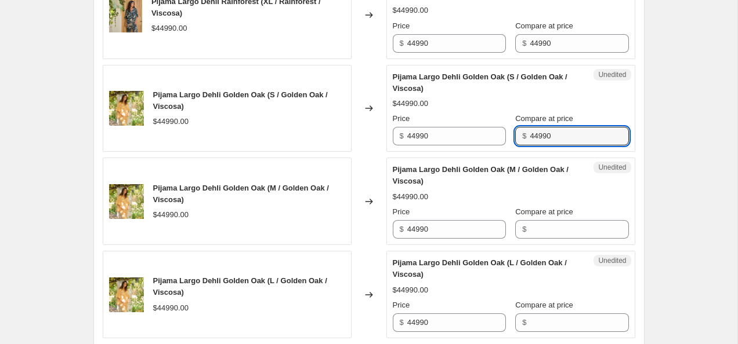
scroll to position [1199, 0]
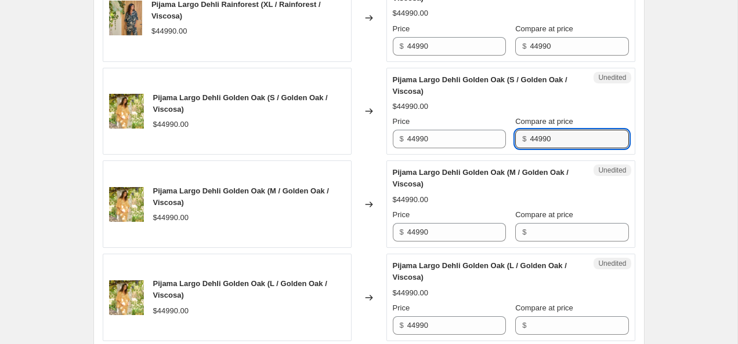
type input "44990"
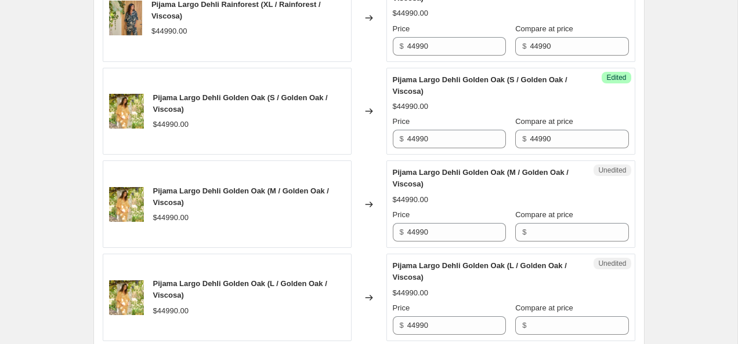
click at [545, 221] on div "Compare at price $" at bounding box center [571, 225] width 113 height 32
click at [542, 228] on input "Compare at price" at bounding box center [579, 232] width 99 height 19
paste input "44990"
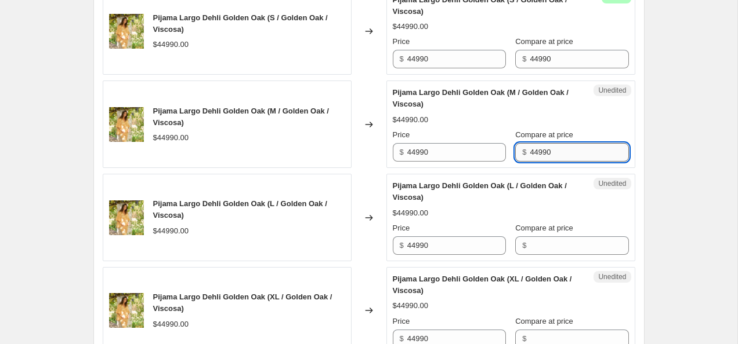
scroll to position [1290, 0]
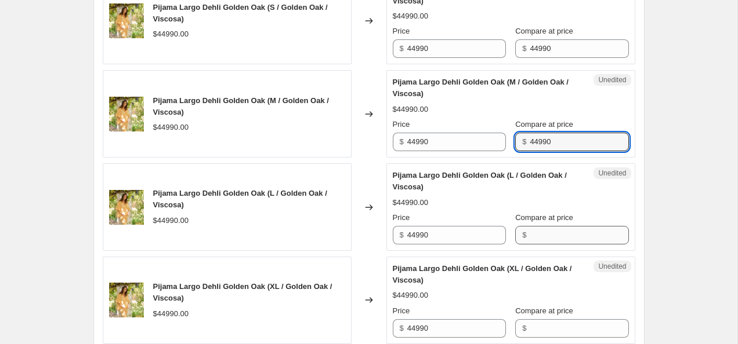
type input "44990"
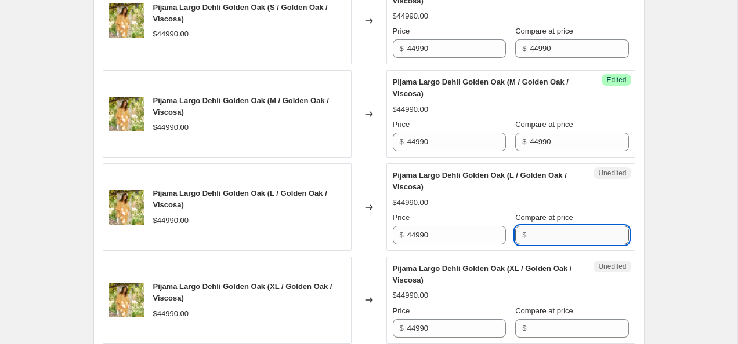
click at [543, 230] on input "Compare at price" at bounding box center [579, 235] width 99 height 19
paste input "44990"
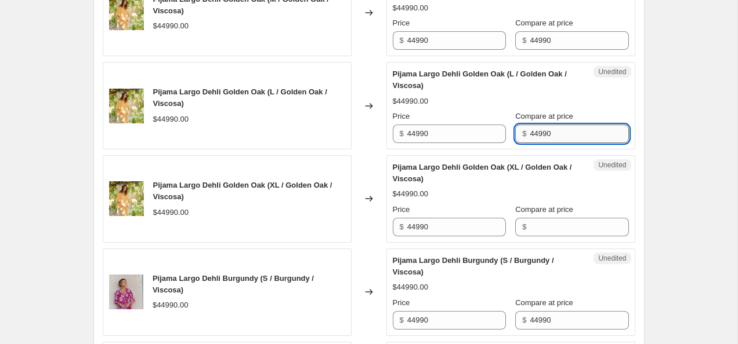
scroll to position [1392, 0]
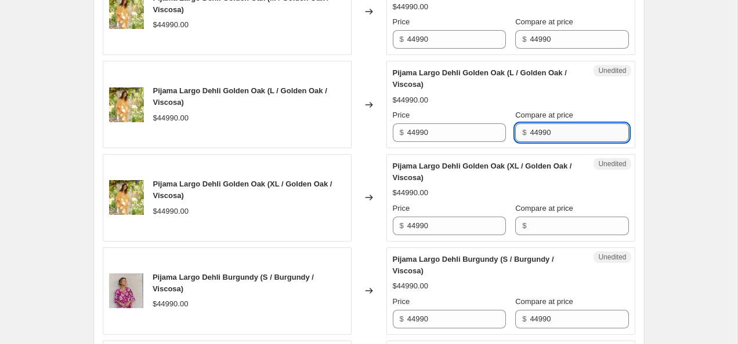
type input "44990"
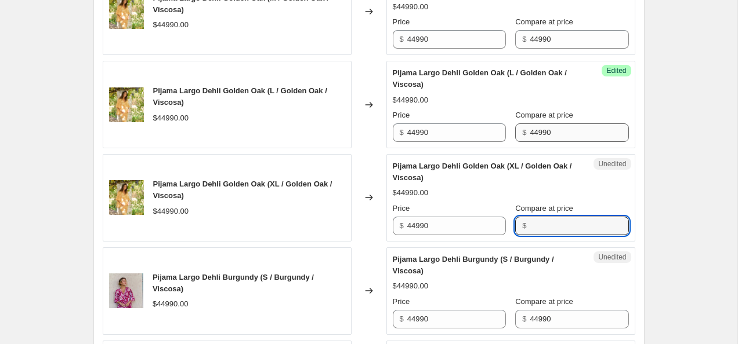
paste input "44990"
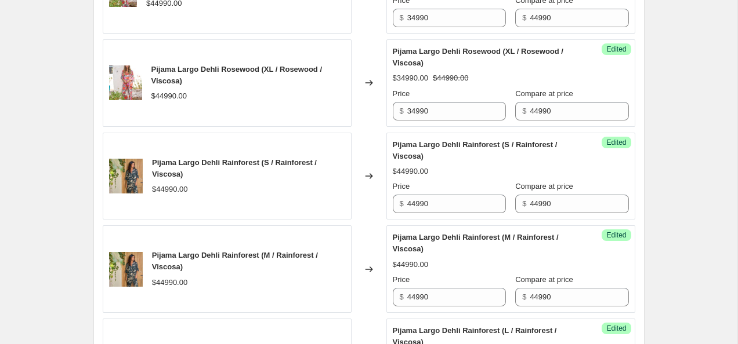
scroll to position [761, 0]
type input "44990"
click at [450, 113] on input "34990" at bounding box center [456, 112] width 99 height 19
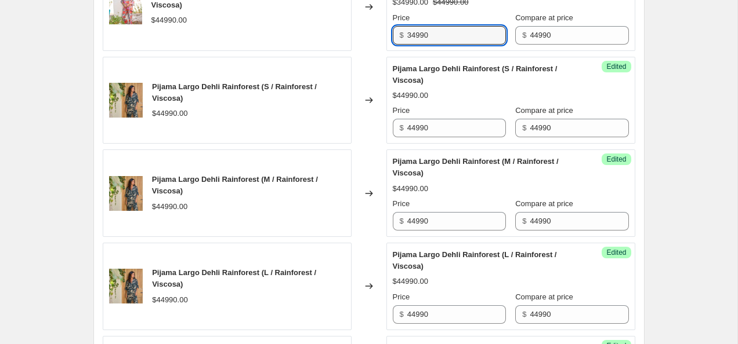
scroll to position [850, 0]
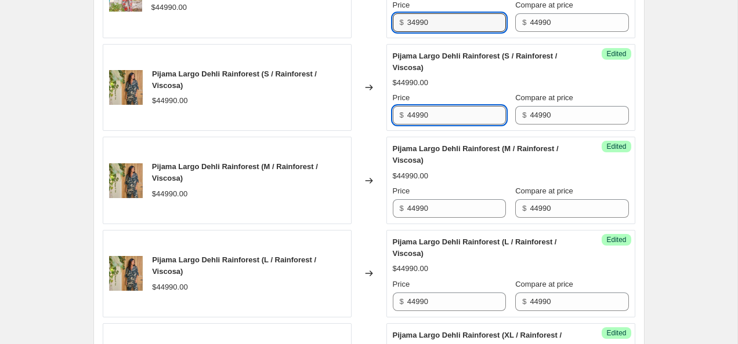
click at [431, 122] on input "44990" at bounding box center [456, 115] width 99 height 19
paste input "3"
type input "34990"
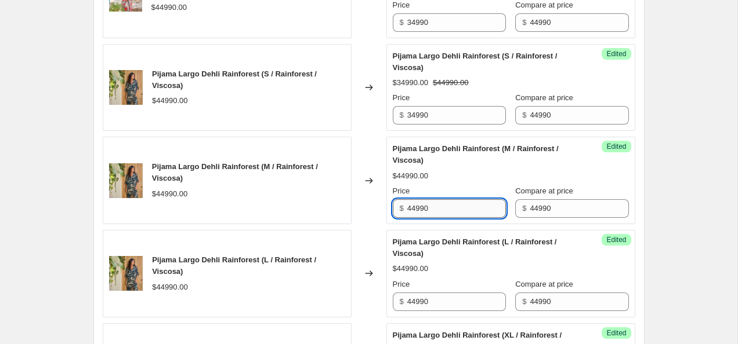
click at [423, 210] on input "44990" at bounding box center [456, 209] width 99 height 19
click at [424, 209] on input "44990" at bounding box center [456, 209] width 99 height 19
paste input "3"
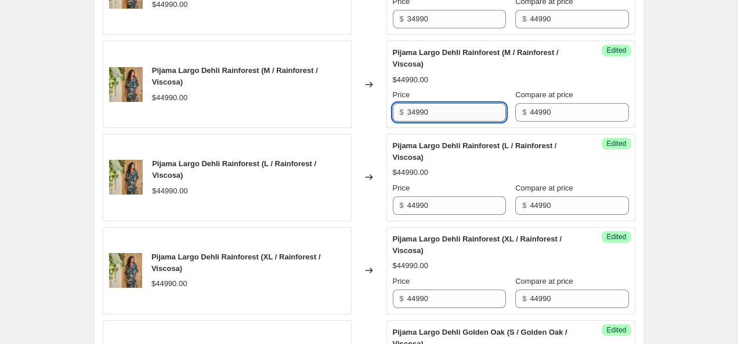
scroll to position [950, 0]
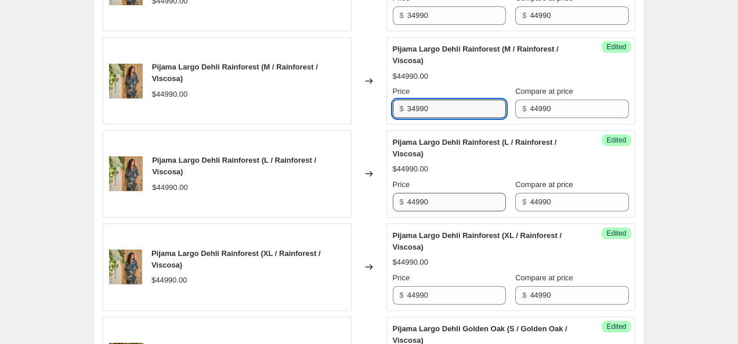
type input "34990"
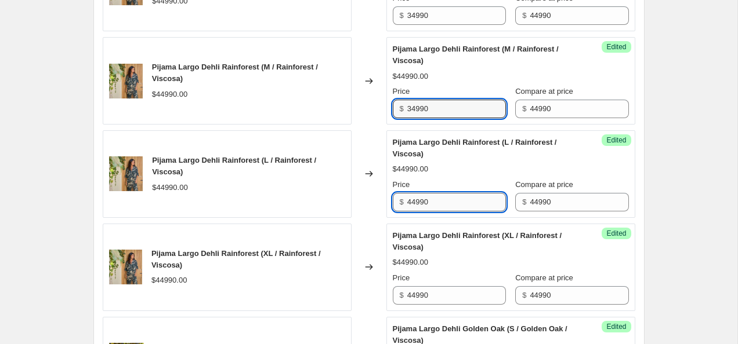
click at [446, 193] on input "44990" at bounding box center [456, 202] width 99 height 19
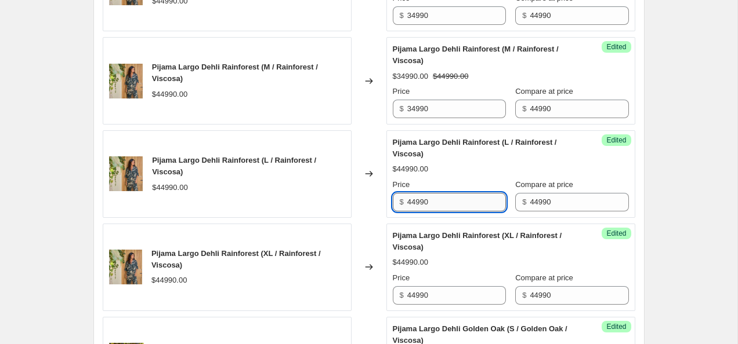
click at [446, 193] on input "44990" at bounding box center [456, 202] width 99 height 19
paste input "3"
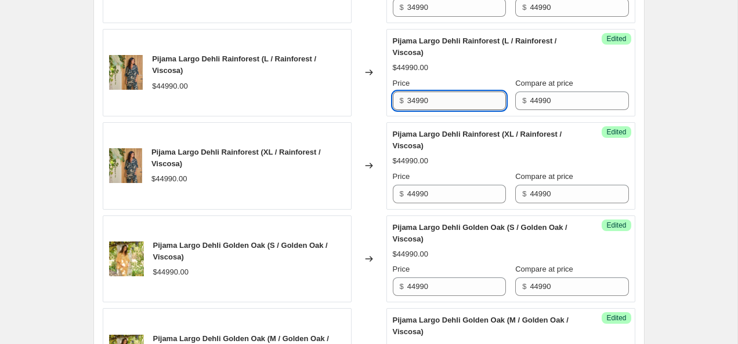
scroll to position [1049, 0]
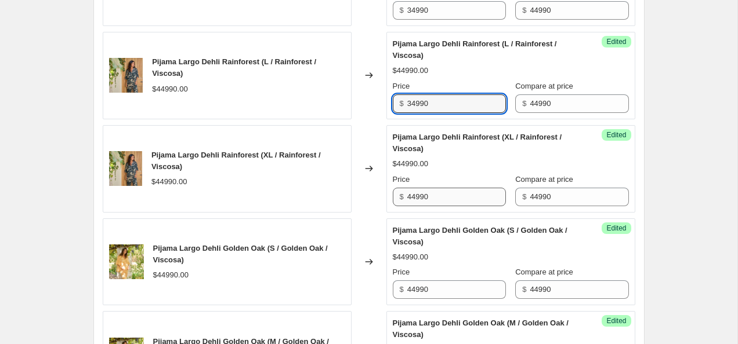
type input "34990"
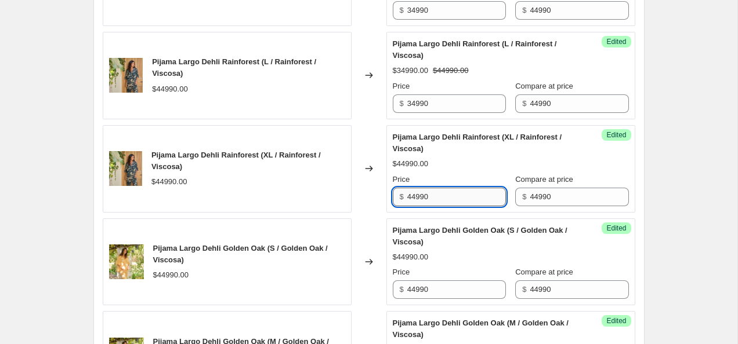
click at [444, 188] on input "44990" at bounding box center [456, 197] width 99 height 19
click at [447, 201] on input "44990" at bounding box center [456, 197] width 99 height 19
paste input "3"
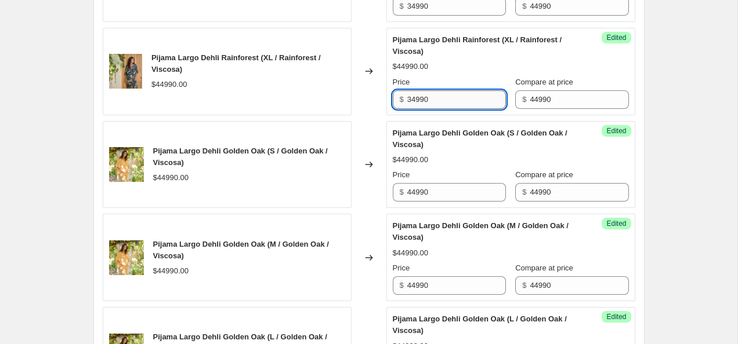
scroll to position [1143, 0]
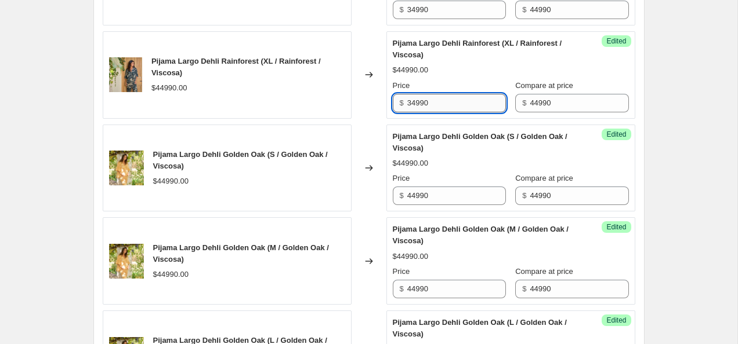
type input "34990"
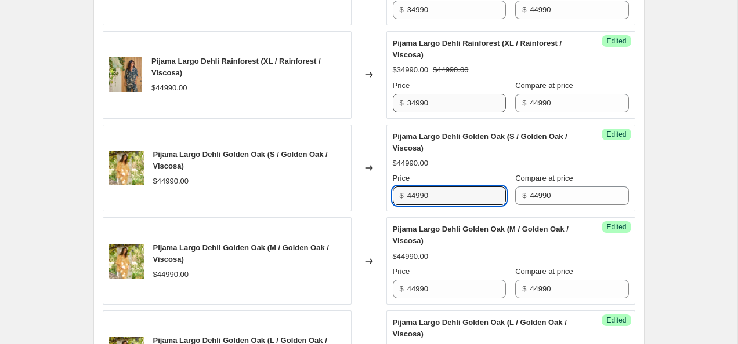
click at [447, 201] on input "44990" at bounding box center [456, 196] width 99 height 19
paste input "3"
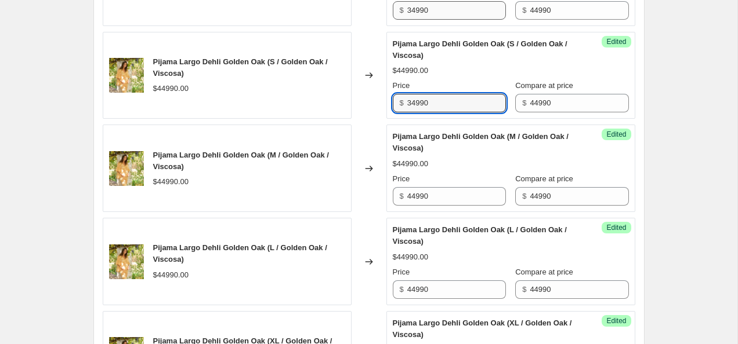
scroll to position [1242, 0]
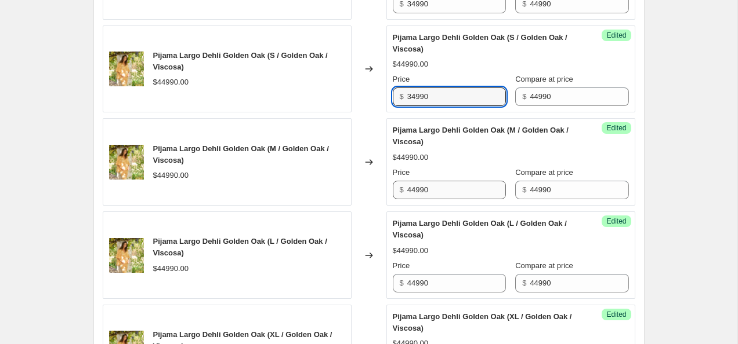
type input "34990"
click at [441, 191] on input "44990" at bounding box center [456, 190] width 99 height 19
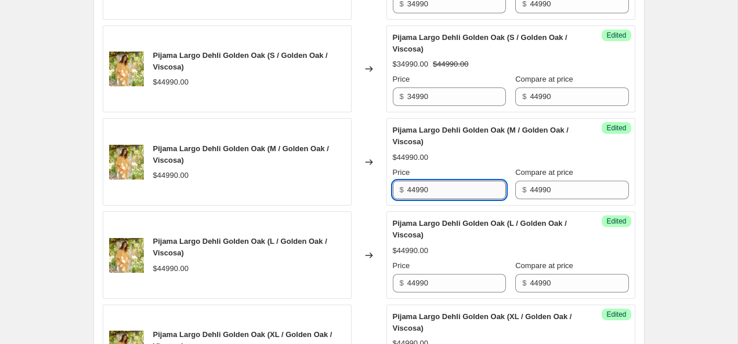
click at [441, 191] on input "44990" at bounding box center [456, 190] width 99 height 19
paste input "3"
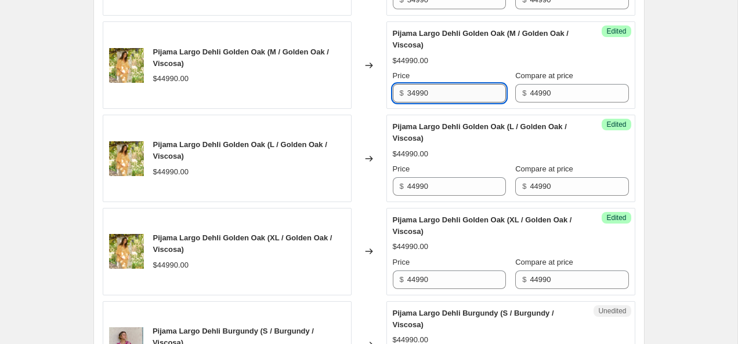
scroll to position [1340, 0]
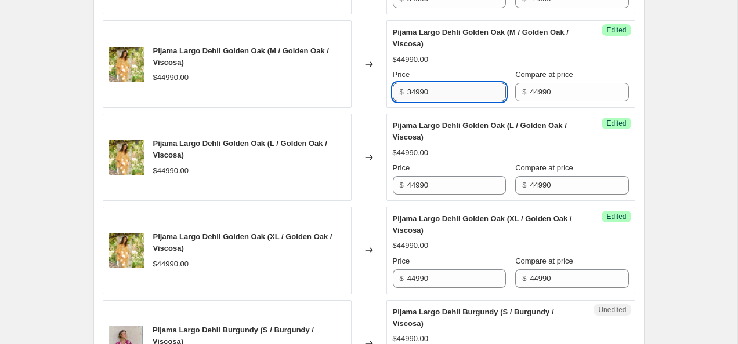
type input "34990"
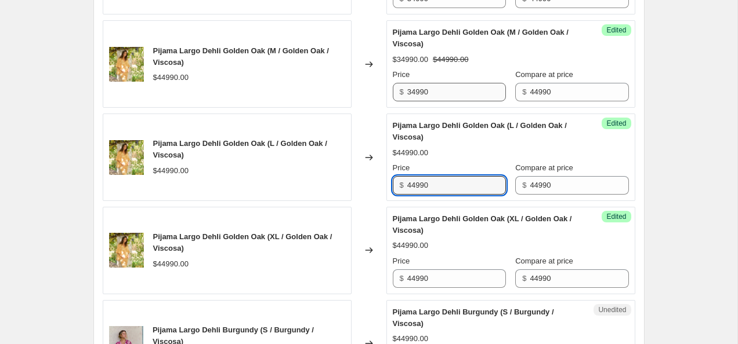
click at [441, 191] on input "44990" at bounding box center [456, 185] width 99 height 19
paste input "3"
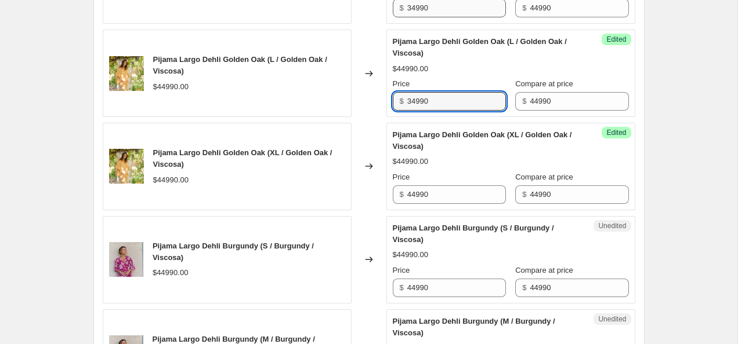
scroll to position [1429, 0]
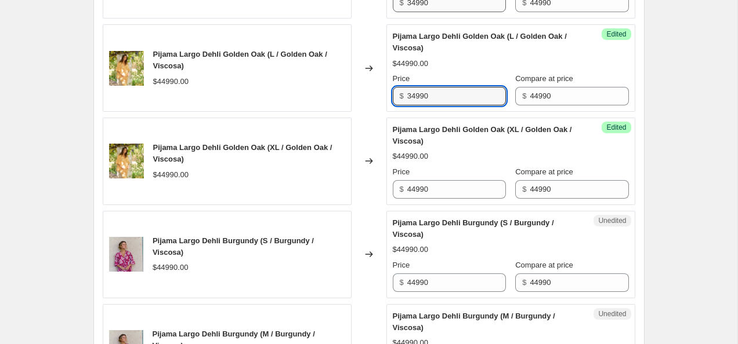
type input "34990"
click at [441, 191] on input "44990" at bounding box center [456, 189] width 99 height 19
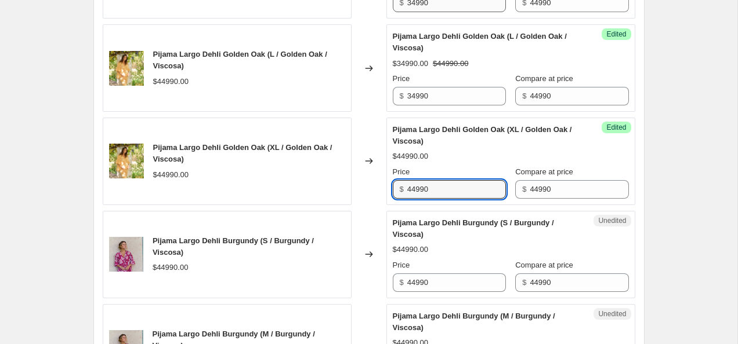
click at [441, 191] on input "44990" at bounding box center [456, 189] width 99 height 19
paste input "3"
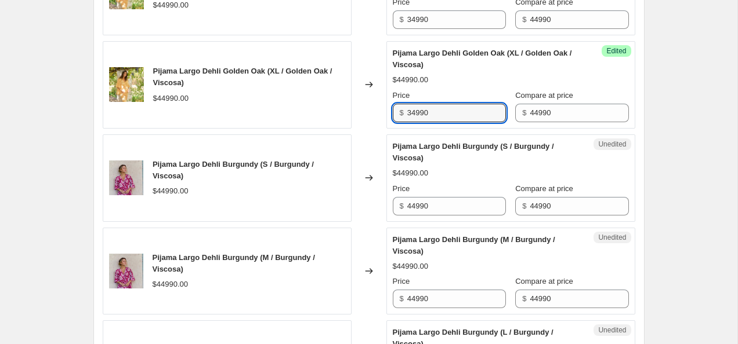
scroll to position [1529, 0]
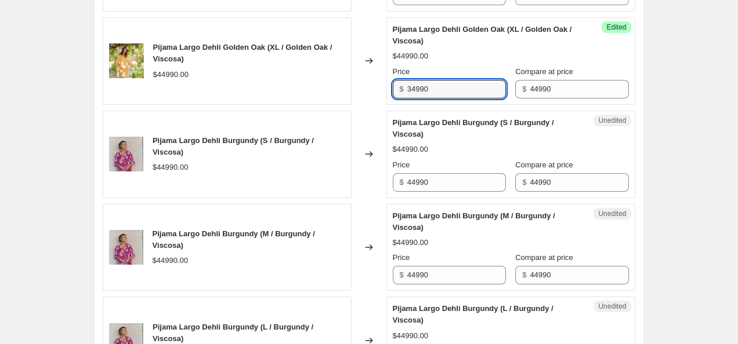
type input "34990"
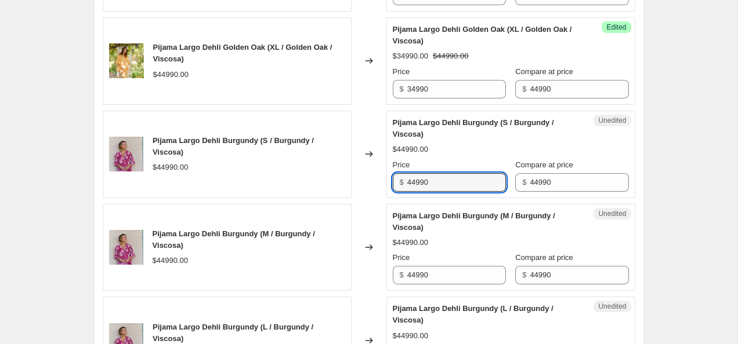
click at [441, 191] on input "44990" at bounding box center [456, 182] width 99 height 19
paste input "3"
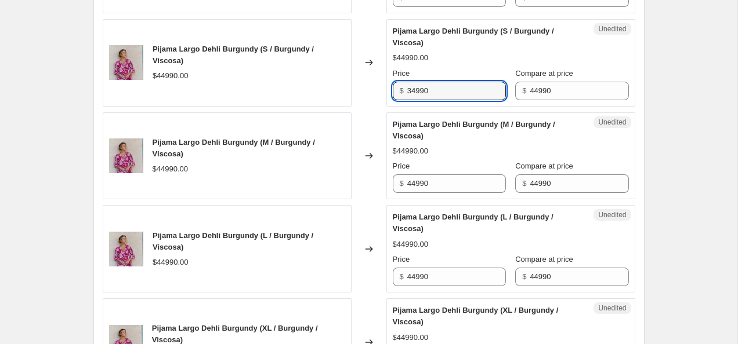
scroll to position [1615, 0]
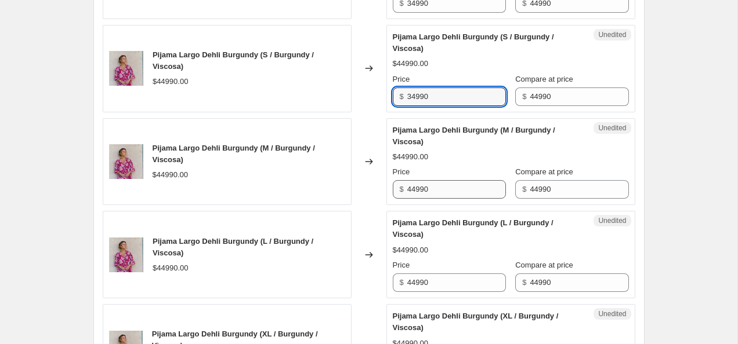
type input "34990"
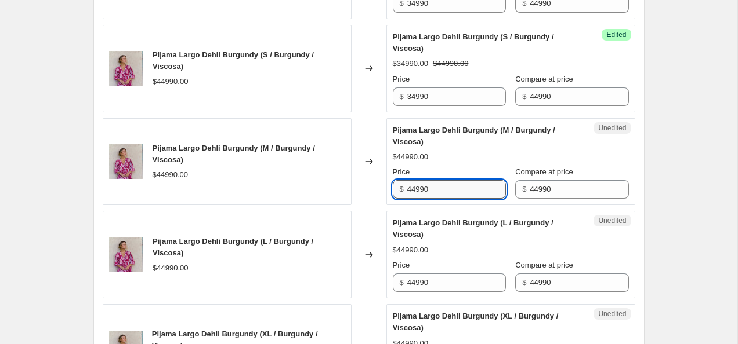
click at [441, 190] on input "44990" at bounding box center [456, 189] width 99 height 19
click at [440, 189] on input "44990" at bounding box center [456, 189] width 99 height 19
paste input "34990"
drag, startPoint x: 433, startPoint y: 190, endPoint x: 402, endPoint y: 187, distance: 31.5
click at [401, 187] on div "$ 4499034990" at bounding box center [449, 189] width 113 height 19
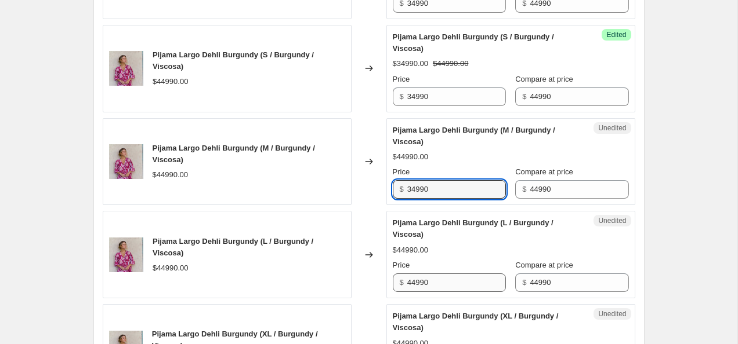
type input "34990"
click at [445, 277] on input "44990" at bounding box center [456, 283] width 99 height 19
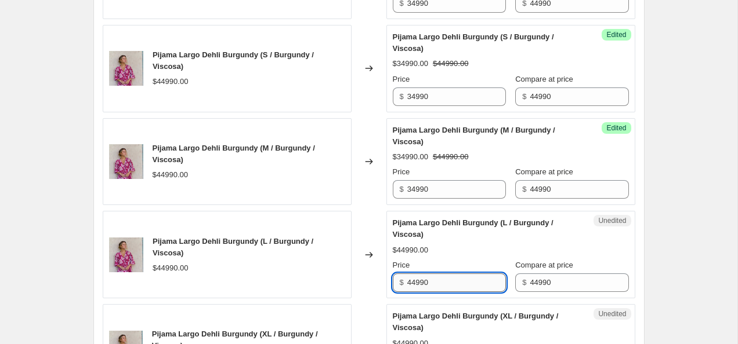
click at [445, 277] on input "44990" at bounding box center [456, 283] width 99 height 19
paste input "3"
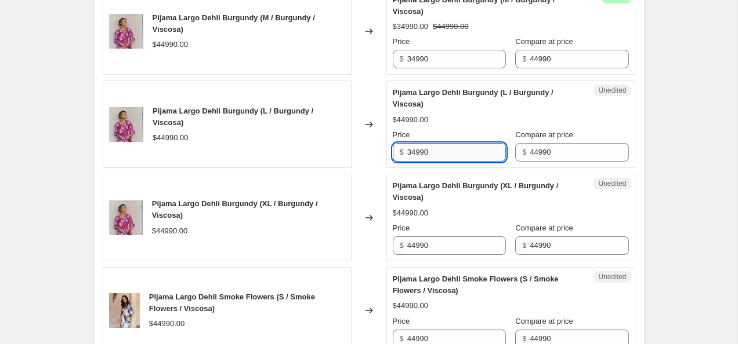
scroll to position [1749, 0]
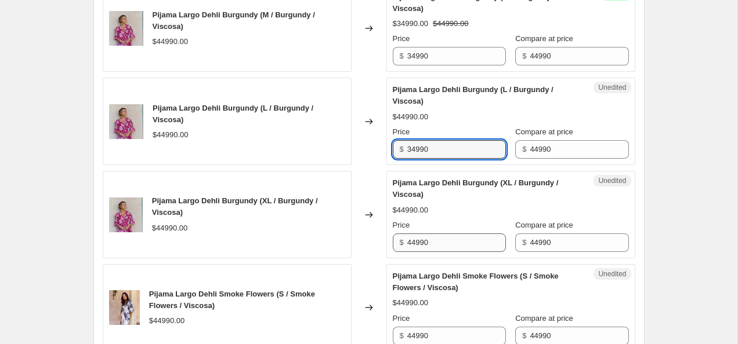
type input "34990"
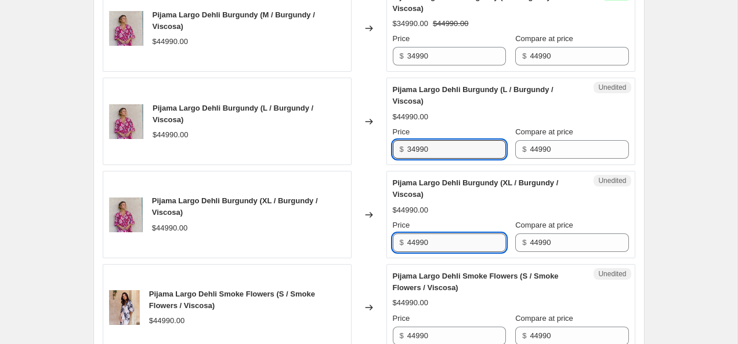
click at [430, 251] on input "44990" at bounding box center [456, 243] width 99 height 19
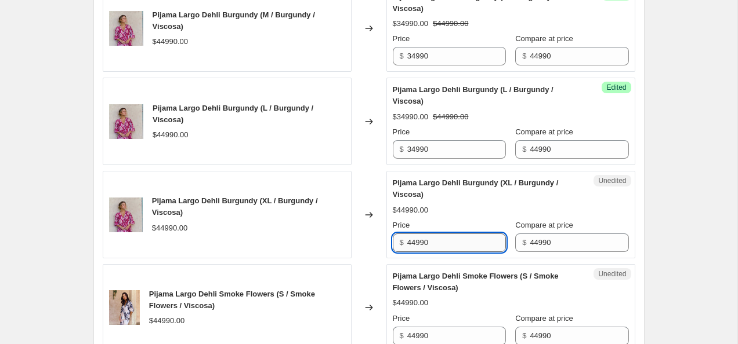
click at [430, 251] on input "44990" at bounding box center [456, 243] width 99 height 19
paste input "3"
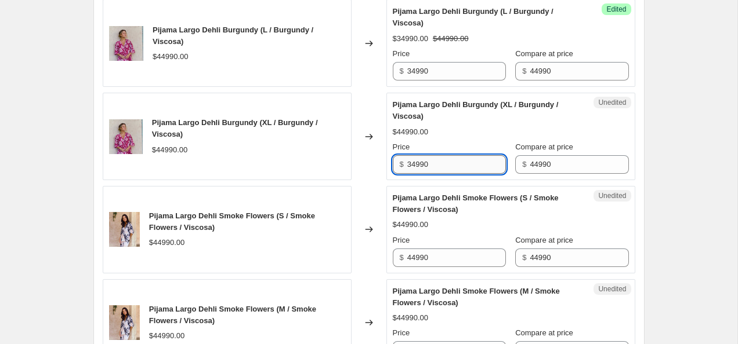
scroll to position [1822, 0]
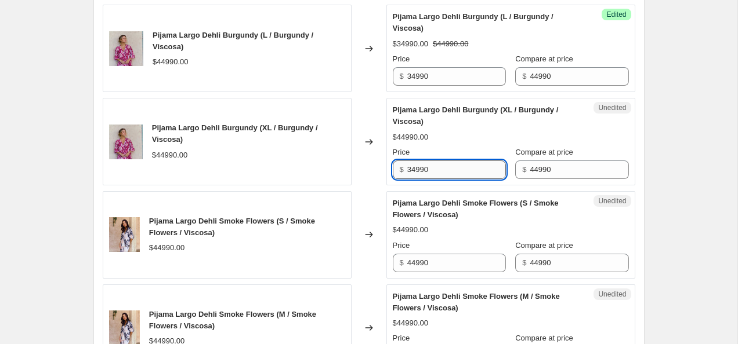
type input "34990"
click at [430, 251] on div "Price" at bounding box center [449, 246] width 113 height 12
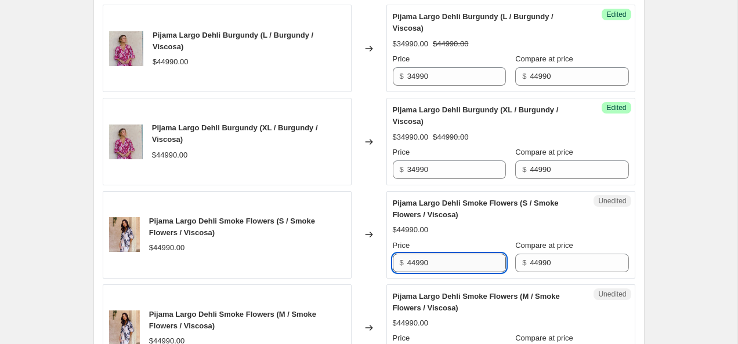
click at [430, 259] on input "44990" at bounding box center [456, 263] width 99 height 19
paste input "3"
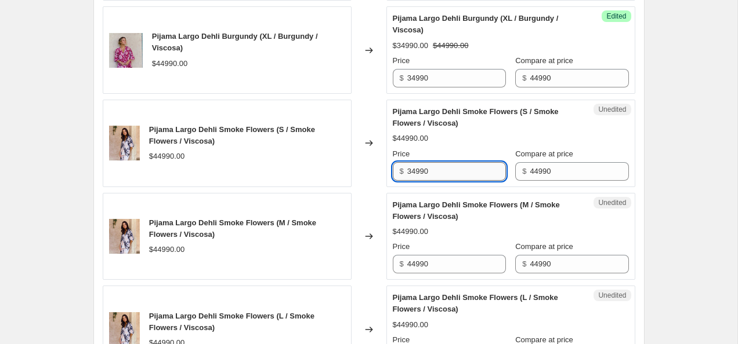
scroll to position [1913, 0]
type input "34990"
click at [430, 259] on input "44990" at bounding box center [456, 265] width 99 height 19
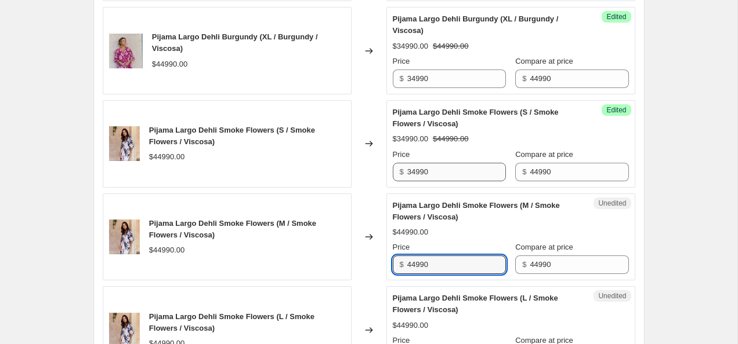
click at [430, 259] on input "44990" at bounding box center [456, 265] width 99 height 19
paste input "3"
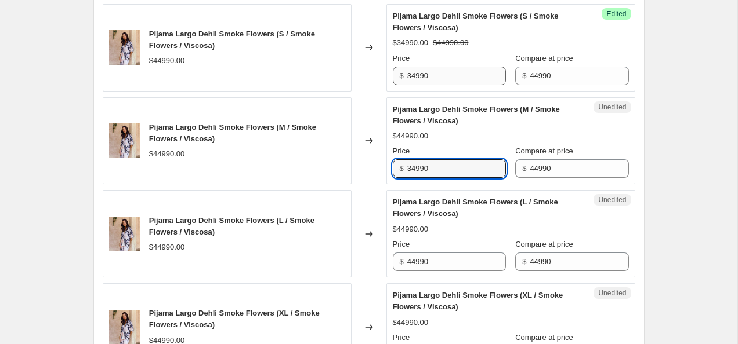
scroll to position [2019, 0]
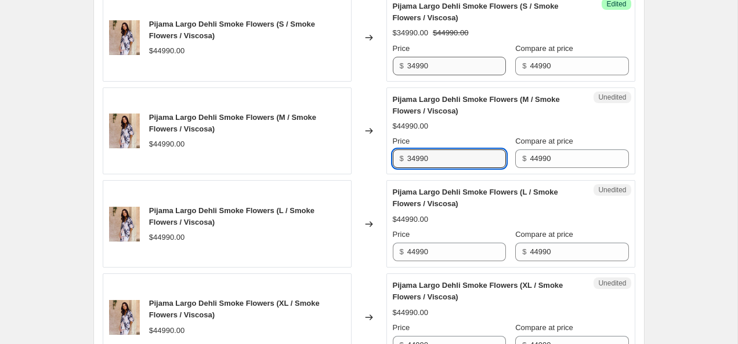
type input "34990"
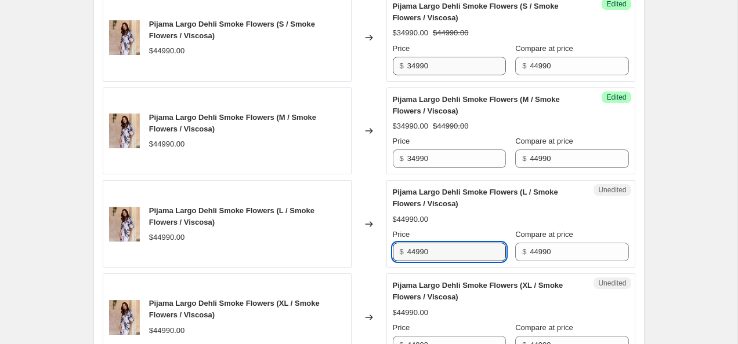
click at [430, 259] on input "44990" at bounding box center [456, 252] width 99 height 19
paste input "3"
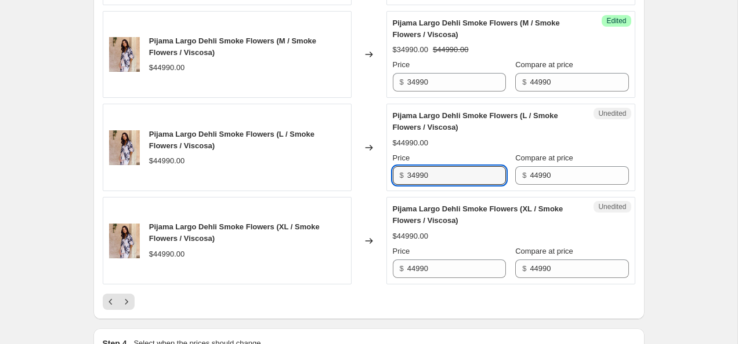
scroll to position [2096, 0]
type input "34990"
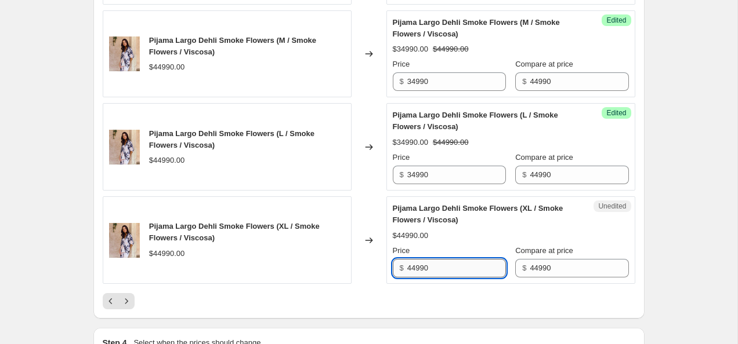
click at [430, 264] on input "44990" at bounding box center [456, 268] width 99 height 19
paste input "3"
type input "34990"
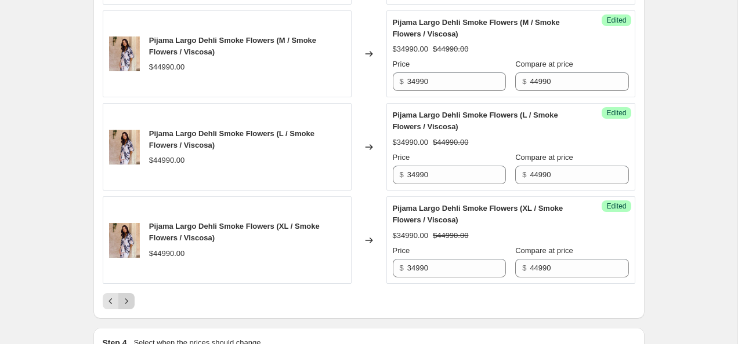
click at [121, 303] on icon "Next" at bounding box center [127, 302] width 12 height 12
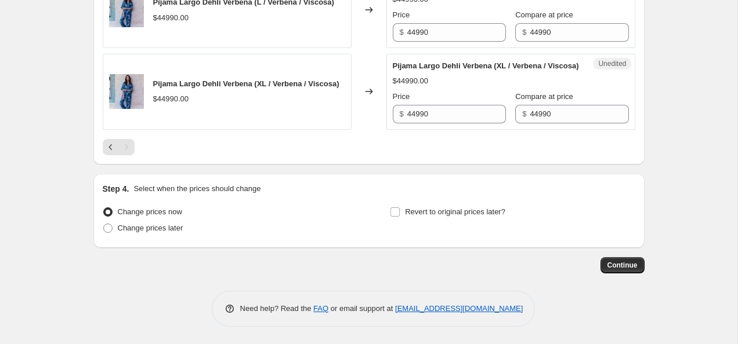
scroll to position [755, 0]
click at [148, 232] on span "Change prices later" at bounding box center [151, 228] width 66 height 9
click at [104, 224] on input "Change prices later" at bounding box center [103, 224] width 1 height 1
radio input "true"
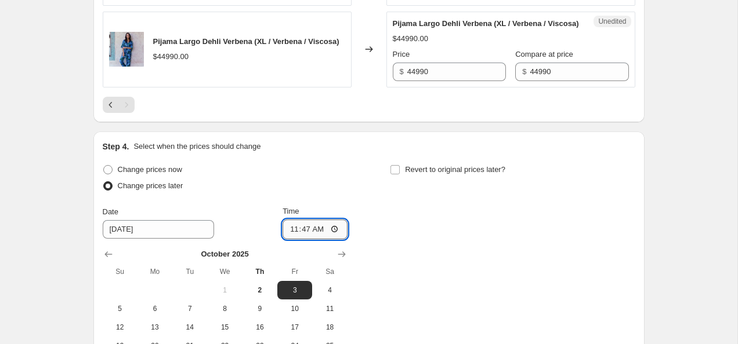
click at [336, 240] on input "11:47" at bounding box center [314, 230] width 65 height 20
type input "19:00"
click at [473, 268] on div "Change prices now Change prices later Date [DATE] Time 19:00 [DATE] Su Mo Tu We…" at bounding box center [369, 268] width 532 height 212
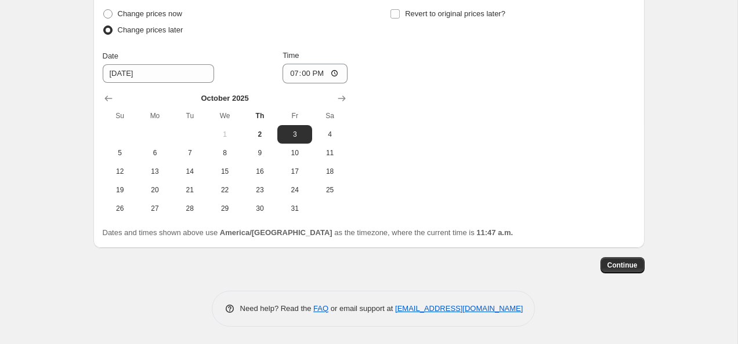
scroll to position [956, 0]
click at [619, 269] on span "Continue" at bounding box center [622, 265] width 30 height 9
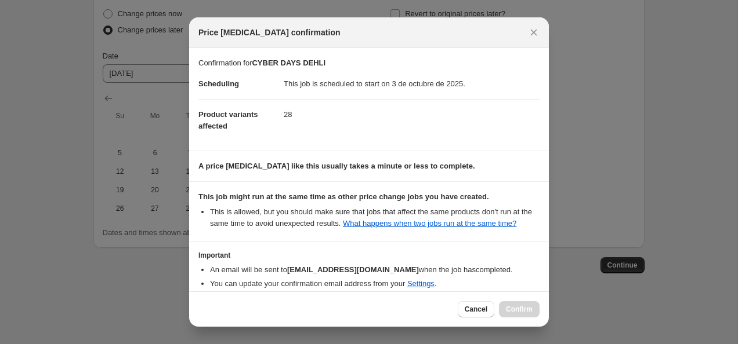
scroll to position [68, 0]
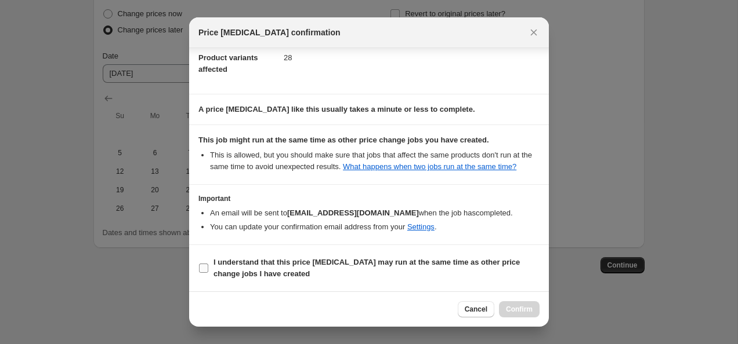
click at [206, 269] on input "I understand that this price [MEDICAL_DATA] may run at the same time as other p…" at bounding box center [203, 268] width 9 height 9
checkbox input "true"
click at [513, 311] on span "Confirm" at bounding box center [519, 309] width 27 height 9
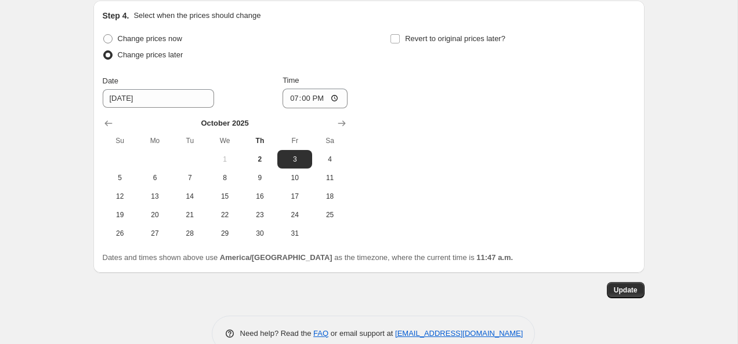
scroll to position [1027, 0]
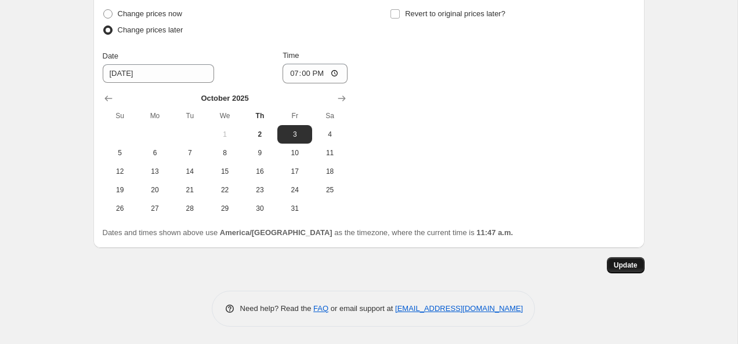
click at [622, 271] on button "Update" at bounding box center [626, 266] width 38 height 16
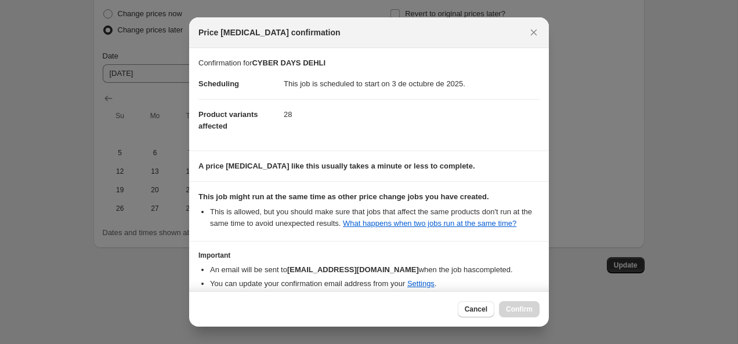
scroll to position [68, 0]
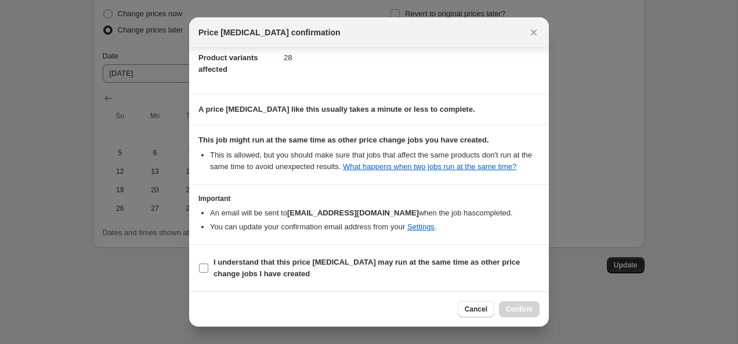
click at [204, 267] on input "I understand that this price [MEDICAL_DATA] may run at the same time as other p…" at bounding box center [203, 268] width 9 height 9
checkbox input "true"
click at [518, 314] on span "Confirm" at bounding box center [519, 309] width 27 height 9
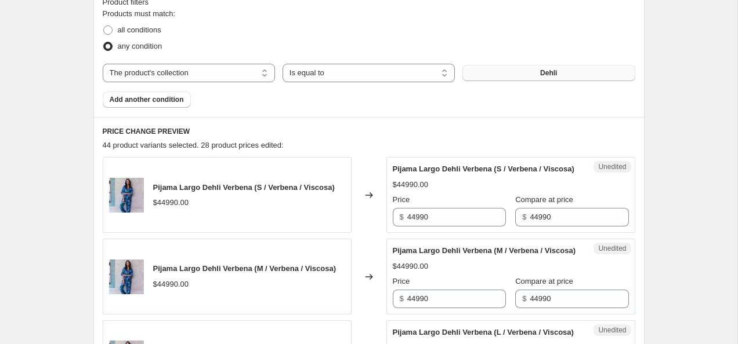
scroll to position [0, 0]
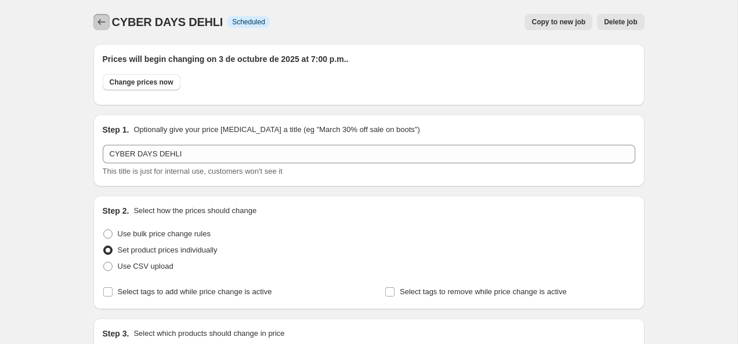
click at [99, 23] on icon "Price change jobs" at bounding box center [102, 22] width 12 height 12
